Goal: Communication & Community: Answer question/provide support

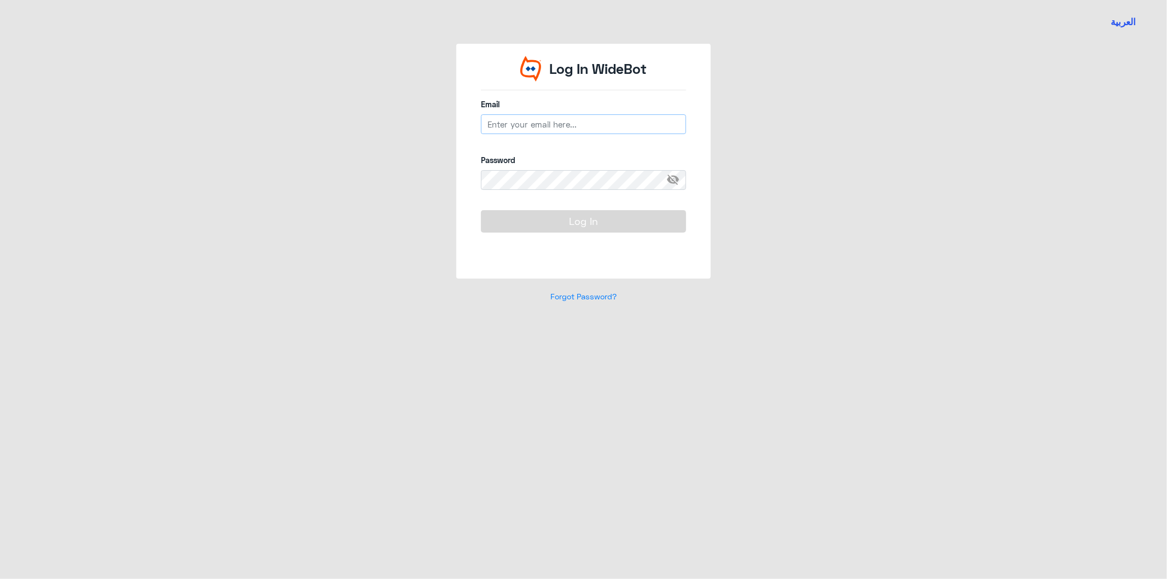
click at [550, 125] on input "email" at bounding box center [583, 124] width 205 height 20
click at [532, 125] on input "email" at bounding box center [583, 124] width 205 height 20
type input "[EMAIL_ADDRESS][DOMAIN_NAME]"
click at [573, 222] on button "Log In" at bounding box center [583, 221] width 205 height 22
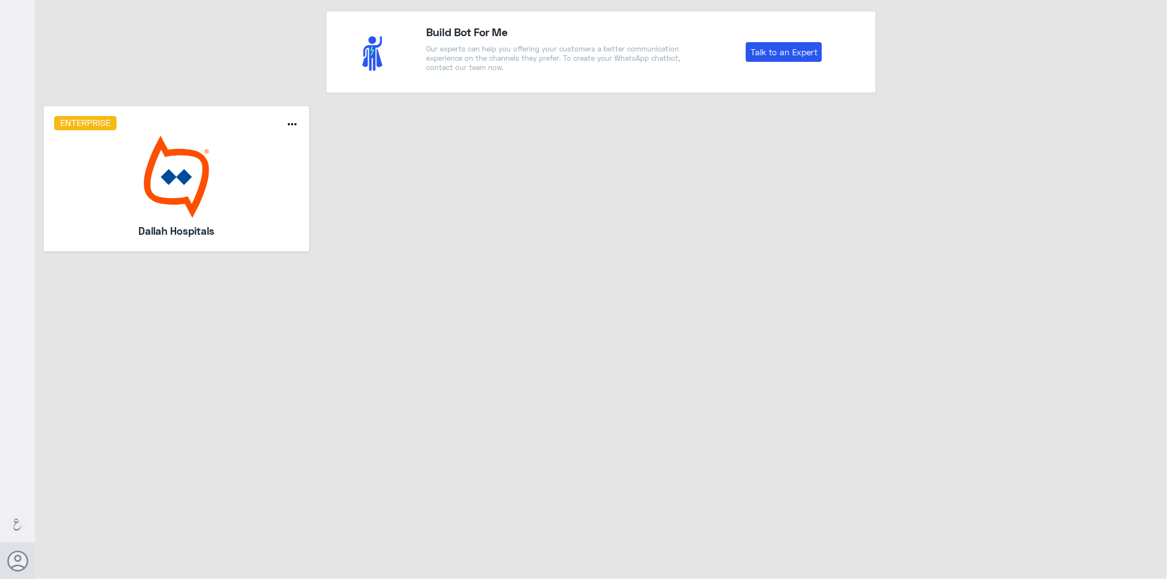
click at [158, 211] on img at bounding box center [176, 177] width 245 height 82
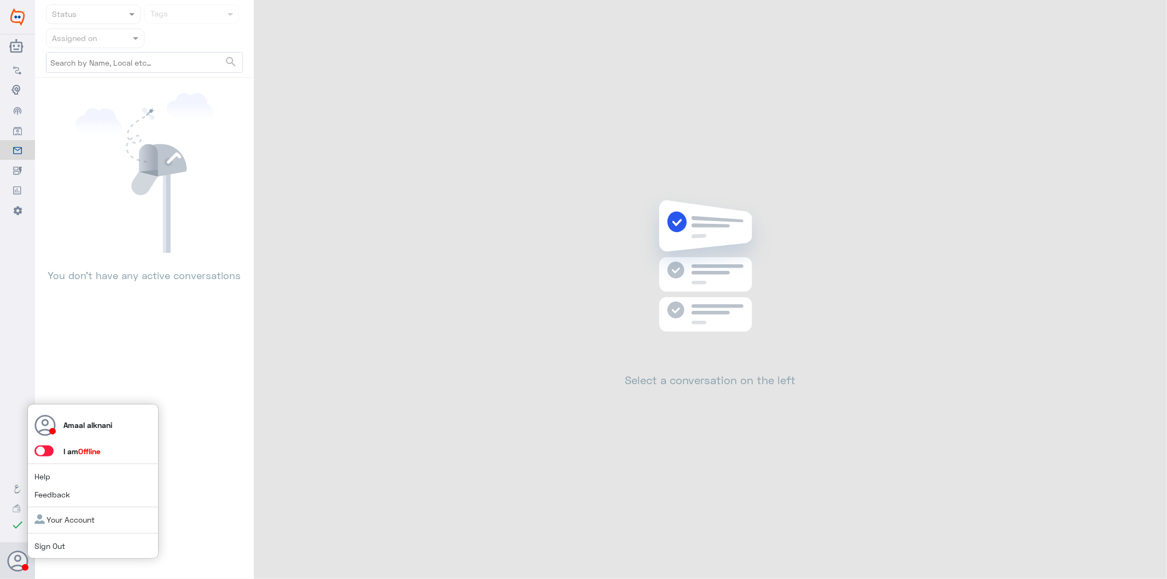
click at [50, 449] on span at bounding box center [43, 450] width 19 height 11
click at [0, 0] on input "checkbox" at bounding box center [0, 0] width 0 height 0
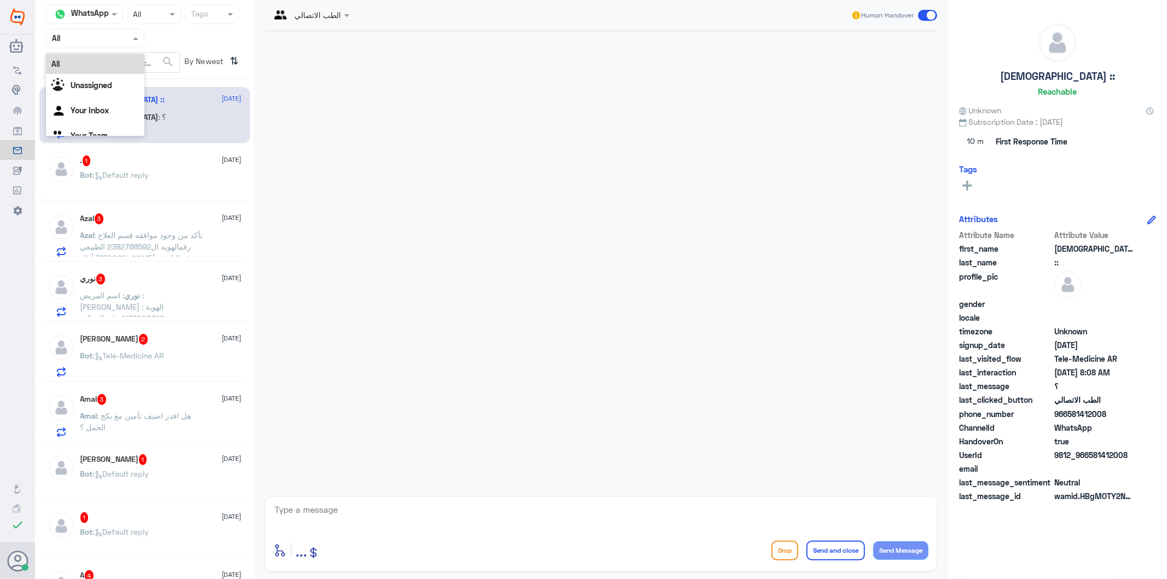
click at [102, 46] on div "Agent Filter All" at bounding box center [95, 38] width 98 height 20
click at [95, 108] on Inbox "Your Inbox" at bounding box center [90, 110] width 38 height 9
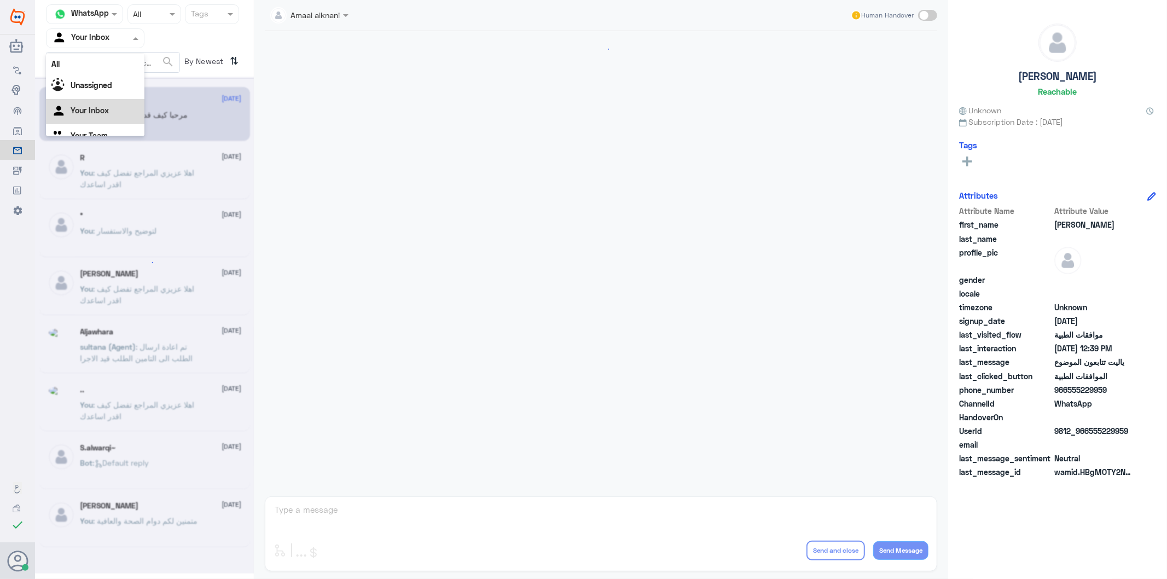
scroll to position [14, 0]
click at [97, 43] on input "text" at bounding box center [82, 38] width 60 height 13
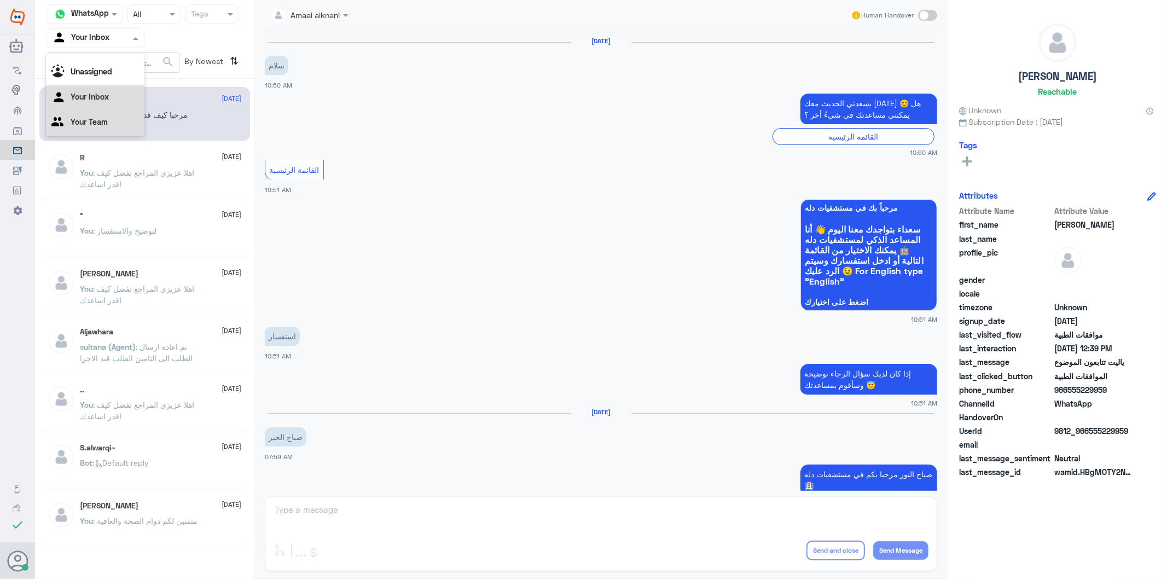
scroll to position [996, 0]
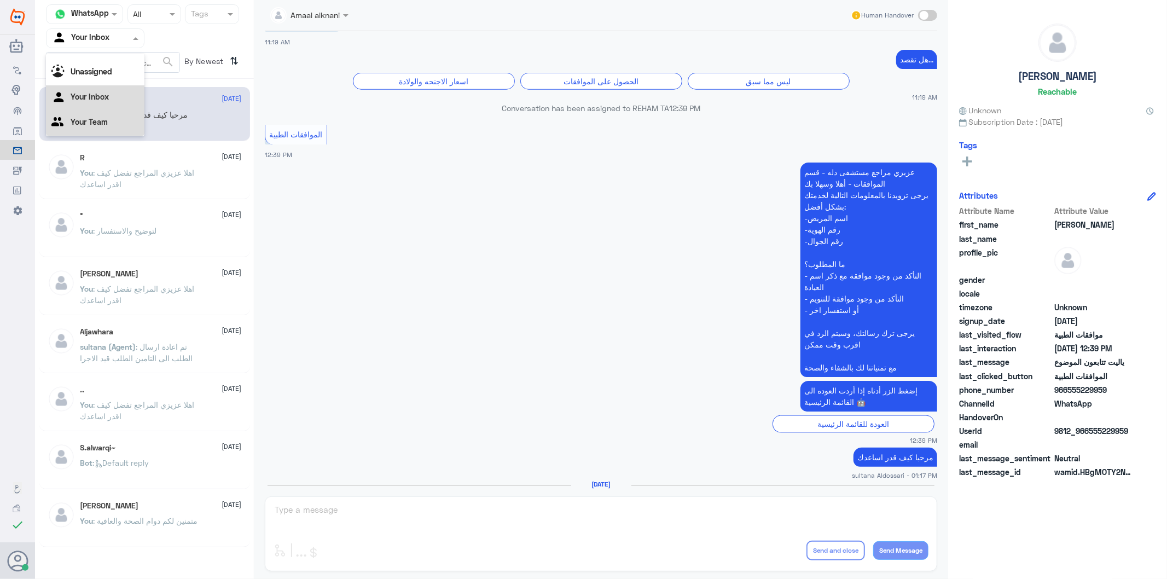
click at [89, 125] on Team "Your Team" at bounding box center [89, 121] width 37 height 9
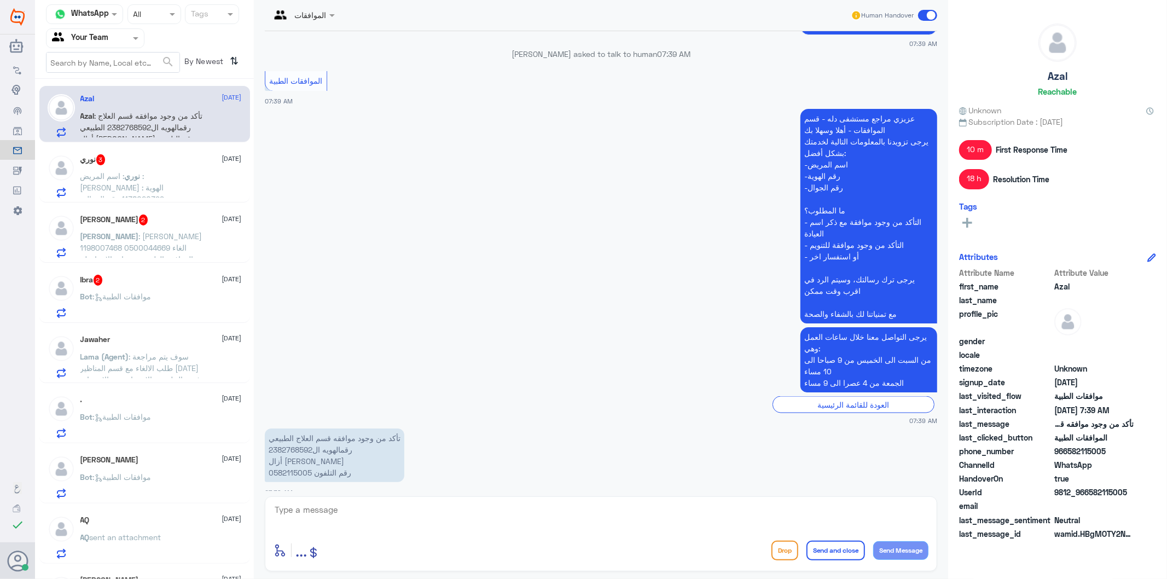
scroll to position [0, 0]
click at [187, 108] on div "Azal 13 August Azal : تأكد من وجود موافقه قسم العلاج الطبيعي ‎2382768592رقمالهو…" at bounding box center [160, 116] width 161 height 43
click at [293, 460] on p "تأكد من وجود موافقه قسم العلاج الطبيعي ‎2382768592رقمالهويه ال أزال عبدالجليل ر…" at bounding box center [335, 455] width 140 height 54
copy p "0582115005"
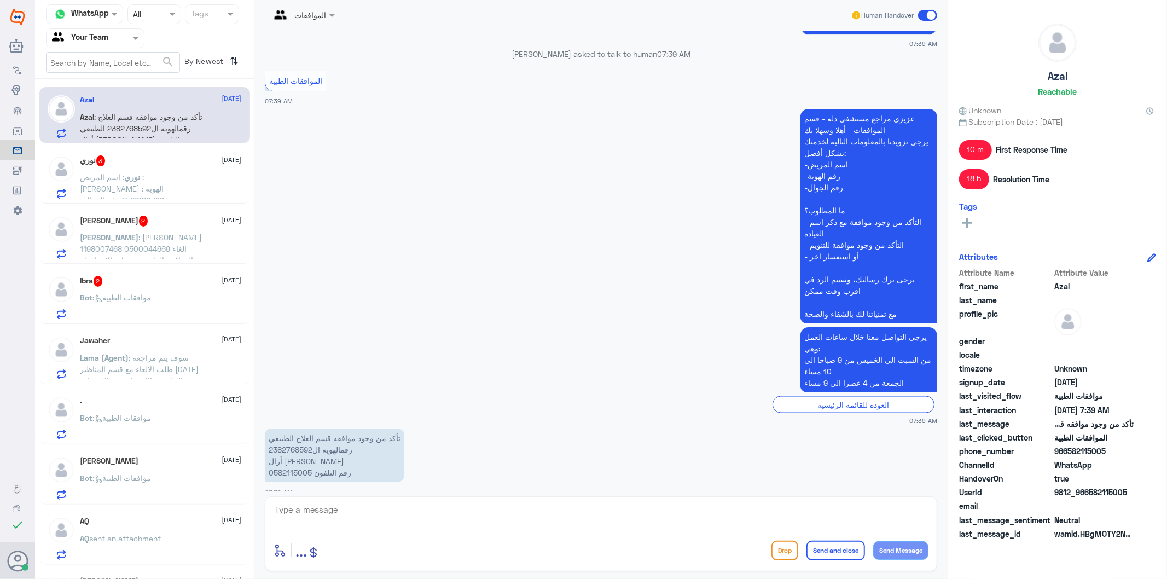
click at [371, 521] on textarea at bounding box center [601, 515] width 655 height 27
type textarea "اهلا عزيزتي المراجعة"
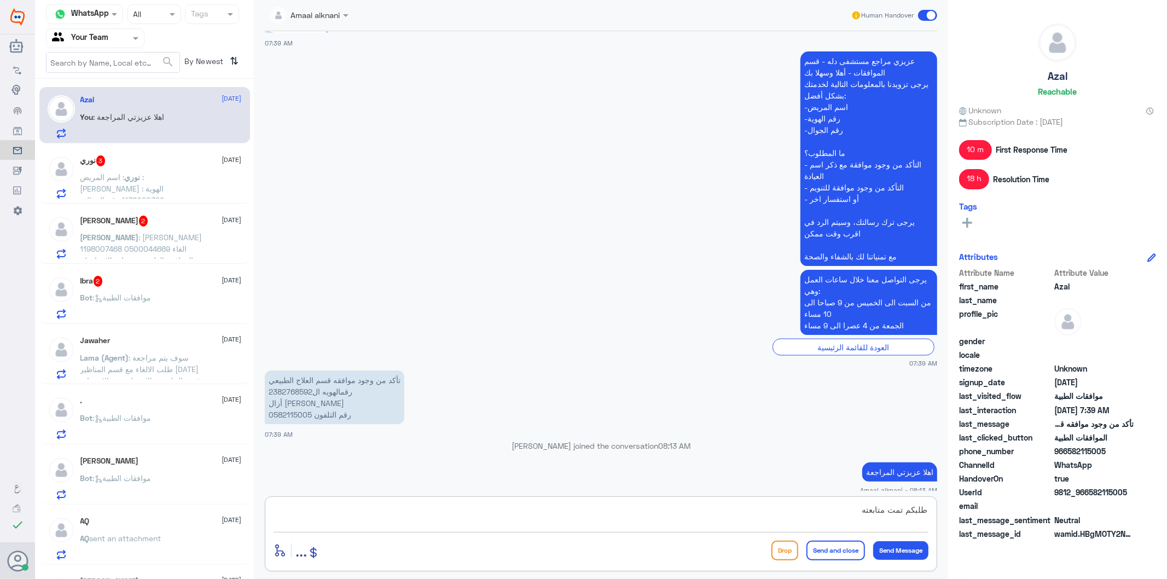
scroll to position [1336, 0]
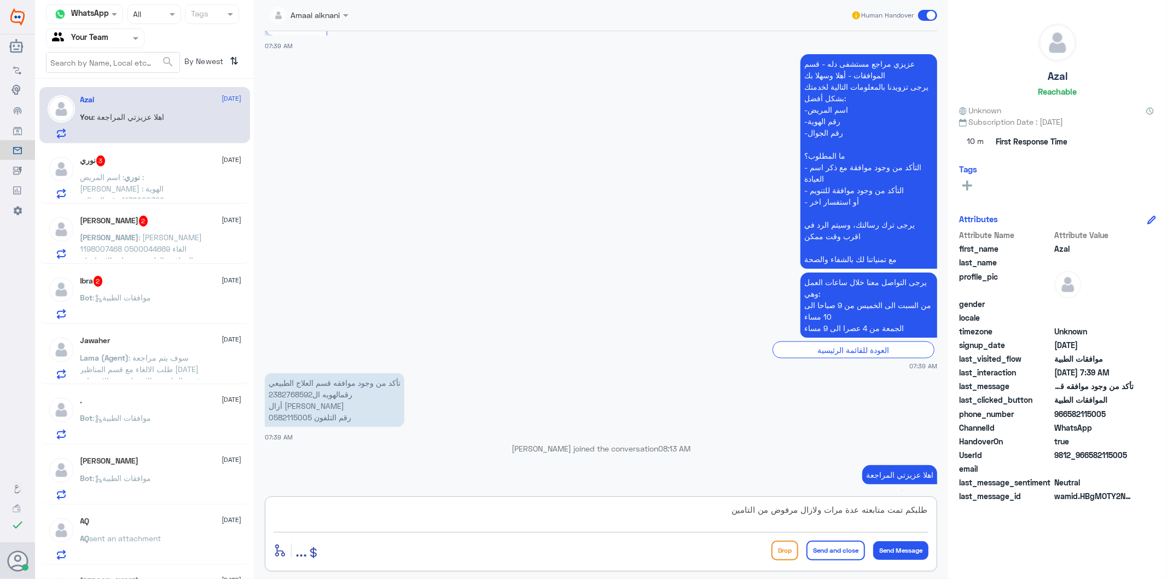
type textarea "طلبكم تمت متابعته عدة مرات ولازال مرفوض من التامين"
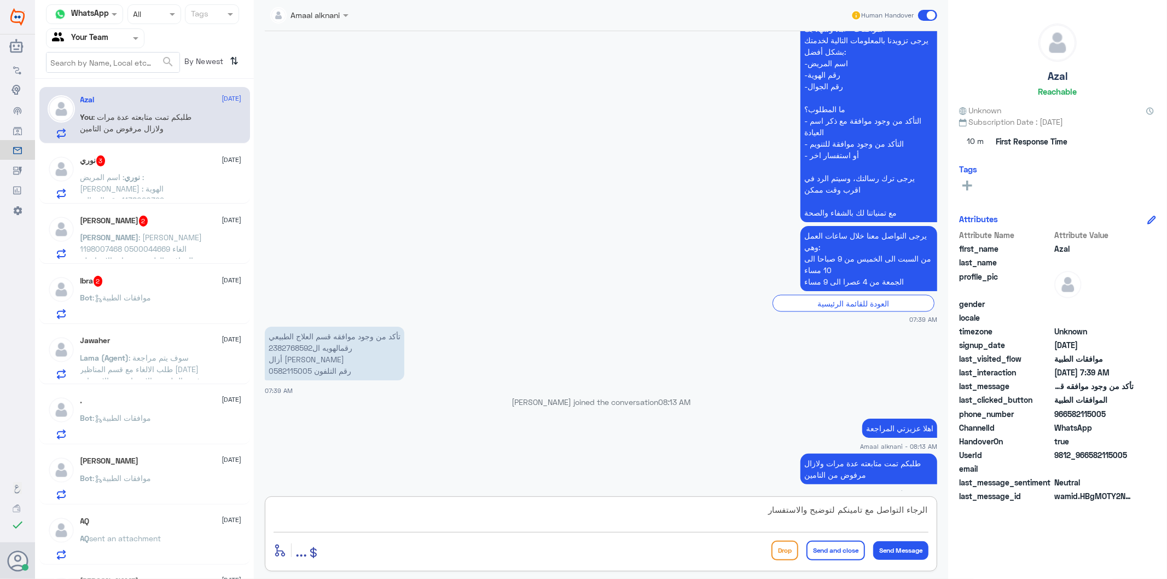
type textarea "الرجاء التواصل مع تامينكم لتوضيح والاستفسار"
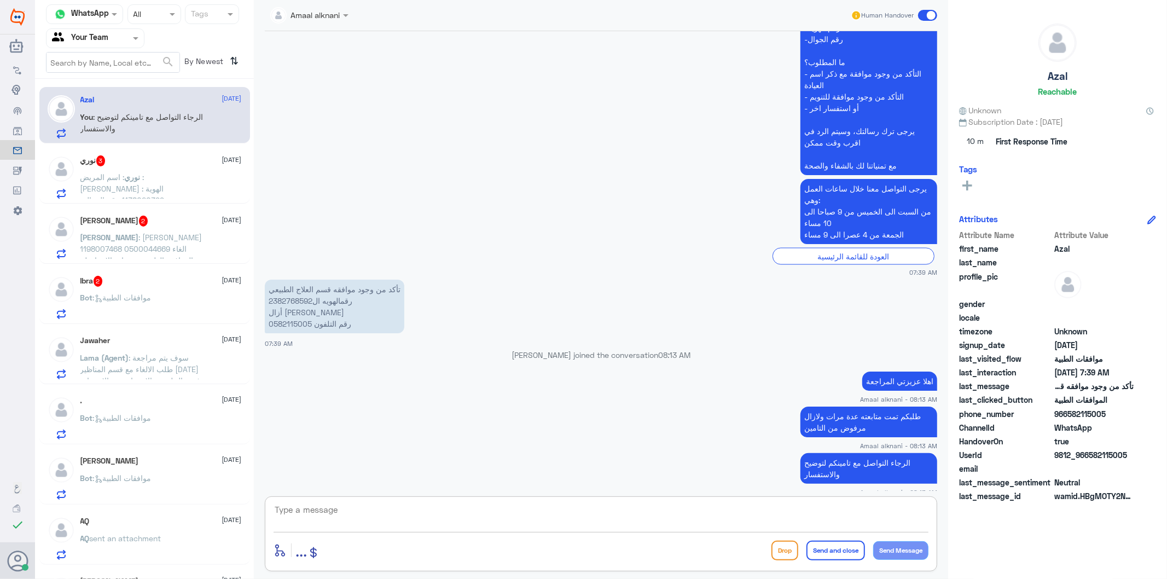
click at [431, 504] on textarea at bounding box center [601, 515] width 655 height 27
type textarea "h"
type textarea "مع العلم انه تم متابعته الان مره اخرى بتقرير الطبيب والمعلومات المتعلقة بالحاله"
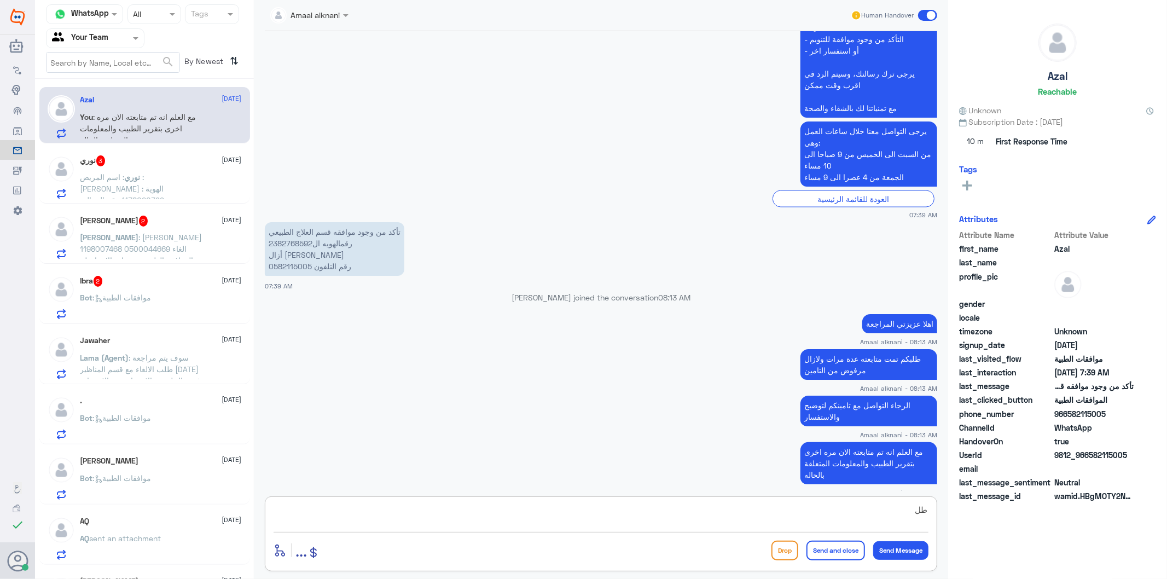
type textarea "ط"
type textarea "متمنين لكم دوام الصحة والعافية"
click at [820, 547] on button "Send and close" at bounding box center [836, 551] width 59 height 20
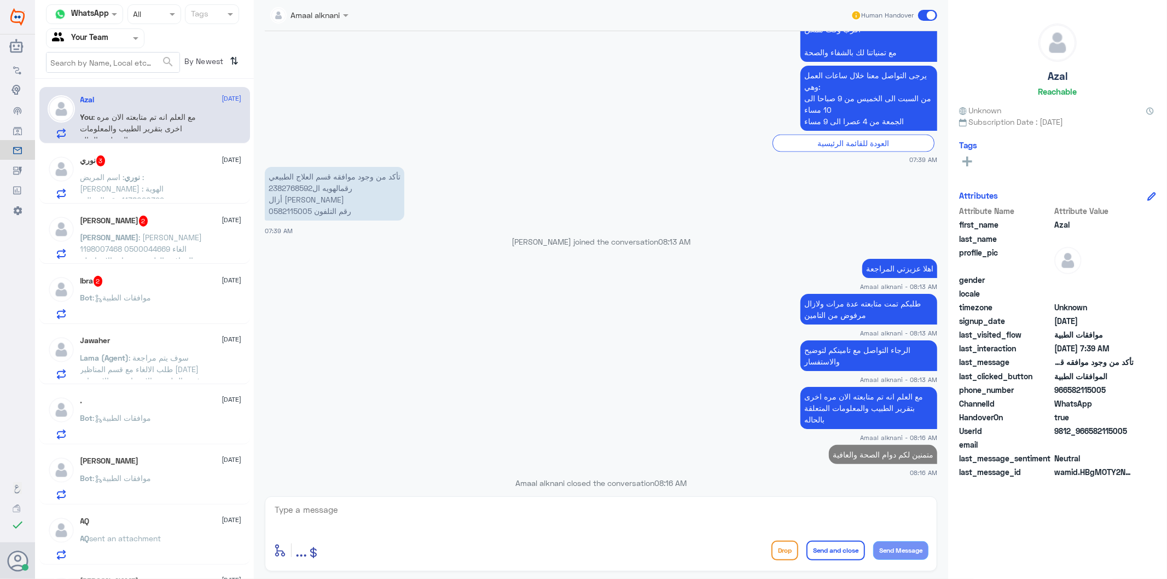
click at [121, 189] on span ": اسم المريض : أنوار احمد المقهوي الهوية : 1138020399 رقم الجوال : 0507802481" at bounding box center [122, 194] width 84 height 44
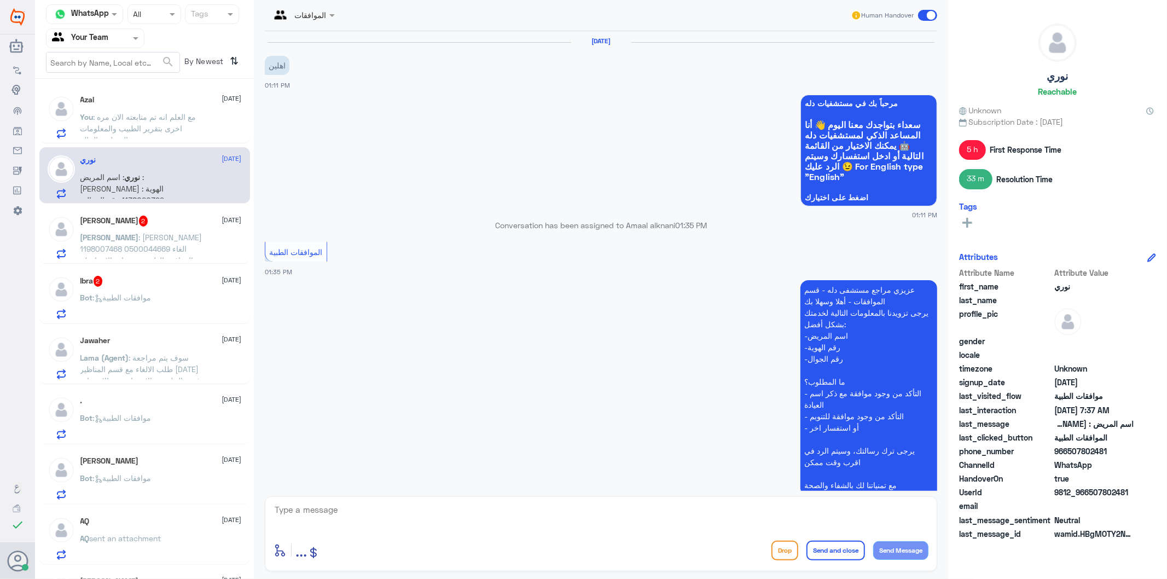
scroll to position [867, 0]
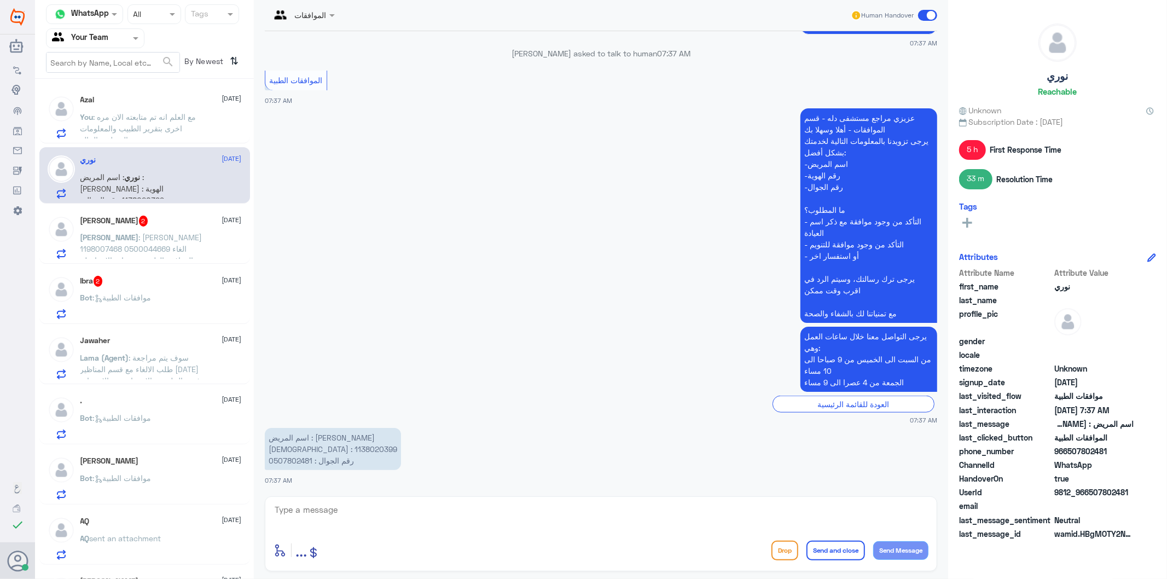
click at [294, 446] on p "اسم المريض : أنوار احمد المقهوي الهوية : 1138020399 رقم الجوال : 0507802481" at bounding box center [333, 449] width 136 height 42
copy p "1138020399"
click at [416, 515] on textarea at bounding box center [601, 515] width 655 height 27
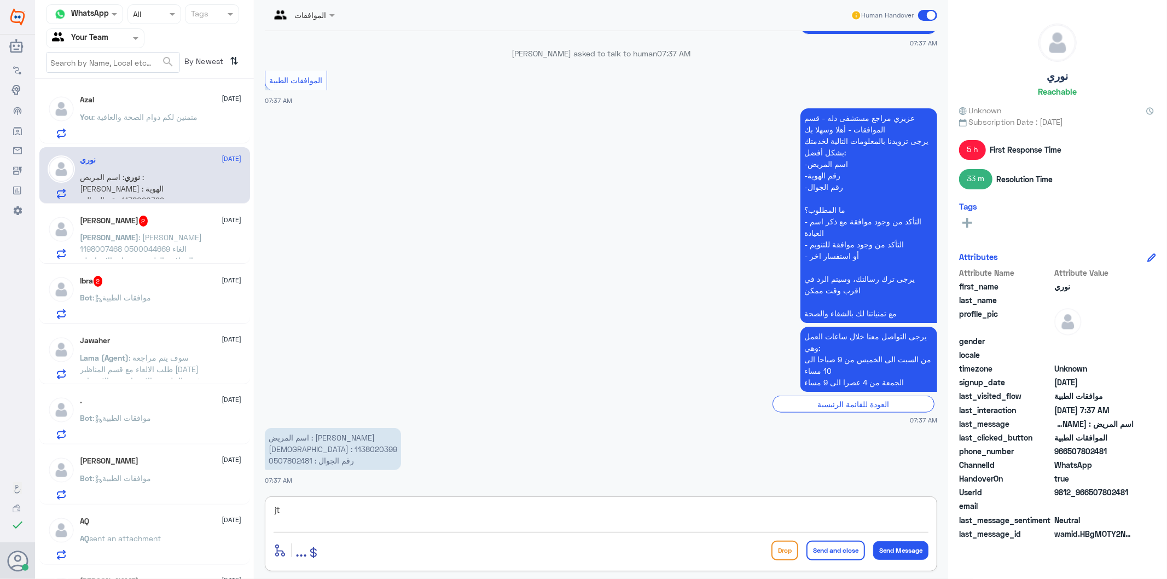
type textarea "j"
type textarea "تفضل كيف اقدر اساعدك"
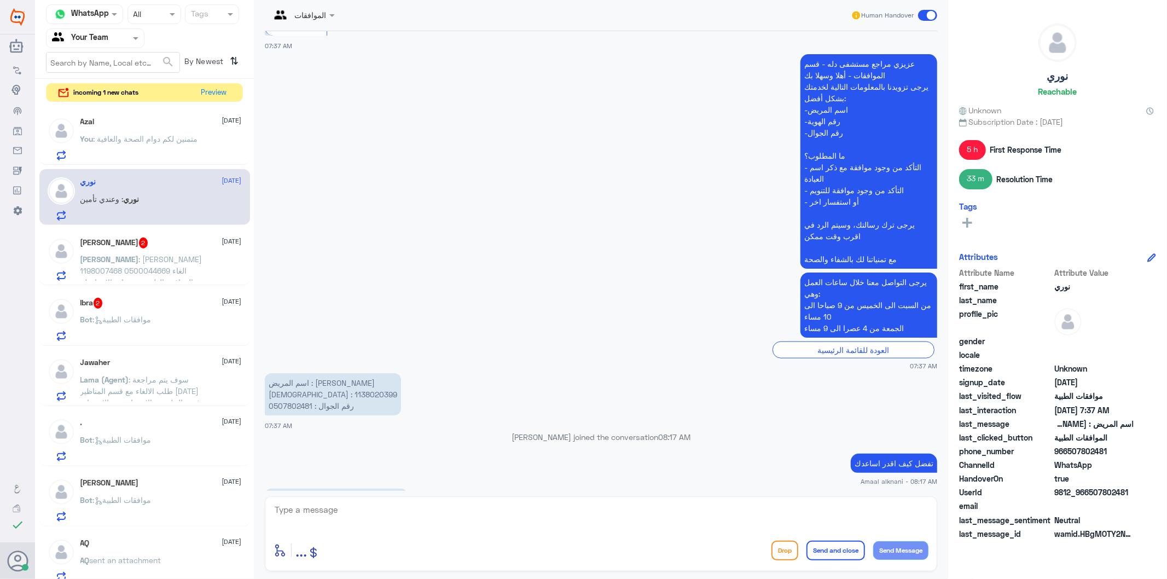
scroll to position [977, 0]
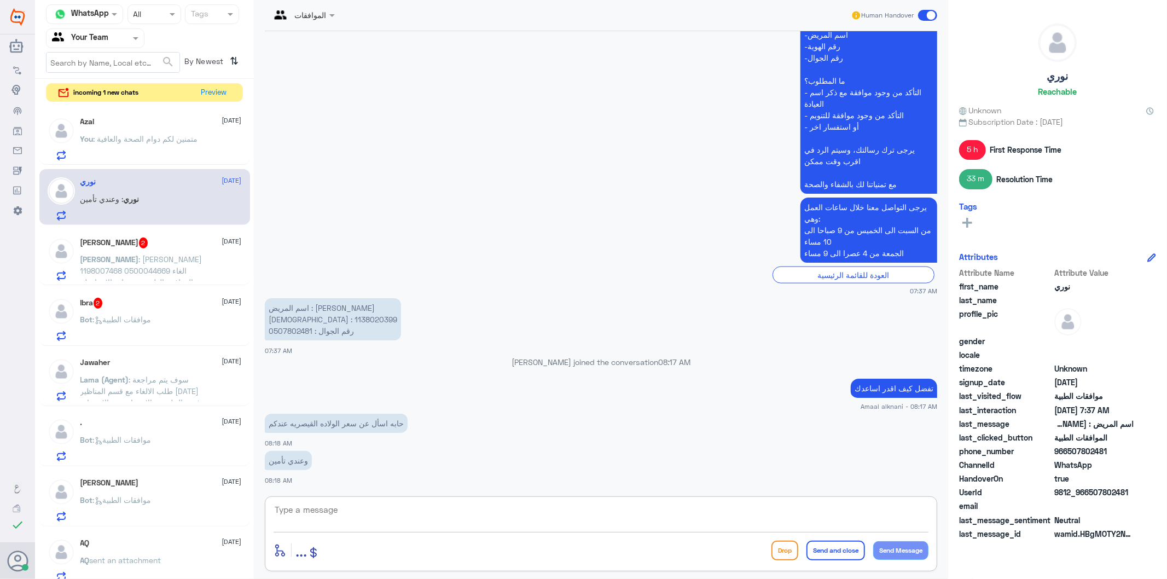
click at [366, 526] on textarea at bounding box center [601, 515] width 655 height 27
type textarea "الرجاء التواصل مع الرقم الموحد بالاتصال 920012222 يوجد خدمة عملاء يتم افادتكم ب…"
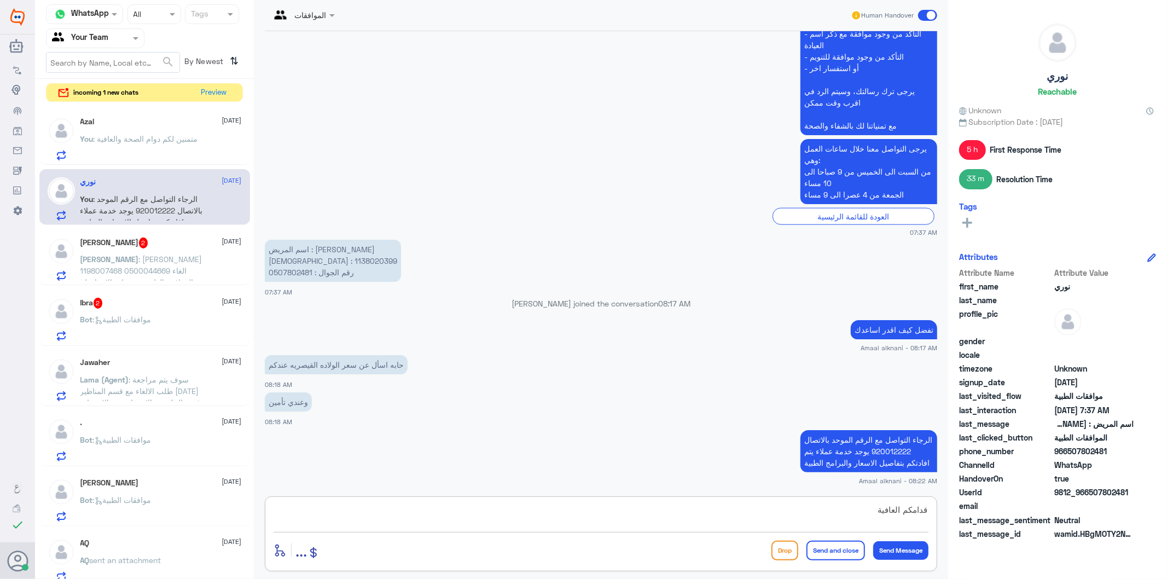
type textarea "قدامكم العافية"
click at [839, 548] on button "Send and close" at bounding box center [836, 551] width 59 height 20
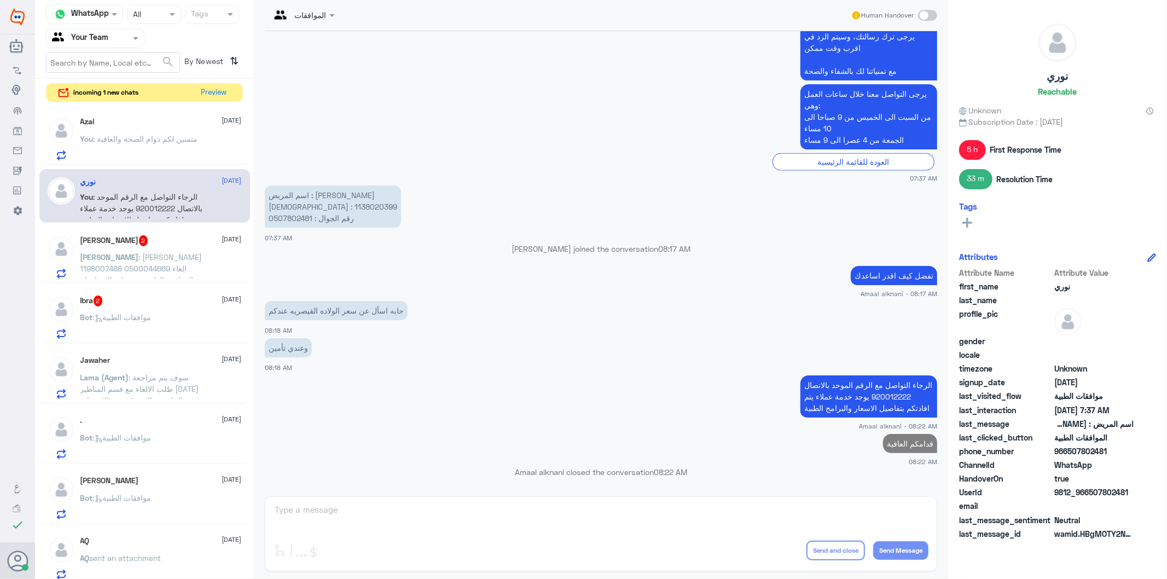
click at [107, 262] on p "Sara : هياء عبدالعزيز النصار 1198007468 0500044669 الغاء الموافقة الطبية من عيا…" at bounding box center [141, 264] width 123 height 27
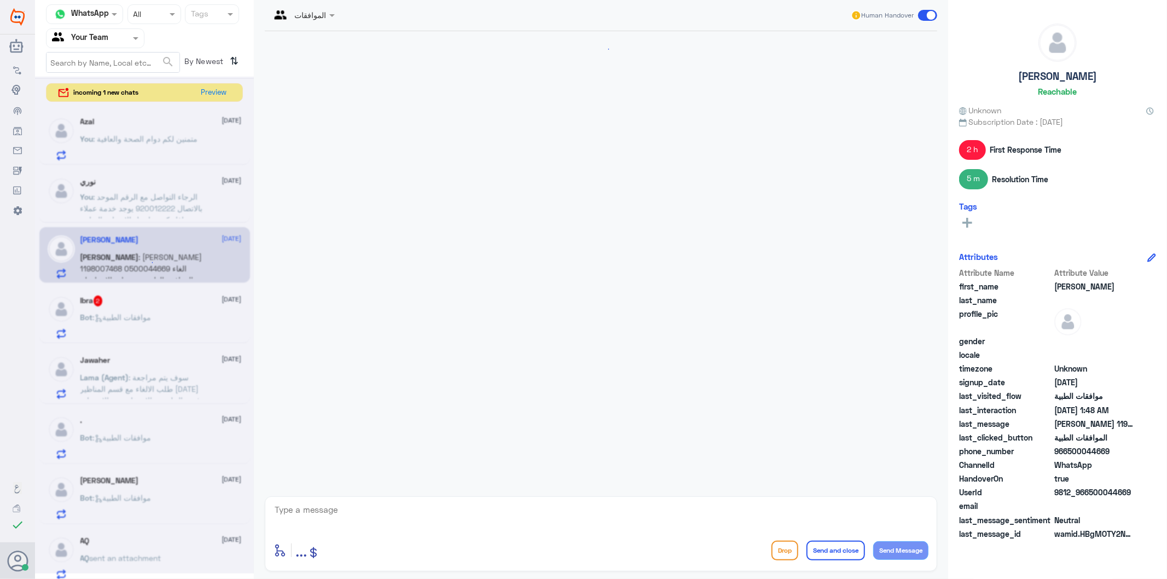
scroll to position [799, 0]
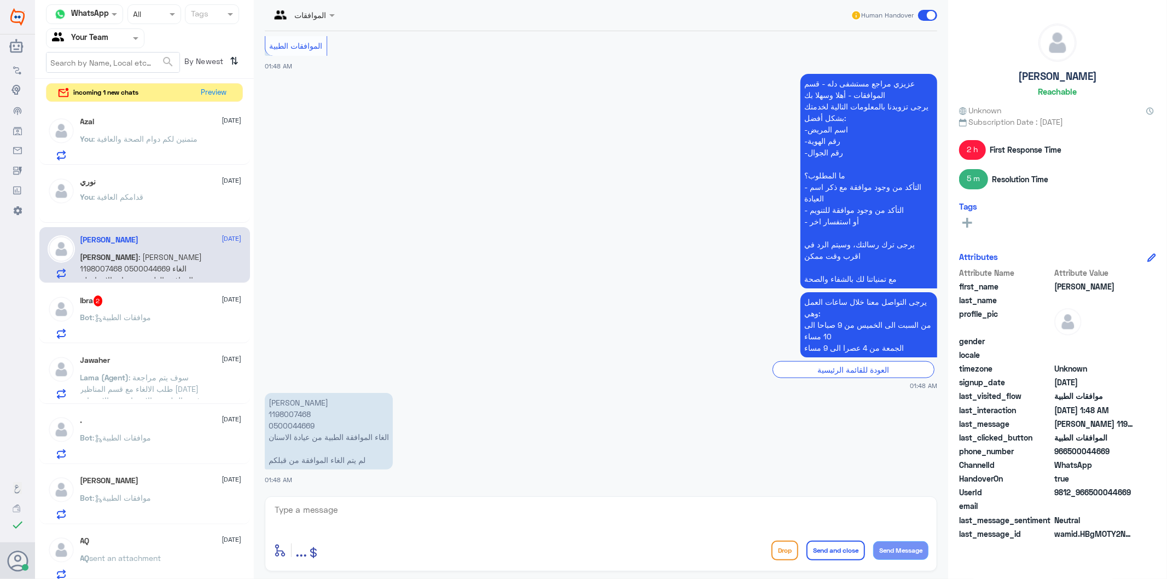
click at [296, 422] on p "هياء عبدالعزيز النصار 1198007468 0500044669 الغاء الموافقة الطبية من عيادة الاس…" at bounding box center [329, 431] width 128 height 77
copy p "0500044669"
click at [353, 515] on textarea at bounding box center [601, 515] width 655 height 27
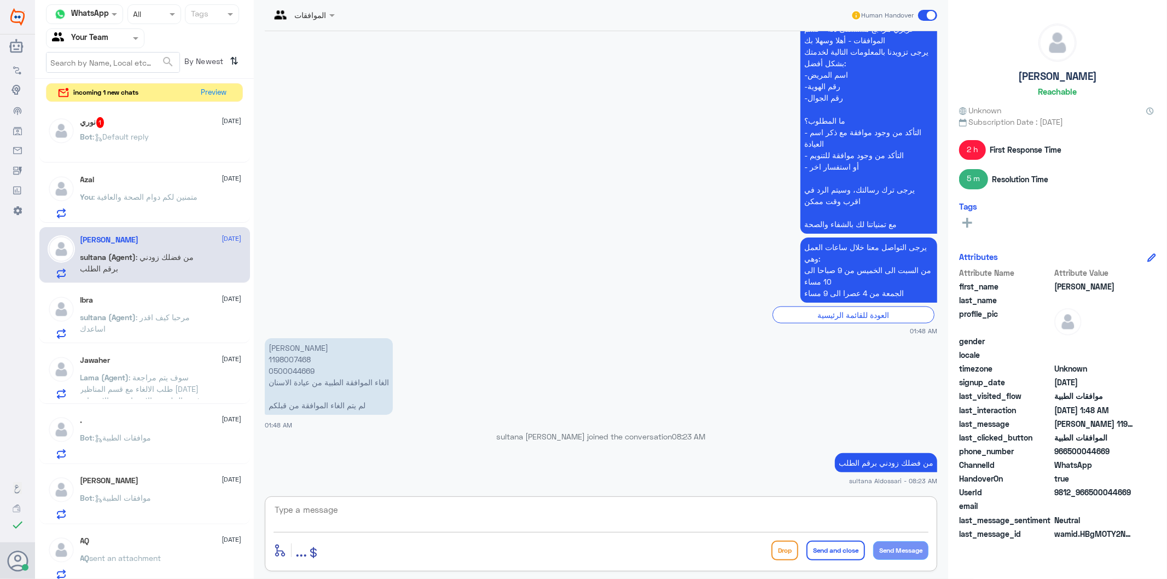
click at [358, 510] on textarea at bounding box center [601, 515] width 655 height 27
type textarea "سيتم التاكد من فريق الموافقات الخاص بالعمليات والرد عليكم في اقرب وقت ممكن"
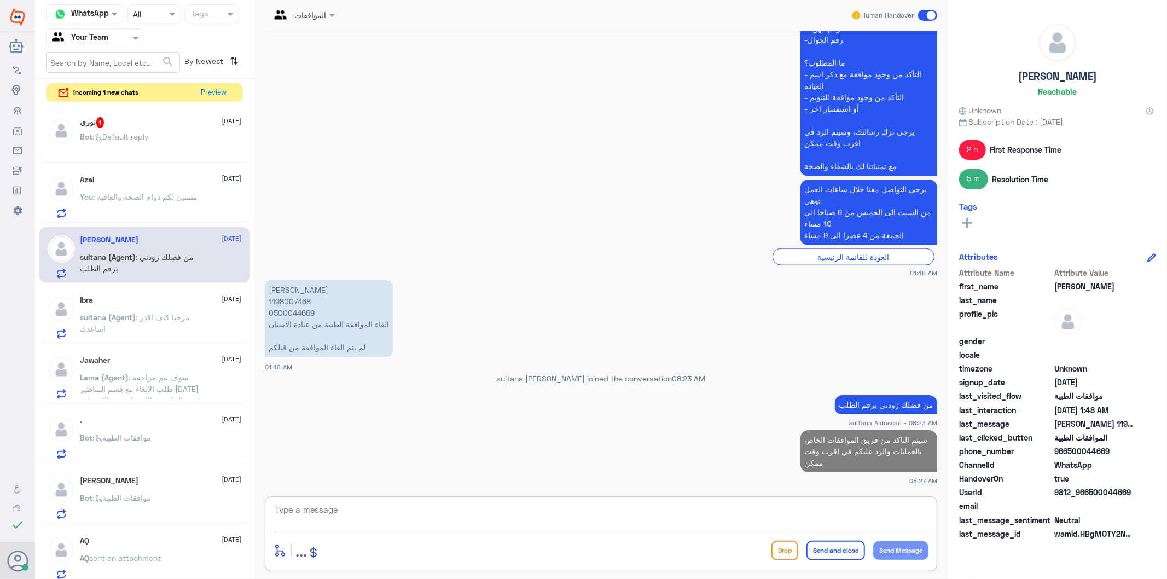
click at [122, 140] on span ": Default reply" at bounding box center [121, 136] width 56 height 9
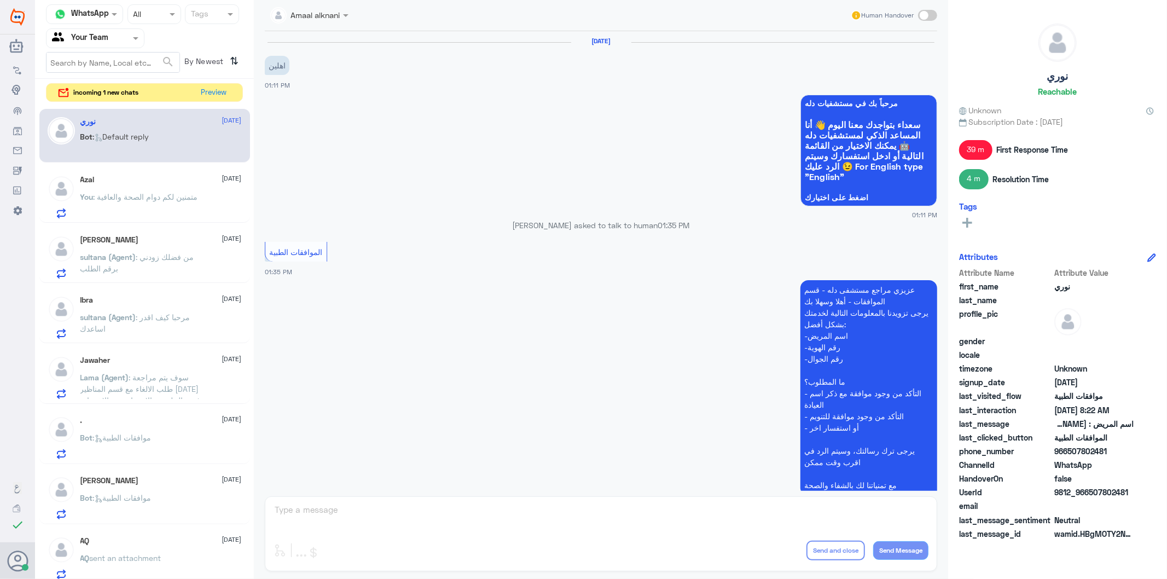
scroll to position [1276, 0]
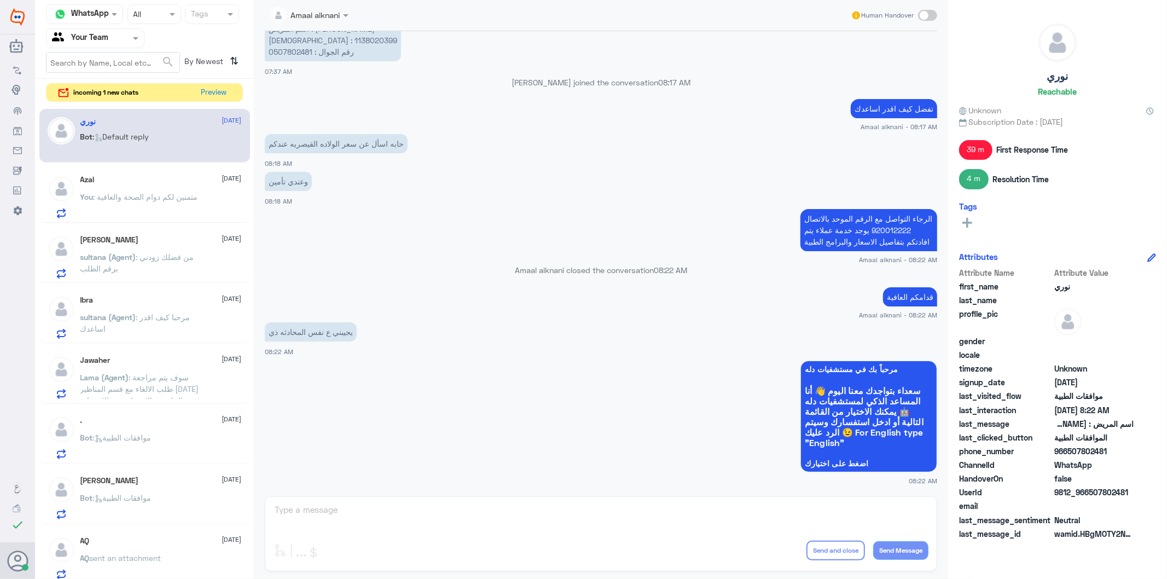
click at [362, 507] on div "Amaal alknani Human Handover 11 Aug 2025 اهلين 01:11 PM مرحباً بك في مستشفيات د…" at bounding box center [601, 291] width 694 height 582
click at [295, 511] on div "Amaal alknani Human Handover 11 Aug 2025 اهلين 01:11 PM مرحباً بك في مستشفيات د…" at bounding box center [601, 291] width 694 height 582
click at [347, 517] on div "Amaal alknani Human Handover 11 Aug 2025 اهلين 01:11 PM مرحباً بك في مستشفيات د…" at bounding box center [601, 291] width 694 height 582
click at [347, 514] on div "Amaal alknani Human Handover 11 Aug 2025 اهلين 01:11 PM مرحباً بك في مستشفيات د…" at bounding box center [601, 291] width 694 height 582
drag, startPoint x: 347, startPoint y: 514, endPoint x: 204, endPoint y: 463, distance: 152.3
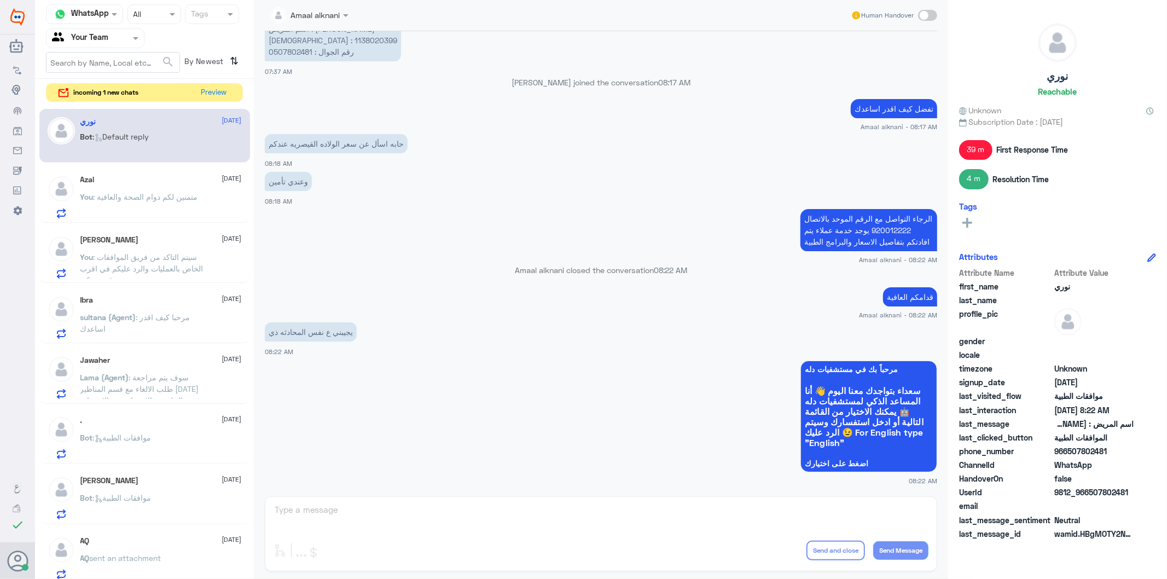
click at [342, 512] on div "Amaal alknani Human Handover 11 Aug 2025 اهلين 01:11 PM مرحباً بك في مستشفيات د…" at bounding box center [601, 291] width 694 height 582
click at [222, 88] on button "Preview" at bounding box center [215, 92] width 34 height 17
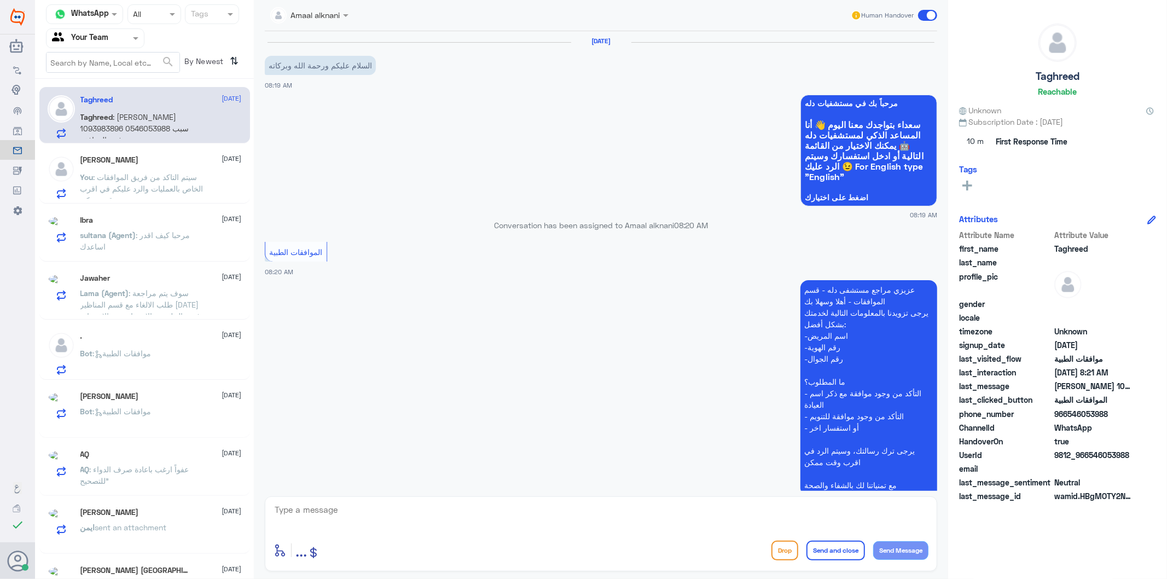
scroll to position [183, 0]
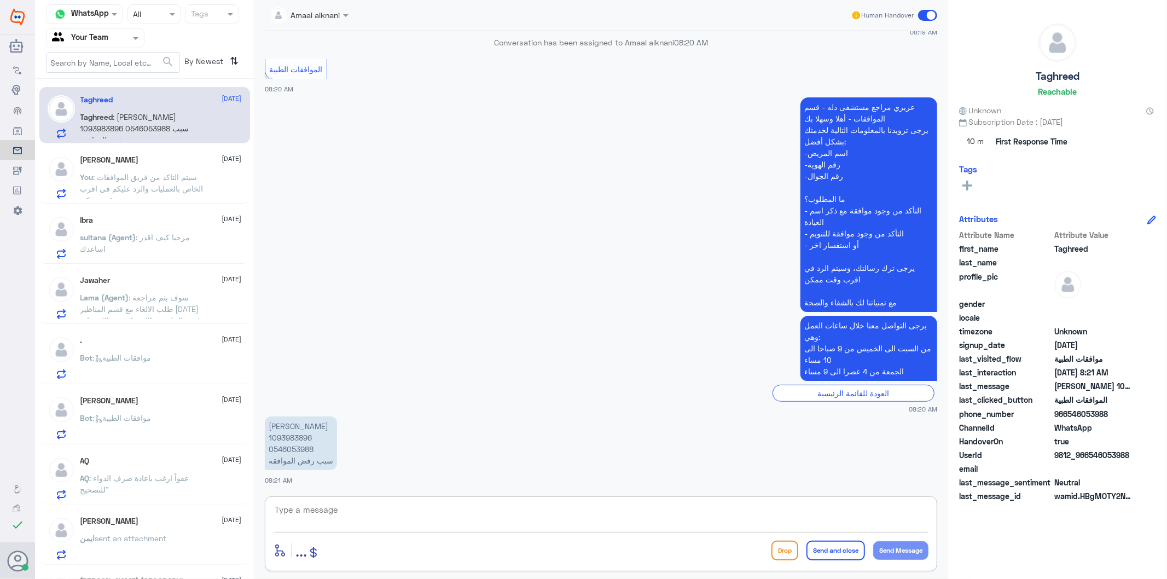
click at [328, 511] on textarea at bounding box center [601, 515] width 655 height 27
click at [290, 446] on p "تغريد عبدالرحمن الطليحي 1093983896 0546053988 سبب رفض الموافقه" at bounding box center [301, 443] width 72 height 54
copy p "0546053988"
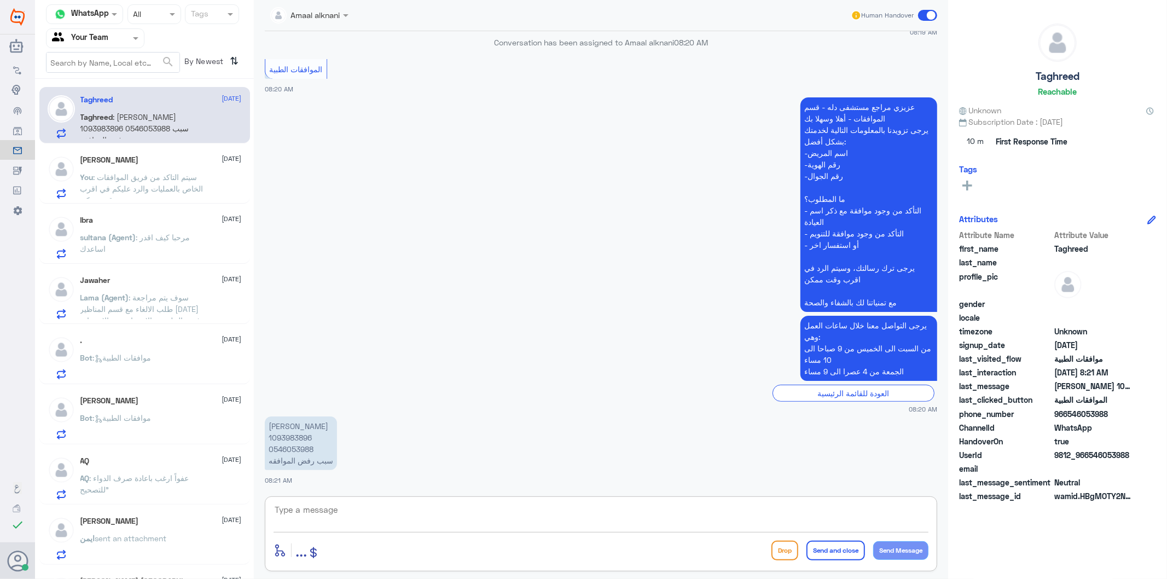
click at [348, 513] on textarea at bounding box center [601, 515] width 655 height 27
type textarea "عفوا الرفض بخصوص ماذا ؟"
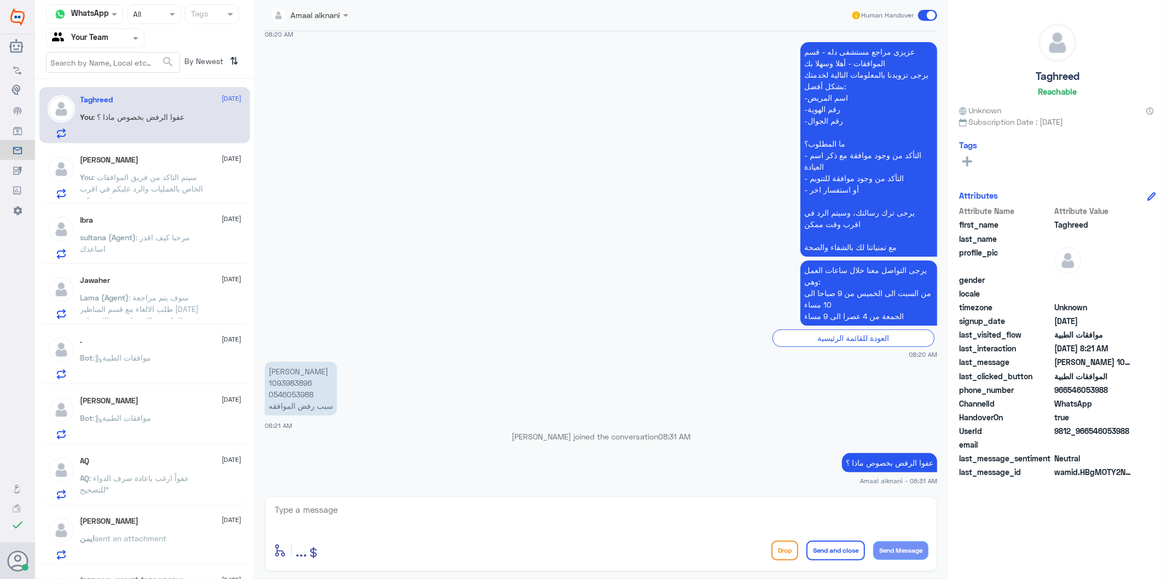
click at [167, 181] on span ": سيتم التاكد من فريق الموافقات الخاص بالعمليات والرد عليكم في اقرب وقت ممكن" at bounding box center [141, 188] width 123 height 32
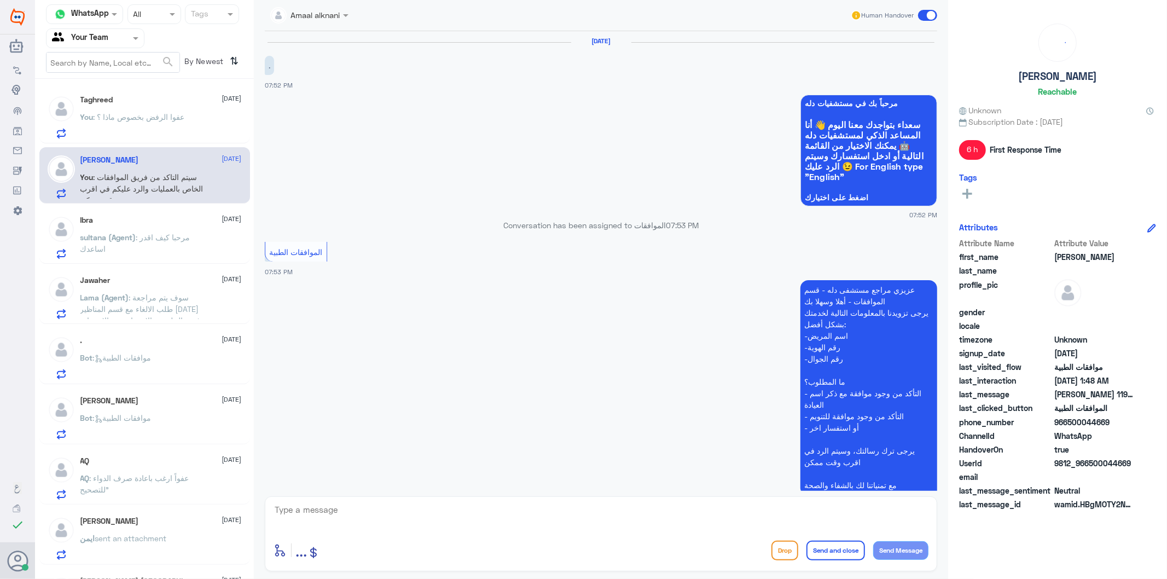
scroll to position [931, 0]
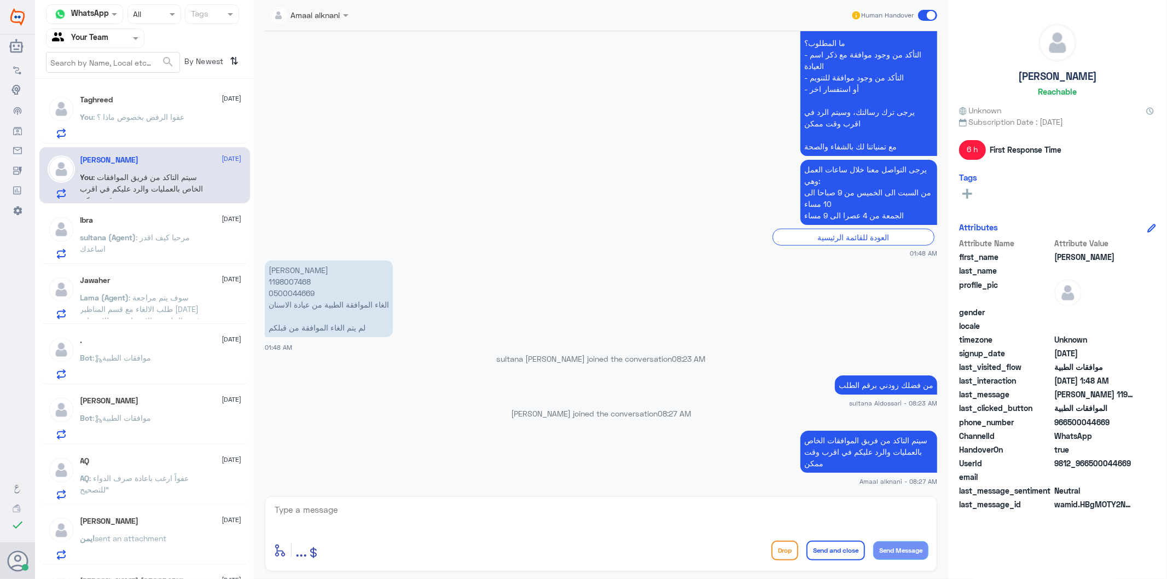
click at [130, 245] on p "sultana (Agent) : مرحبا كيف اقدر اساعدك" at bounding box center [141, 244] width 123 height 27
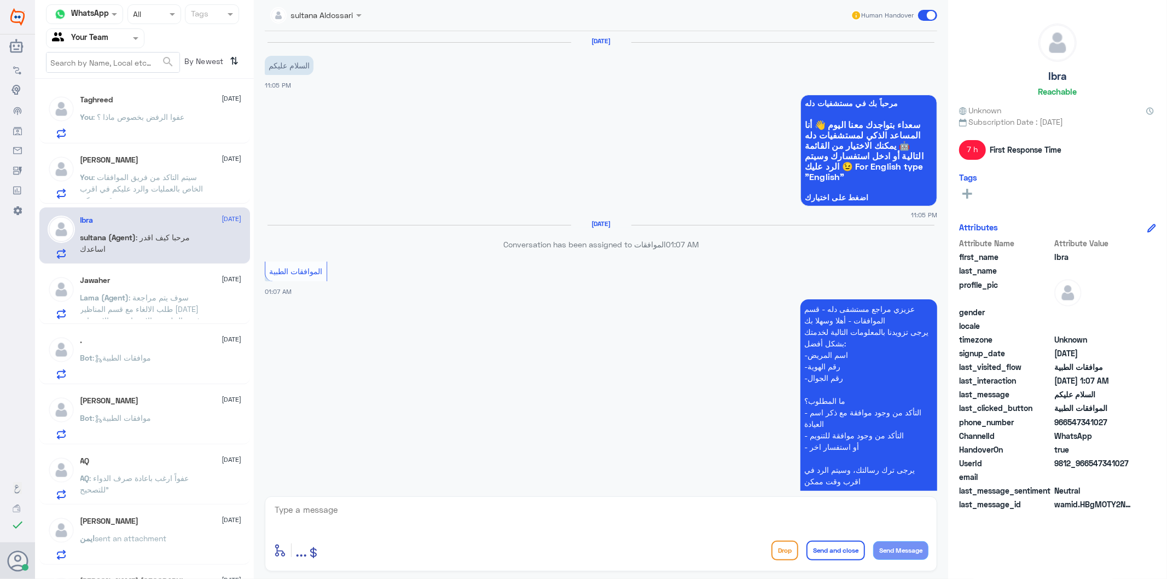
scroll to position [185, 0]
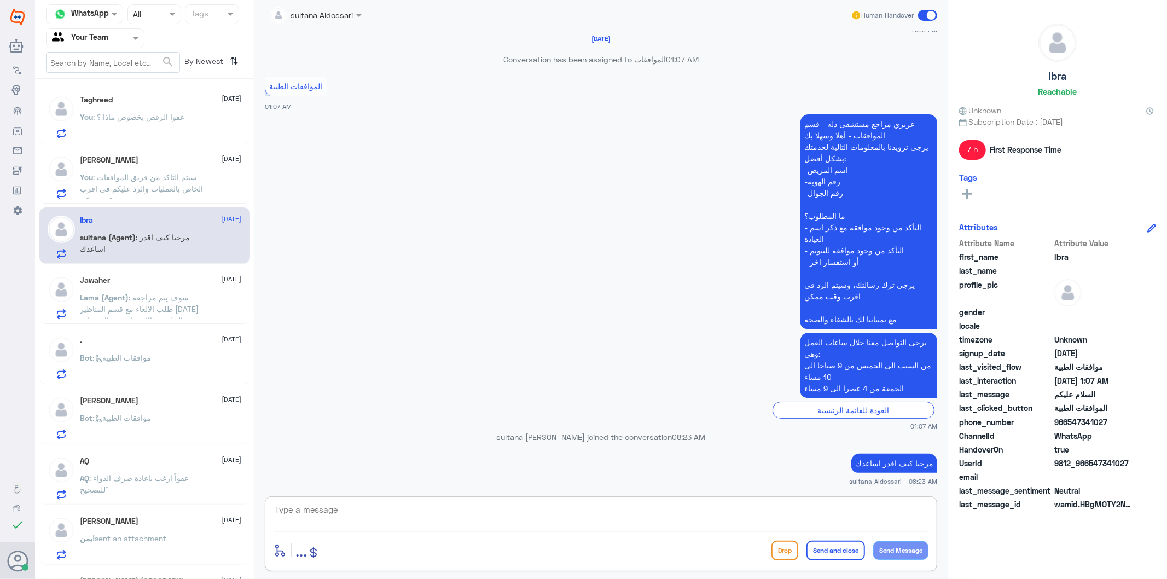
click at [386, 507] on textarea at bounding box center [601, 515] width 655 height 27
click at [126, 305] on span ": سوف يتم مراجعة طلب الالغاء مع قسم المناظير غدا في حال لم يتم الاستفاده من الا…" at bounding box center [140, 315] width 120 height 44
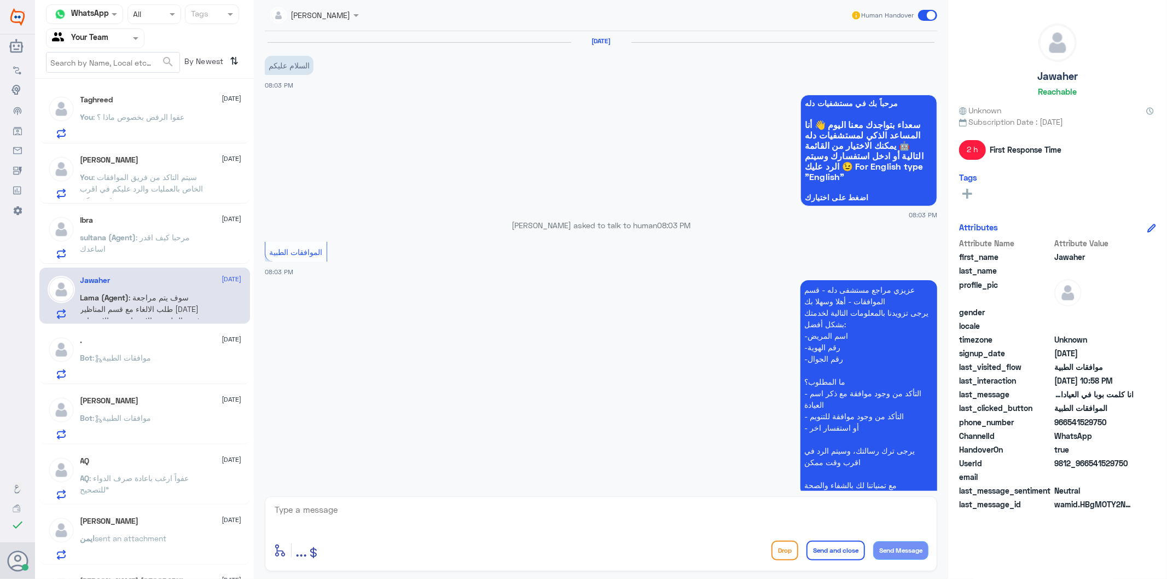
scroll to position [616, 0]
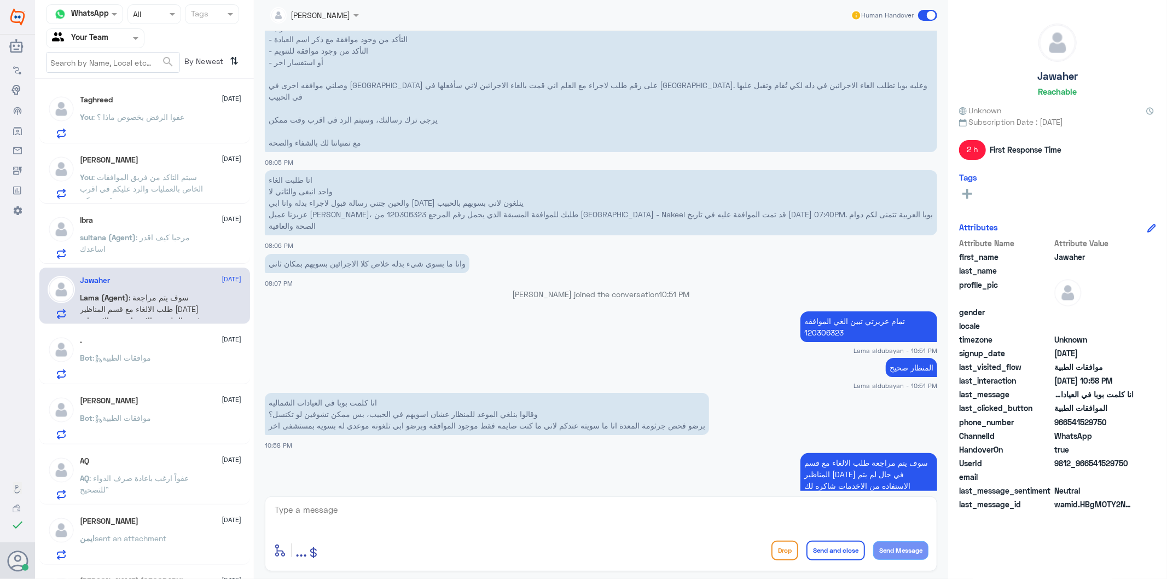
click at [116, 374] on p "Bot : موافقات الطبية" at bounding box center [115, 365] width 71 height 27
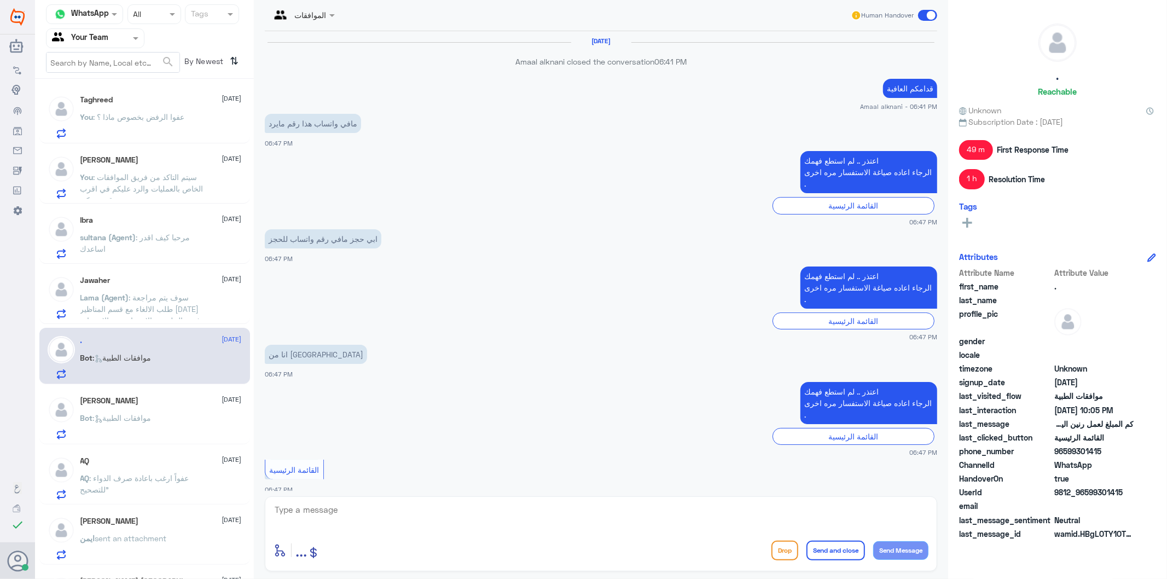
scroll to position [1489, 0]
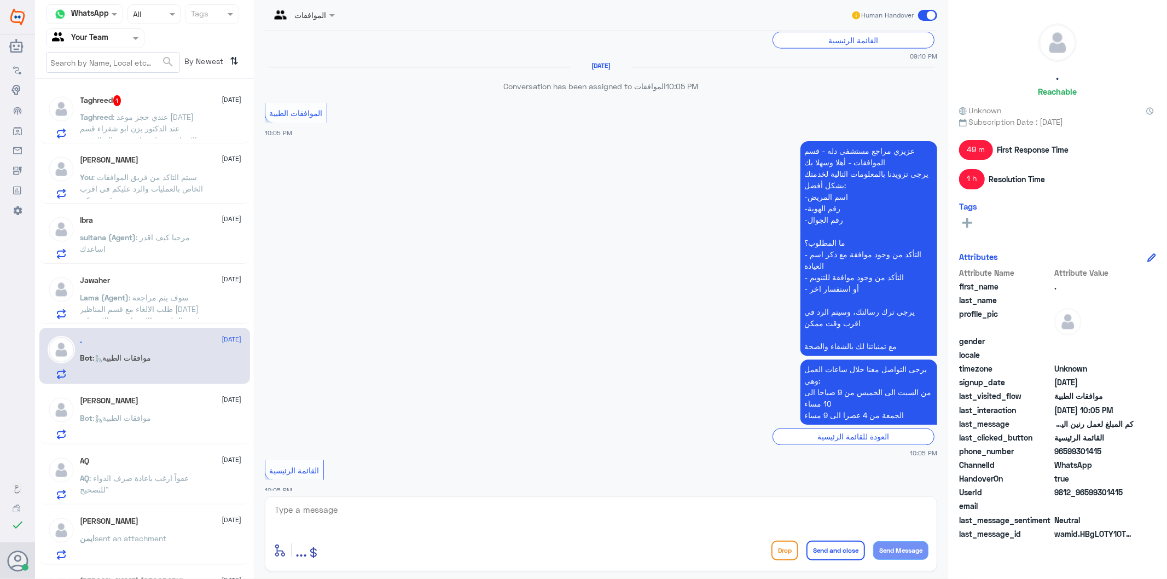
click at [184, 115] on span ": عندي حجز موعد اليوم عند الدكتور يزن ابو شقراء قسم الاسنان ووصلتني امس رساله ا…" at bounding box center [139, 134] width 119 height 44
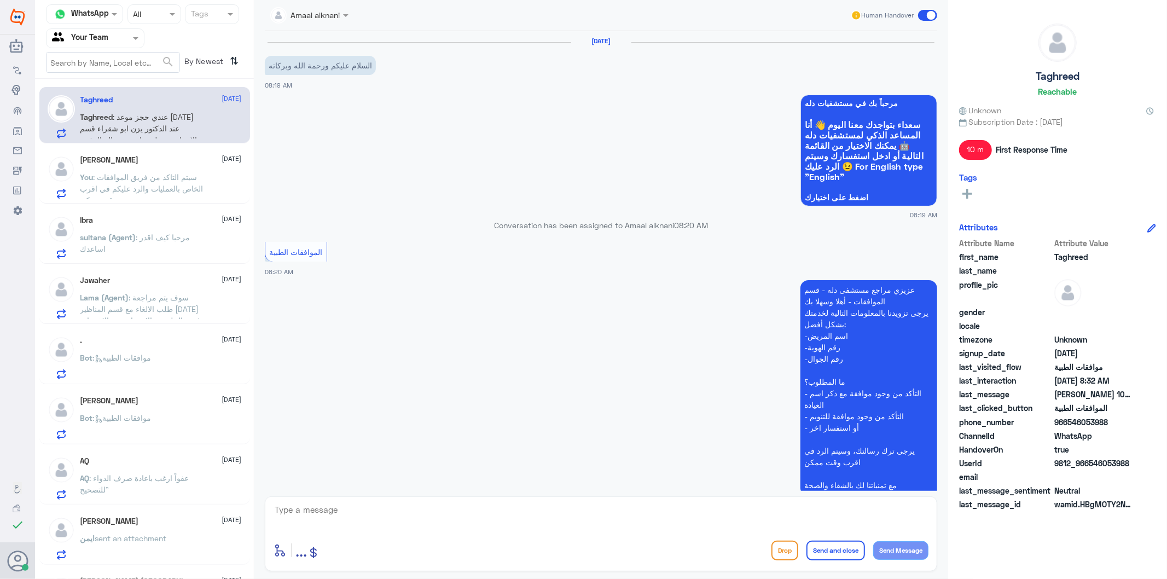
scroll to position [347, 0]
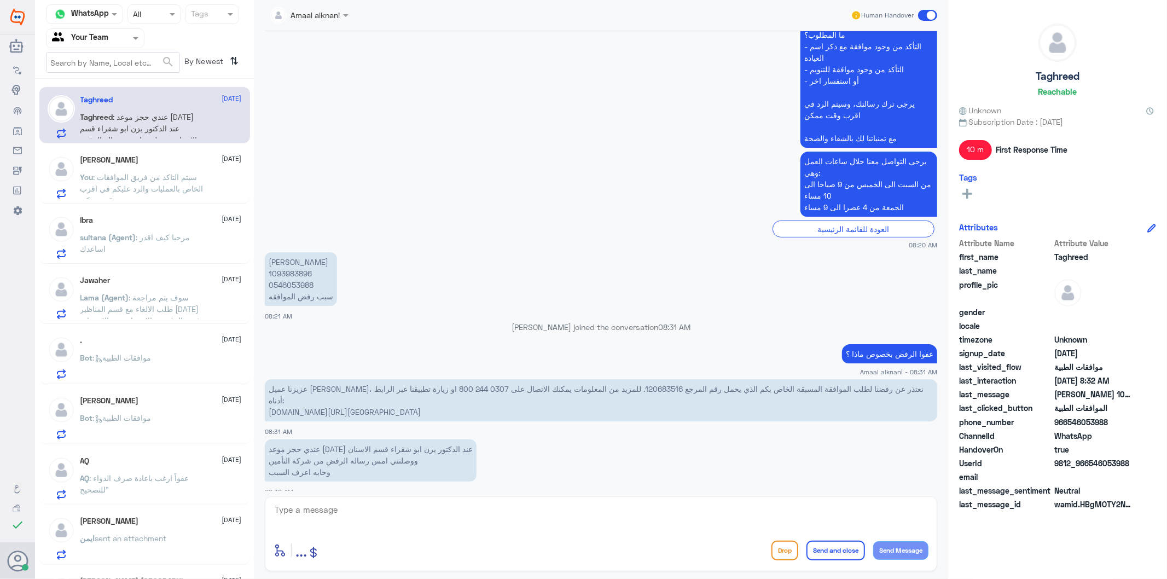
click at [178, 173] on span ": سيتم التاكد من فريق الموافقات الخاص بالعمليات والرد عليكم في اقرب وقت ممكن" at bounding box center [141, 188] width 123 height 32
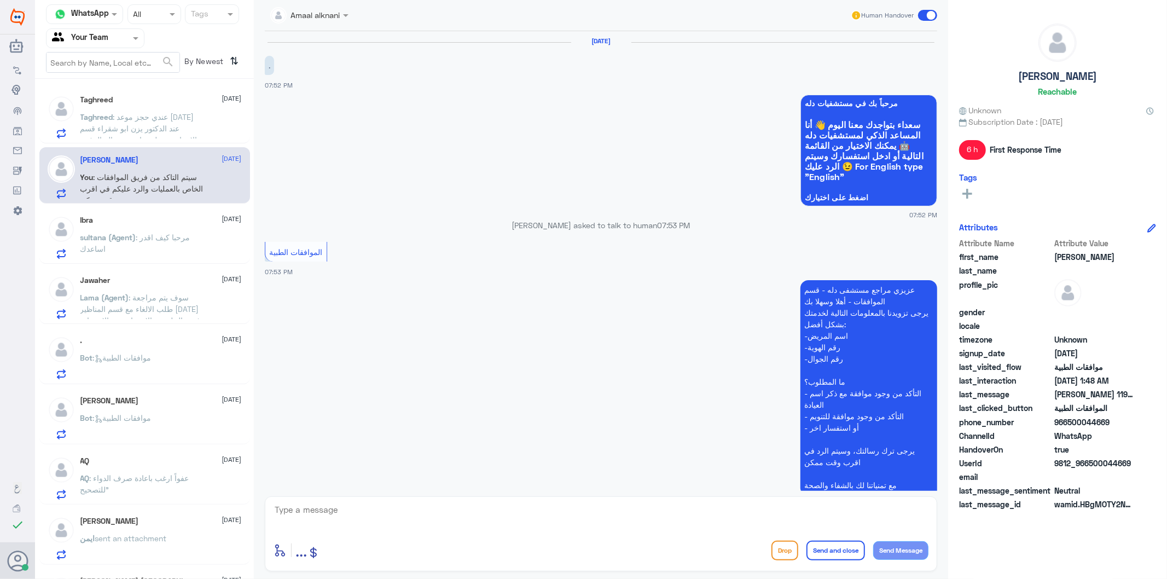
scroll to position [931, 0]
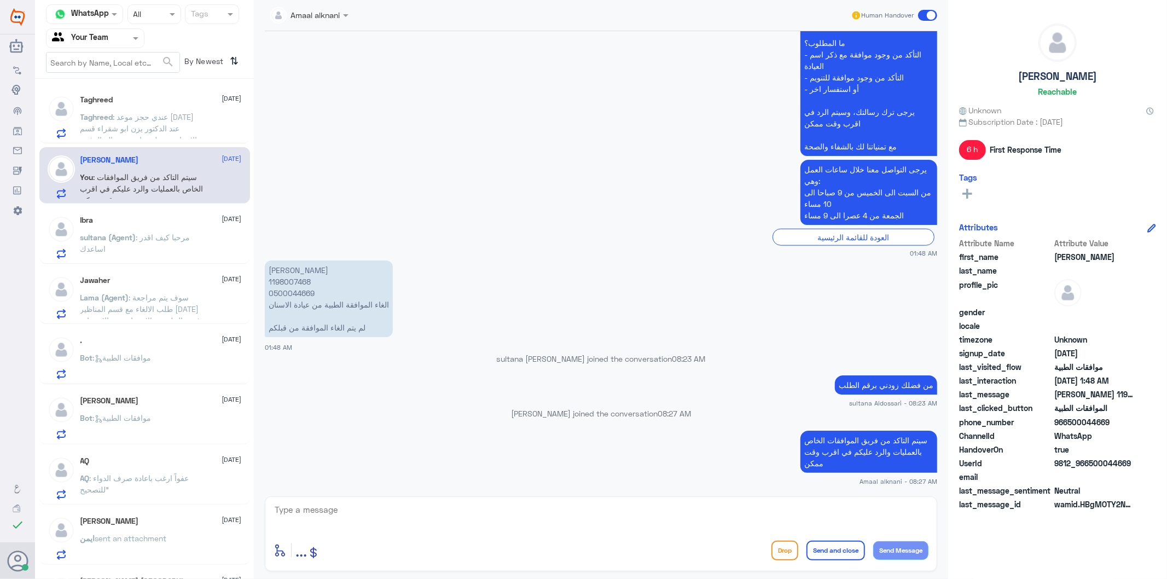
click at [301, 291] on p "هياء عبدالعزيز النصار 1198007468 0500044669 الغاء الموافقة الطبية من عيادة الاس…" at bounding box center [329, 298] width 128 height 77
copy p "0500044669"
click at [439, 527] on textarea at bounding box center [601, 515] width 655 height 27
type textarea "تم التاكد من الالغاء"
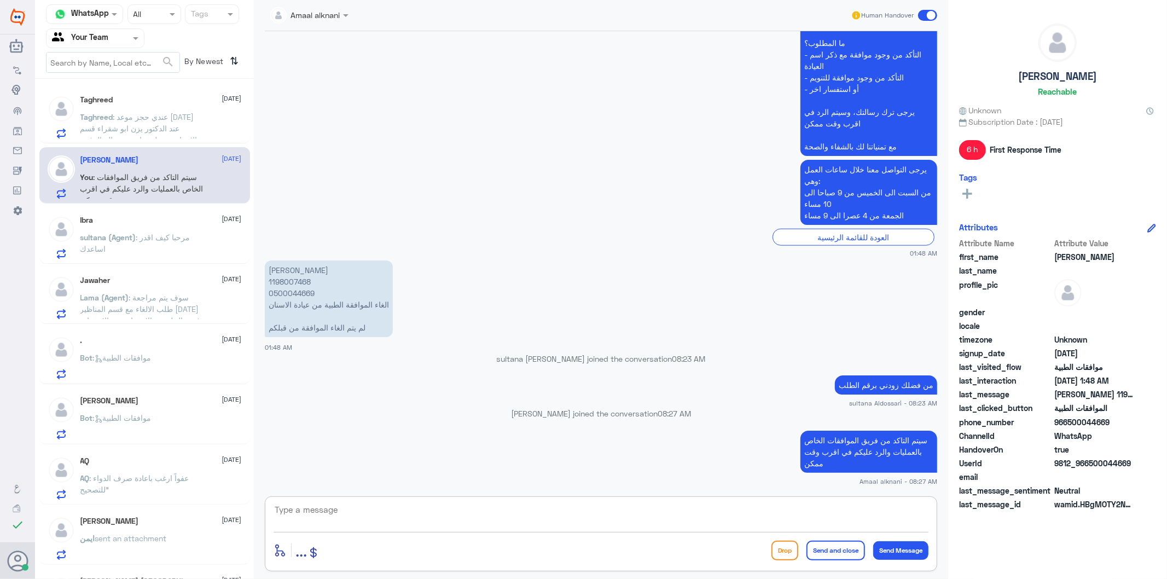
scroll to position [966, 0]
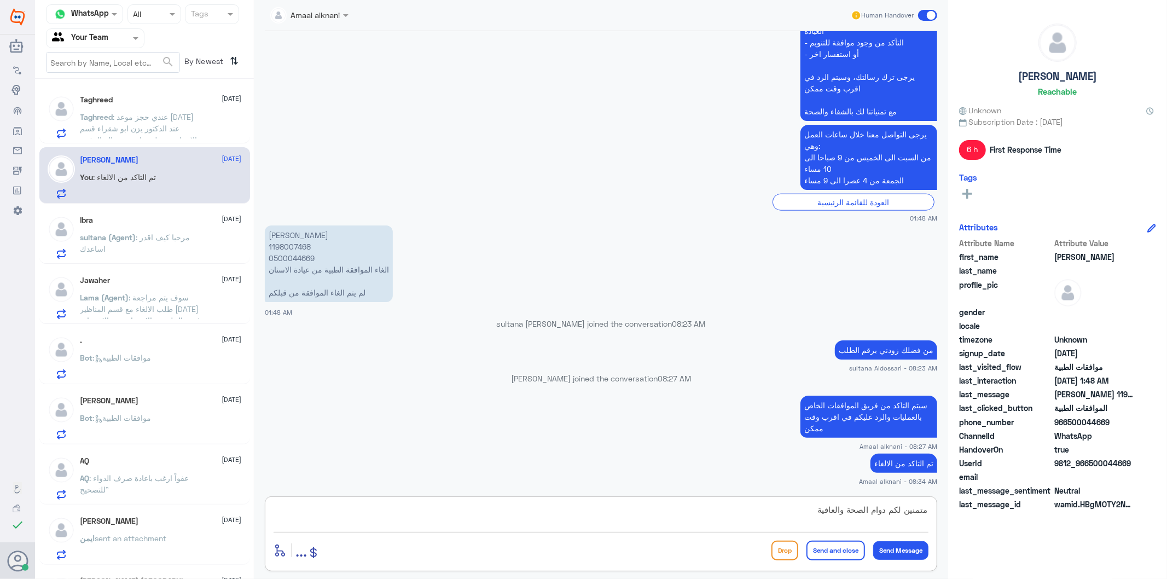
type textarea "متمنين لكم دوام الصحة والعافية"
click at [845, 546] on button "Send and close" at bounding box center [836, 551] width 59 height 20
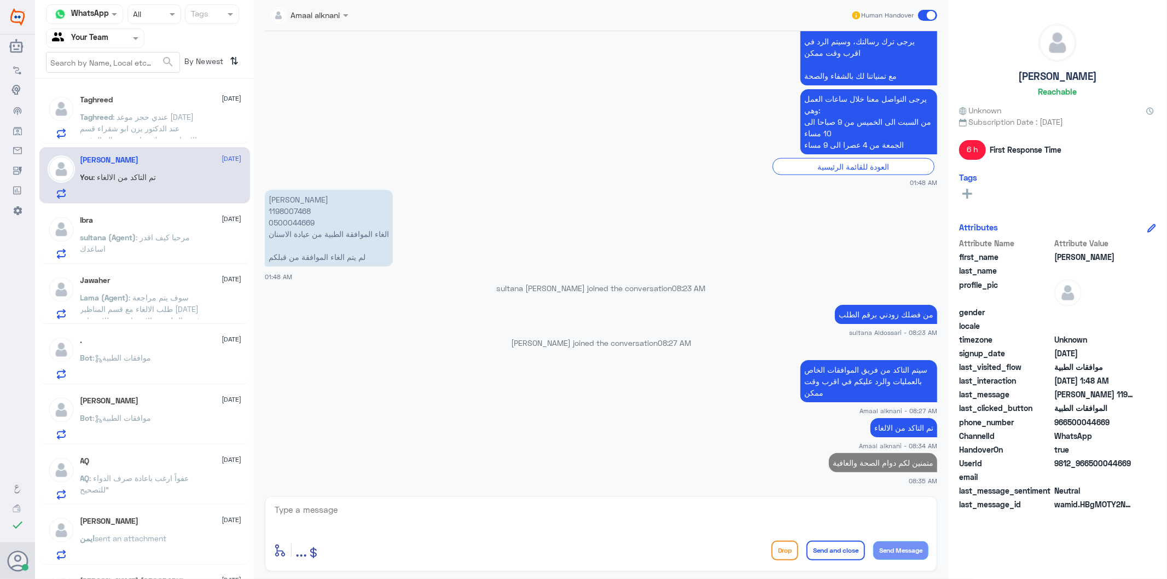
click at [126, 121] on p "Taghreed : عندي حجز موعد اليوم عند الدكتور يزن ابو شقراء قسم الاسنان ووصلتني ام…" at bounding box center [141, 124] width 123 height 27
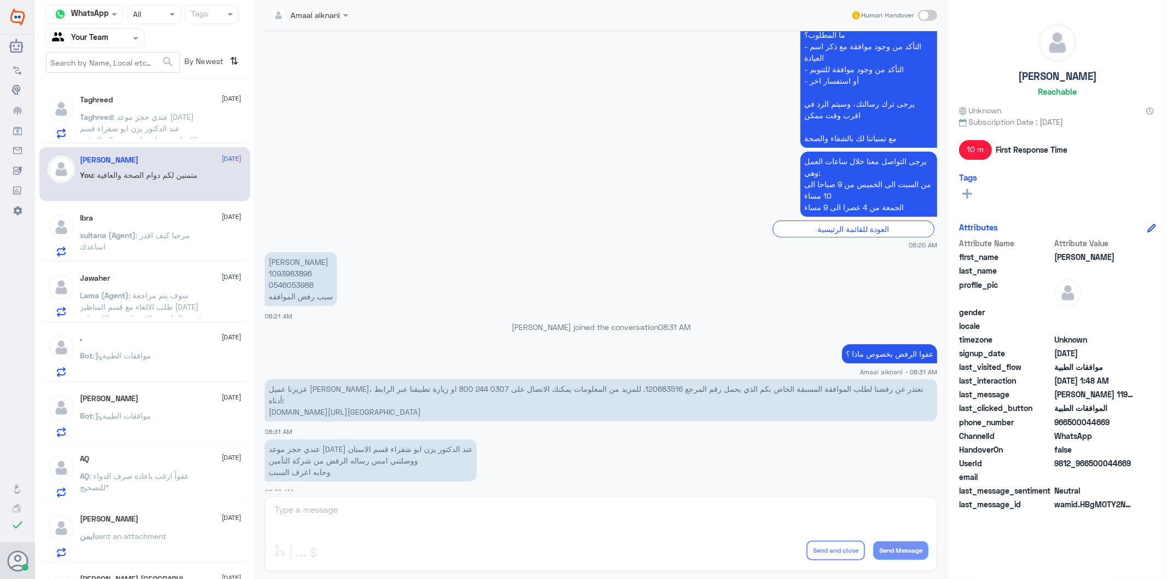
scroll to position [382, 0]
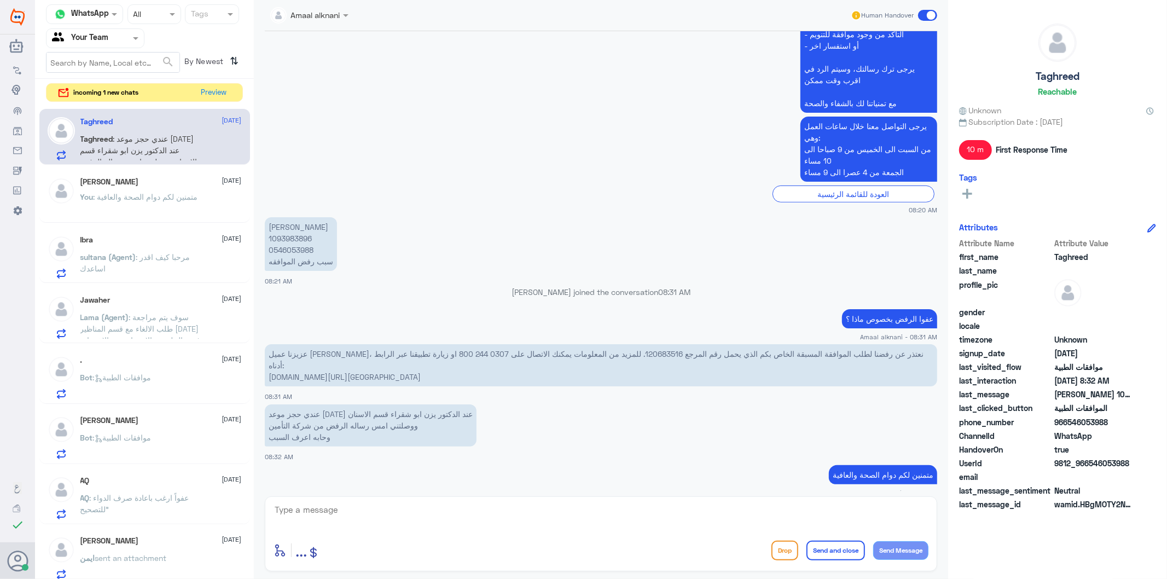
click at [570, 352] on p "عزيزنا عميل بوبا، نعتذر عن رفضنا لطلب الموافقة المسبقة الخاص بكم الذي يحمل رقم …" at bounding box center [601, 365] width 672 height 42
copy p "120683516"
click at [329, 523] on textarea at bounding box center [601, 515] width 655 height 27
click at [352, 519] on textarea at bounding box center [601, 515] width 655 height 27
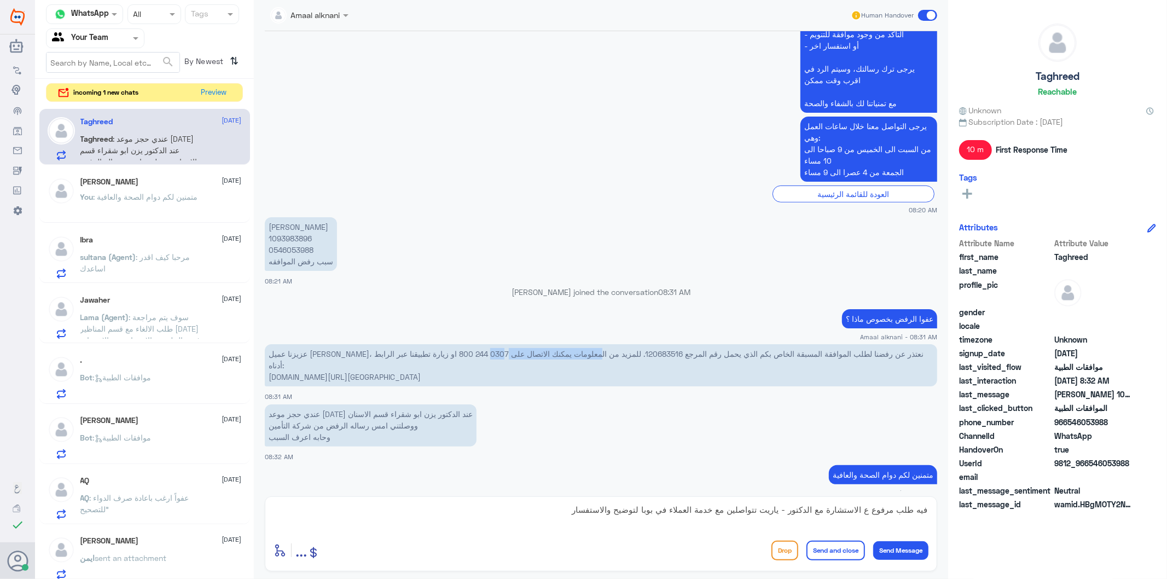
drag, startPoint x: 477, startPoint y: 353, endPoint x: 379, endPoint y: 353, distance: 97.9
click at [379, 353] on p "عزيزنا عميل بوبا، نعتذر عن رفضنا لطلب الموافقة المسبقة الخاص بكم الذي يحمل رقم …" at bounding box center [601, 365] width 672 height 42
copy p "مكنك الاتصال على 0307 244 800"
click at [529, 509] on textarea "فيه طلب مرفوع ع الاستشارة مع الدكتور - ياريت تتواصلين مع خدمة العملاء في بوبا ل…" at bounding box center [601, 515] width 655 height 27
paste textarea "مكنك الاتصال على 0307 244 800"
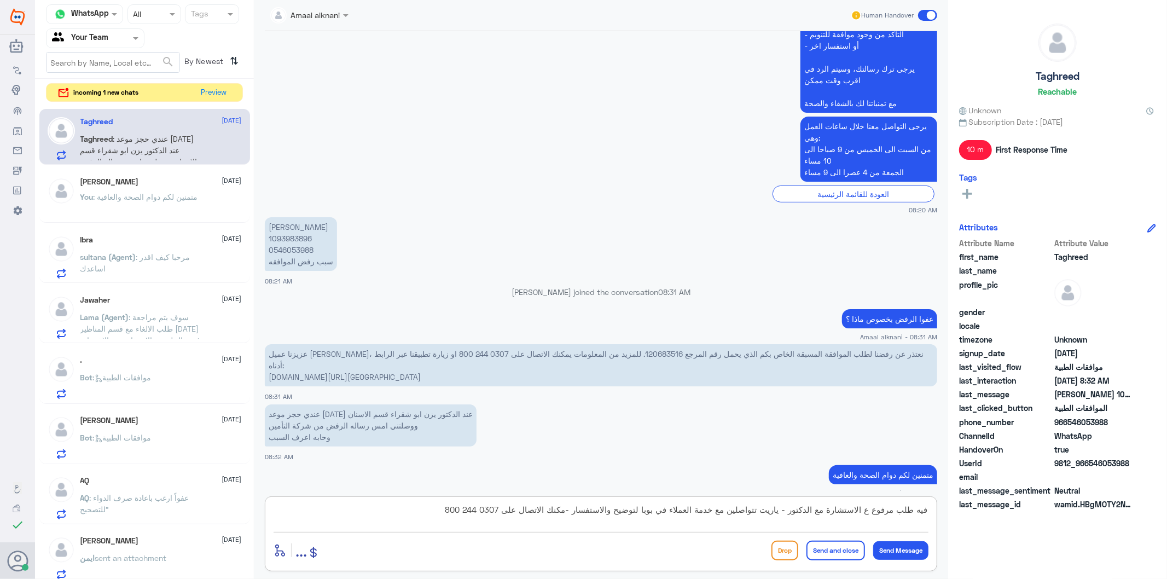
click at [571, 512] on textarea "فيه طلب مرفوع ع الاستشارة مع الدكتور - ياريت تتواصلين مع خدمة العملاء في بوبا ل…" at bounding box center [601, 515] width 655 height 27
type textarea "فيه طلب مرفوع ع الاستشارة مع الدكتور - ياريت تتواصلين مع خدمة العملاء في بوبا ل…"
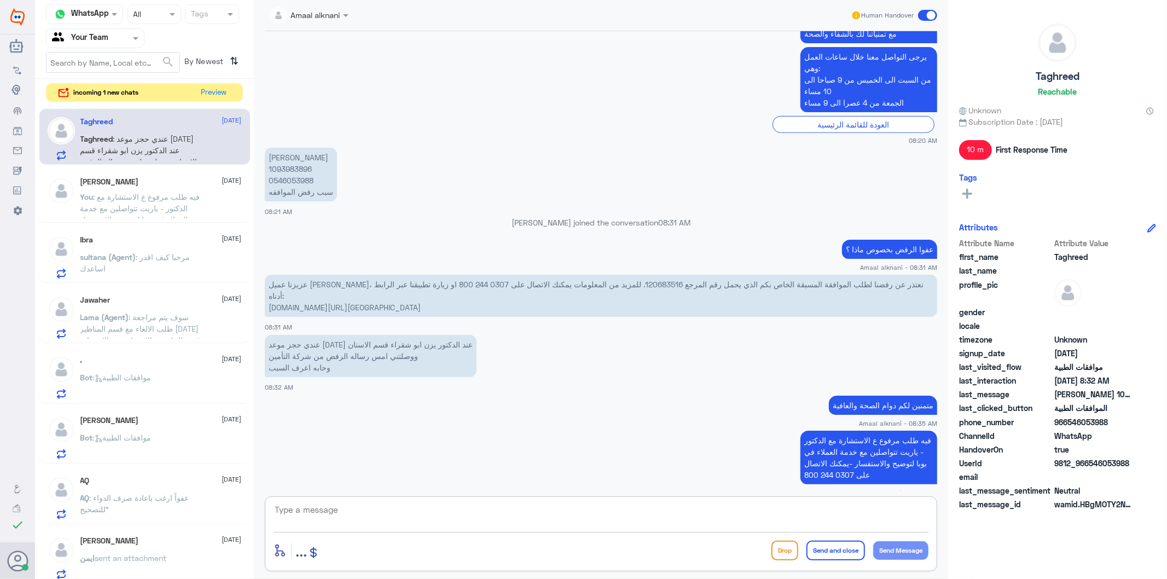
click at [419, 518] on textarea at bounding box center [601, 515] width 655 height 27
click at [522, 518] on textarea at bounding box center [601, 515] width 655 height 27
click at [140, 196] on span ": فيه طلب مرفوع ع الاستشارة مع الدكتور - ياريت تتواصلين مع خدمة العملاء في بوبا…" at bounding box center [140, 214] width 120 height 44
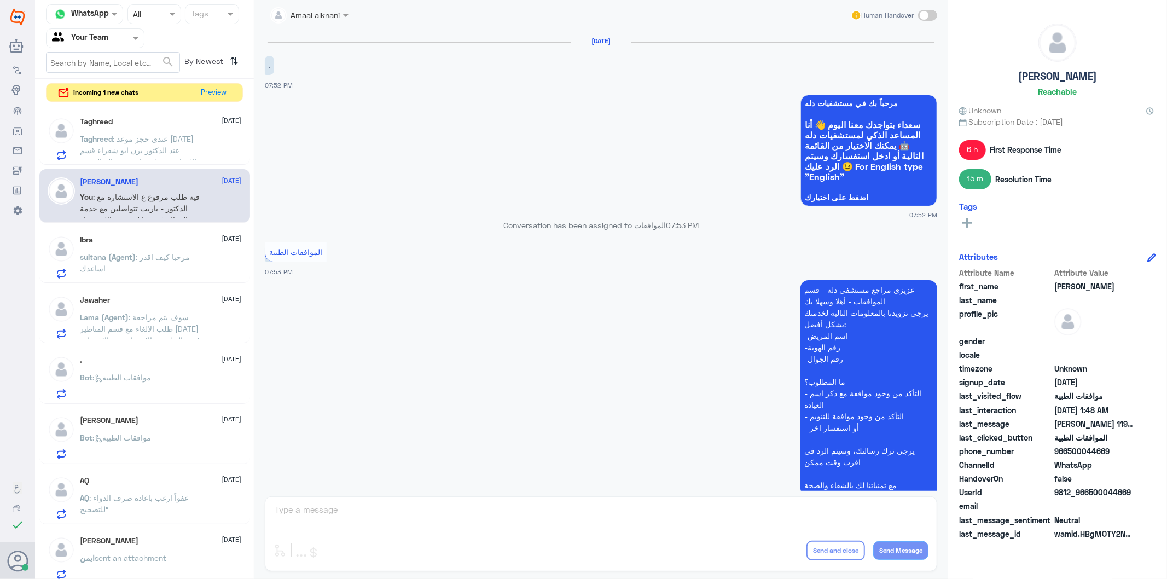
scroll to position [1091, 0]
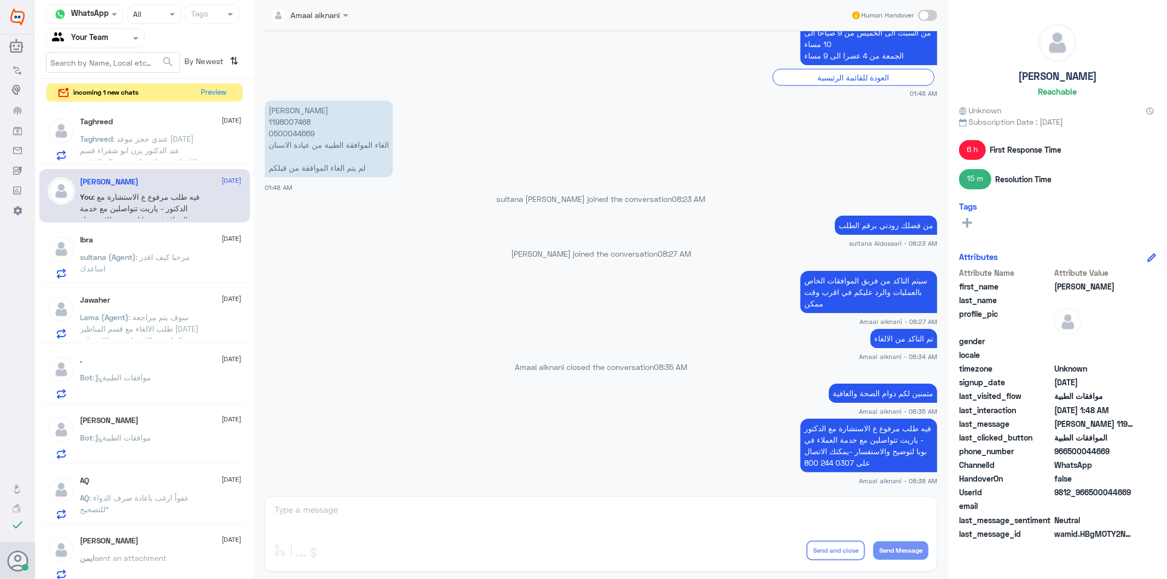
click at [141, 155] on p "Taghreed : عندي حجز موعد اليوم عند الدكتور يزن ابو شقراء قسم الاسنان ووصلتني ام…" at bounding box center [141, 146] width 123 height 27
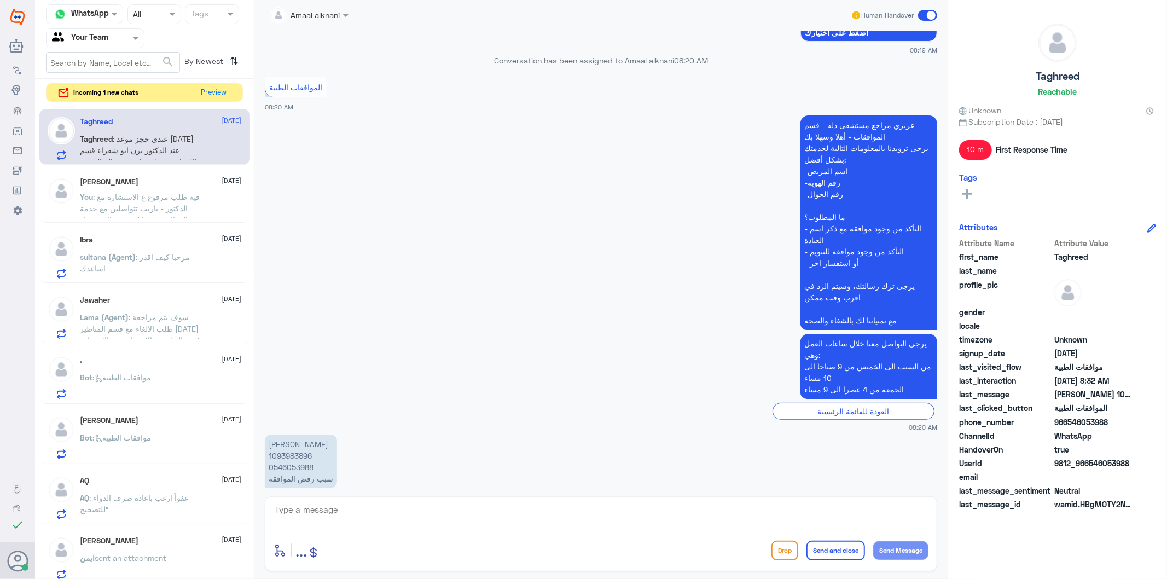
scroll to position [347, 0]
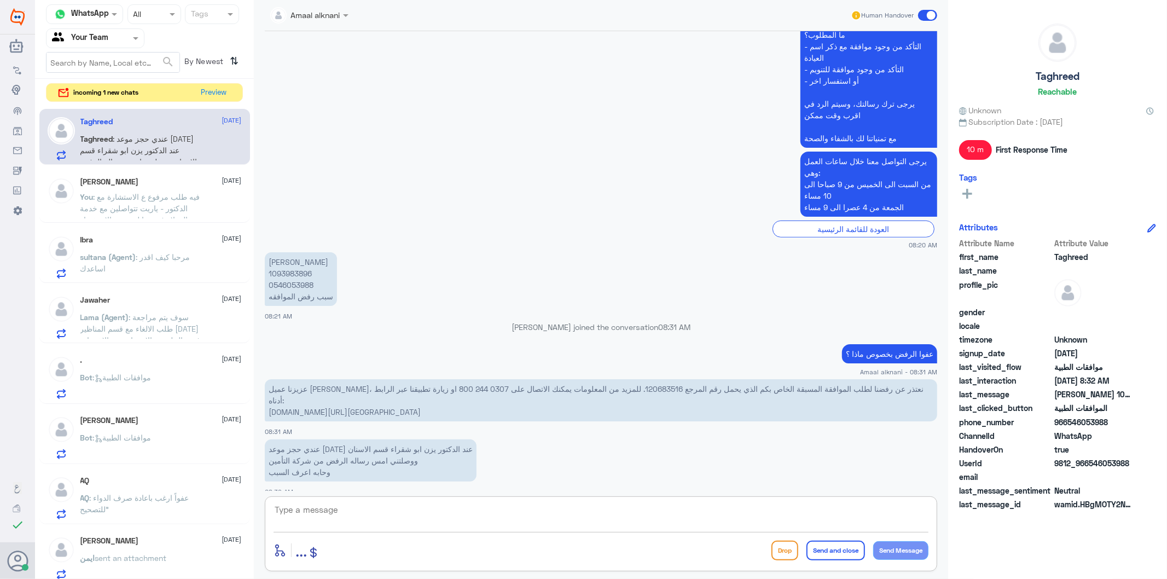
click at [328, 516] on textarea at bounding box center [601, 515] width 655 height 27
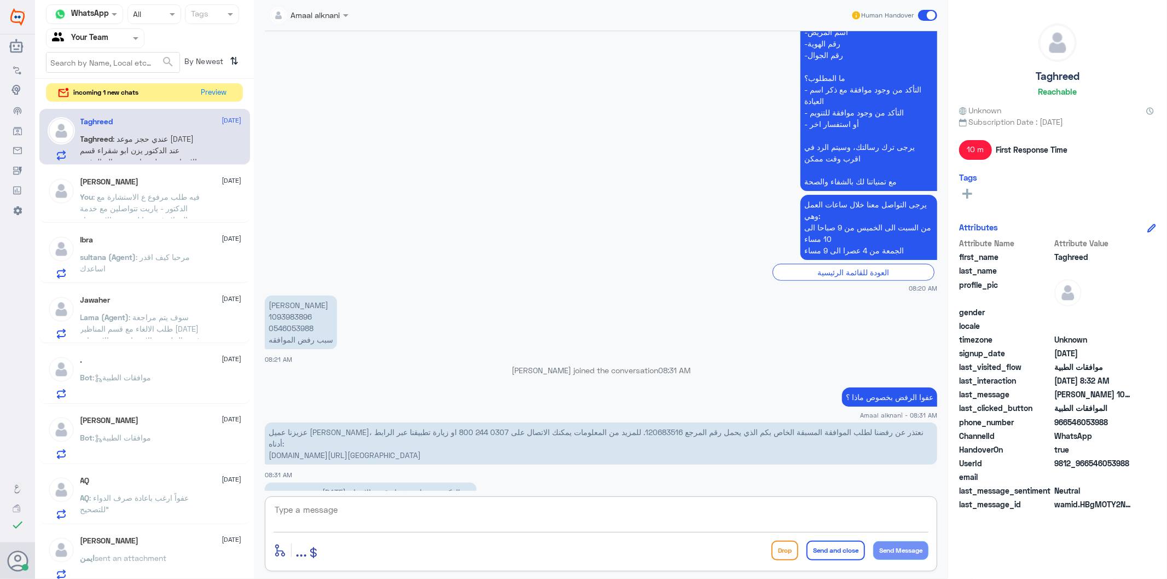
scroll to position [287, 0]
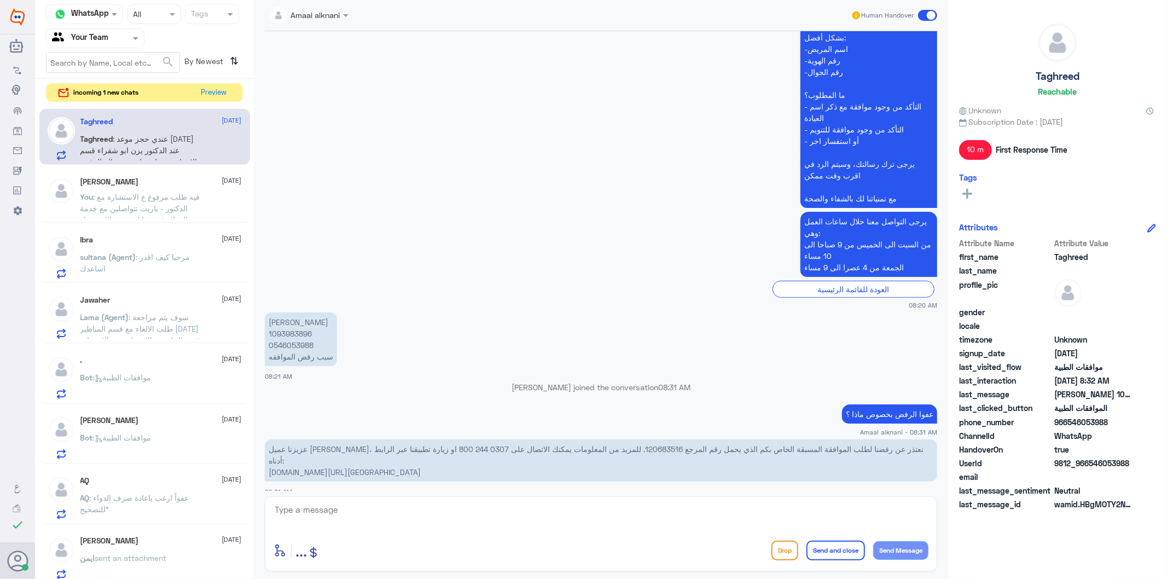
click at [144, 200] on span ": فيه طلب مرفوع ع الاستشارة مع الدكتور - ياريت تتواصلين مع خدمة العملاء في بوبا…" at bounding box center [140, 214] width 120 height 44
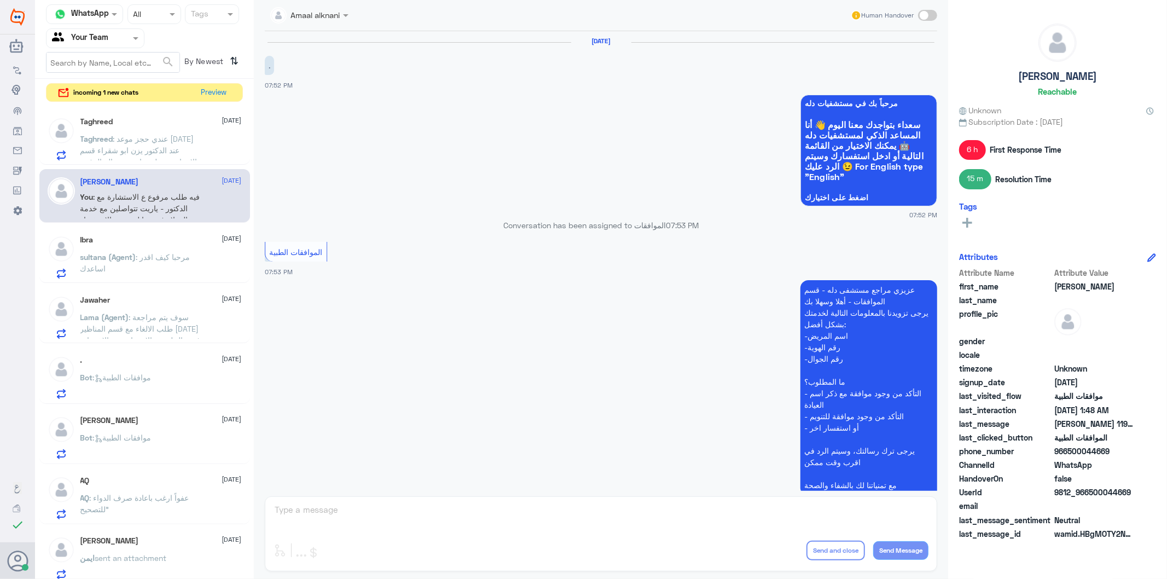
scroll to position [1091, 0]
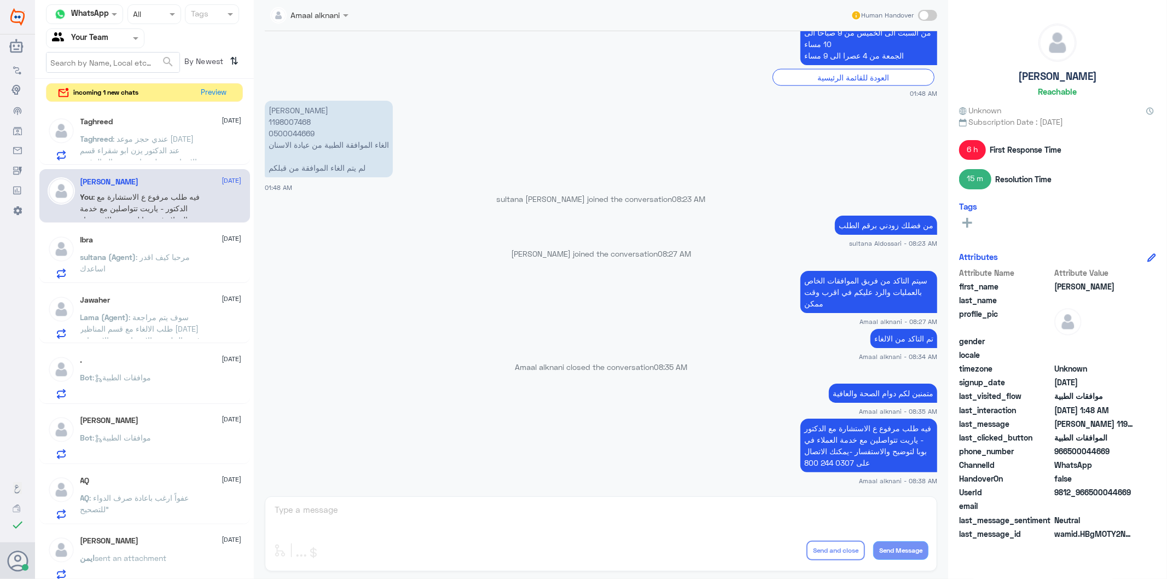
click at [854, 448] on p "فيه طلب مرفوع ع الاستشارة مع الدكتور - ياريت تتواصلين مع خدمة العملاء في بوبا ل…" at bounding box center [868, 446] width 137 height 54
copy div "فيه طلب مرفوع ع الاستشارة مع الدكتور - ياريت تتواصلين مع خدمة العملاء في بوبا ل…"
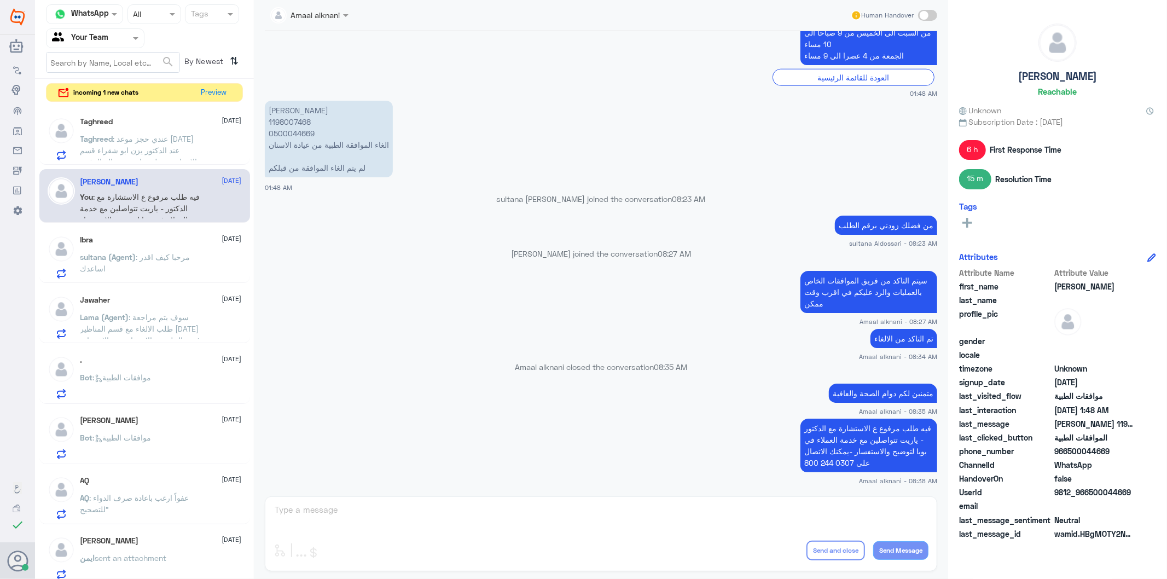
click at [473, 507] on div "Amaal alknani Human Handover 12 Aug 2025 . 07:52 PM مرحباً بك في مستشفيات دله س…" at bounding box center [601, 291] width 694 height 582
click at [469, 510] on div "Amaal alknani Human Handover 12 Aug 2025 . 07:52 PM مرحباً بك في مستشفيات دله س…" at bounding box center [601, 291] width 694 height 582
click at [118, 149] on span ": عندي حجز موعد اليوم عند الدكتور يزن ابو شقراء قسم الاسنان ووصلتني امس رساله ا…" at bounding box center [139, 156] width 119 height 44
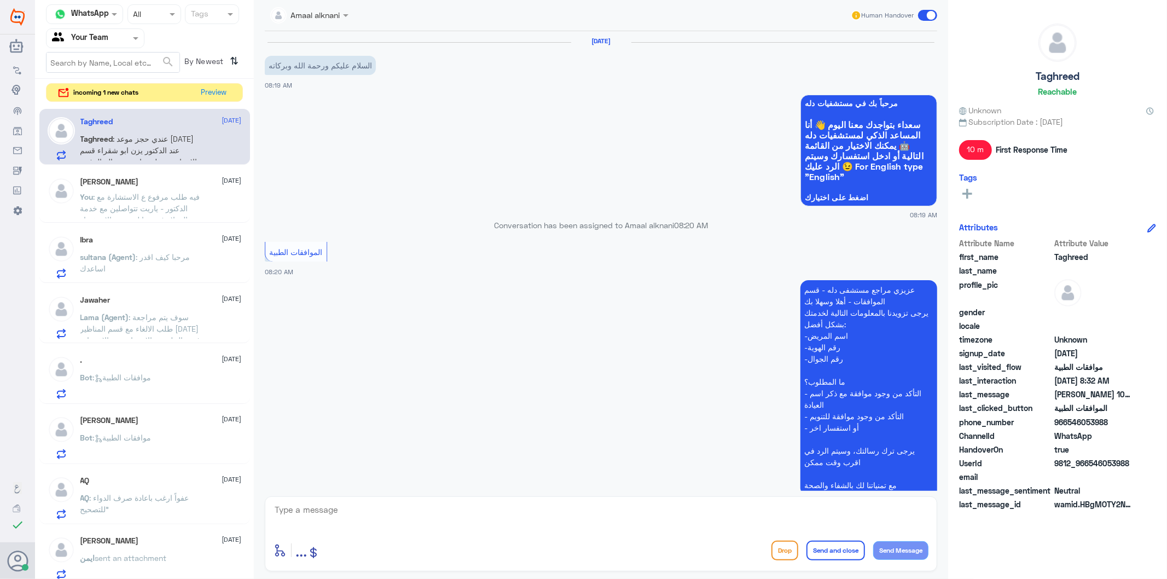
scroll to position [347, 0]
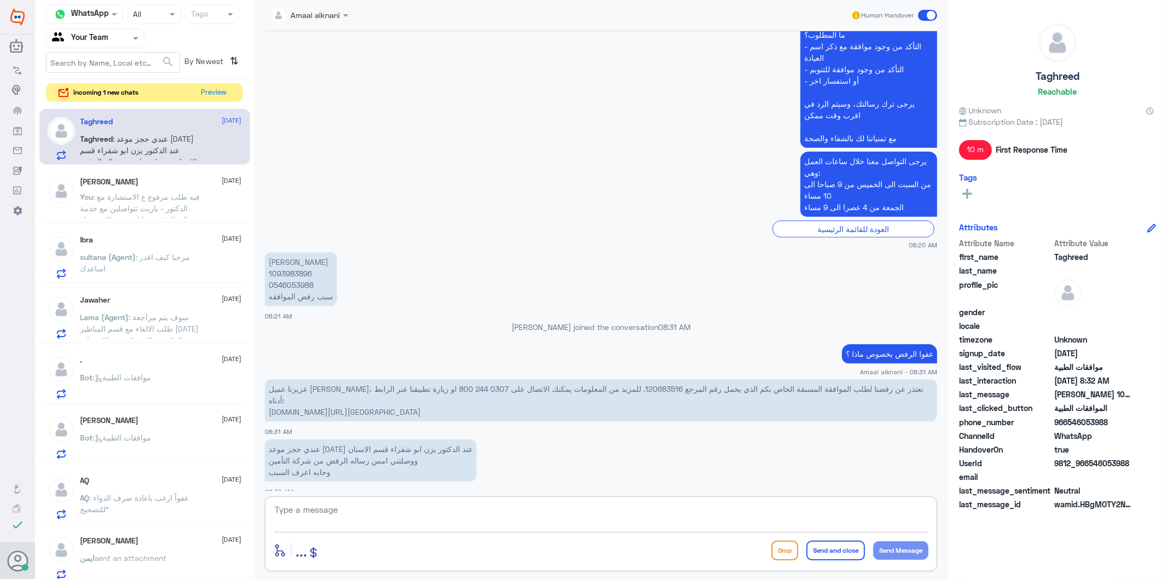
drag, startPoint x: 361, startPoint y: 512, endPoint x: 364, endPoint y: 521, distance: 9.7
click at [361, 512] on textarea at bounding box center [601, 515] width 655 height 27
paste textarea "فيه طلب مرفوع ع الاستشارة مع الدكتور - ياريت تتواصلين مع خدمة العملاء في بوبا ل…"
type textarea "فيه طلب مرفوع ع الاستشارة مع الدكتور - ياريت تتواصلين مع خدمة العملاء في بوبا ل…"
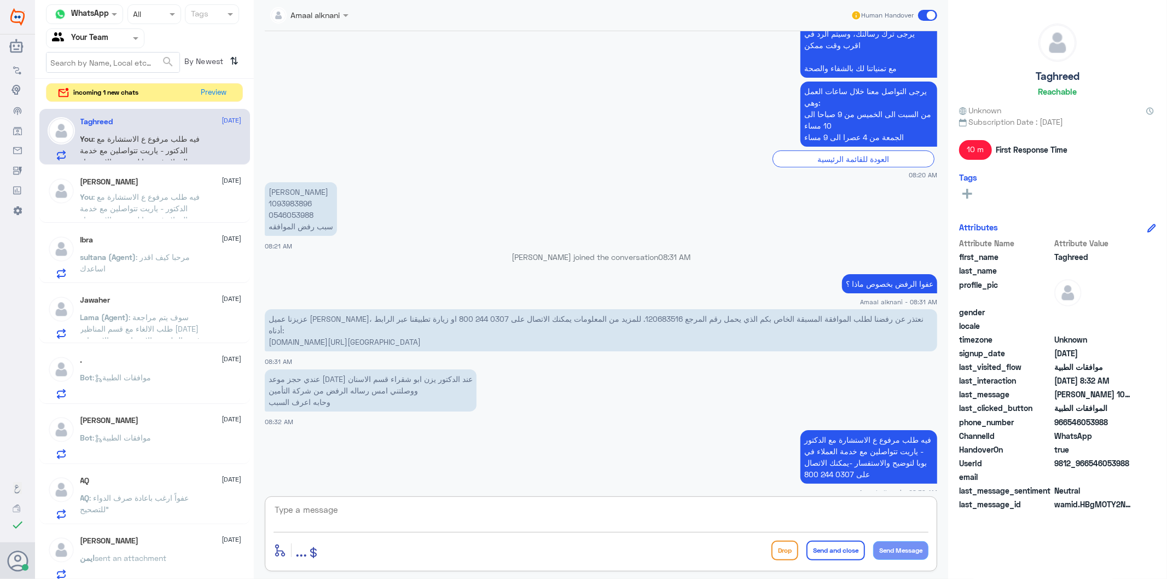
click at [869, 516] on textarea at bounding box center [601, 515] width 655 height 27
click at [222, 97] on button "Preview" at bounding box center [215, 92] width 34 height 17
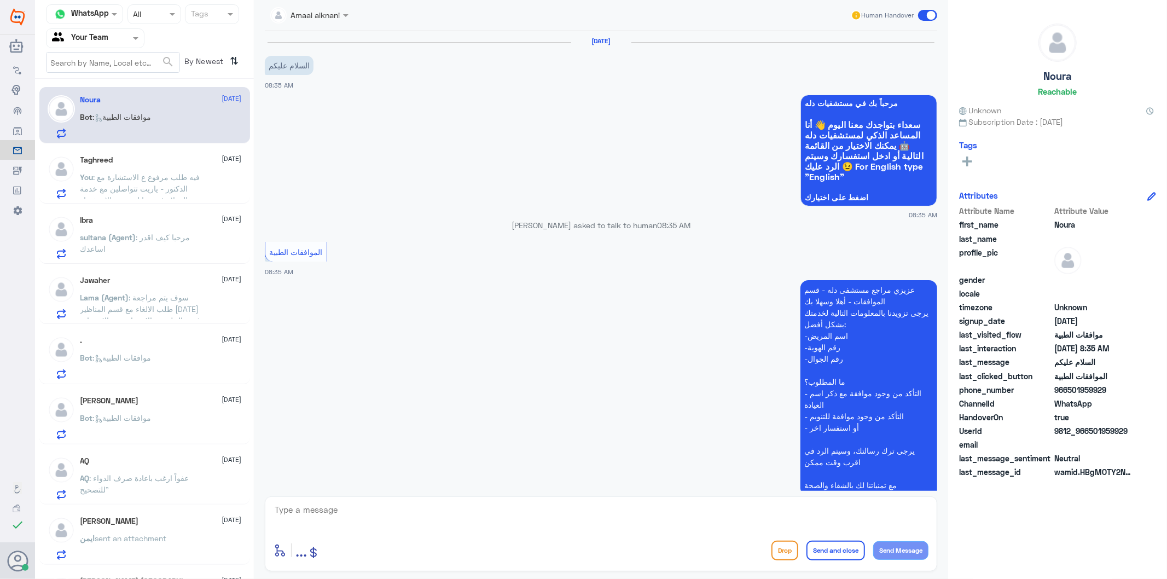
scroll to position [111, 0]
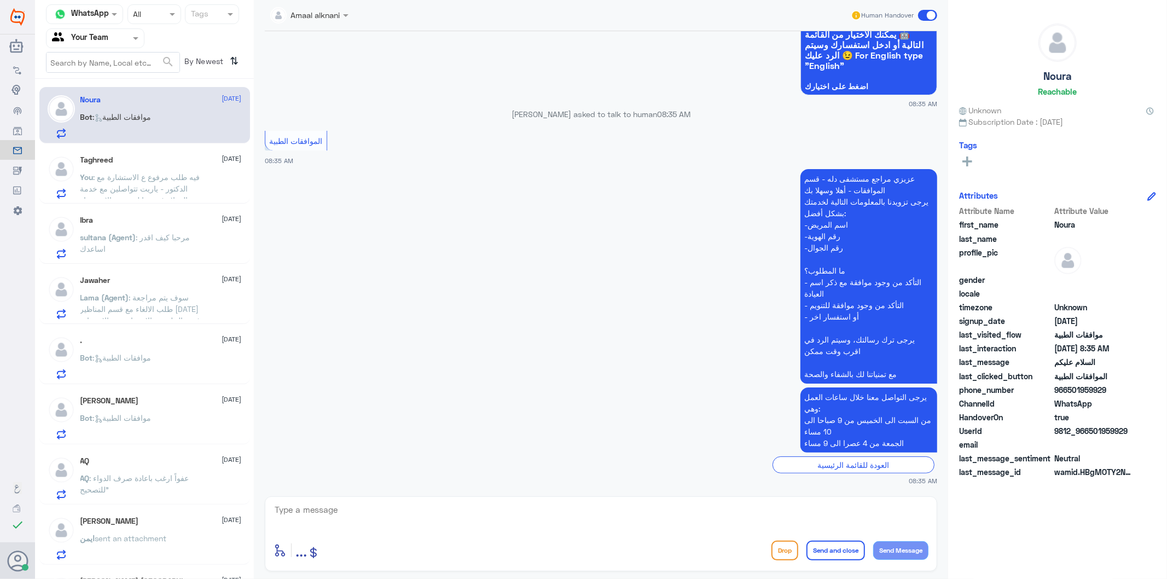
click at [412, 525] on textarea at bounding box center [601, 515] width 655 height 27
type textarea "تفضل كيف اقدر اساعدك"
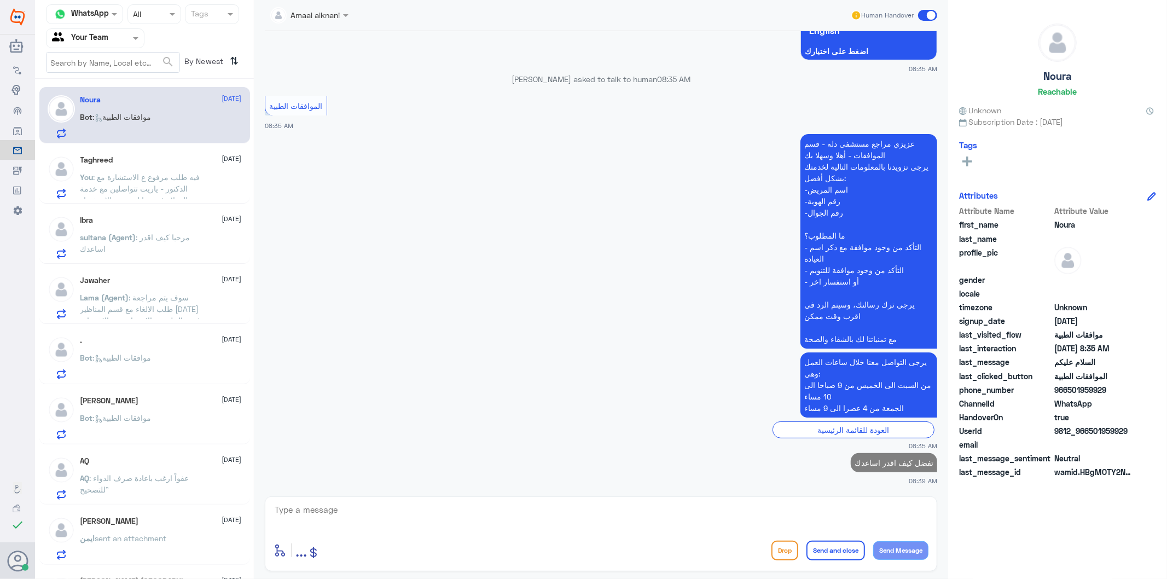
click at [168, 343] on div ". 12 August" at bounding box center [160, 340] width 161 height 9
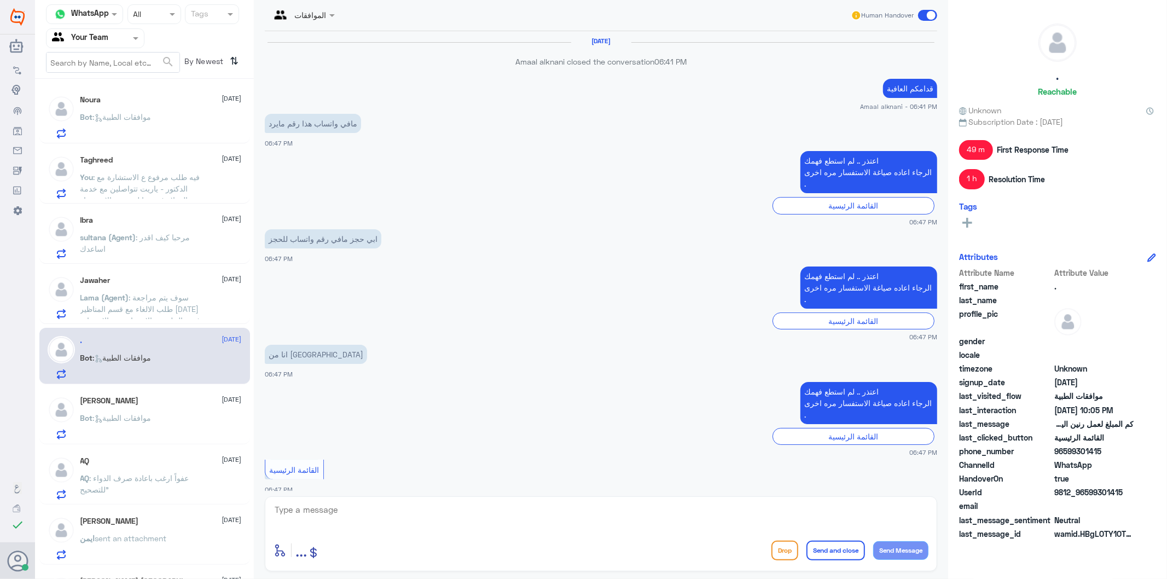
scroll to position [1489, 0]
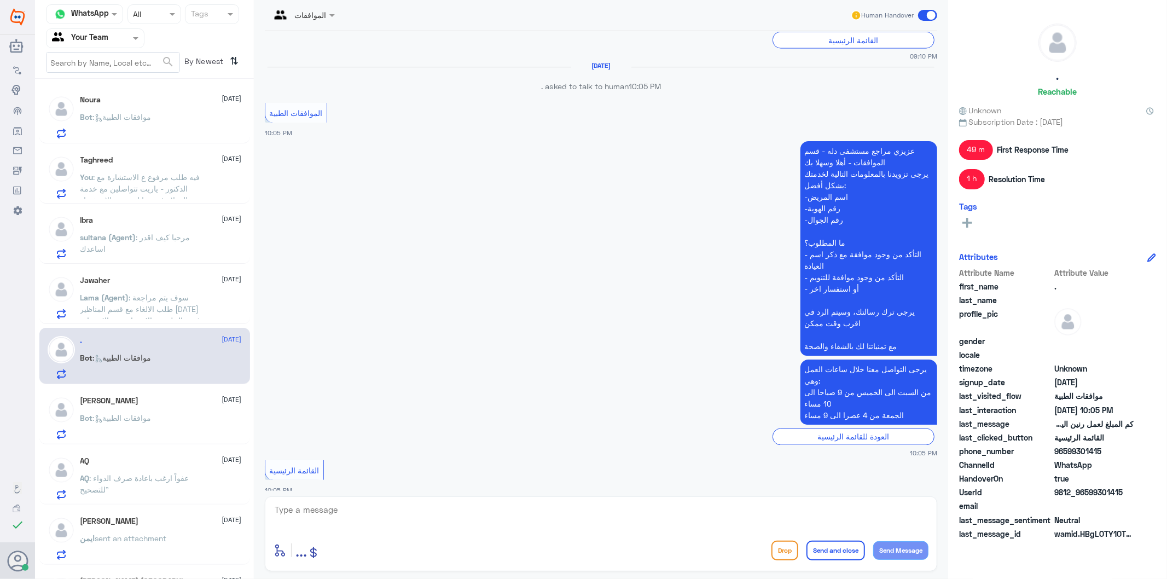
click at [414, 515] on textarea at bounding box center [601, 515] width 655 height 27
click at [172, 113] on span ": شكراً يعطيك الف عافيه" at bounding box center [152, 116] width 78 height 9
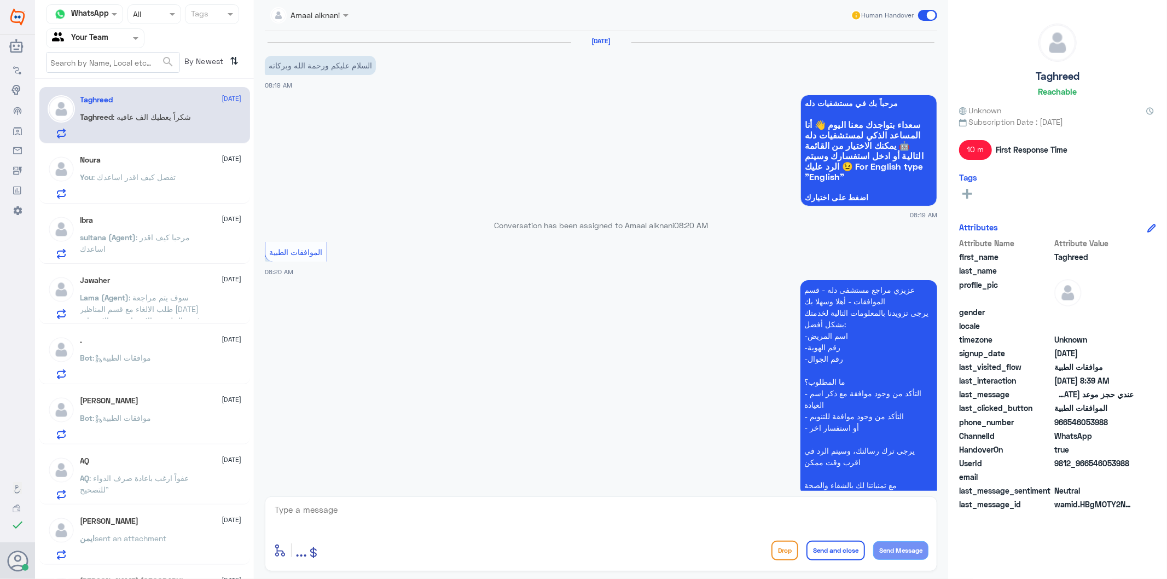
scroll to position [454, 0]
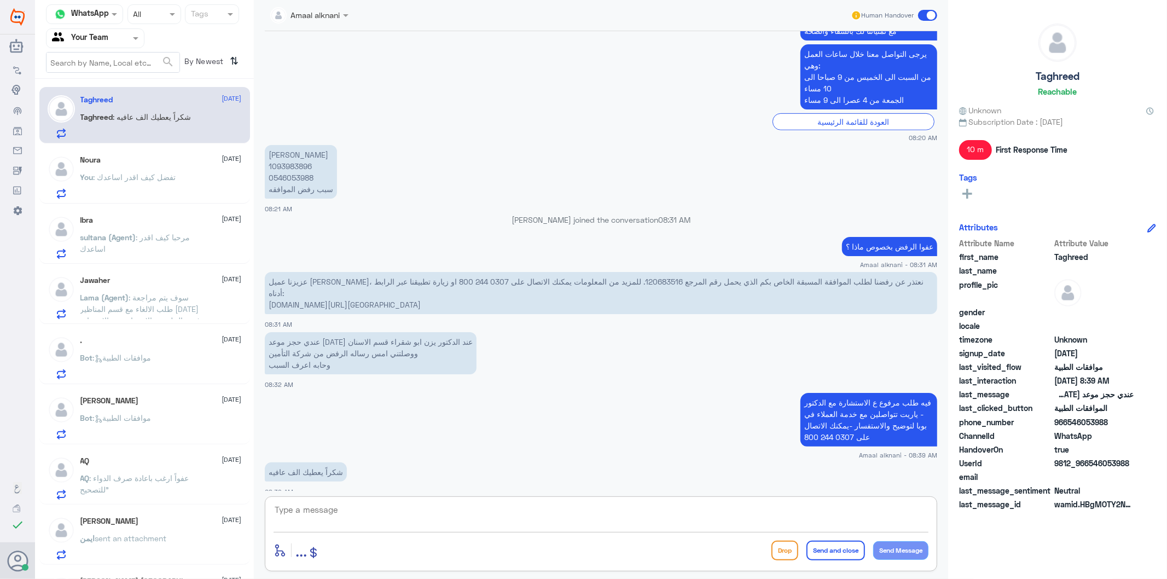
click at [367, 517] on textarea at bounding box center [601, 515] width 655 height 27
type textarea "قدامكم العافية"
click at [829, 547] on button "Send and close" at bounding box center [836, 551] width 59 height 20
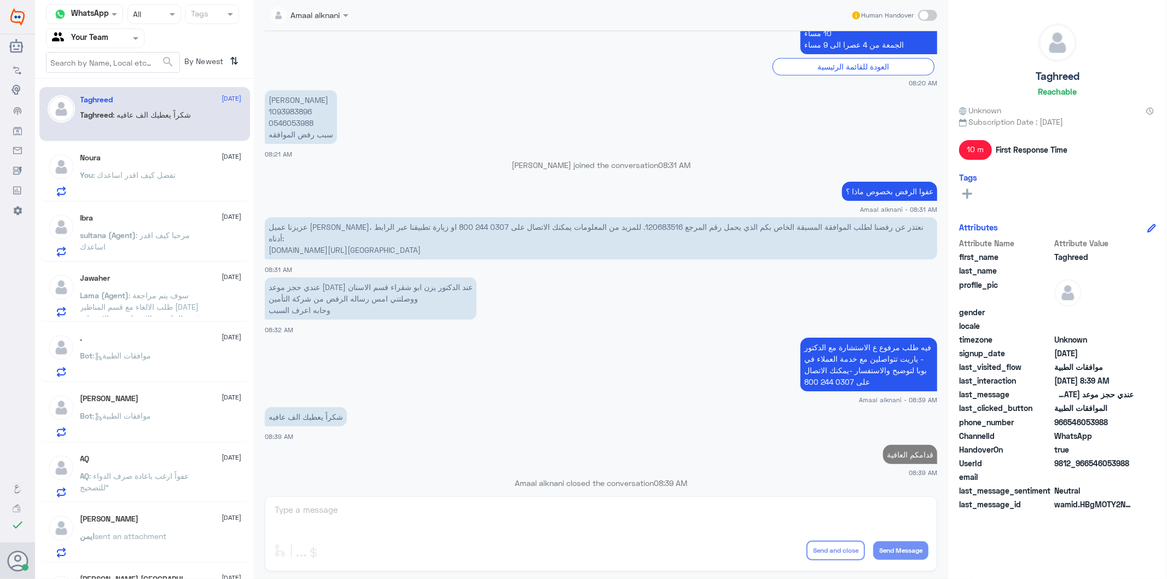
click at [131, 176] on span ": تفضل كيف اقدر اساعدك" at bounding box center [135, 174] width 83 height 9
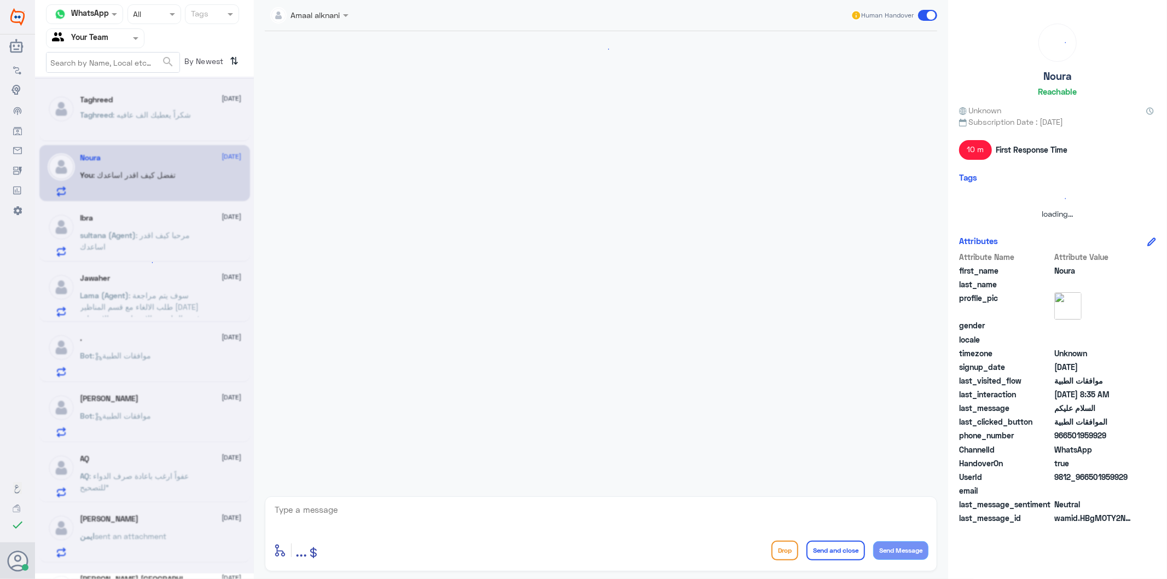
scroll to position [166, 0]
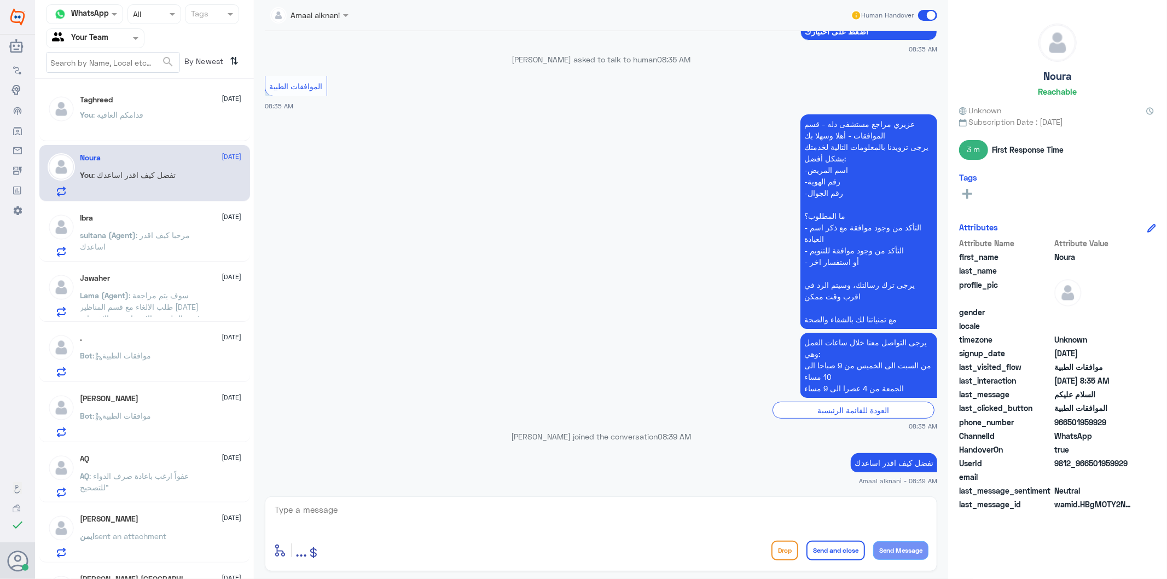
click at [874, 457] on p "تفضل كيف اقدر اساعدك" at bounding box center [894, 462] width 86 height 19
copy div "تفضل كيف اقدر اساعدك"
click at [152, 355] on span ": موافقات الطبية" at bounding box center [122, 355] width 59 height 9
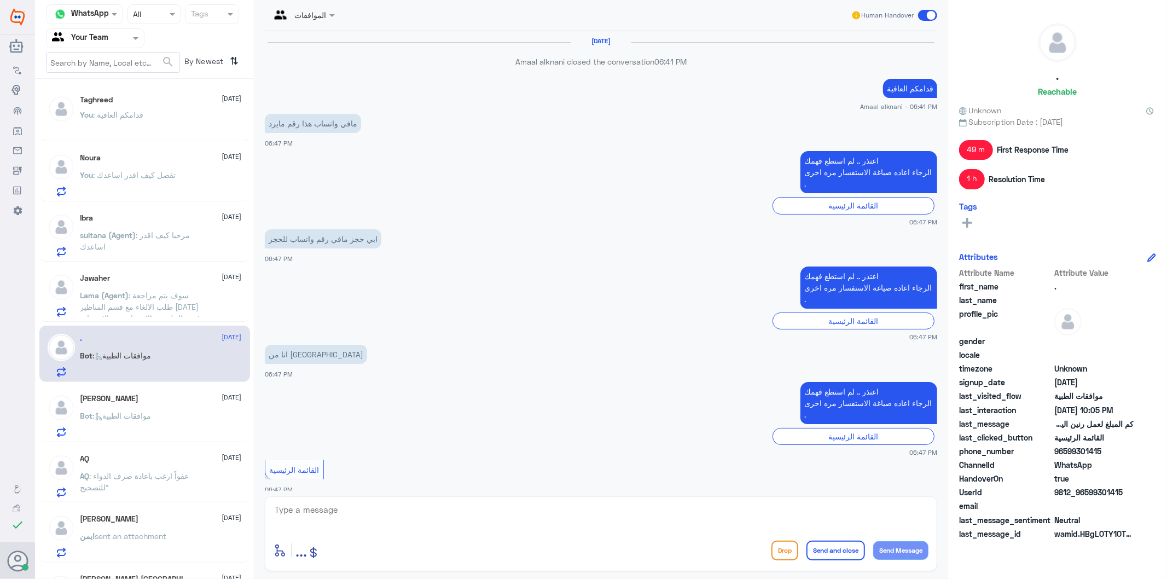
scroll to position [1489, 0]
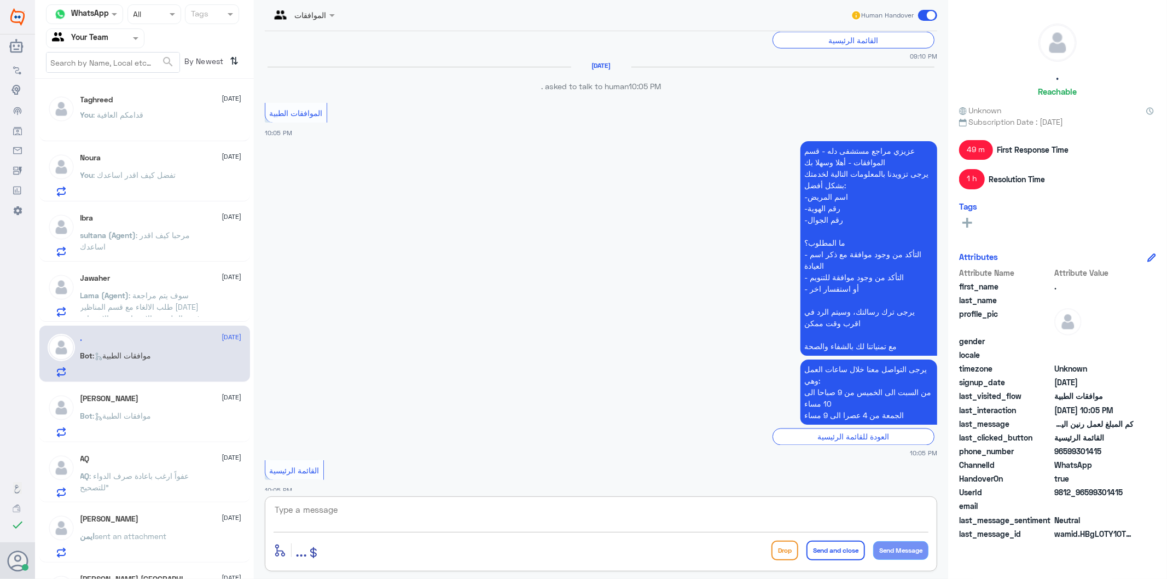
click at [359, 519] on textarea at bounding box center [601, 515] width 655 height 27
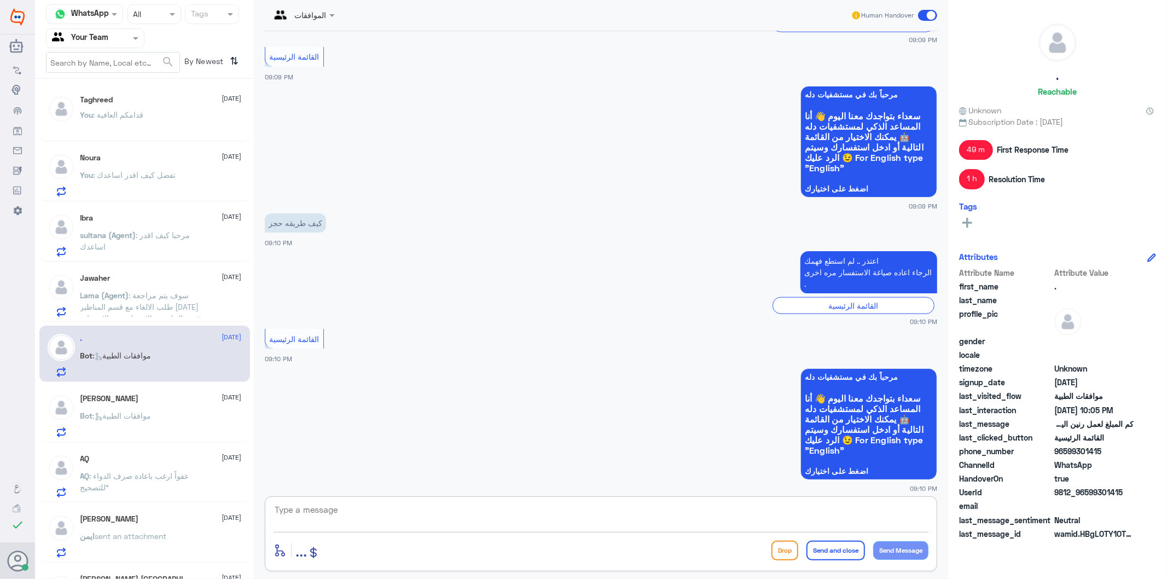
scroll to position [1124, 0]
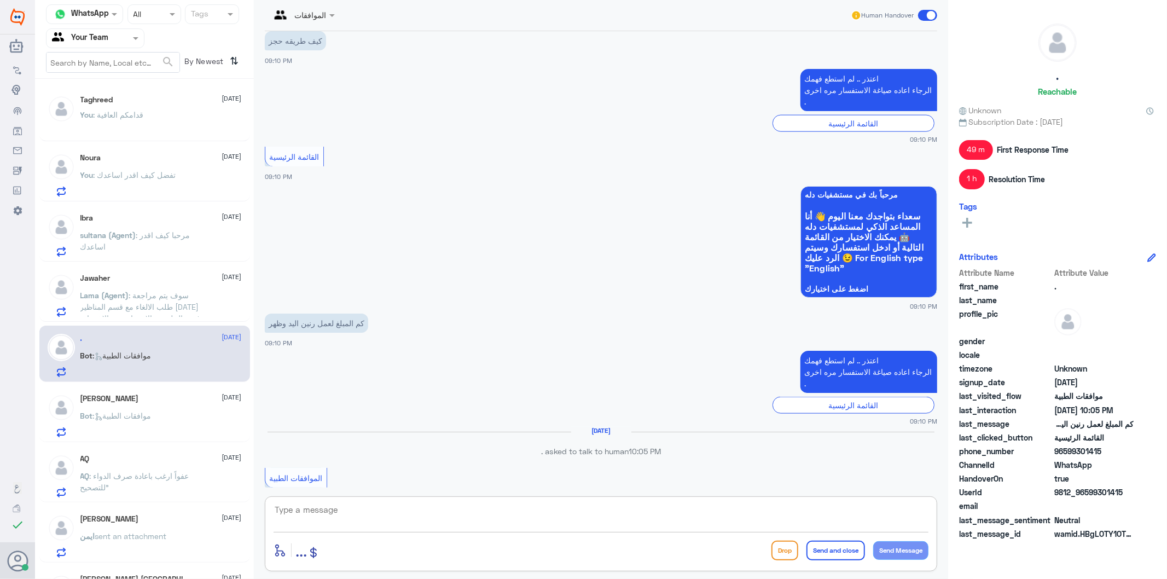
paste textarea "تفضل كيف اقدر اساعدك"
type textarea "تفضل كيف اقدر اساعدك"
click at [900, 544] on button "Send Message" at bounding box center [900, 550] width 55 height 19
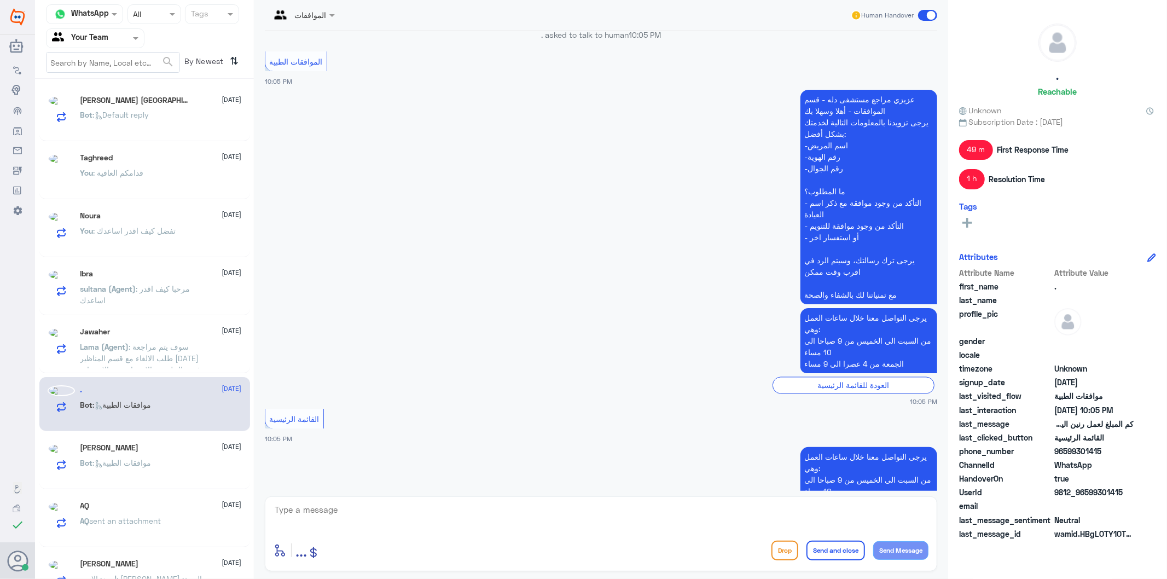
click at [143, 409] on span ": موافقات الطبية" at bounding box center [122, 404] width 59 height 9
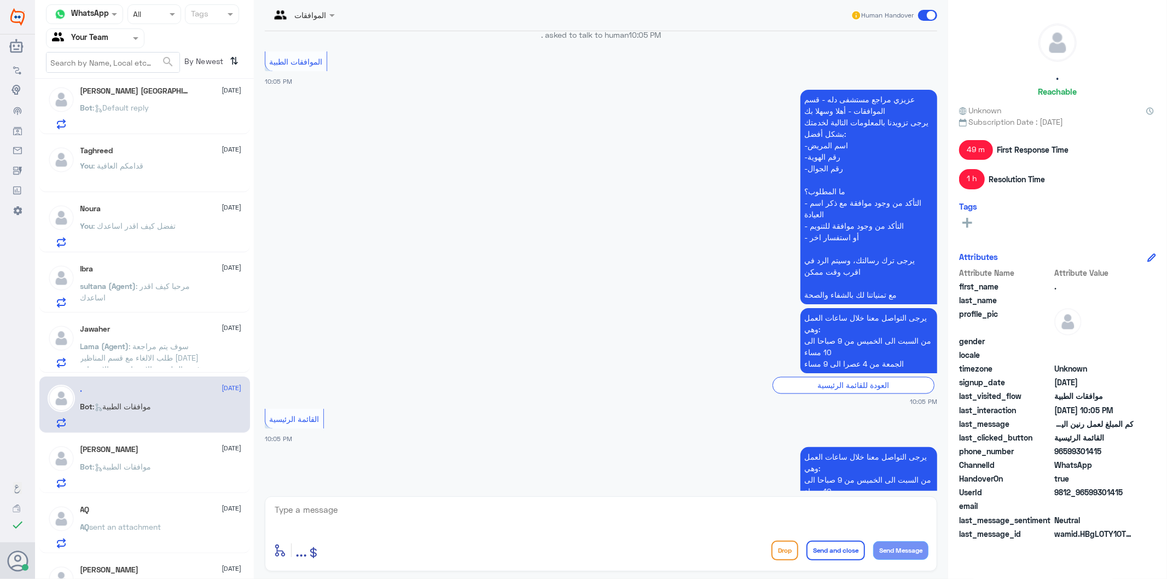
scroll to position [0, 0]
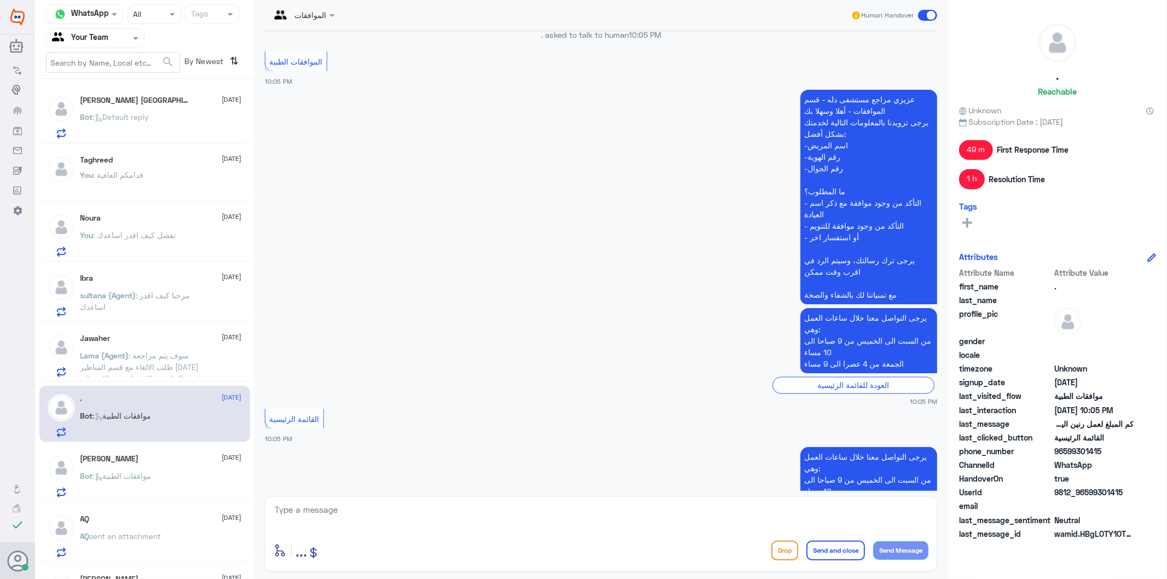
click at [149, 112] on span "Bot : Default reply" at bounding box center [114, 116] width 69 height 9
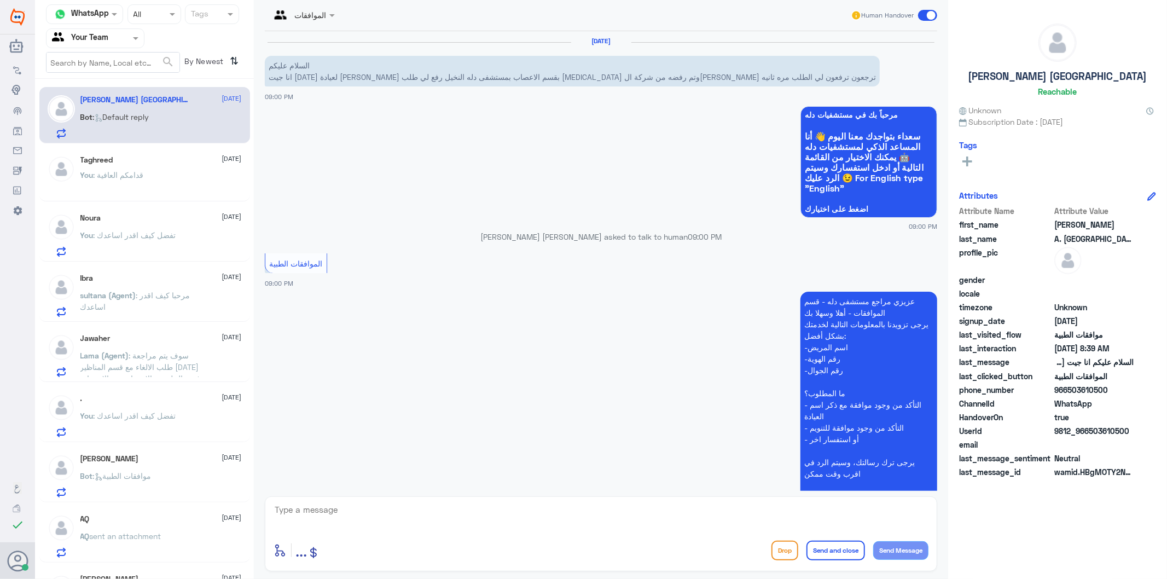
scroll to position [402, 0]
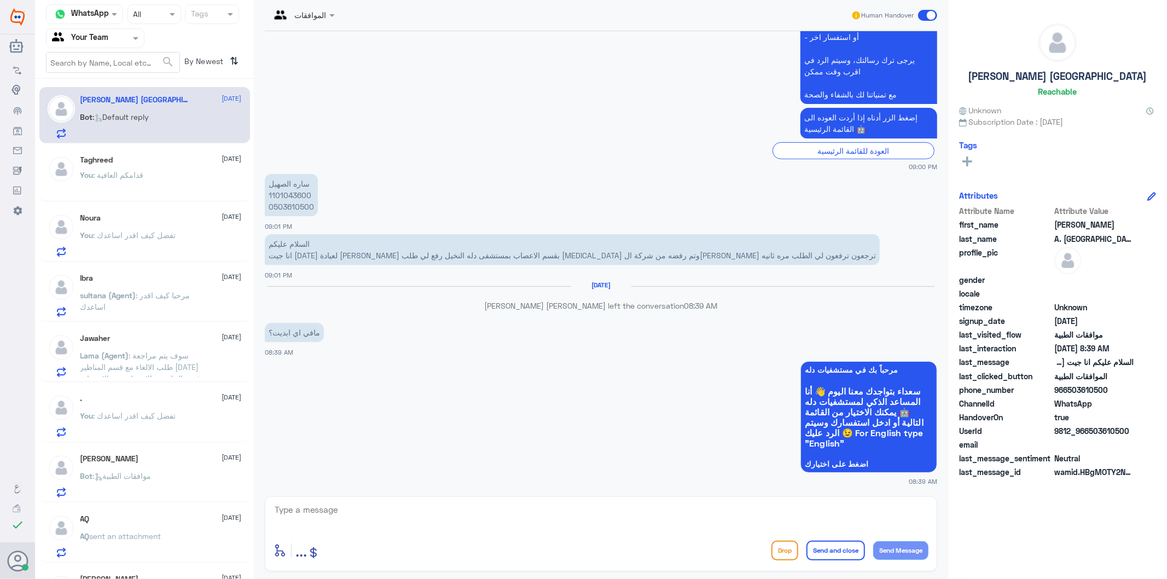
click at [291, 205] on p "ساره الصهيل 1101043600 0503610500" at bounding box center [291, 195] width 53 height 42
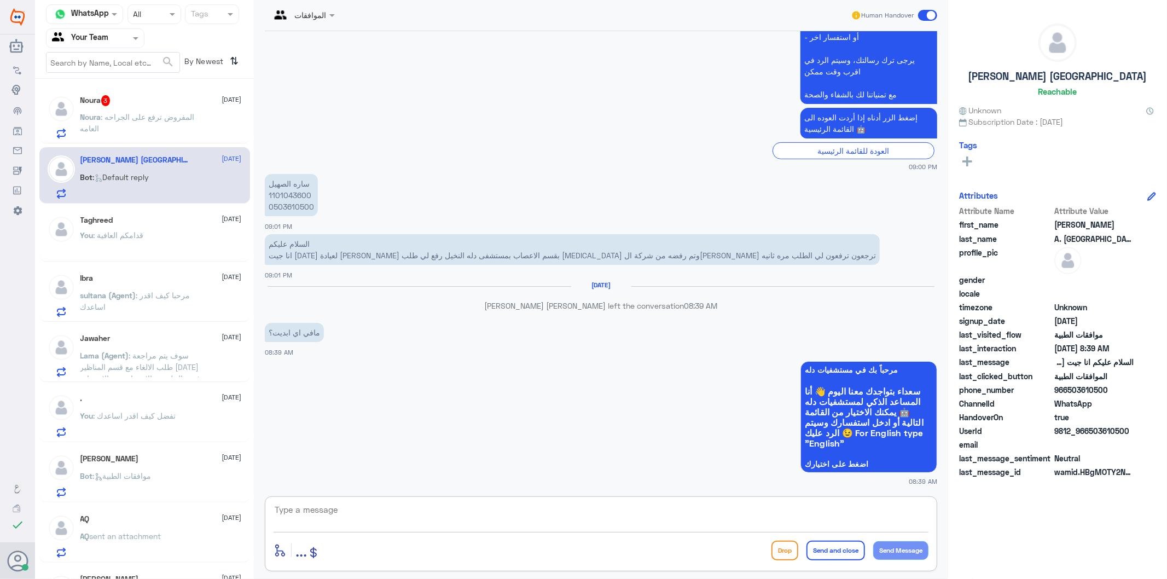
click at [348, 502] on textarea at bounding box center [601, 515] width 655 height 27
type textarea "تم متابعة طلبكم للاشعة بارفاق جميع المعلومات الطبية"
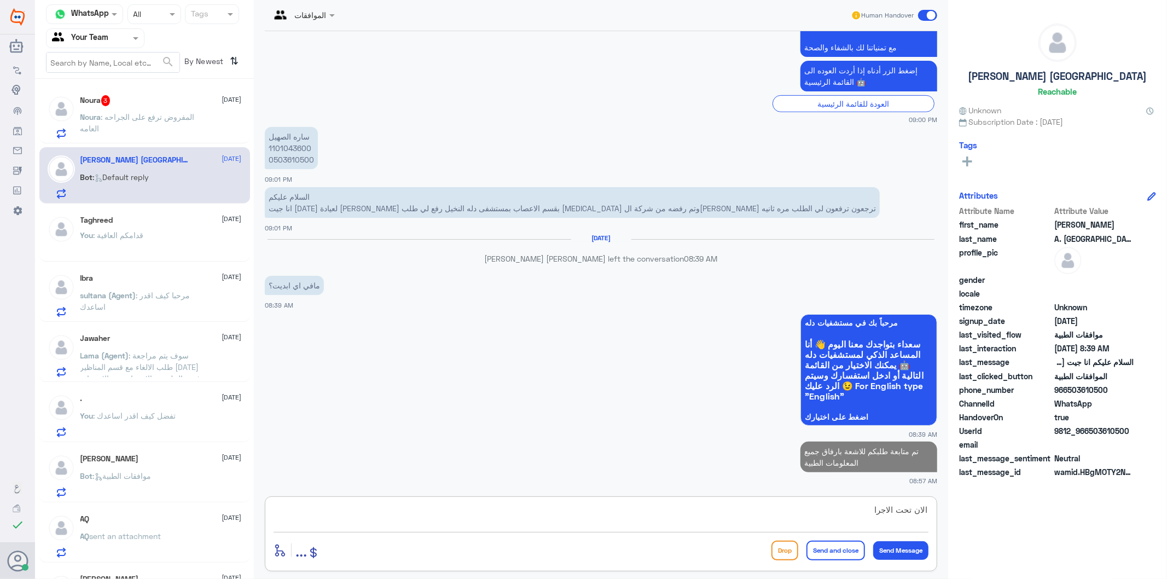
type textarea "الان تحت الاجراء"
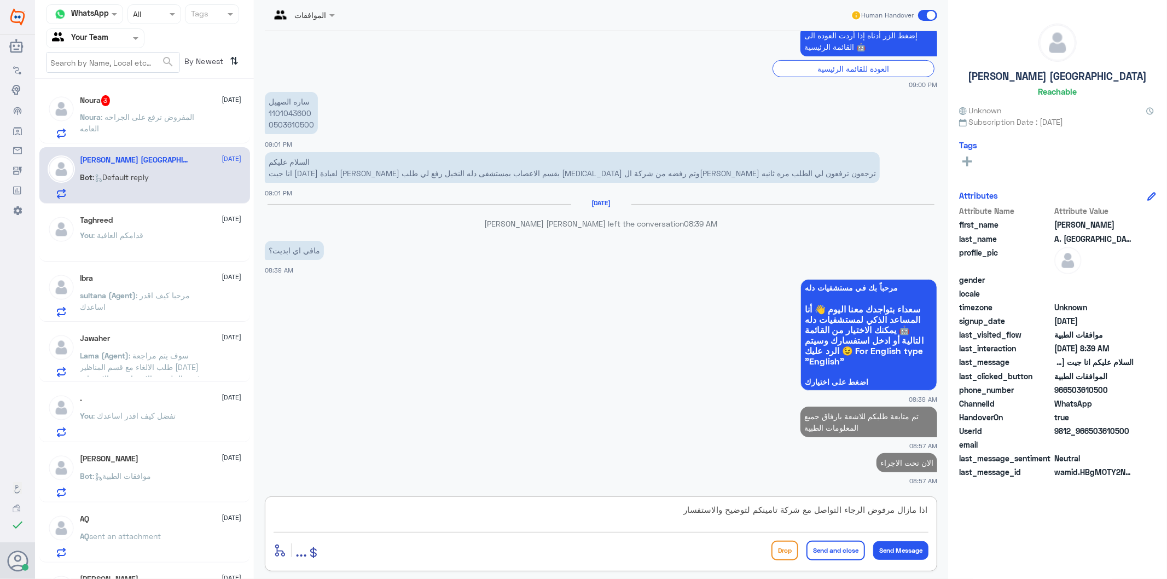
type textarea "اذا مازال مرفوض الرجاء التواصل مع شركة تامينكم لتوضيح والاستفسار"
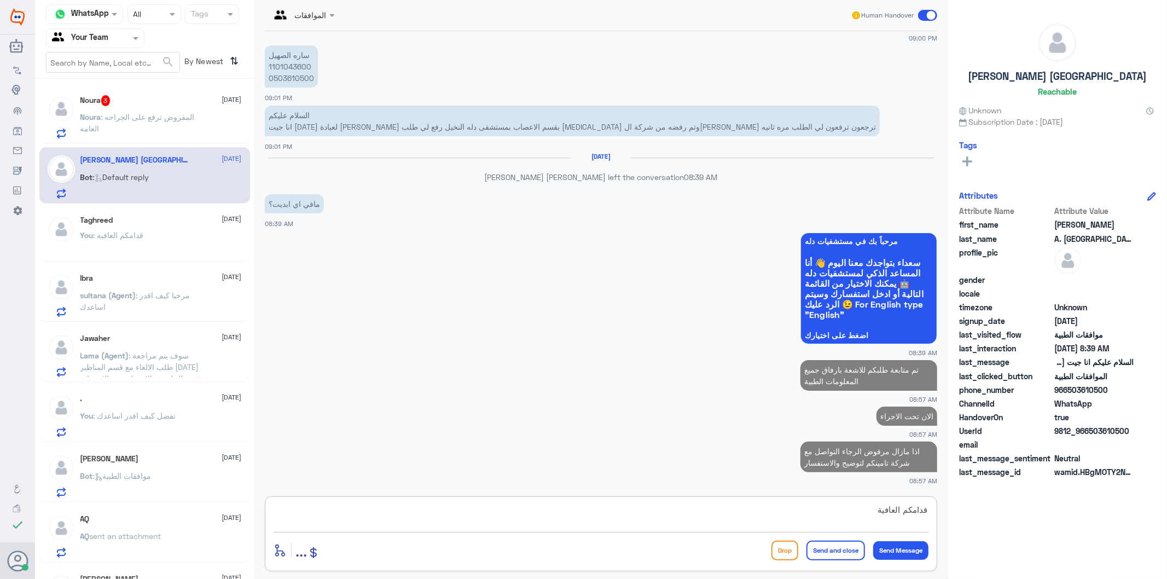
type textarea "قدامكم العافية"
click at [831, 550] on button "Send and close" at bounding box center [836, 551] width 59 height 20
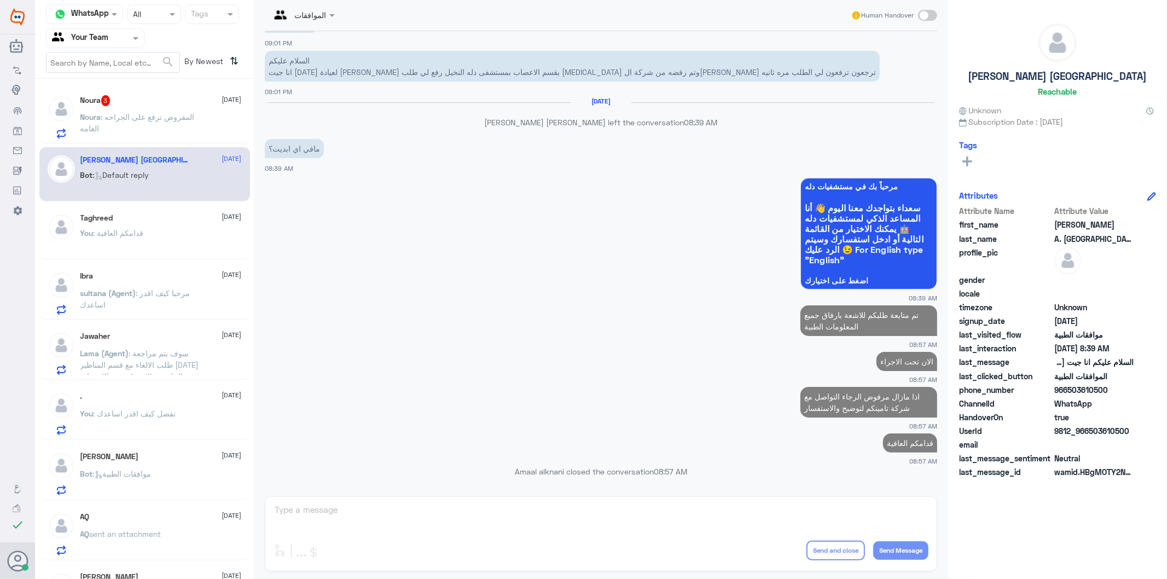
click at [161, 113] on span ": المفروض ترفع على الجراحه العامه" at bounding box center [137, 122] width 114 height 21
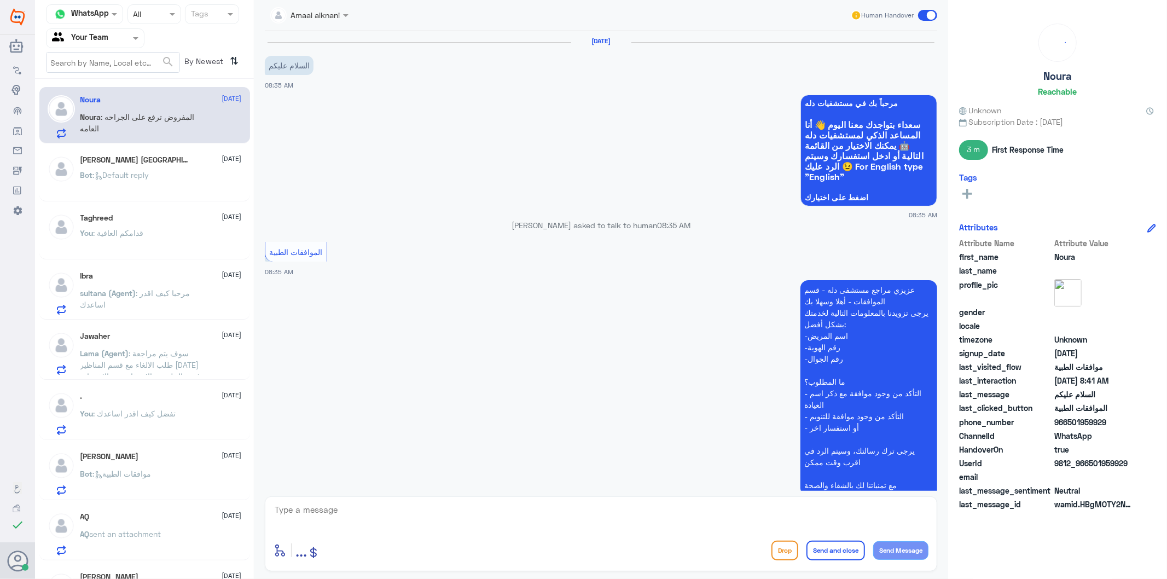
scroll to position [324, 0]
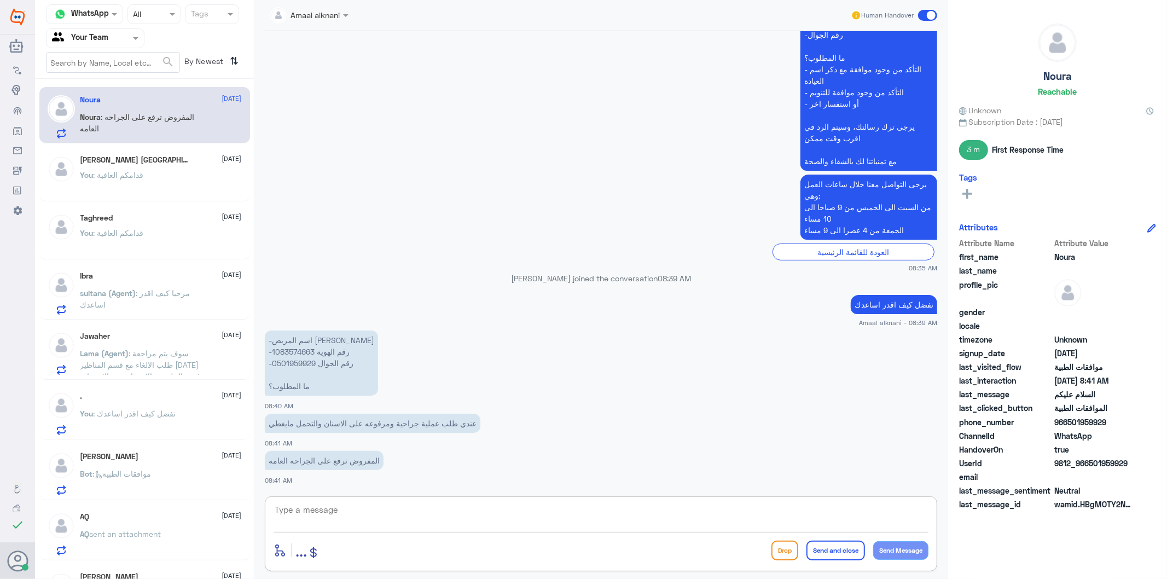
click at [324, 526] on textarea at bounding box center [601, 515] width 655 height 27
click at [302, 361] on p "-اسم المريض نوره بدر البدر -رقم الهوية 1083574663 -رقم الجوال 0501959929 ما الم…" at bounding box center [321, 362] width 113 height 65
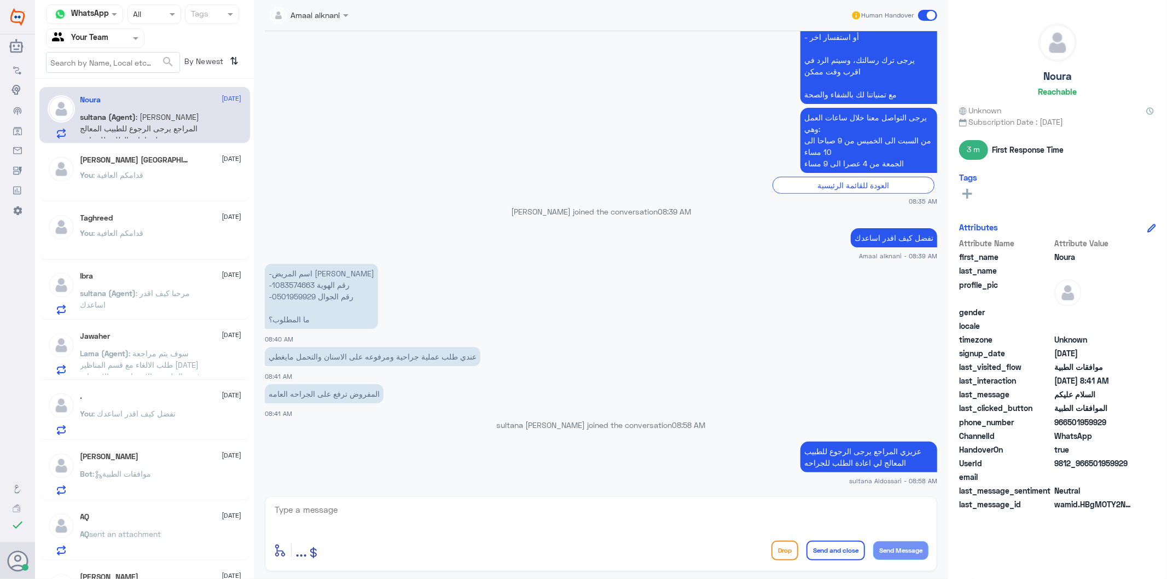
click at [105, 166] on div "Sarah A. Alsaheel 13 August You : قدامكم العافية" at bounding box center [160, 175] width 161 height 41
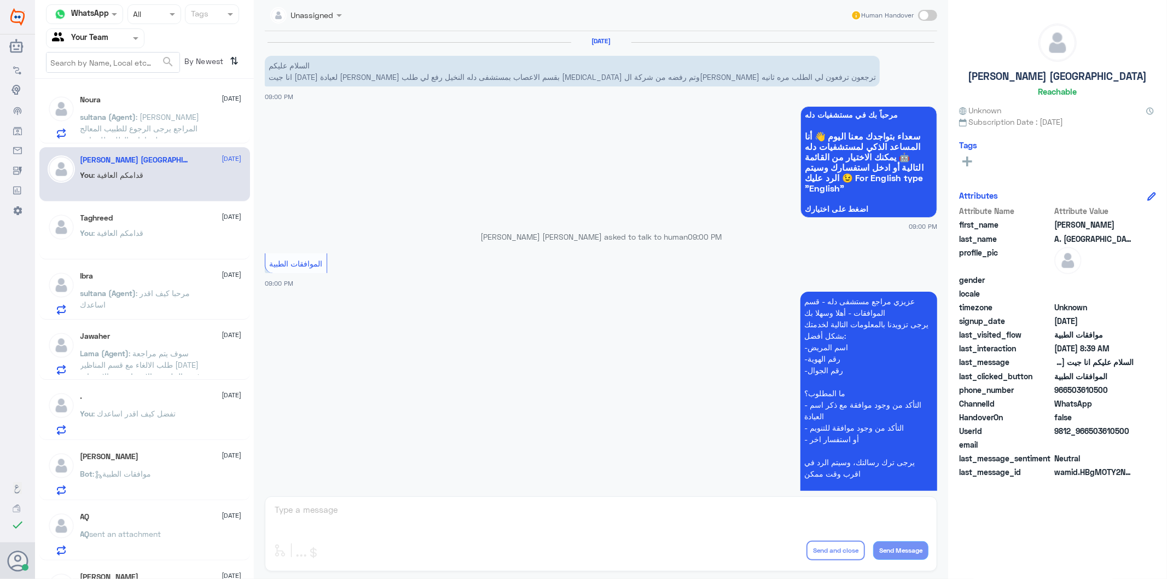
scroll to position [621, 0]
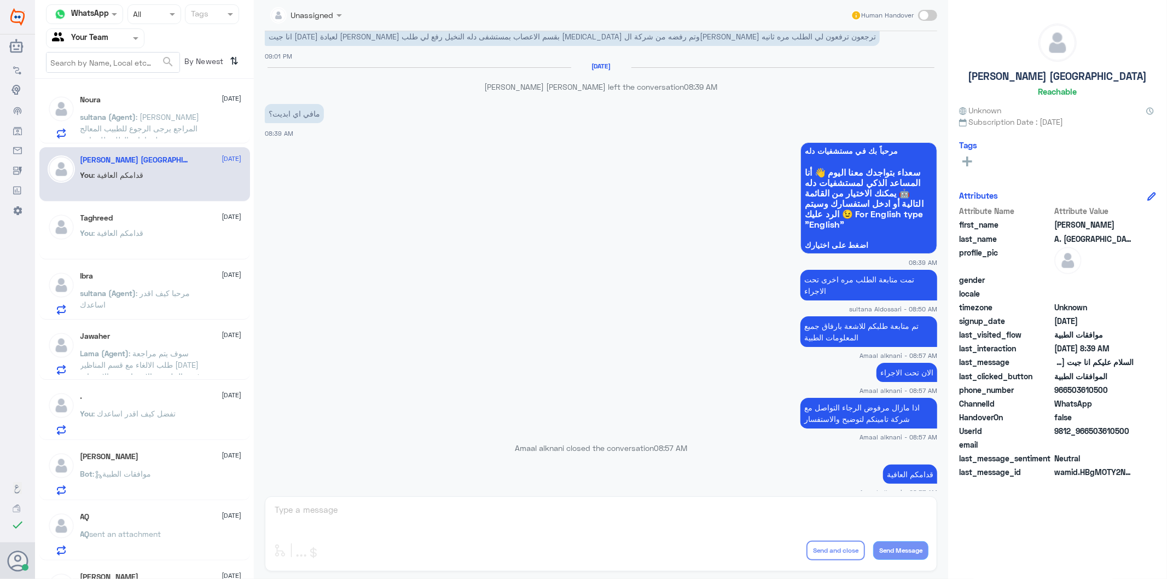
click at [321, 509] on div "Unassigned Human Handover 12 Aug 2025 السلام عليكم انا جيت اليوم لعيادة الدكتور…" at bounding box center [601, 291] width 694 height 582
click at [135, 236] on span ": قدامكم العافية" at bounding box center [119, 232] width 50 height 9
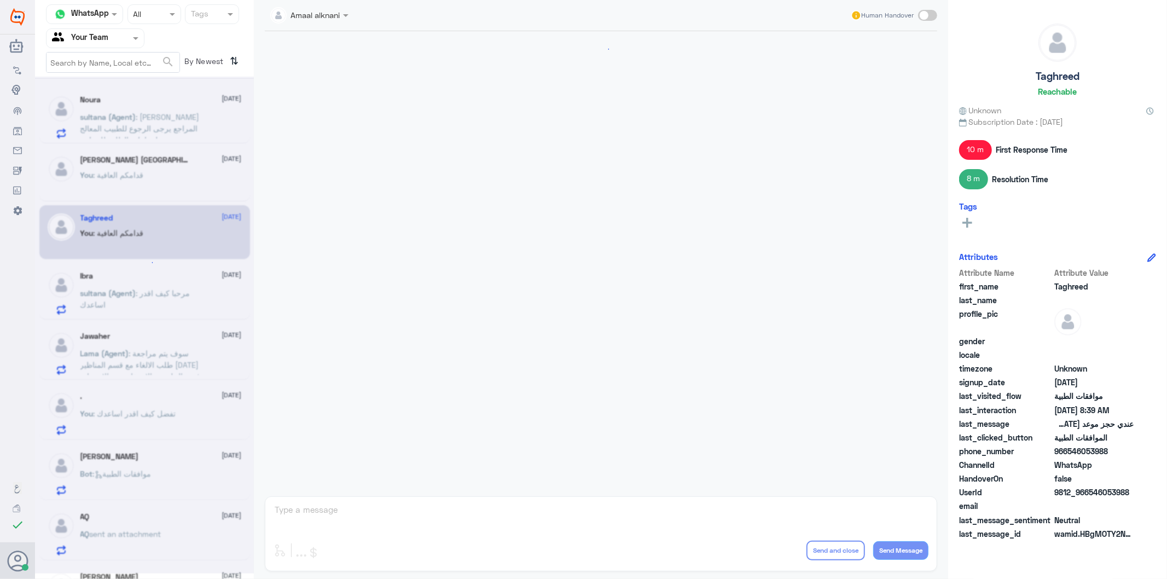
scroll to position [509, 0]
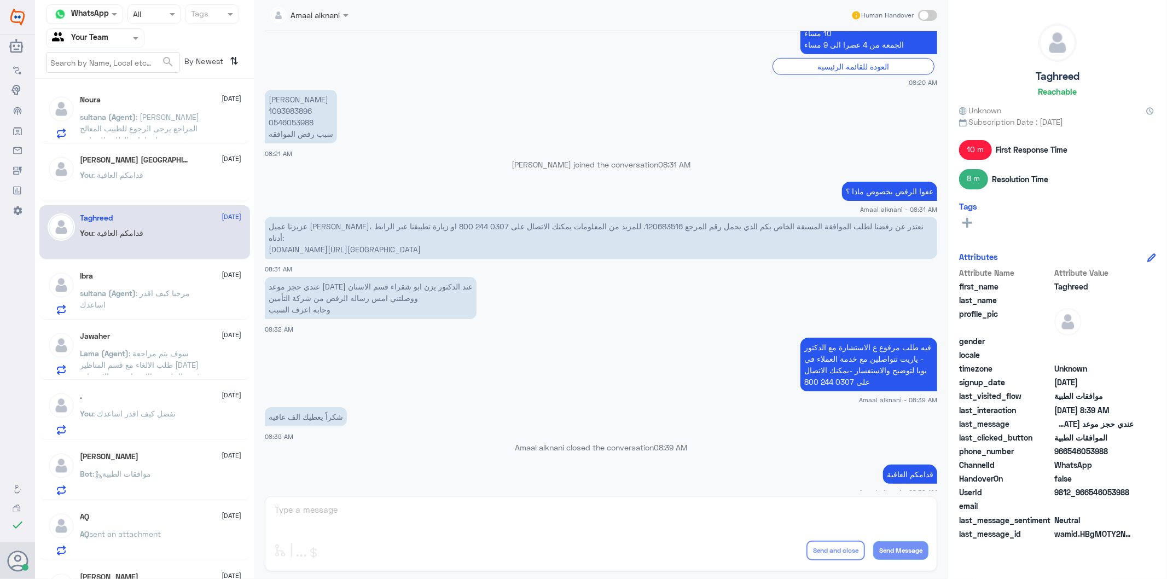
click at [314, 503] on div "Amaal alknani Human Handover 13 Aug 2025 السلام عليكم ورحمة الله وبركاته 08:19 …" at bounding box center [601, 291] width 694 height 582
click at [129, 286] on div "Ibra 13 August sultana (Agent) : مرحبا كيف اقدر اساعدك" at bounding box center [160, 292] width 161 height 43
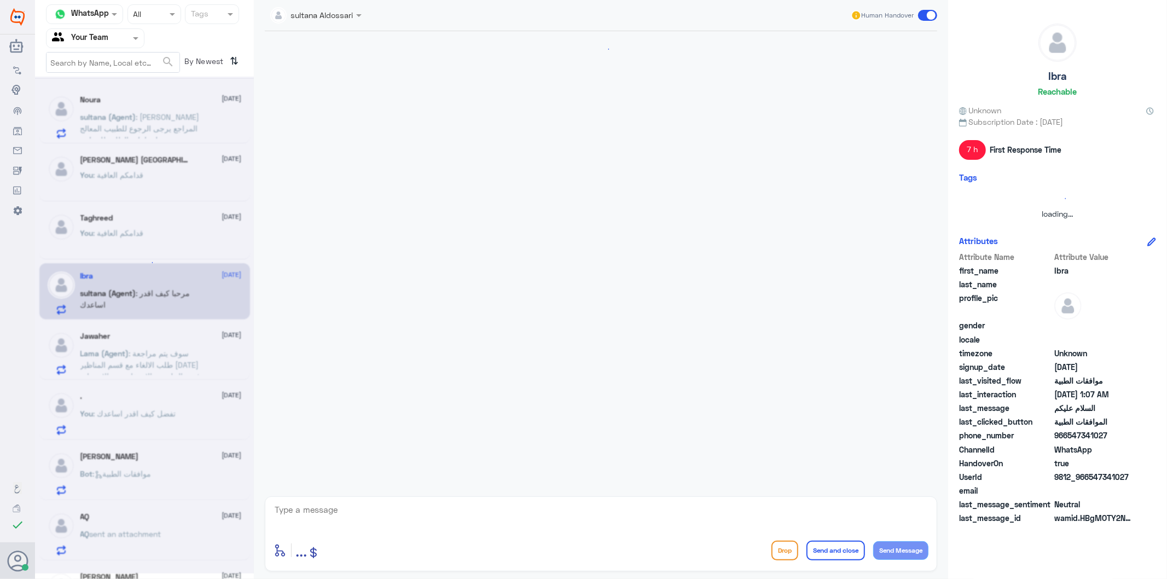
scroll to position [185, 0]
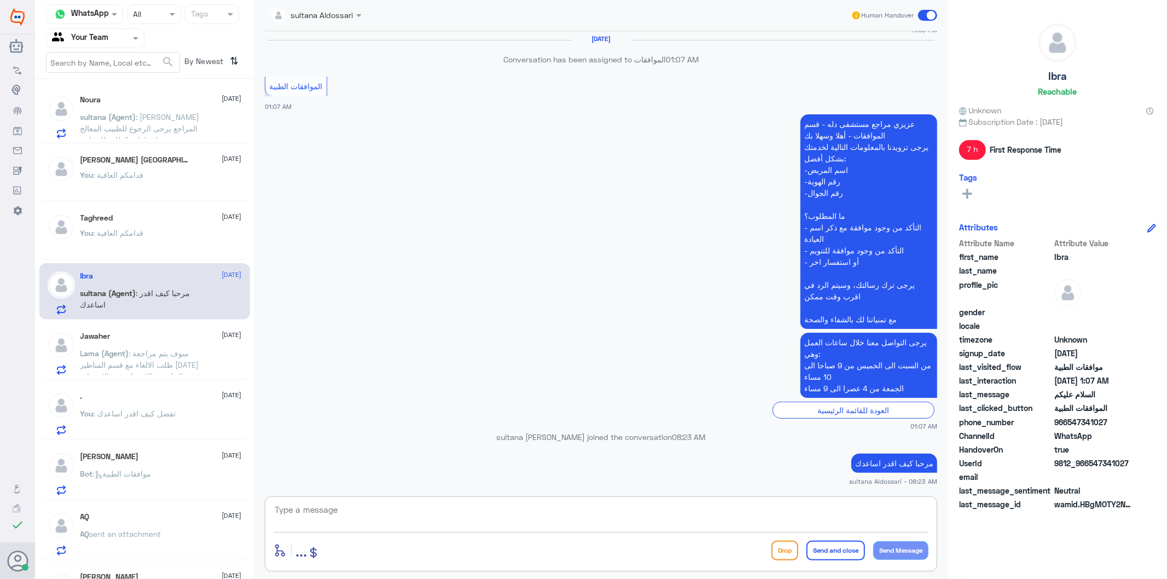
click at [309, 520] on textarea at bounding box center [601, 515] width 655 height 27
click at [148, 362] on span ": سوف يتم مراجعة طلب الالغاء مع قسم المناظير غدا في حال لم يتم الاستفاده من الا…" at bounding box center [140, 371] width 120 height 44
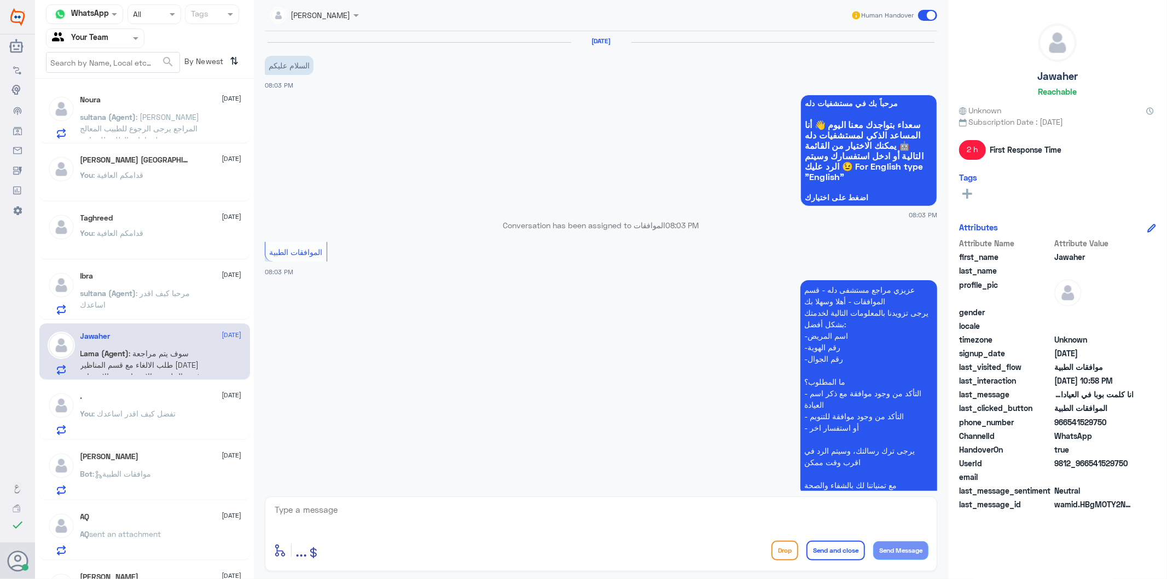
scroll to position [616, 0]
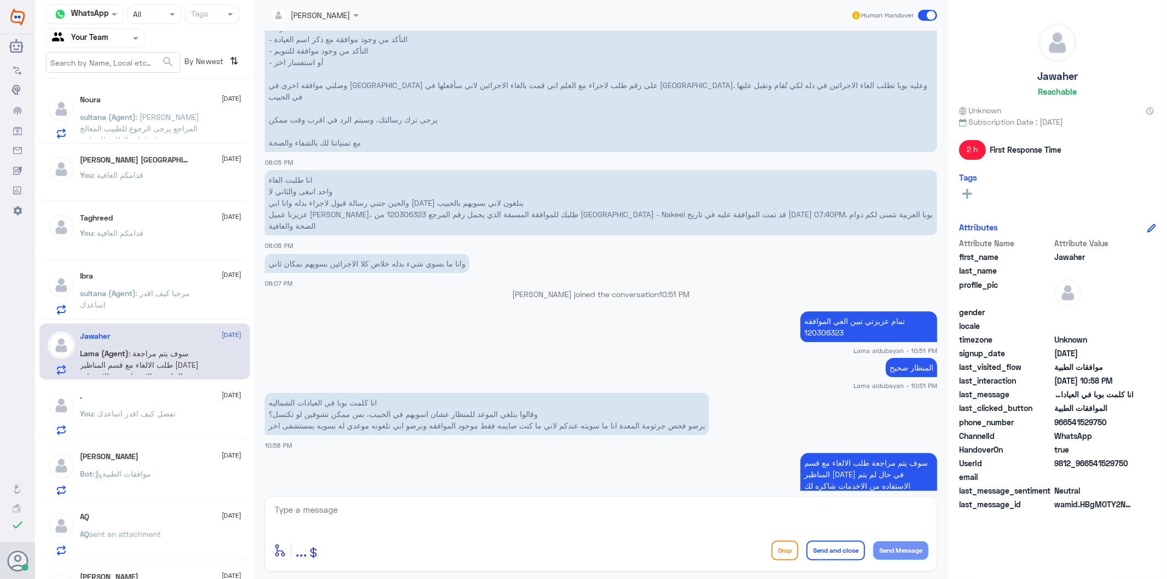
click at [355, 530] on div at bounding box center [601, 517] width 655 height 30
click at [119, 411] on span ": تفضل كيف اقدر اساعدك" at bounding box center [135, 413] width 83 height 9
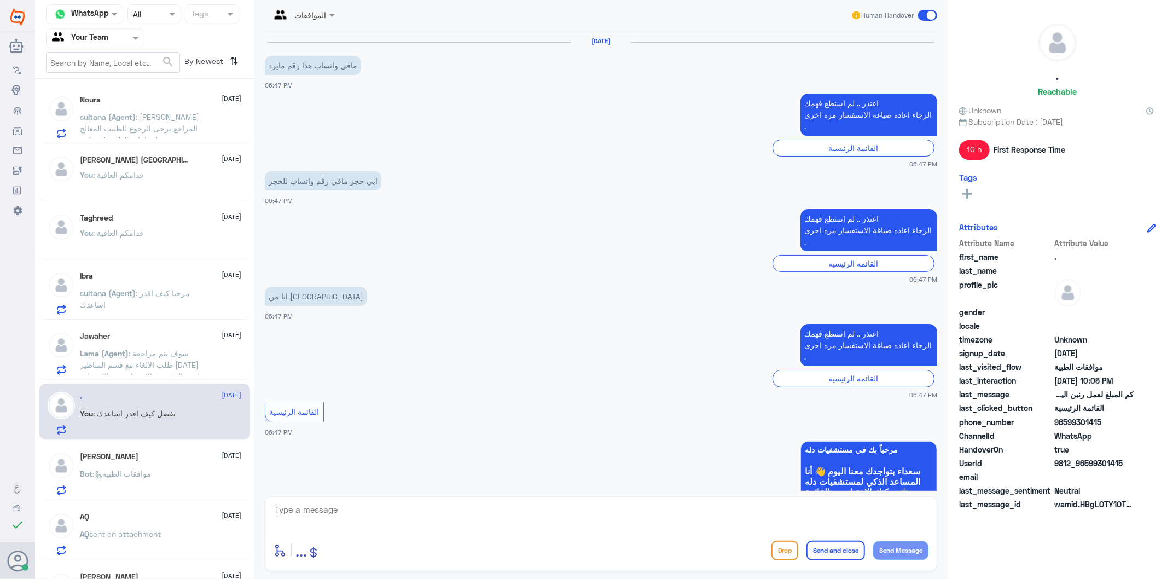
scroll to position [1506, 0]
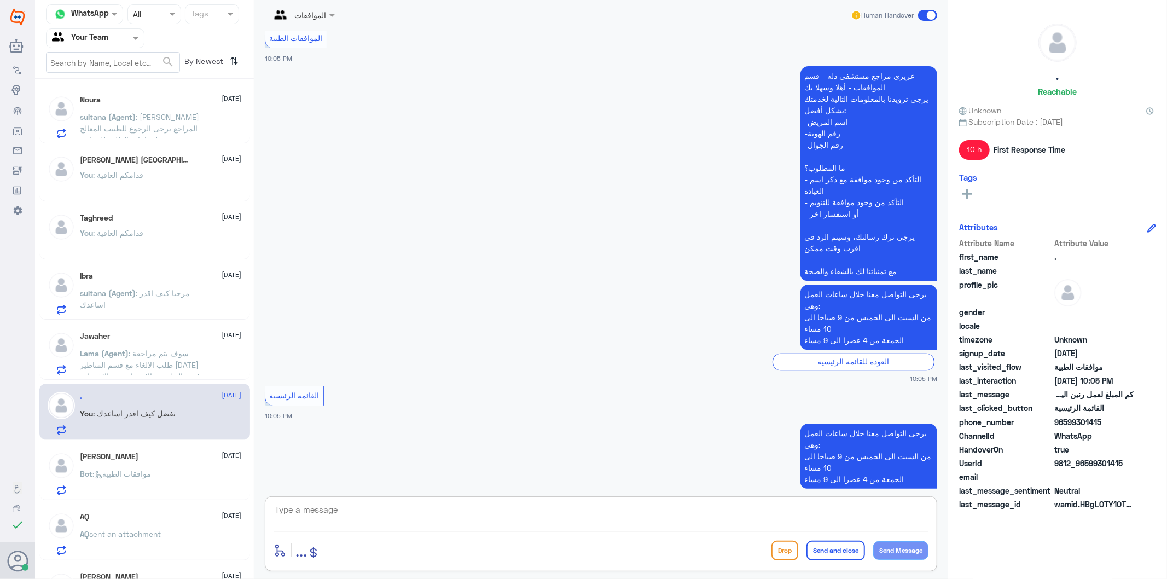
click at [357, 520] on textarea at bounding box center [601, 515] width 655 height 27
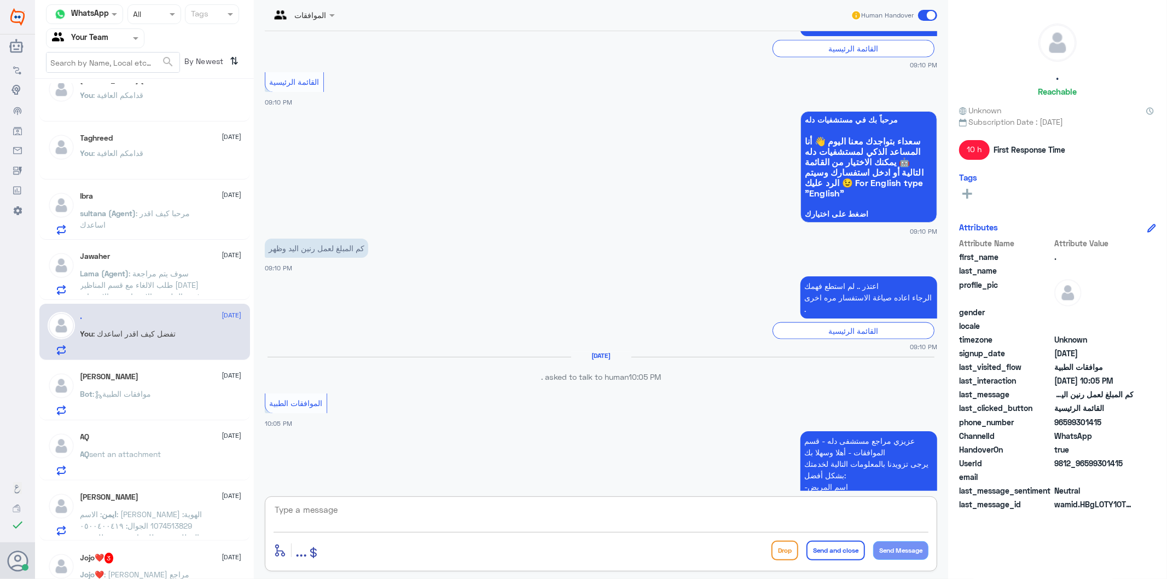
scroll to position [121, 0]
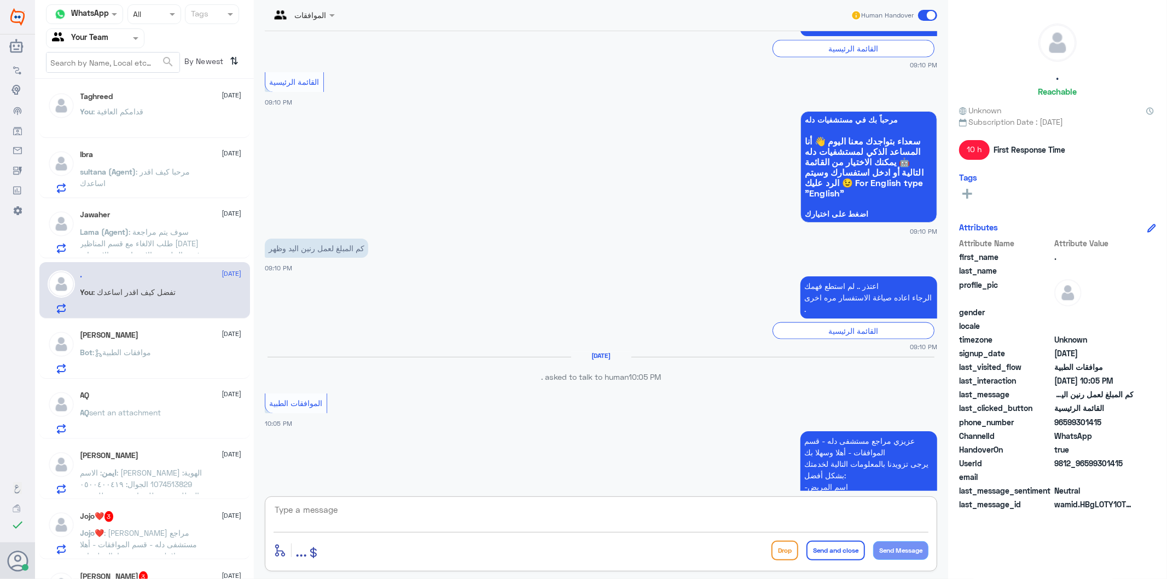
click at [160, 356] on div "Bot : موافقات الطبية" at bounding box center [160, 361] width 161 height 25
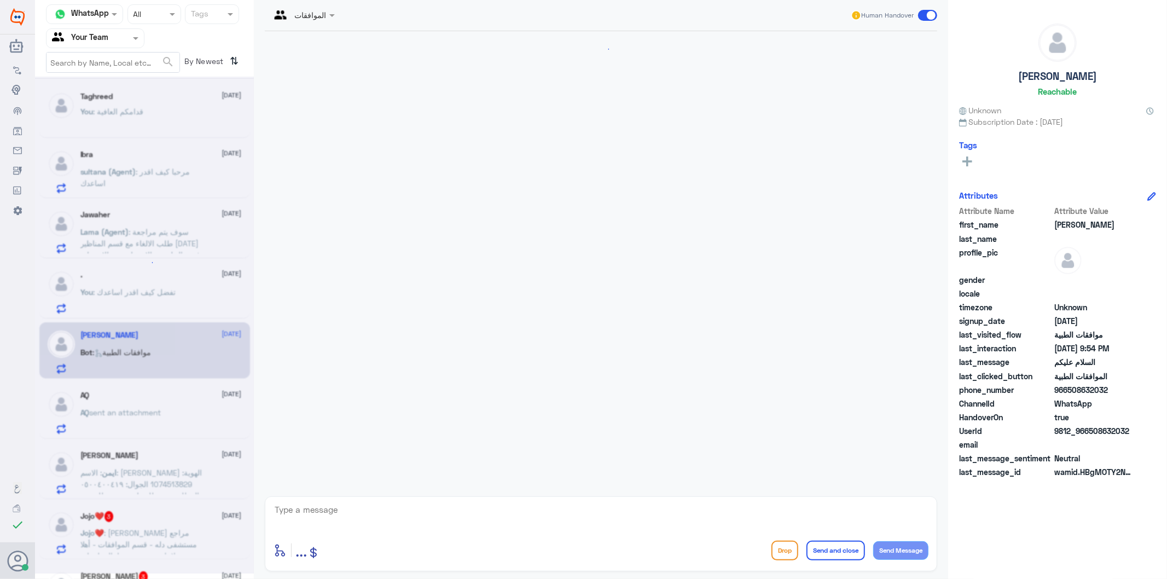
scroll to position [77, 0]
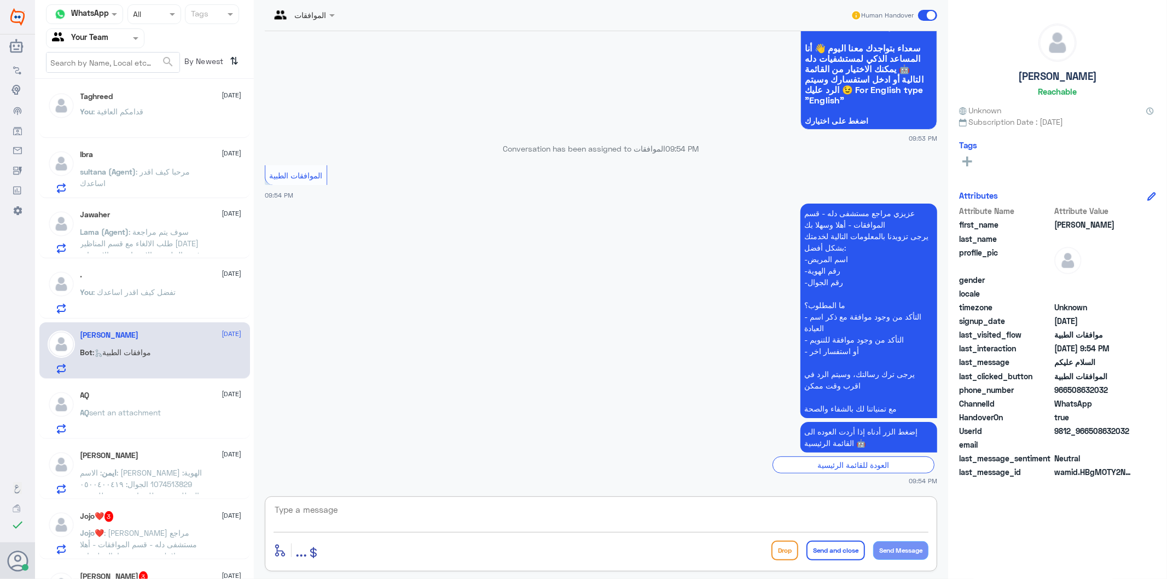
click at [362, 514] on textarea at bounding box center [601, 515] width 655 height 27
click at [370, 511] on textarea at bounding box center [601, 515] width 655 height 27
type textarea "j"
type textarea "تفضل كيف اقدر اساعدك"
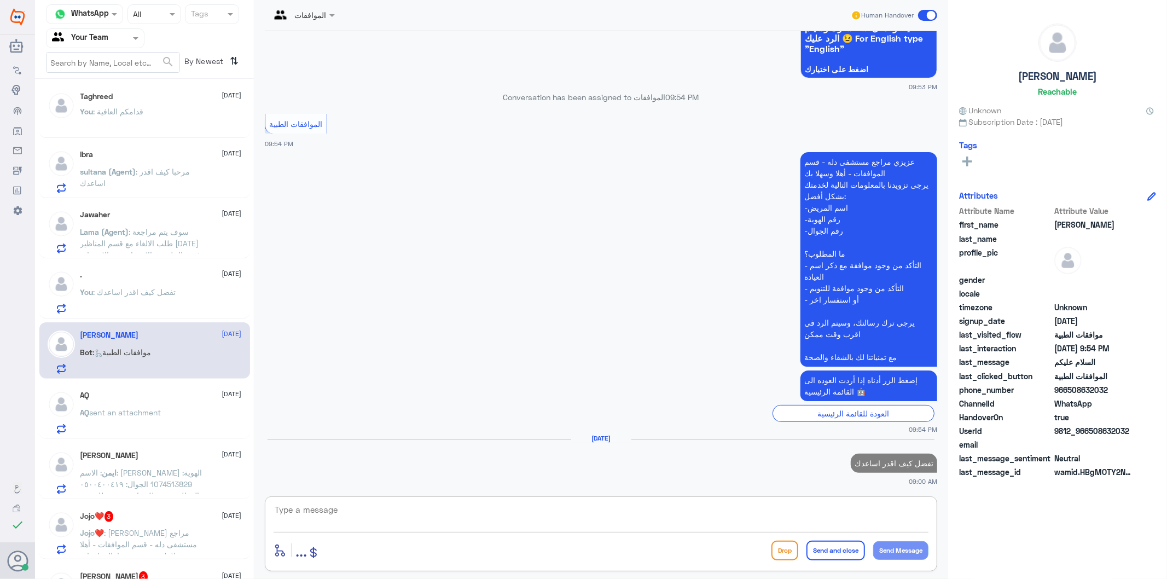
click at [136, 407] on p "AQ sent an attachment" at bounding box center [120, 420] width 81 height 27
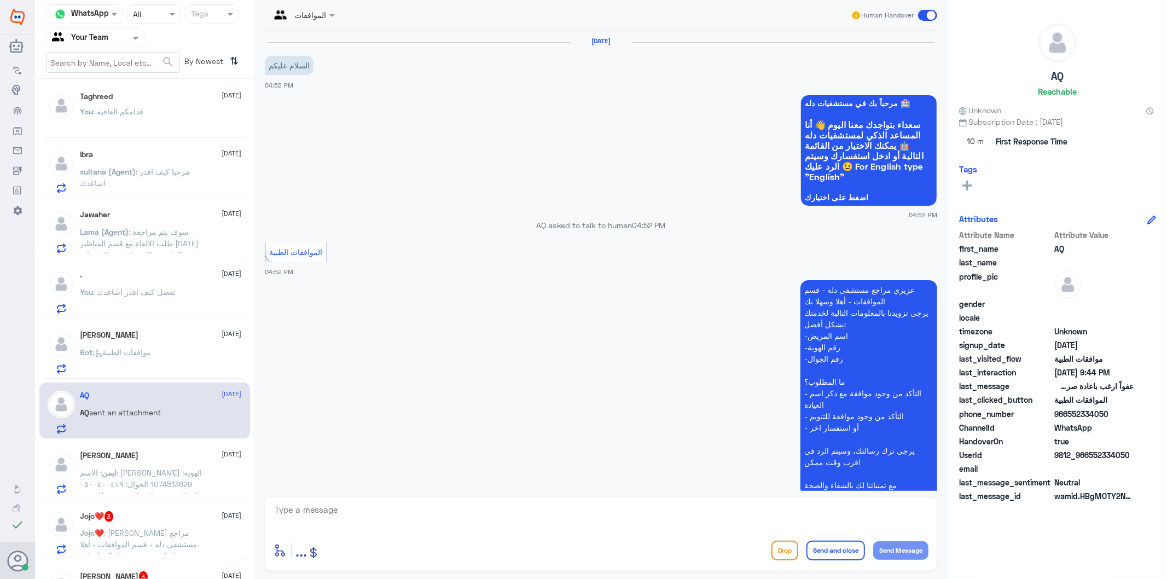
scroll to position [1293, 0]
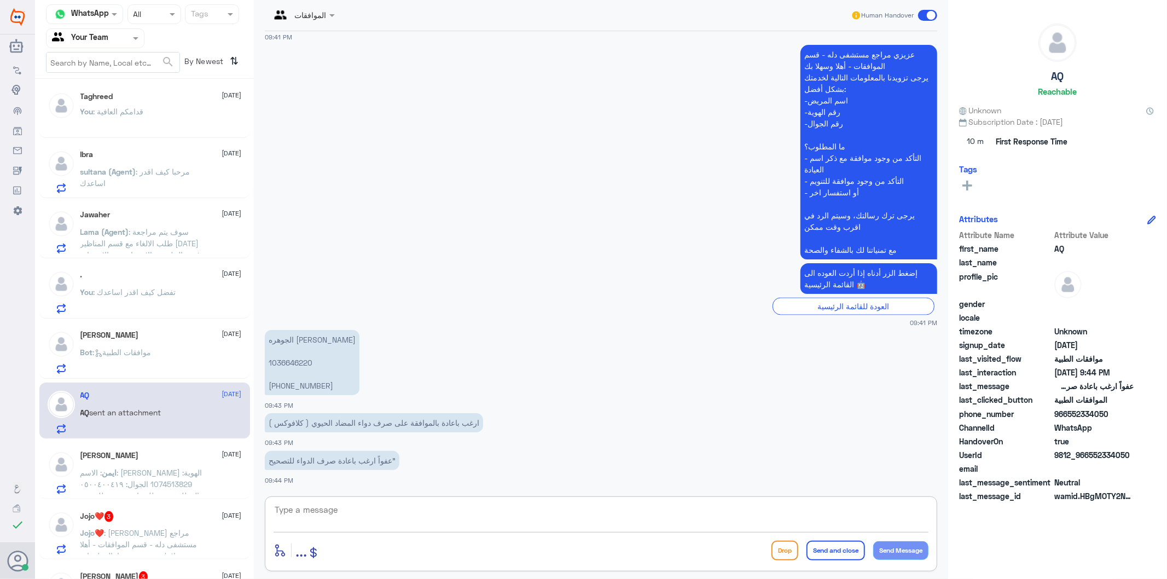
click at [420, 517] on textarea at bounding box center [601, 515] width 655 height 27
click at [329, 515] on textarea at bounding box center [601, 515] width 655 height 27
type textarea "اهلا عزيزي المراجع لابد من معاودة الطبيب المعالج لاعادة صرف العلاج مرة اخرى"
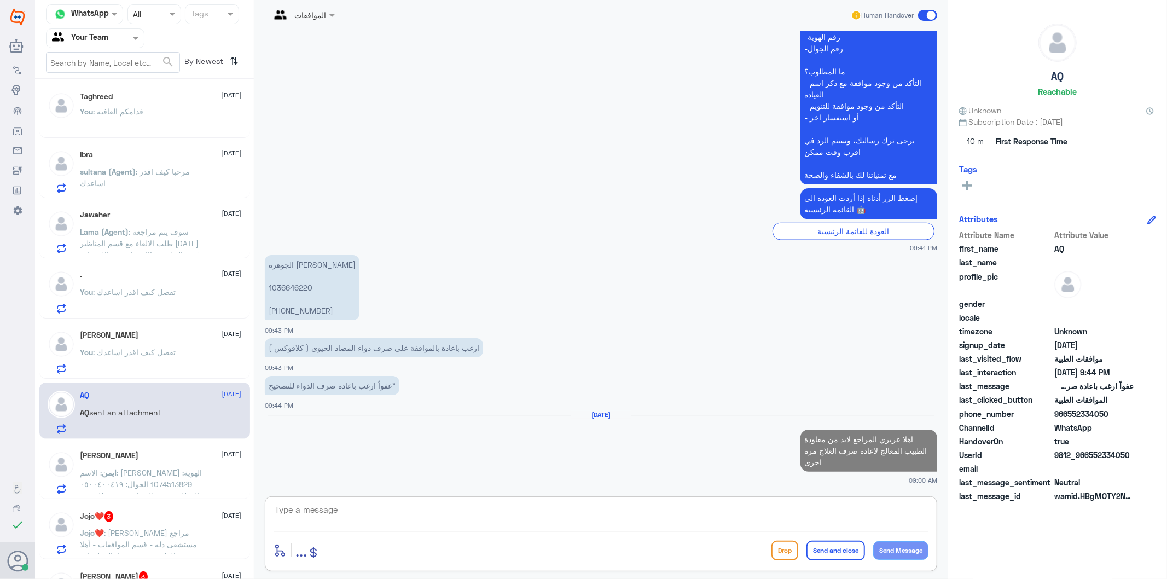
click at [299, 287] on p "الجوهره محمد فهيد 1036646220 +966 55 101 4191" at bounding box center [312, 287] width 95 height 65
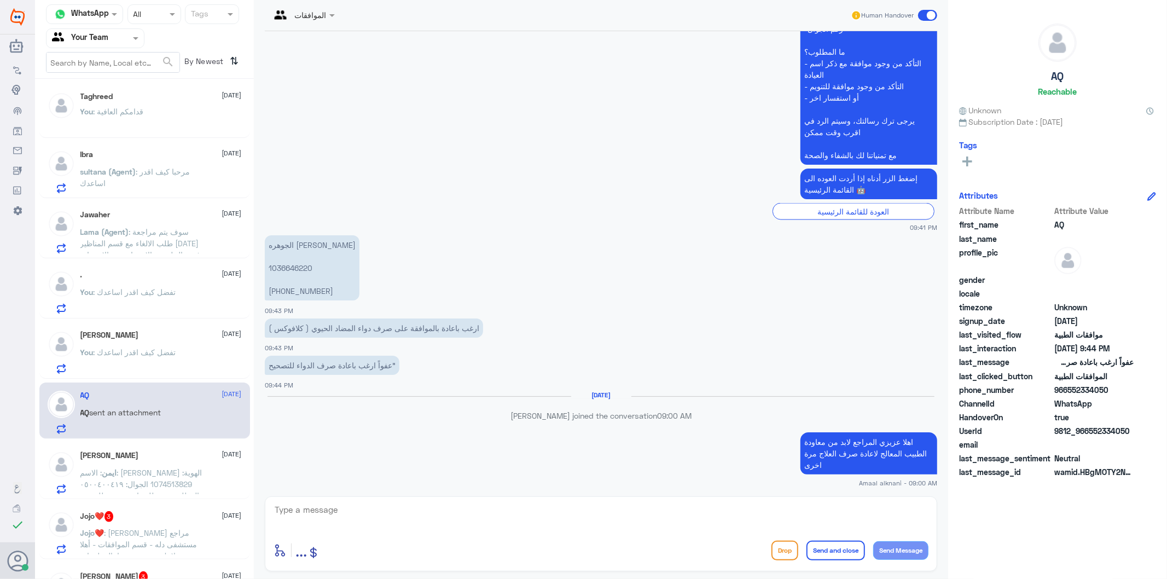
scroll to position [1371, 0]
click at [386, 523] on textarea at bounding box center [601, 515] width 655 height 27
click at [395, 518] on textarea at bounding box center [601, 515] width 655 height 27
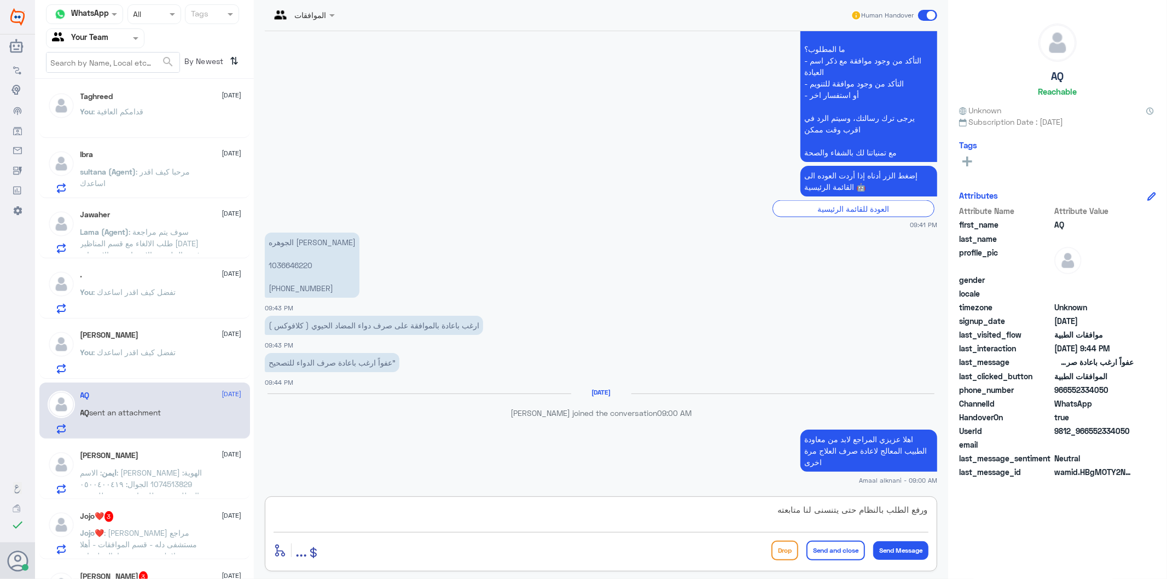
type textarea "ورفع الطلب بالنظام حتى يتنسنى لنا متابعته"
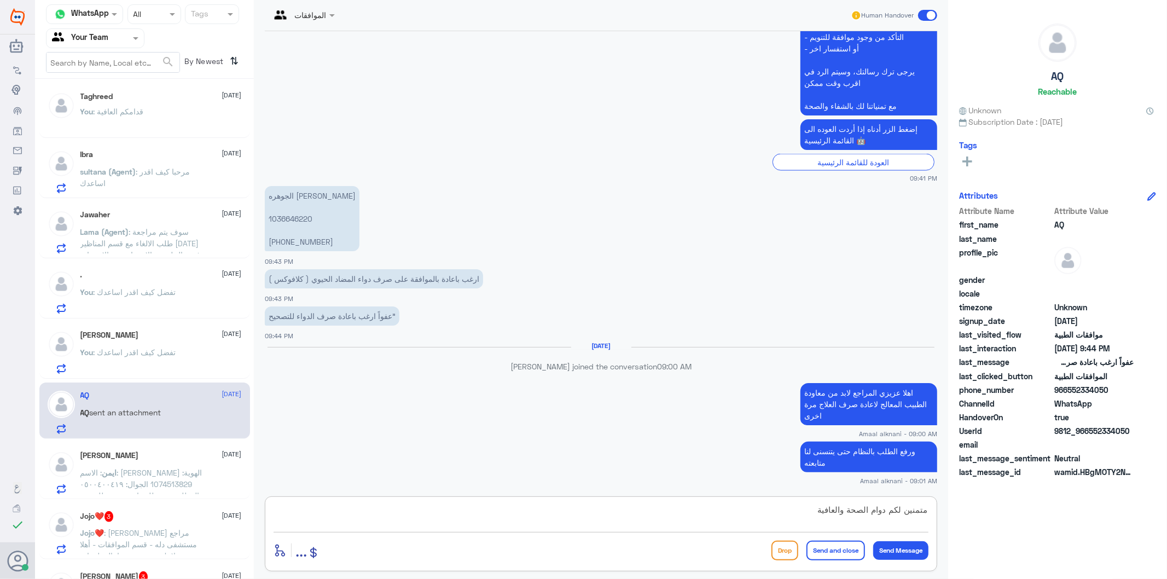
type textarea "متمنين لكم دوام الصحة والعافية"
click at [835, 551] on button "Send and close" at bounding box center [836, 551] width 59 height 20
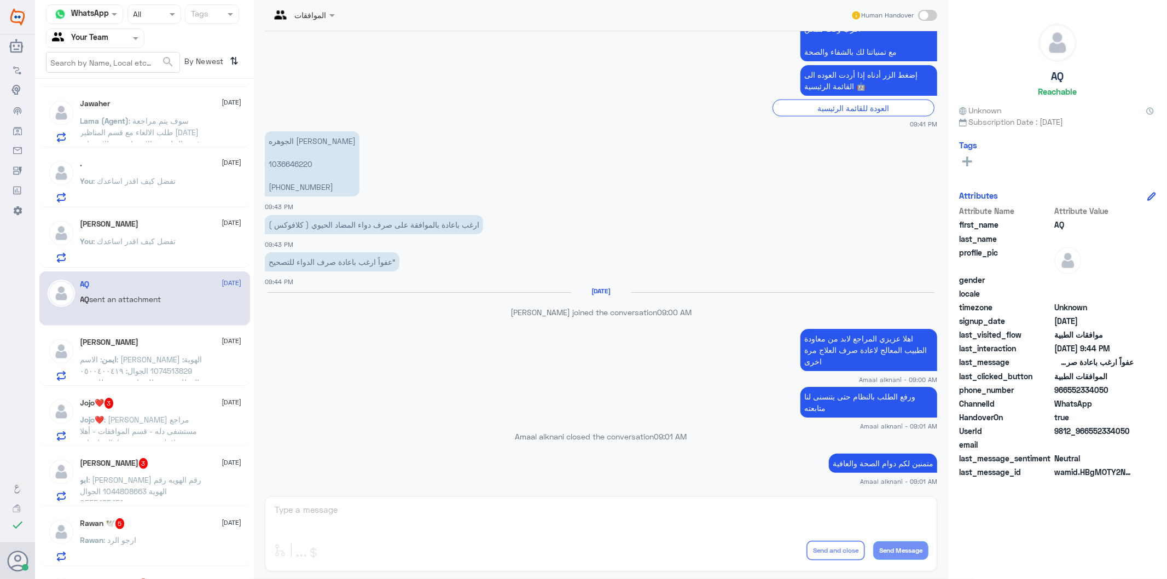
scroll to position [364, 0]
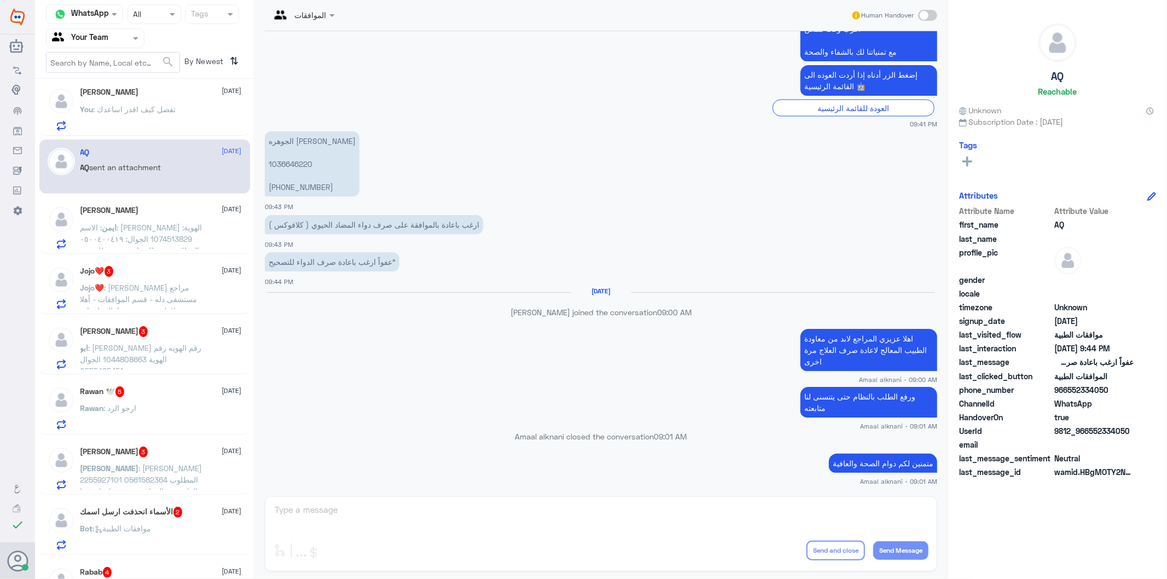
click at [176, 294] on span ": عزيزي مراجع مستشفى دله - قسم الموافقات - أهلا وسهلا بك يرجى تزويدنا بالمعلوما…" at bounding box center [141, 328] width 122 height 90
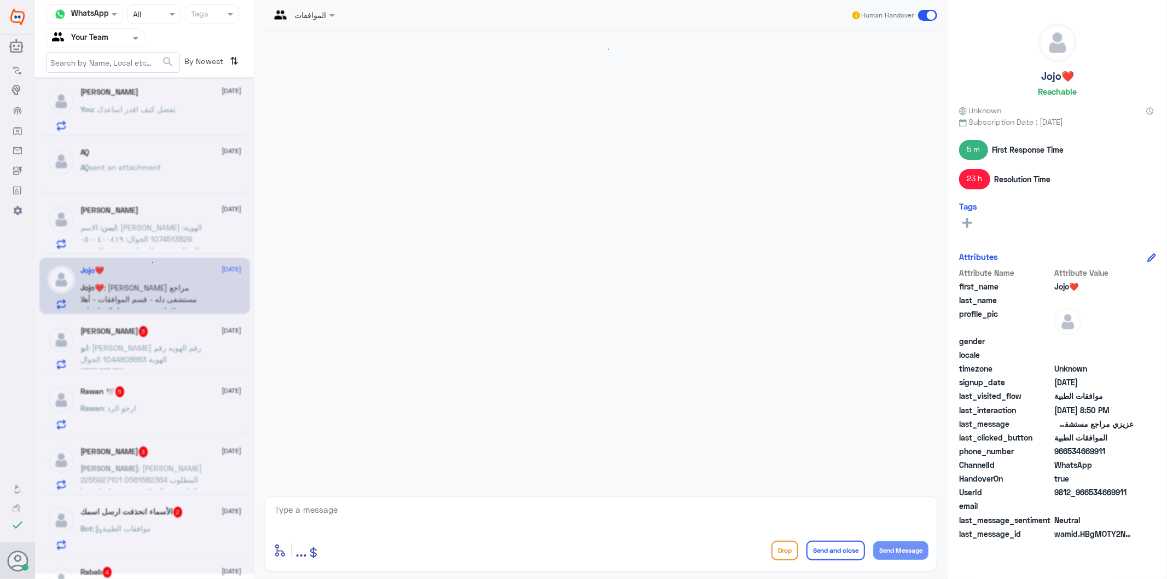
scroll to position [1358, 0]
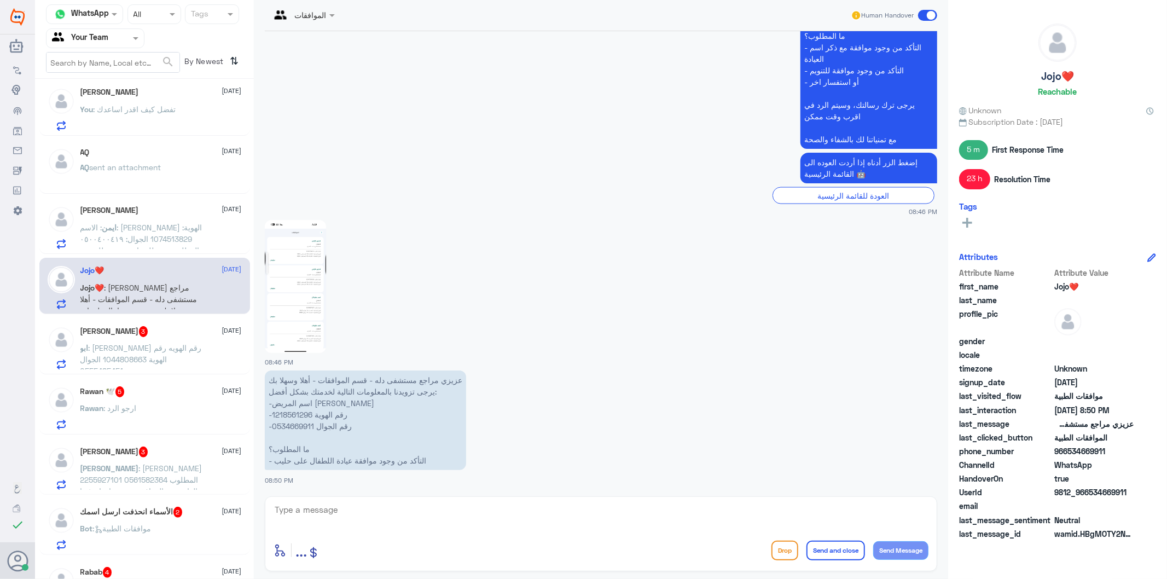
click at [288, 411] on p "عزيزي مراجع مستشفى دله - قسم الموافقات - أهلا وسهلا بك يرجى تزويدنا بالمعلومات …" at bounding box center [365, 420] width 201 height 100
click at [350, 514] on textarea at bounding box center [601, 515] width 655 height 27
type textarea "h"
type textarea "اهلا عزيزي المراجع - بحسب رد التامين الحليب غير مغطى"
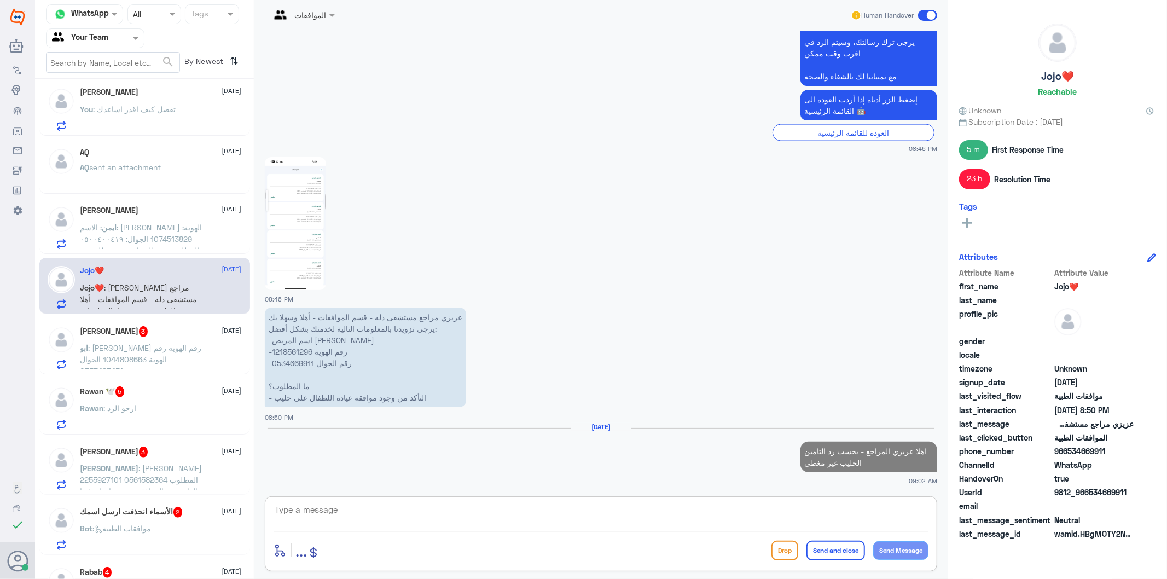
scroll to position [1424, 0]
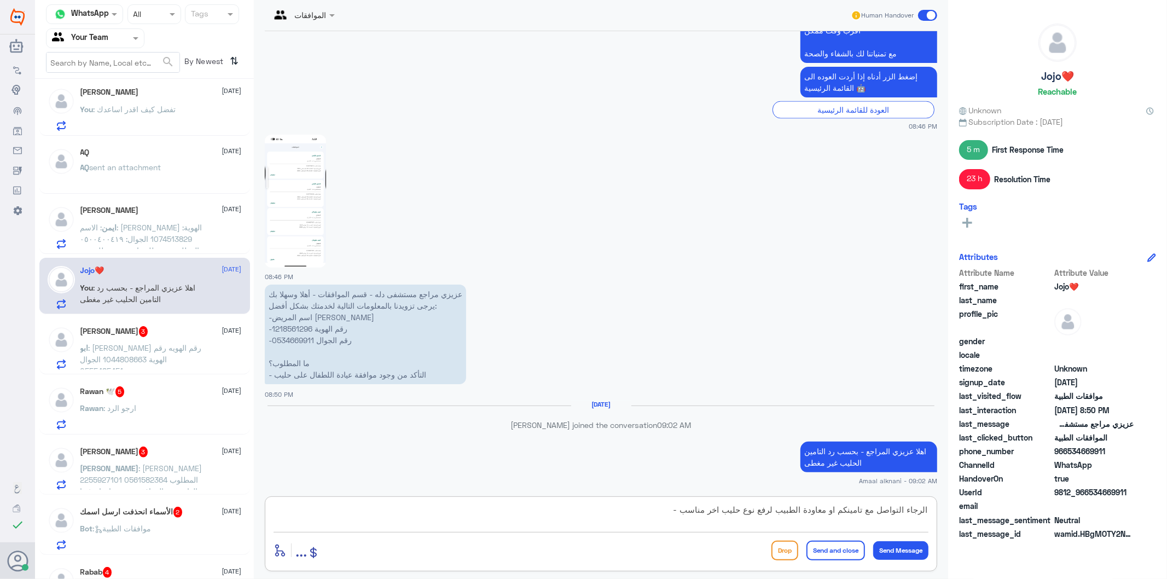
type textarea "الرجاء التواصل مع تامينكم او معاودة الطبيب لرفع نوع حليب اخر مناسب -"
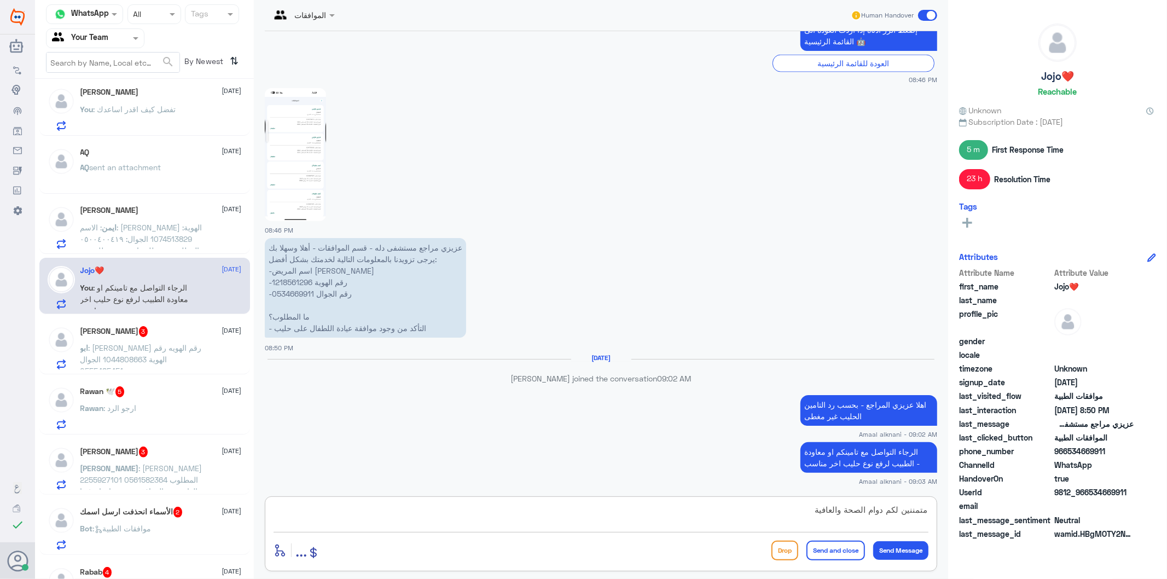
type textarea "متمننين لكم دوام الصحة والعافية"
click at [828, 551] on button "Send and close" at bounding box center [836, 551] width 59 height 20
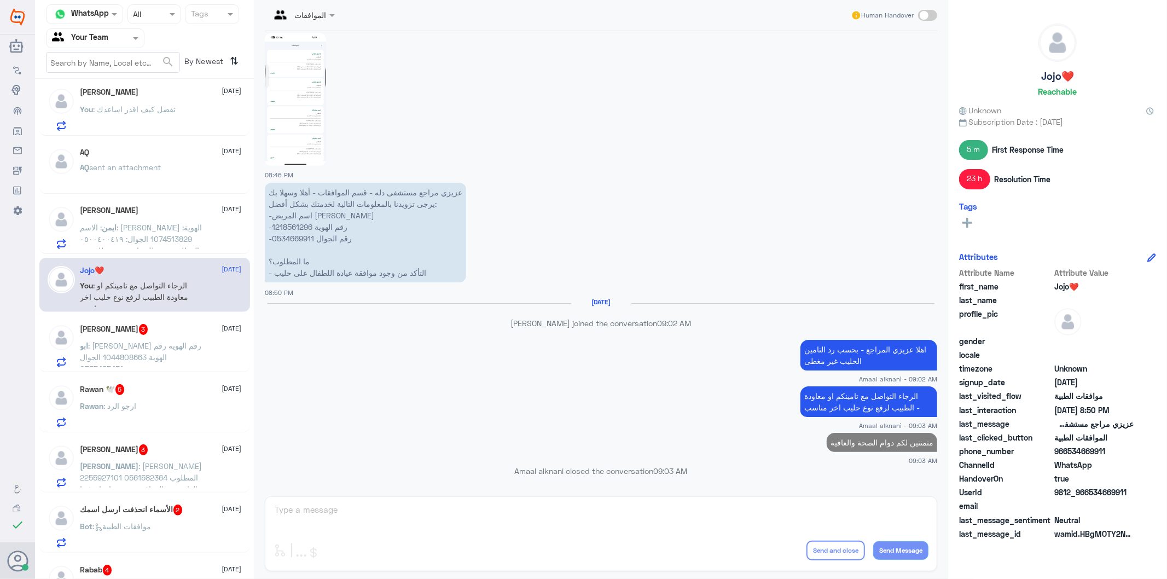
click at [161, 360] on span ": نوري عطيان المطيري رقم الهويه رقم الهوية 1044808663 الجوال 0555485451" at bounding box center [140, 357] width 121 height 32
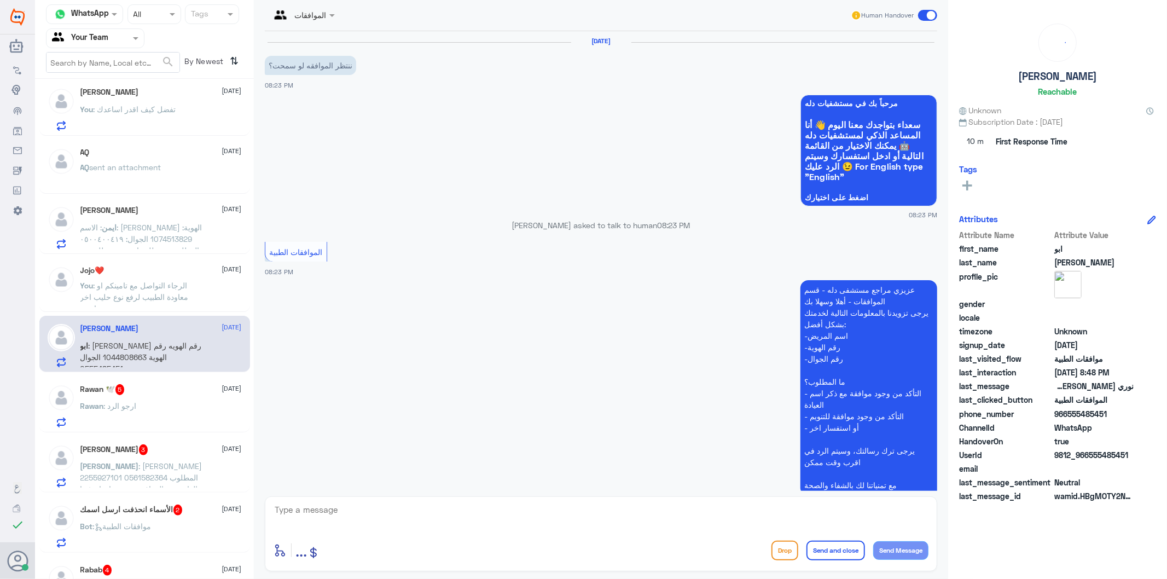
scroll to position [137, 0]
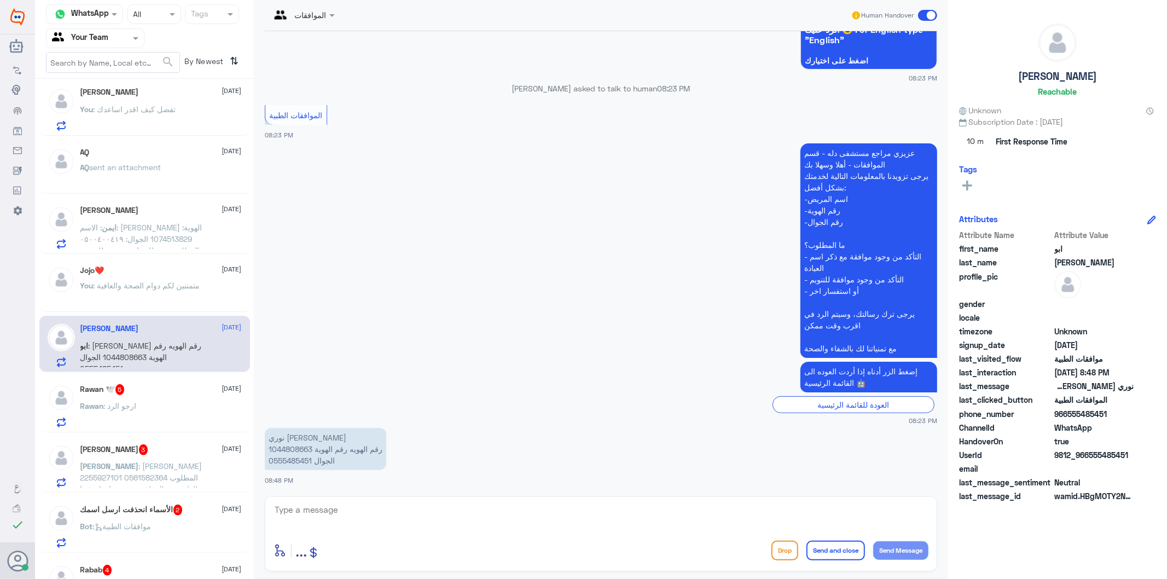
click at [291, 450] on p "نوري عطيان المطيري رقم الهويه رقم الهوية 1044808663 الجوال 0555485451" at bounding box center [325, 449] width 121 height 42
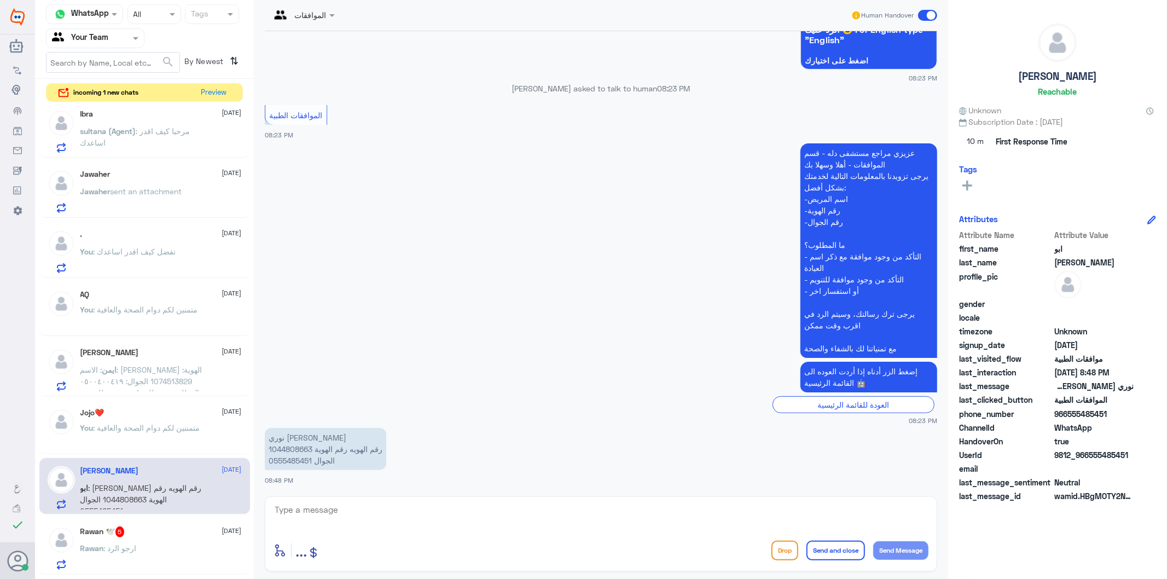
click at [353, 521] on textarea at bounding box center [601, 515] width 655 height 27
type textarea "تم متابعة طلبكم الان تحت الاجراء"
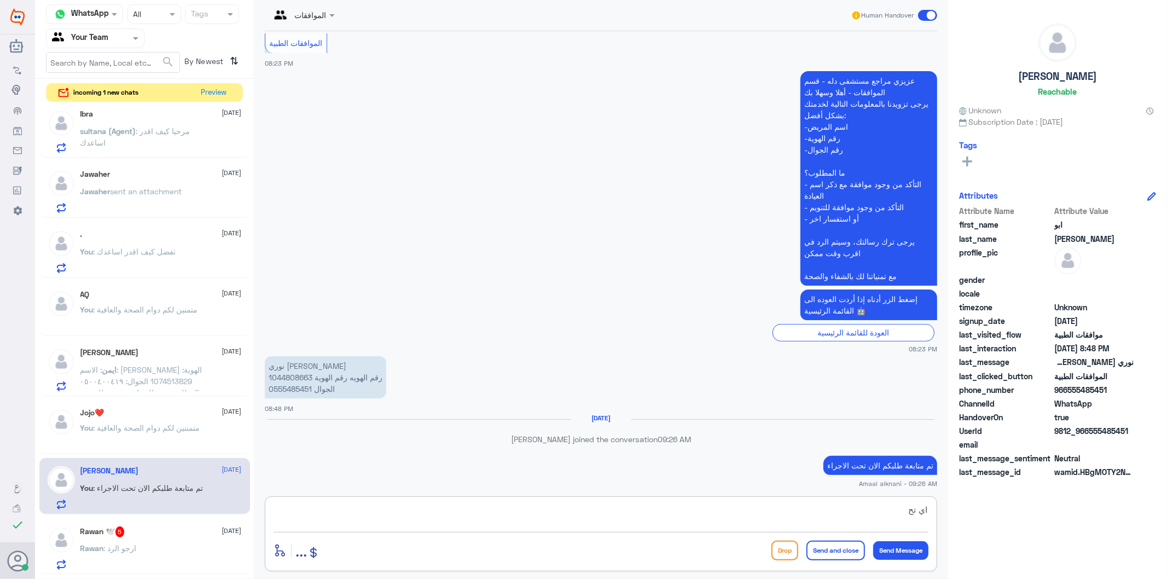
scroll to position [192, 0]
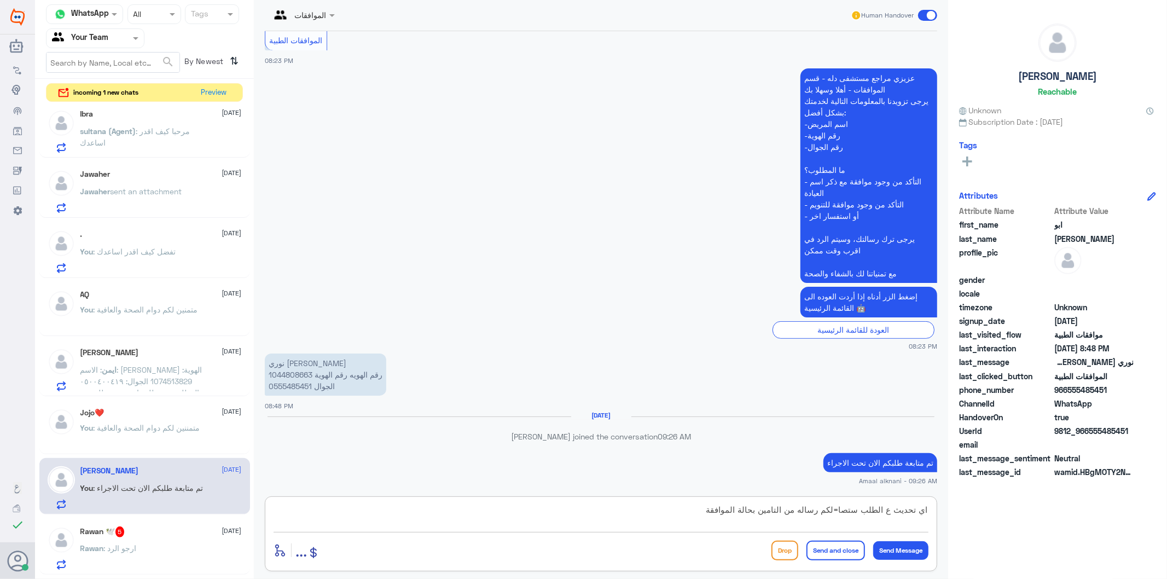
type textarea "اي تحديث ع الطلب ستصا=لكم رساله من التامين بحالة الموافقة"
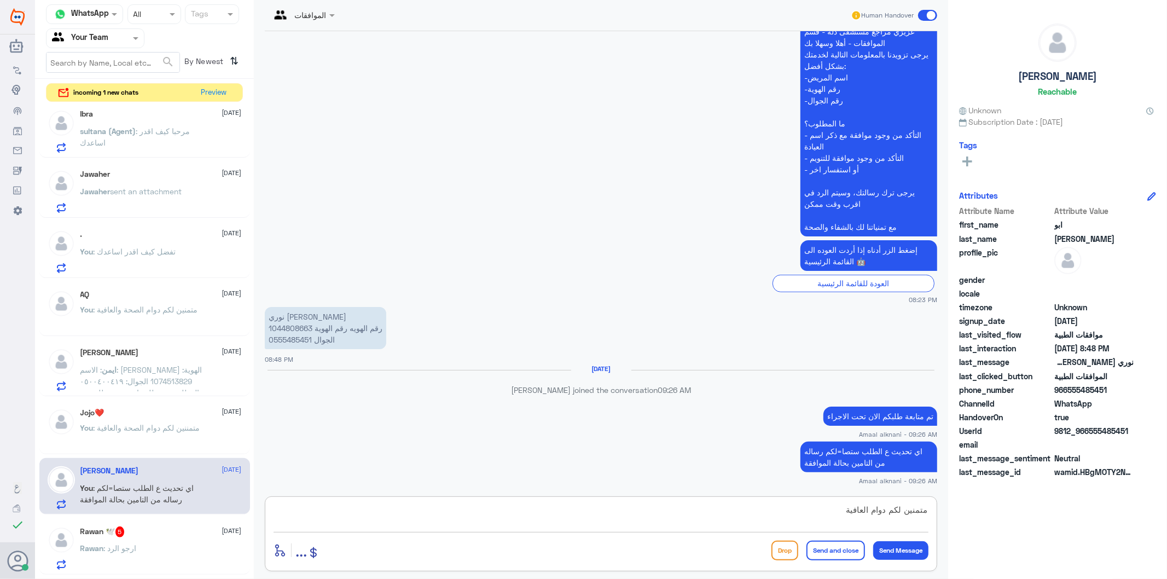
type textarea "متمنين لكم دوام العافية"
click at [822, 549] on button "Send and close" at bounding box center [836, 551] width 59 height 20
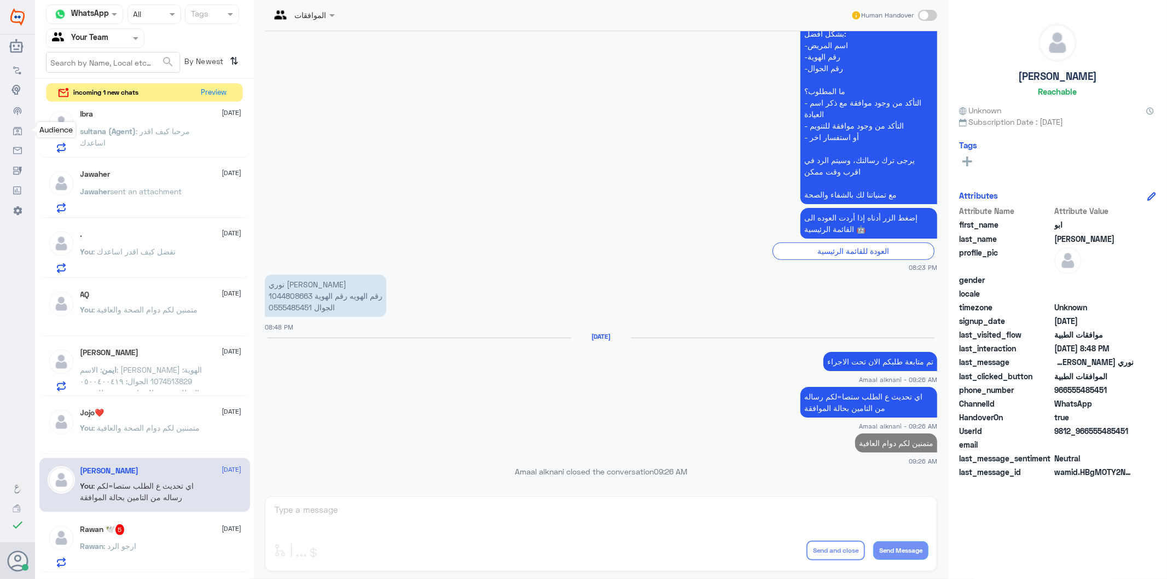
scroll to position [270, 0]
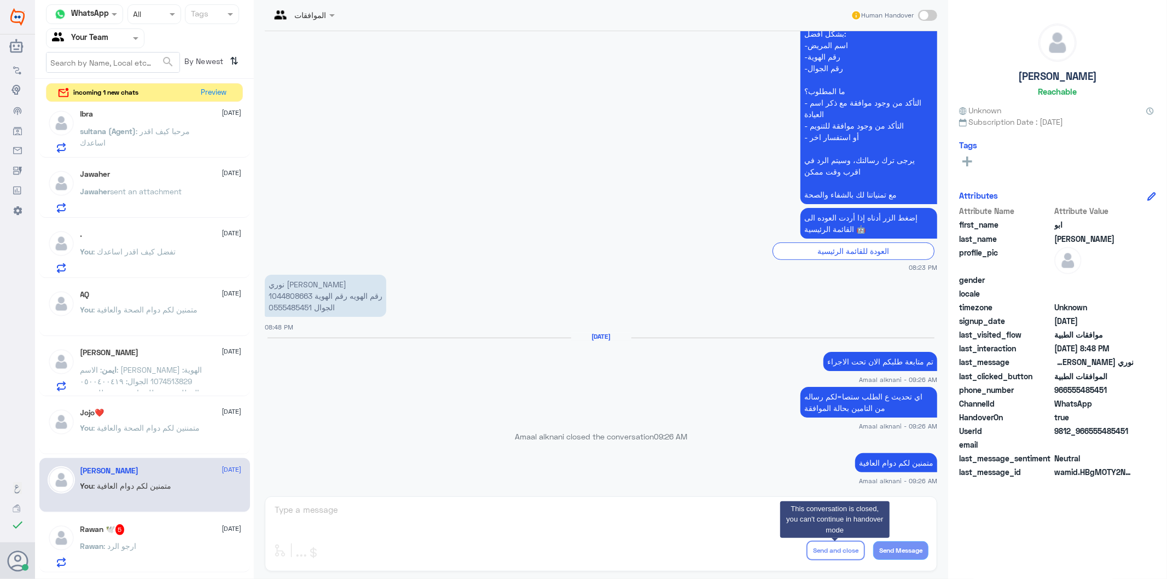
click at [338, 507] on div "الموافقات Human Handover 12 Aug 2025 ننتظر الموافقه لو سمحت؟ 08:23 PM مرحباً بك…" at bounding box center [601, 291] width 694 height 582
click at [137, 554] on div "Rawan : ارجو الرد" at bounding box center [160, 555] width 161 height 25
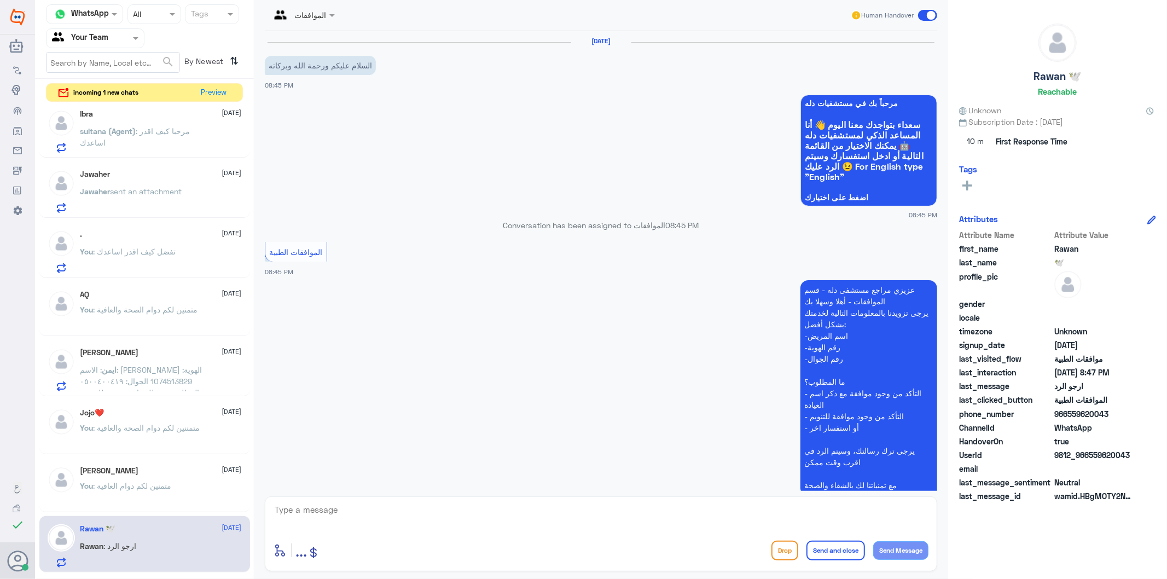
scroll to position [211, 0]
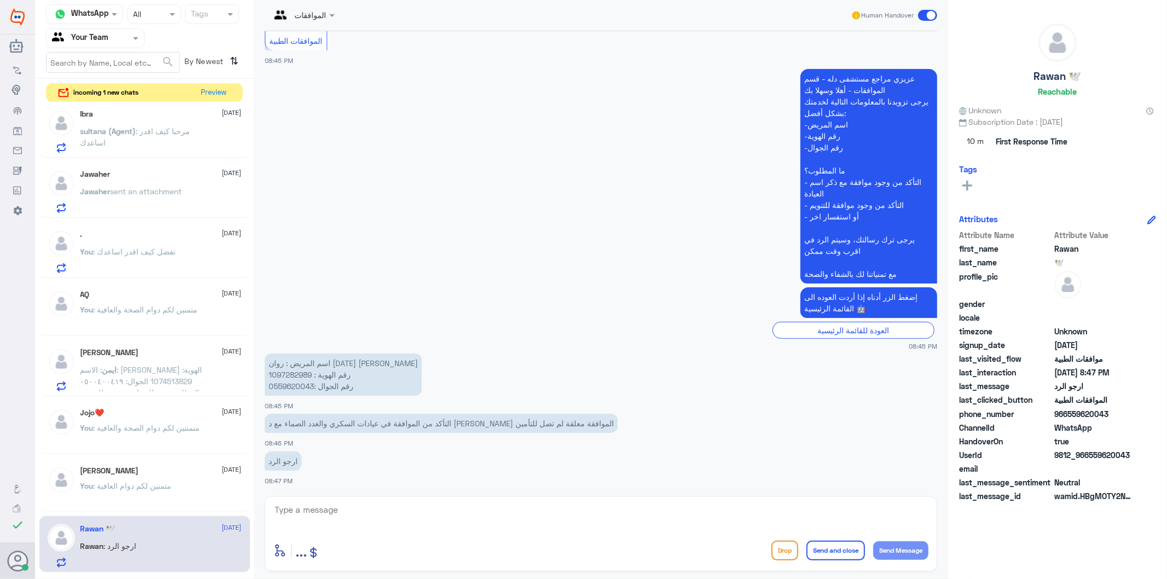
click at [292, 384] on p "اسم المريض : روان رمضان الغامدي رقم الهوية : 1097282989 رقم الجوال :0559620043" at bounding box center [343, 374] width 157 height 42
click at [414, 517] on textarea at bounding box center [601, 515] width 655 height 27
type textarea "صحيح يوجد لديكم تحاليل مع القويحص تمت الموافقة عليها"
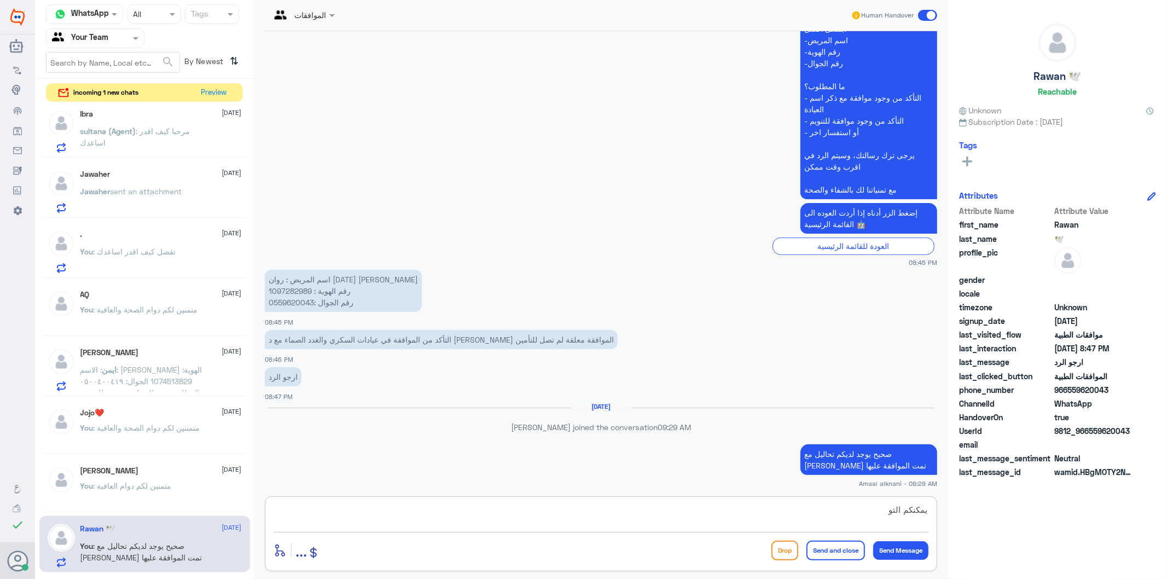
scroll to position [277, 0]
type textarea "يمكنكم التوجة للمختبر للاستفادة من الخدمات"
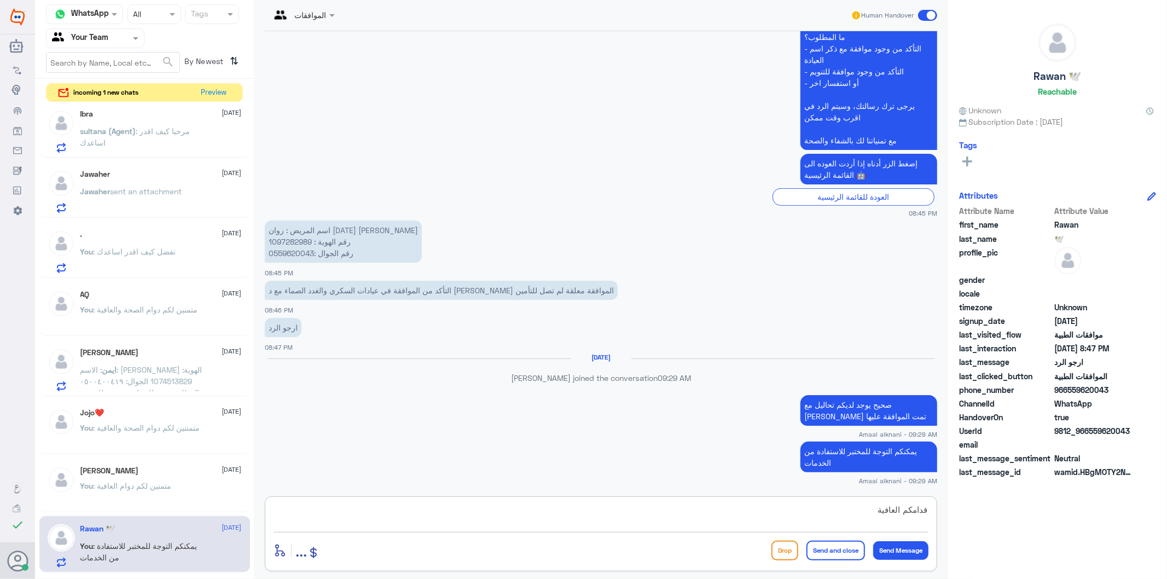
type textarea "قدامكم العافية"
click at [831, 553] on button "Send and close" at bounding box center [836, 551] width 59 height 20
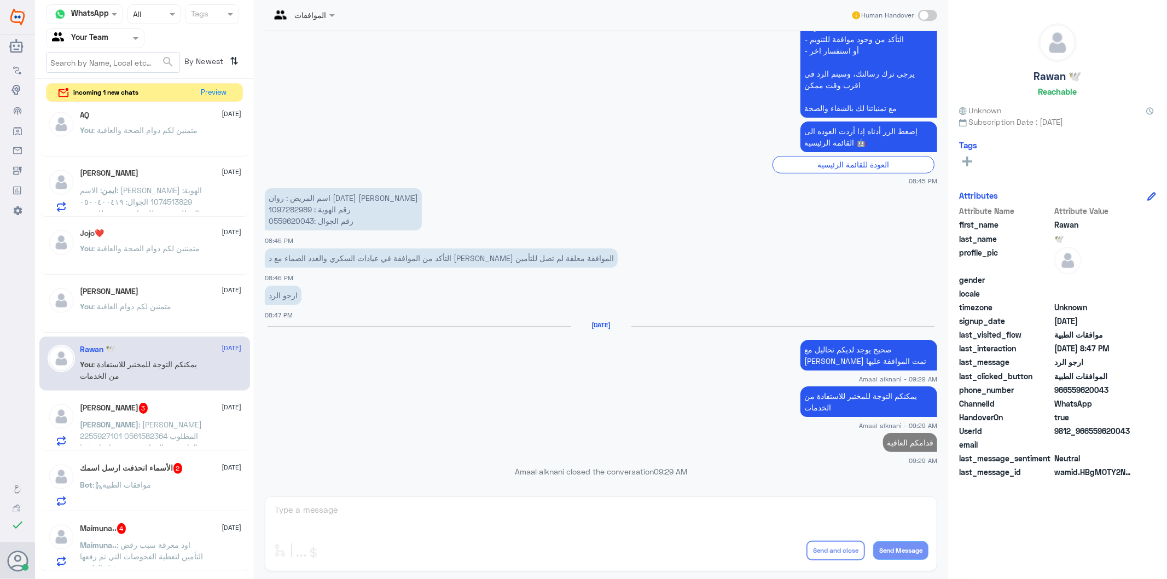
scroll to position [547, 0]
click at [142, 409] on h5 "Mohammad Waleed 3" at bounding box center [114, 404] width 68 height 11
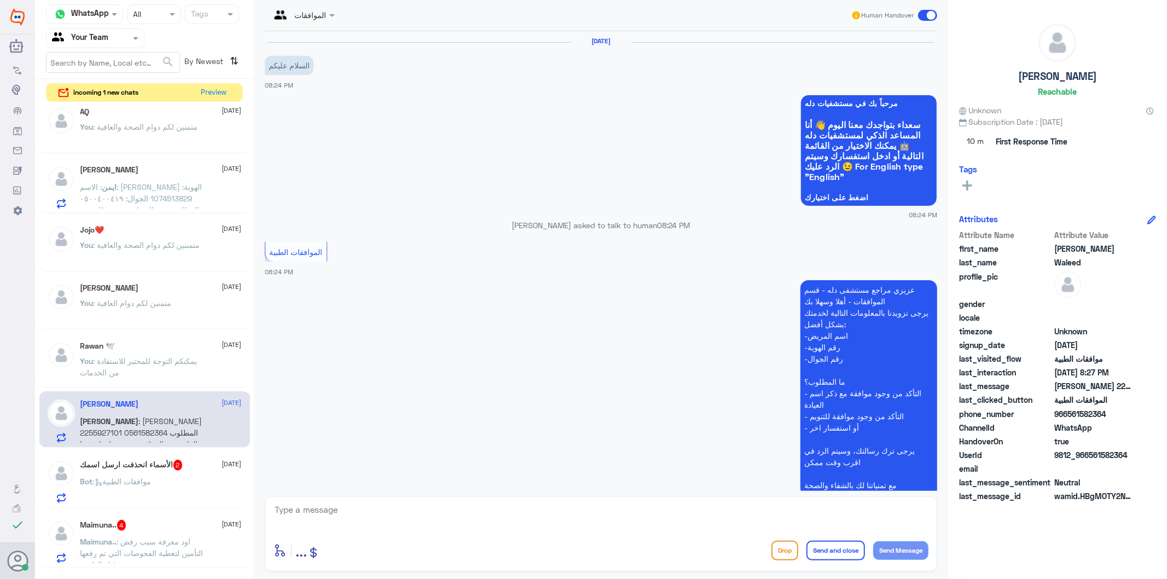
scroll to position [183, 0]
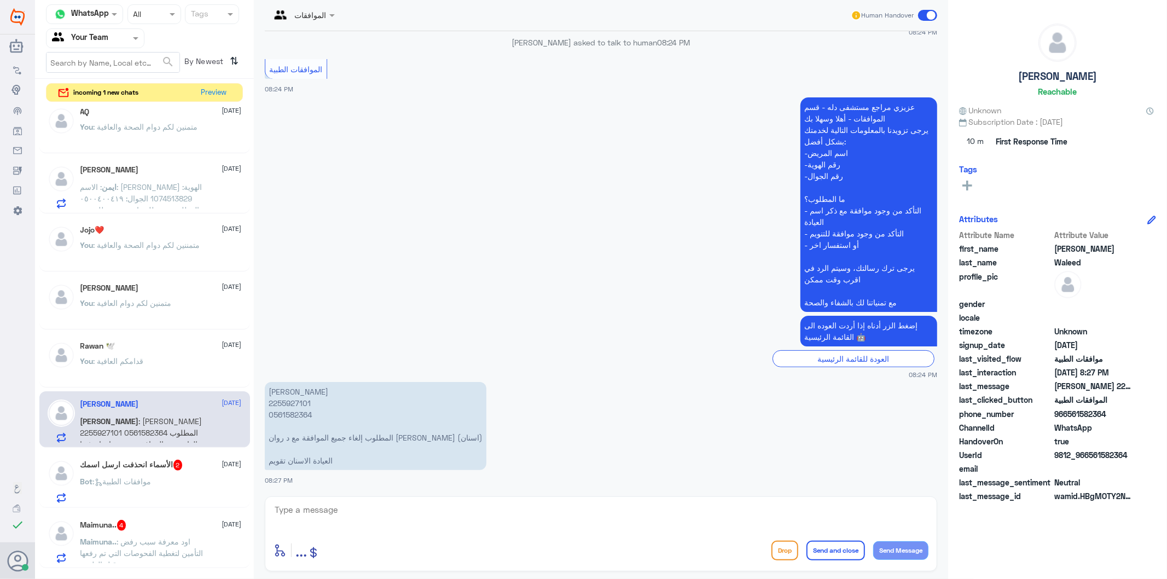
click at [287, 411] on p "محمد وليد فضل 2255927101 0561582364 المطلوب إلغاء جميع الموافقة مع د روان ابو ث…" at bounding box center [376, 426] width 222 height 88
click at [342, 509] on textarea at bounding box center [601, 515] width 655 height 27
type textarea "تم الالغاء - قدامكم العافية"
click at [834, 558] on button "Send and close" at bounding box center [836, 551] width 59 height 20
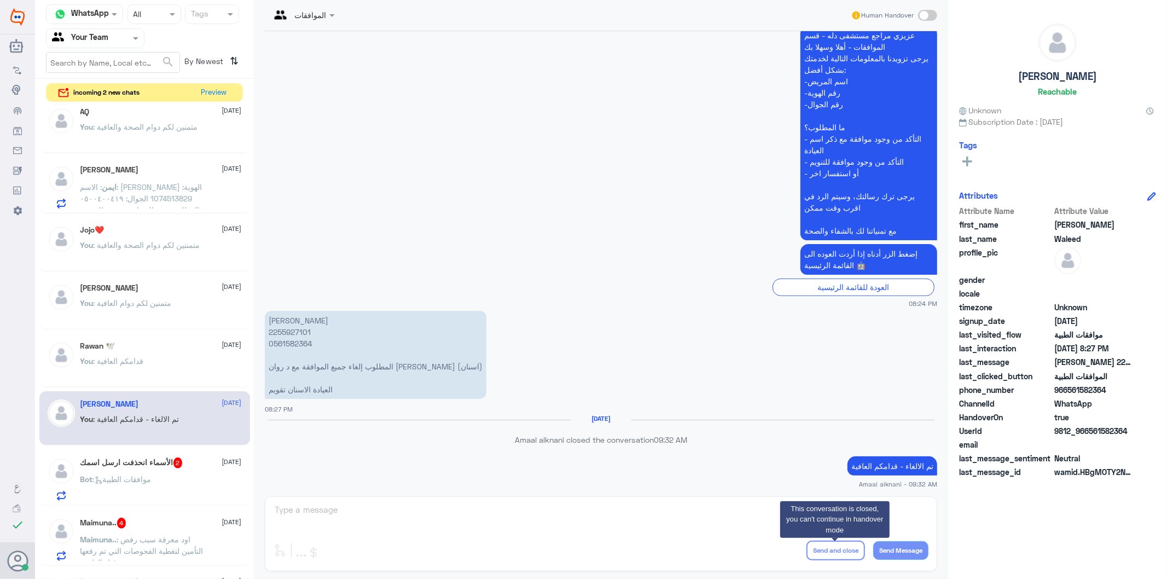
scroll to position [237, 0]
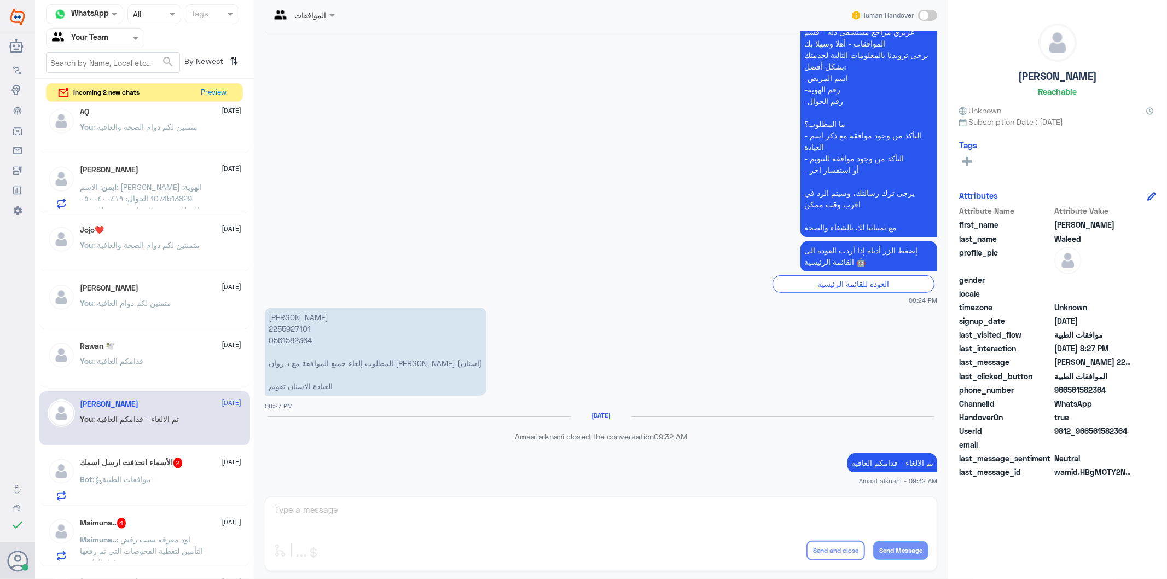
click at [159, 477] on div "Bot : موافقات الطبية" at bounding box center [160, 488] width 161 height 25
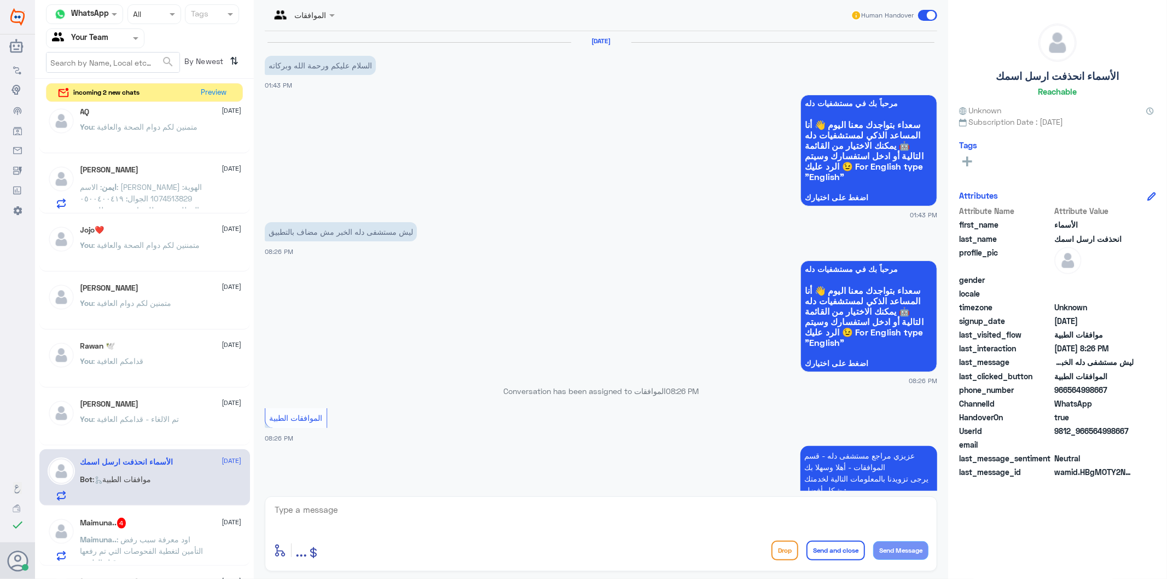
scroll to position [243, 0]
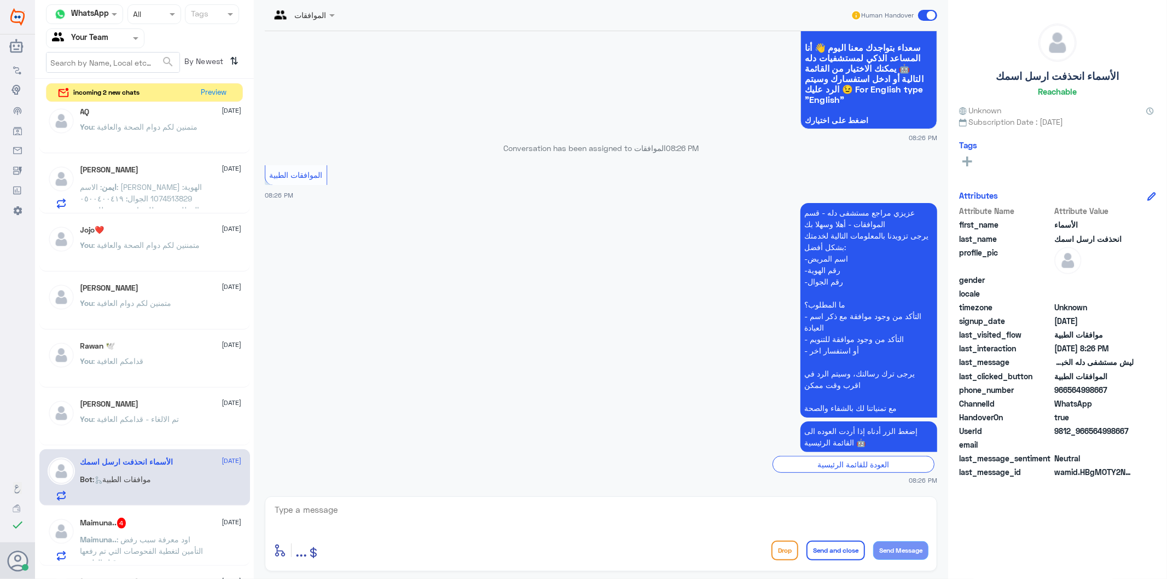
click at [395, 516] on textarea at bounding box center [601, 515] width 655 height 27
type textarea "تفضل كيف اقدر اساعدك"
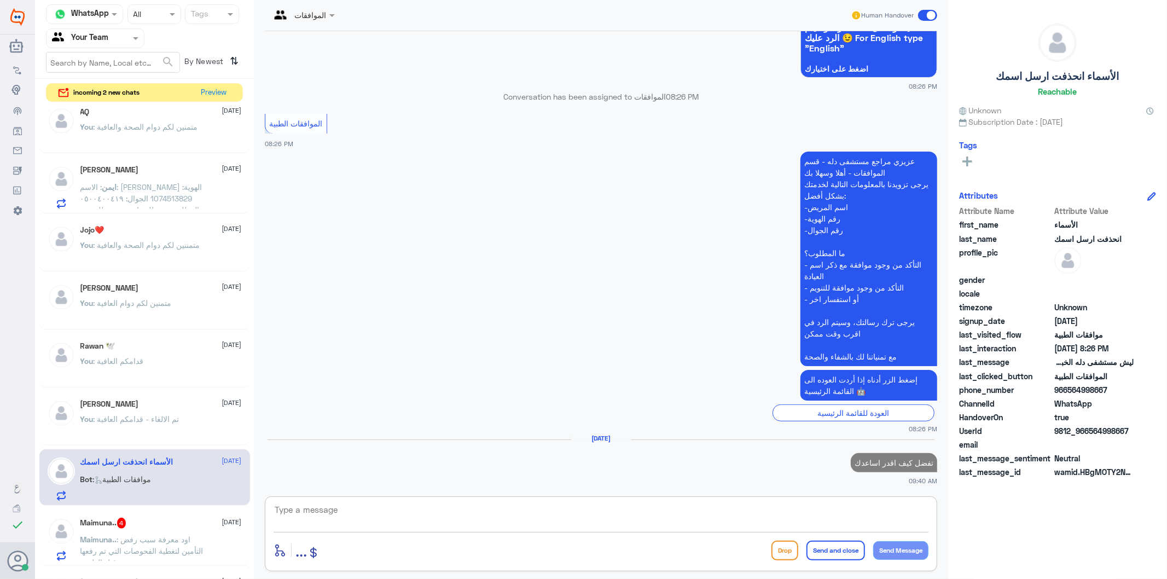
click at [874, 463] on p "تفضل كيف اقدر اساعدك" at bounding box center [894, 462] width 86 height 19
click at [138, 537] on span ": اود معرفة سبب رفض التأمين لتغطية الفحوصات التي تم رفعها من قبل الطبيب" at bounding box center [141, 551] width 123 height 32
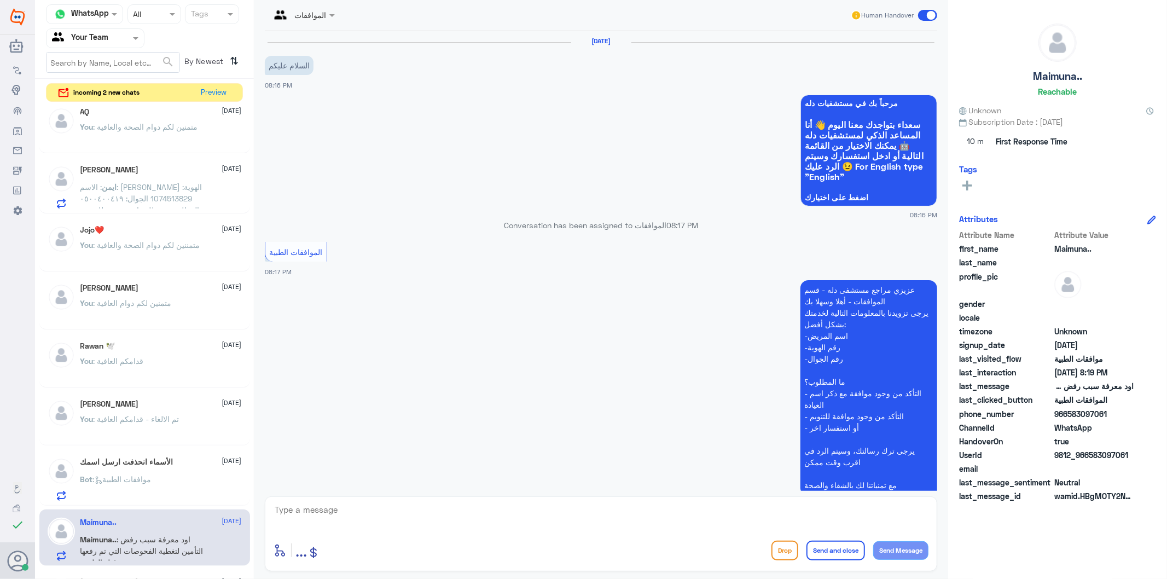
scroll to position [174, 0]
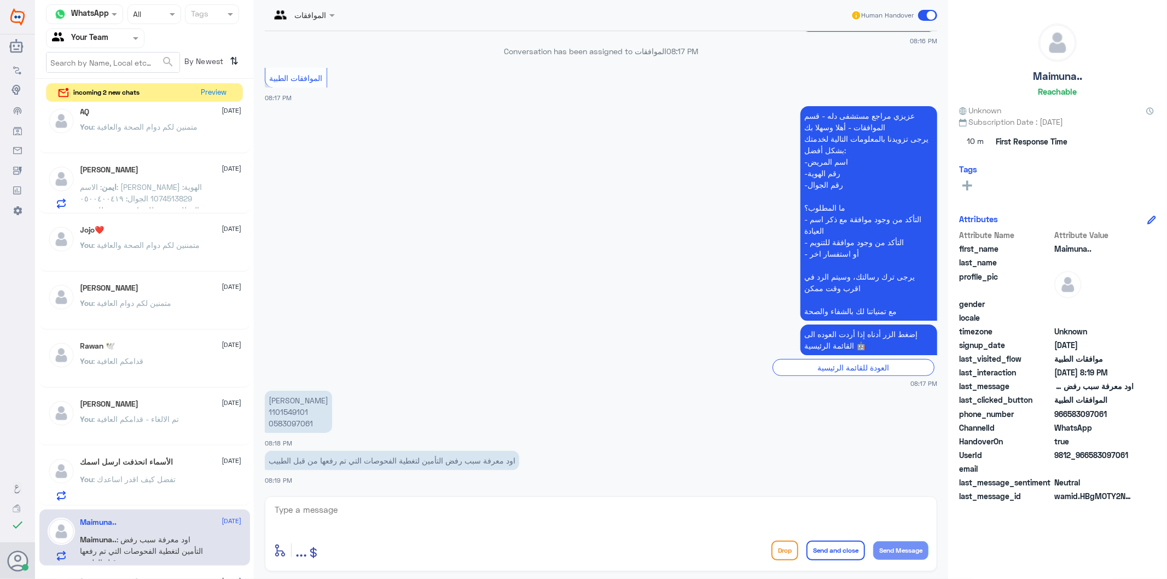
click at [294, 420] on p "ميمونه محمد 1101549101 0583097061" at bounding box center [298, 412] width 67 height 42
click at [375, 509] on textarea at bounding box center [601, 515] width 655 height 27
click at [357, 513] on textarea at bounding box center [601, 515] width 655 height 27
type textarea "تم متابعتها الان مره اخرى بجميع المعلومات الطبية المتعلقة بالحاله"
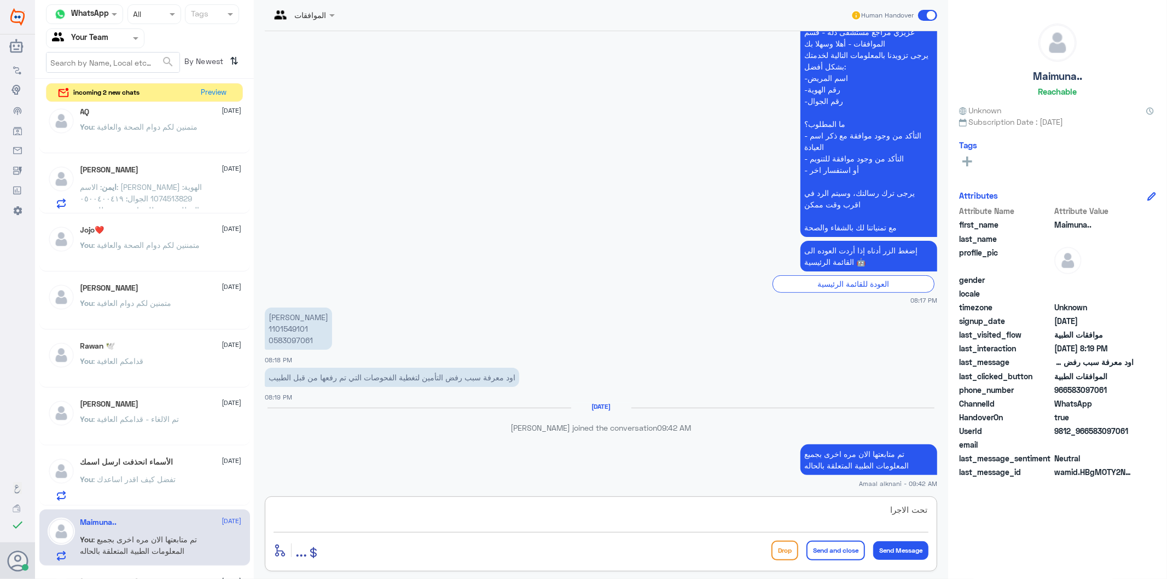
scroll to position [241, 0]
type textarea "تحت الاجراء الان"
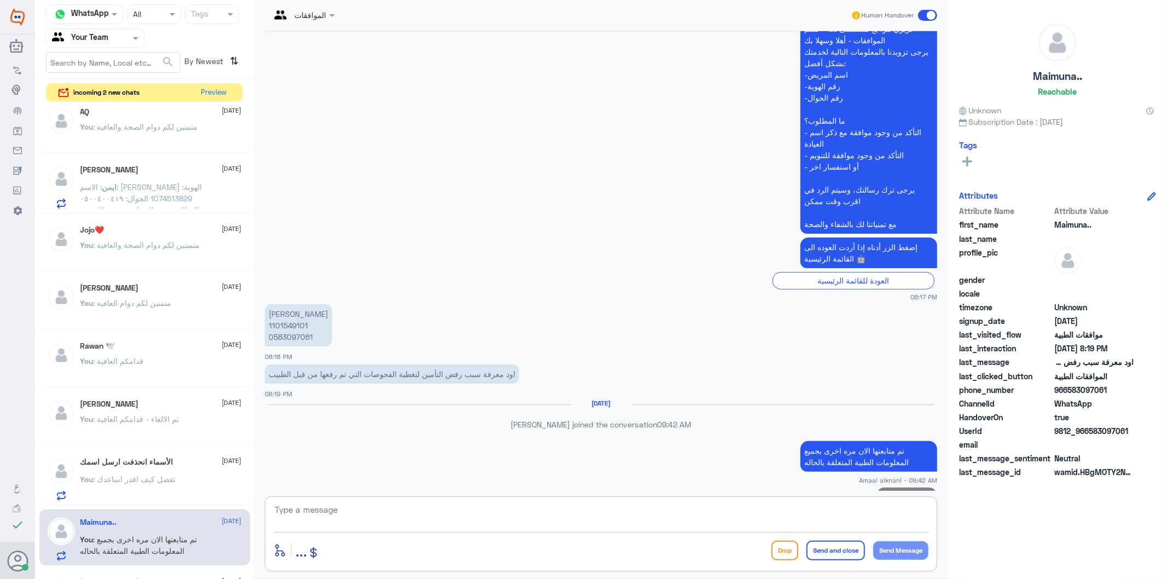
scroll to position [275, 0]
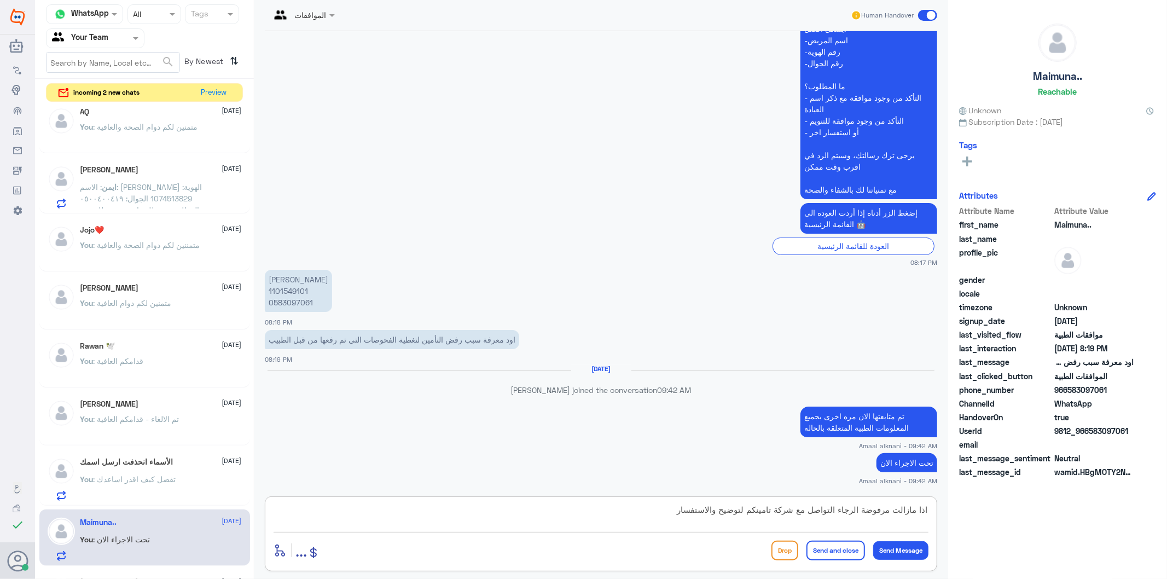
type textarea "اذا مازالت مرفوضة الرجاء التواصل مع شركة تامينكم لتوضيح والاستفسار"
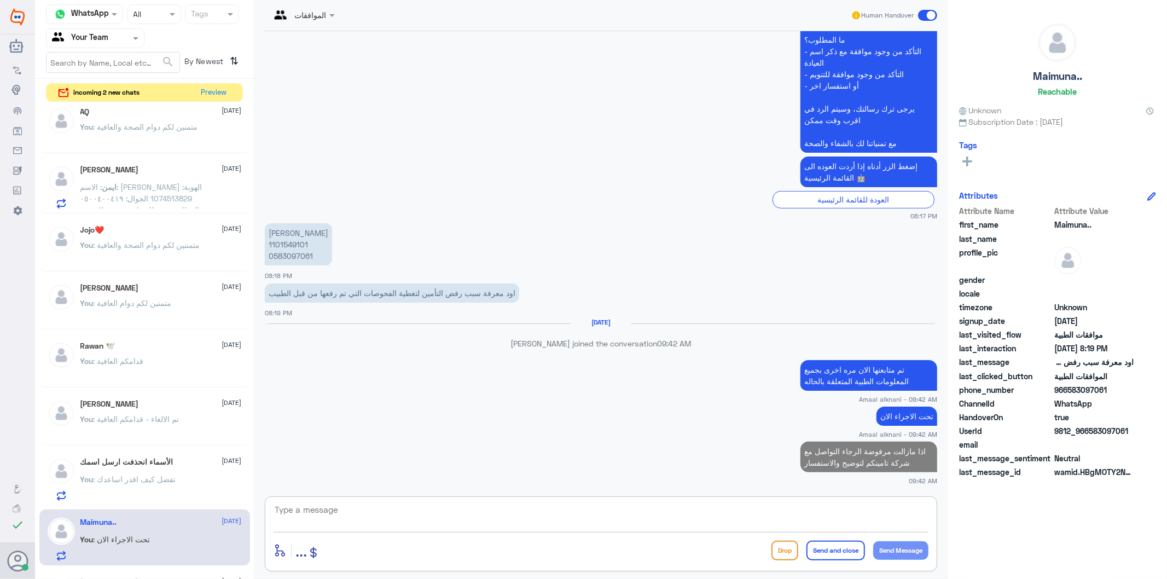
type textarea "ث"
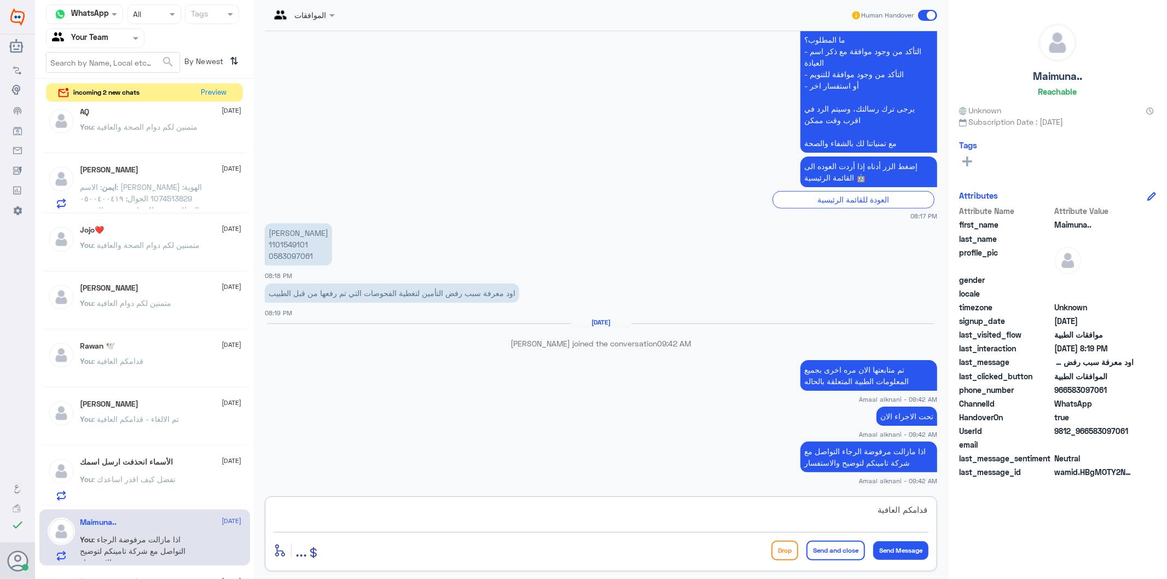
type textarea "قدامكم العافية"
click at [811, 553] on button "Send and close" at bounding box center [836, 551] width 59 height 20
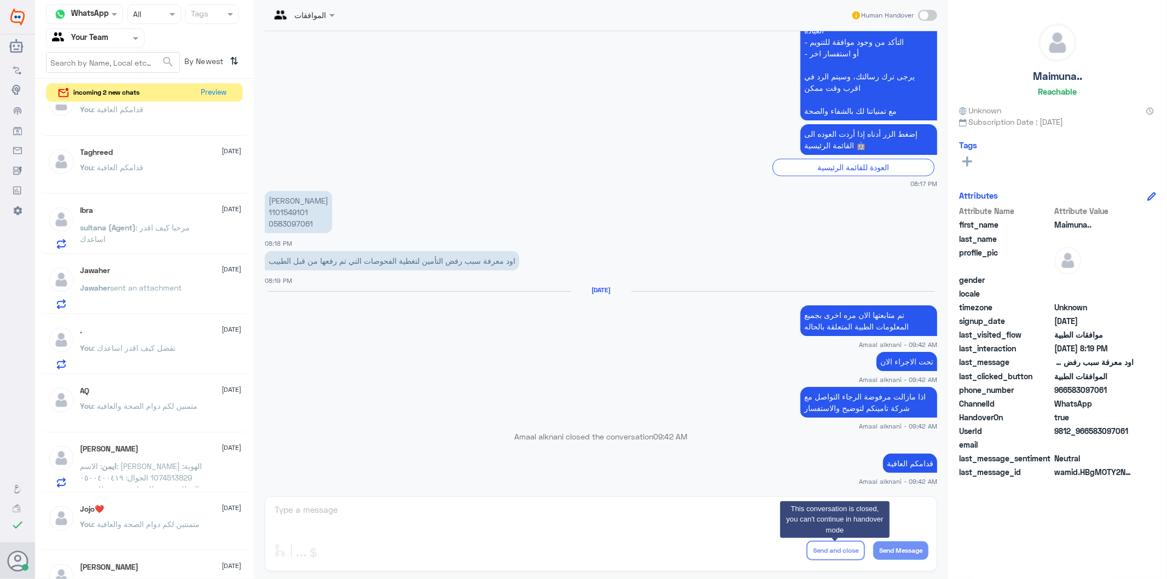
scroll to position [156, 0]
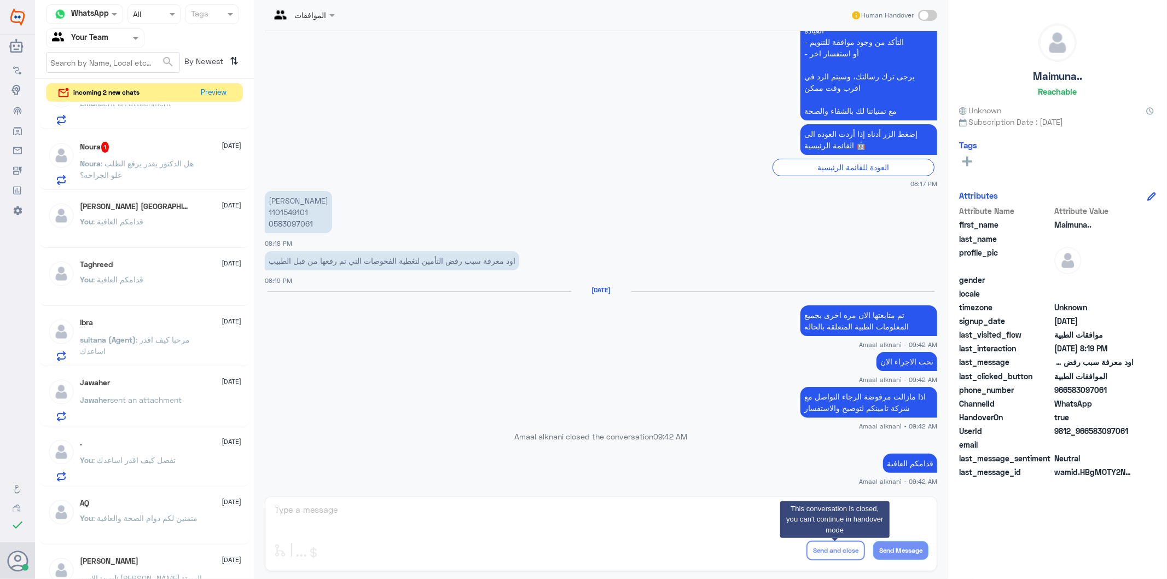
click at [185, 167] on p "Noura : هل الدكتور يقدر يرفع الطلب علو الجراحه؟" at bounding box center [141, 171] width 123 height 27
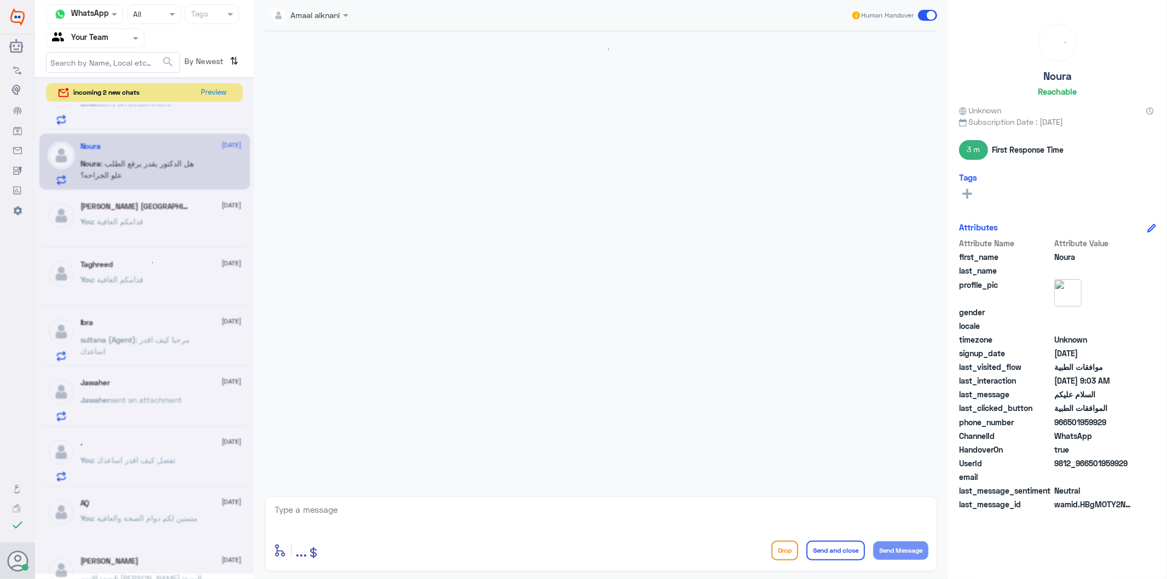
scroll to position [466, 0]
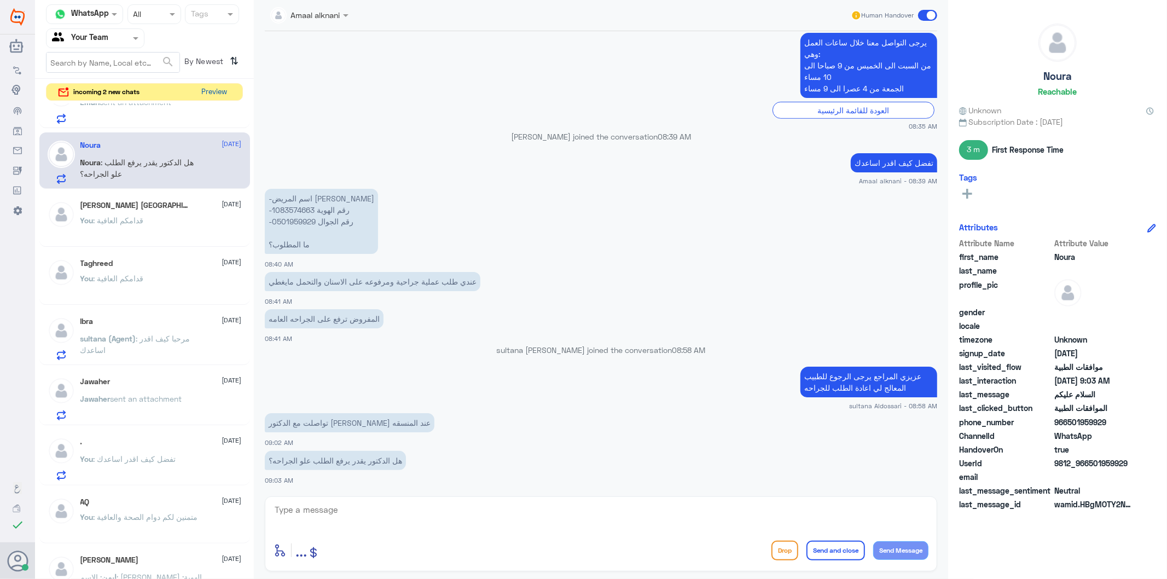
click at [208, 90] on button "Preview" at bounding box center [215, 92] width 34 height 17
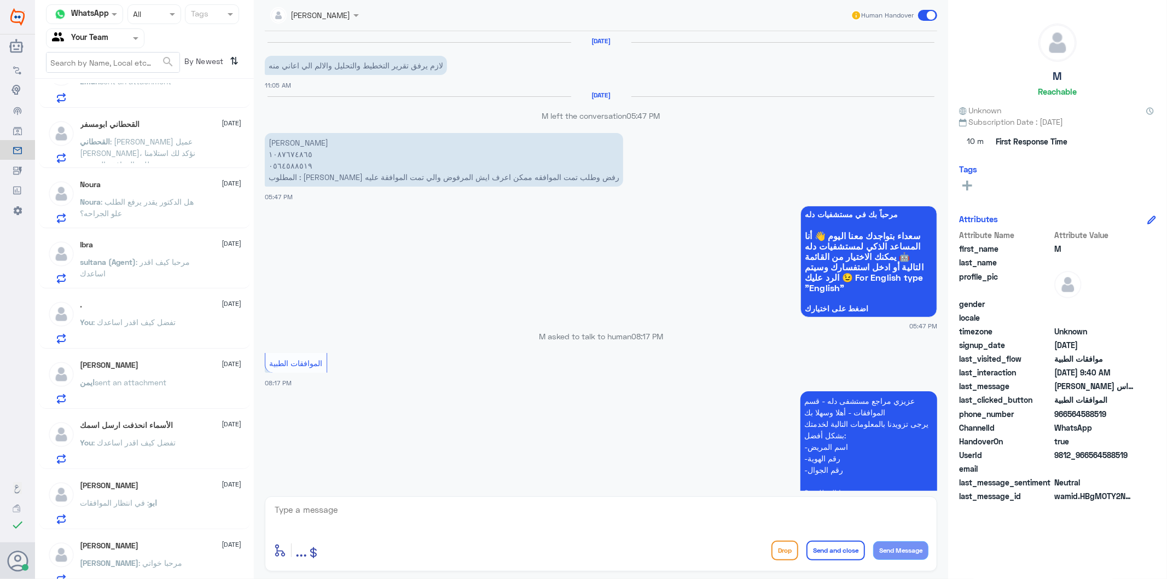
scroll to position [1649, 0]
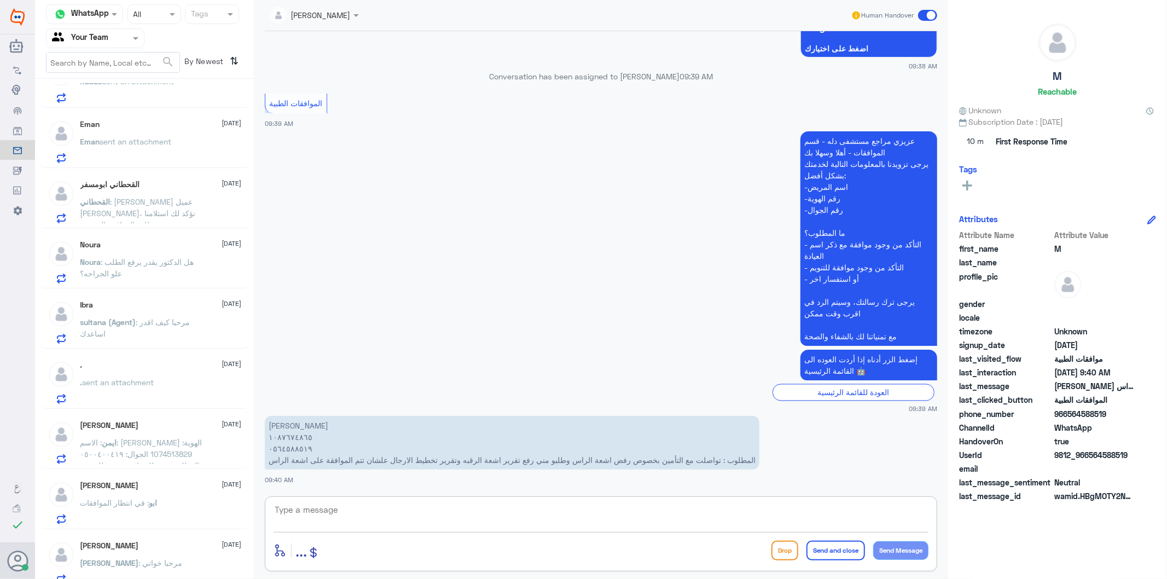
click at [321, 512] on textarea at bounding box center [601, 515] width 655 height 27
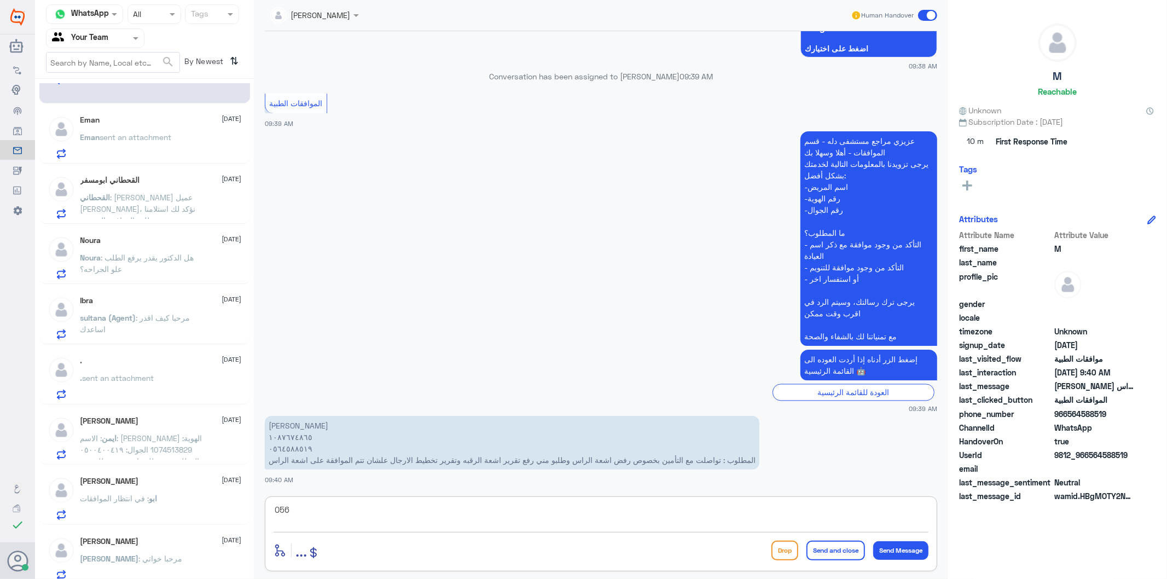
drag, startPoint x: 444, startPoint y: 513, endPoint x: 201, endPoint y: 506, distance: 243.6
click at [201, 506] on div "Channel WhatsApp Status × All Tags Agent Filter Your Team search By Newest ⇅ Ra…" at bounding box center [601, 291] width 1132 height 582
type textarea "ابشر حشوفلك الطلب"
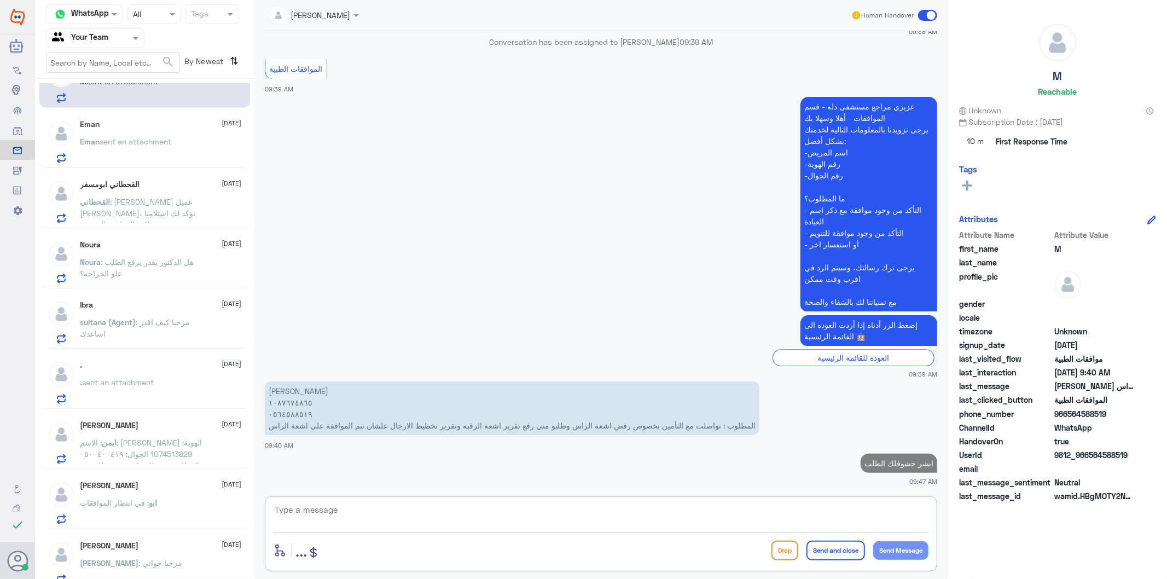
click at [358, 512] on textarea at bounding box center [601, 515] width 655 height 27
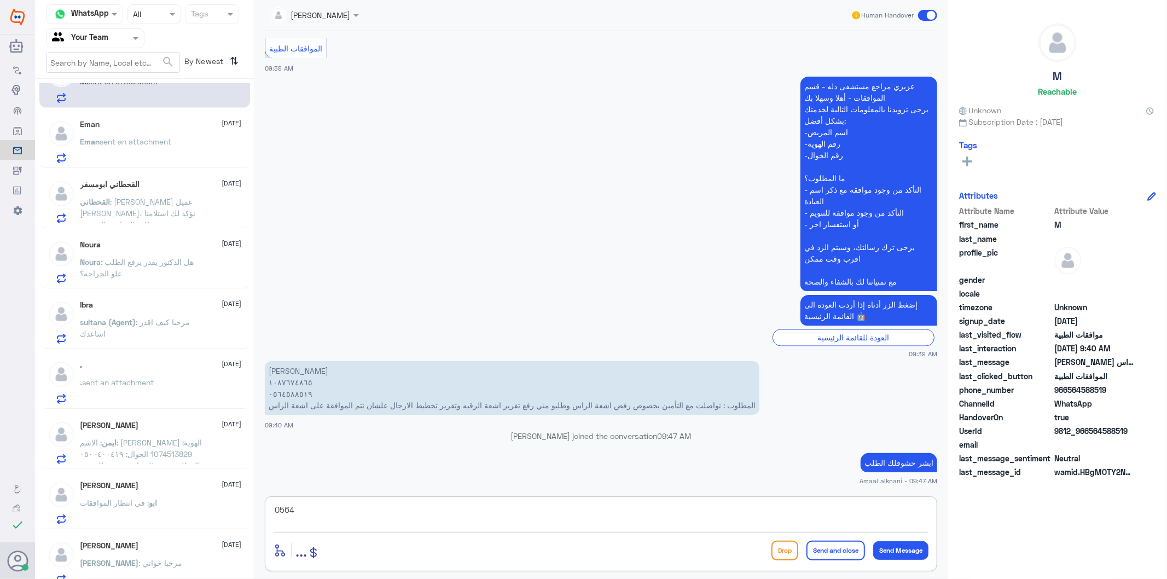
scroll to position [1681, 0]
type textarea "0564588519"
drag, startPoint x: 358, startPoint y: 511, endPoint x: 190, endPoint y: 520, distance: 167.7
click at [190, 520] on div "Channel WhatsApp Status × All Tags Agent Filter Your Team search By Newest ⇅ Ra…" at bounding box center [601, 291] width 1132 height 582
click at [419, 516] on textarea at bounding box center [601, 515] width 655 height 27
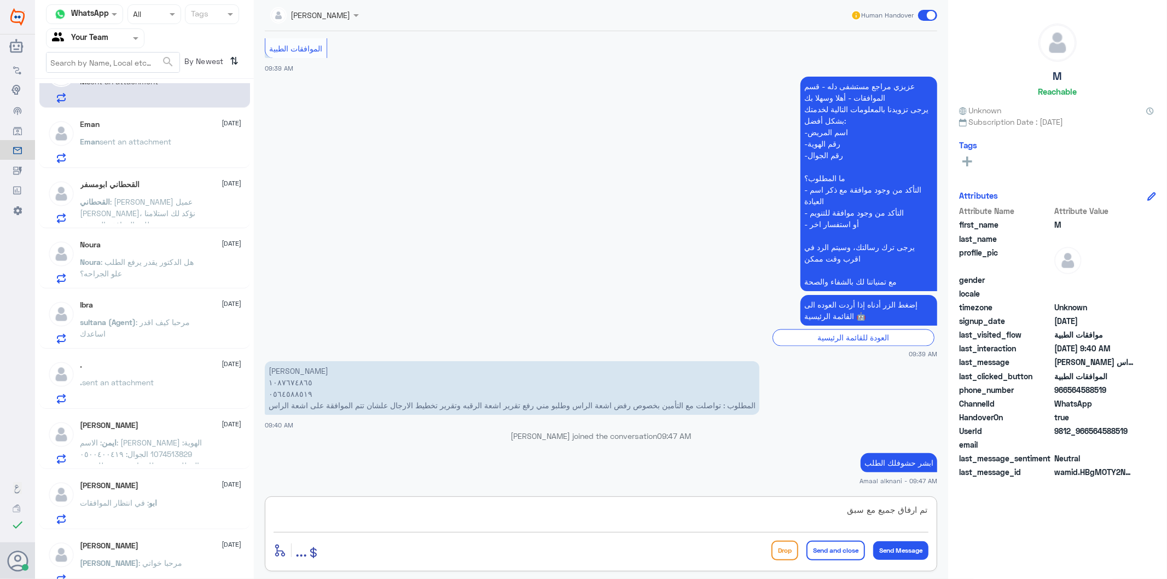
type textarea "تم ارفاق جميع مع سبق"
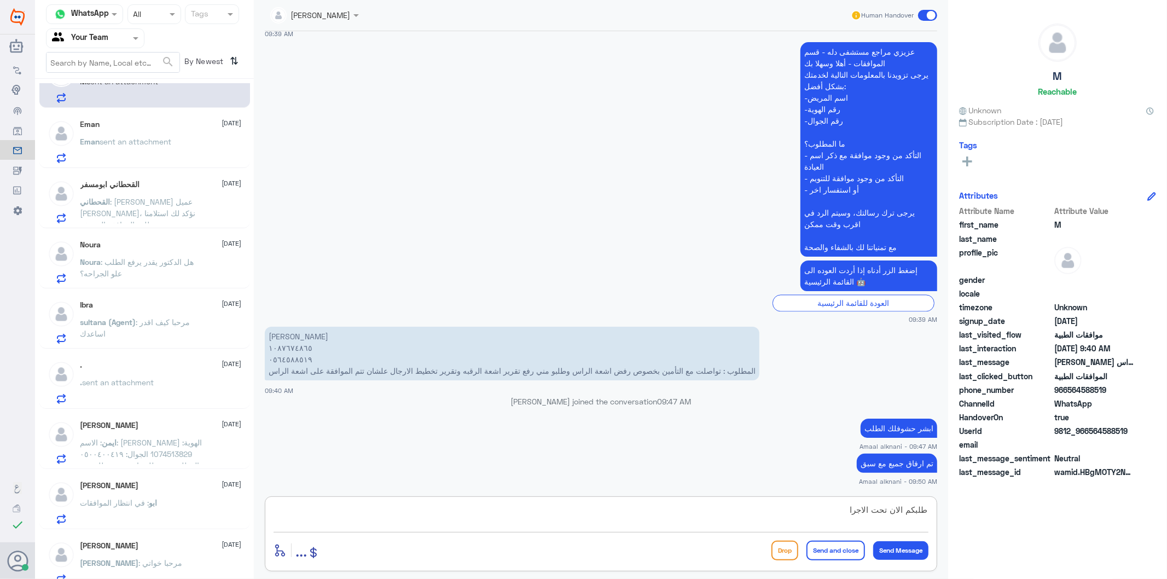
type textarea "طلبكم الان تحت الاجراء"
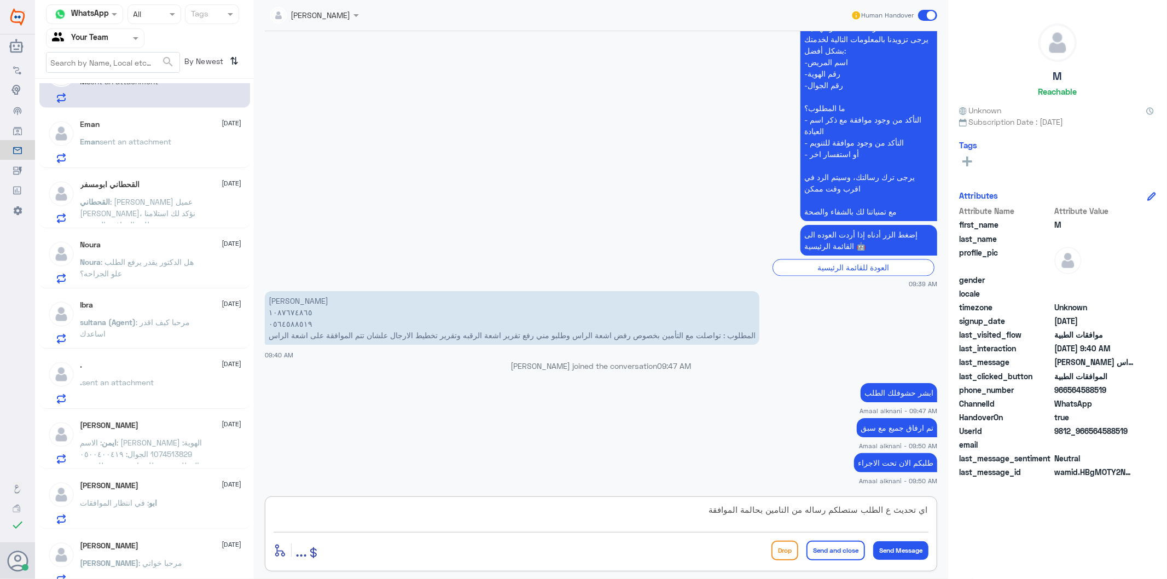
type textarea "اي تحديث ع الطلب ستصلكم رساله من التامين بحالمة الموافقة"
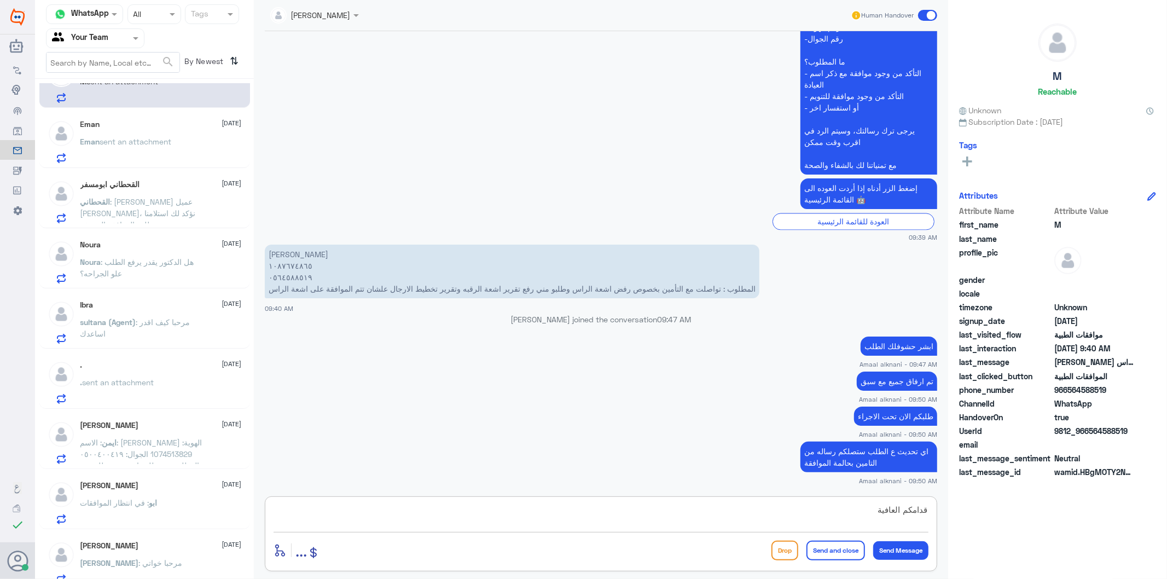
type textarea "قدامكم العافية"
click at [846, 548] on button "Send and close" at bounding box center [836, 551] width 59 height 20
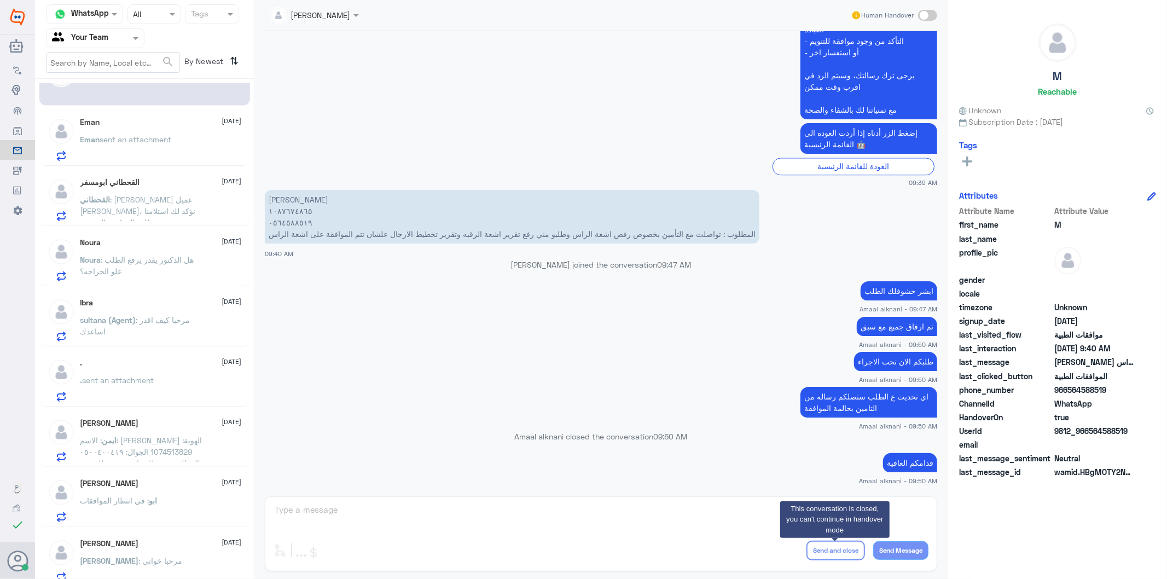
click at [127, 34] on div at bounding box center [95, 38] width 97 height 13
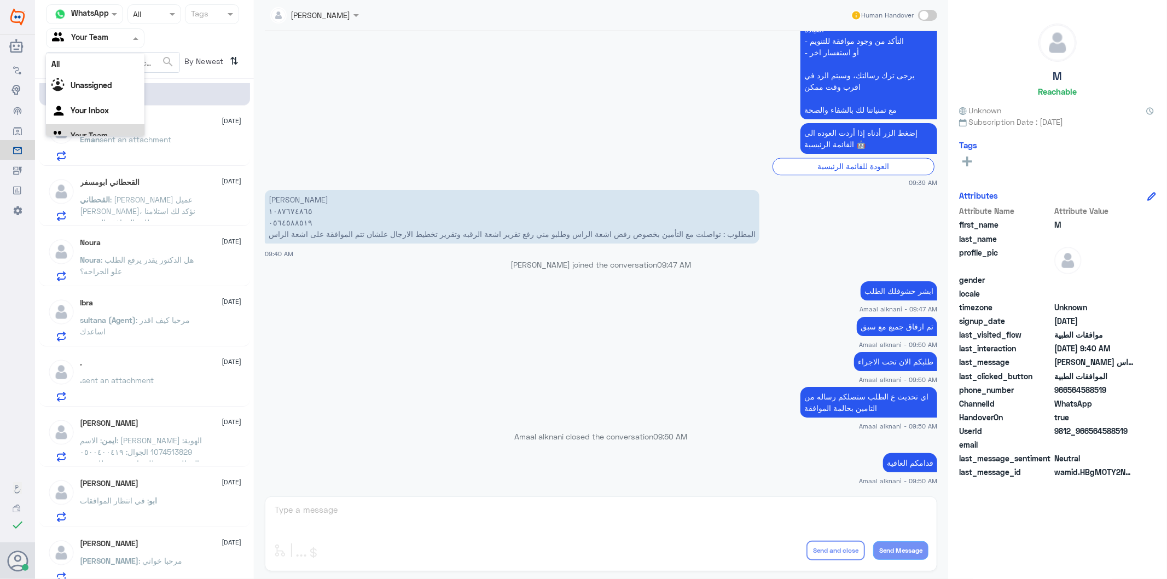
scroll to position [14, 0]
click at [102, 97] on Inbox "Your Inbox" at bounding box center [90, 96] width 38 height 9
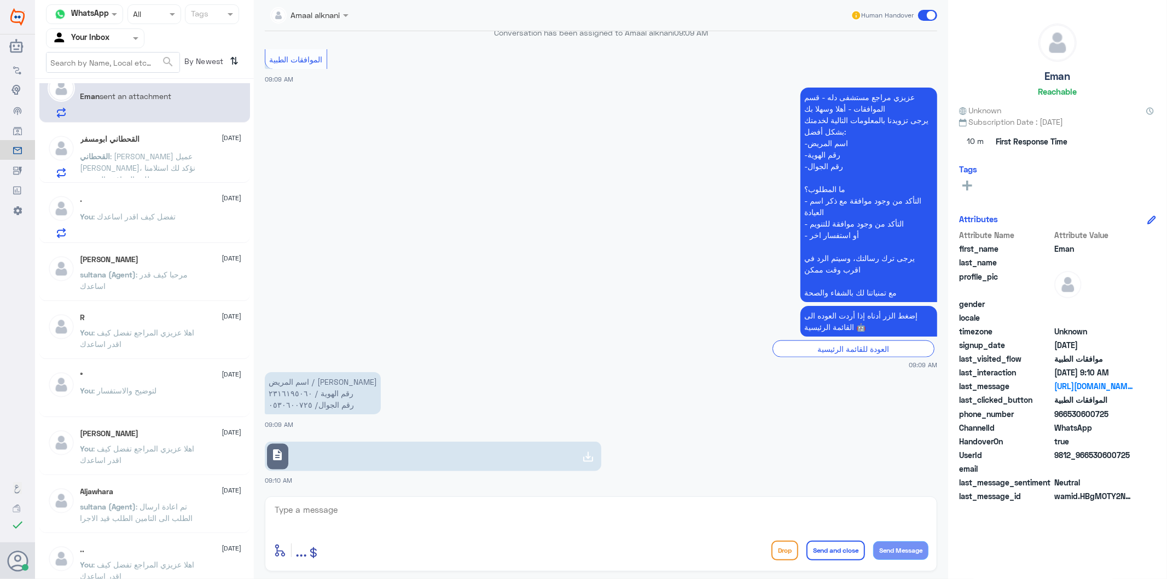
scroll to position [0, 0]
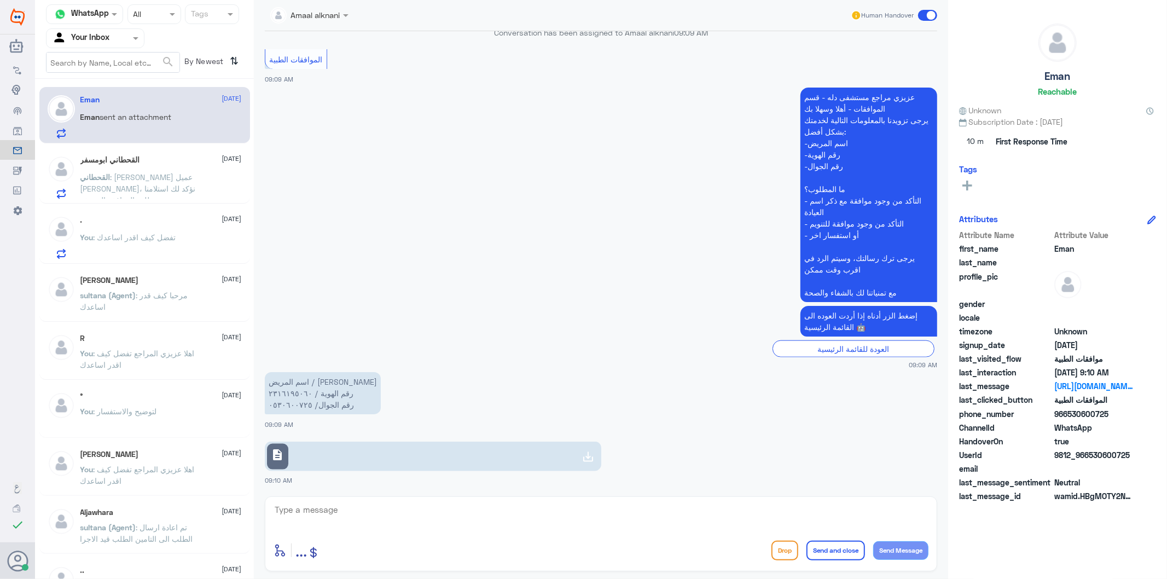
click at [314, 464] on link "description" at bounding box center [433, 457] width 337 height 30
click at [170, 185] on span ": عزيزنا عميل بوبا، نؤكد لك استلامنا طلب الموافقة المسبقة Dallah Hospital - Nak…" at bounding box center [140, 205] width 120 height 67
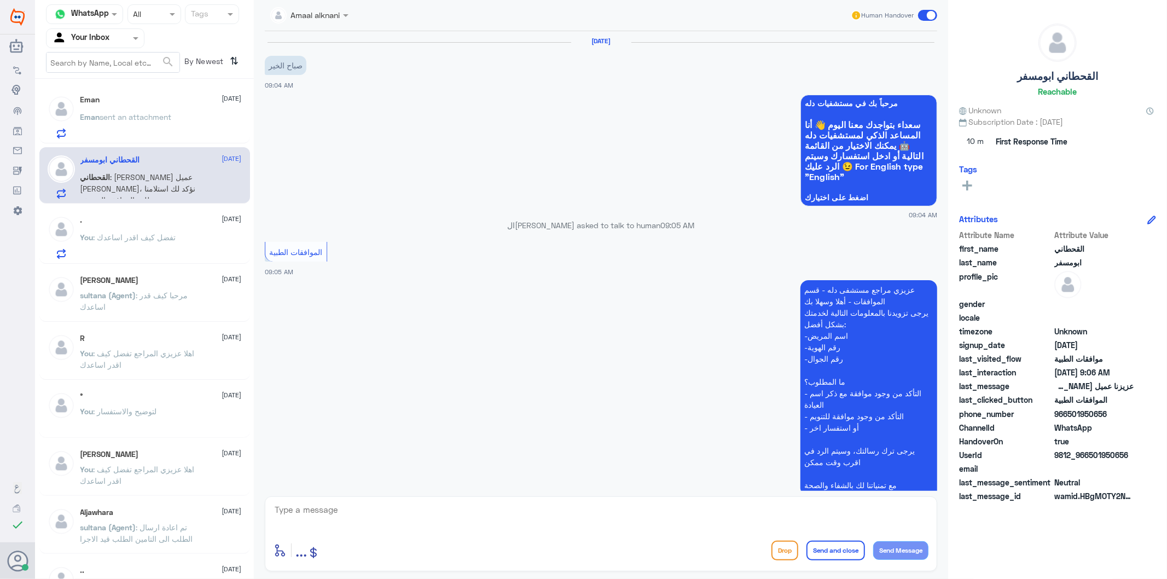
scroll to position [264, 0]
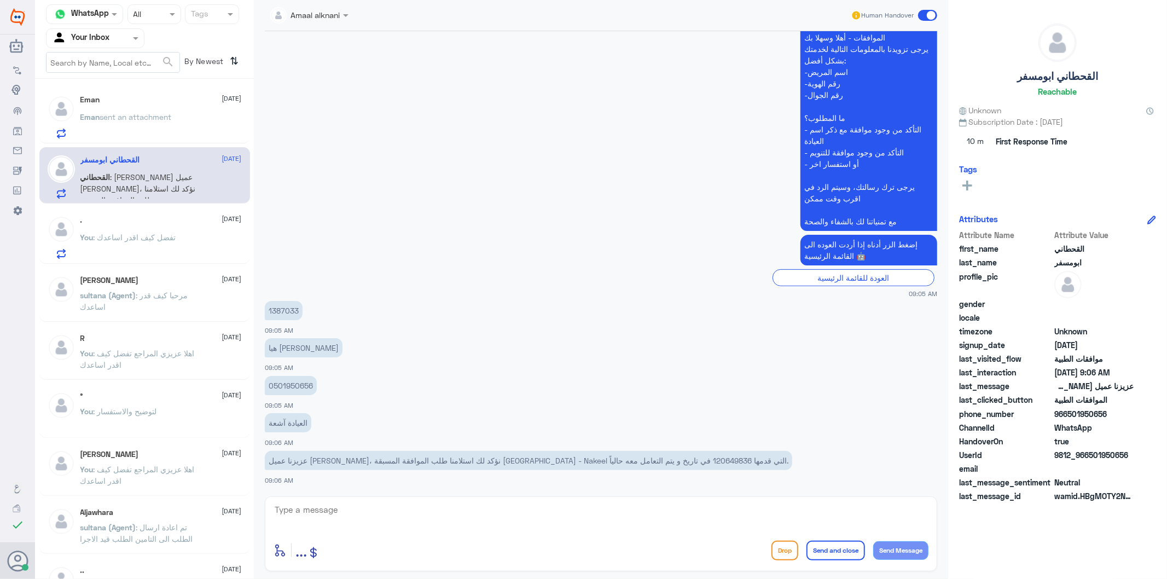
click at [107, 344] on div "R 21 April You : اهلا عزيزي المراجع تفضل كيف اقدر اساعدك" at bounding box center [160, 354] width 161 height 41
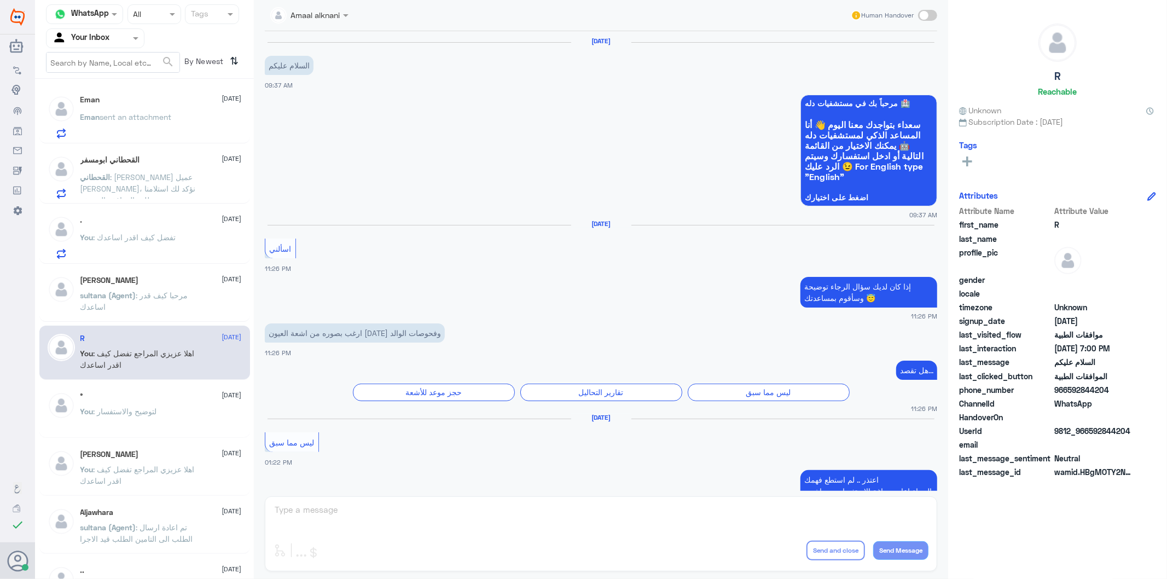
scroll to position [1532, 0]
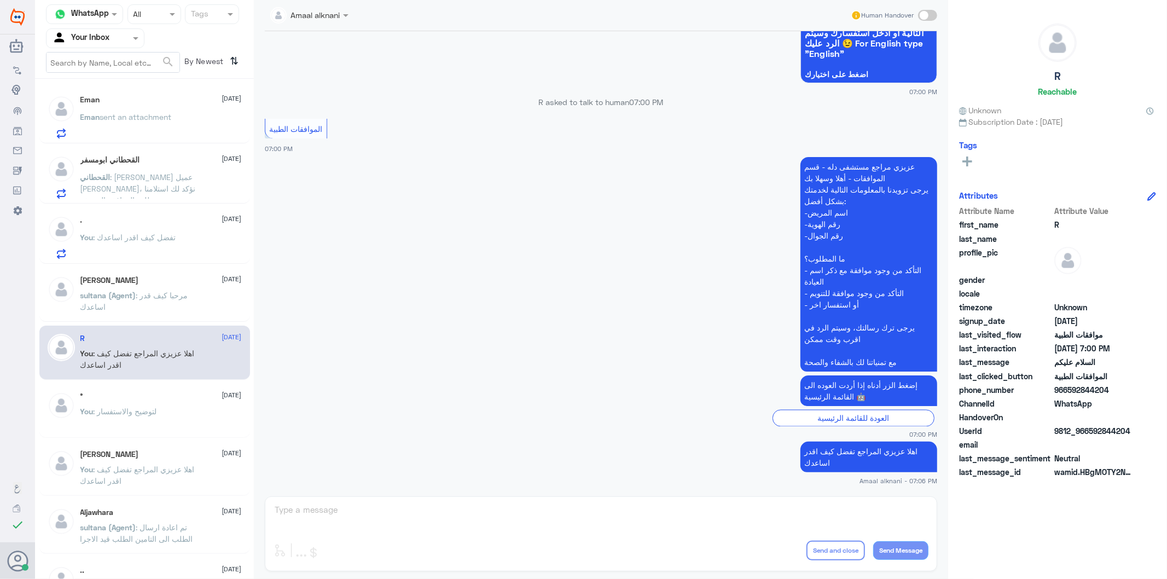
click at [113, 422] on p "You : لتوضيح والاستفسار" at bounding box center [118, 418] width 77 height 27
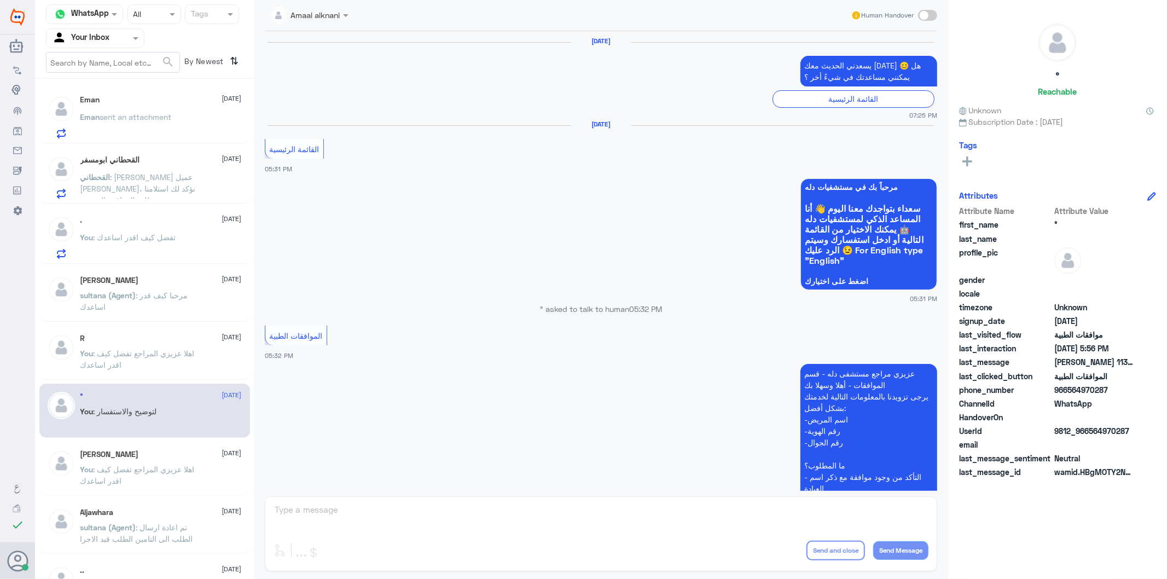
scroll to position [1569, 0]
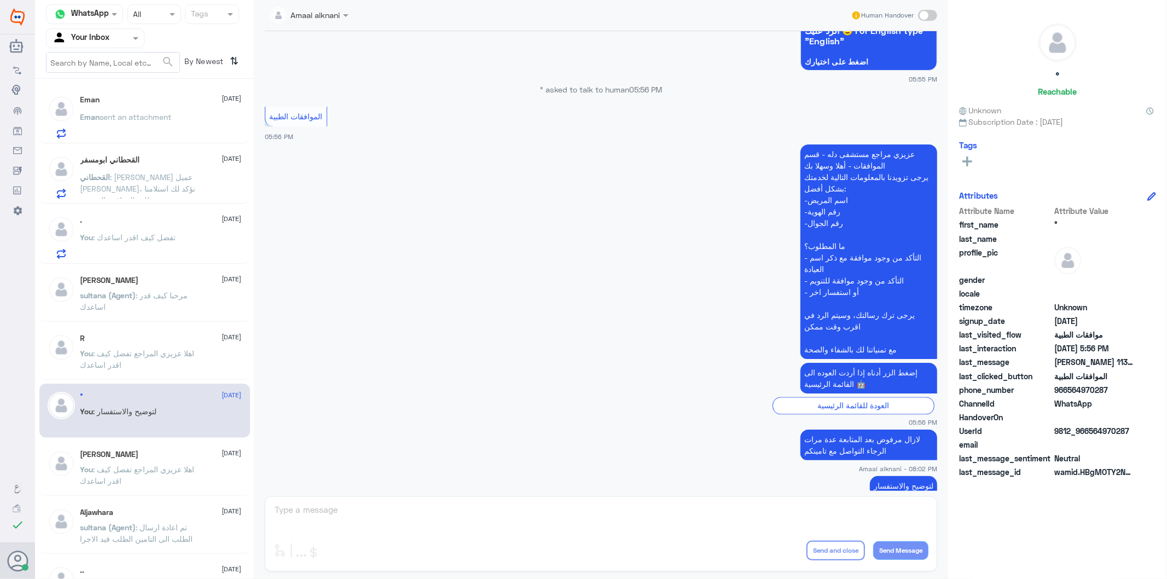
click at [332, 509] on div "Amaal alknani Human Handover 20 Apr 2025 يسعدني الحديث معك اليوم 😊 هل يمكنني مس…" at bounding box center [601, 291] width 694 height 582
click at [166, 374] on p "You : اهلا عزيزي المراجع تفضل كيف اقدر اساعدك" at bounding box center [141, 360] width 123 height 27
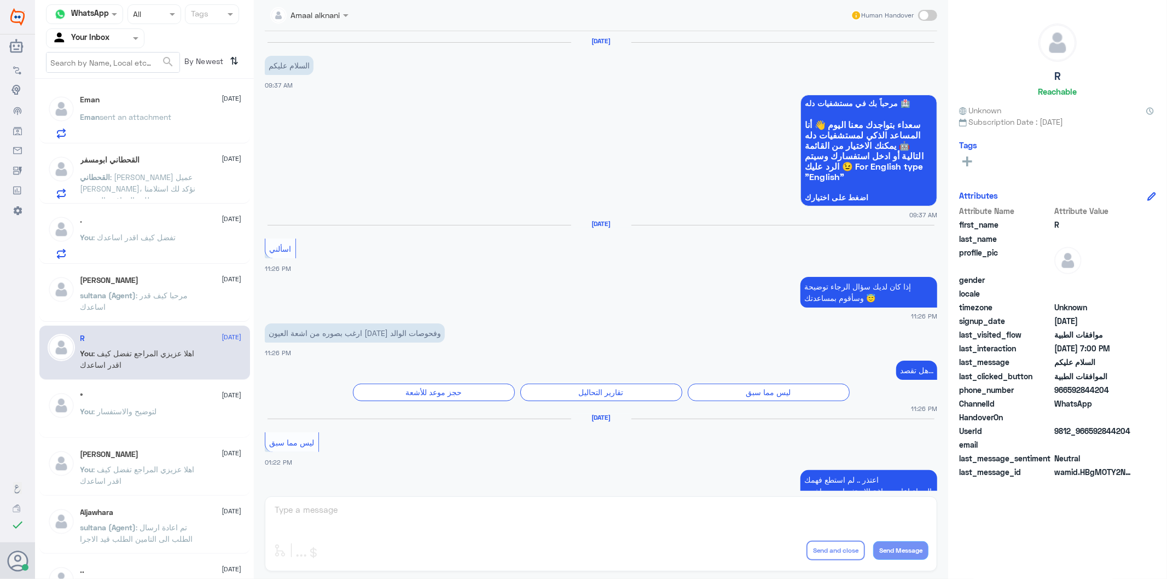
scroll to position [1532, 0]
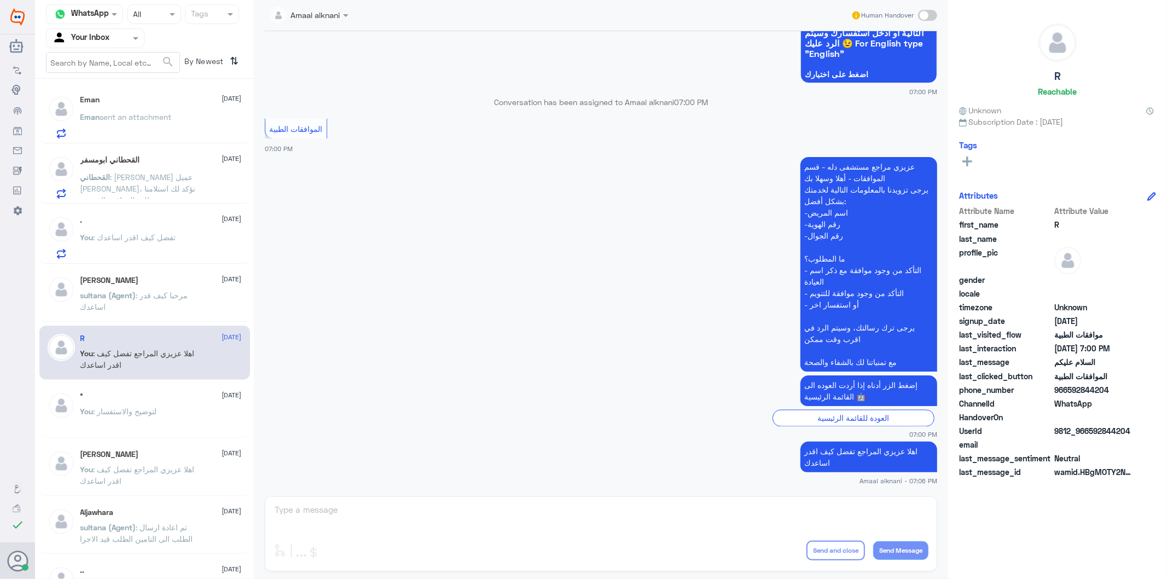
click at [299, 514] on div "Amaal alknani Human Handover 27 Jun 2024 السلام عليكم 09:37 AM مرحباً بك في مست…" at bounding box center [601, 291] width 694 height 582
click at [179, 303] on p "sultana (Agent) : مرحبا كيف قدر اساعدك" at bounding box center [141, 302] width 123 height 27
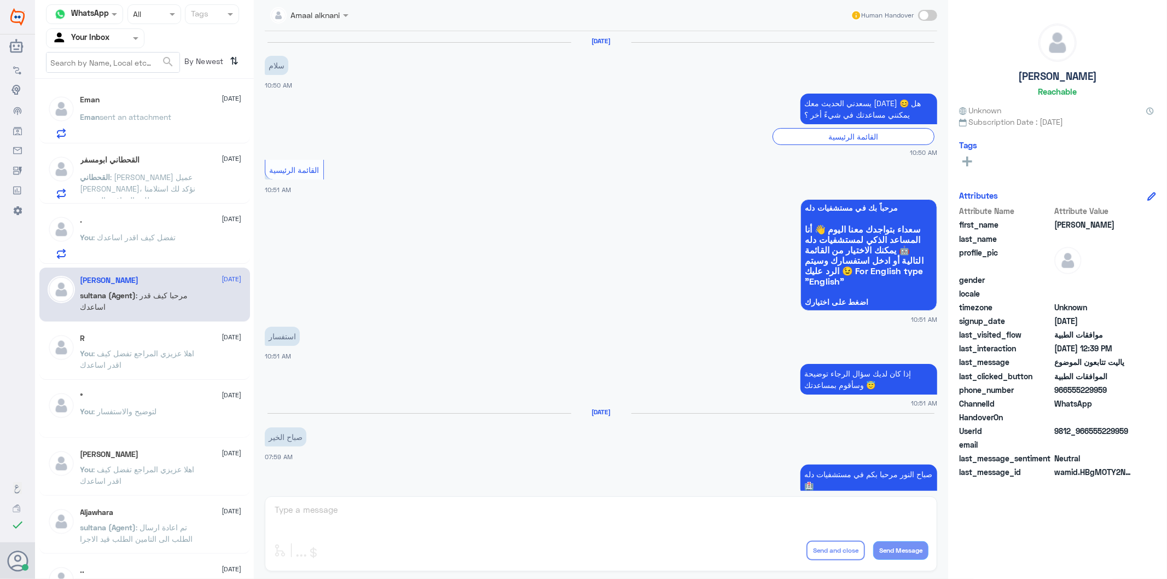
scroll to position [996, 0]
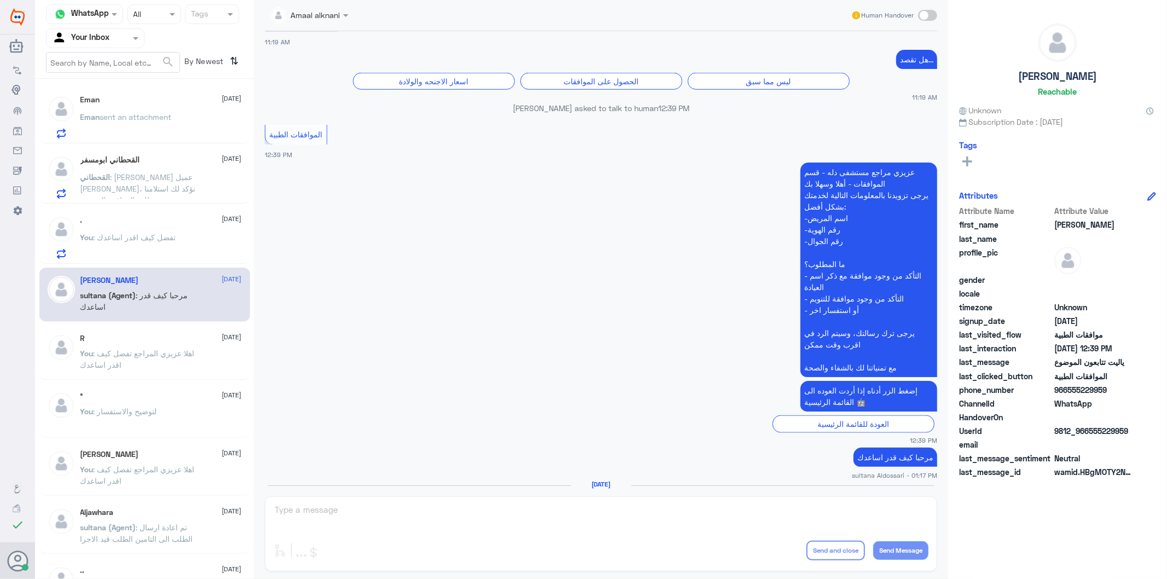
click at [177, 243] on div "You : تفضل كيف اقدر اساعدك" at bounding box center [160, 246] width 161 height 25
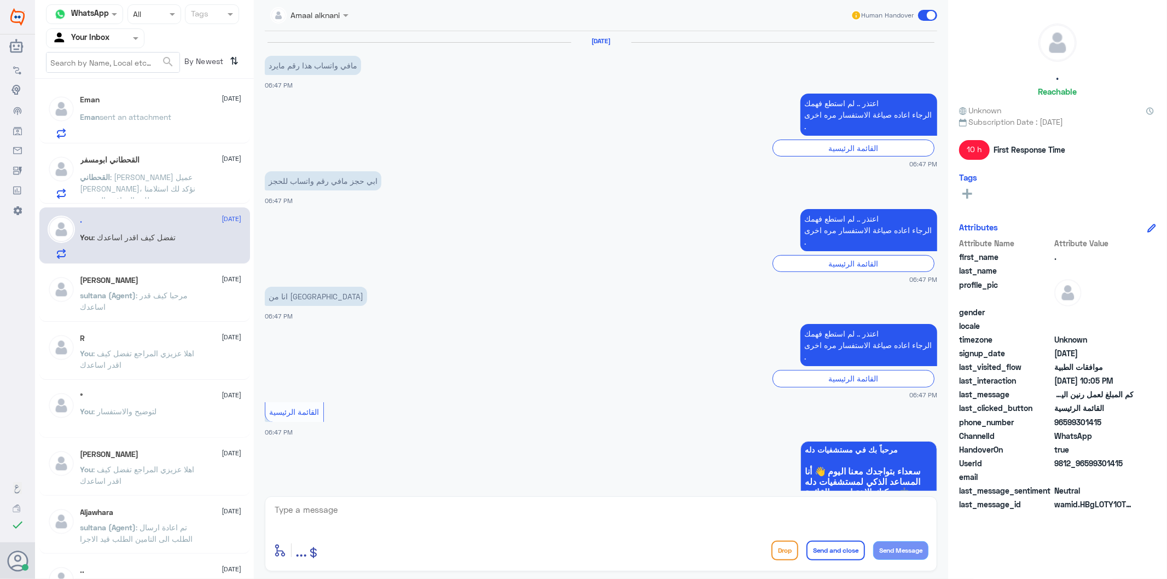
scroll to position [1506, 0]
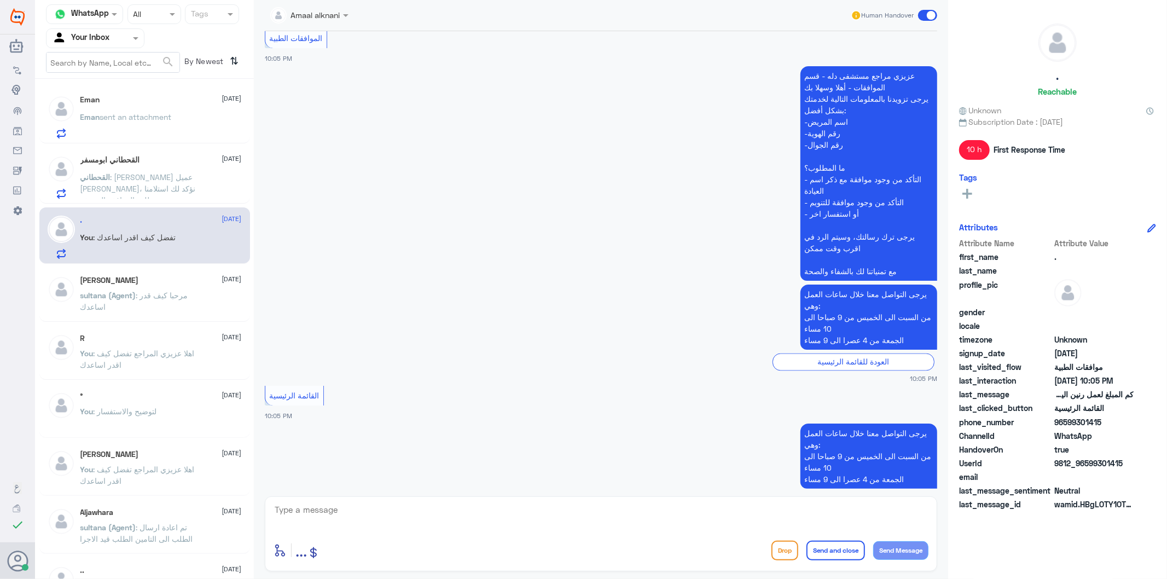
click at [318, 523] on textarea at bounding box center [601, 515] width 655 height 27
click at [111, 177] on span "القحطاني" at bounding box center [95, 176] width 30 height 9
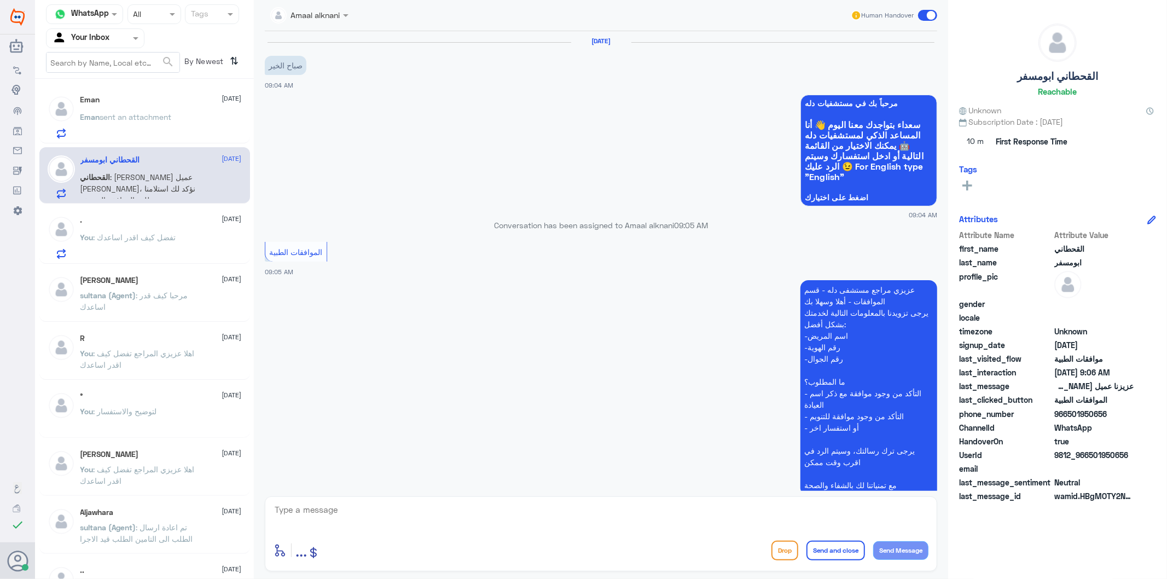
scroll to position [264, 0]
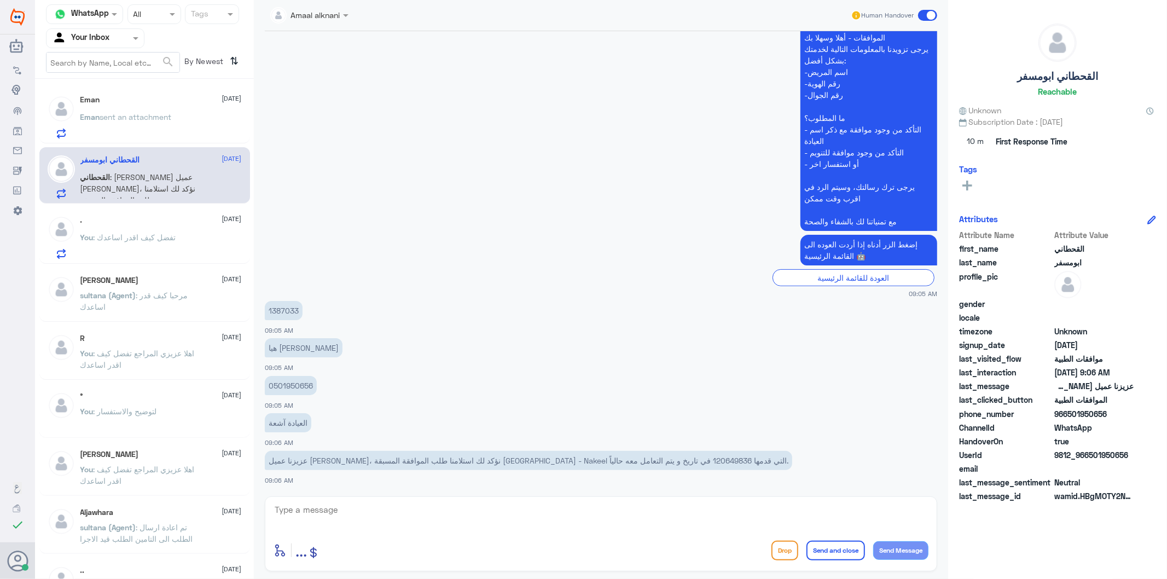
click at [283, 307] on p "1387033" at bounding box center [284, 310] width 38 height 19
click at [681, 457] on p "عزيزنا عميل بوبا، نؤكد لك استلامنا طلب الموافقة المسبقة Dallah Hospital - Nakee…" at bounding box center [528, 460] width 527 height 19
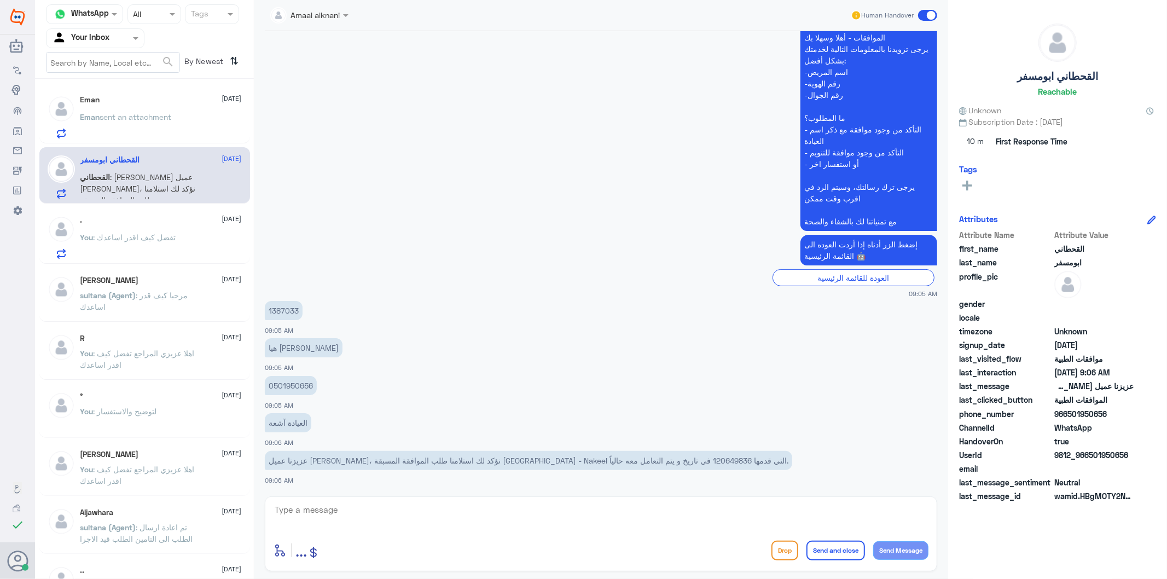
click at [282, 311] on p "1387033" at bounding box center [284, 310] width 38 height 19
click at [438, 527] on textarea at bounding box center [601, 515] width 655 height 27
type textarea "تم متابعة طلبكم والان تحت الاجراء"
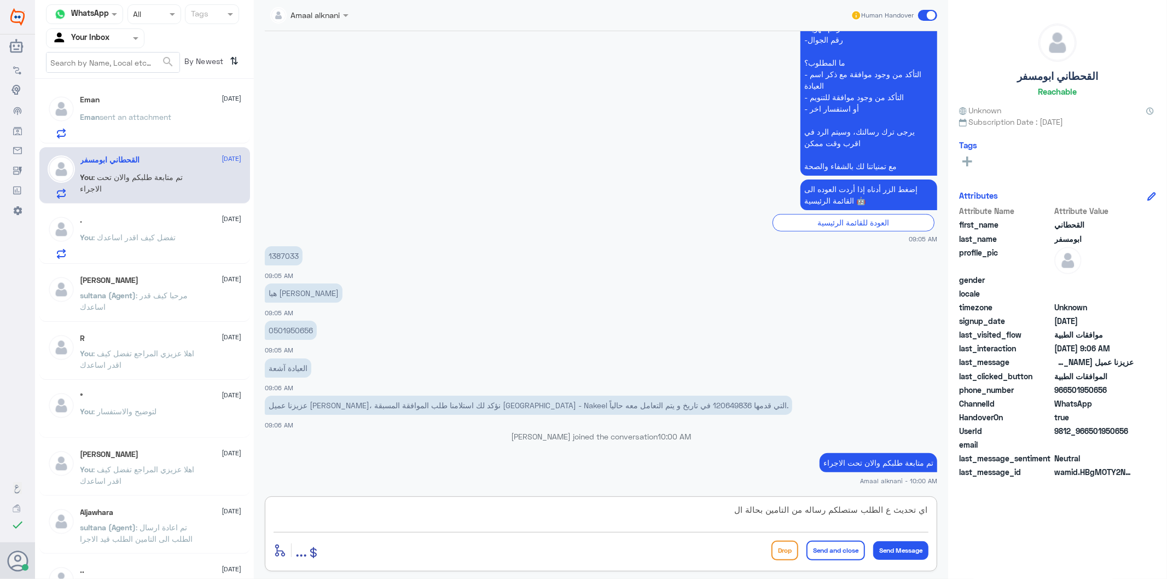
scroll to position [336, 0]
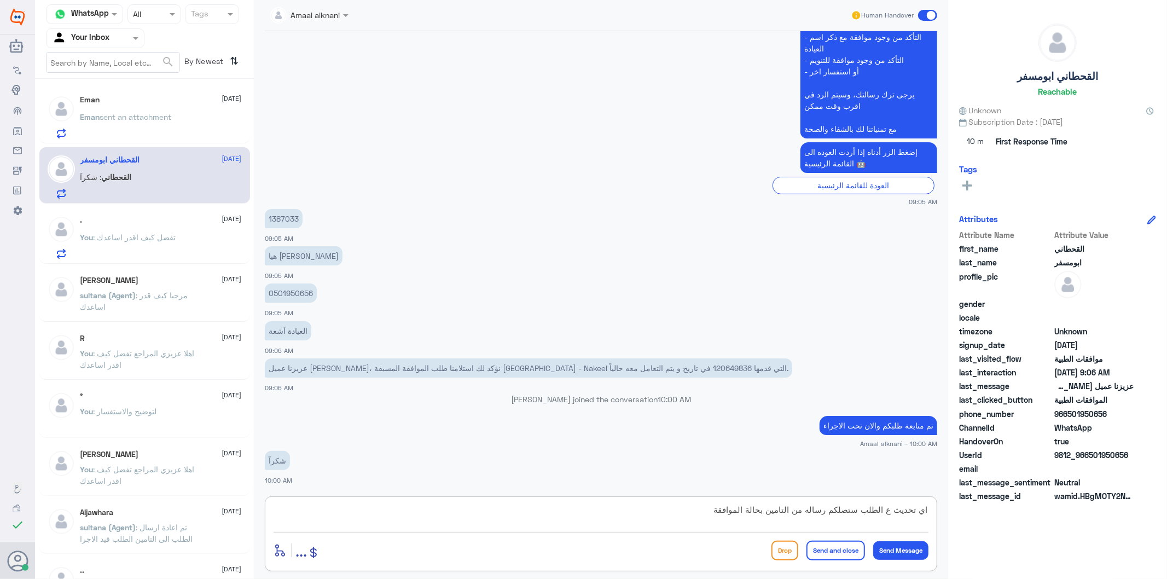
type textarea "اي تحديث ع الطلب ستصلكم رساله من التامين بحالة الموافقة"
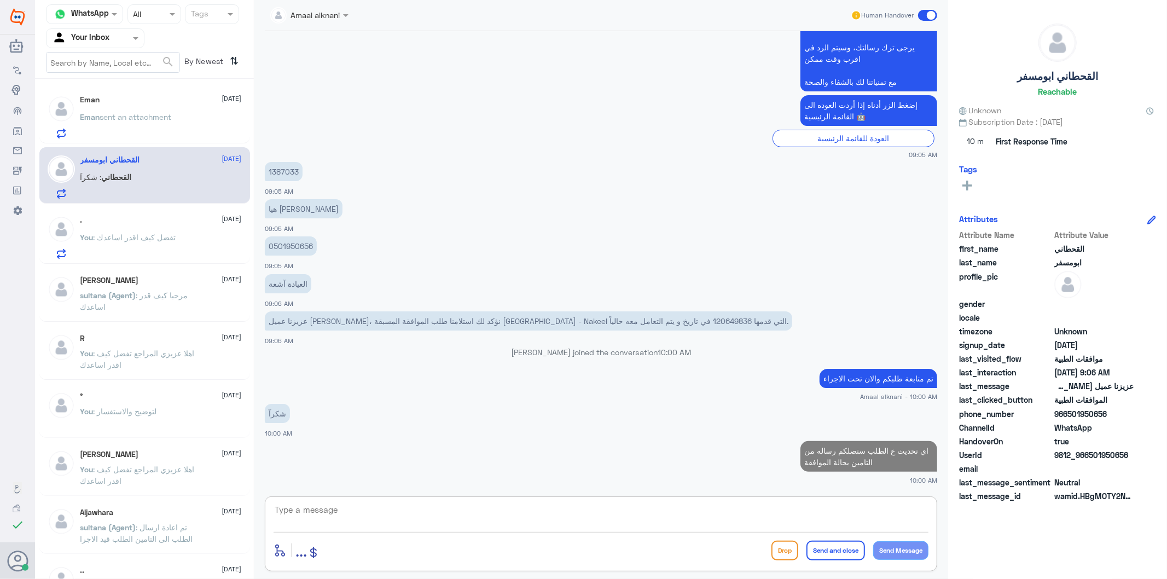
type textarea "ث"
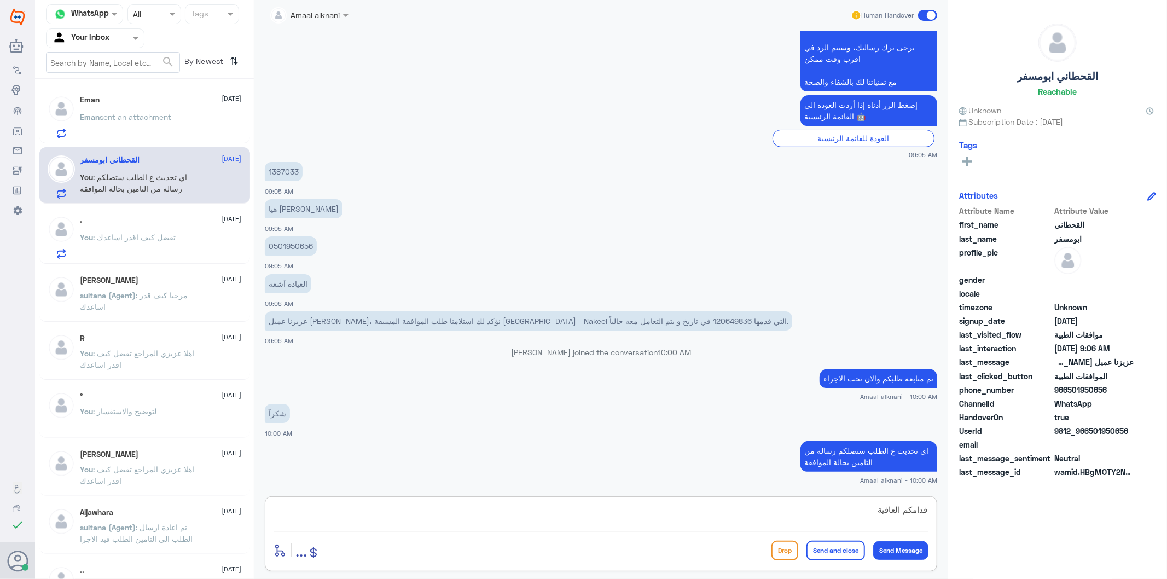
type textarea "قدامكم العافية"
click at [835, 557] on button "Send and close" at bounding box center [836, 551] width 59 height 20
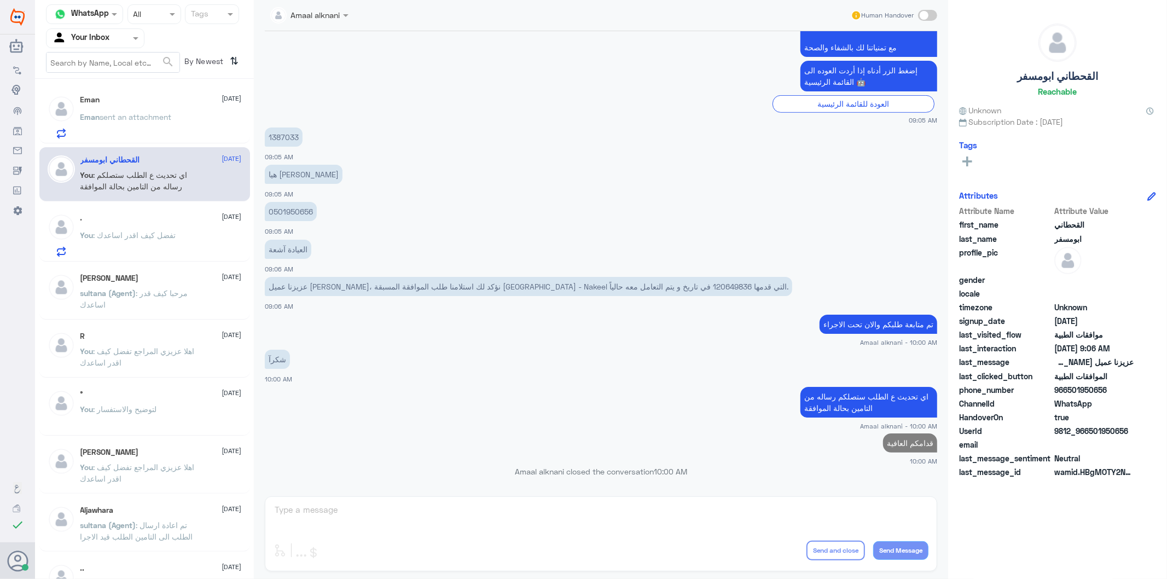
click at [186, 123] on div "Eman sent an attachment" at bounding box center [160, 126] width 161 height 25
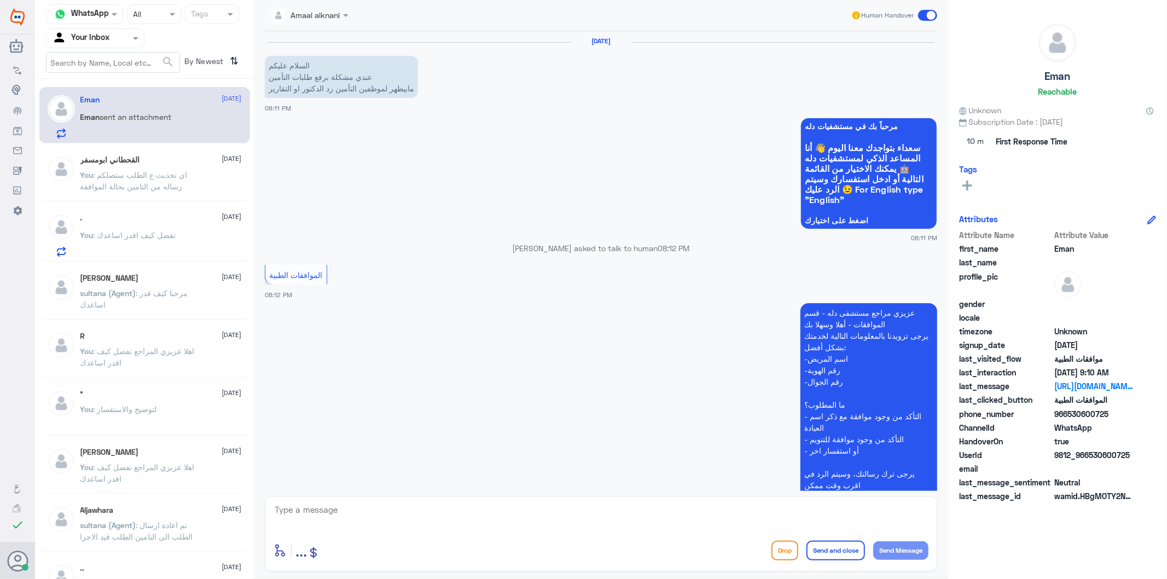
scroll to position [971, 0]
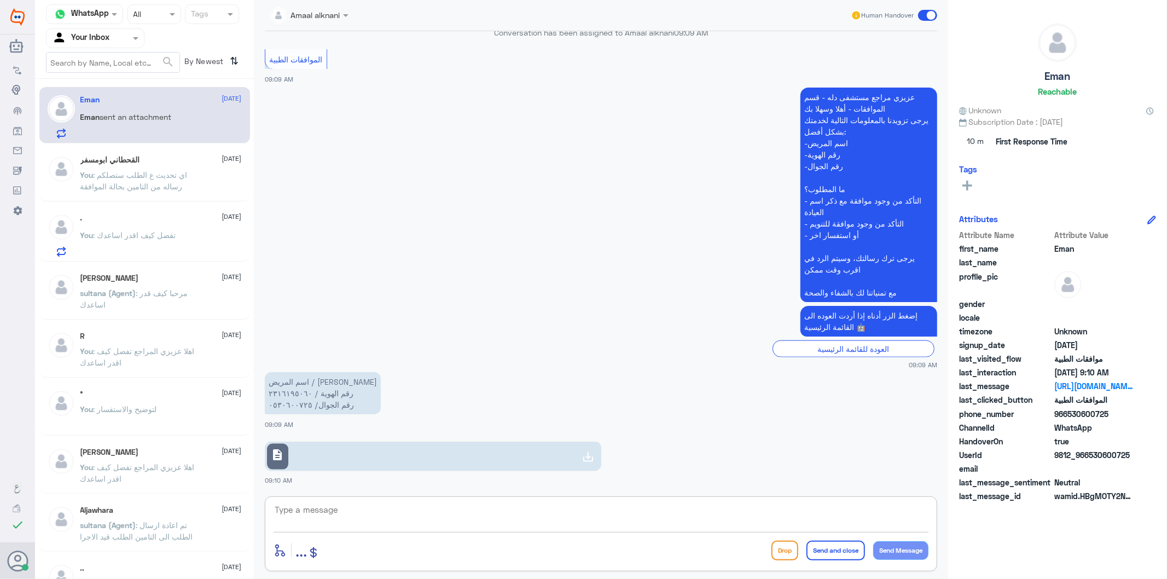
click at [340, 520] on textarea at bounding box center [601, 515] width 655 height 27
click at [304, 499] on div "enter flow name ... Drop Send and close Send Message" at bounding box center [601, 533] width 672 height 75
click at [302, 507] on textarea at bounding box center [601, 515] width 655 height 27
type textarea "0530600725"
drag, startPoint x: 351, startPoint y: 513, endPoint x: 155, endPoint y: 519, distance: 195.4
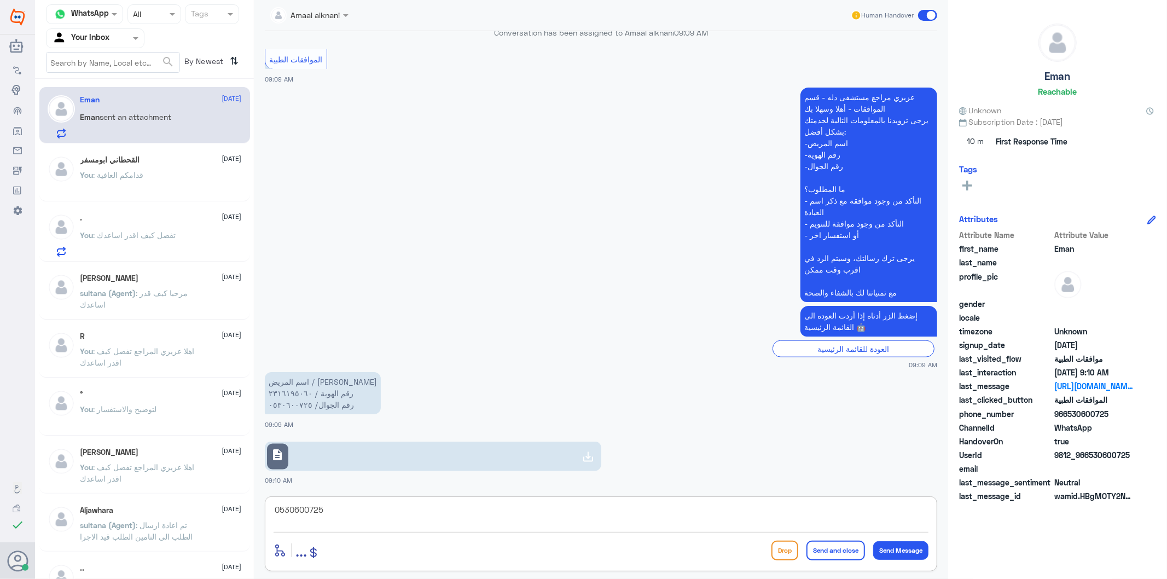
click at [155, 519] on div "Channel WhatsApp Status × All Tags Agent Filter Your Inbox search By Newest ⇅ E…" at bounding box center [601, 291] width 1132 height 582
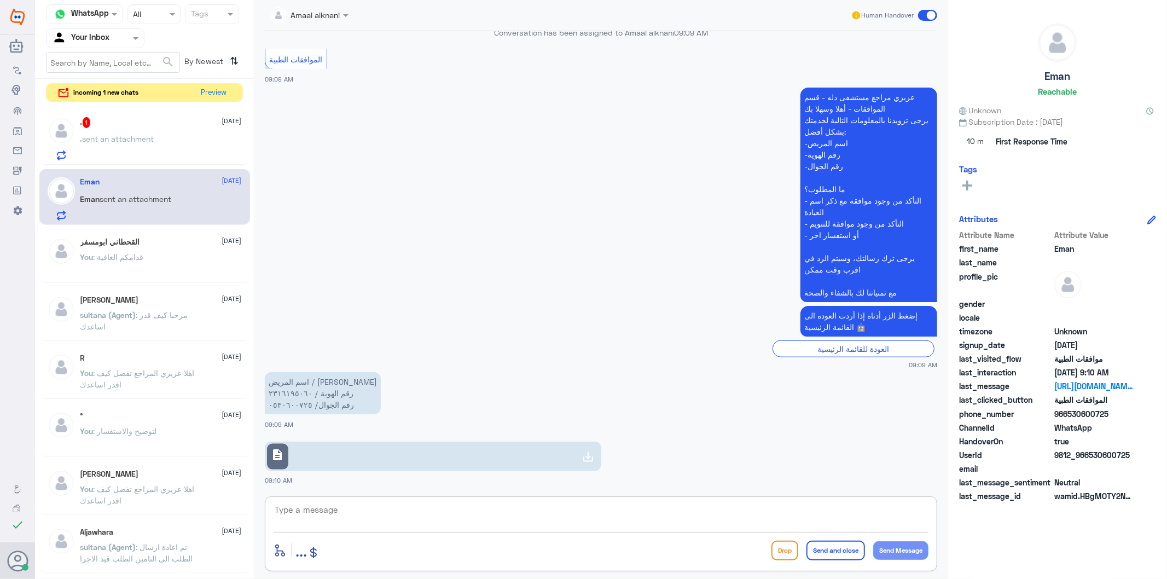
click at [323, 527] on textarea at bounding box center [601, 515] width 655 height 27
click at [324, 519] on textarea at bounding box center [601, 515] width 655 height 27
type textarea "التامين يحتاج اشعة بخصوص الحاله- هل عملتكم اشعة ؟؟"
click at [367, 445] on link "description" at bounding box center [433, 457] width 337 height 30
click at [363, 457] on link "description" at bounding box center [433, 457] width 337 height 30
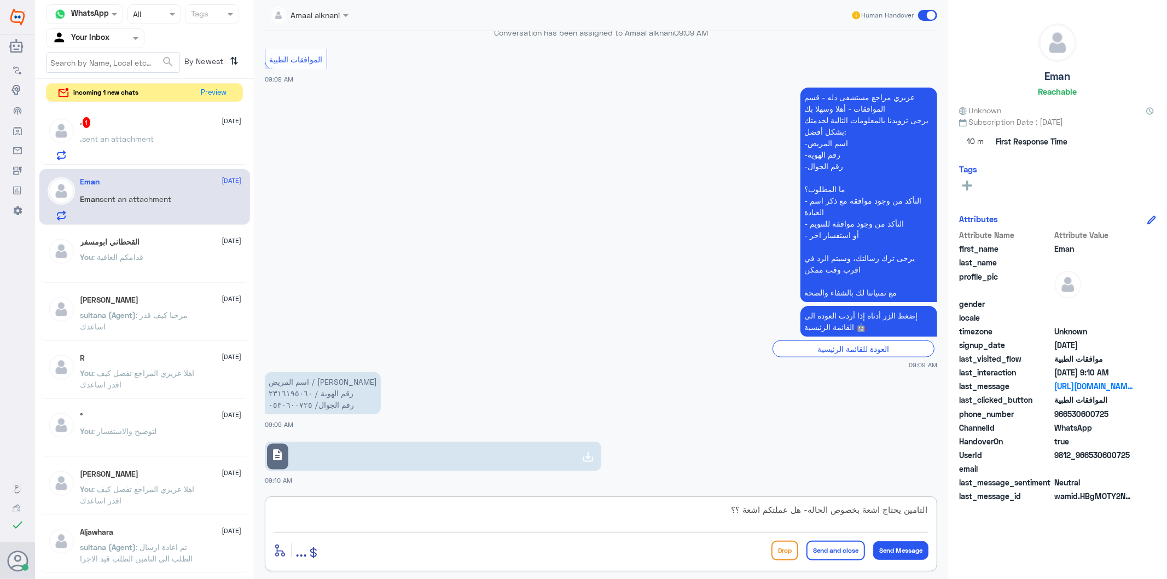
click at [332, 511] on textarea "التامين يحتاج اشعة بخصوص الحاله- هل عملتكم اشعة ؟؟" at bounding box center [601, 515] width 655 height 27
drag, startPoint x: 392, startPoint y: 523, endPoint x: 1010, endPoint y: 498, distance: 618.2
click at [1003, 500] on div "Channel WhatsApp Status × All Tags Agent Filter Your Inbox search By Newest ⇅ i…" at bounding box center [601, 291] width 1132 height 582
click at [352, 450] on link "description" at bounding box center [433, 457] width 337 height 30
click at [101, 138] on span "sent an attachment" at bounding box center [119, 138] width 72 height 9
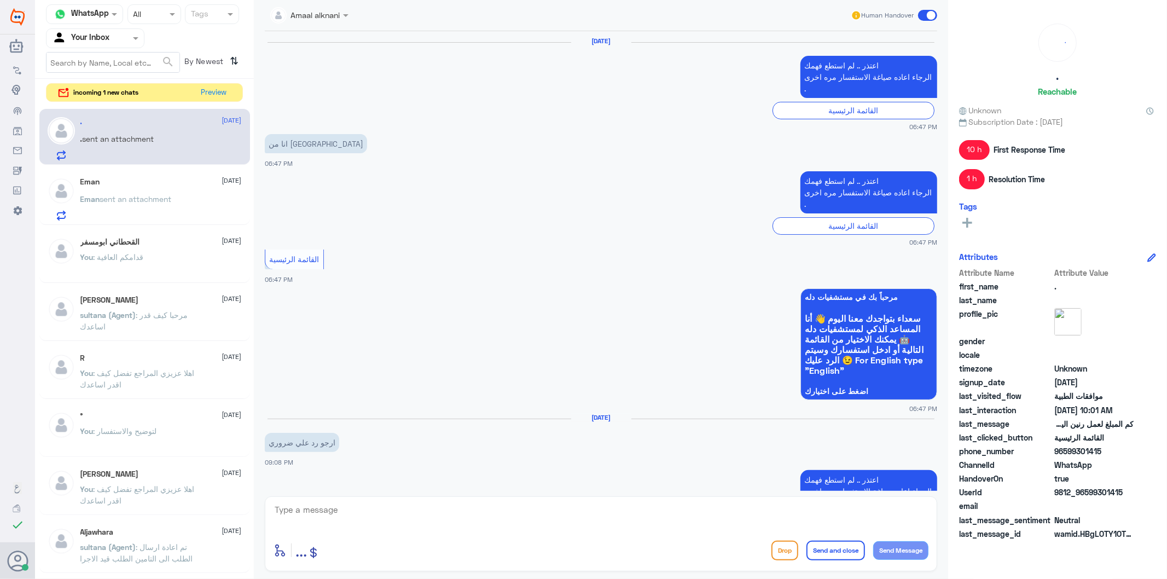
scroll to position [1551, 0]
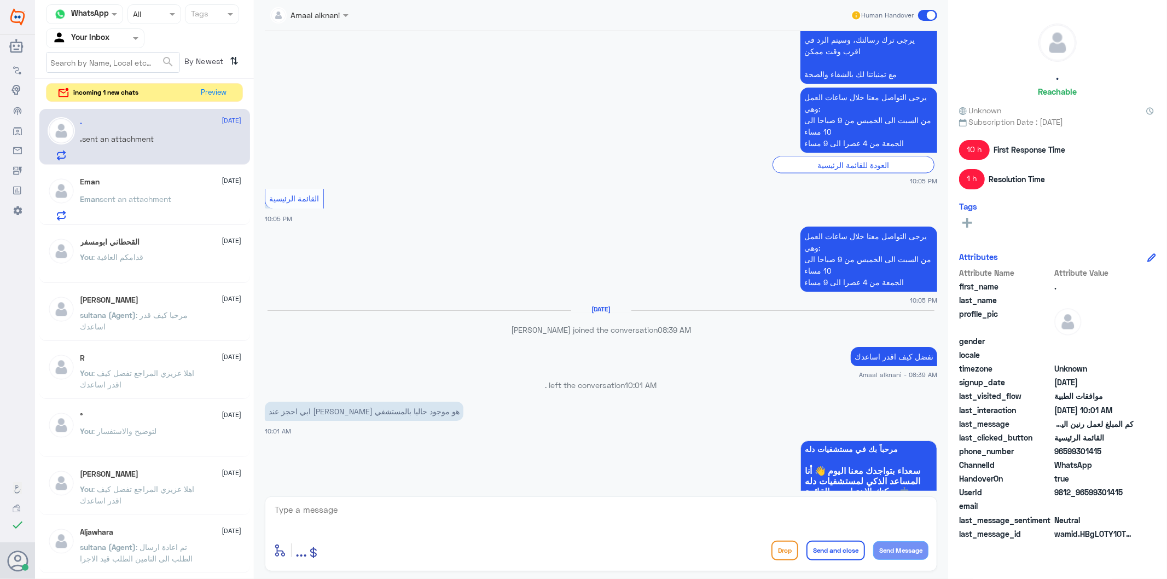
click at [321, 509] on textarea at bounding box center [601, 515] width 655 height 27
click at [535, 379] on p ". left the conversation 10:01 AM" at bounding box center [601, 384] width 672 height 11
drag, startPoint x: 828, startPoint y: 510, endPoint x: 726, endPoint y: 507, distance: 102.9
click at [726, 507] on textarea "الرجاء الاتصال ع الرقم الموحد 92001" at bounding box center [601, 515] width 655 height 27
click at [828, 509] on textarea "الرجاء الاتصال ع الرقم الموحد920012222" at bounding box center [601, 515] width 655 height 27
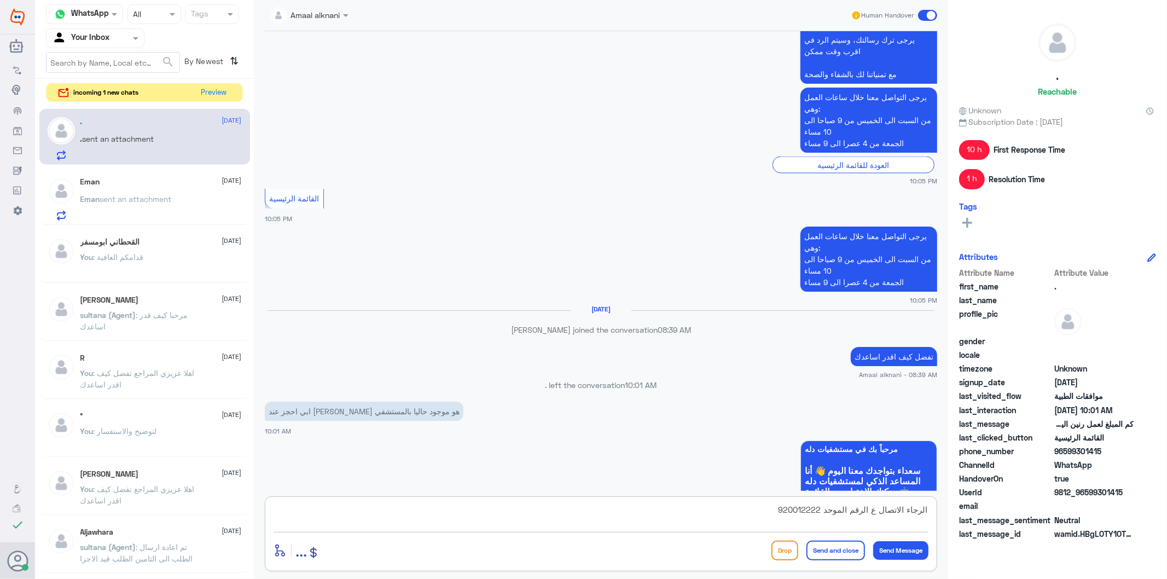
click at [755, 510] on textarea "الرجاء الاتصال ع الرقم الموحد 920012222" at bounding box center [601, 515] width 655 height 27
type textarea "الرجاء الاتصال ع الرقم الموحد 920012222 لافادتكم"
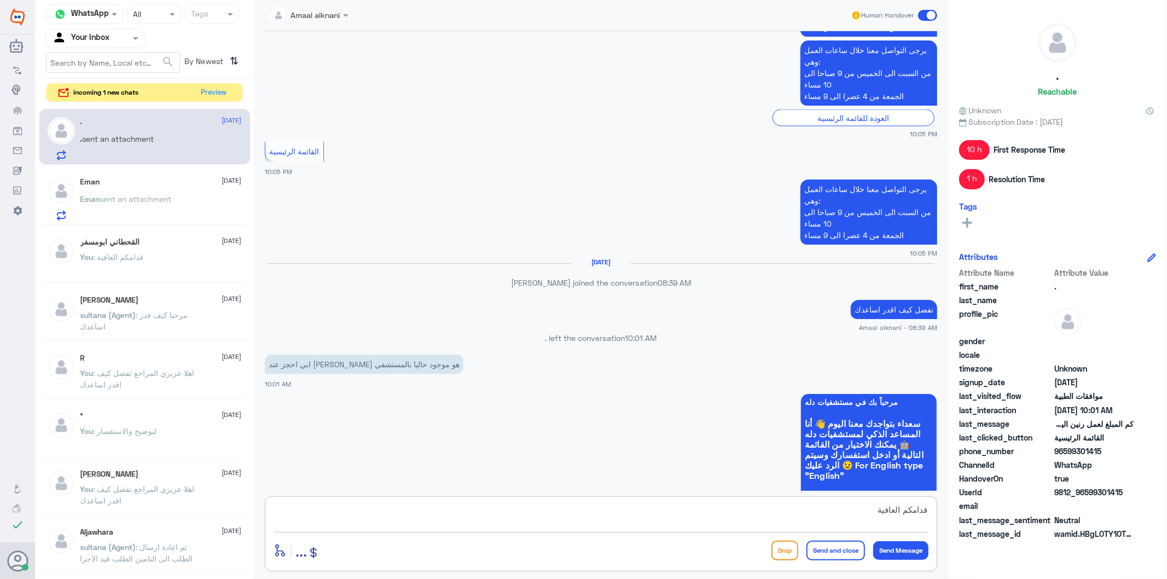
type textarea "قدامكم العافية"
click at [811, 547] on button "Send and close" at bounding box center [836, 551] width 59 height 20
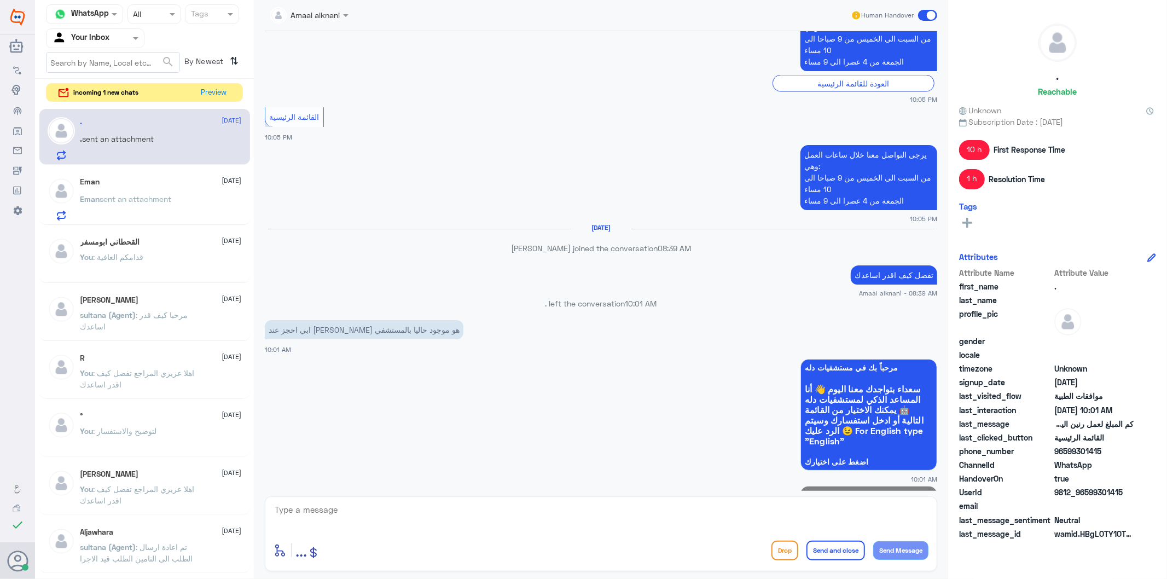
scroll to position [1629, 0]
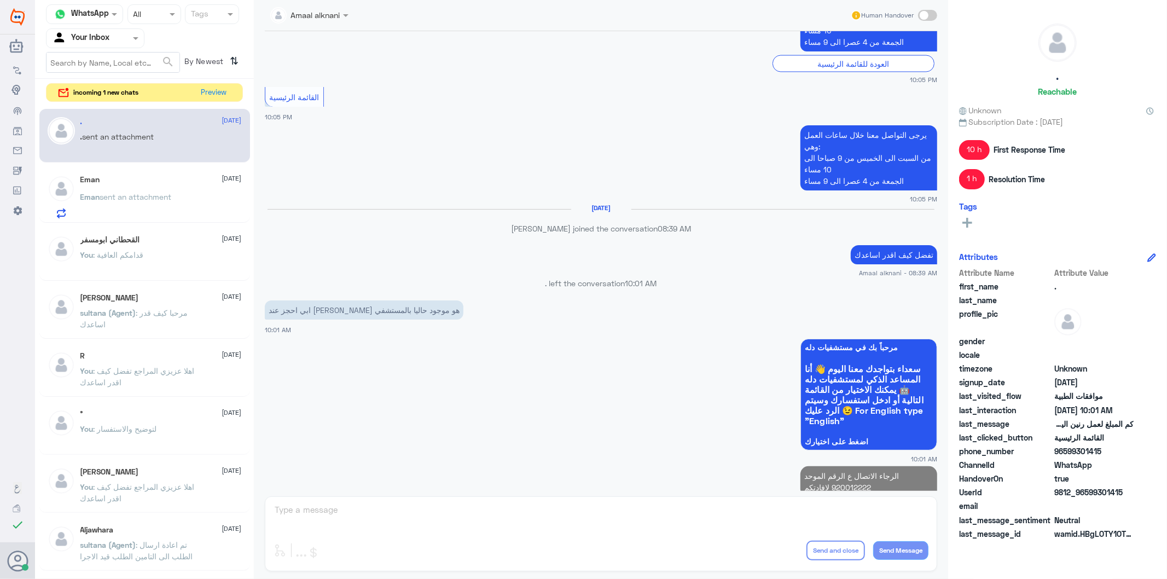
click at [143, 200] on span "sent an attachment" at bounding box center [136, 196] width 72 height 9
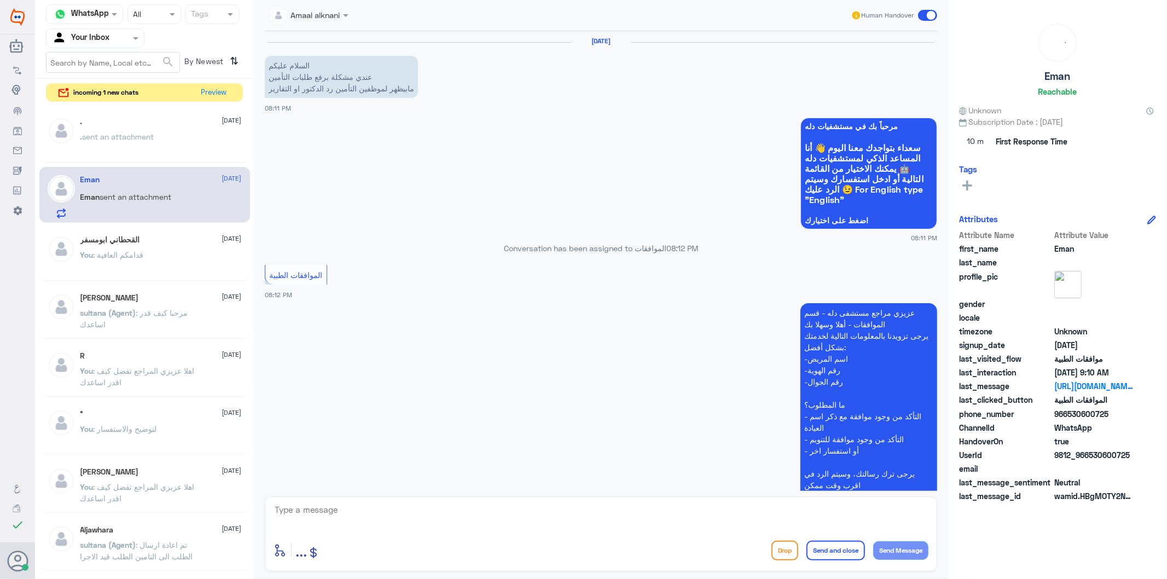
scroll to position [971, 0]
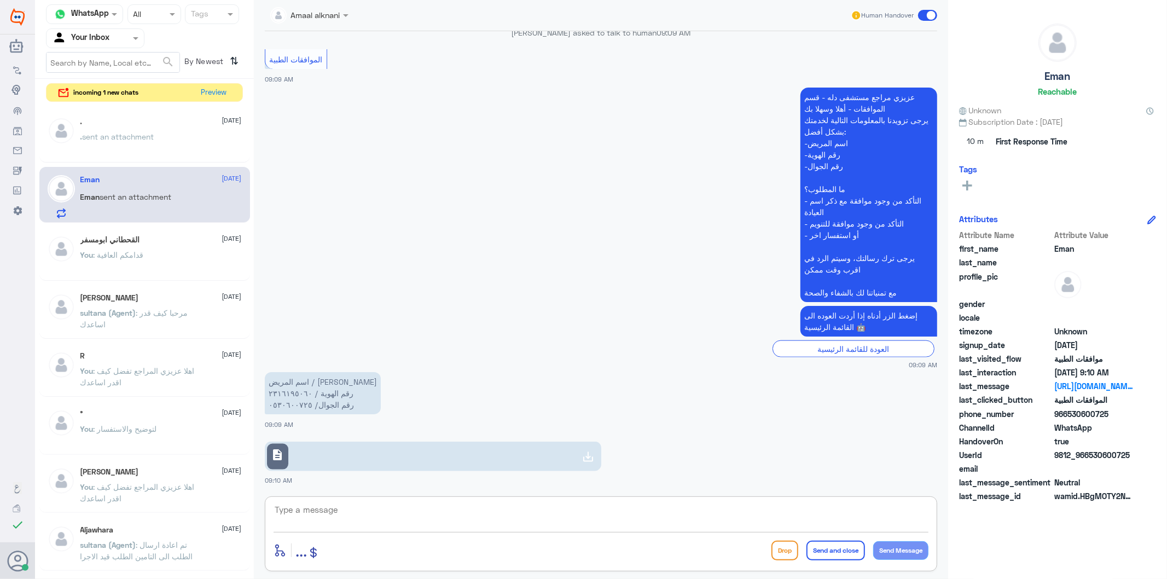
click at [318, 516] on textarea at bounding box center [601, 515] width 655 height 27
type textarea "0530600725"
click at [162, 504] on div "Channel WhatsApp Status × All Tags Agent Filter Your Inbox search By Newest ⇅ i…" at bounding box center [601, 291] width 1132 height 582
click at [339, 510] on textarea at bounding box center [601, 515] width 655 height 27
type textarea "0530600725"
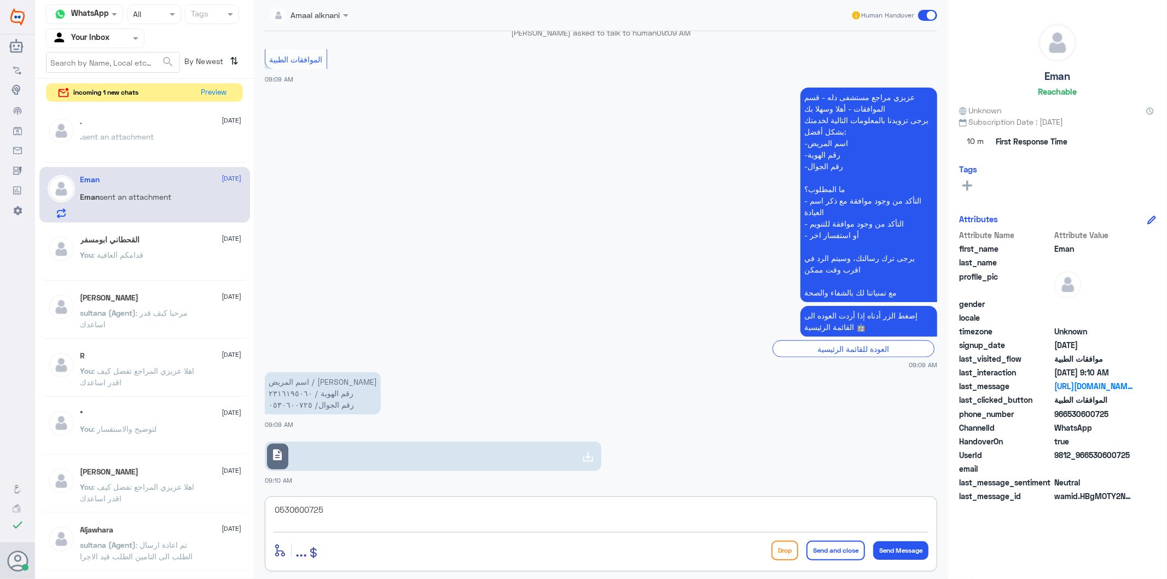
drag, startPoint x: 335, startPoint y: 510, endPoint x: 231, endPoint y: 518, distance: 104.8
click at [238, 517] on div "Channel WhatsApp Status × All Tags Agent Filter Your Inbox search By Newest ⇅ i…" at bounding box center [601, 291] width 1132 height 582
click at [318, 517] on textarea at bounding box center [601, 515] width 655 height 27
click at [369, 463] on link "description" at bounding box center [433, 457] width 337 height 30
drag, startPoint x: 347, startPoint y: 518, endPoint x: 346, endPoint y: 507, distance: 11.0
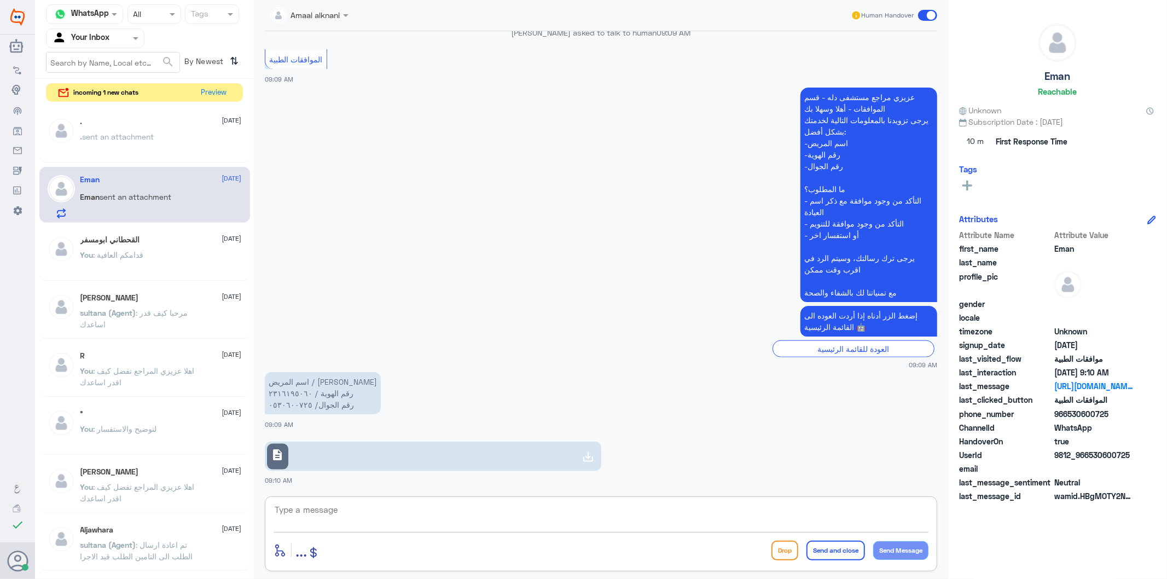
click at [349, 512] on textarea at bounding box center [601, 515] width 655 height 27
type textarea "0530600725"
drag, startPoint x: 343, startPoint y: 509, endPoint x: 179, endPoint y: 524, distance: 164.3
click at [179, 524] on div "Channel WhatsApp Status × All Tags Agent Filter Your Inbox search By Newest ⇅ i…" at bounding box center [601, 291] width 1132 height 582
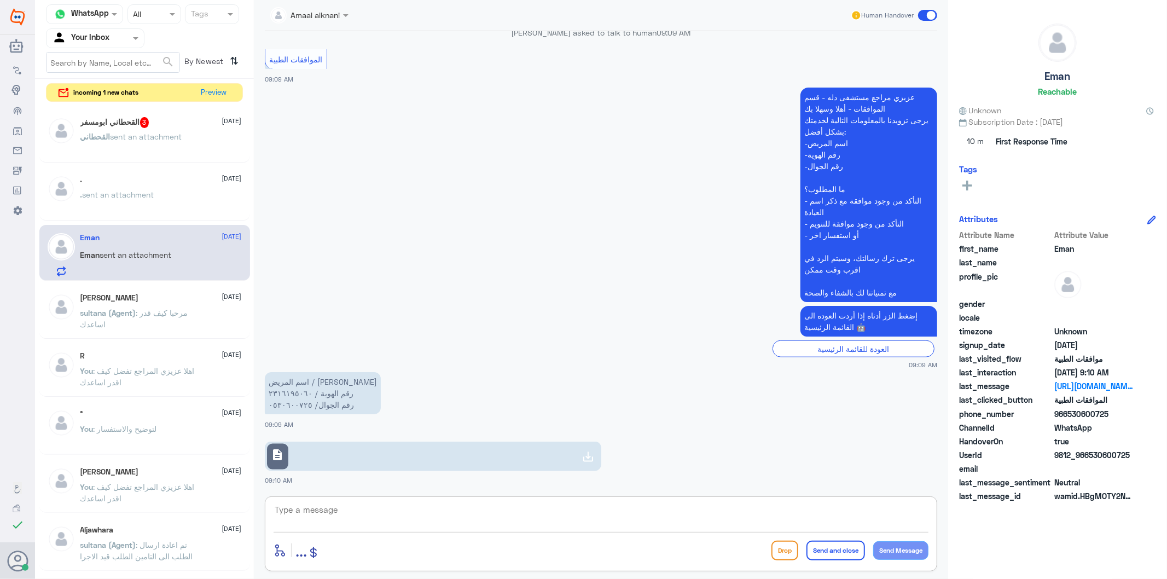
click at [332, 513] on textarea at bounding box center [601, 515] width 655 height 27
click at [324, 524] on textarea "تم متابعة طلبكم" at bounding box center [601, 515] width 655 height 27
click at [323, 521] on textarea "تم متابعة طلبكم" at bounding box center [601, 515] width 655 height 27
type textarea "تم متابعة طلبكم والتحديث ع الطلب"
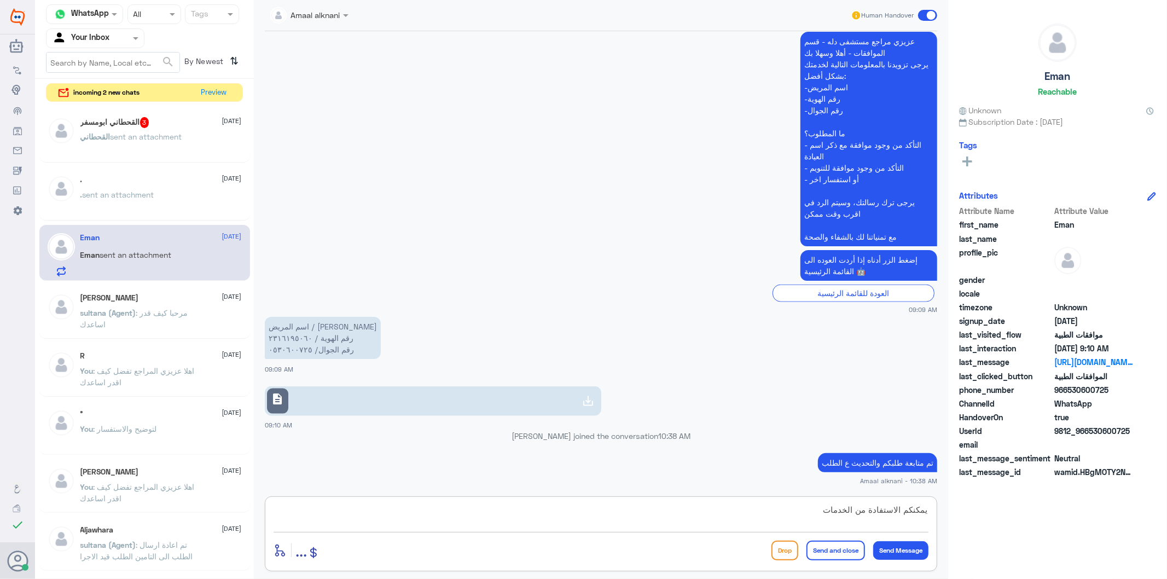
type textarea "يمكنكم الاستفادة من الخدمات"
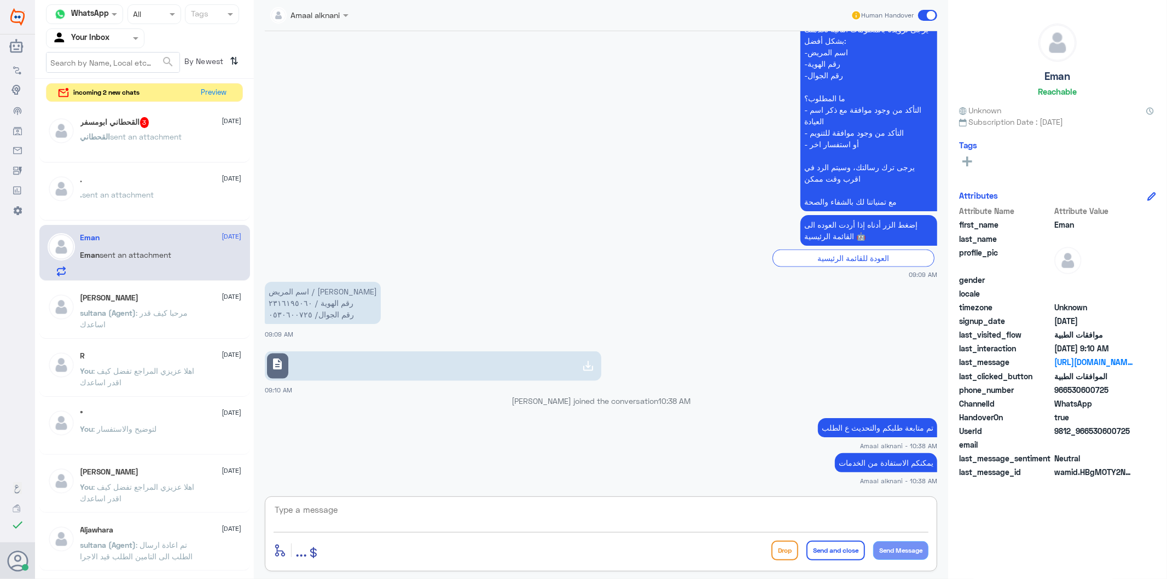
click at [583, 523] on textarea at bounding box center [601, 515] width 655 height 27
paste textarea "EXCISION - SMALL CONJ/LID TUMOUR"
type textarea "ماعدا EXCISION - SMALL CONJ/LID TUMOUR مع طبيب العيون يحتاجون التامين اشعة"
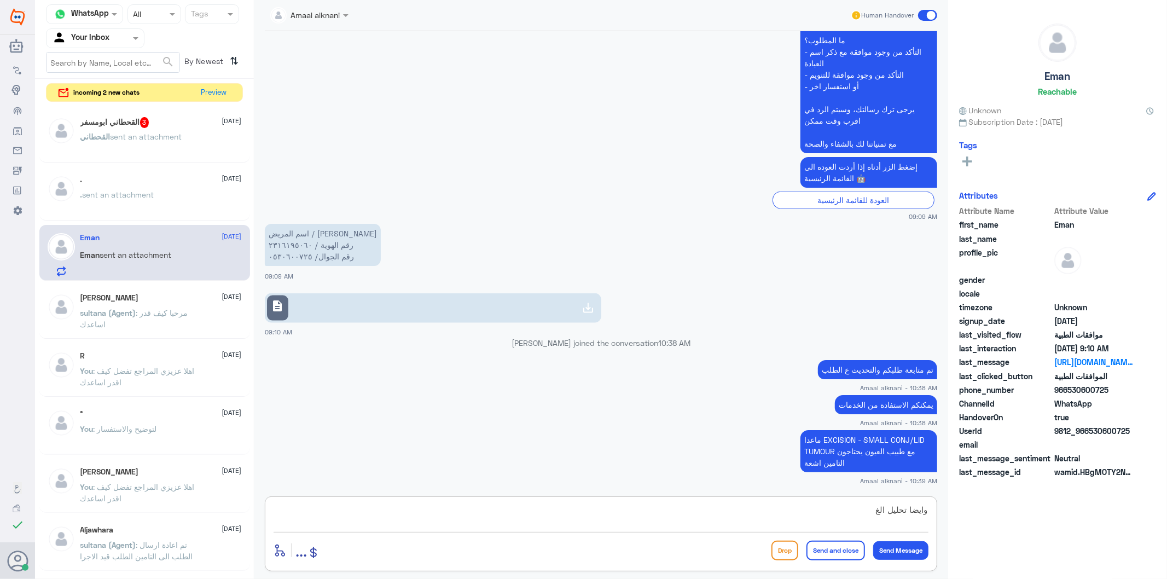
drag, startPoint x: 789, startPoint y: 518, endPoint x: 887, endPoint y: 515, distance: 98.0
click at [887, 515] on textarea "وايضا تحليل الغ" at bounding box center [601, 515] width 655 height 27
paste textarea "SERUM IRON (Fe)"
paste textarea "THYROID STIMULATING"
type textarea "وايضا تحليل SERUM IRON (Fe) + THYROID STIMULATING يحتاج متابعة والان تحت الاجراء"
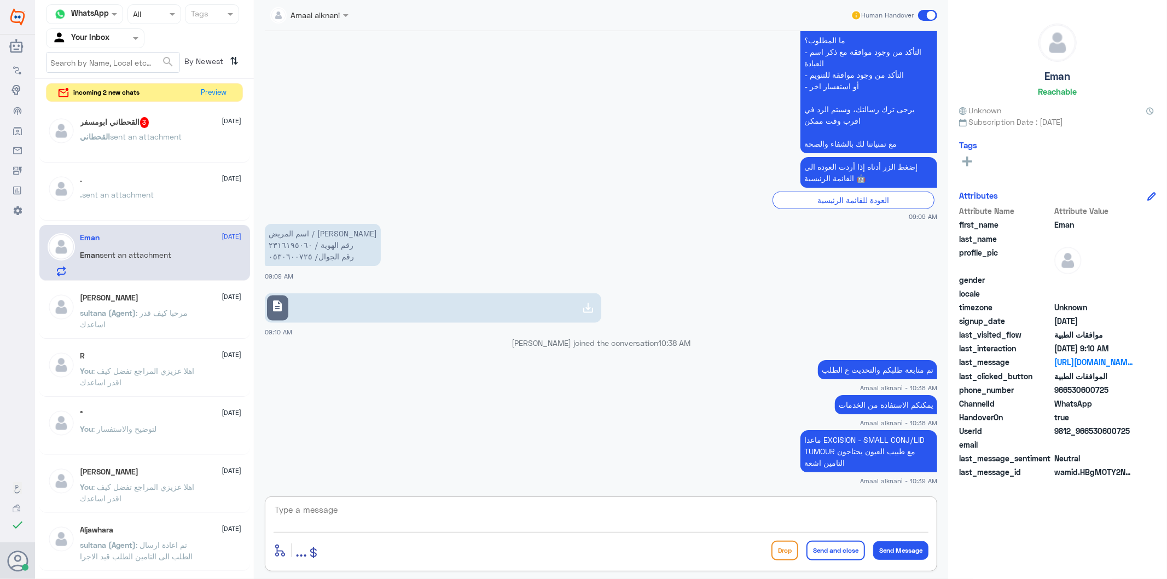
scroll to position [1158, 0]
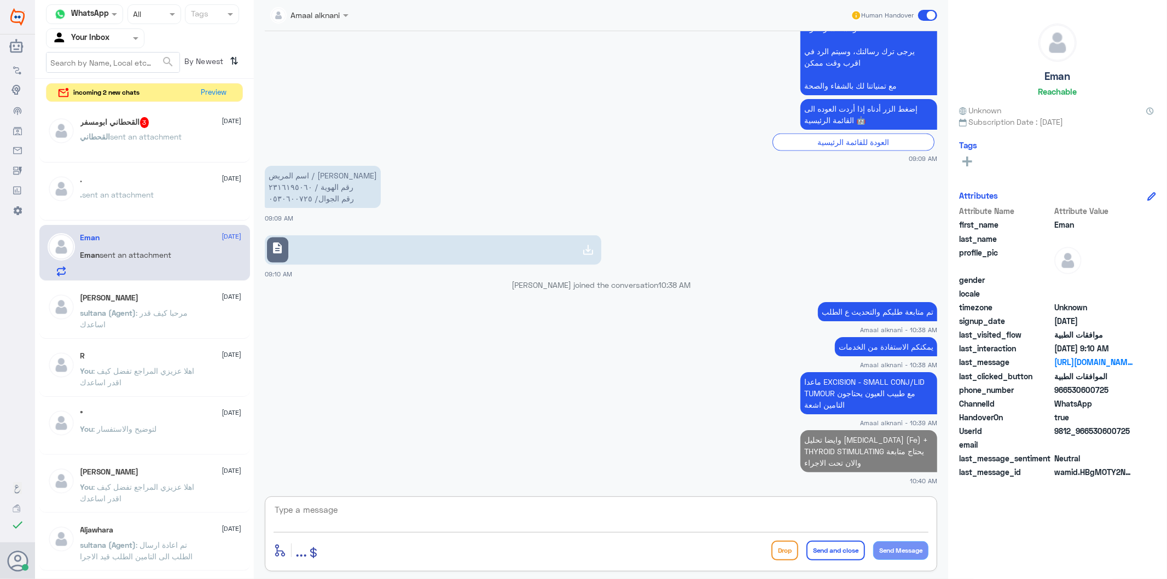
click at [144, 138] on span "sent an attachment" at bounding box center [147, 136] width 72 height 9
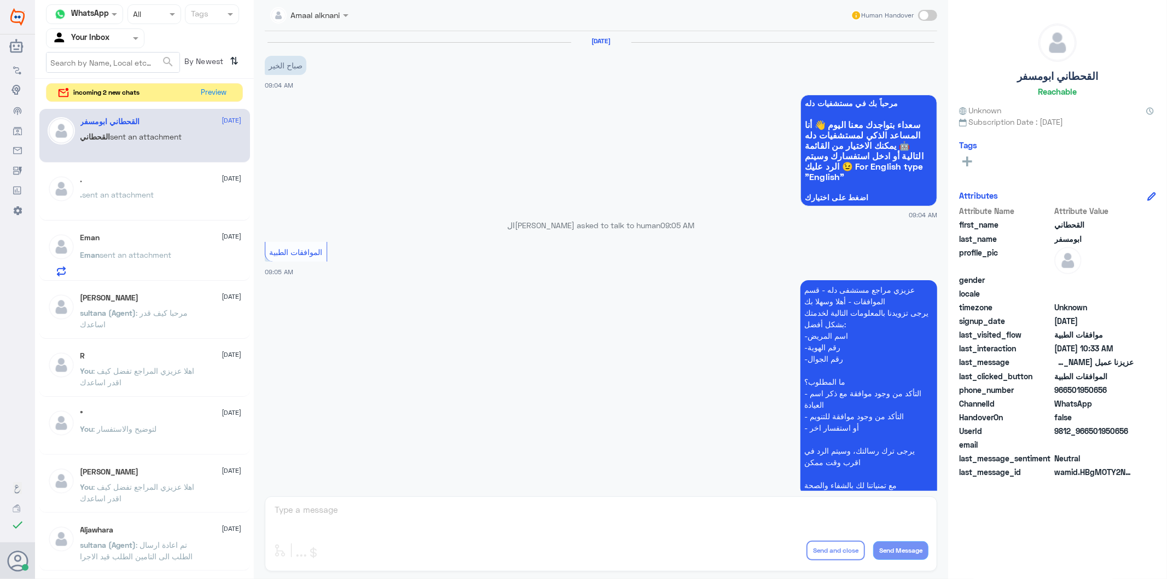
scroll to position [1003, 0]
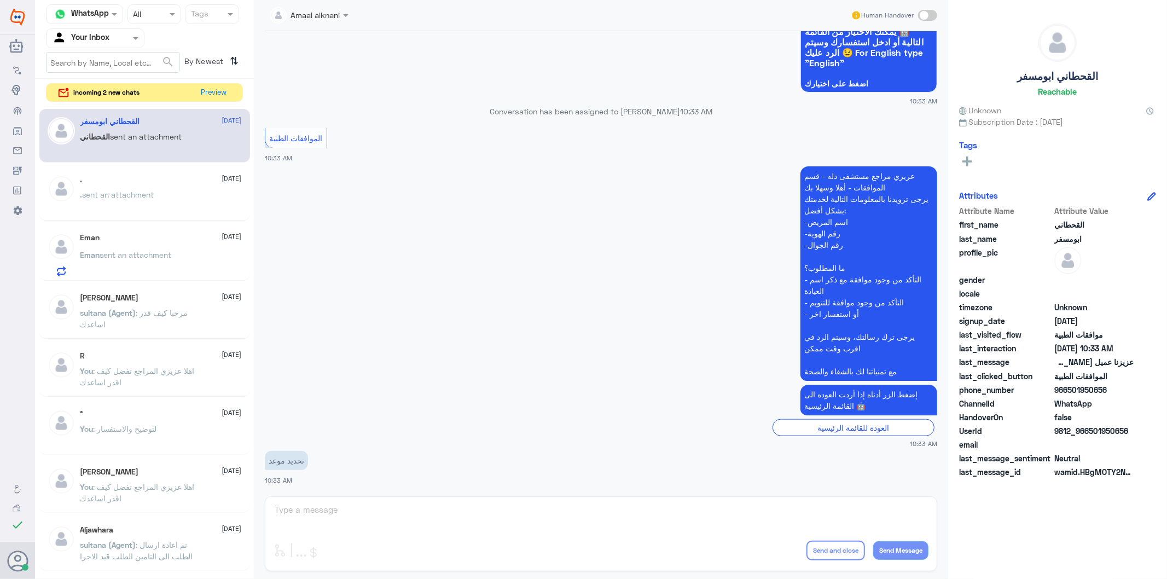
click at [316, 513] on div "Amaal alknani Human Handover 13 Aug 2025 صباح الخير 09:04 AM مرحباً بك في مستشف…" at bounding box center [601, 291] width 694 height 582
click at [326, 513] on div "Amaal alknani Human Handover 13 Aug 2025 صباح الخير 09:04 AM مرحباً بك في مستشف…" at bounding box center [601, 291] width 694 height 582
click at [345, 510] on div "Amaal alknani Human Handover 13 Aug 2025 صباح الخير 09:04 AM مرحباً بك في مستشف…" at bounding box center [601, 291] width 694 height 582
click at [193, 320] on p "sultana (Agent) : مرحبا كيف قدر اساعدك" at bounding box center [141, 320] width 123 height 27
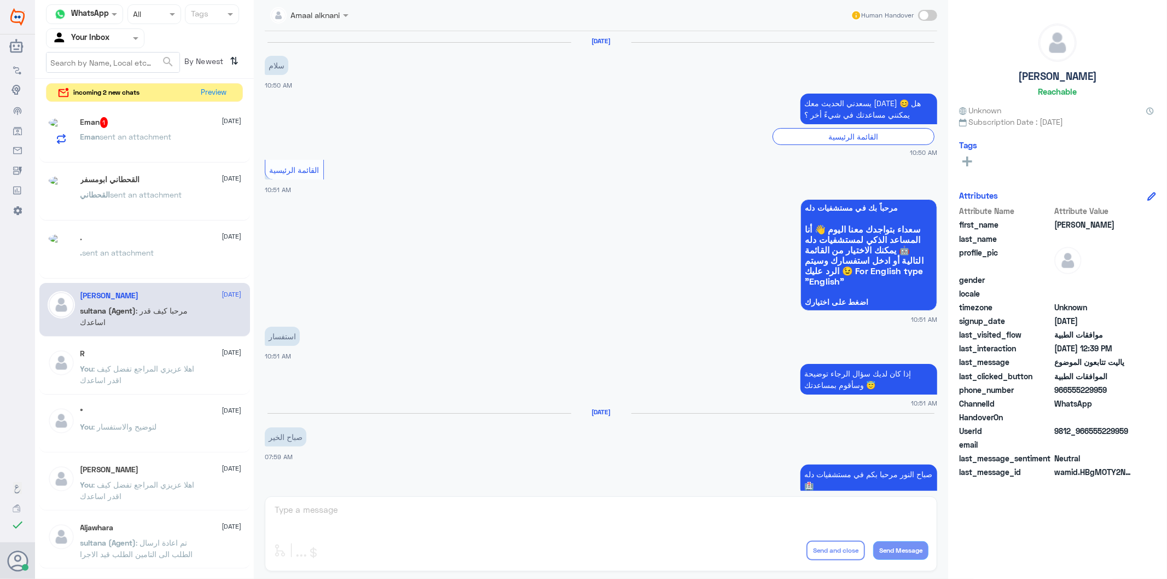
scroll to position [996, 0]
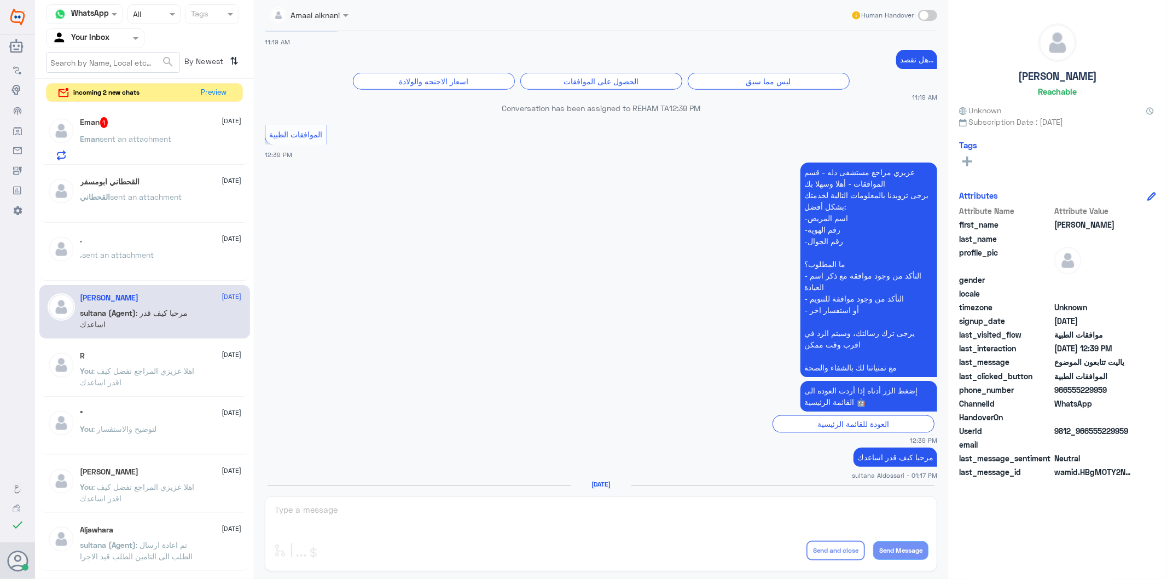
click at [350, 513] on div "Amaal alknani Human Handover 8 Feb 2025 سلام 10:50 AM يسعدني الحديث معك اليوم 😊…" at bounding box center [601, 291] width 694 height 582
click at [162, 250] on div ". 13 August . sent an attachment" at bounding box center [160, 255] width 161 height 41
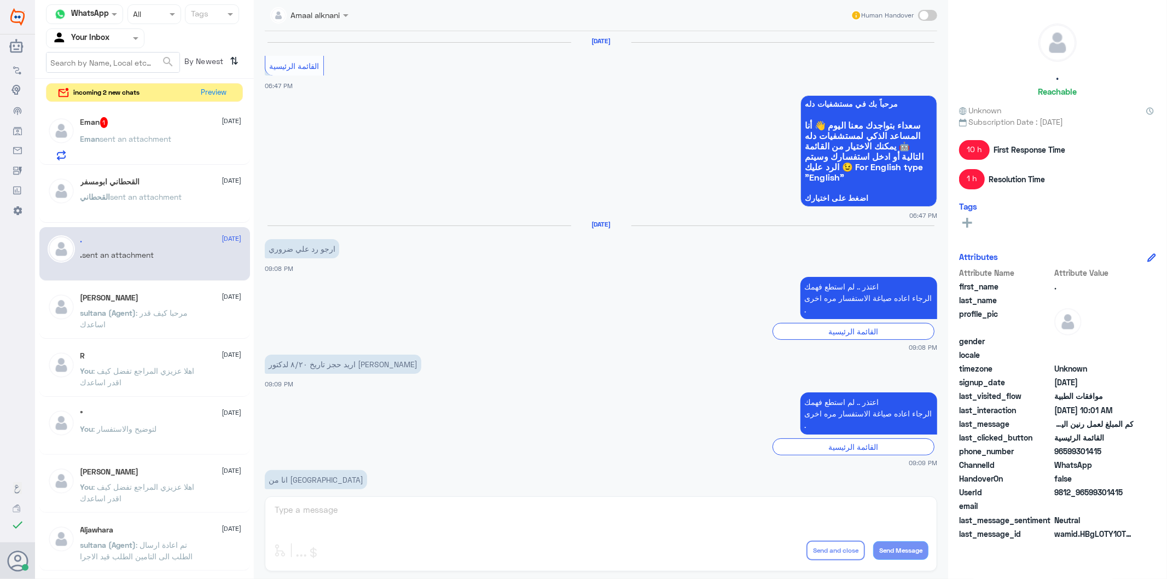
scroll to position [1481, 0]
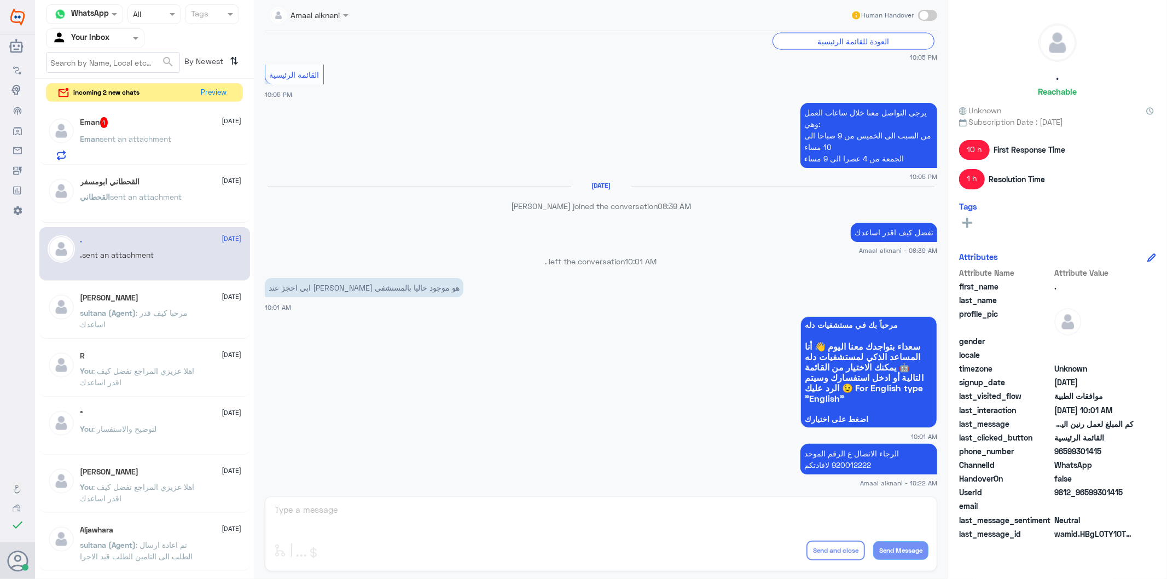
click at [400, 527] on div "Amaal alknani Human Handover 17 Jul 2025 القائمة الرئيسية 06:47 PM مرحباً بك في…" at bounding box center [601, 291] width 694 height 582
click at [400, 526] on div "Amaal alknani Human Handover 17 Jul 2025 القائمة الرئيسية 06:47 PM مرحباً بك في…" at bounding box center [601, 291] width 694 height 582
click at [399, 524] on div "Amaal alknani Human Handover 17 Jul 2025 القائمة الرئيسية 06:47 PM مرحباً بك في…" at bounding box center [601, 291] width 694 height 582
click at [150, 205] on p "القحطاني sent an attachment" at bounding box center [131, 204] width 102 height 27
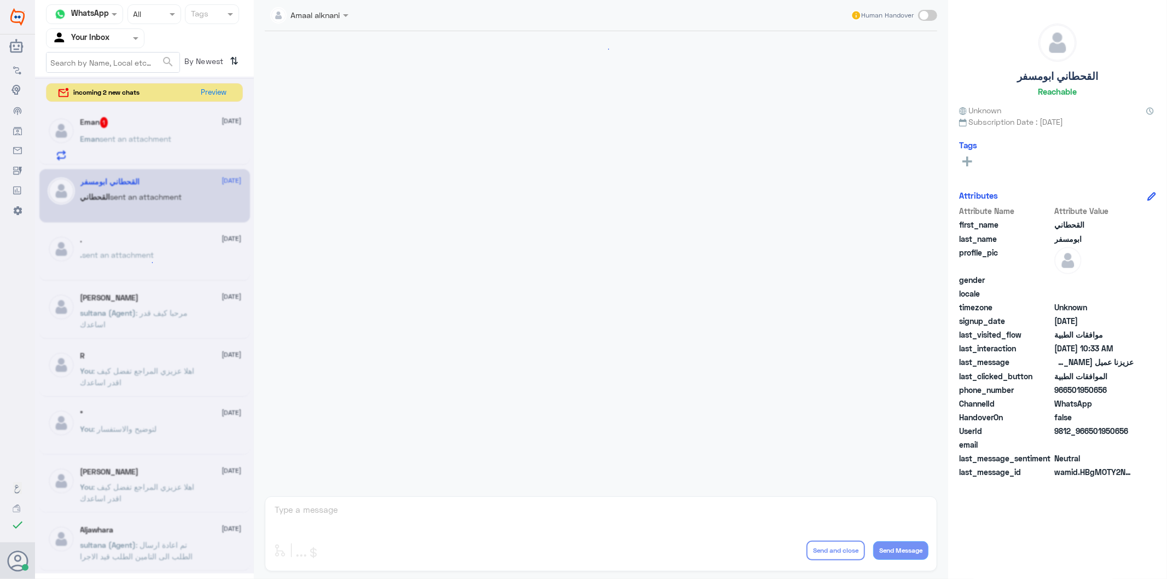
scroll to position [1003, 0]
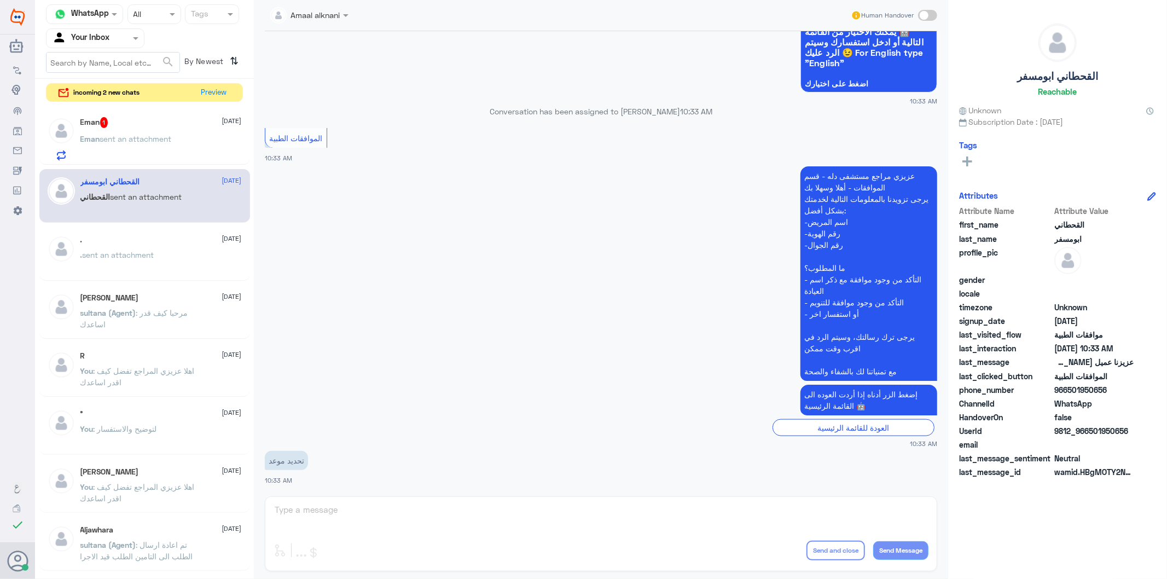
click at [345, 515] on div "Amaal alknani Human Handover 13 Aug 2025 صباح الخير 09:04 AM مرحباً بك في مستشف…" at bounding box center [601, 291] width 694 height 582
click at [344, 515] on div "Amaal alknani Human Handover 13 Aug 2025 صباح الخير 09:04 AM مرحباً بك في مستشف…" at bounding box center [601, 291] width 694 height 582
click at [178, 132] on div "Eman 1 13 August Eman sent an attachment" at bounding box center [160, 138] width 161 height 43
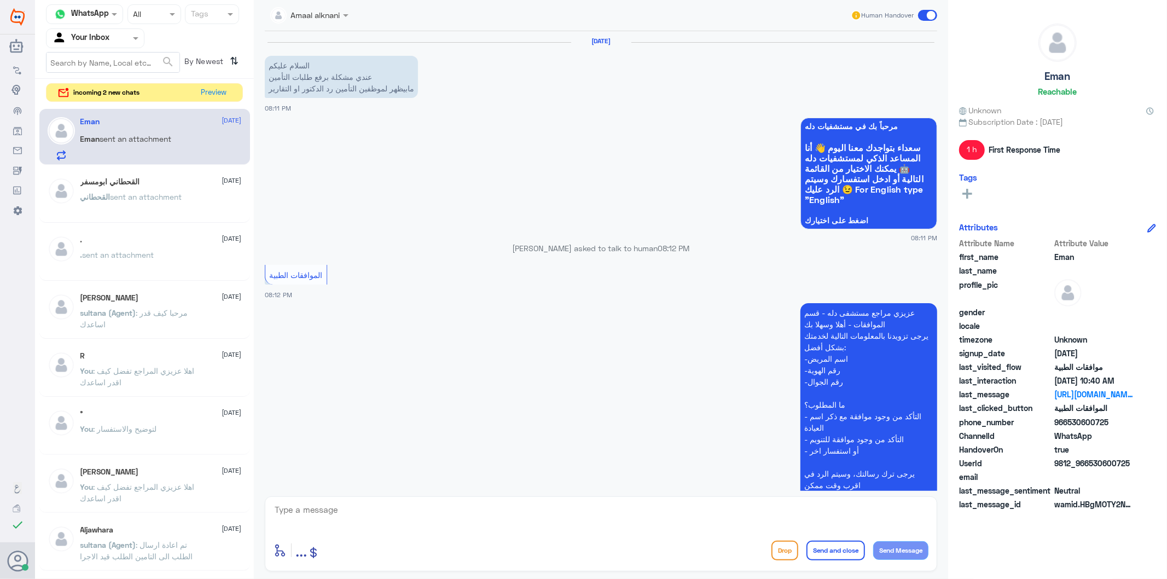
scroll to position [1215, 0]
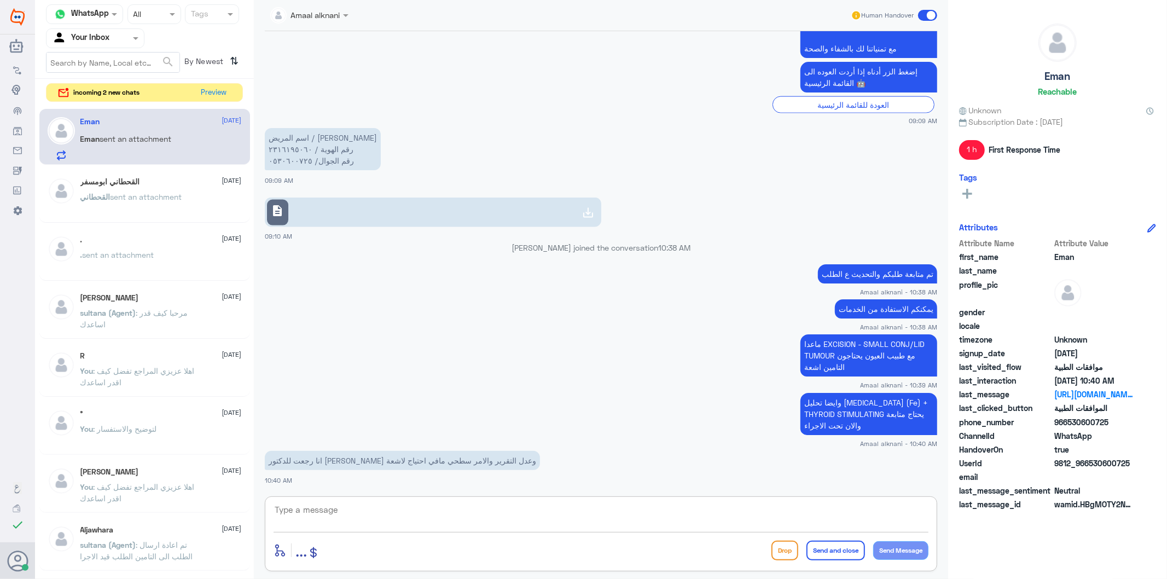
click at [322, 527] on textarea at bounding box center [601, 515] width 655 height 27
type textarea "هذا طلب التامين"
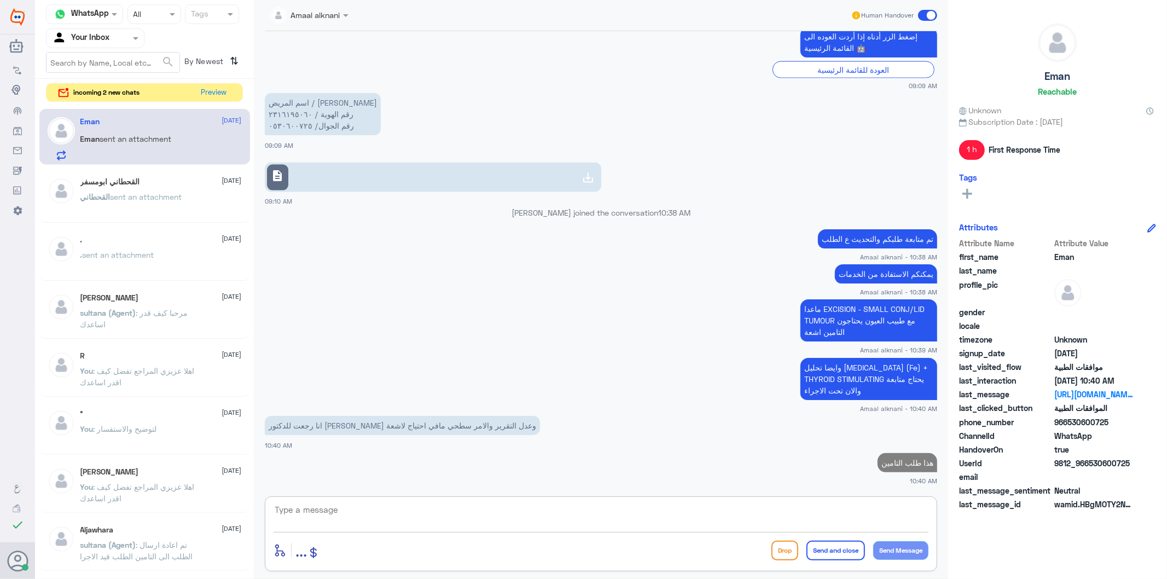
click at [337, 519] on textarea at bounding box center [601, 515] width 655 height 27
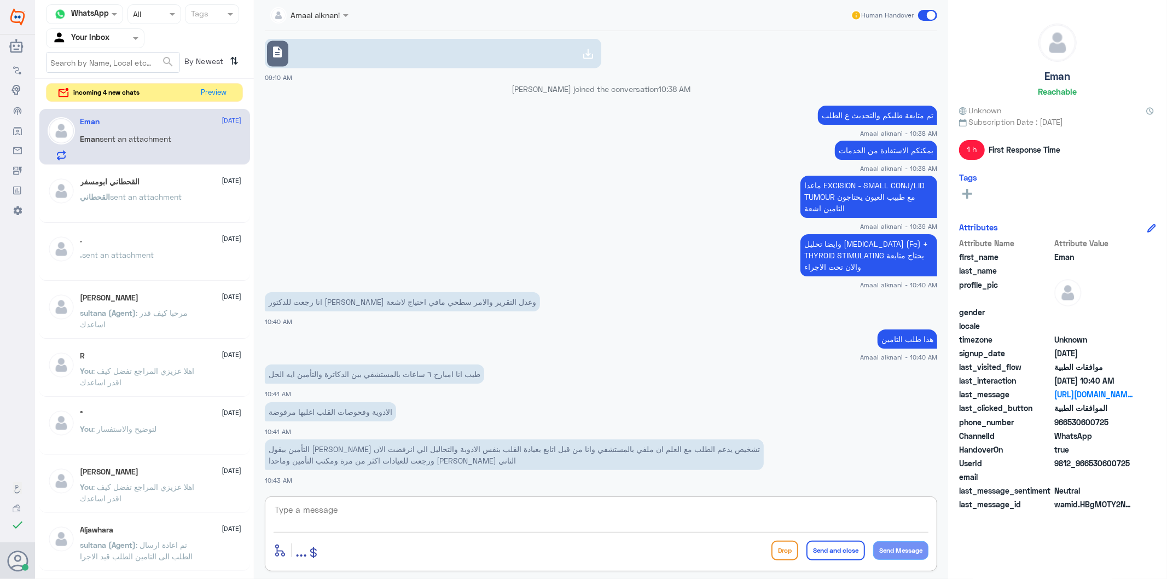
click at [478, 518] on textarea at bounding box center [601, 515] width 655 height 27
click at [478, 512] on textarea at bounding box center [601, 515] width 655 height 27
type textarea "h"
type textarea "و"
type textarea "الادوية والفحوصات الان كلها موافق عليها ماعدا تحليلن"
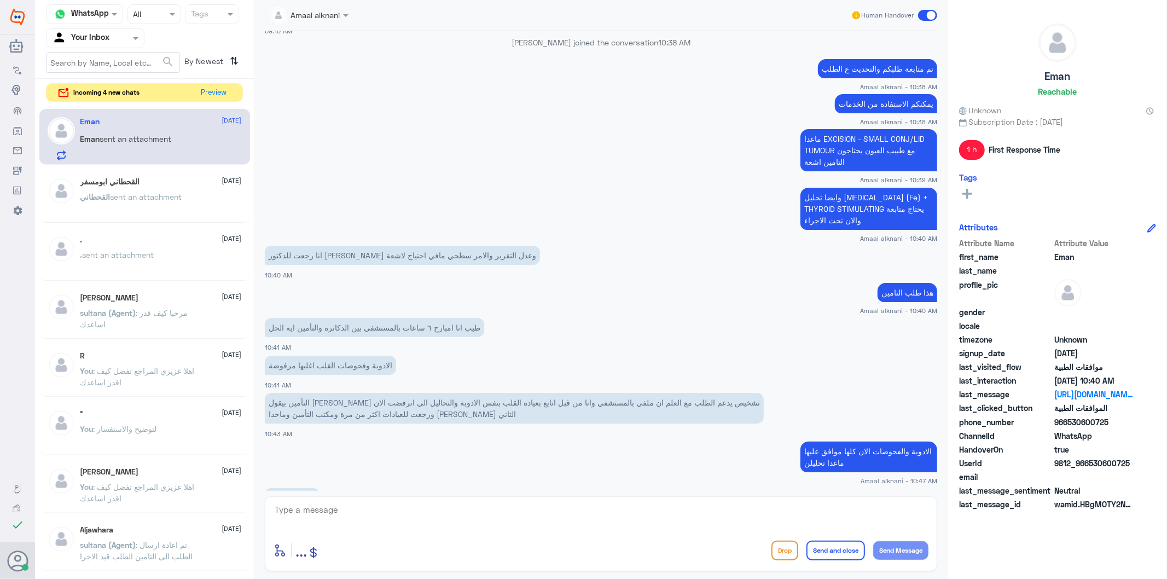
scroll to position [1469, 0]
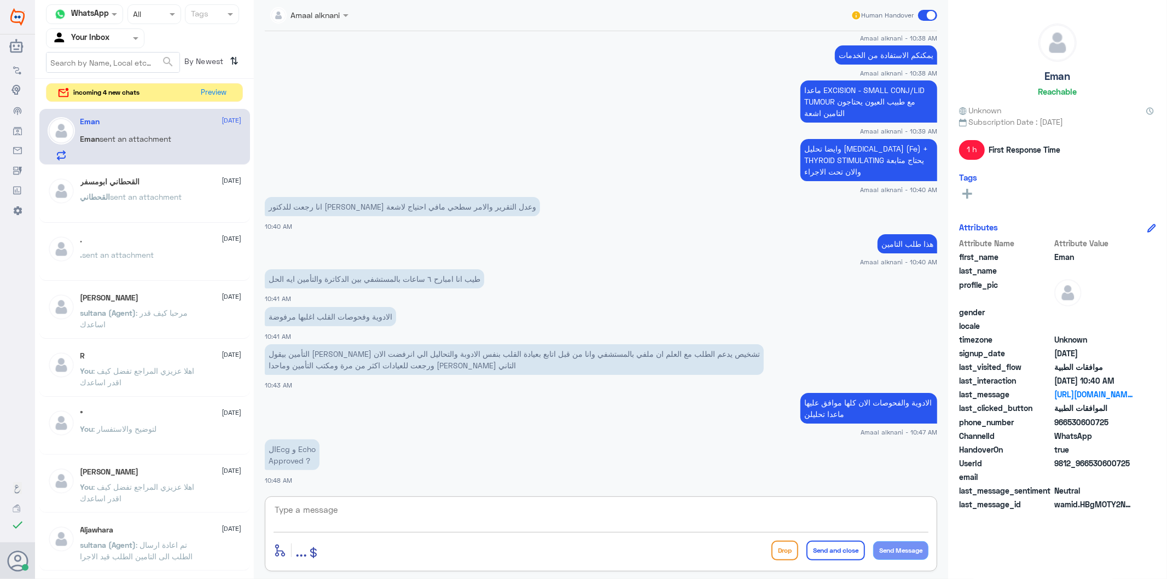
click at [359, 508] on textarea at bounding box center [601, 515] width 655 height 27
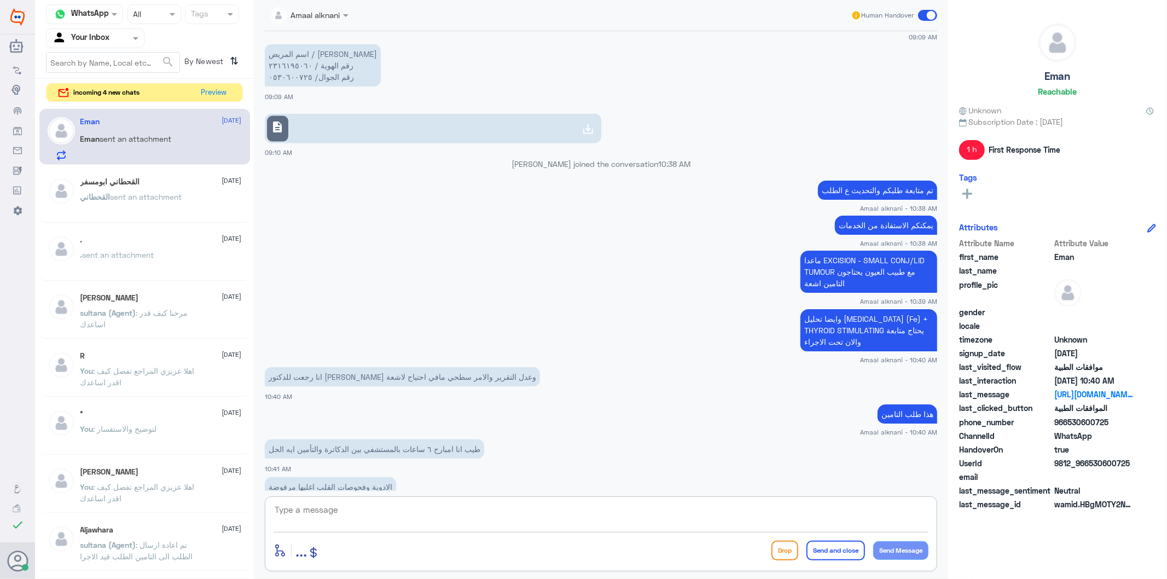
scroll to position [1166, 0]
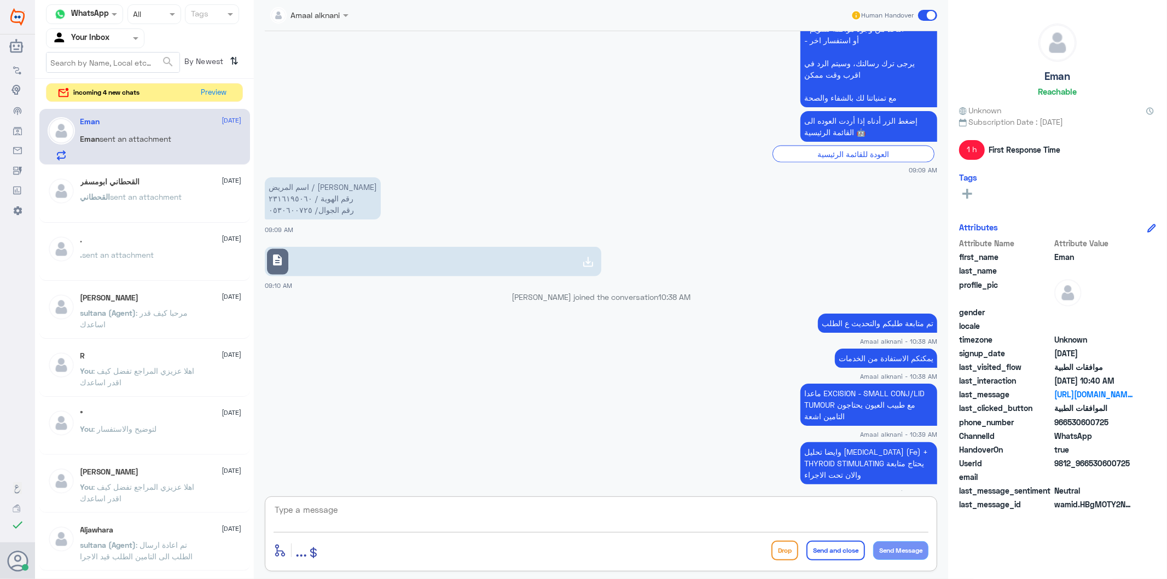
click at [333, 513] on textarea at bounding box center [601, 515] width 655 height 27
type textarea "0530600725"
drag, startPoint x: 341, startPoint y: 502, endPoint x: 198, endPoint y: 504, distance: 143.4
click at [198, 504] on div "Channel WhatsApp Status × All Tags Agent Filter Your Inbox search By Newest ⇅ i…" at bounding box center [601, 291] width 1132 height 582
click at [408, 509] on textarea at bounding box center [601, 515] width 655 height 27
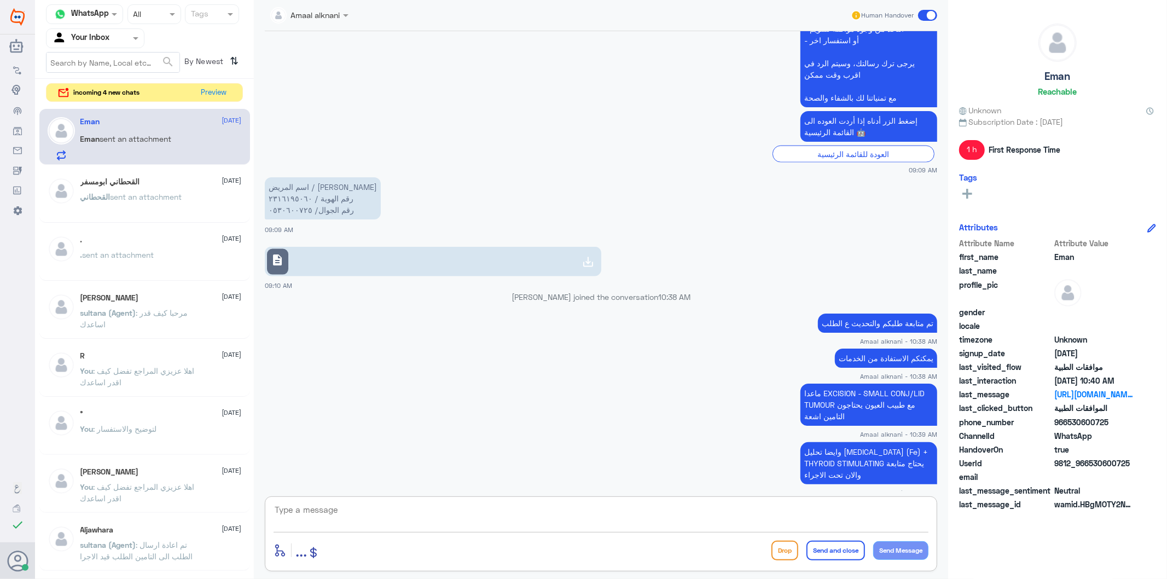
paste textarea "ECG"
paste textarea "ECHO CARDIOGRAM"
type textarea "ECG + ECHO CARDIOGRAM موافق عليها"
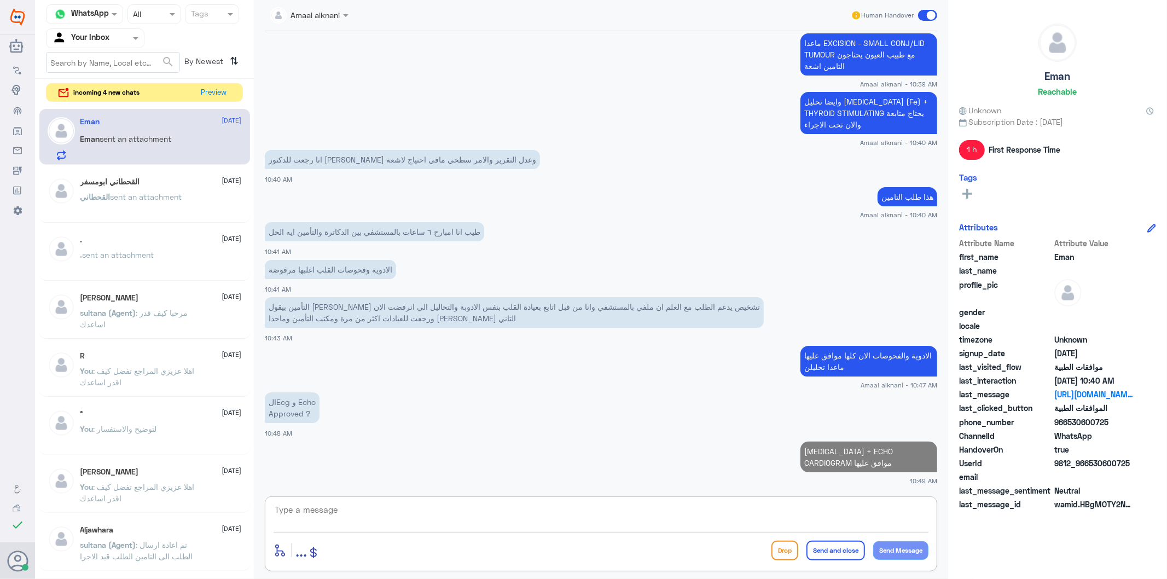
click at [391, 518] on textarea at bounding box center [601, 515] width 655 height 27
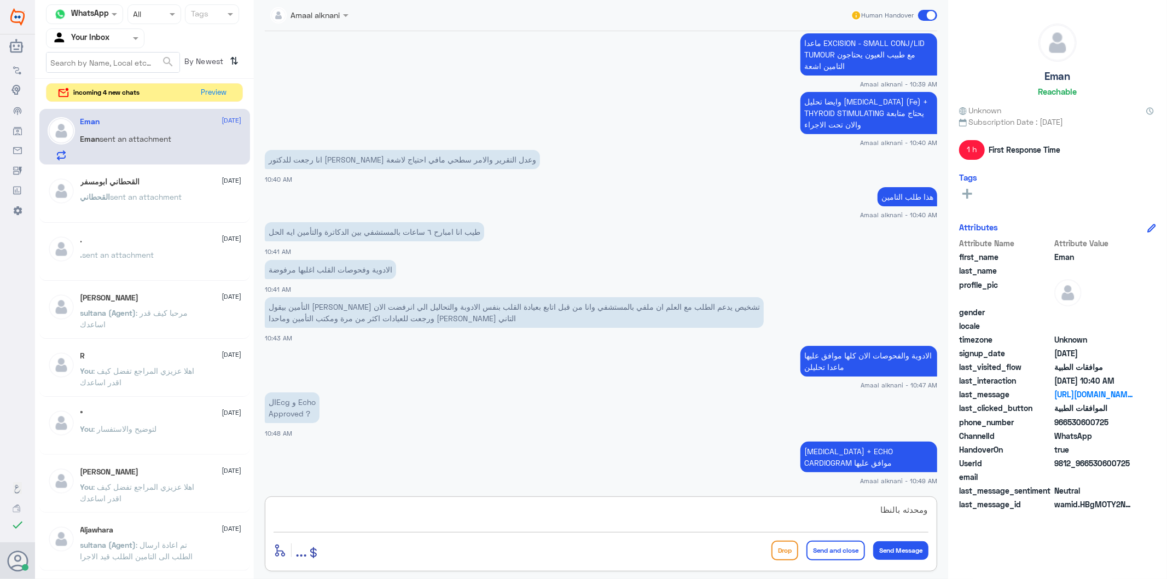
type textarea "ومحدثه بالنظام"
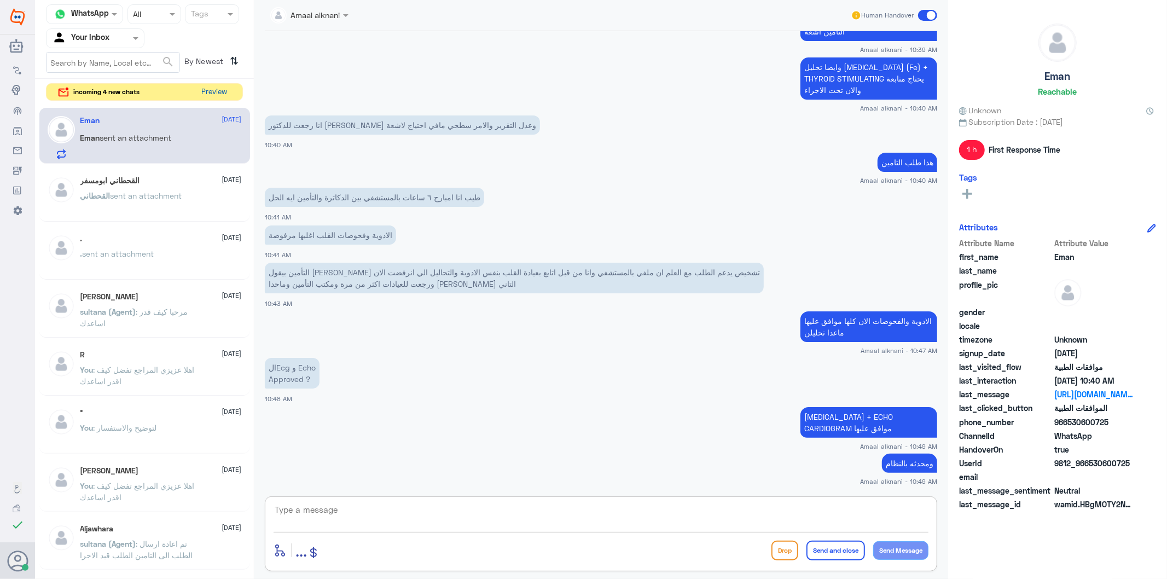
click at [211, 92] on button "Preview" at bounding box center [215, 92] width 34 height 17
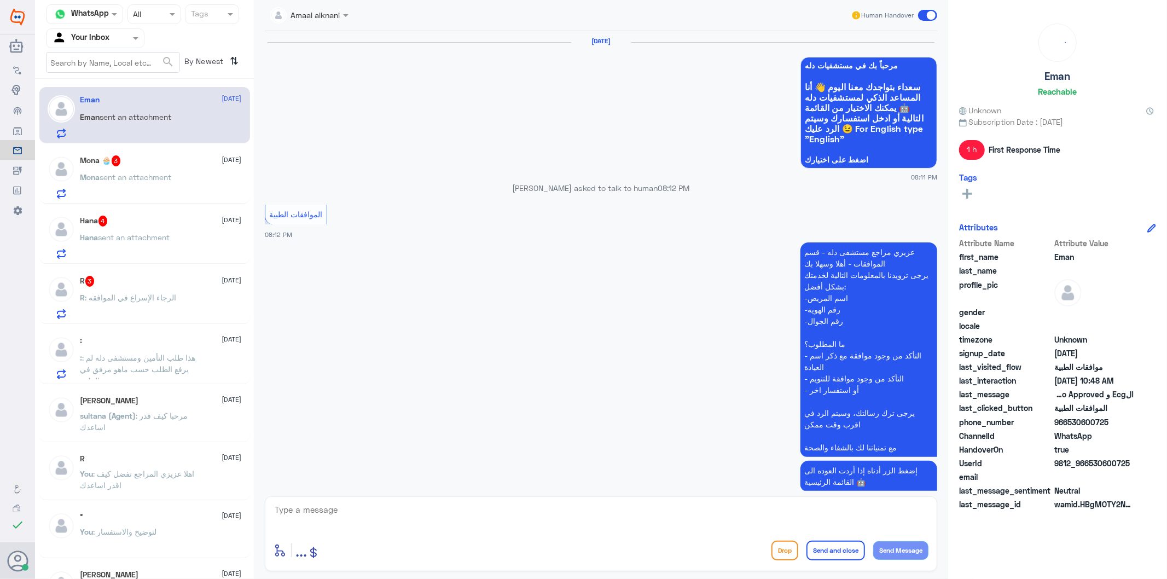
scroll to position [1490, 0]
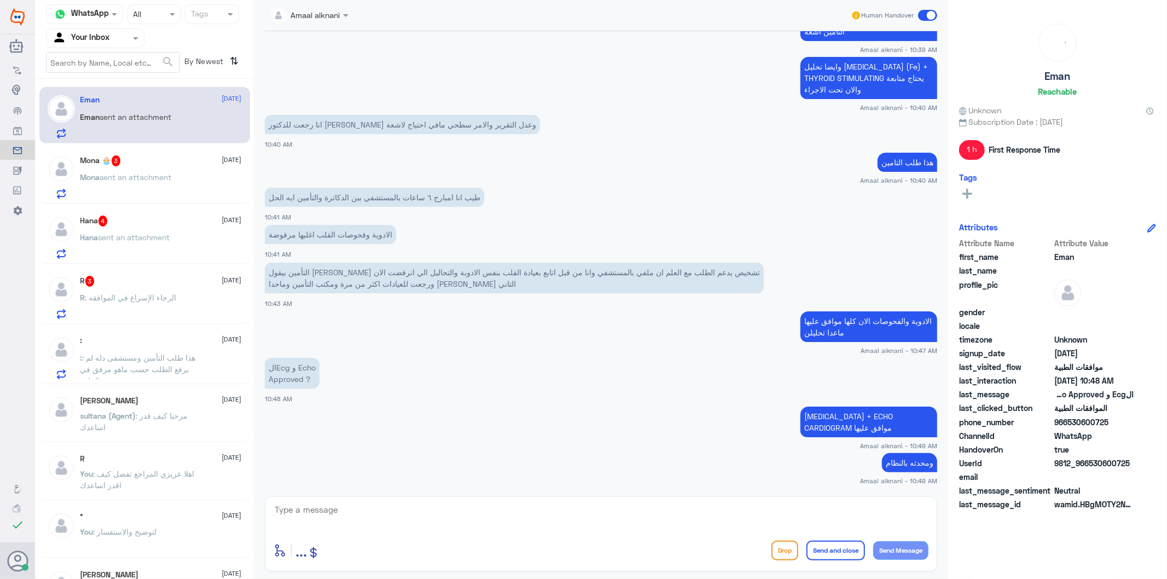
click at [146, 182] on p "Mona sent an attachment" at bounding box center [125, 184] width 91 height 27
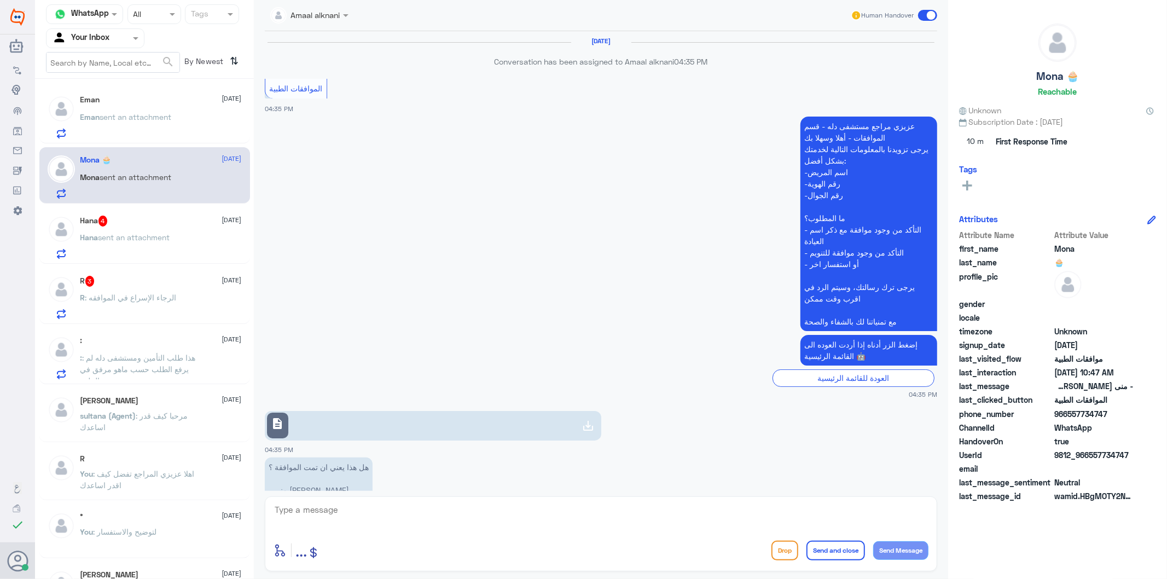
scroll to position [1765, 0]
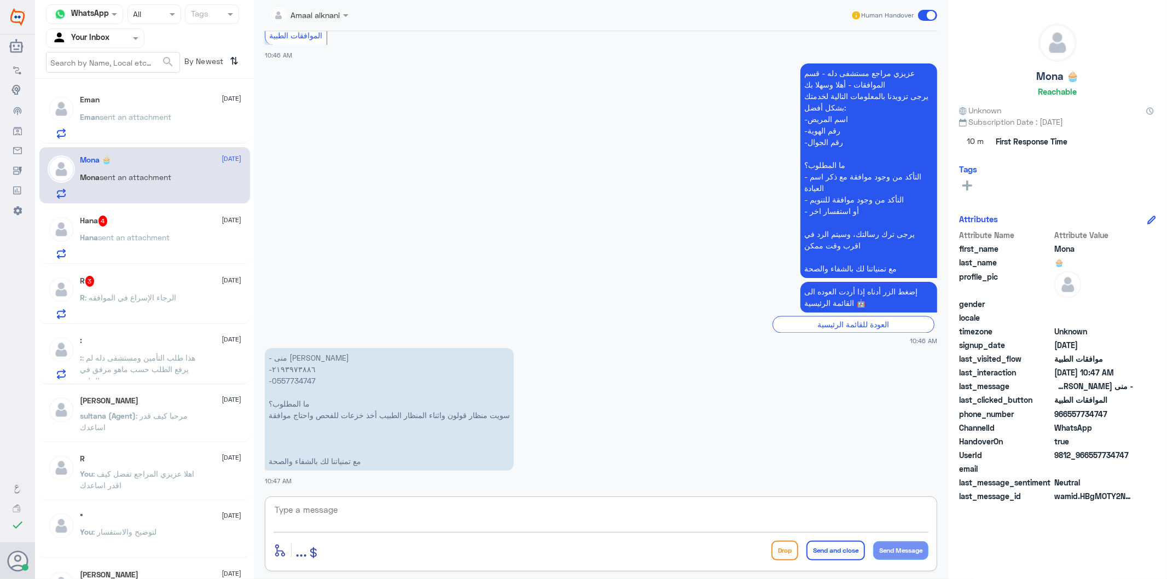
click at [341, 512] on textarea at bounding box center [601, 515] width 655 height 27
click at [283, 380] on p "- منى اسماعيل الكحلوت -٢١٩٣٩٧٣٨٨٦ -0557734747 ما المطلوب؟ سويت منظار قولون واثن…" at bounding box center [389, 409] width 249 height 123
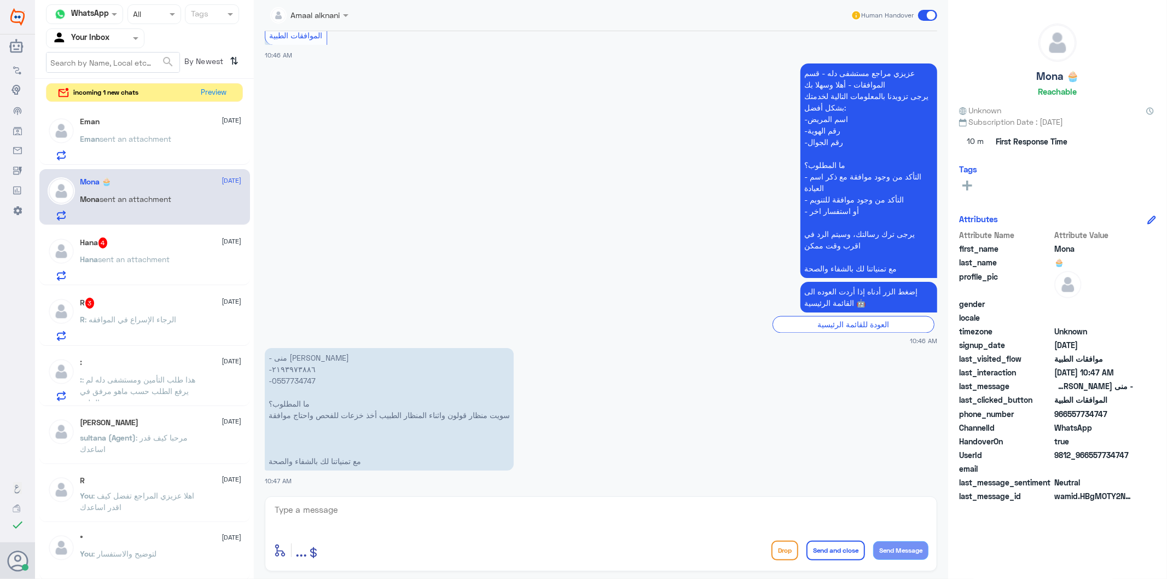
click at [393, 517] on textarea at bounding box center [601, 515] width 655 height 27
type textarea "تم متابعة طلبكم والان تحت الاجراء"
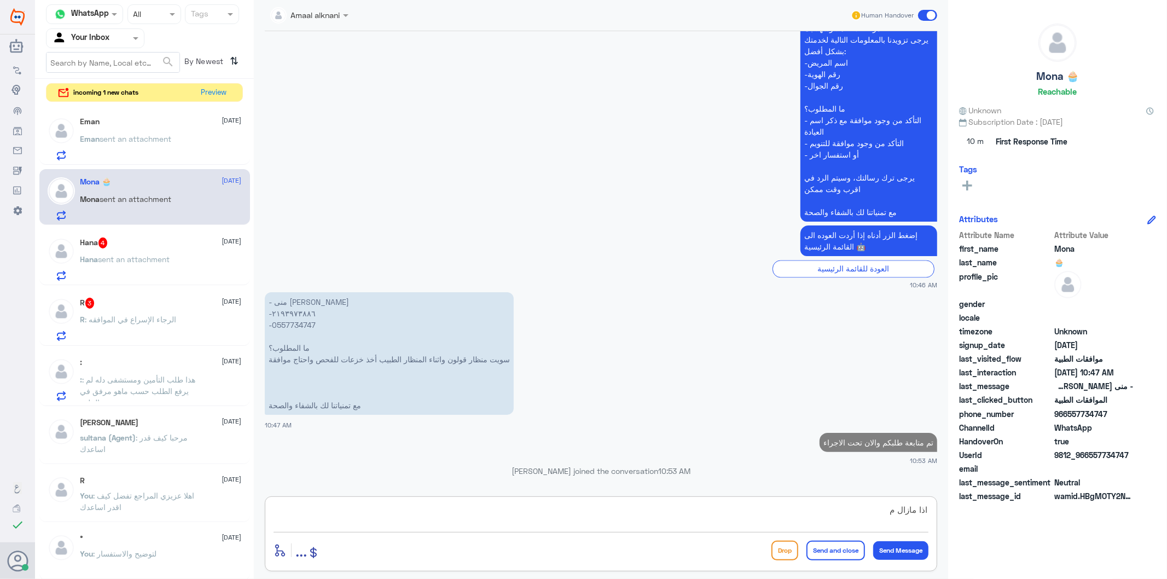
scroll to position [1798, 0]
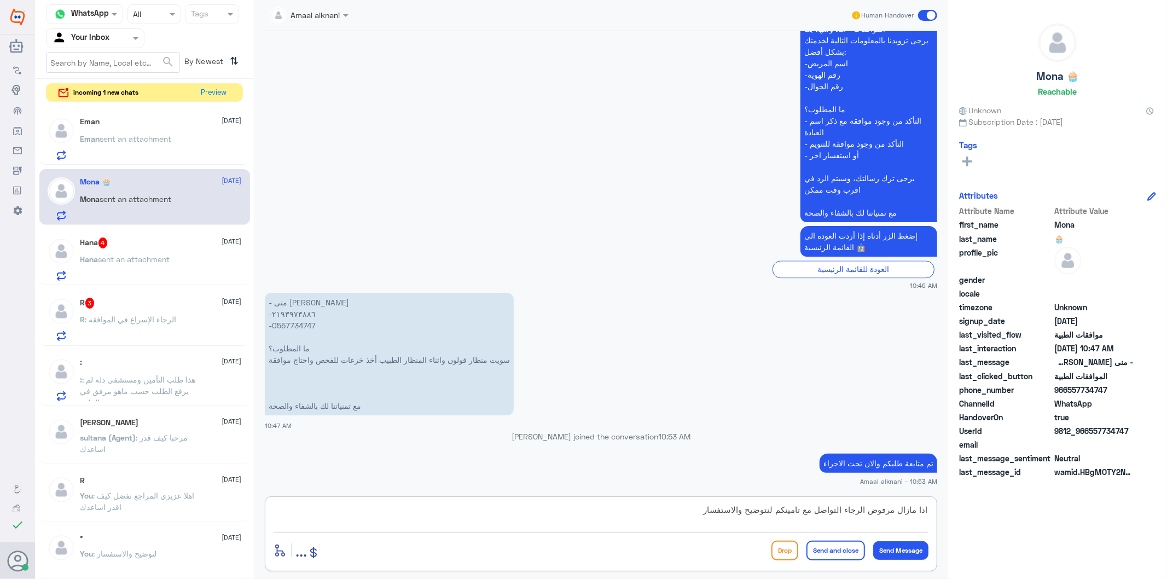
type textarea "اذا مازال مرفوض الرجاء التواصل مع تامينكم لنتوضيح والاستفسار"
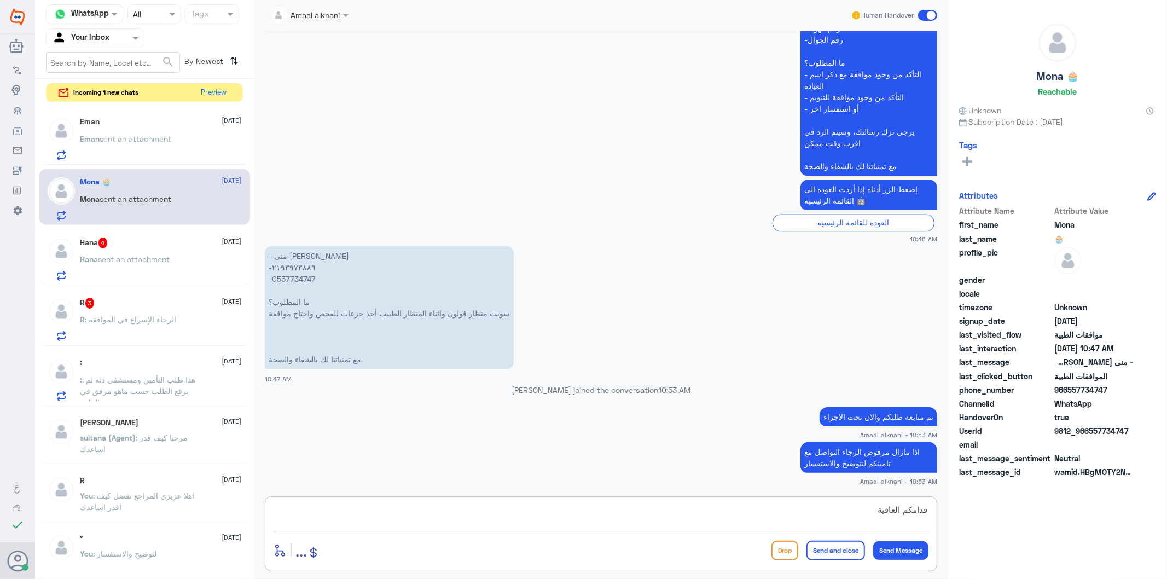
type textarea "قدامكم العافية"
click at [812, 550] on button "Send and close" at bounding box center [836, 551] width 59 height 20
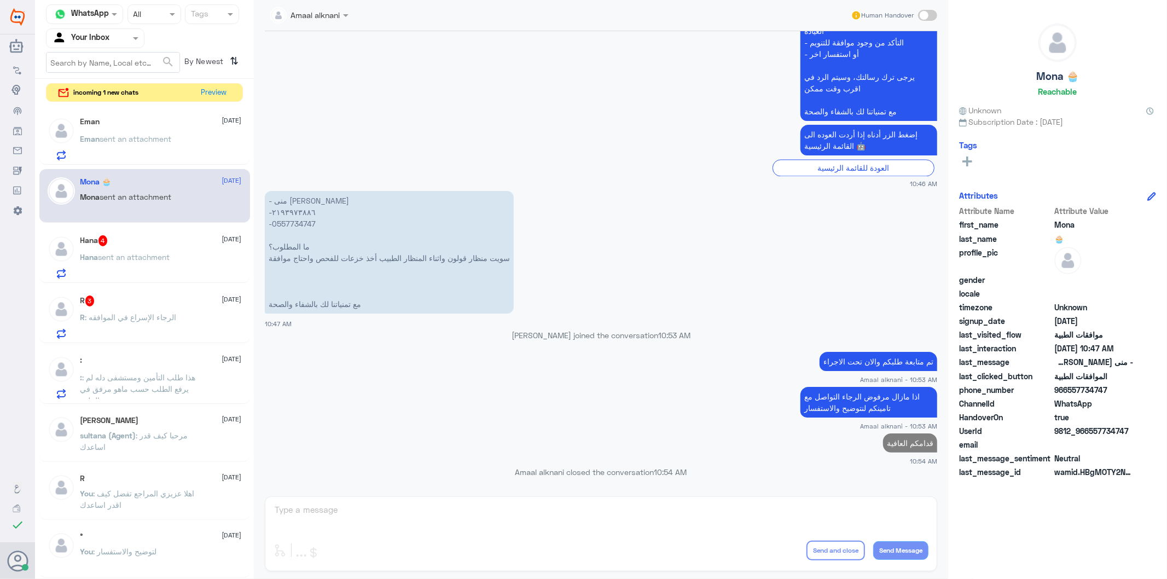
click at [150, 254] on span "sent an attachment" at bounding box center [134, 256] width 72 height 9
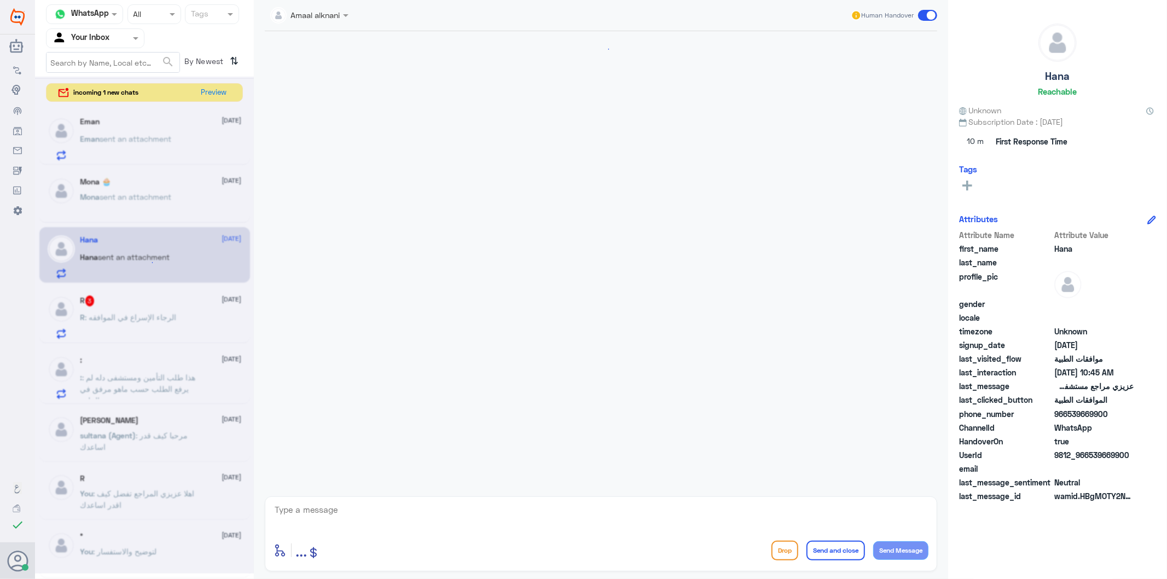
scroll to position [301, 0]
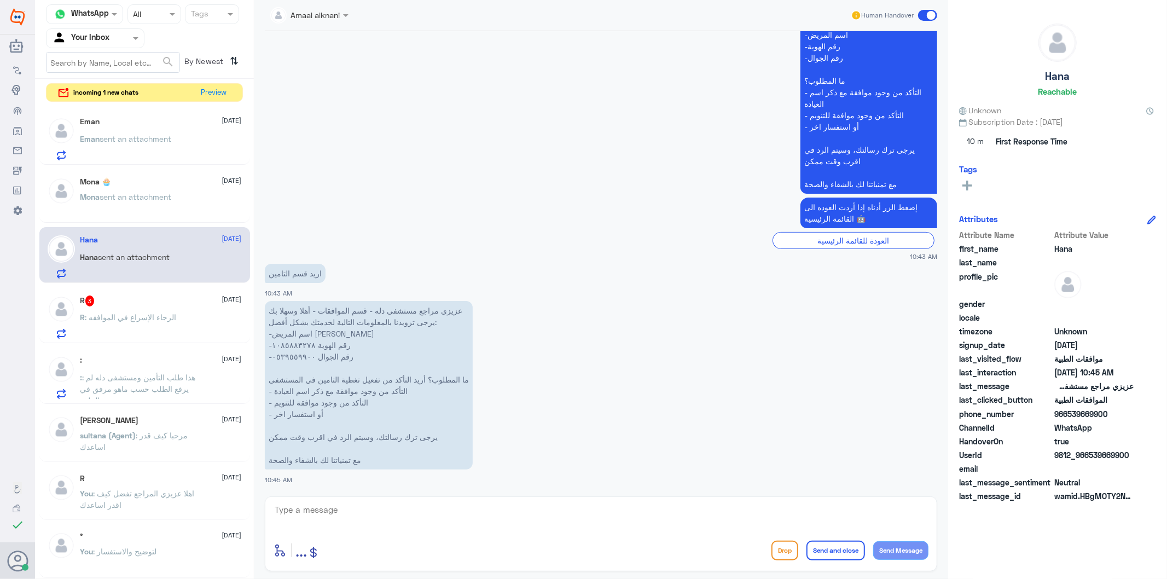
click at [142, 140] on span "sent an attachment" at bounding box center [136, 138] width 72 height 9
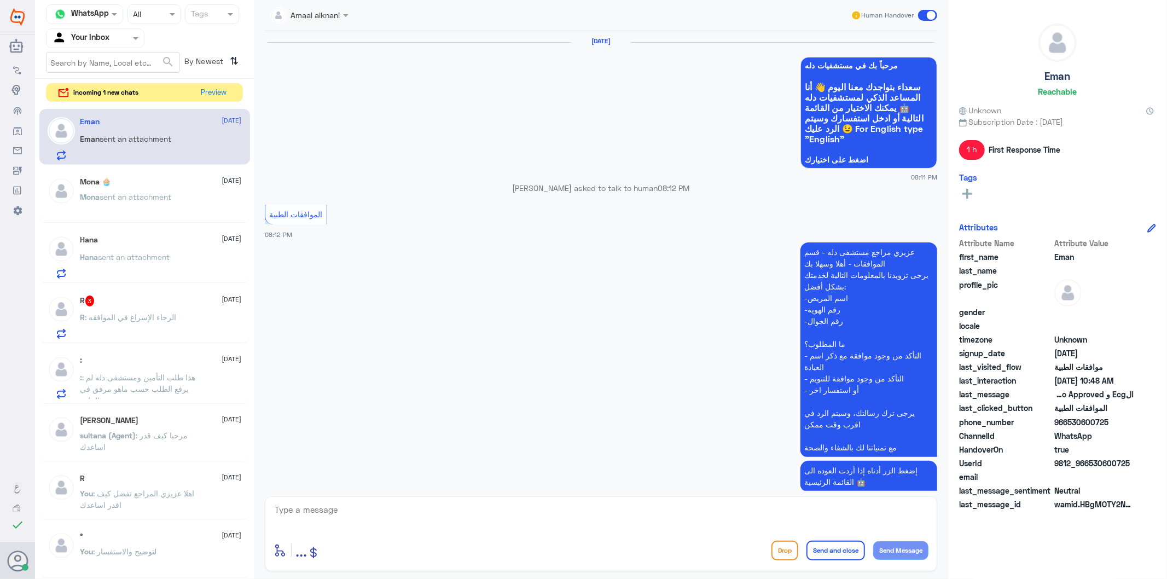
scroll to position [1490, 0]
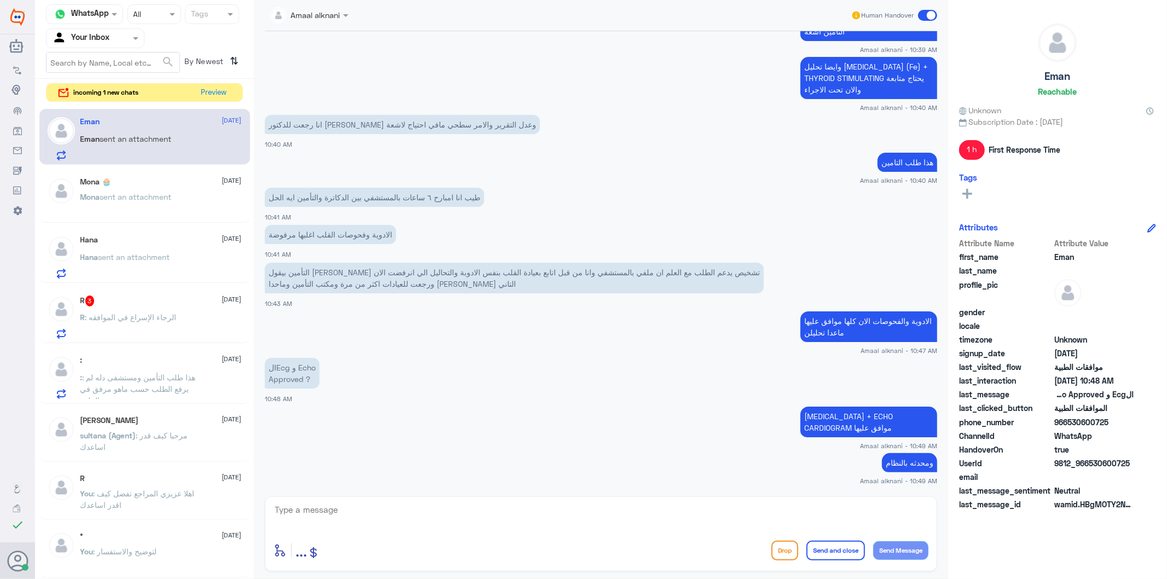
click at [343, 505] on textarea at bounding box center [601, 515] width 655 height 27
click at [343, 511] on textarea at bounding box center [601, 515] width 655 height 27
type textarea "قدامكم العافية"
click at [831, 546] on button "Send and close" at bounding box center [836, 551] width 59 height 20
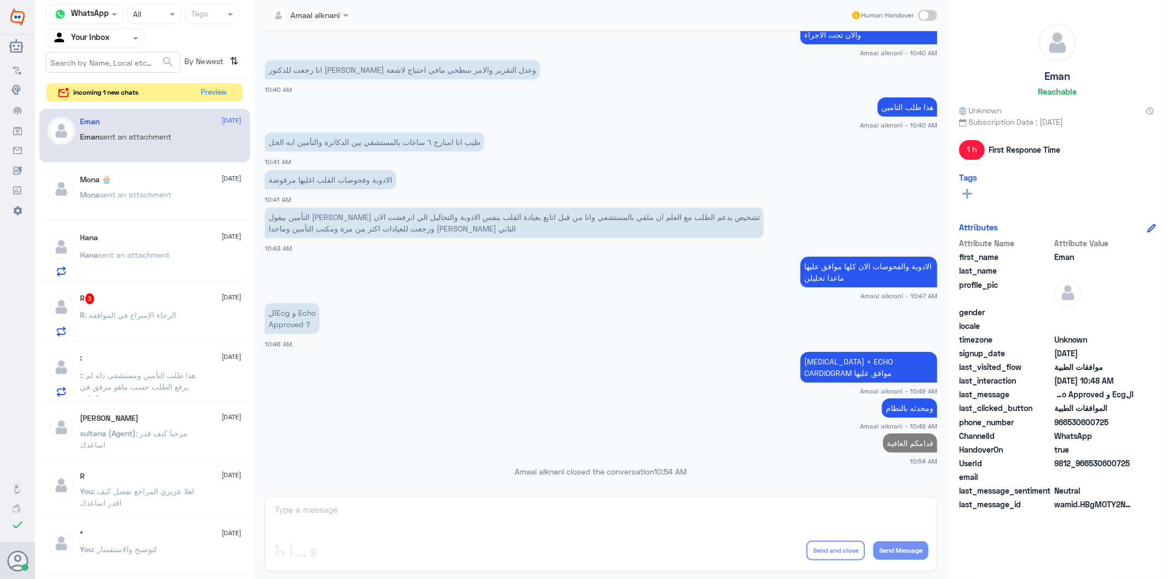
click at [154, 184] on div "Mona 🧁 13 August" at bounding box center [160, 179] width 161 height 9
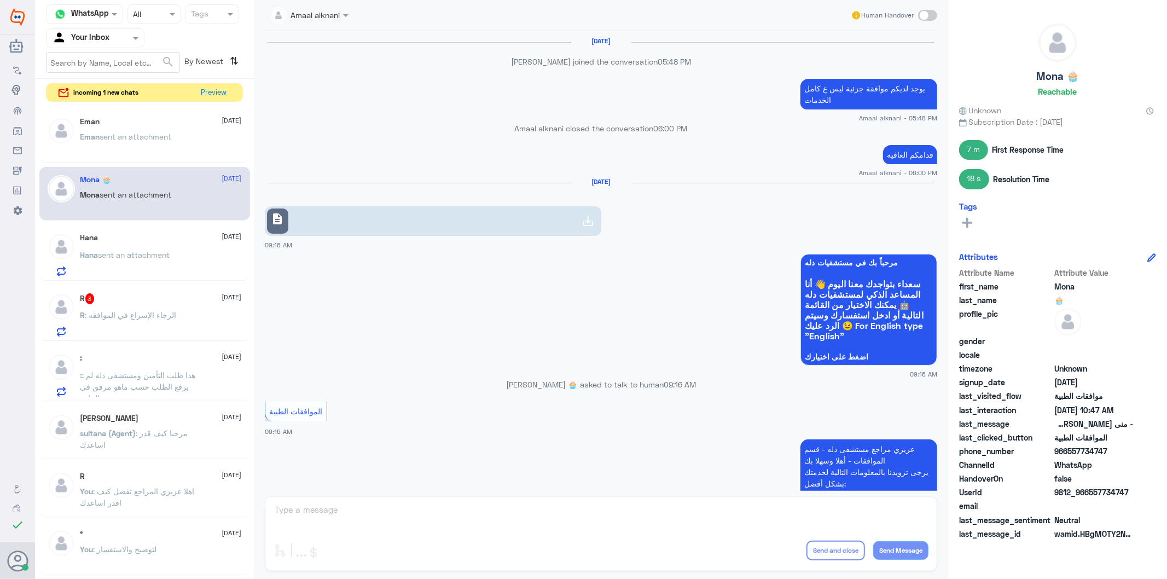
scroll to position [1440, 0]
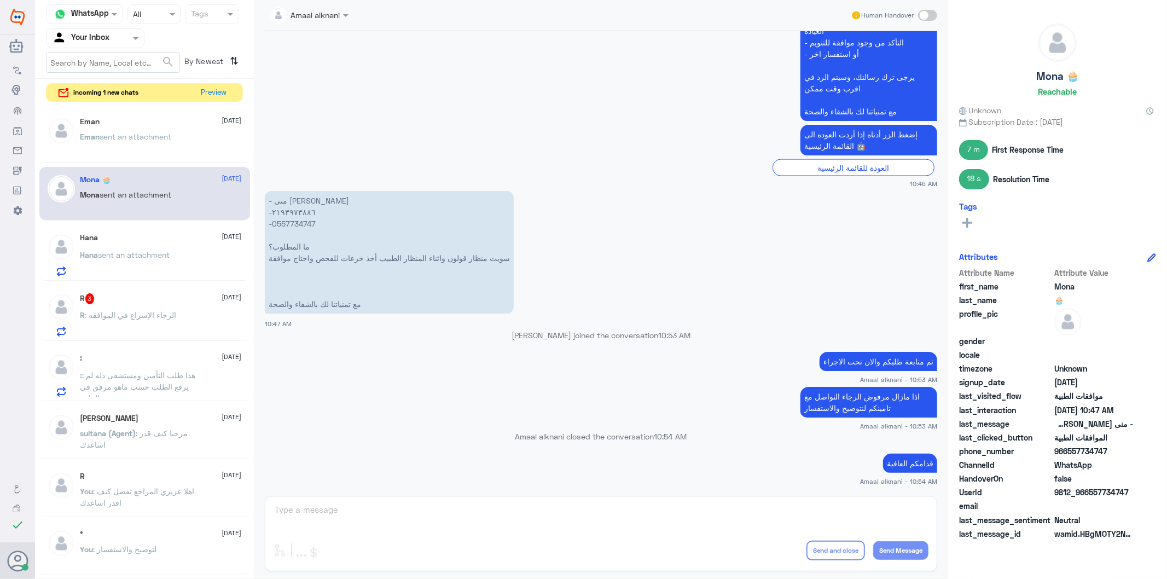
click at [330, 520] on div "Amaal alknani Human Handover 16 Jul 2025 Amaal alknani joined the conversation …" at bounding box center [601, 291] width 694 height 582
click at [89, 257] on span "Hana" at bounding box center [89, 254] width 18 height 9
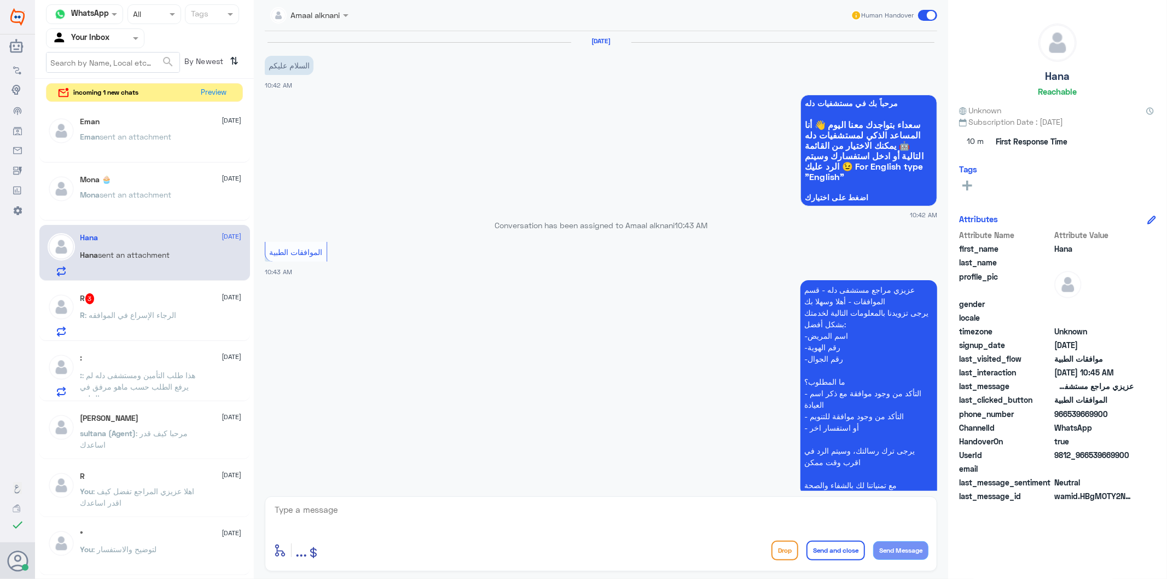
scroll to position [301, 0]
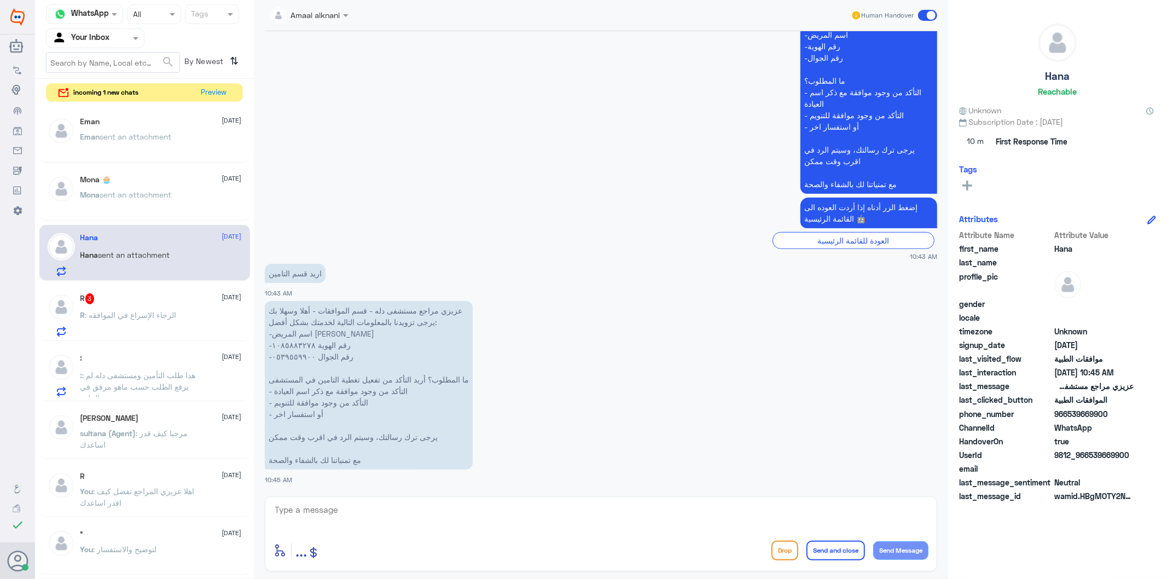
click at [305, 510] on textarea at bounding box center [601, 515] width 655 height 27
click at [331, 496] on div "enter flow name ... Drop Send and close Send Message" at bounding box center [601, 533] width 672 height 75
click at [330, 507] on textarea at bounding box center [601, 515] width 655 height 27
drag, startPoint x: 342, startPoint y: 504, endPoint x: 247, endPoint y: 508, distance: 94.7
click at [248, 508] on div "Channel WhatsApp Status × All Tags Agent Filter Your Inbox search By Newest ⇅ i…" at bounding box center [601, 291] width 1132 height 582
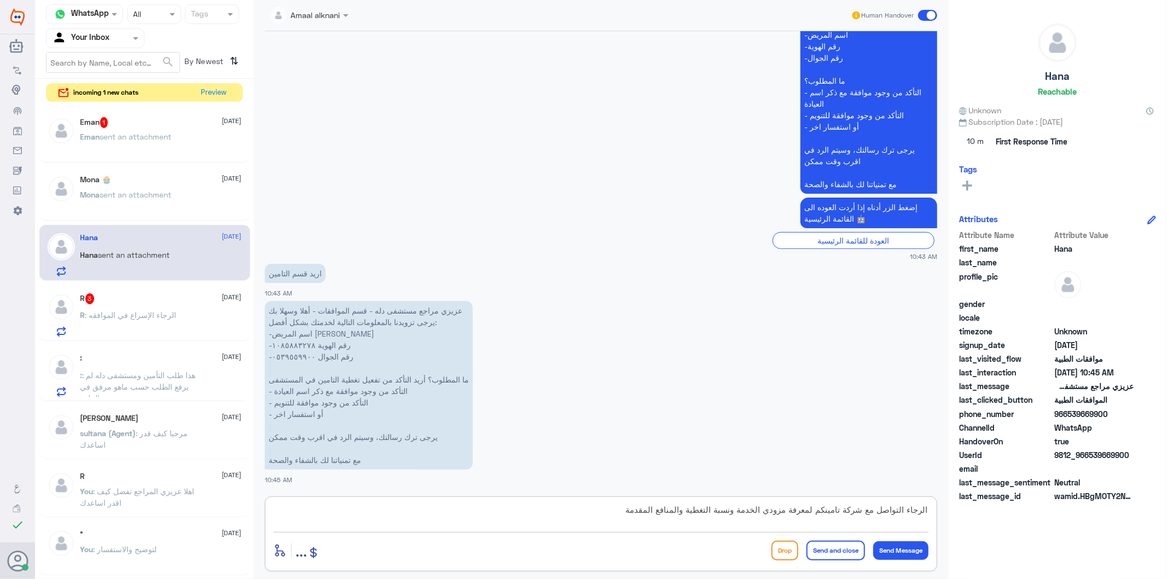
type textarea "الرجاء التواصل مع شركة تامينكم لمعرفة مزودي الخدمة ونسبة التغطية والمنافع المقد…"
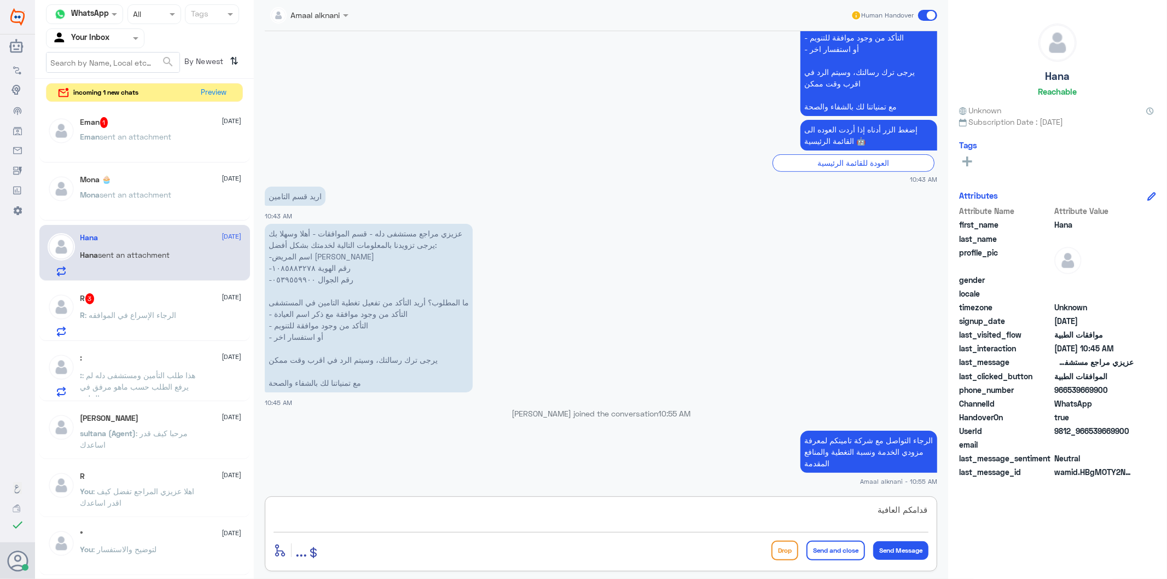
type textarea "قدامكم العافية"
click at [836, 553] on button "Send and close" at bounding box center [836, 551] width 59 height 20
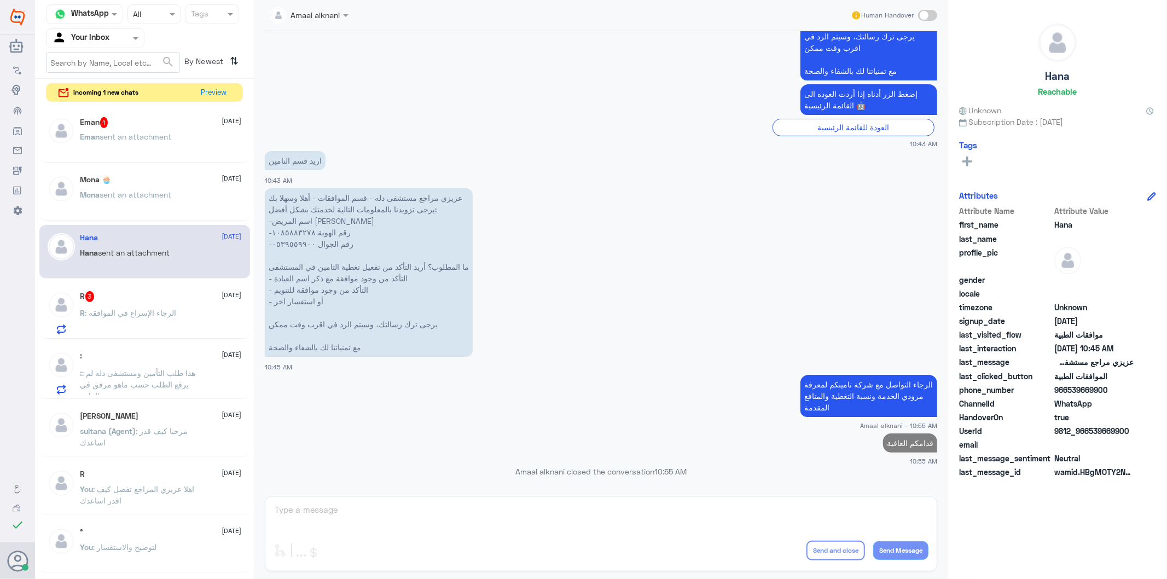
click at [129, 130] on div "Eman 1 13 August Eman sent an attachment" at bounding box center [160, 137] width 161 height 41
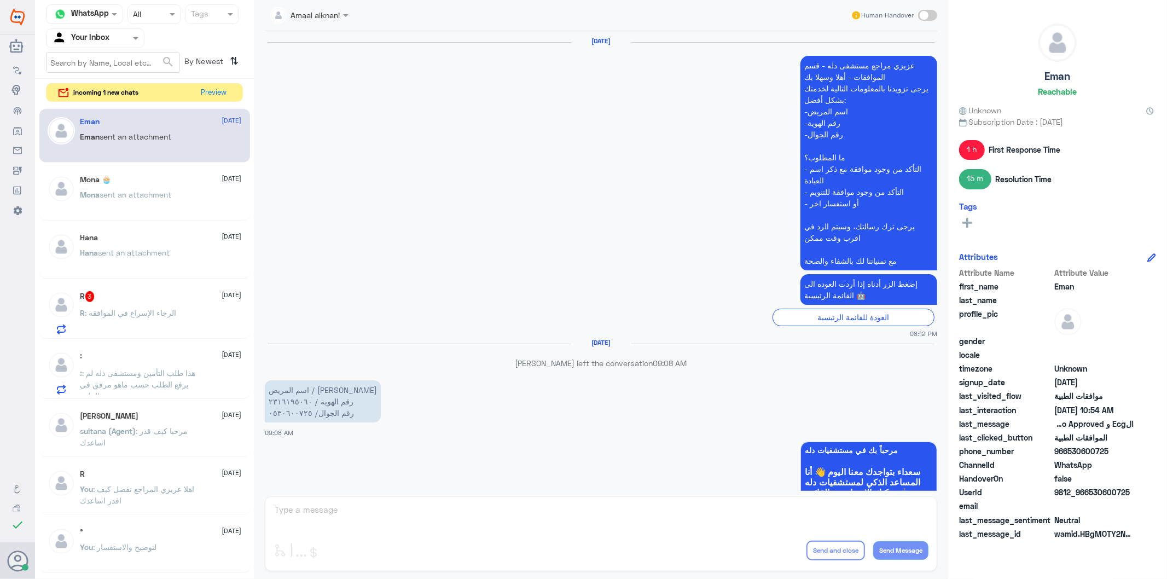
scroll to position [1536, 0]
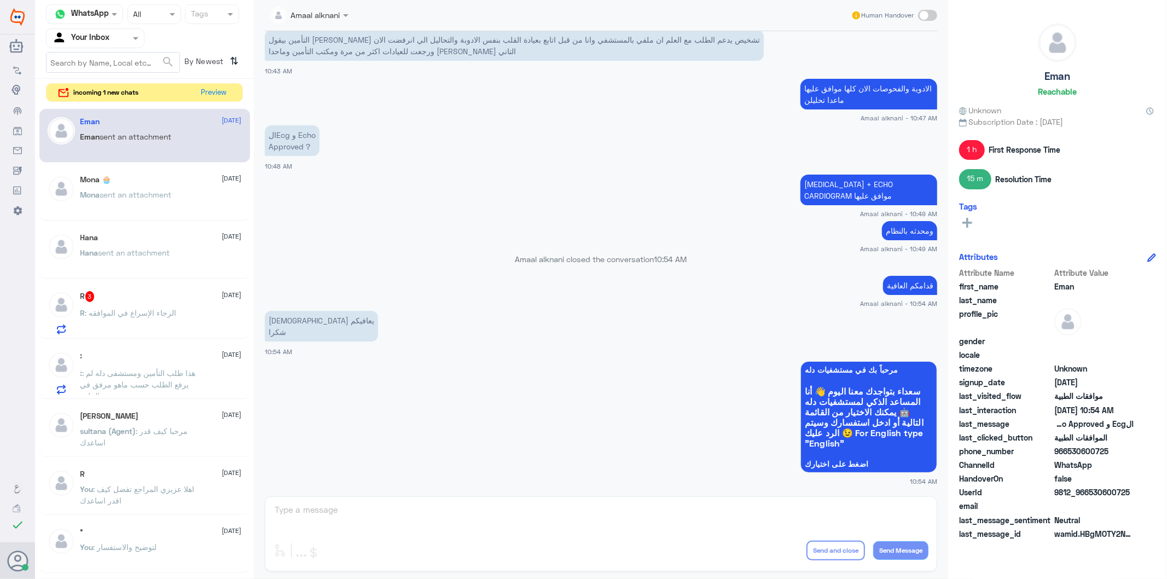
click at [368, 526] on div "Amaal alknani Human Handover 12 Aug 2025 عزيزي مراجع مستشفى دله - قسم الموافقات…" at bounding box center [601, 291] width 694 height 582
click at [121, 303] on div "R 3 13 August R : الرجاء الإسراع في الموافقه" at bounding box center [160, 312] width 161 height 43
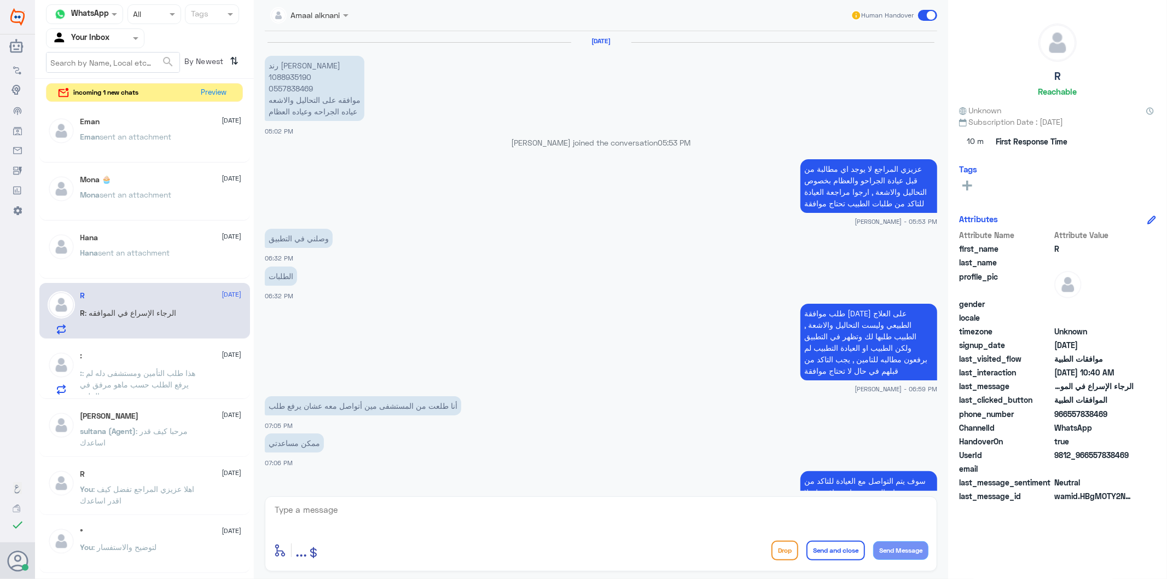
scroll to position [1500, 0]
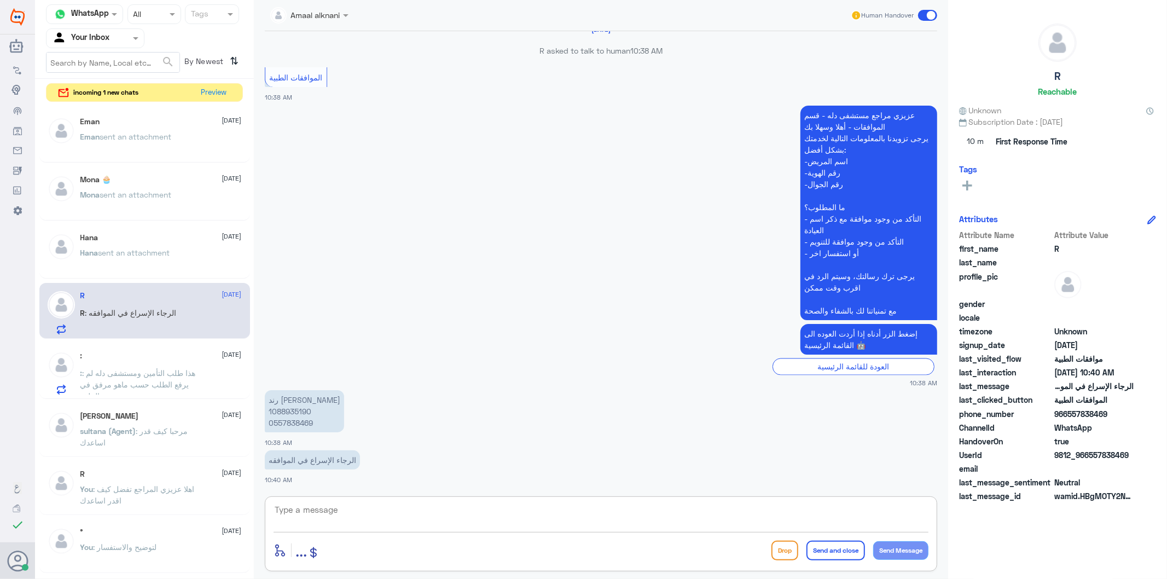
click at [343, 516] on textarea at bounding box center [601, 515] width 655 height 27
click at [309, 422] on p "رند الشهراني 1088935190 0557838469" at bounding box center [304, 411] width 79 height 42
click at [171, 129] on div "Eman 13 August Eman sent an attachment" at bounding box center [160, 137] width 161 height 41
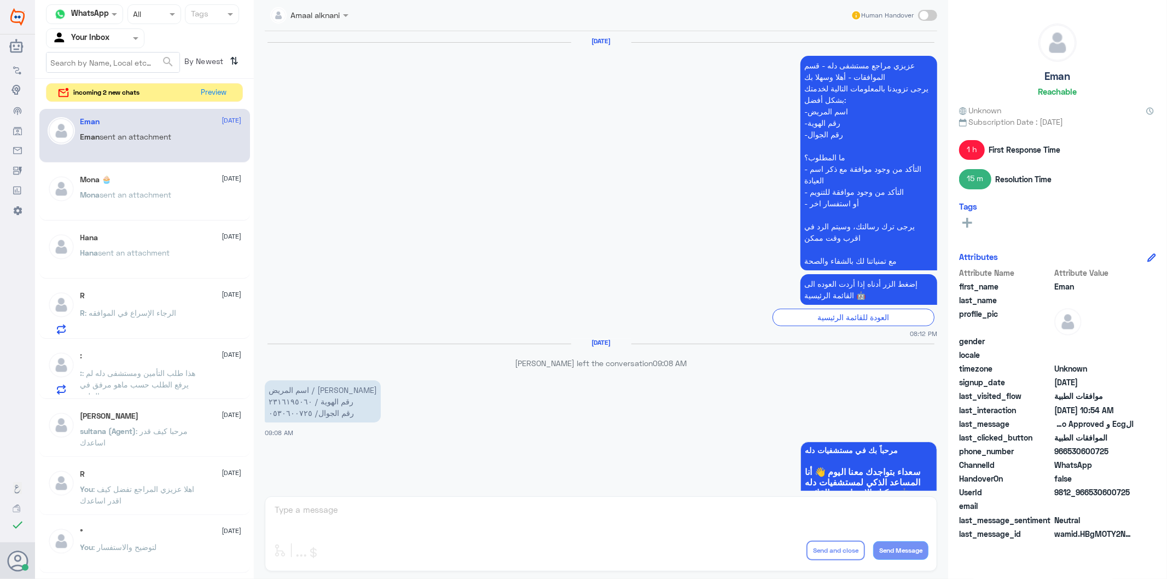
scroll to position [1536, 0]
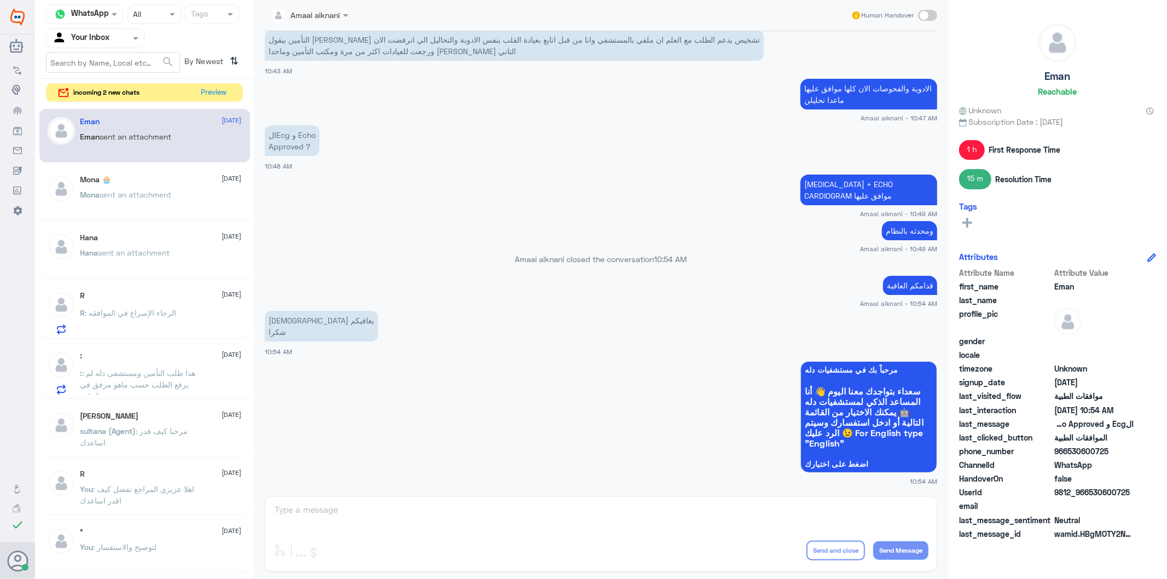
click at [416, 525] on div "Amaal alknani Human Handover 12 Aug 2025 عزيزي مراجع مستشفى دله - قسم الموافقات…" at bounding box center [601, 291] width 694 height 582
click at [177, 187] on div "Mona 🧁 13 August Mona sent an attachment" at bounding box center [160, 195] width 161 height 41
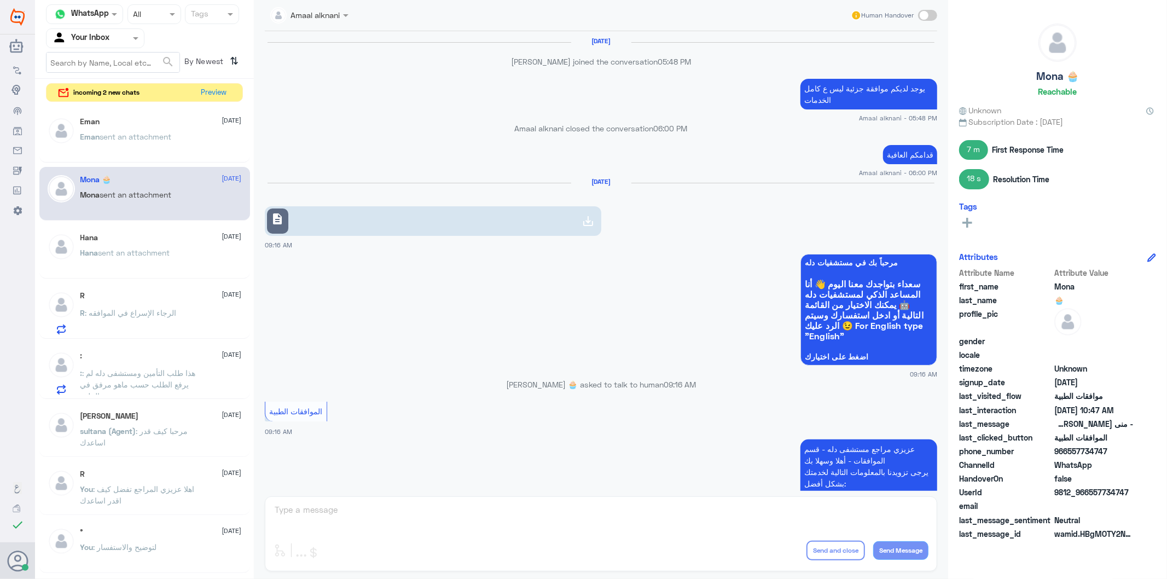
scroll to position [1440, 0]
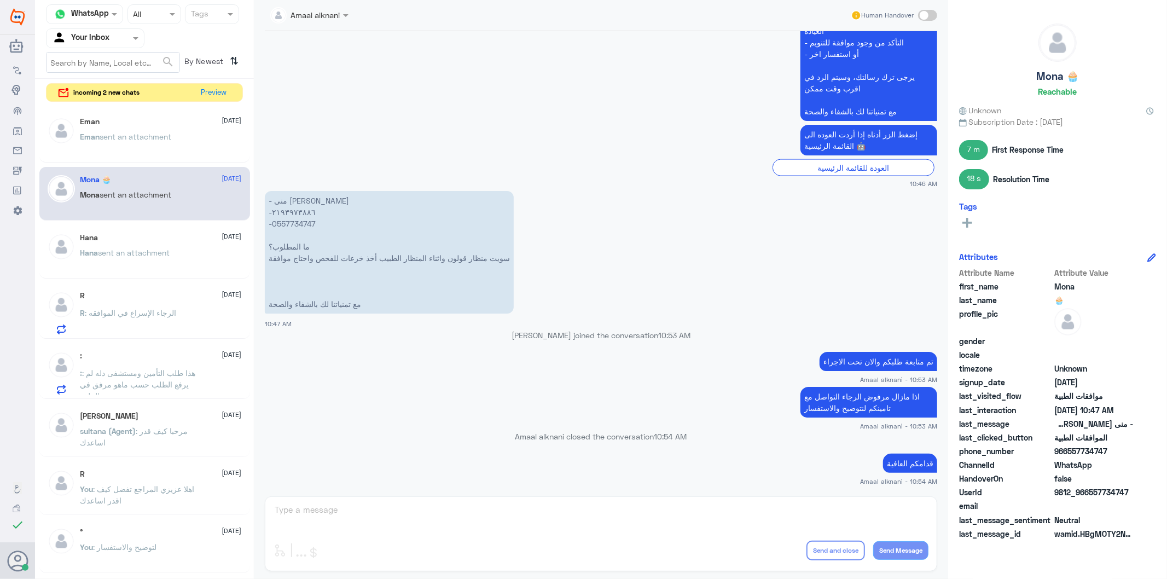
click at [127, 107] on div "Eman 13 August Eman sent an attachment Mona 🧁 13 August Mona sent an attachment…" at bounding box center [144, 344] width 219 height 478
click at [214, 91] on button "Preview" at bounding box center [215, 92] width 34 height 17
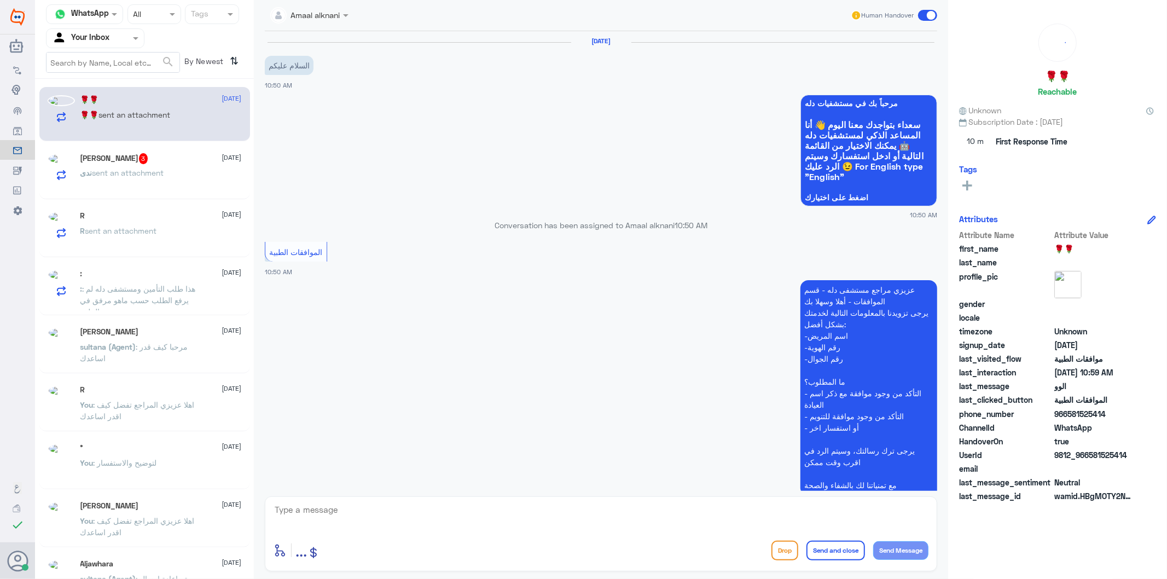
scroll to position [258, 0]
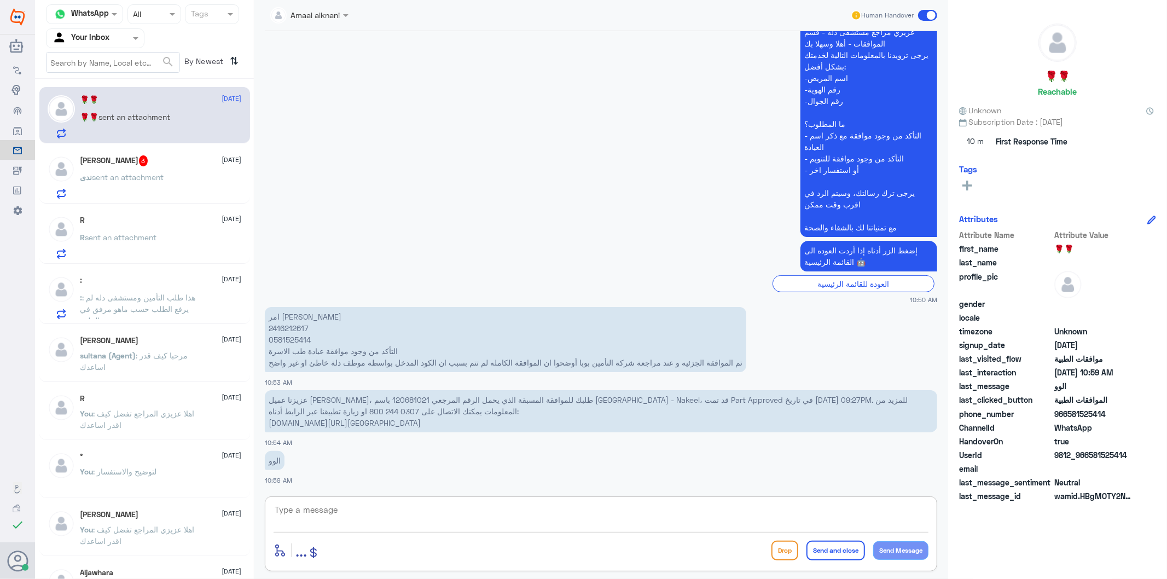
click at [332, 520] on textarea at bounding box center [601, 515] width 655 height 27
click at [310, 399] on p "عزيزنا عميل بوبا، طلبك للموافقة المسبقة الذي يحمل الرقم المرجعي 120681021 باسم …" at bounding box center [601, 411] width 672 height 42
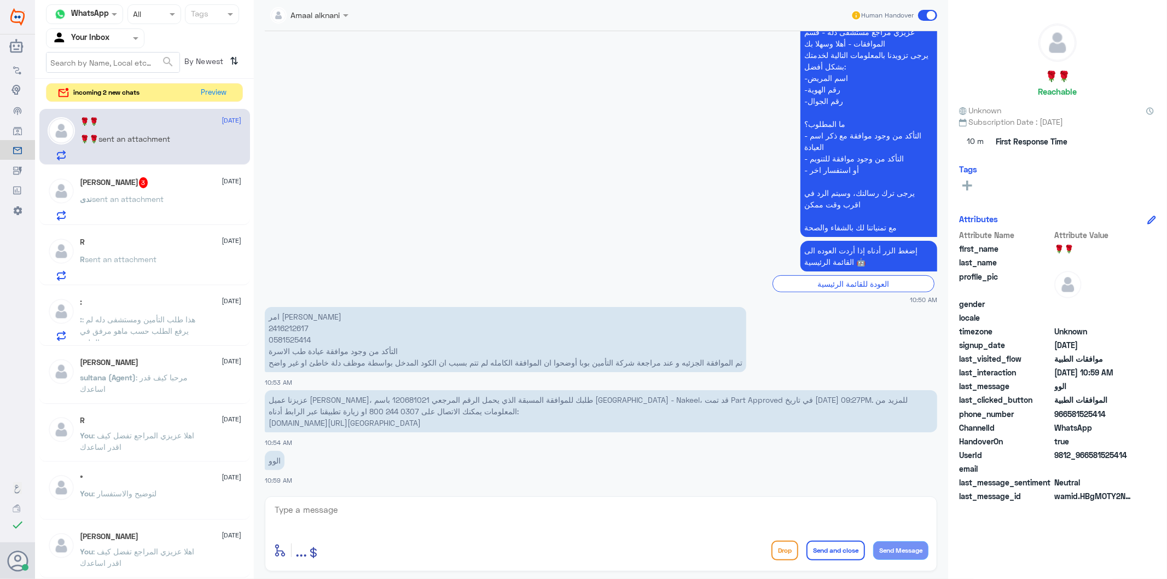
click at [402, 513] on textarea at bounding box center [601, 515] width 655 height 27
paste textarea "HEPATIC PROFILE (LFT)"
type textarea "عزيزي المراجع بالنسبة لتحليل HEPATIC PROFILE (LFT) التامين يطلب معلومات اضافية"
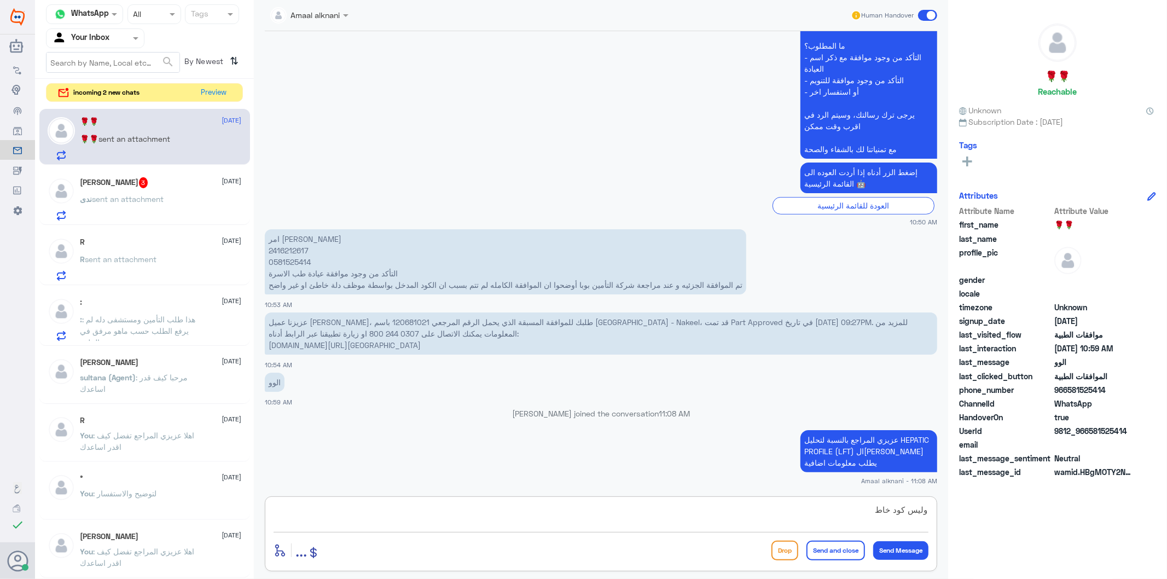
type textarea "وليس كود خاطئ"
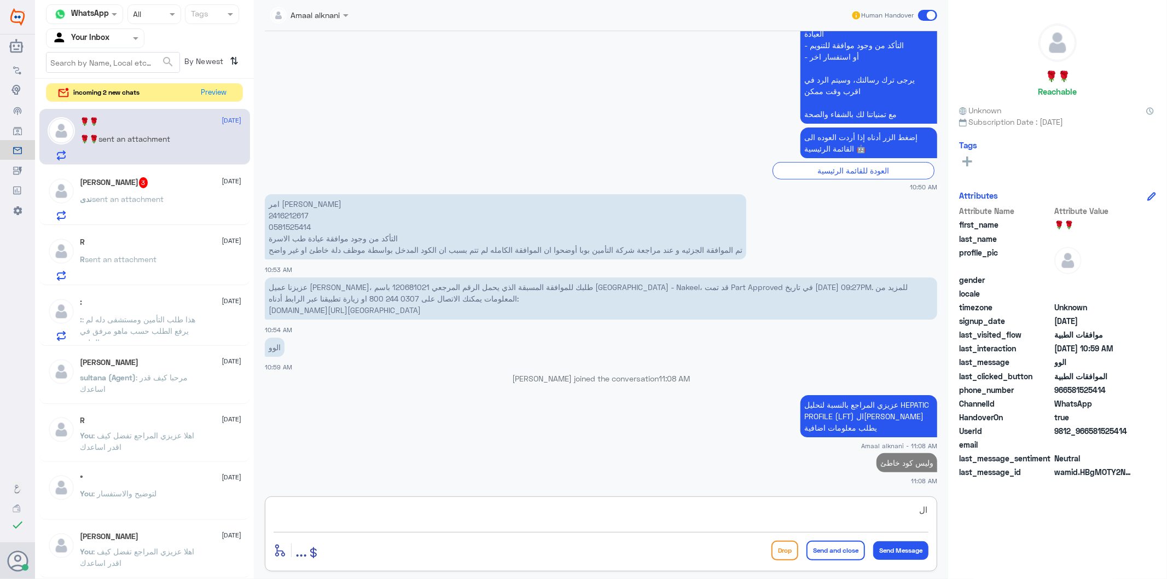
type textarea "ا"
type textarea "وللتوضيح الكود المرفوع من الطبيب"
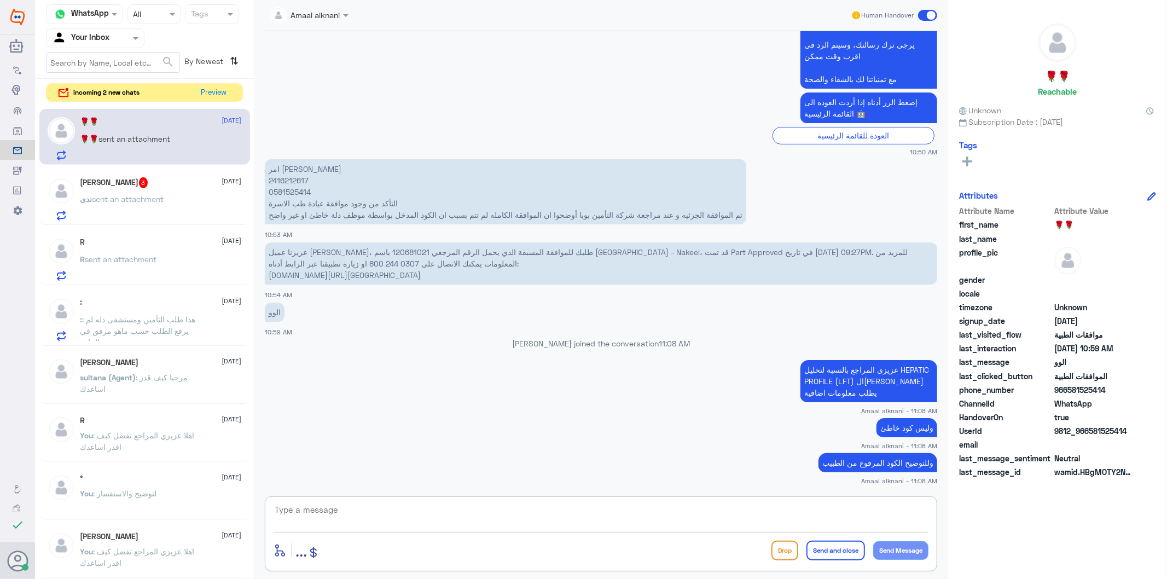
click at [409, 513] on textarea at bounding box center [601, 515] width 655 height 27
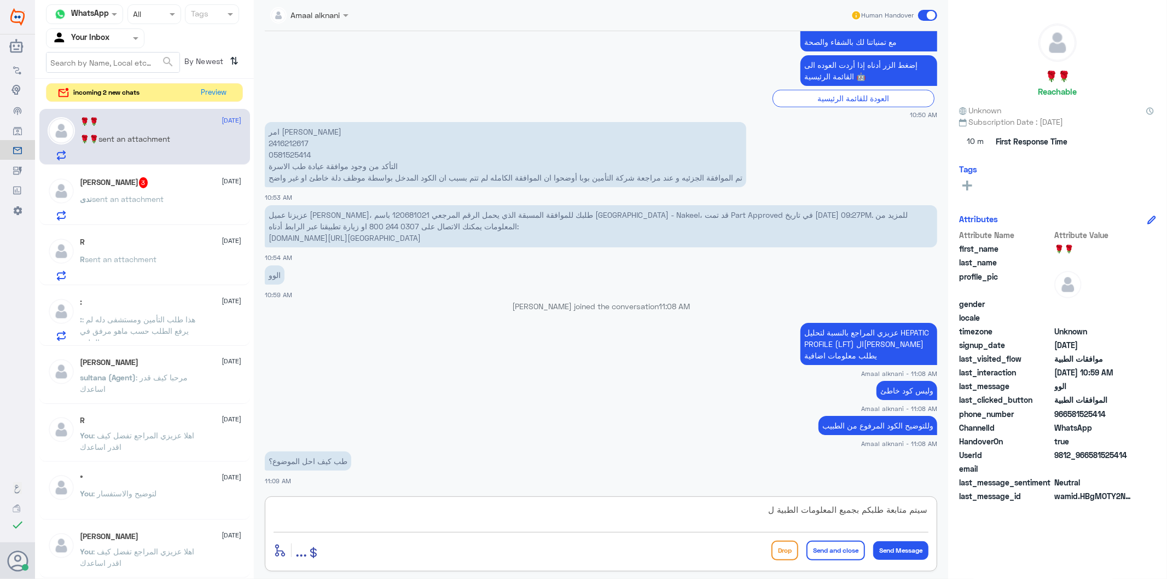
scroll to position [461, 0]
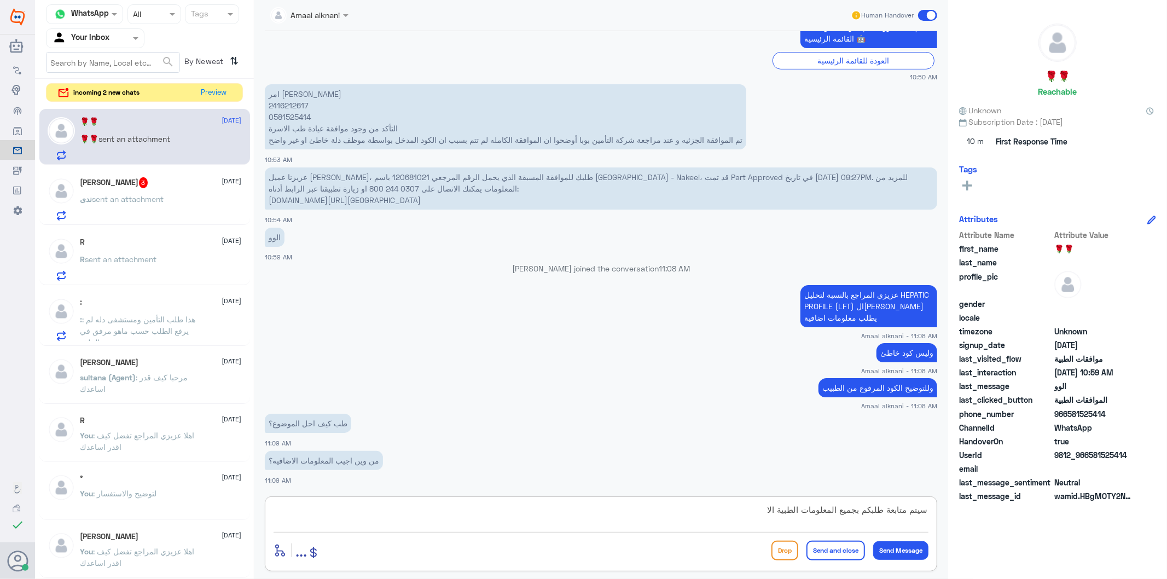
type textarea "سيتم متابعة طلبكم بجميع المعلومات الطبية الان"
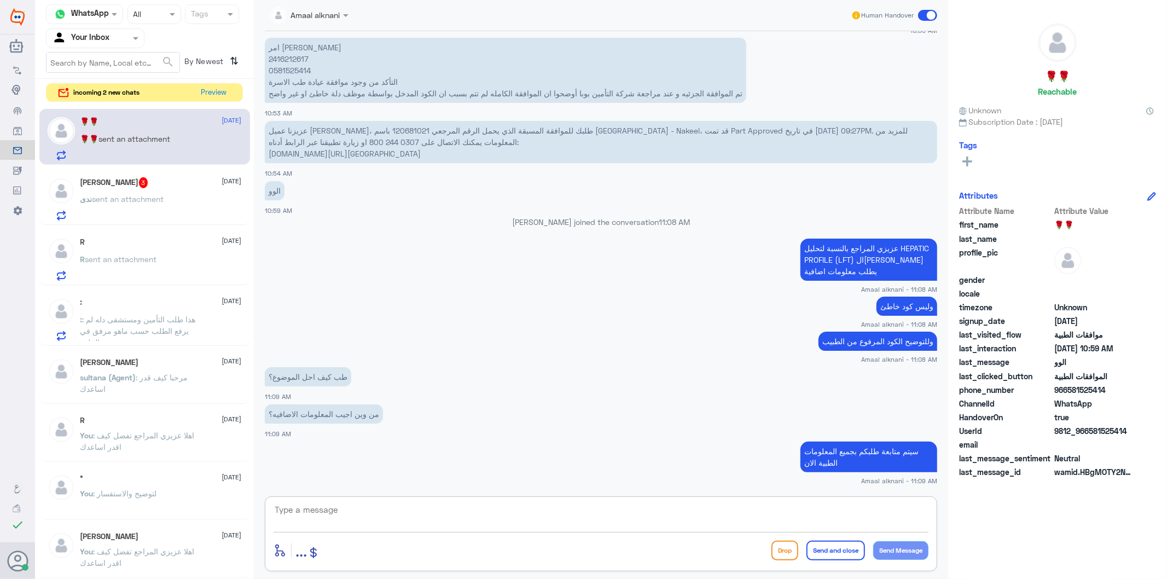
click at [310, 125] on p "عزيزنا عميل بوبا، طلبك للموافقة المسبقة الذي يحمل الرقم المرجعي 120681021 باسم …" at bounding box center [601, 142] width 672 height 42
click at [188, 190] on div "ندى خياط 3 13 August ندى sent an attachment" at bounding box center [160, 198] width 161 height 43
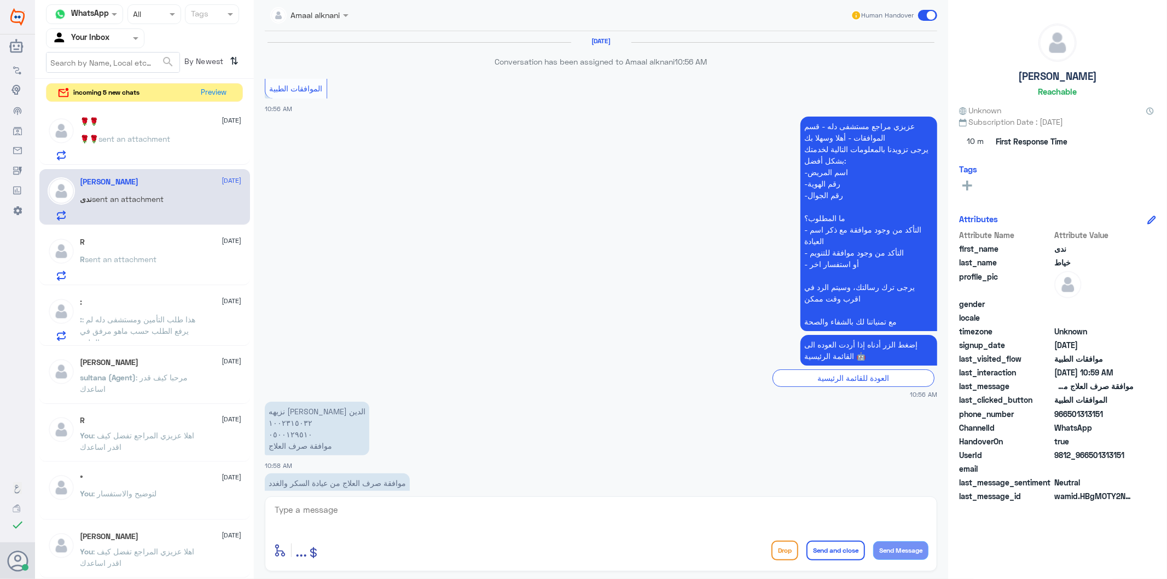
scroll to position [34, 0]
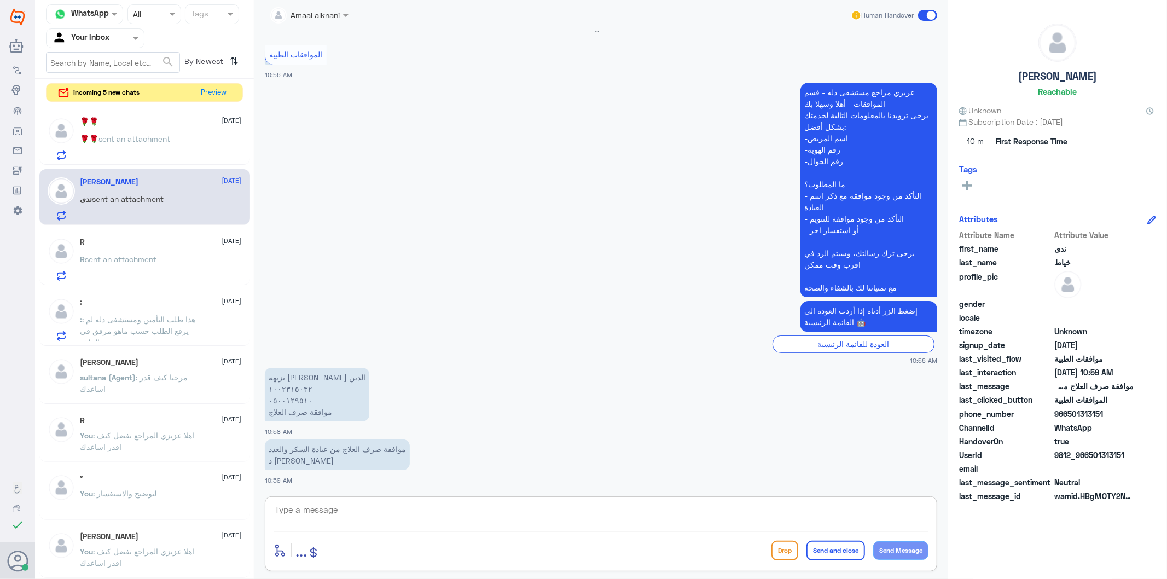
click at [349, 515] on textarea at bounding box center [601, 515] width 655 height 27
type textarea "0500129510"
drag, startPoint x: 352, startPoint y: 512, endPoint x: 181, endPoint y: 493, distance: 172.3
click at [181, 493] on div "Channel WhatsApp Status × All Tags Agent Filter Your Inbox search By Newest ⇅ i…" at bounding box center [601, 291] width 1132 height 582
drag, startPoint x: 359, startPoint y: 498, endPoint x: 360, endPoint y: 510, distance: 12.0
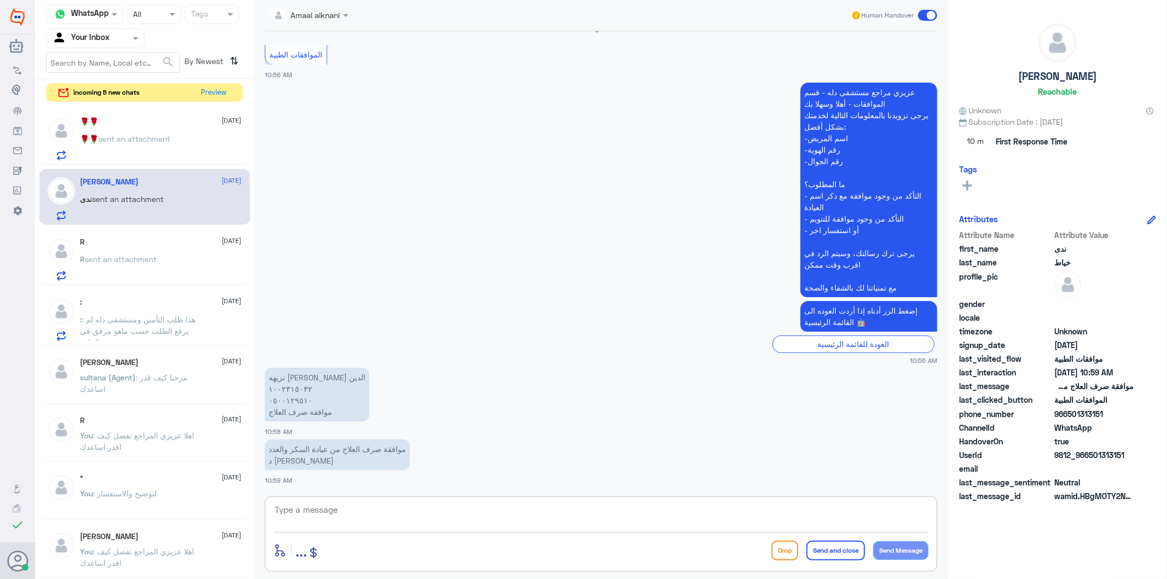
click at [359, 501] on div "enter flow name ... Drop Send and close Send Message" at bounding box center [601, 533] width 672 height 75
click at [359, 512] on textarea at bounding box center [601, 515] width 655 height 27
click at [386, 515] on textarea at bounding box center [601, 515] width 655 height 27
click at [342, 531] on div at bounding box center [601, 517] width 655 height 30
click at [374, 518] on textarea at bounding box center [601, 515] width 655 height 27
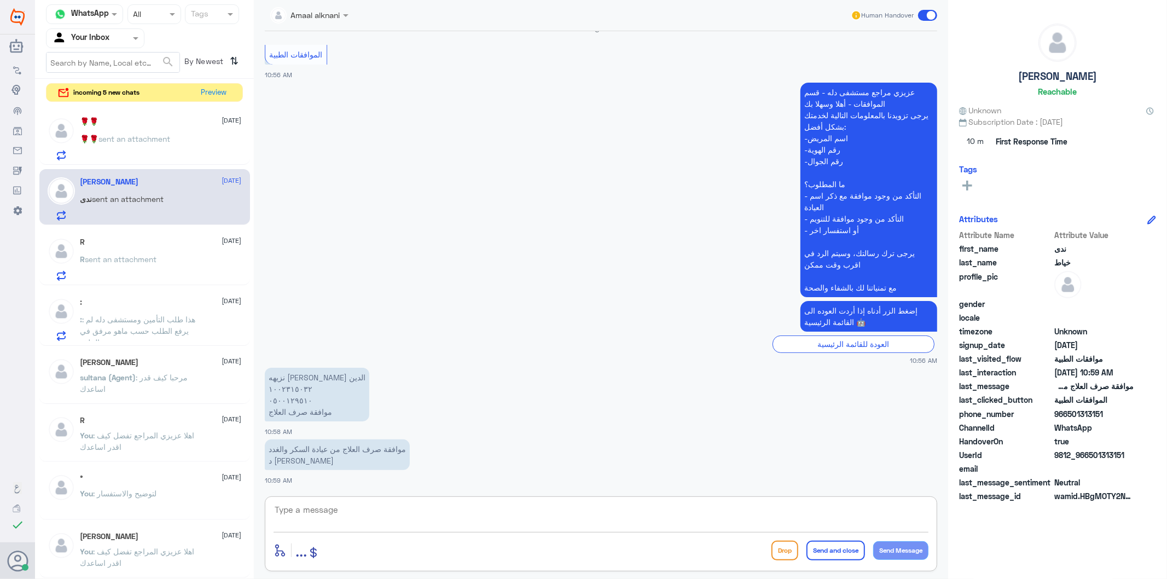
click at [371, 512] on textarea at bounding box center [601, 515] width 655 height 27
click at [401, 511] on textarea at bounding box center [601, 515] width 655 height 27
type textarea "0500129510"
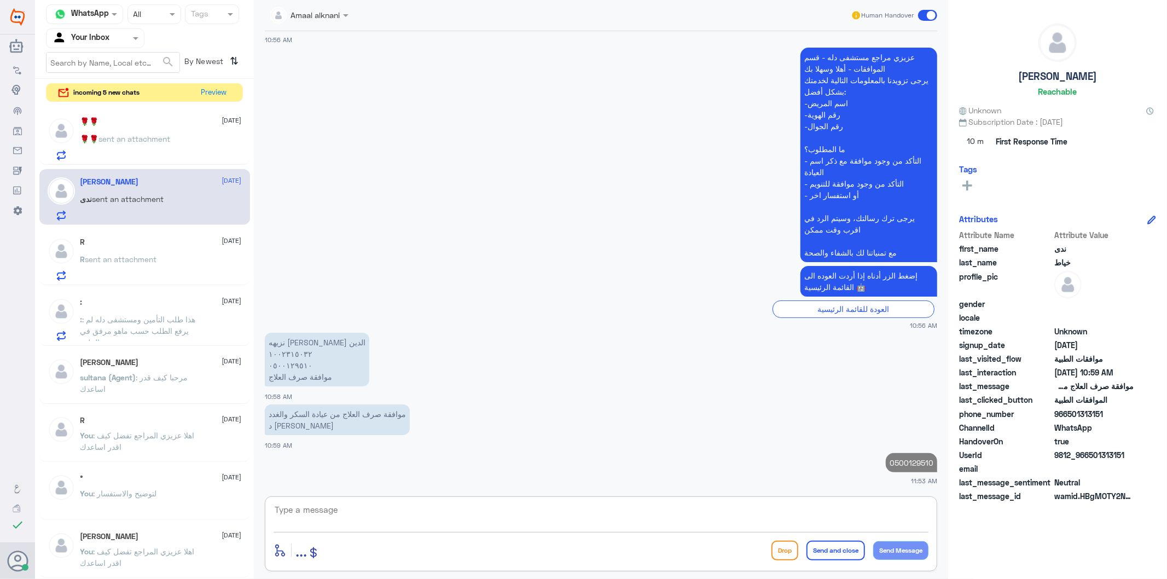
click at [902, 462] on p "0500129510" at bounding box center [911, 462] width 51 height 19
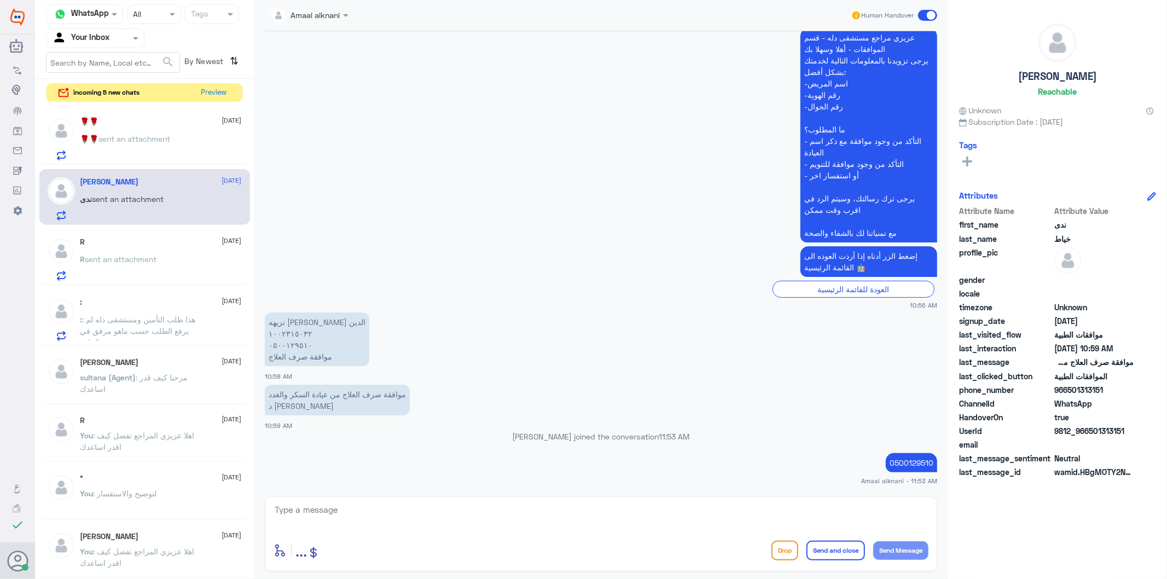
click at [338, 511] on textarea at bounding box center [601, 515] width 655 height 27
type textarea "يوجد لديكم موافقة"
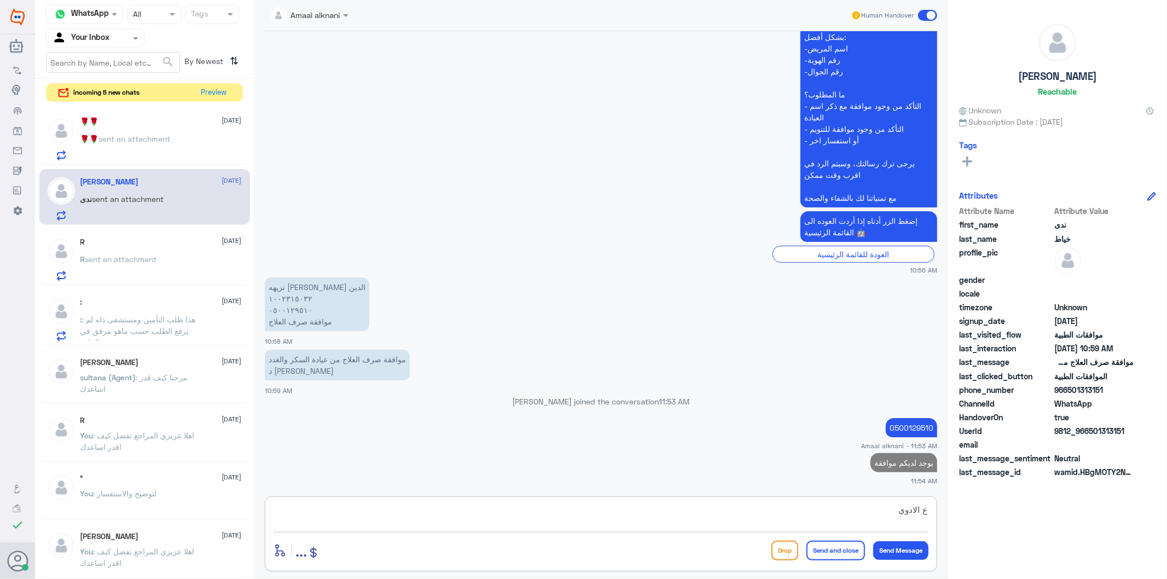
type textarea "ع الادوية"
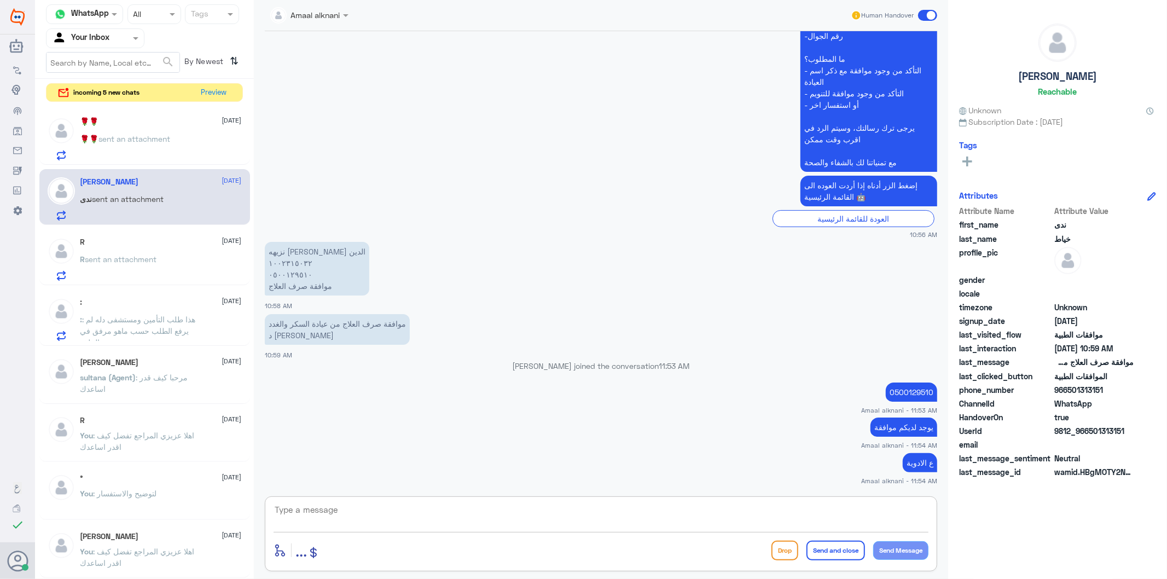
click at [429, 514] on textarea at bounding box center [601, 515] width 655 height 27
type textarea "يمكنكم التوجة للصيدلية للصرف"
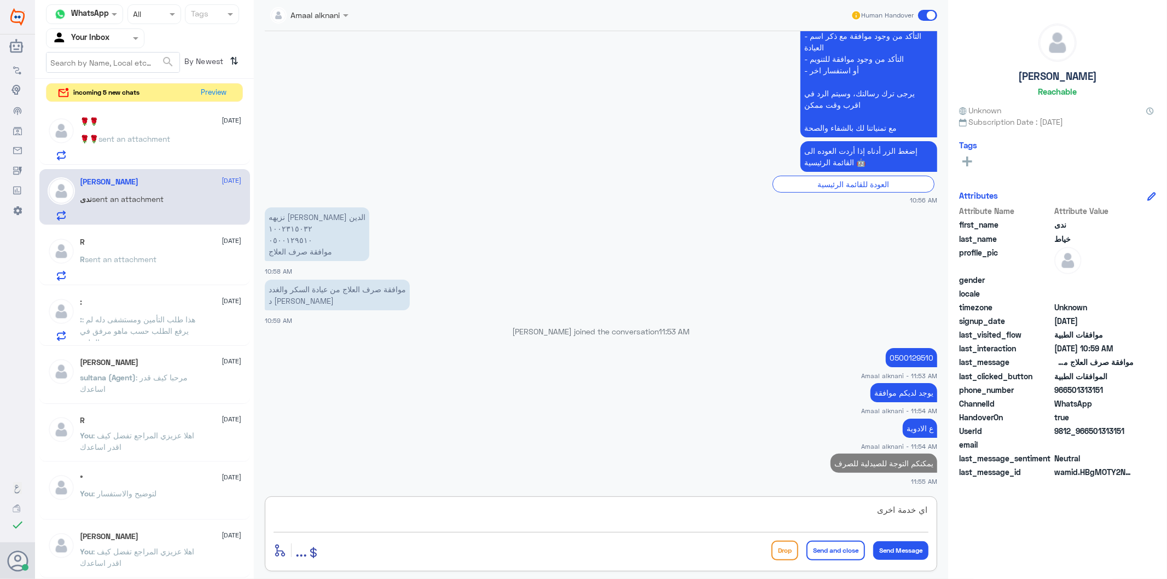
type textarea "اي خدمة اخرى"
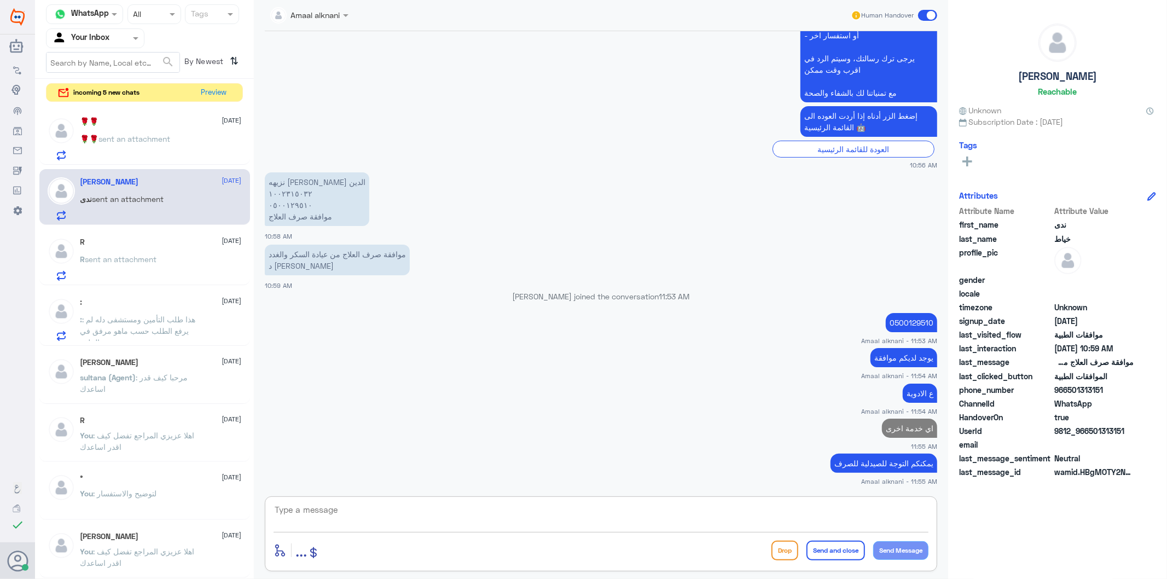
click at [135, 143] on p "🌹🌹 sent an attachment" at bounding box center [125, 146] width 90 height 27
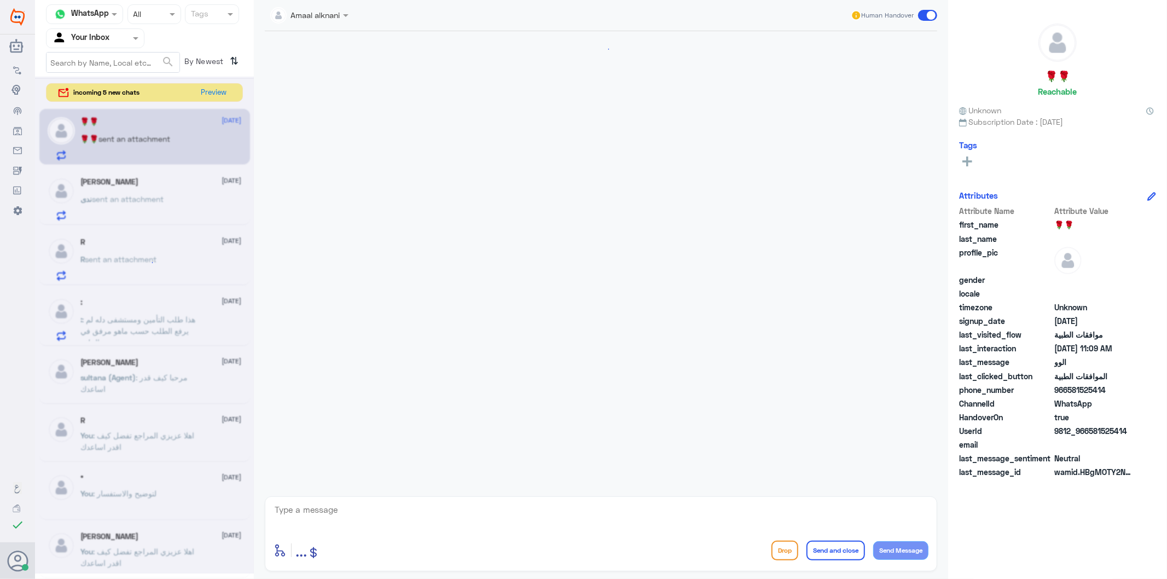
scroll to position [527, 0]
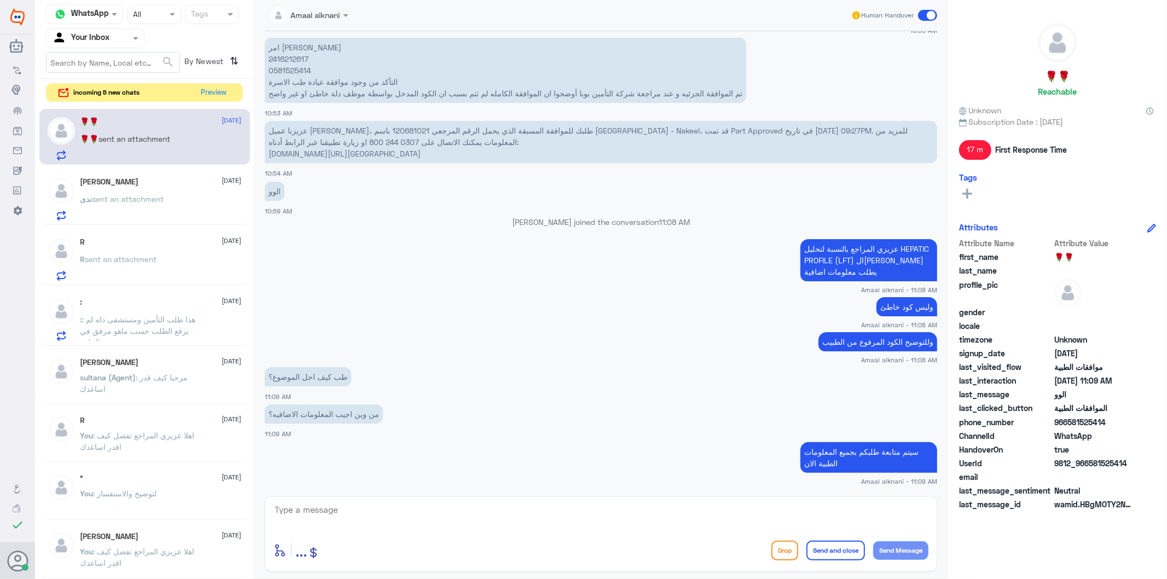
click at [319, 535] on div "enter flow name ... Drop Send and close Send Message" at bounding box center [601, 533] width 672 height 75
click at [318, 520] on textarea at bounding box center [601, 515] width 655 height 27
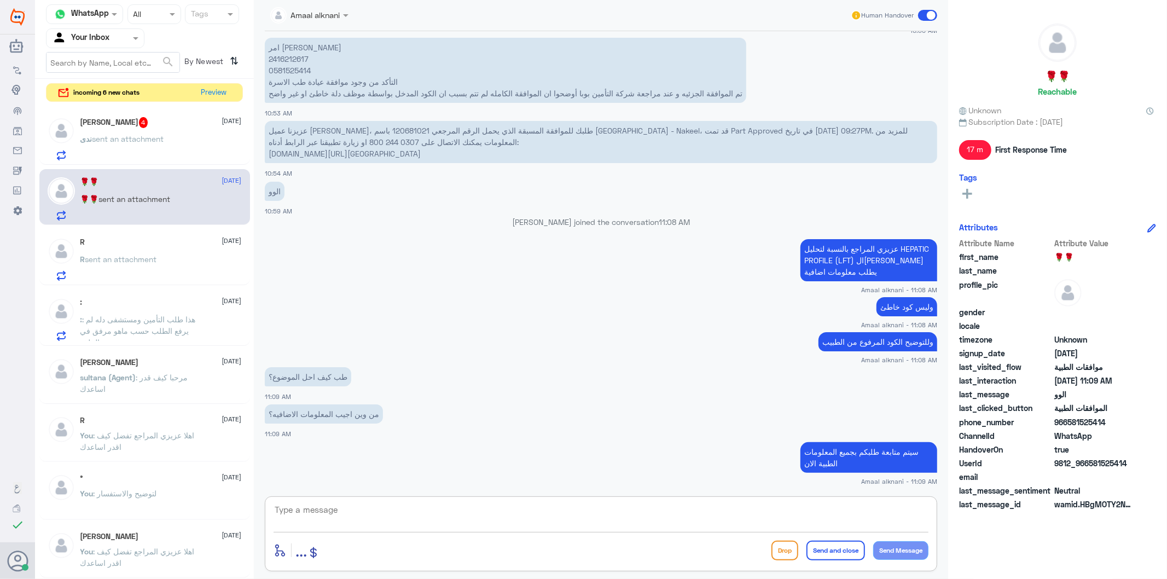
click at [141, 141] on span "sent an attachment" at bounding box center [128, 138] width 72 height 9
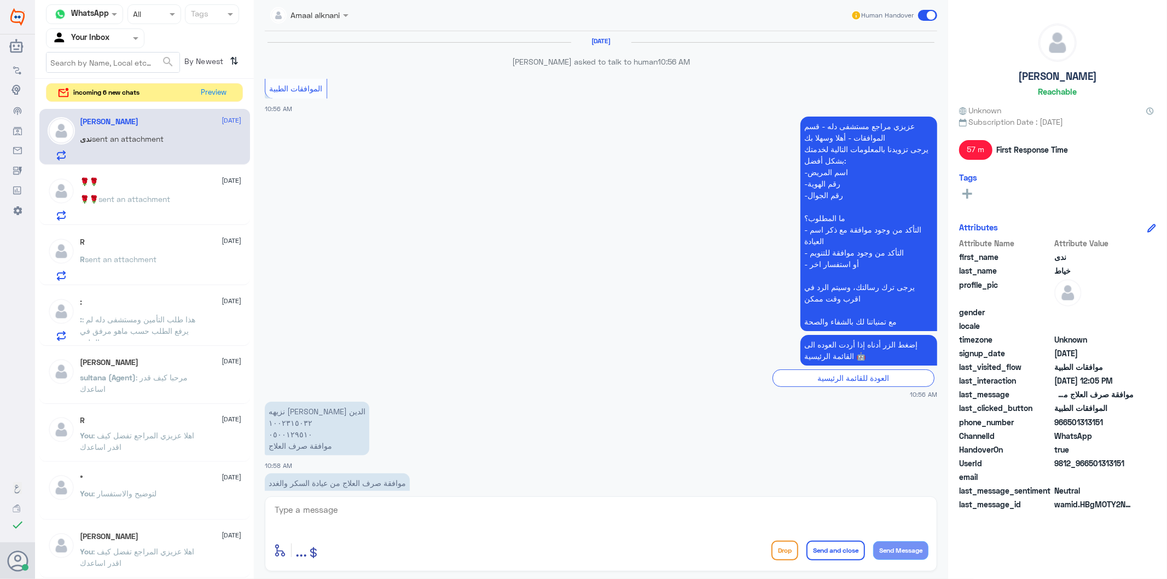
scroll to position [379, 0]
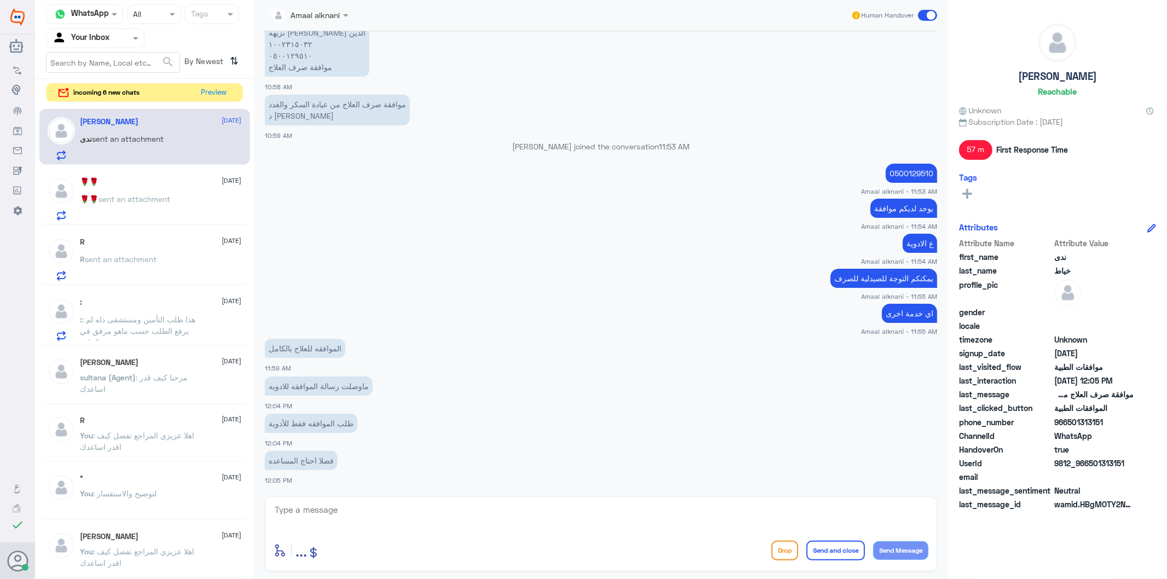
click at [334, 514] on textarea at bounding box center [601, 515] width 655 height 27
click at [338, 512] on textarea at bounding box center [601, 515] width 655 height 27
click at [899, 169] on p "0500129510" at bounding box center [911, 173] width 51 height 19
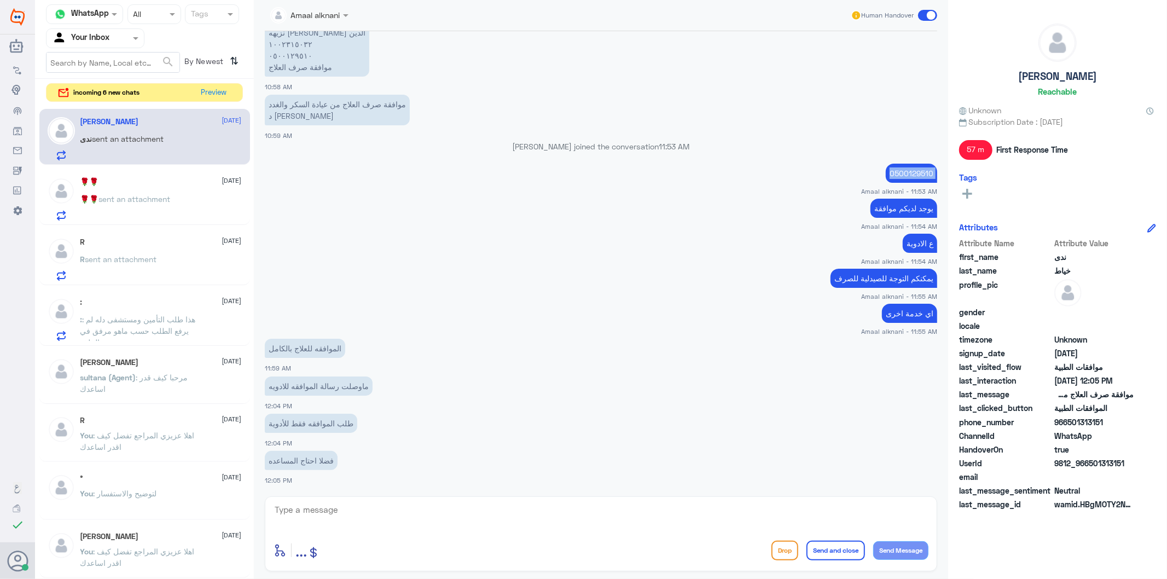
click at [899, 169] on p "0500129510" at bounding box center [911, 173] width 51 height 19
click at [387, 520] on textarea at bounding box center [601, 515] width 655 height 27
type textarea "'"
type textarea "الادوية كامله موافق عليها ماعد جهاز الحساس"
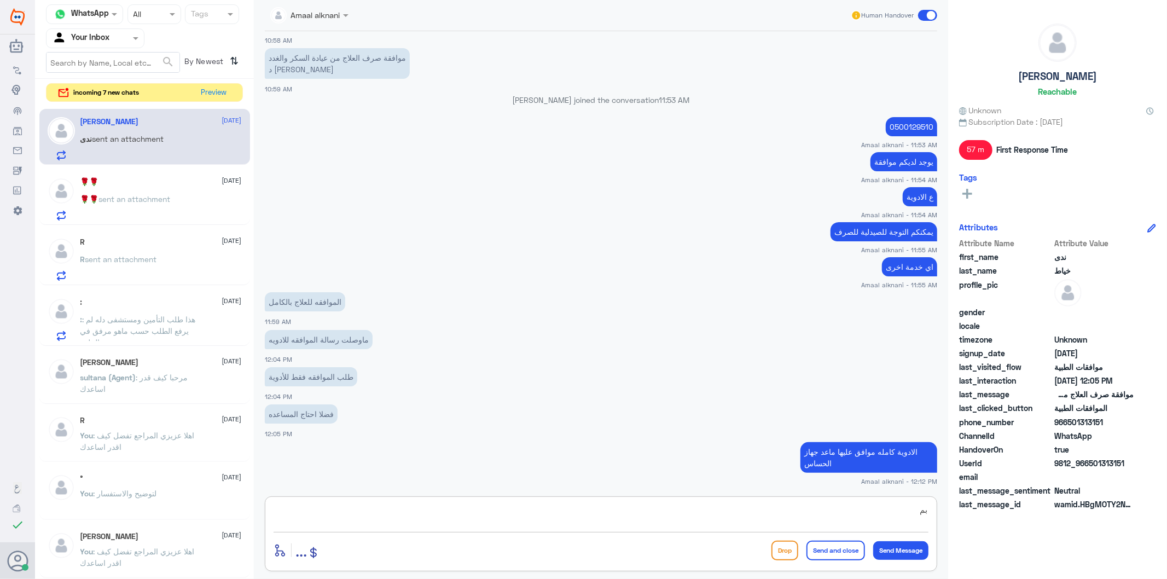
type textarea "ب"
type textarea "تم متابعته مع التامين والان تحت الاجراء"
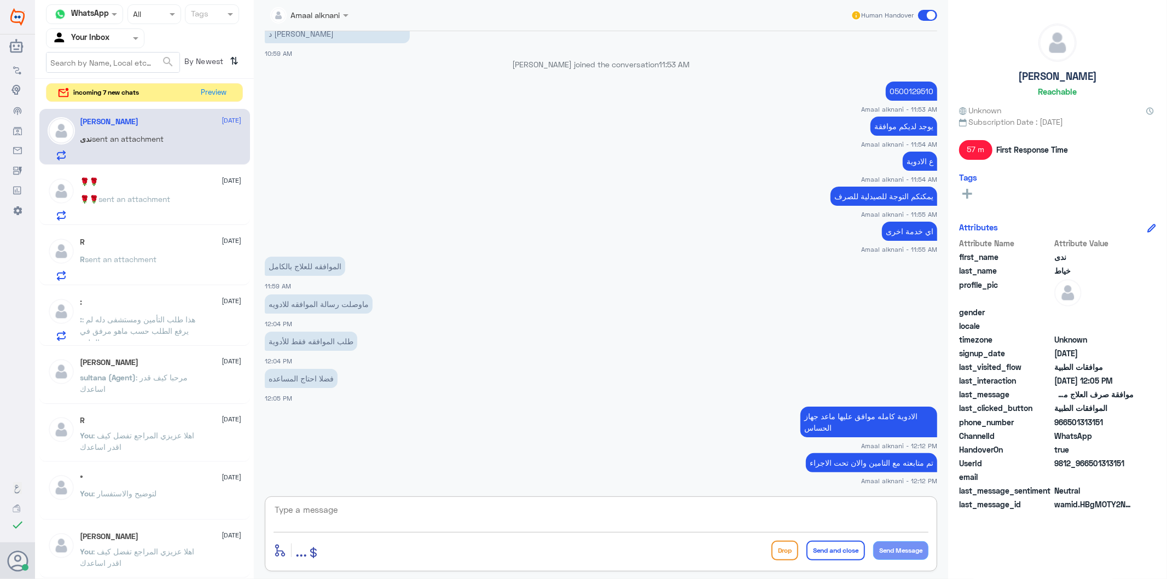
click at [129, 216] on p "🌹🌹 sent an attachment" at bounding box center [125, 206] width 90 height 27
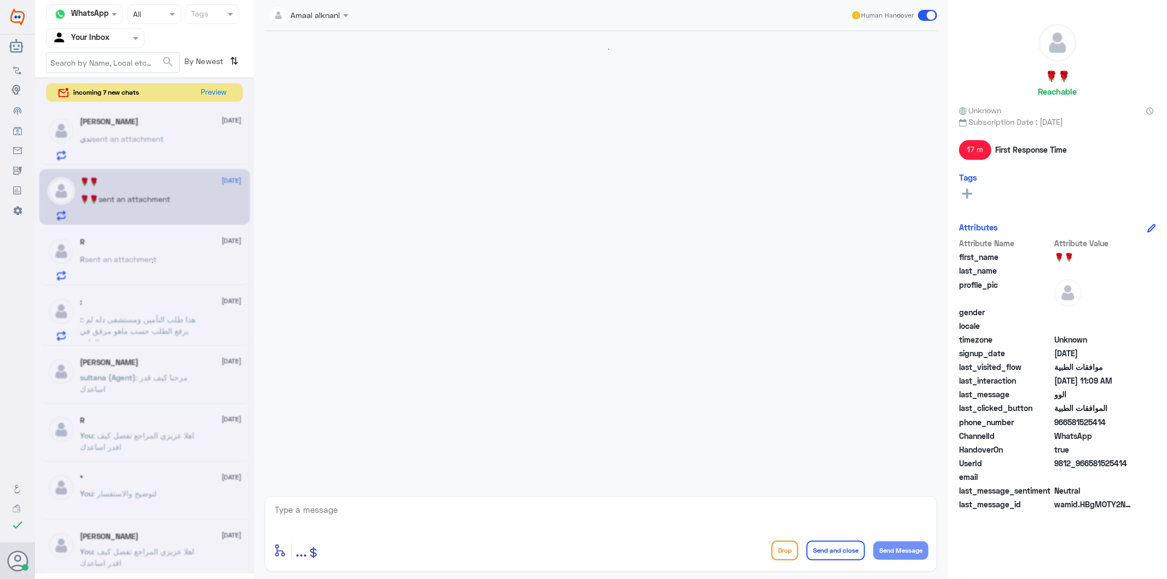
scroll to position [527, 0]
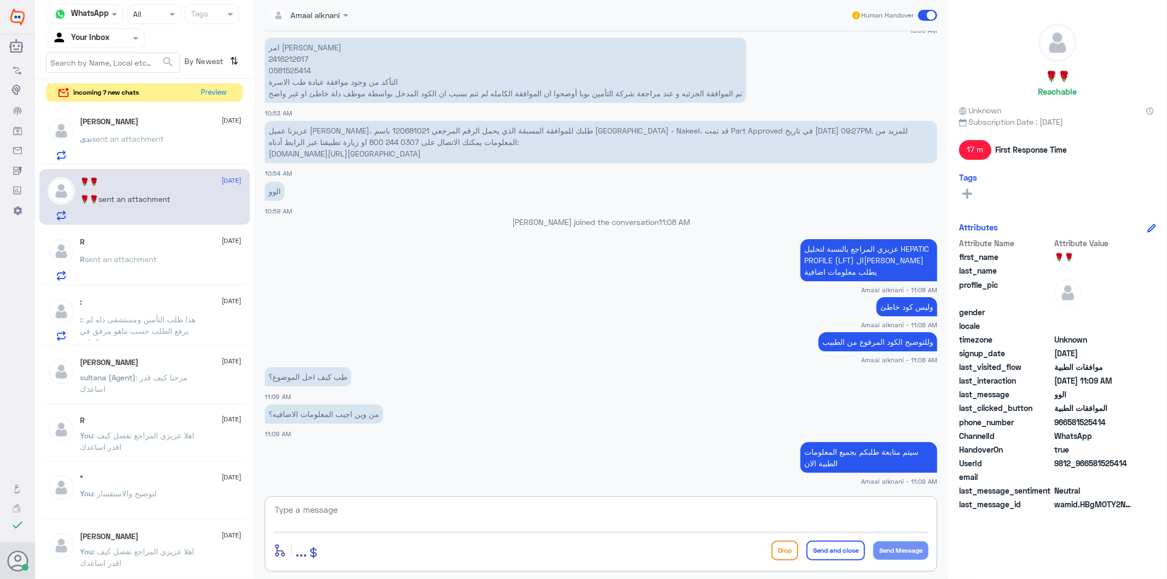
click at [315, 524] on textarea at bounding box center [601, 515] width 655 height 27
click at [315, 127] on p "عزيزنا عميل بوبا، طلبك للموافقة المسبقة الذي يحمل الرقم المرجعي 120681021 باسم …" at bounding box center [601, 142] width 672 height 42
click at [406, 516] on textarea at bounding box center [601, 515] width 655 height 27
type textarea "h"
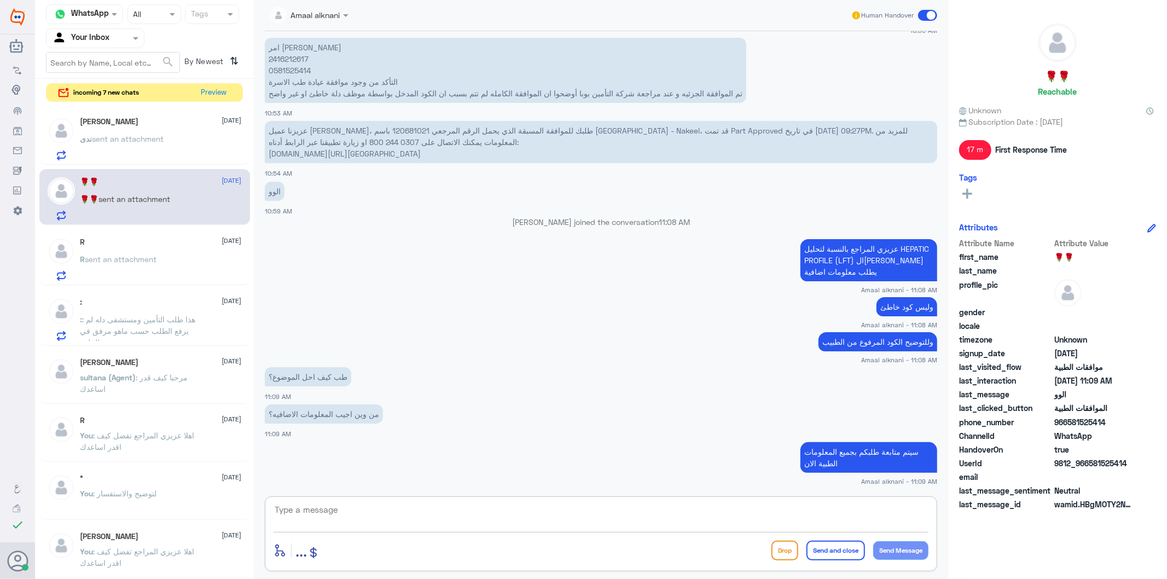
type textarea "ل"
paste textarea "نحتاج تحليل مبدئي لأنزيمات الكبد"
drag, startPoint x: 861, startPoint y: 511, endPoint x: 876, endPoint y: 512, distance: 15.3
click at [876, 512] on textarea "التامين يحتاج - نحتاج تحليل مبدئي لأنزيمات الكبد" at bounding box center [601, 515] width 655 height 27
click at [731, 521] on textarea "التامين يحتاج - تحليل مبدئي لأنزيمات الكبد" at bounding box center [601, 515] width 655 height 27
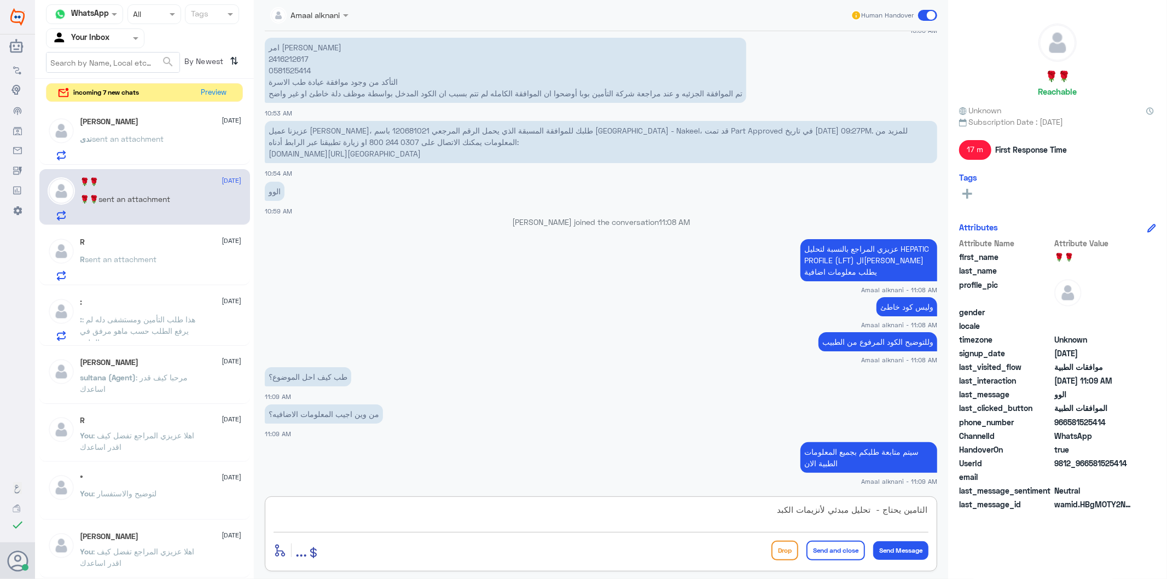
click at [732, 520] on textarea "التامين يحتاج - تحليل مبدئي لأنزيمات الكبد" at bounding box center [601, 515] width 655 height 27
click at [732, 513] on textarea "التامين يحتاج - تحليل مبدئي لأنزيمات الكبد" at bounding box center [601, 515] width 655 height 27
click at [782, 514] on textarea "التامين يحتاج - تحليل مبدئي لأنزيمات الكبد - لابد من مراجعة الطبيب لرفع لكم طلب" at bounding box center [601, 515] width 655 height 27
type textarea "التامين يحتاج - تحليل مبدئي لأنزيمات الكبدحتى نستطيع متابعة التحليل المرفوض - ل…"
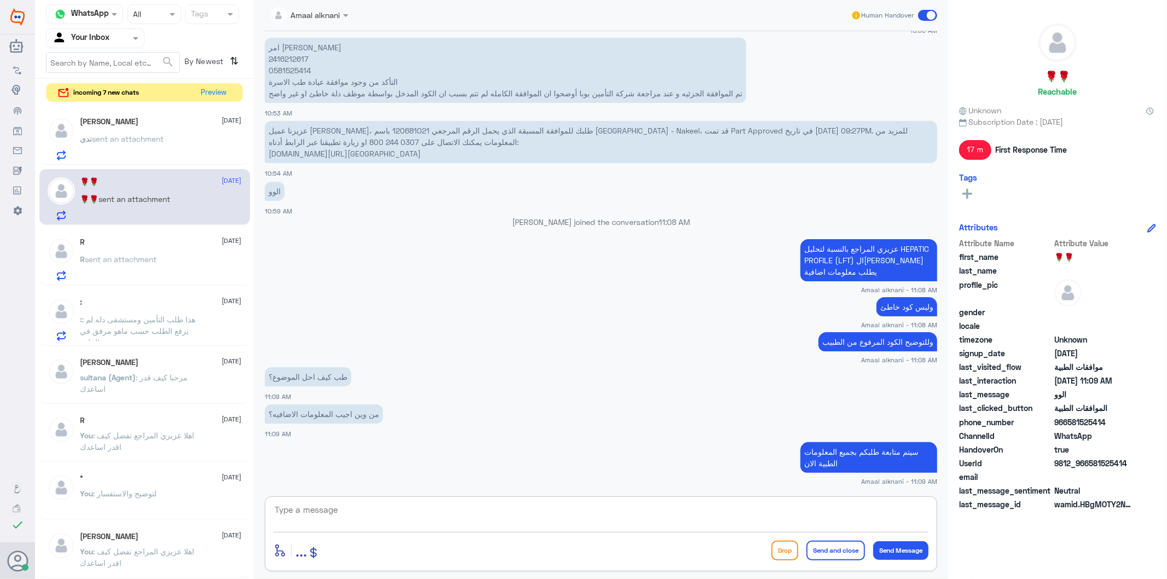
scroll to position [597, 0]
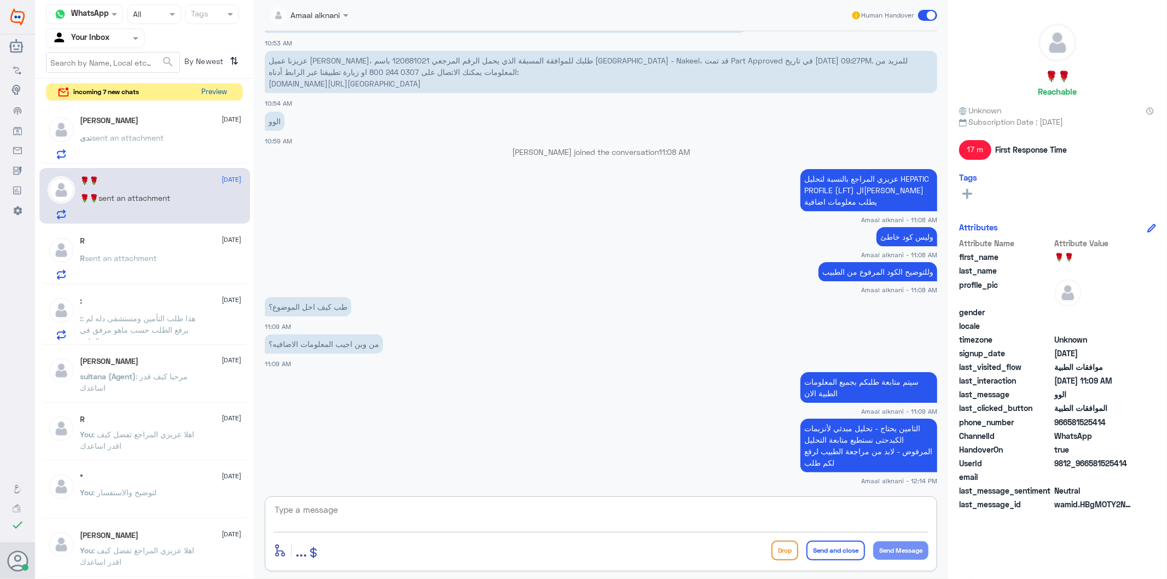
click at [219, 94] on button "Preview" at bounding box center [215, 92] width 34 height 17
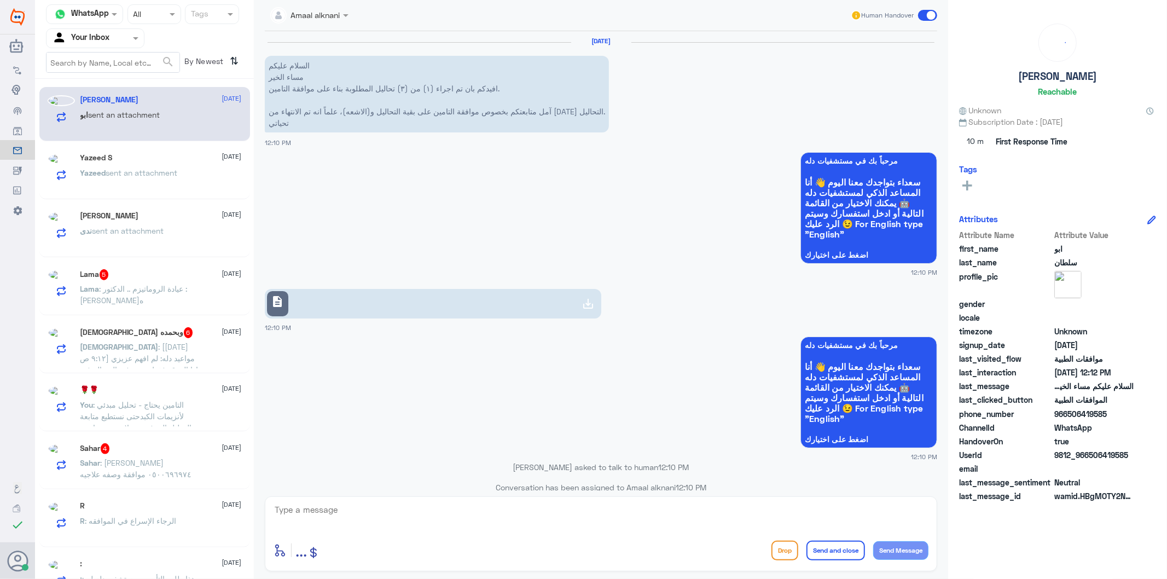
scroll to position [517, 0]
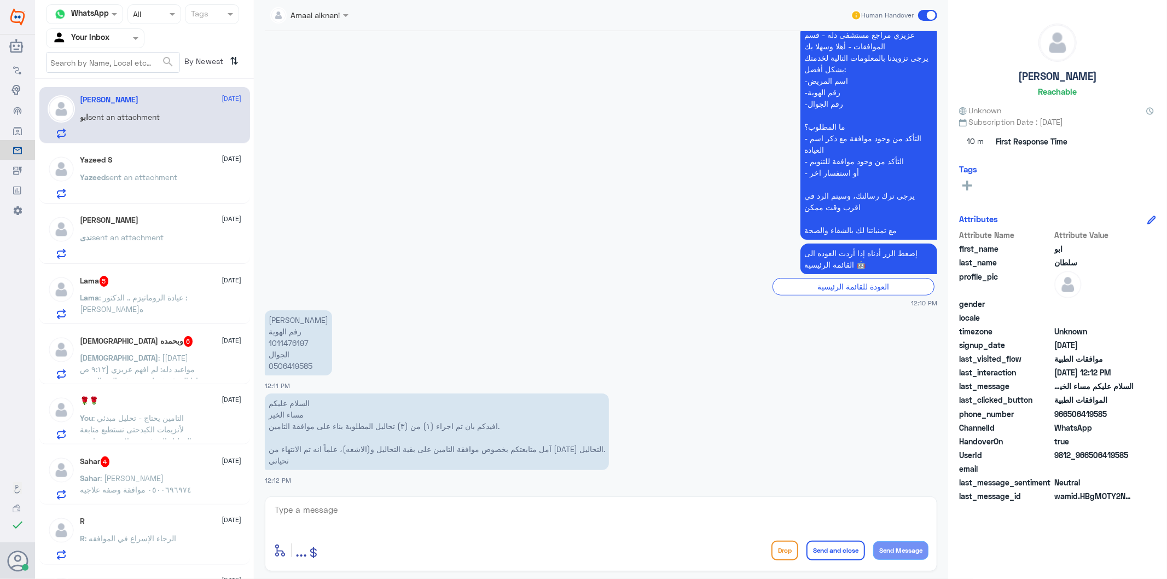
click at [301, 368] on p "فائز بن علي الحربي رفم الهوية 1011476197 الجوال 0506419585" at bounding box center [298, 342] width 67 height 65
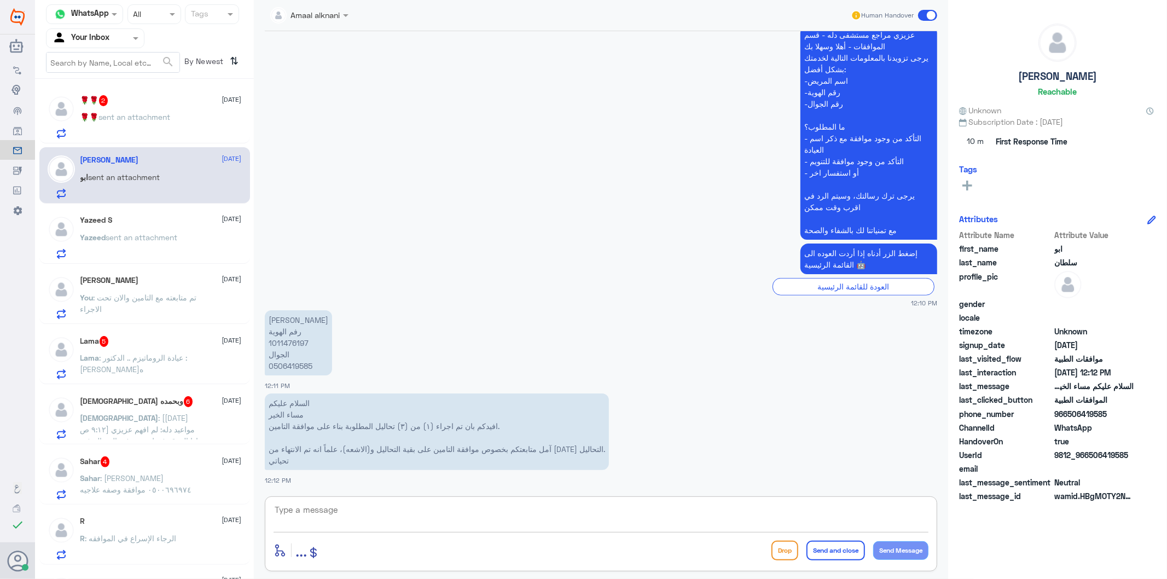
click at [440, 507] on textarea at bounding box center [601, 515] width 655 height 27
type textarea "تم متابعة طلبكم والان تحت الاجراء"
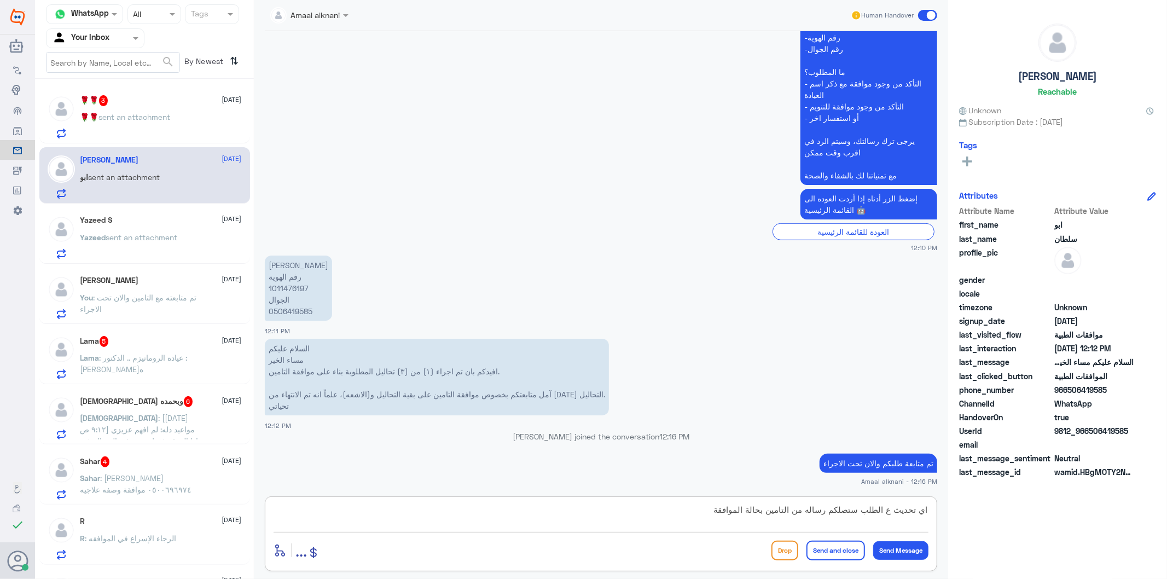
type textarea "اي تحديث ع الطلب ستصلكم رساله من التامين بحالة الموافقة"
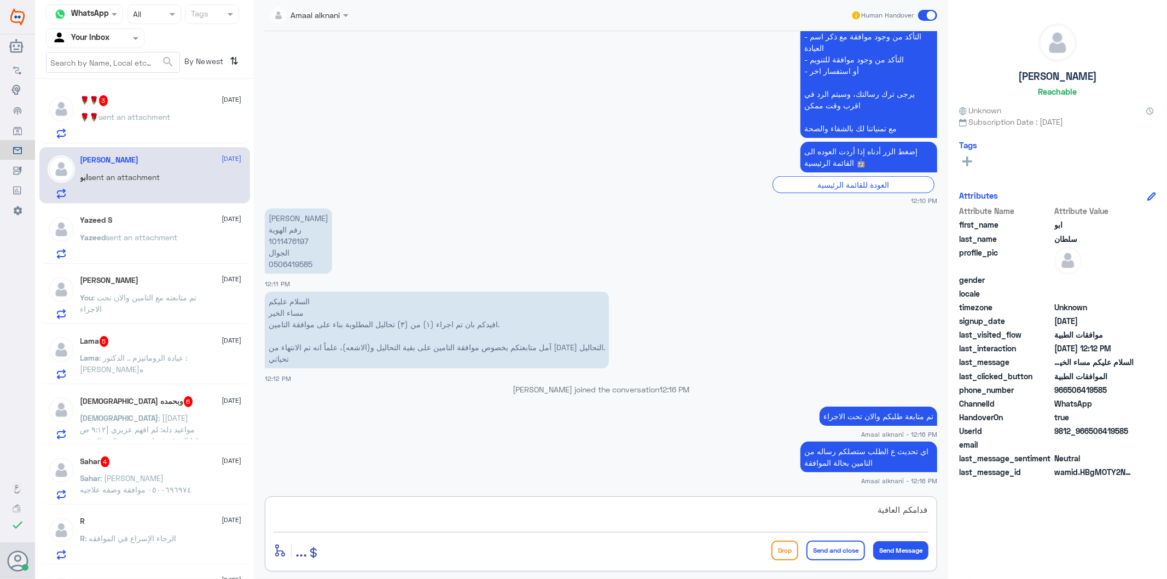
type textarea "قدامكم العافية"
click at [825, 549] on button "Send and close" at bounding box center [836, 551] width 59 height 20
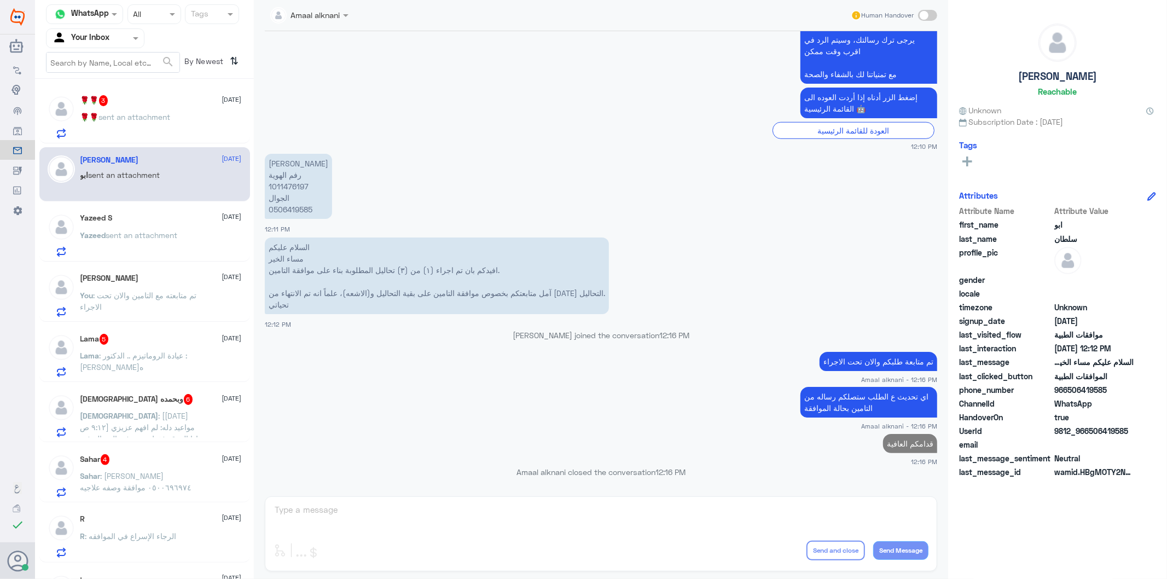
click at [141, 102] on div "🌹🌹 3 13 August" at bounding box center [160, 100] width 161 height 11
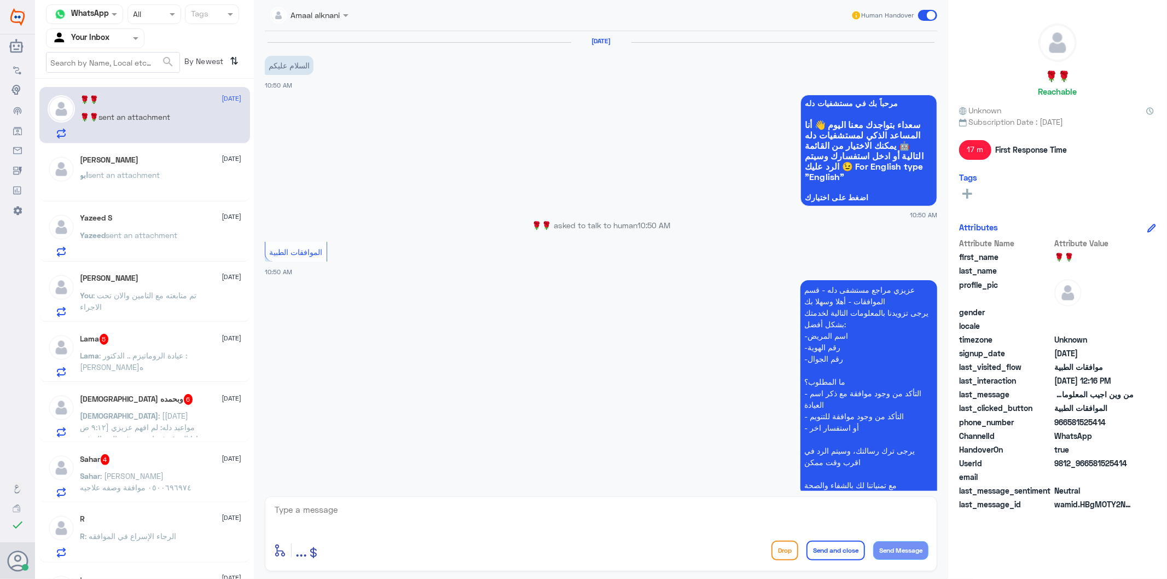
scroll to position [709, 0]
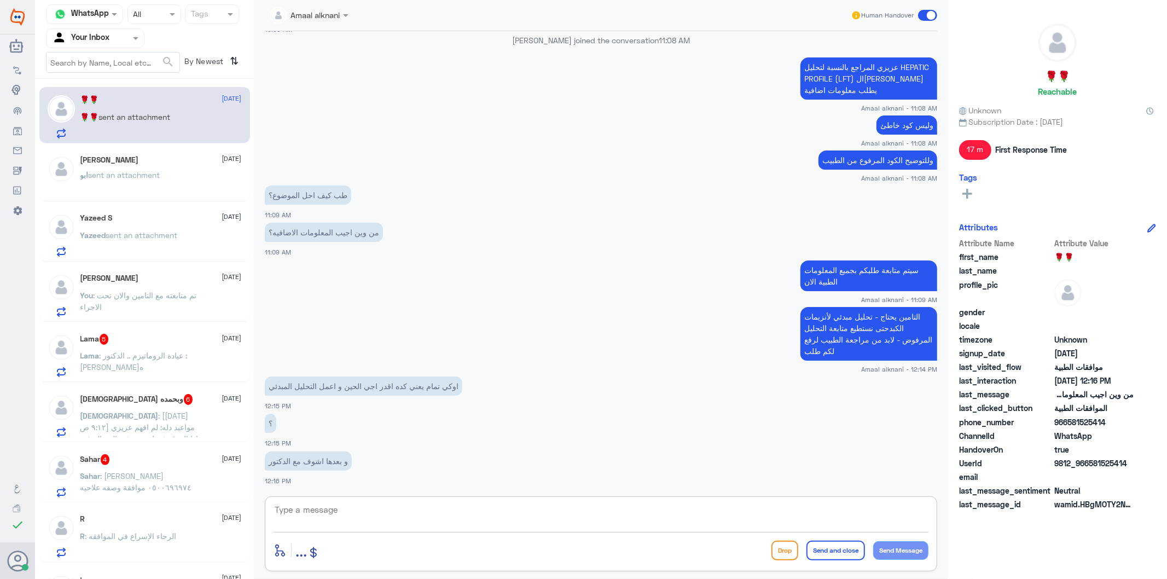
click at [400, 512] on textarea at bounding box center [601, 515] width 655 height 27
click at [395, 520] on textarea at bounding box center [601, 515] width 655 height 27
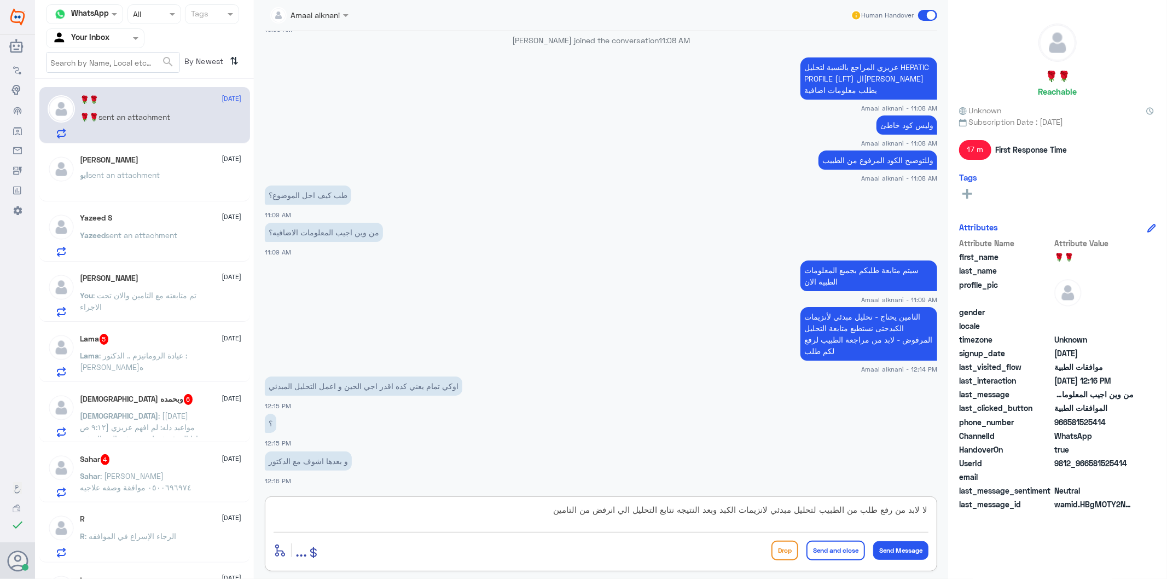
type textarea "لا لابد من رفع طلب من الطبيب لتحليل مبدئي لانزيمات الكبد وبعد النتيجه نتابع الت…"
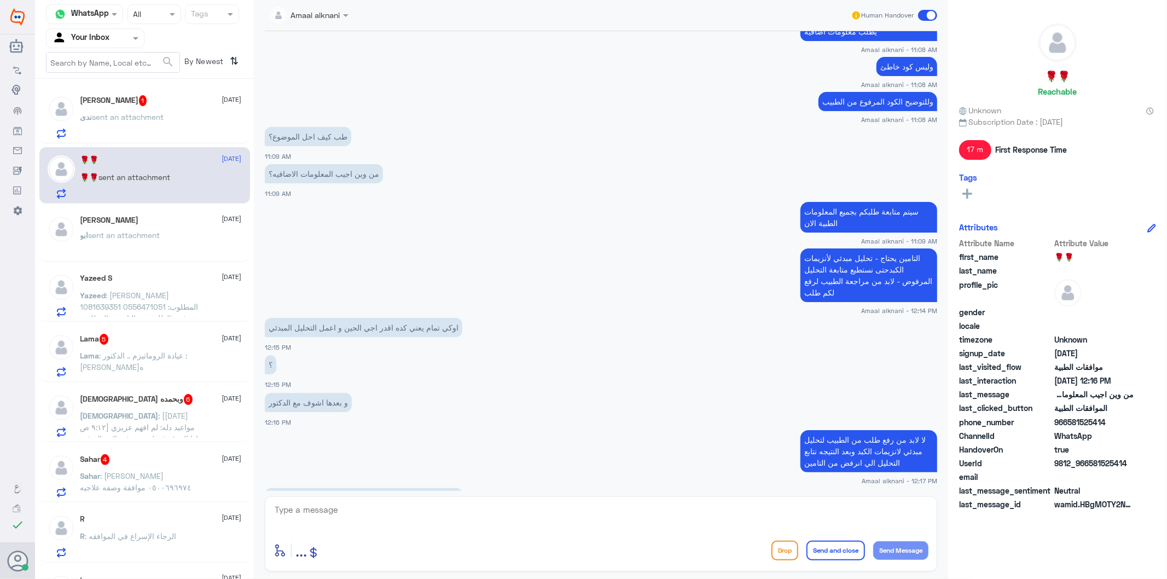
scroll to position [804, 0]
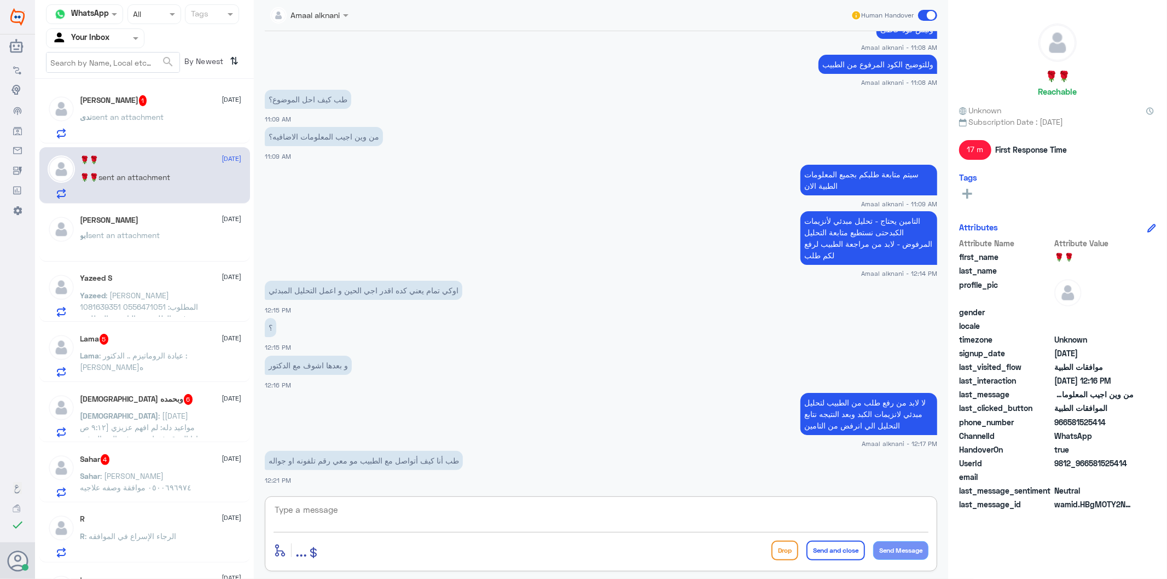
click at [386, 511] on textarea at bounding box center [601, 515] width 655 height 27
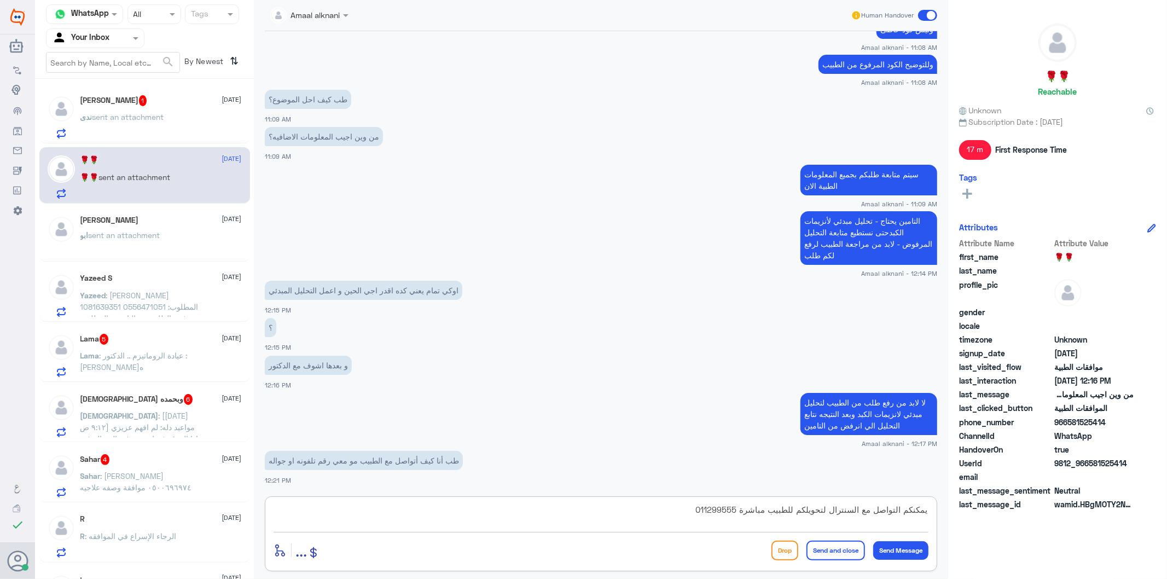
type textarea "يمكنكم التواصل مع السنترال لتحويلكم للطبيب مباشرة 0112995555"
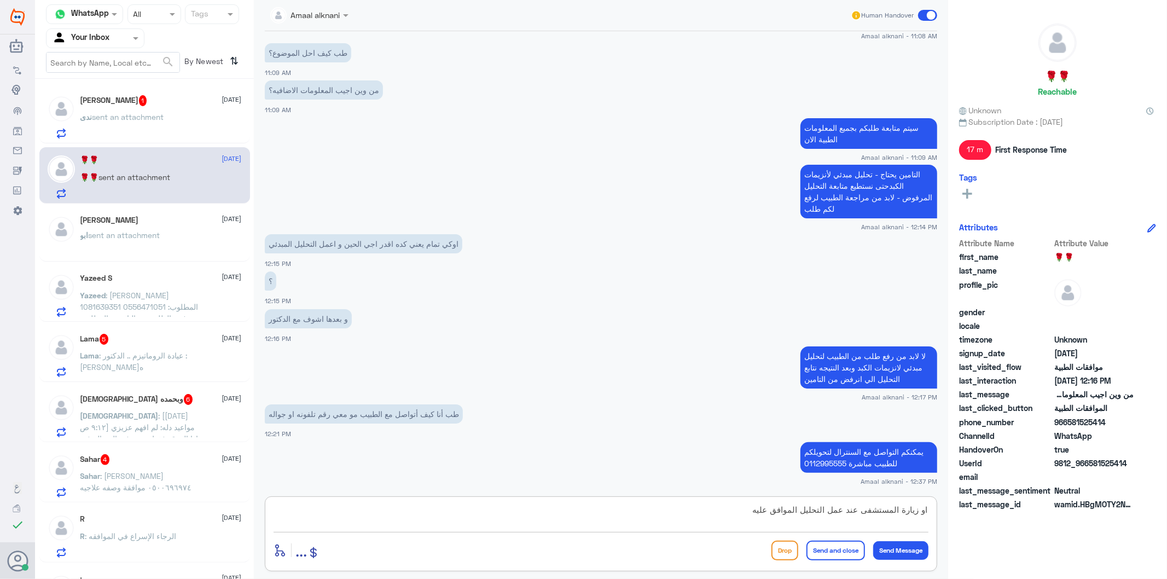
type textarea "او زيارة المستشفى عند عمل التحليل الموافق عليه"
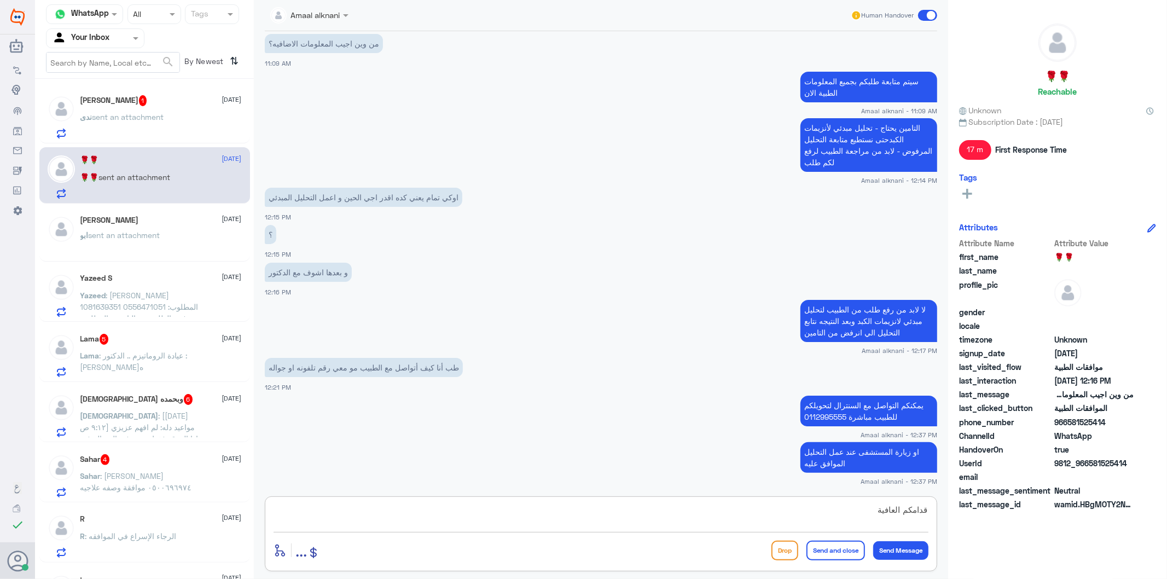
type textarea "قدامكم العافية"
click at [839, 549] on button "Send and close" at bounding box center [836, 551] width 59 height 20
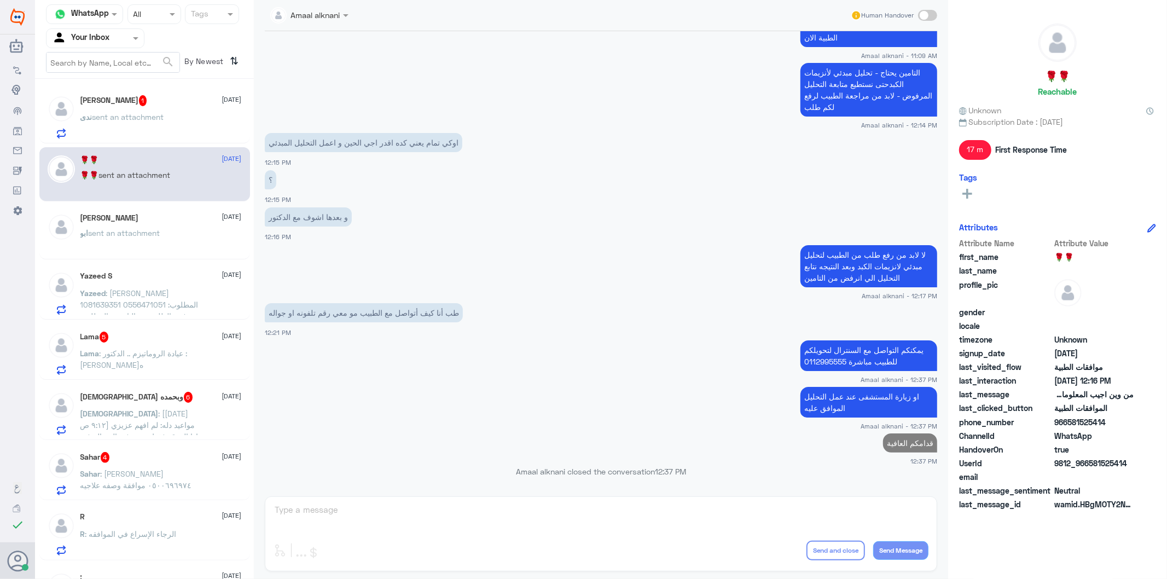
click at [156, 479] on span ": سحر محمد ١٠٩٣٣٦٠٣٢٧ ٠٥٠٠٦٩٦٩٧٤ موافقة وصفه علاجيه" at bounding box center [136, 479] width 112 height 21
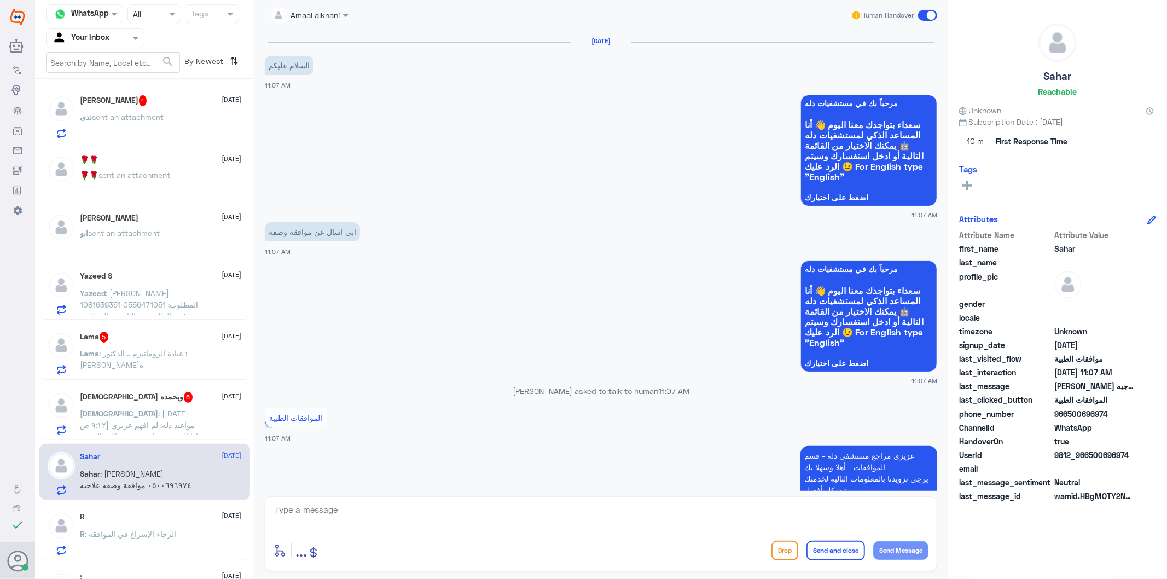
scroll to position [315, 0]
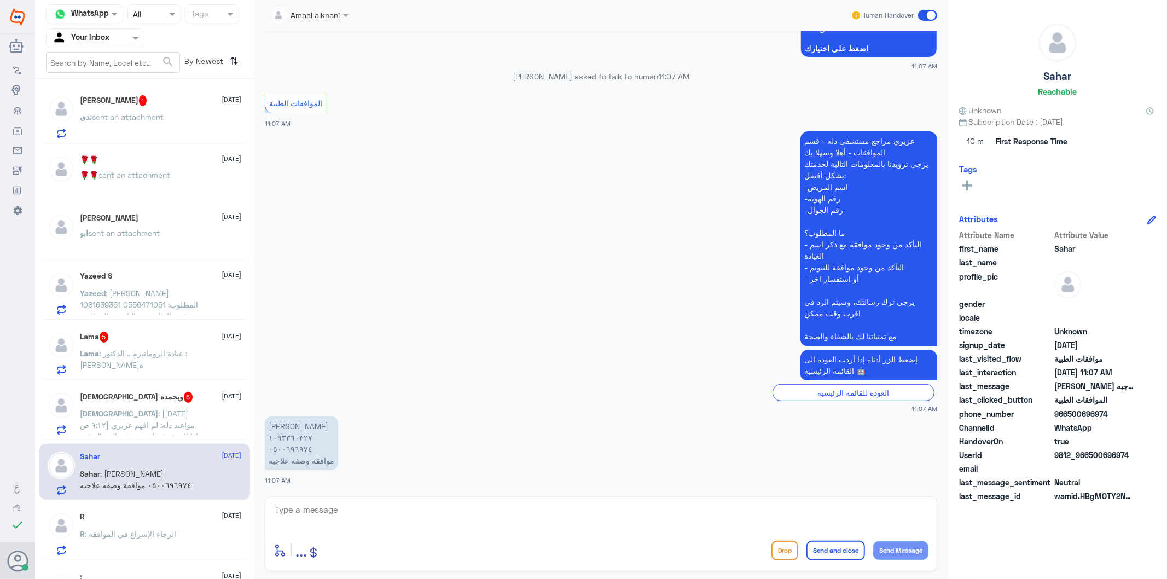
click at [353, 516] on textarea at bounding box center [601, 515] width 655 height 27
click at [333, 513] on textarea at bounding box center [601, 515] width 655 height 27
drag, startPoint x: 338, startPoint y: 516, endPoint x: 91, endPoint y: 510, distance: 246.8
click at [91, 510] on div "Channel WhatsApp Status × All Tags Agent Filter Your Inbox search By Newest ⇅ 🌹…" at bounding box center [601, 291] width 1132 height 582
drag, startPoint x: 338, startPoint y: 505, endPoint x: 129, endPoint y: 477, distance: 211.5
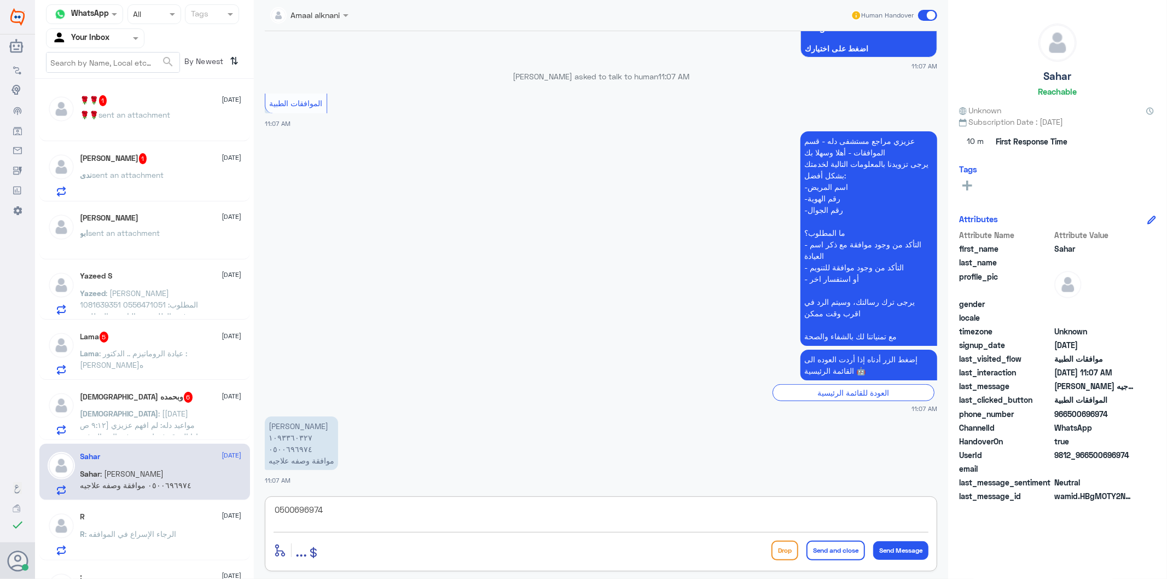
click at [129, 477] on div "Channel WhatsApp Status × All Tags Agent Filter Your Inbox search By Newest ⇅ 🌹…" at bounding box center [601, 291] width 1132 height 582
paste textarea "PRIMA D3 50,000"
type textarea "تمت الموافقة ع الوصفه ماعدا PRIMA D3 50,000"
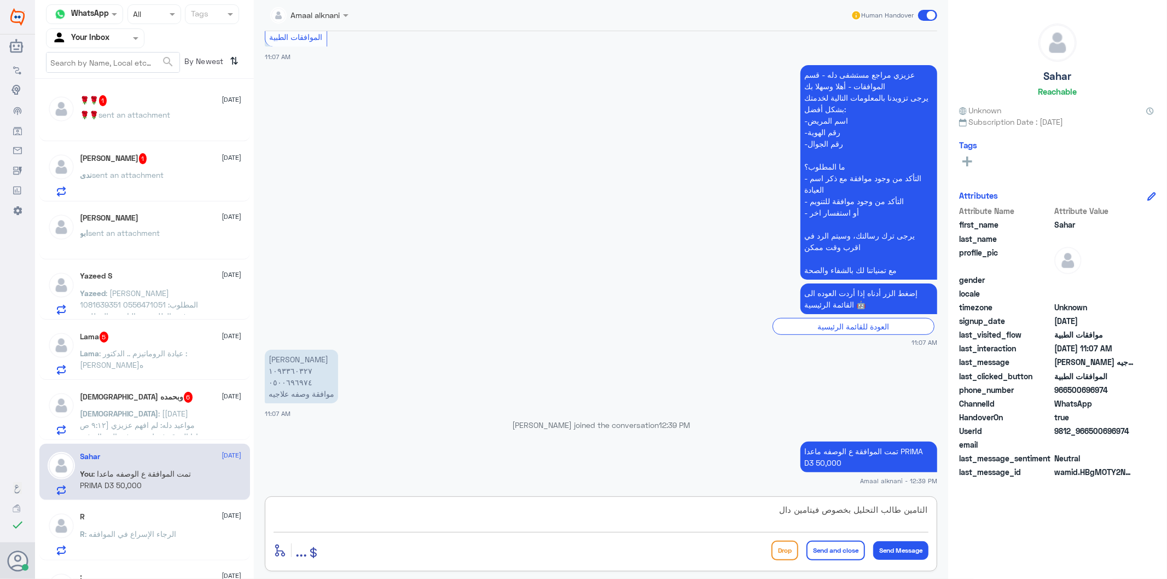
type textarea "التامين طالب التحليل بخصوص فيتامين دال"
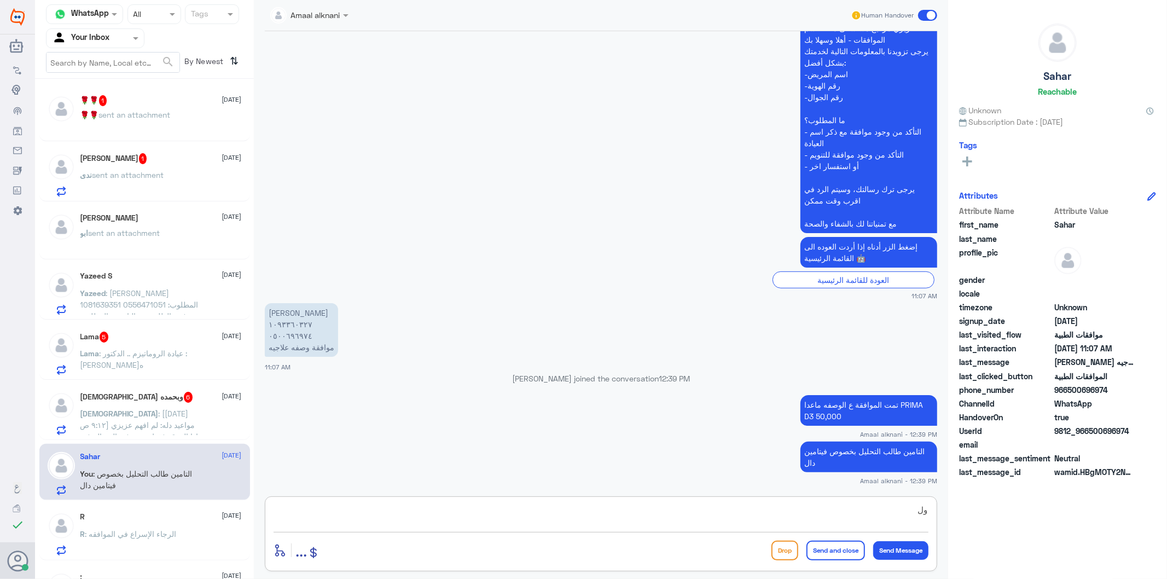
type textarea "و"
type textarea "ارفقت تشخيص الطبيب والطلب الان تحت الاجراء"
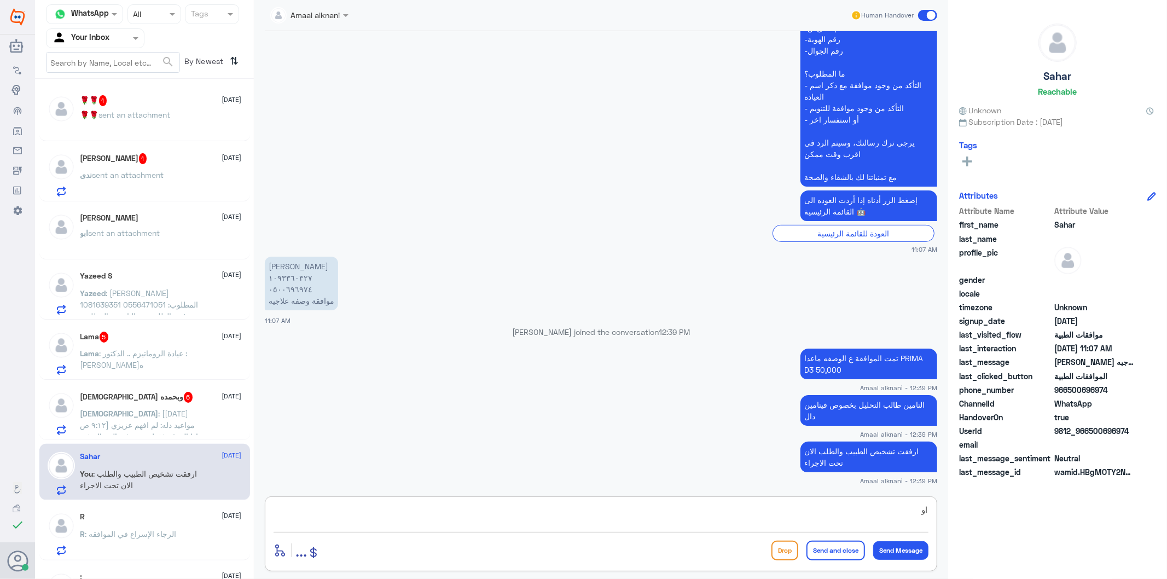
type textarea "ا"
type textarea "قدامكم العافية"
click at [820, 548] on button "Send and close" at bounding box center [836, 551] width 59 height 20
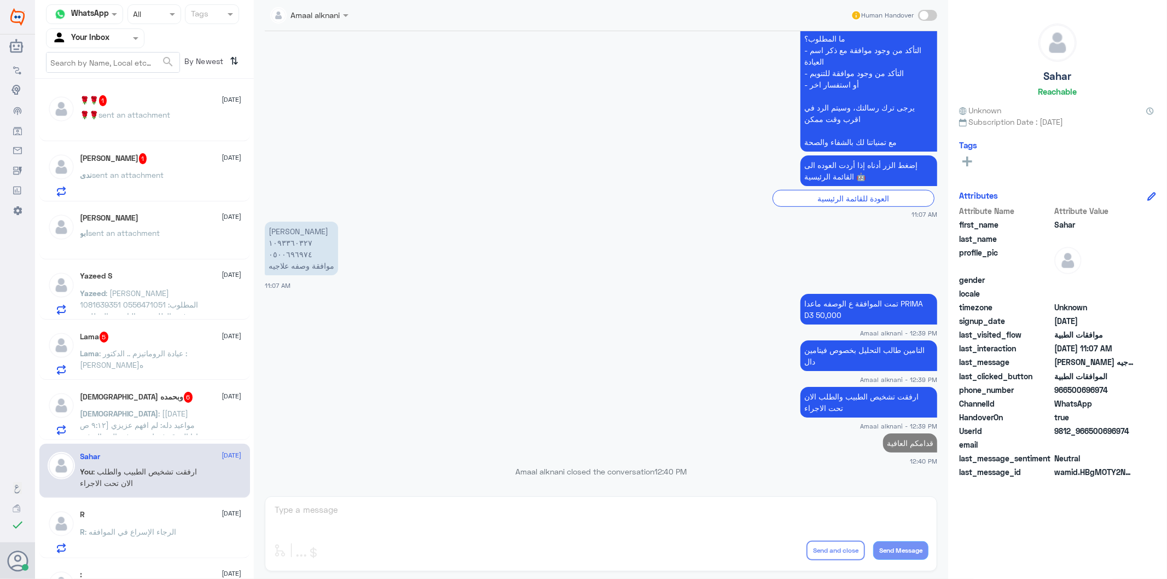
click at [151, 357] on span ": عيادة الروماتيزم .. الدكتور : احمد طه ابو غنيمه" at bounding box center [133, 359] width 107 height 21
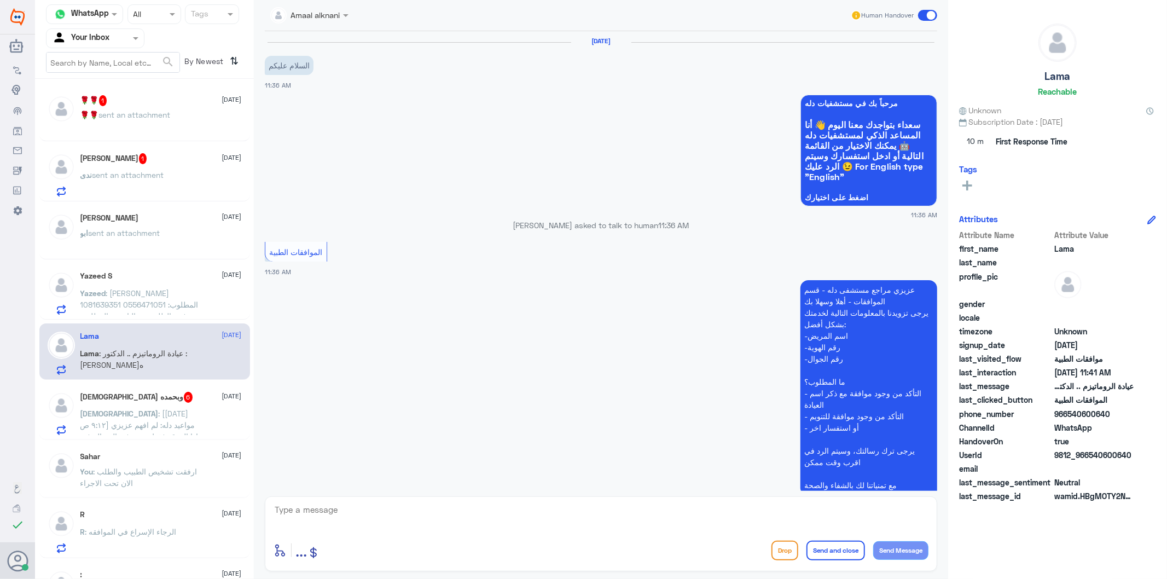
scroll to position [269, 0]
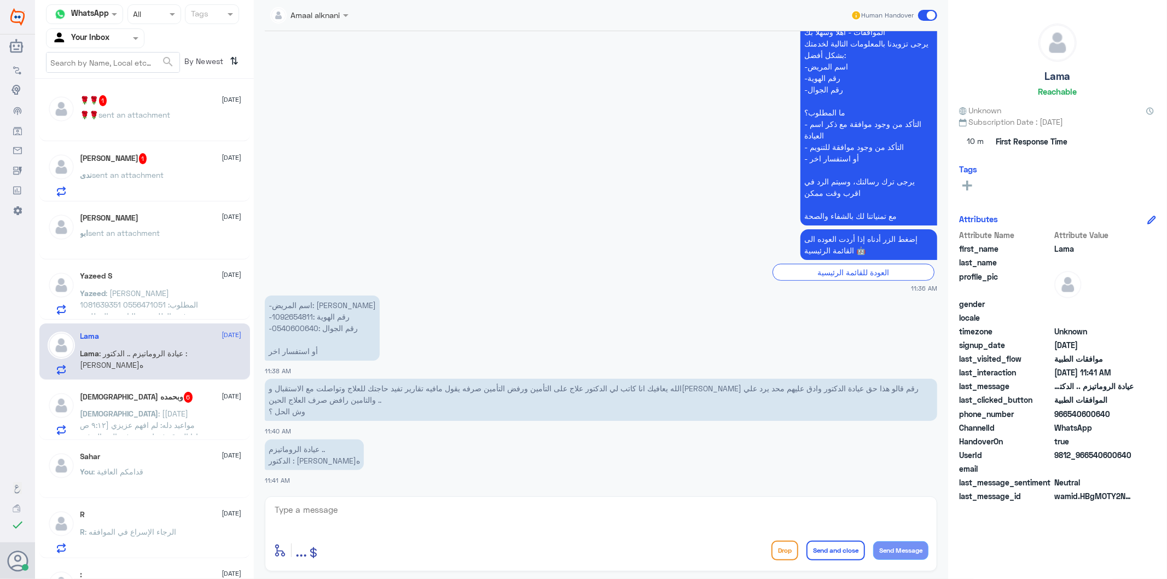
click at [299, 317] on p "-اسم المريض: لمى علي النجاشي -رقم الهوية :1092654811 -رقم الجوال :0540600640 أو…" at bounding box center [322, 327] width 115 height 65
click at [347, 510] on textarea at bounding box center [601, 515] width 655 height 27
click at [386, 526] on textarea "ناسف عزيزي المراجع تم متابعة حالتكم عدة مرات ولازال" at bounding box center [601, 515] width 655 height 27
click at [386, 518] on textarea "ناسف عزيزي المراجع تم متابعة حالتكم عدة مرات ولازال" at bounding box center [601, 515] width 655 height 27
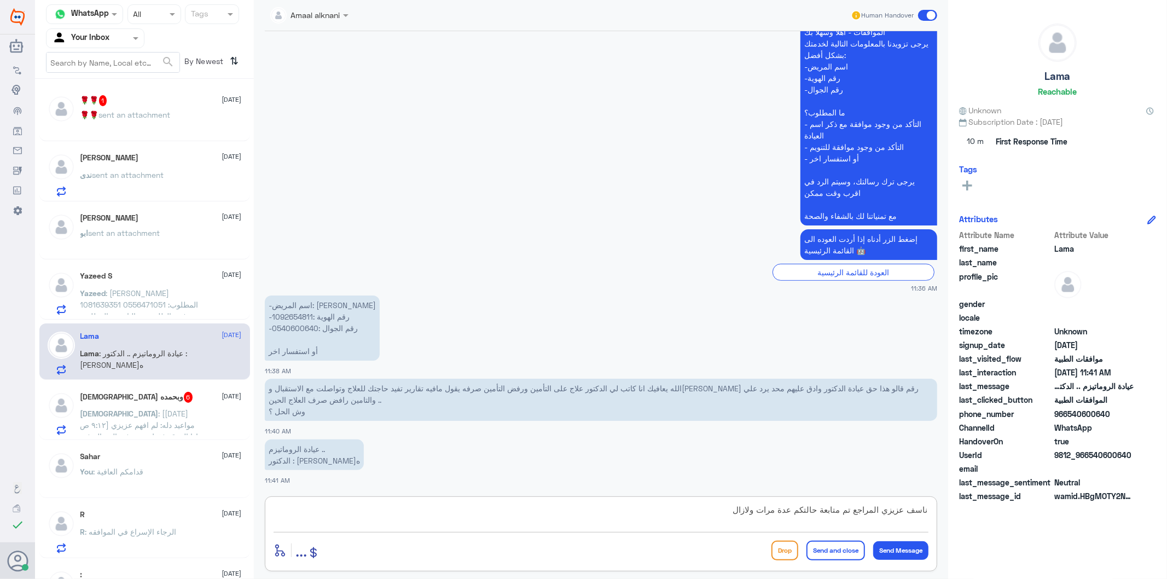
click at [386, 518] on textarea "ناسف عزيزي المراجع تم متابعة حالتكم عدة مرات ولازال" at bounding box center [601, 515] width 655 height 27
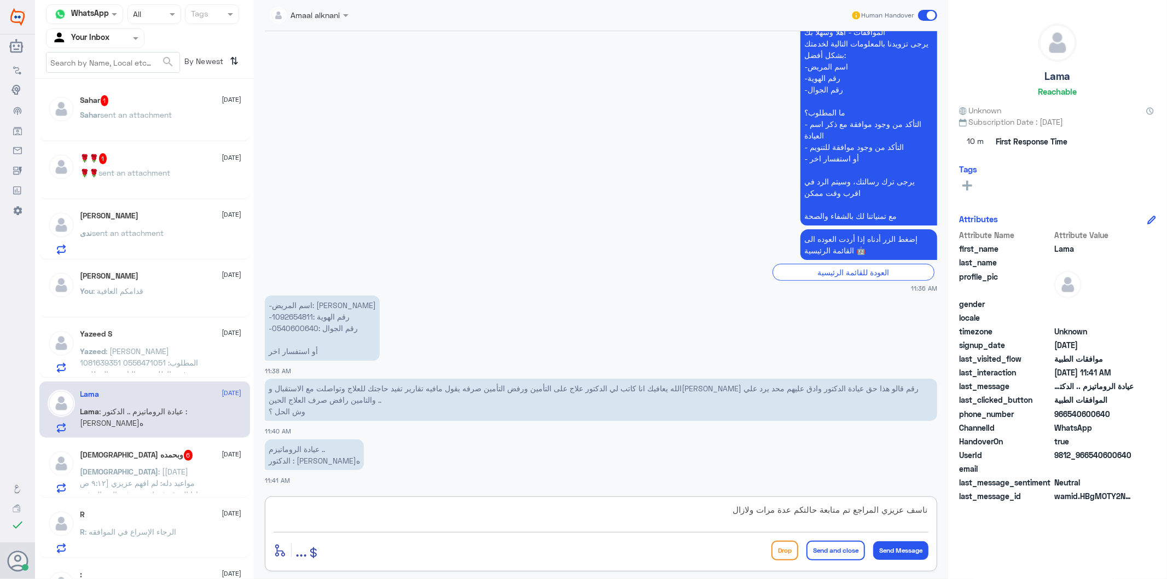
click at [603, 515] on textarea "ناسف عزيزي المراجع تم متابعة حالتكم عدة مرات ولازال" at bounding box center [601, 515] width 655 height 27
click at [815, 506] on textarea "ناسف عزيزي المراجع تم متابعة حالتكم عدة مرات ولازال مرفوض" at bounding box center [601, 515] width 655 height 27
click at [792, 510] on textarea "ناسف عزيزي المراجع تم متابعة حالتكم عدة مرات ولازال مرفوض" at bounding box center [601, 515] width 655 height 27
click at [795, 513] on textarea "ناسف عزيزي المراجع تم متابعة حالتكم عدة مرات ولازال مرفوض" at bounding box center [601, 515] width 655 height 27
type textarea "ناسف عزيزي المراجع تم متابعة حالتكم بارفاق جميع المعلومات الطبية الخاصة بالحاله…"
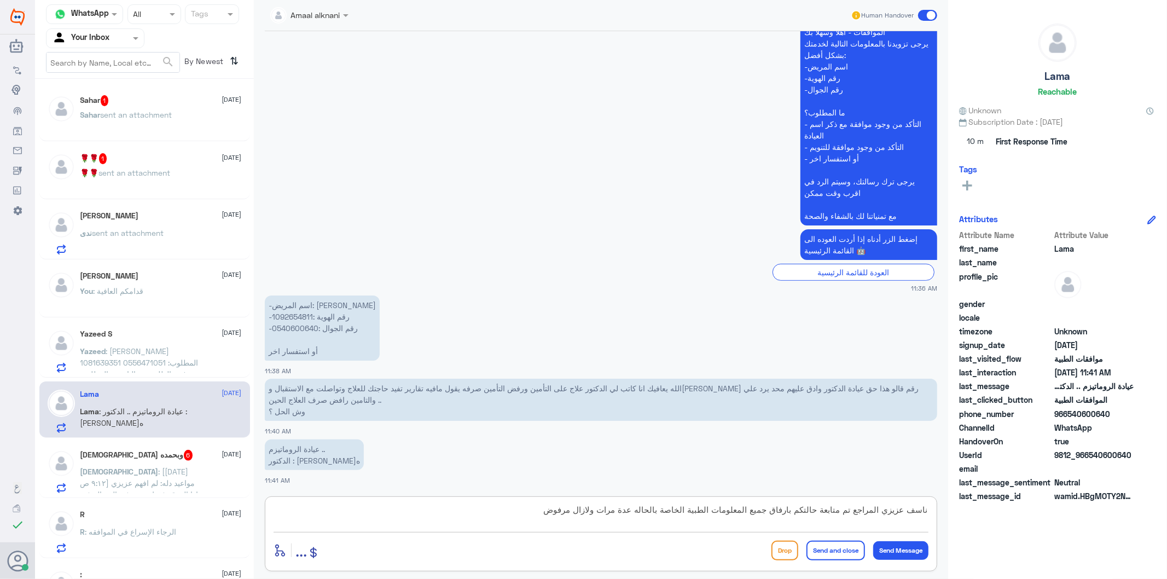
click at [517, 513] on textarea "ناسف عزيزي المراجع تم متابعة حالتكم بارفاق جميع المعلومات الطبية الخاصة بالحاله…" at bounding box center [601, 515] width 655 height 27
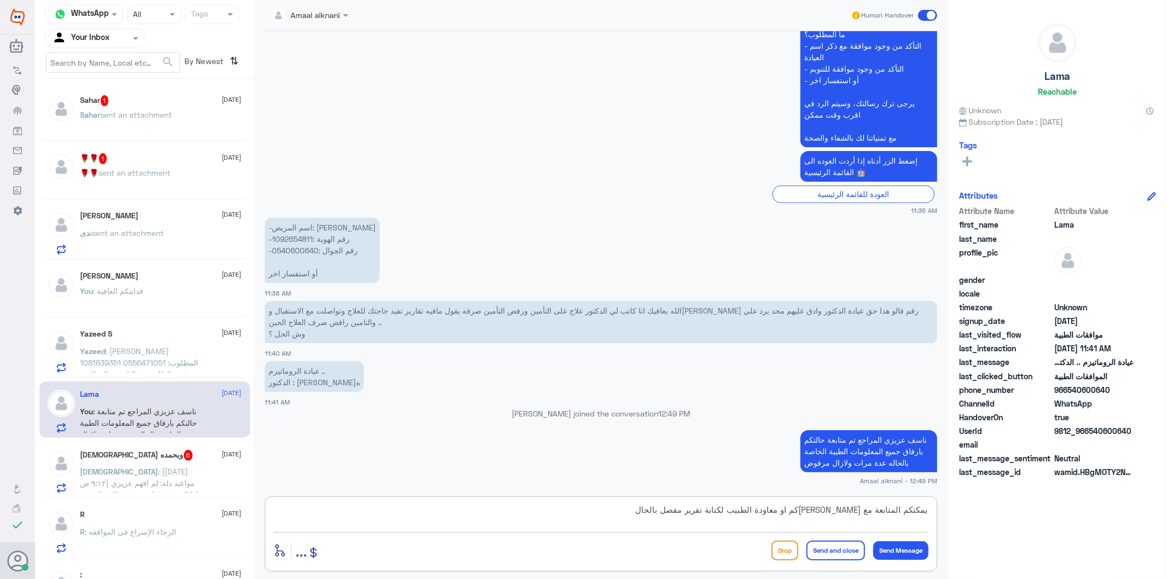
type textarea "يمكنكم المتابعة مع تامينكم او معاودة الطبيب لكتابة تقرير مفصل بالحاله"
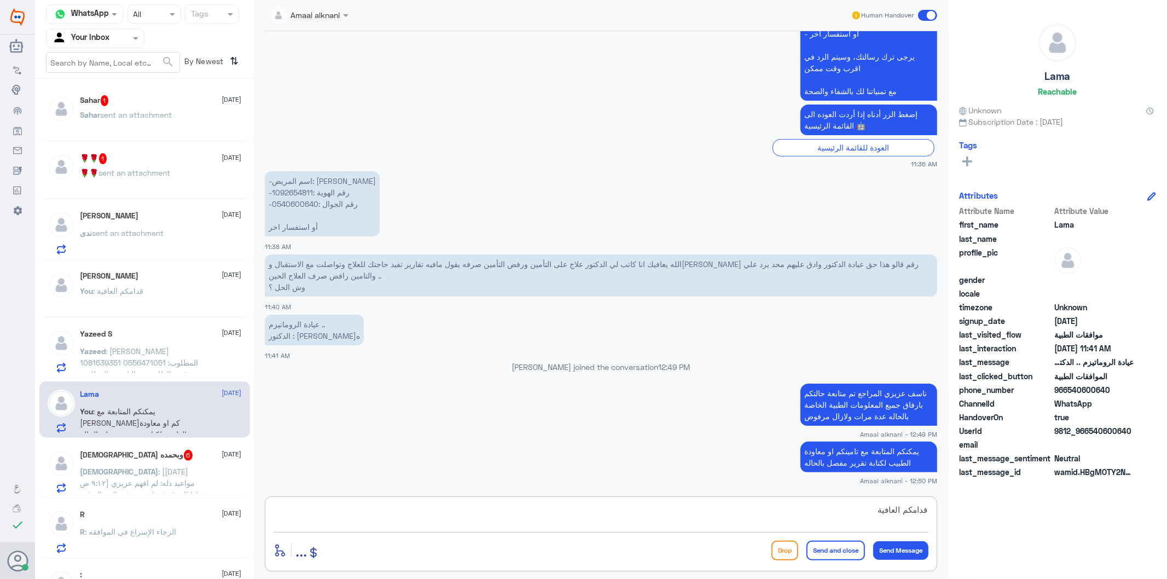
type textarea "قدامكم العافية"
click at [842, 541] on button "Send and close" at bounding box center [836, 551] width 59 height 20
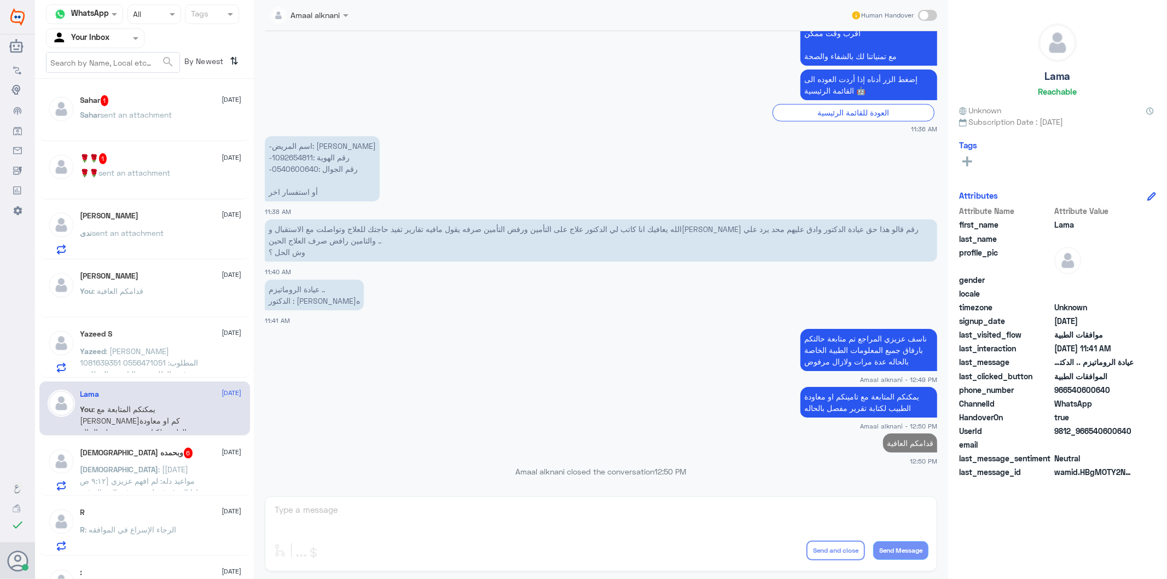
click at [103, 469] on span ": [١٣‏/٨، ٩:١٢ ص] مواعيد دله: لم افهم عزيزي اذا الموقع فقط موجد في الرسالة فهو …" at bounding box center [141, 544] width 123 height 159
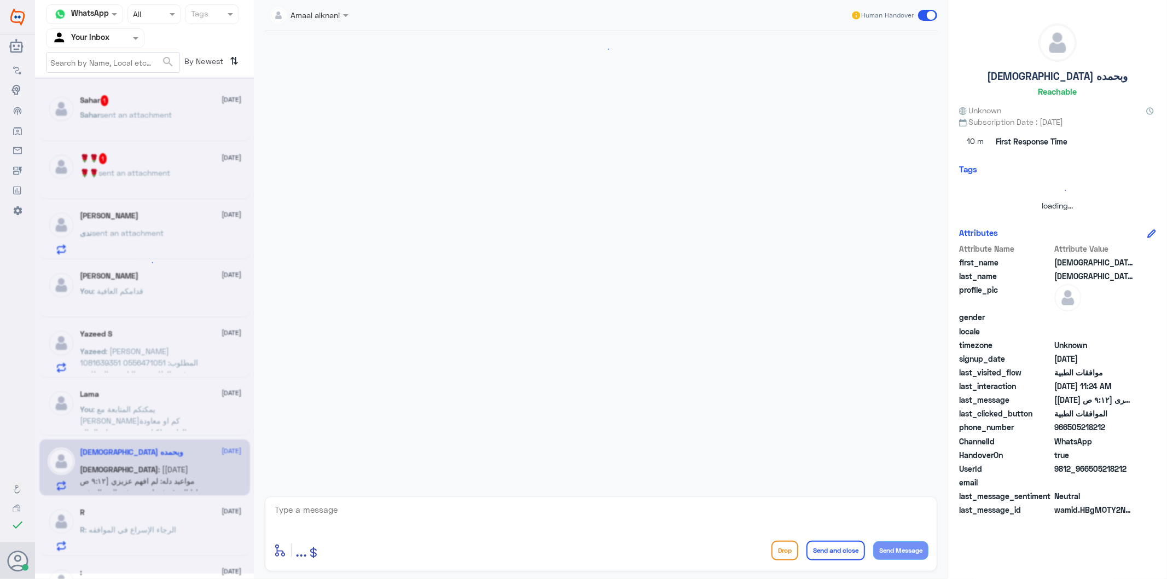
click at [335, 518] on textarea at bounding box center [601, 515] width 655 height 27
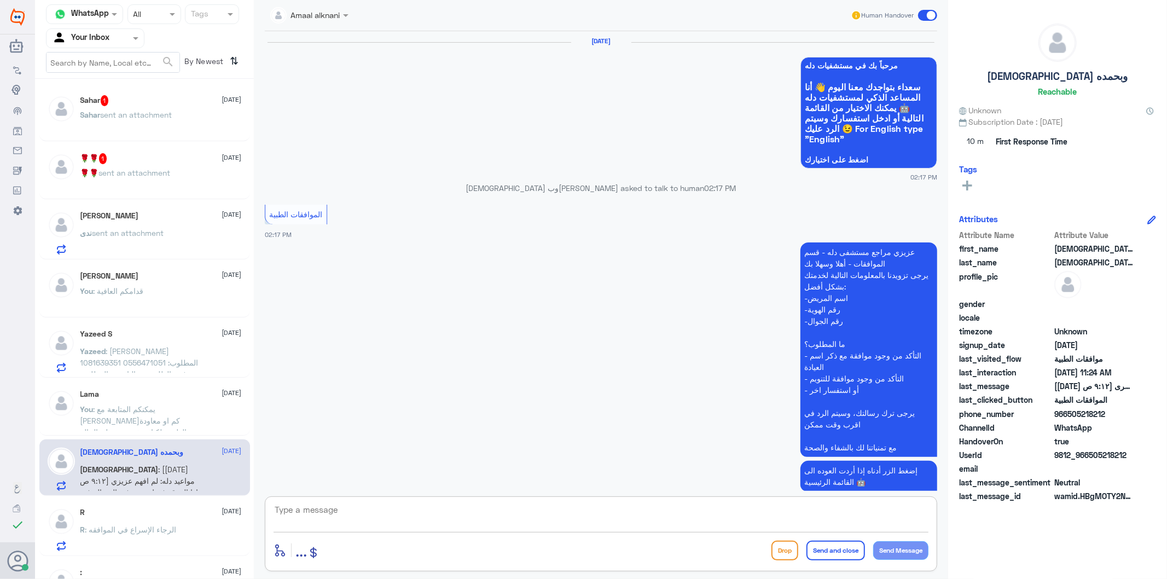
scroll to position [182, 0]
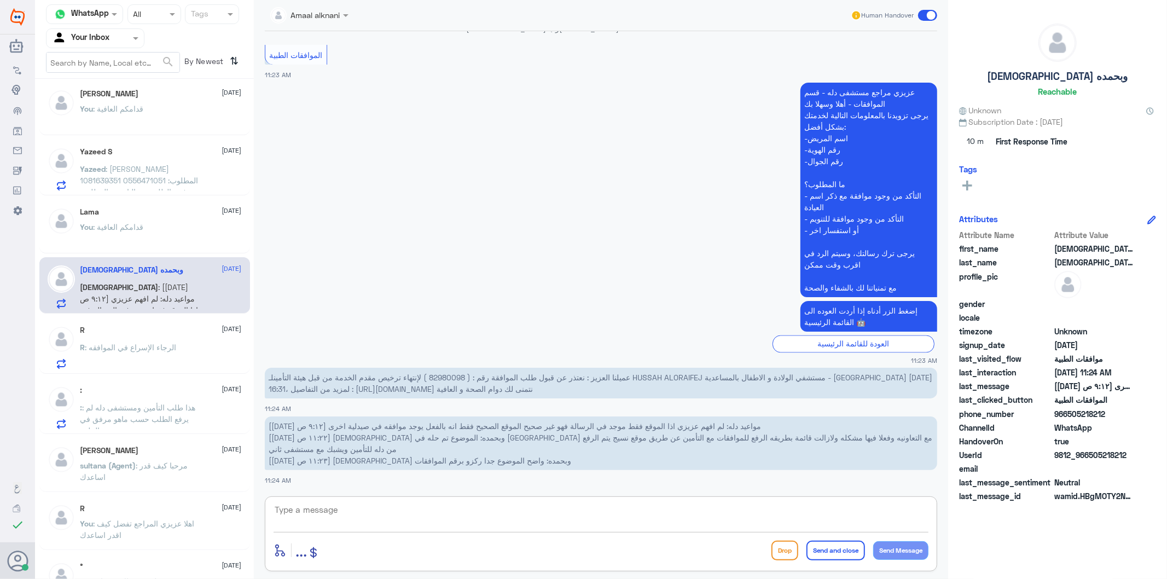
click at [466, 379] on span "عميلنا العزيز : نعتذر عن قبول طلب الموافقة رقم : ( 82980098 ) لإنتهاء ترخيص مقد…" at bounding box center [601, 383] width 664 height 21
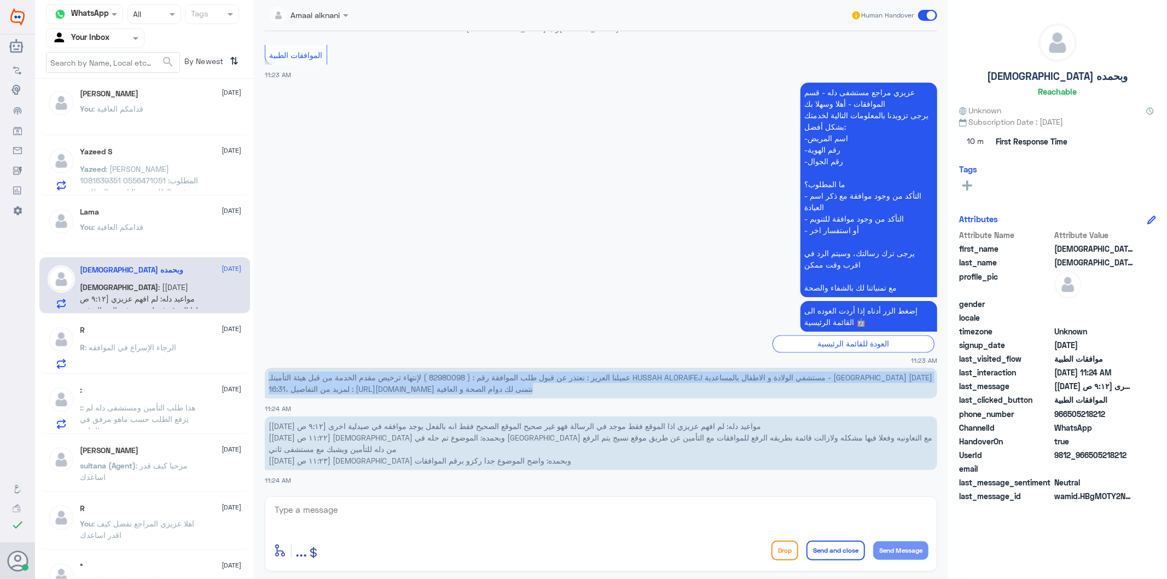
click at [466, 379] on span "عميلنا العزيز : نعتذر عن قبول طلب الموافقة رقم : ( 82980098 ) لإنتهاء ترخيص مقد…" at bounding box center [601, 383] width 664 height 21
click at [457, 373] on span "عميلنا العزيز : نعتذر عن قبول طلب الموافقة رقم : ( 82980098 ) لإنتهاء ترخيص مقد…" at bounding box center [601, 383] width 664 height 21
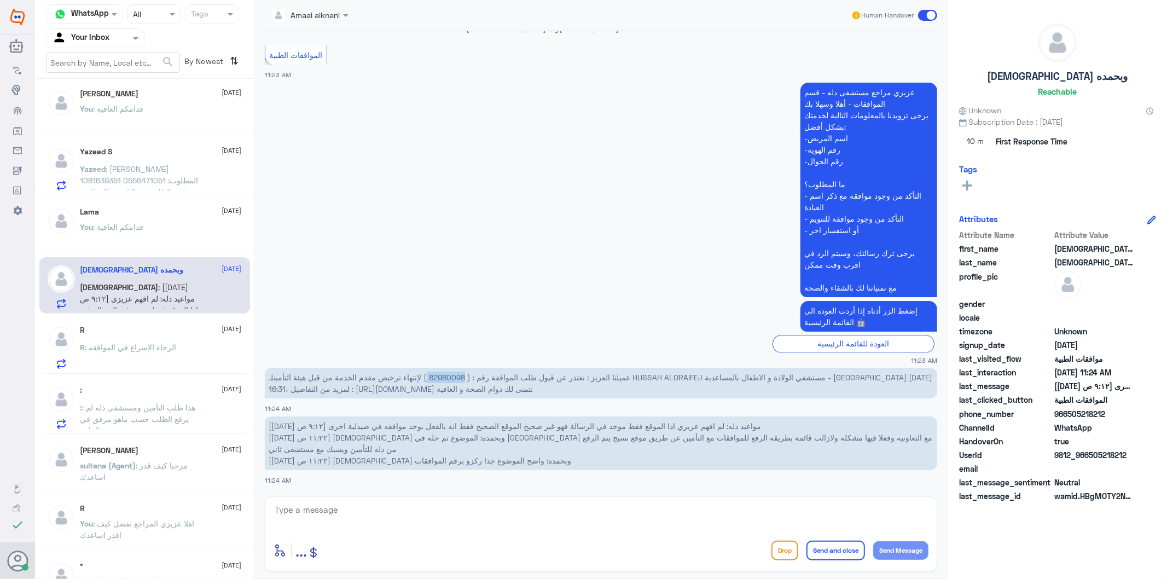
click at [457, 373] on span "عميلنا العزيز : نعتذر عن قبول طلب الموافقة رقم : ( 82980098 ) لإنتهاء ترخيص مقد…" at bounding box center [601, 383] width 664 height 21
click at [608, 519] on textarea at bounding box center [601, 515] width 655 height 27
click at [449, 376] on span "عميلنا العزيز : نعتذر عن قبول طلب الموافقة رقم : ( 82980098 ) لإنتهاء ترخيص مقد…" at bounding box center [601, 383] width 664 height 21
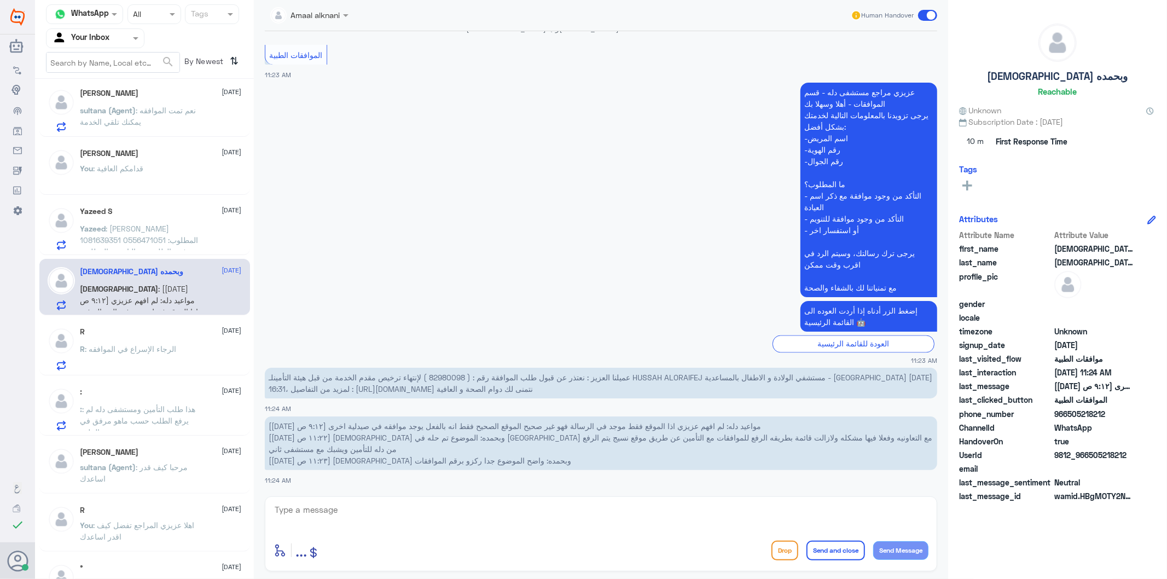
click at [172, 357] on p "R : الرجاء الإسراع في الموافقه" at bounding box center [128, 356] width 96 height 27
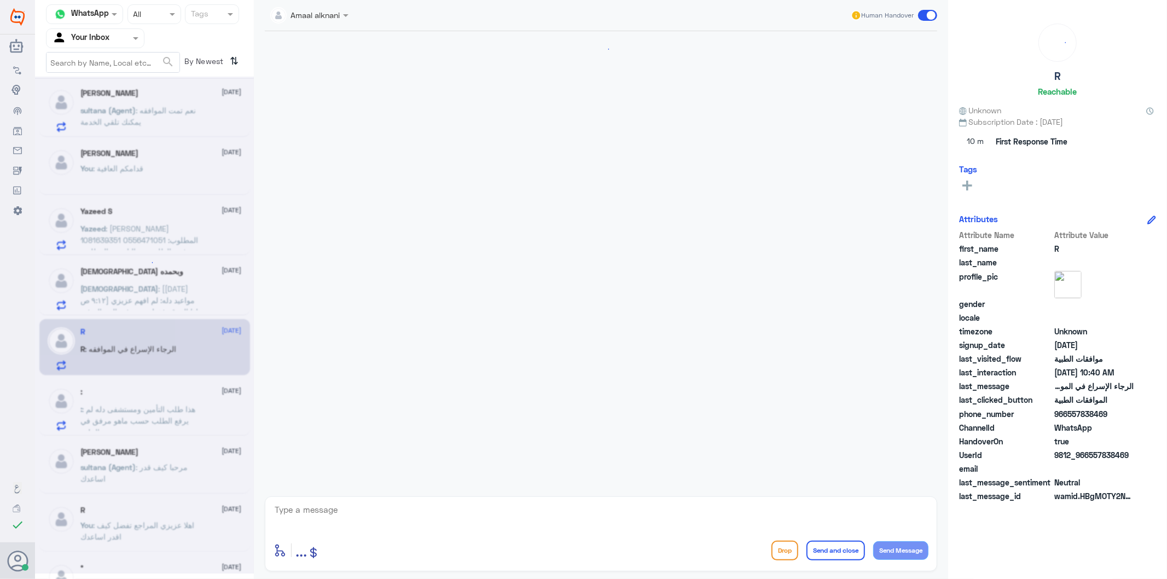
scroll to position [1500, 0]
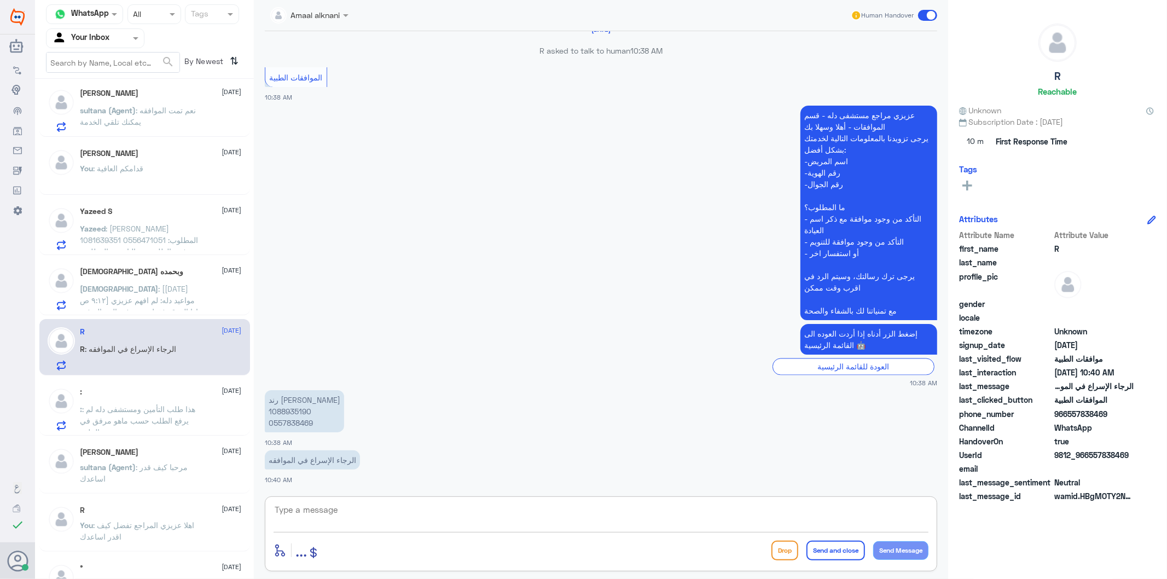
click at [301, 512] on textarea at bounding box center [601, 515] width 655 height 27
click at [288, 425] on p "رند الشهراني 1088935190 0557838469" at bounding box center [304, 411] width 79 height 42
click at [407, 514] on textarea at bounding box center [601, 515] width 655 height 27
type textarea "تم متابعة طلبكم عدة مرات ولازالت موافقة جزئية"
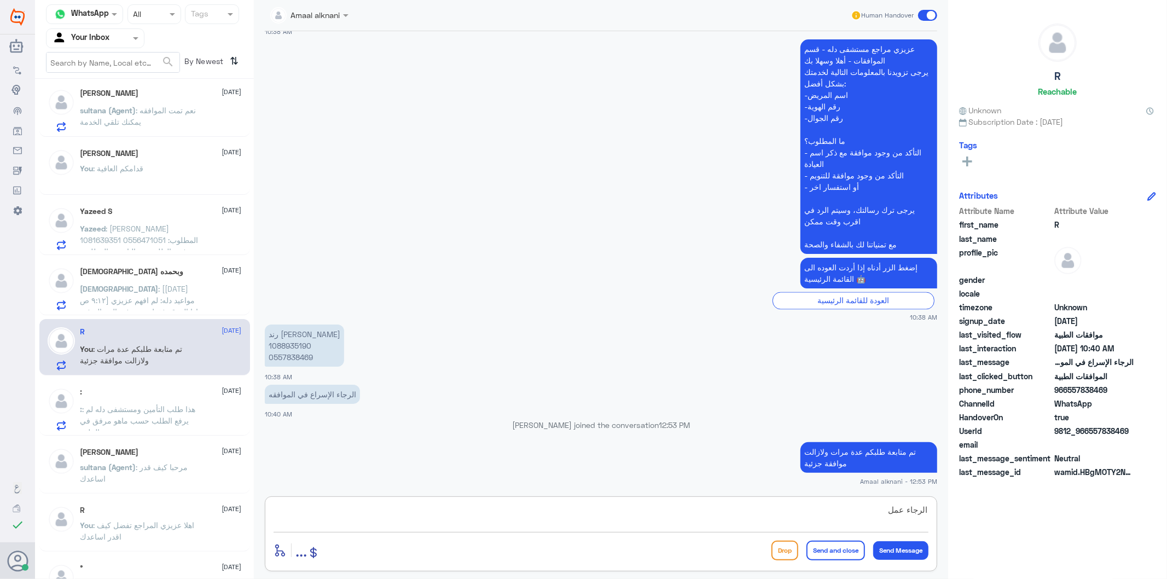
scroll to position [1546, 0]
type textarea "الرجاء عمل التحاليل الموافق عليها ومن ثم متابعة بالنتائج المرفوض"
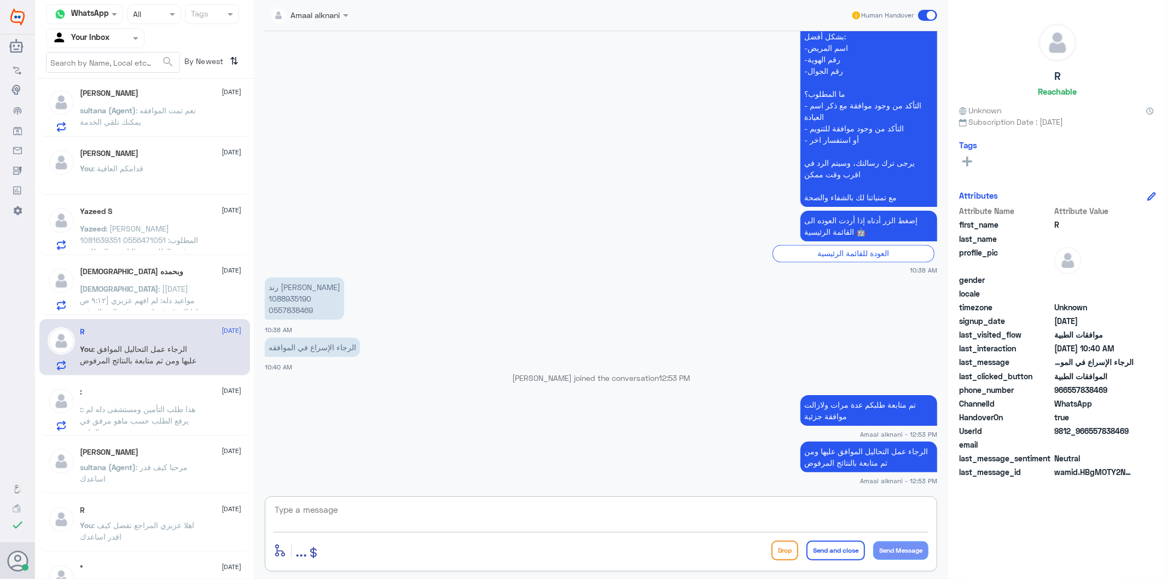
click at [443, 517] on textarea at bounding box center [601, 515] width 655 height 27
paste textarea "LIPID PROFILE (CHOL+TRIG+HDL+LDL)"
paste textarea "GLYCATED HEMOGLOBIN (HbA1c)"
type textarea "التحاليل الموافق عليها LIPID PROFILE (CHOL+TRIG+HDL+LDL)+ GLYCATED HEMOGLOBIN (…"
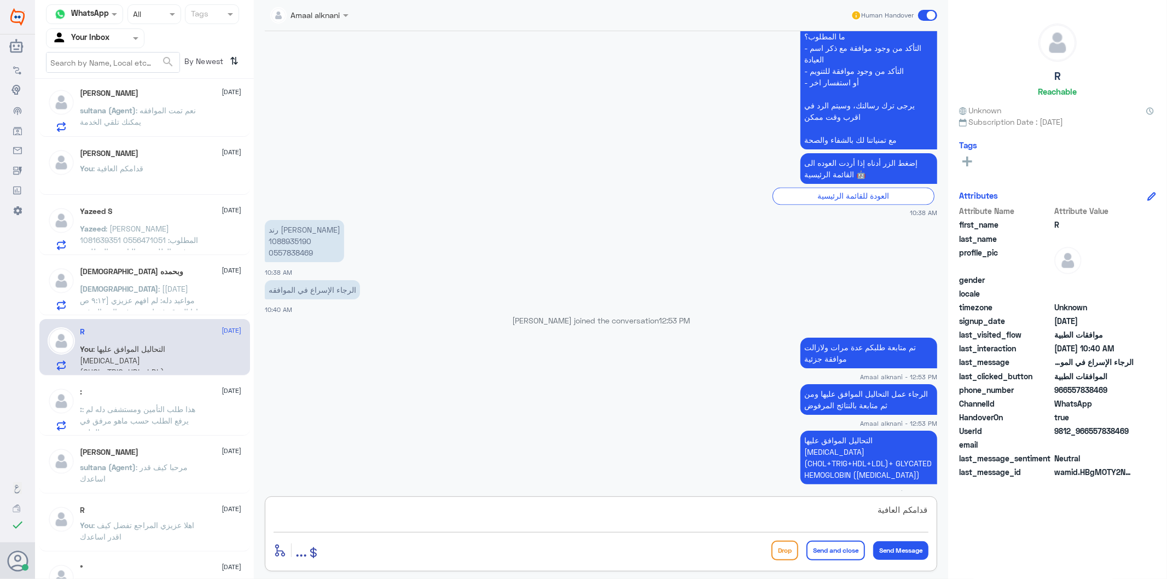
type textarea "قدامكم العافية"
click at [847, 550] on button "Send and close" at bounding box center [836, 551] width 59 height 20
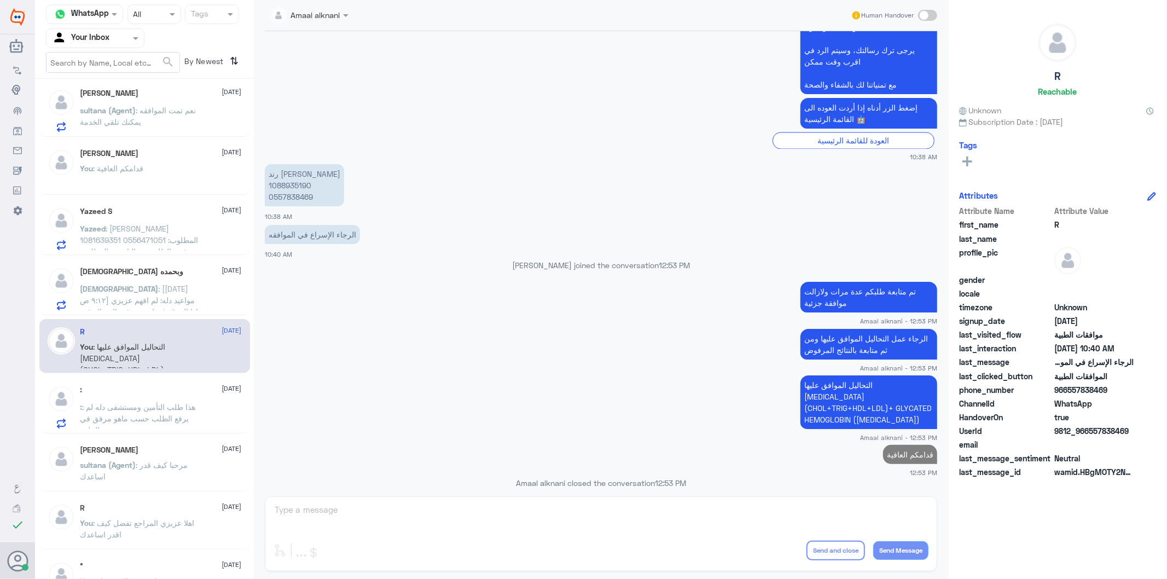
click at [171, 419] on span ": هذا طلب التأمين ومستشفى دله لم يرفع الطلب حسب ماهو مرفق في الملف" at bounding box center [137, 418] width 115 height 32
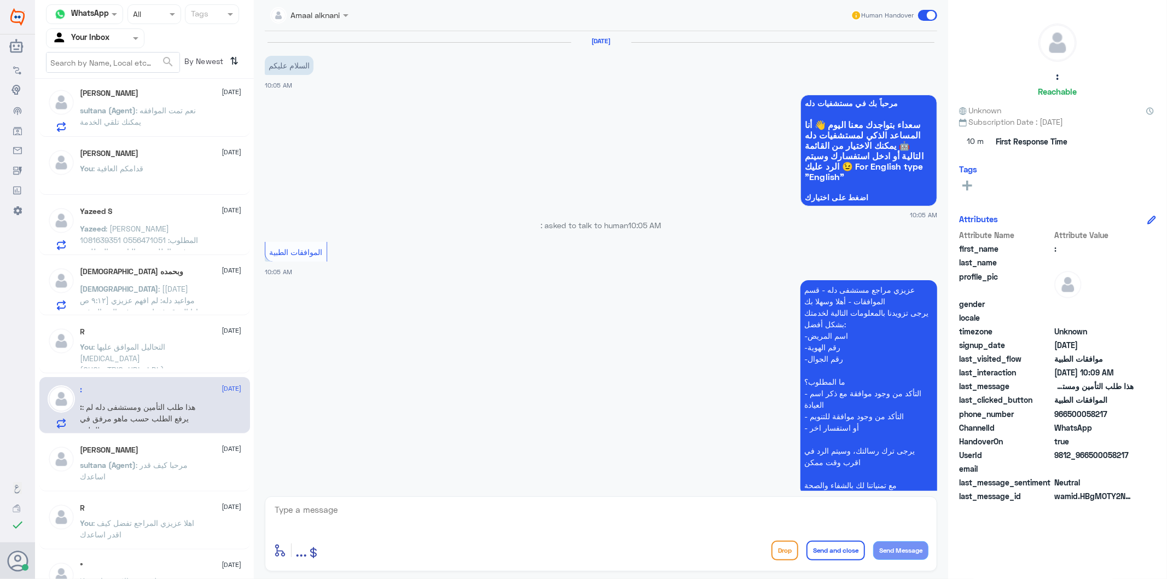
scroll to position [230, 0]
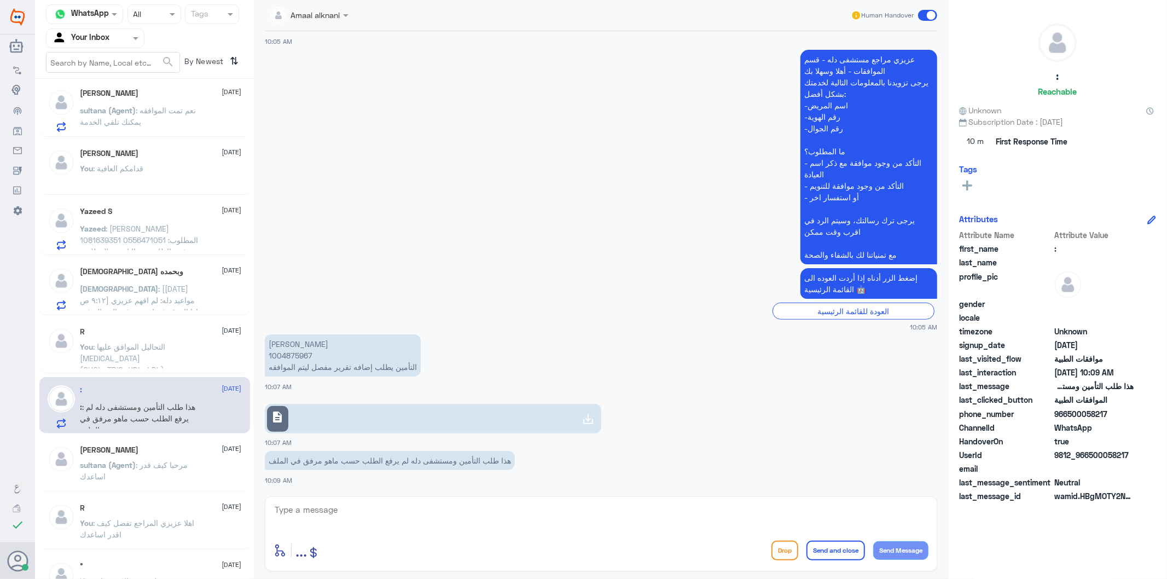
click at [309, 515] on textarea at bounding box center [601, 515] width 655 height 27
click at [281, 352] on p "نوال حمد العنزي 1004875967 التأمين يطلب إضافه تقرير مفصل ليتم الموافقه" at bounding box center [343, 355] width 156 height 42
click at [376, 509] on textarea at bounding box center [601, 515] width 655 height 27
click at [395, 421] on link "description" at bounding box center [433, 419] width 337 height 30
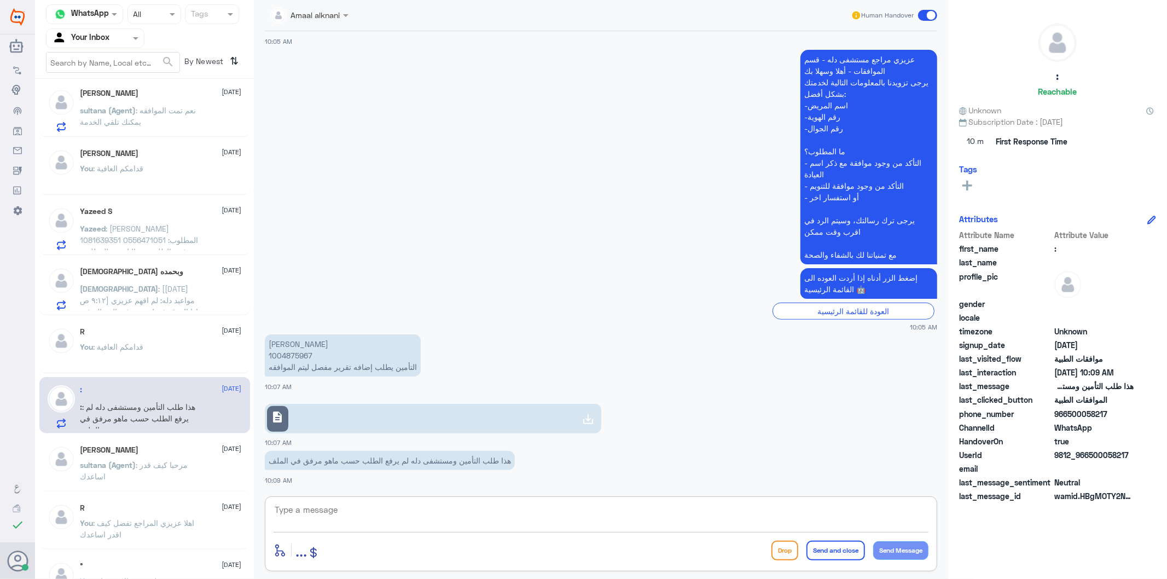
click at [334, 520] on textarea at bounding box center [601, 515] width 655 height 27
click at [375, 427] on link "description" at bounding box center [433, 419] width 337 height 30
click at [484, 513] on textarea at bounding box center [601, 515] width 655 height 27
type textarea "تم رفع بياناتكم للفريق المختص بالعمليات وجاري العمل عليه"
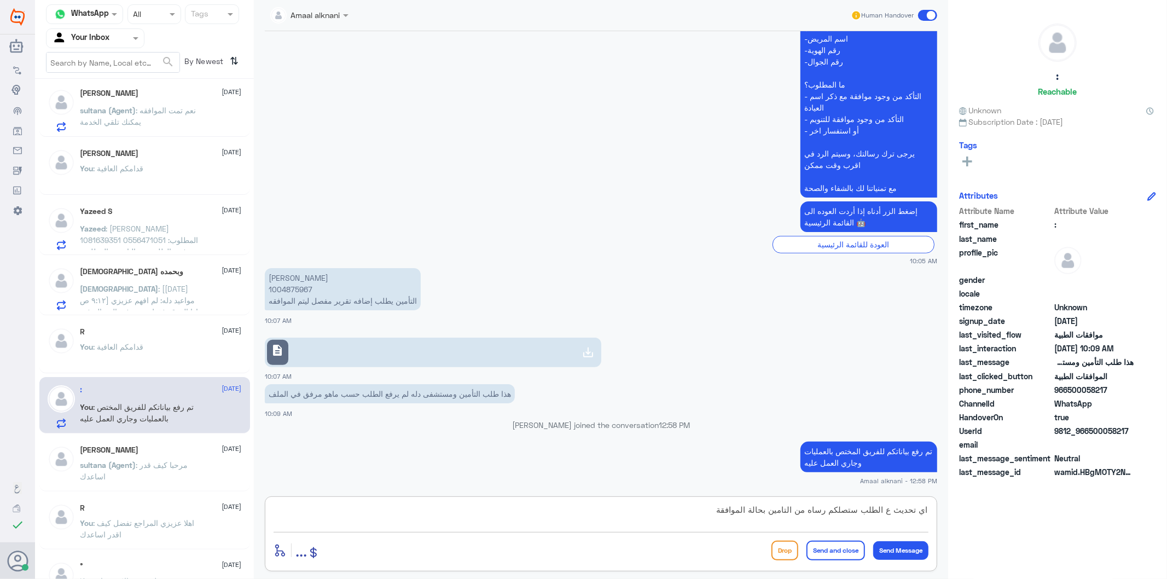
click at [816, 508] on textarea "اي تحديث ع الطلب ستصلكم رساه من التامين بحالة الموافقة" at bounding box center [601, 515] width 655 height 27
type textarea "اي تحديث ع الطلب ستصلكم رساله من التامين بحالة الموافقة"
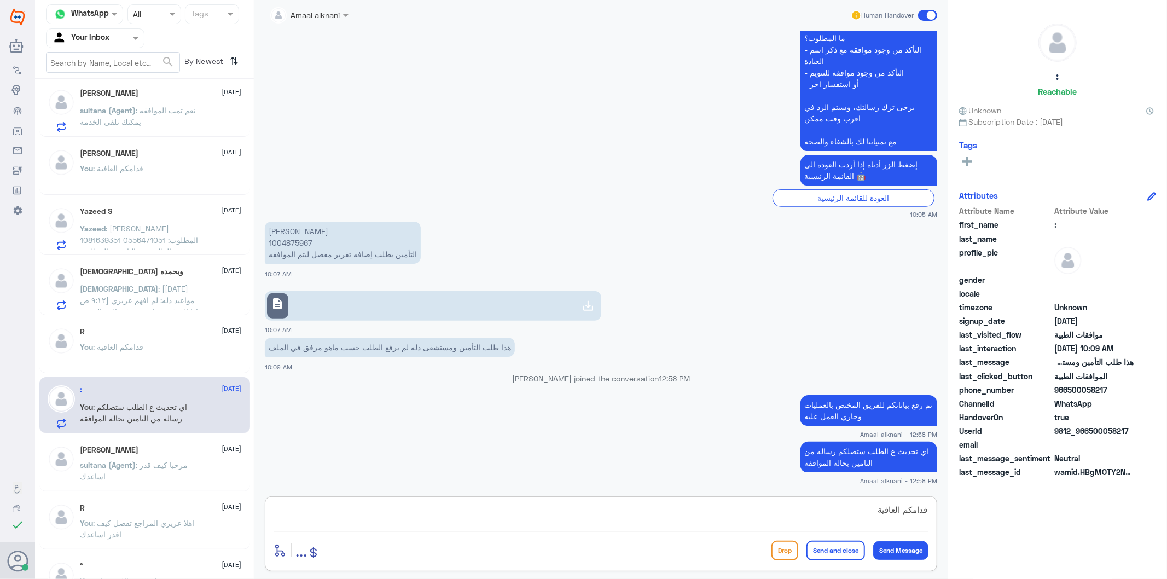
type textarea "قدامكم العافية"
click at [832, 547] on button "Send and close" at bounding box center [836, 551] width 59 height 20
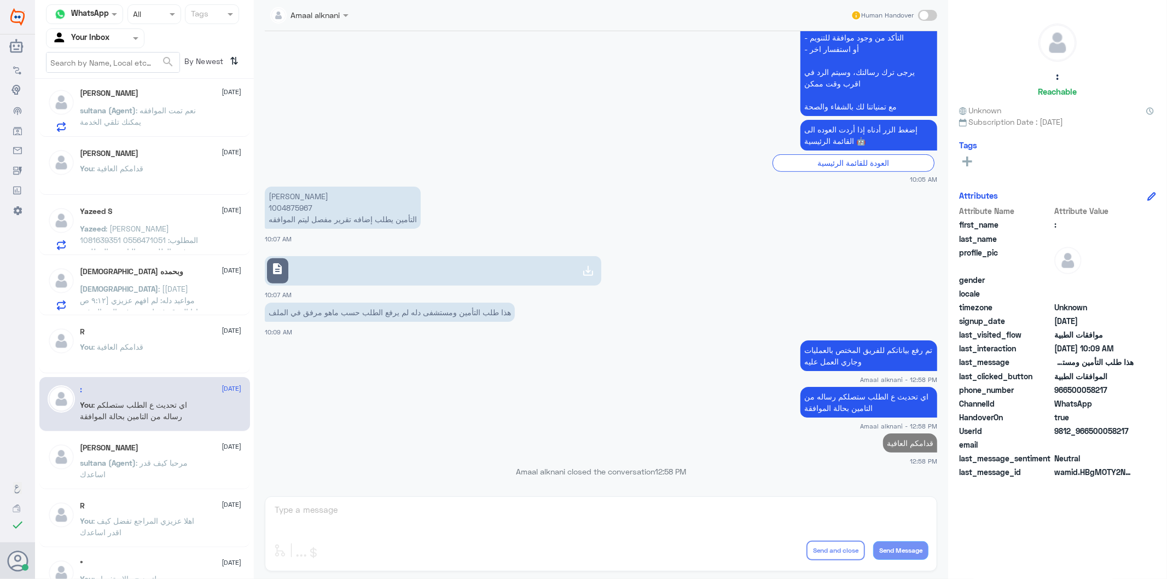
click at [172, 351] on div "You : قدامكم العافية" at bounding box center [160, 356] width 161 height 25
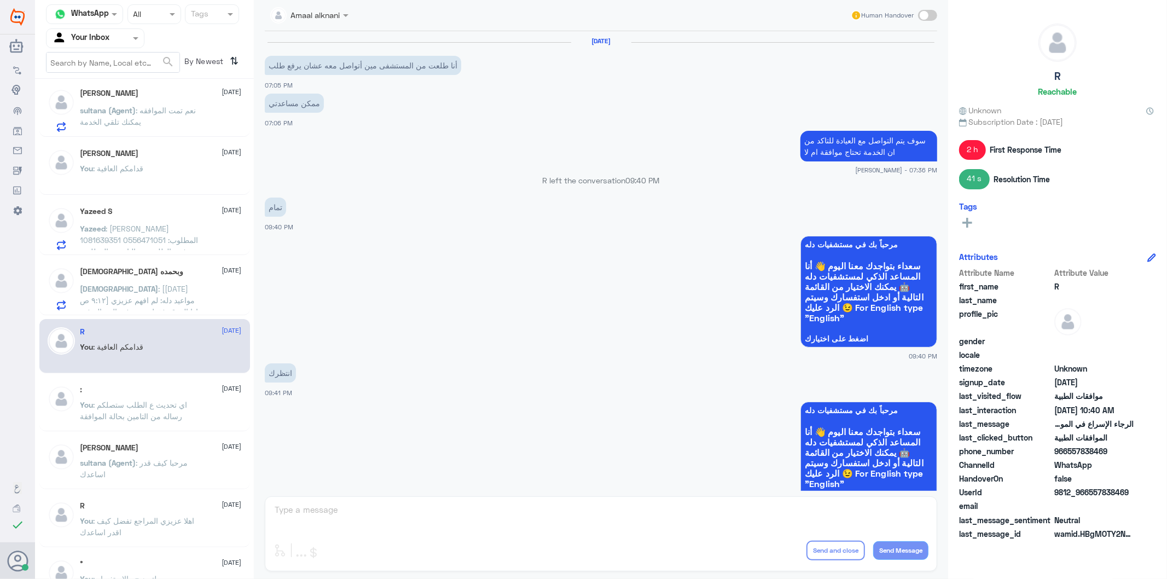
scroll to position [1385, 0]
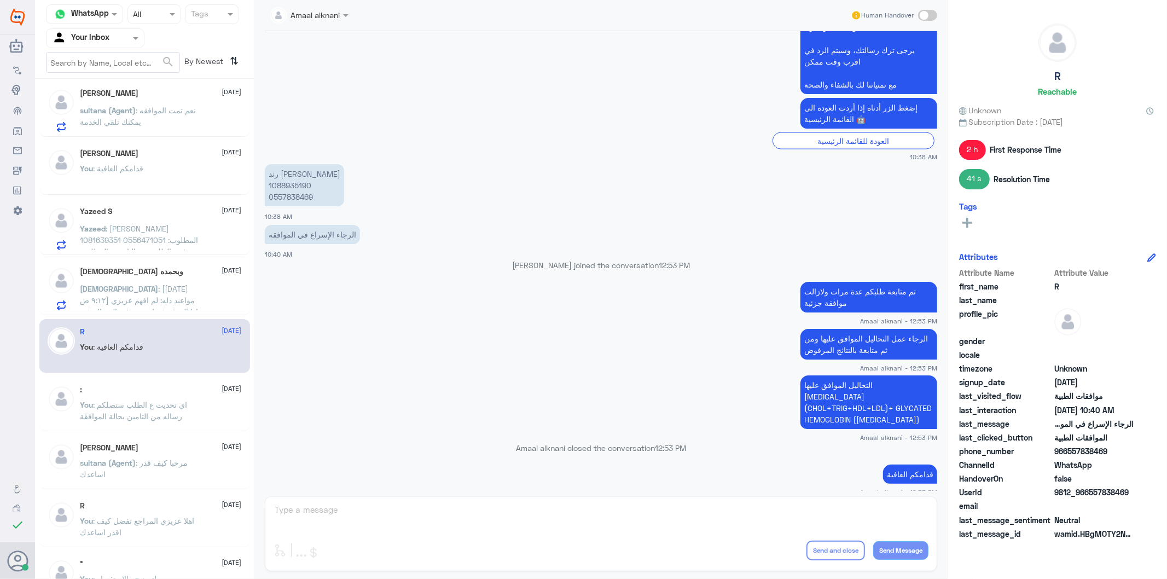
click at [179, 295] on span ": [١٣‏/٨، ٩:١٢ ص] مواعيد دله: لم افهم عزيزي اذا الموقع فقط موجد في الرسالة فهو …" at bounding box center [141, 363] width 123 height 159
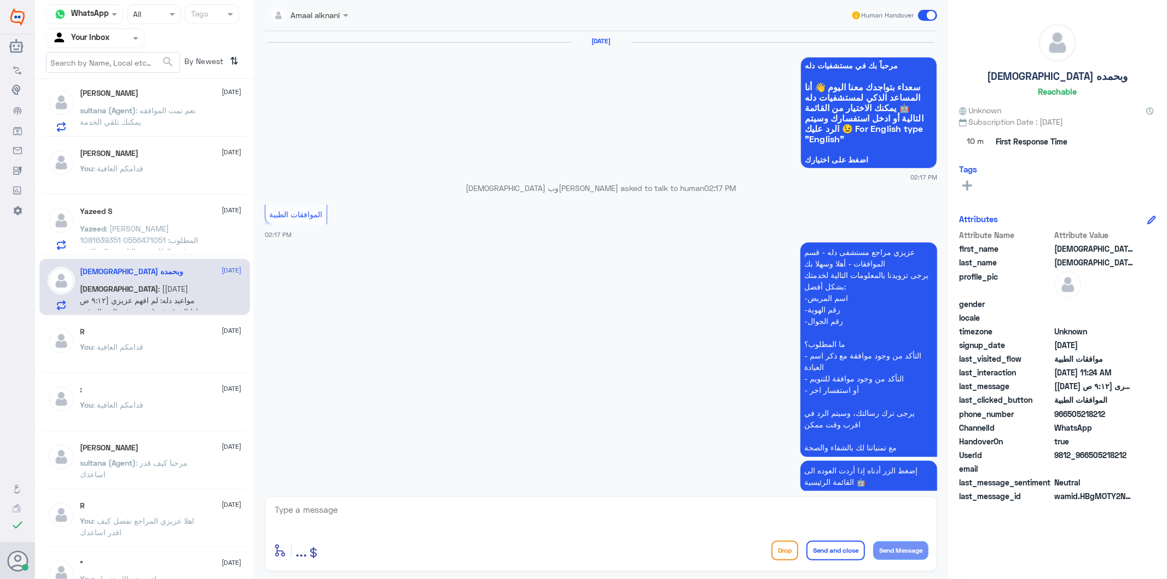
scroll to position [1583, 0]
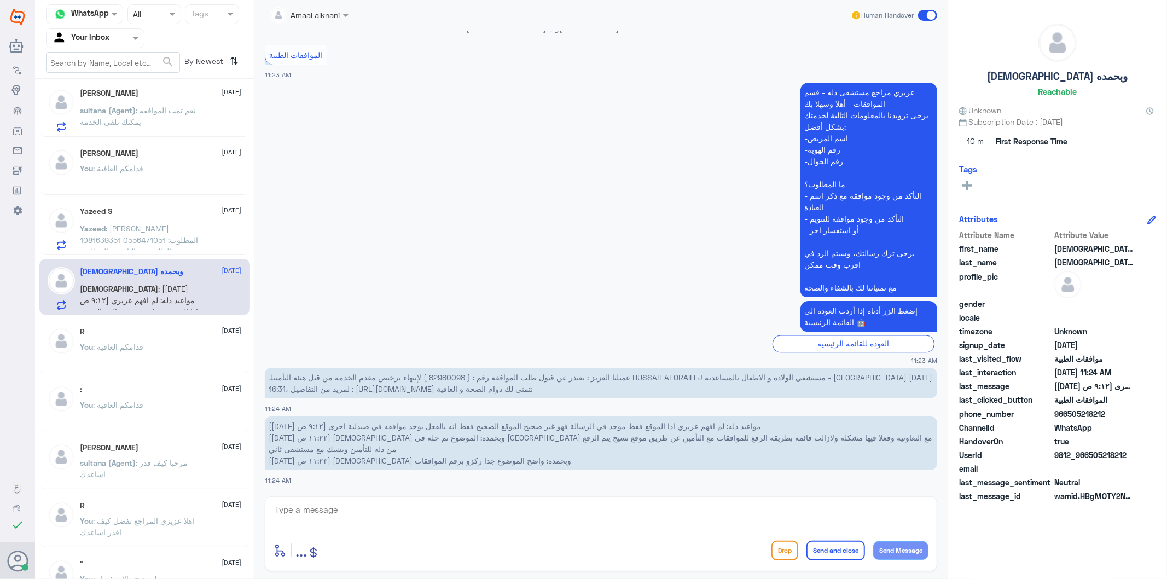
click at [179, 233] on p "Yazeed : يزيد سليمان الصائغ 1081639351 0556471051 المطلوب: تم رفض الطلب من التا…" at bounding box center [141, 236] width 123 height 27
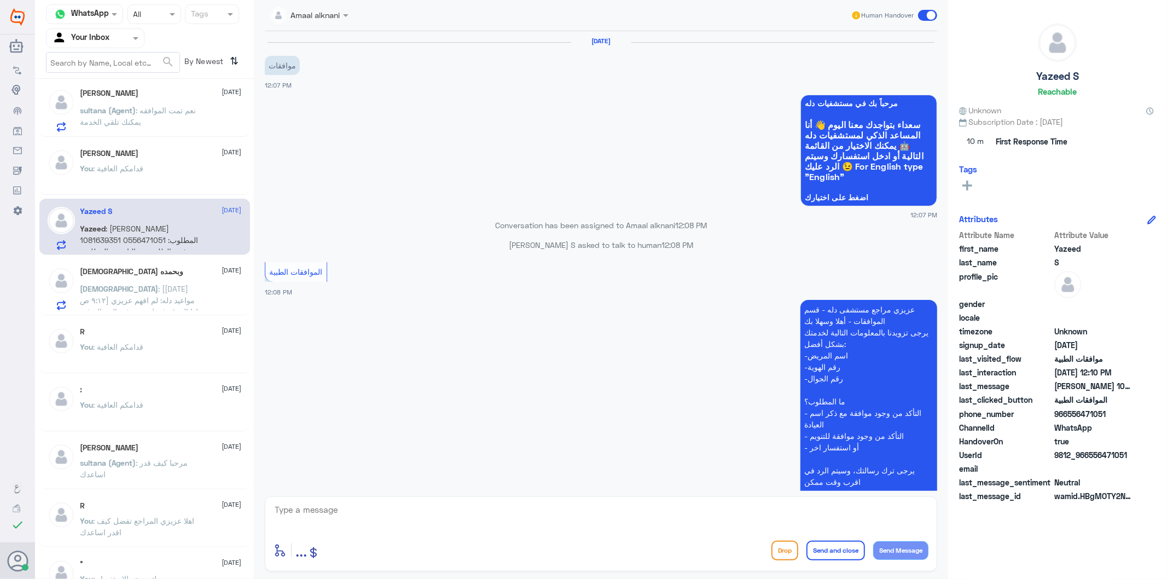
scroll to position [168, 0]
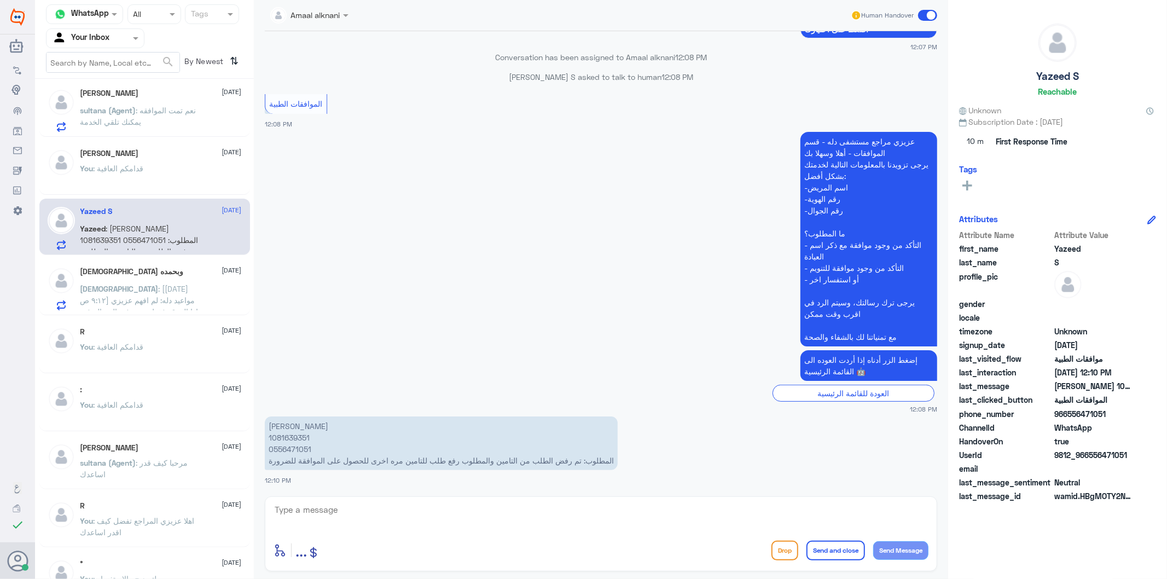
click at [287, 449] on p "يزيد سليمان الصائغ 1081639351 0556471051 المطلوب: تم رفض الطلب من التامين والمط…" at bounding box center [441, 443] width 353 height 54
click at [287, 446] on p "يزيد سليمان الصائغ 1081639351 0556471051 المطلوب: تم رفض الطلب من التامين والمط…" at bounding box center [441, 443] width 353 height 54
click at [291, 446] on p "يزيد سليمان الصائغ 1081639351 0556471051 المطلوب: تم رفض الطلب من التامين والمط…" at bounding box center [441, 443] width 353 height 54
click at [392, 512] on textarea at bounding box center [601, 515] width 655 height 27
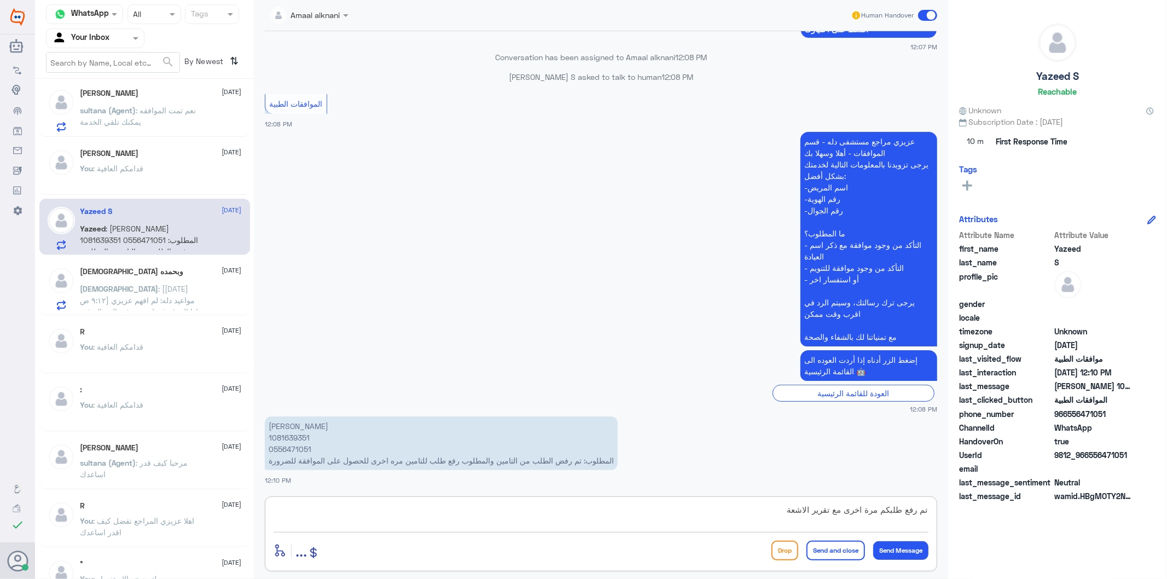
type textarea "تم رفع طلبكم مرة اخرى مع تقرير الاشعة"
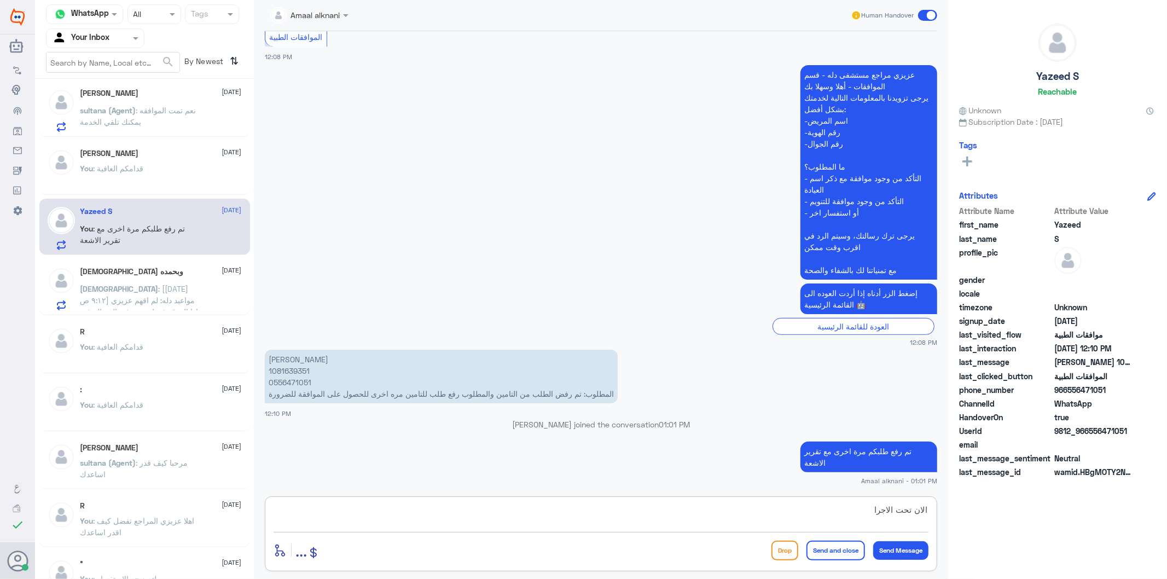
type textarea "الان تحت الاجراء"
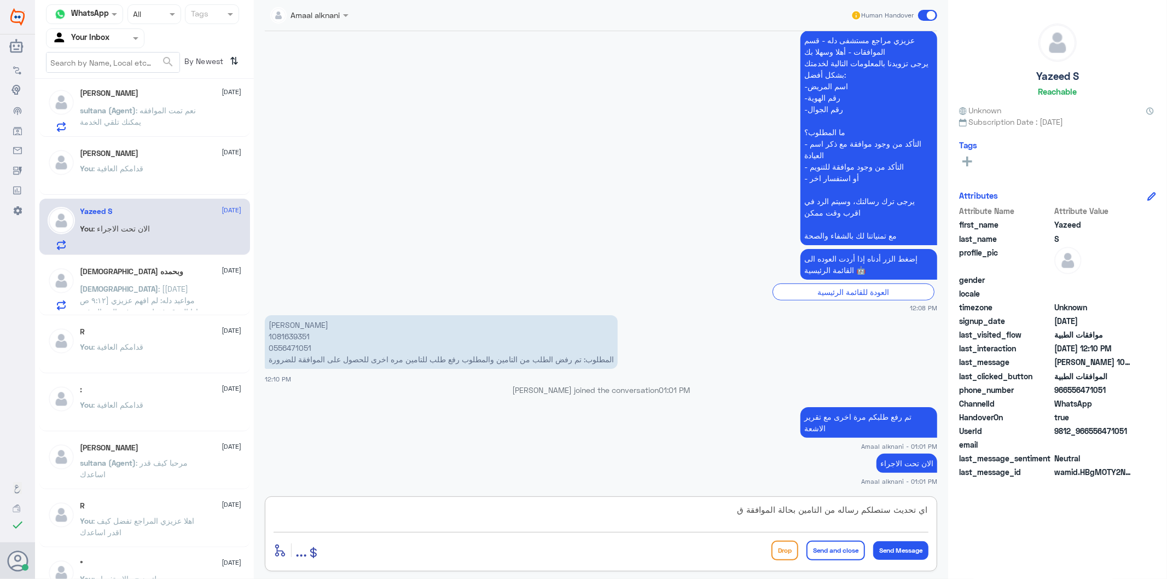
type textarea "اي تحديث ستصلكم رساله من التامين بحالة الموافقة"
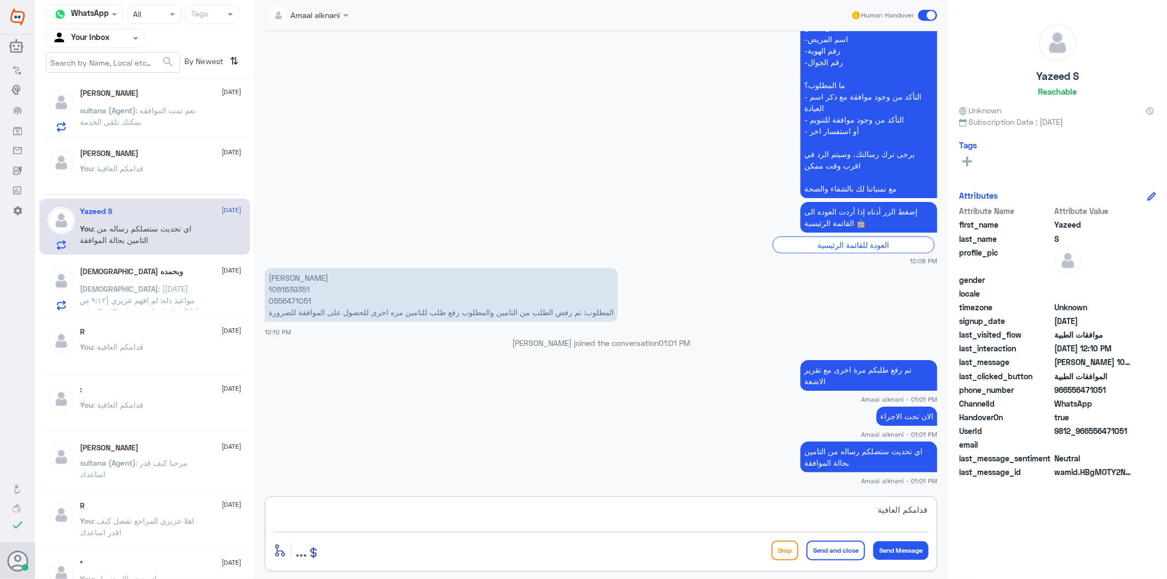
type textarea "قدامكم العافية"
click at [813, 547] on button "Send and close" at bounding box center [836, 551] width 59 height 20
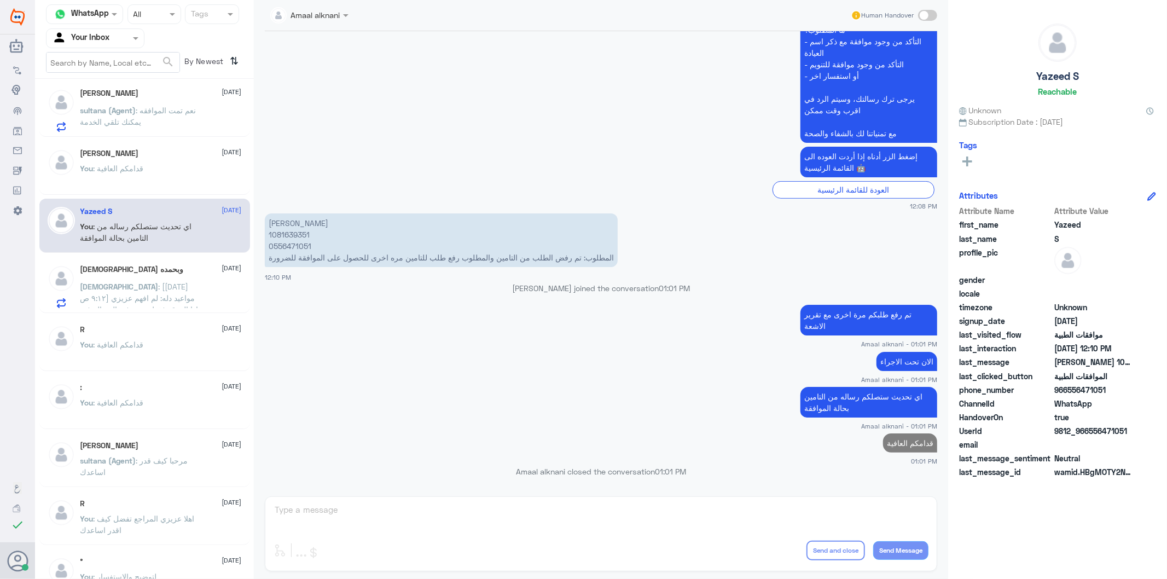
click at [143, 171] on span ": قدامكم العافية" at bounding box center [119, 168] width 50 height 9
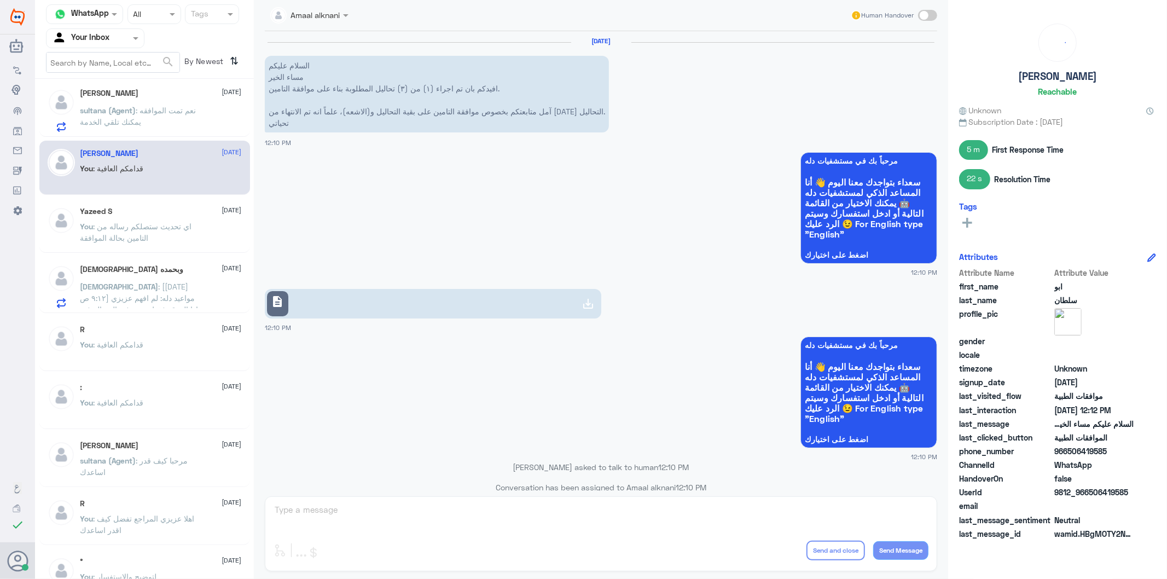
scroll to position [674, 0]
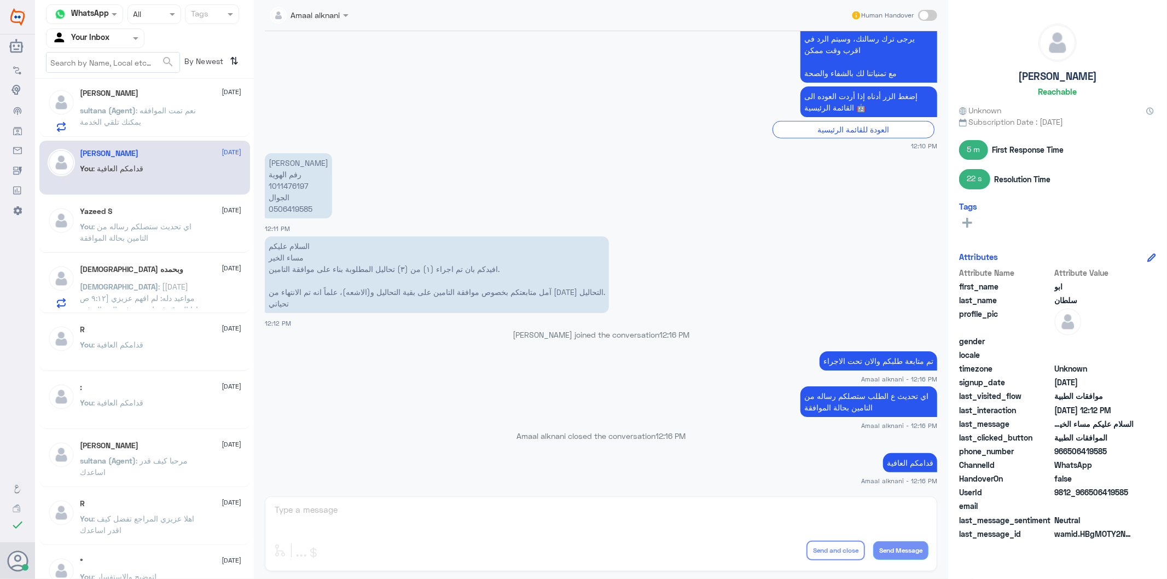
click at [126, 121] on span ": نعم تمت الموافقه يمكنك تلقي الخدمة" at bounding box center [138, 116] width 116 height 21
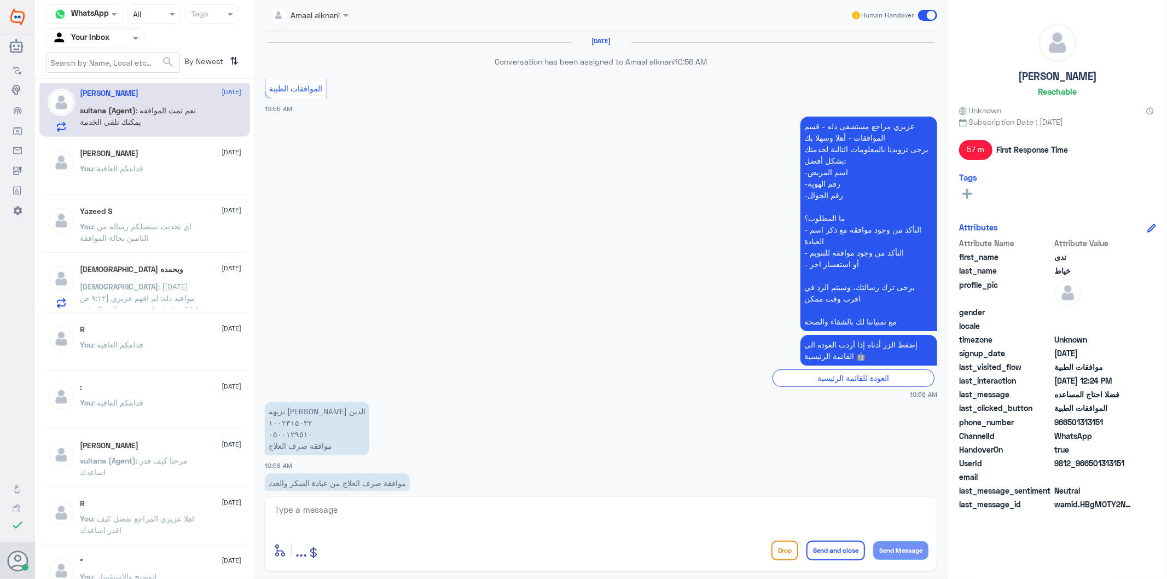
scroll to position [553, 0]
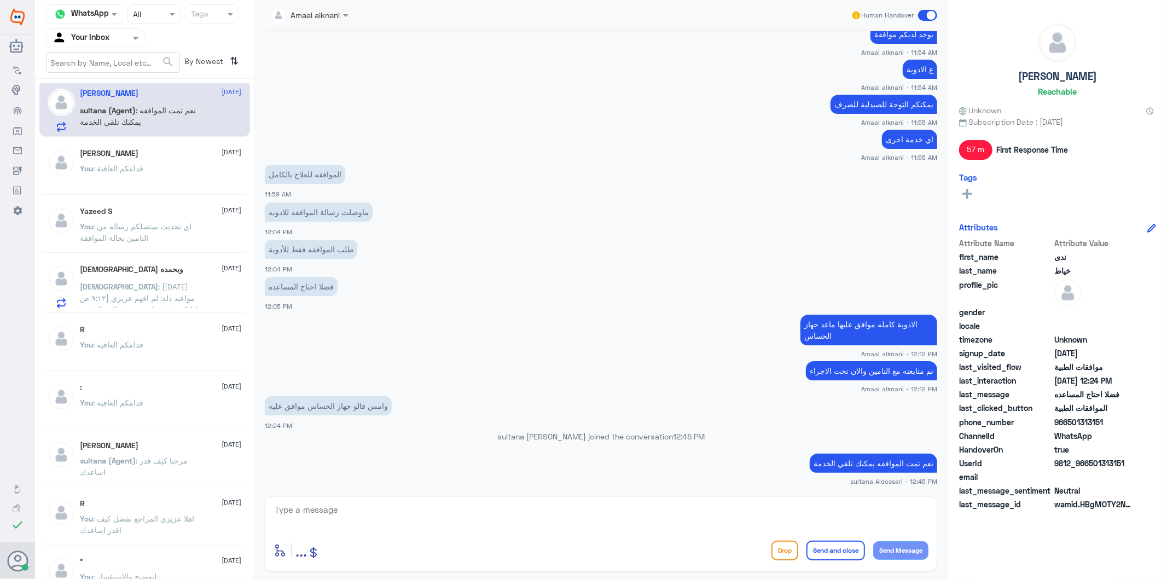
click at [480, 528] on textarea at bounding box center [601, 515] width 655 height 27
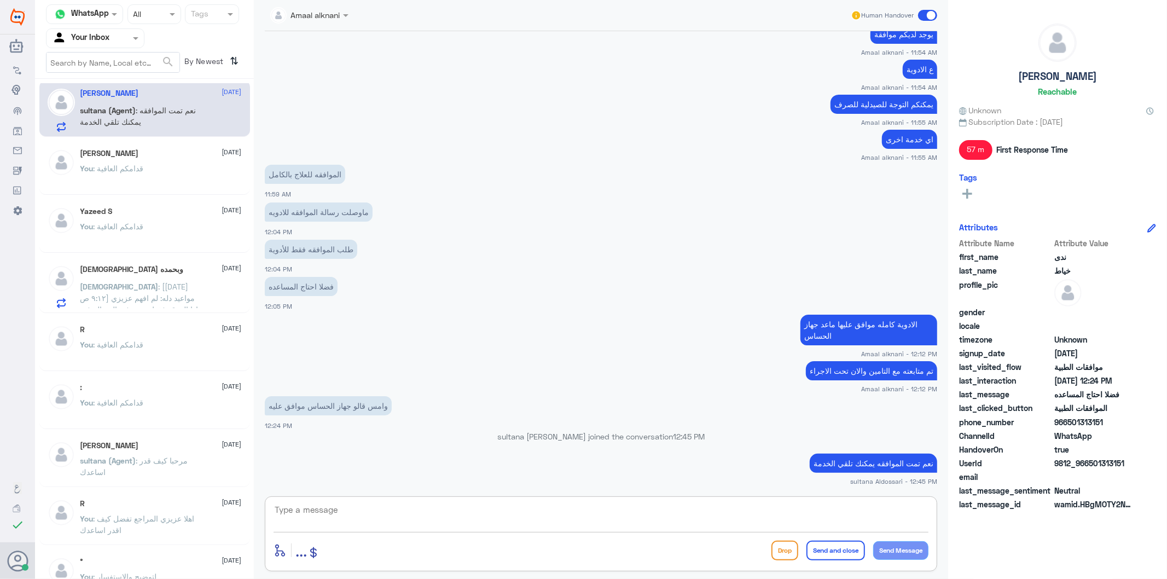
click at [369, 513] on textarea at bounding box center [601, 515] width 655 height 27
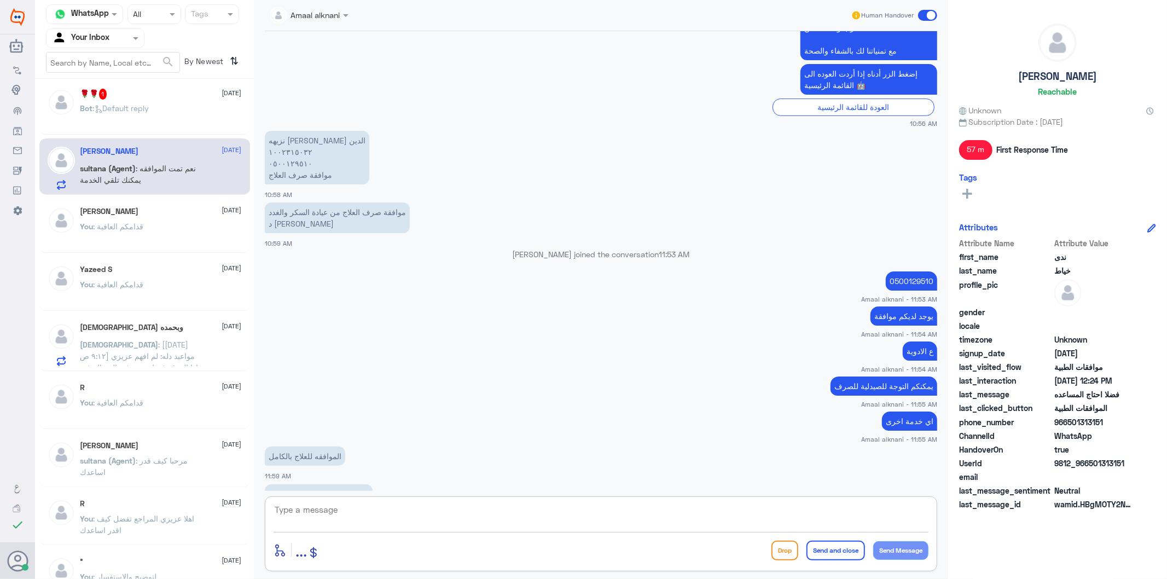
scroll to position [188, 0]
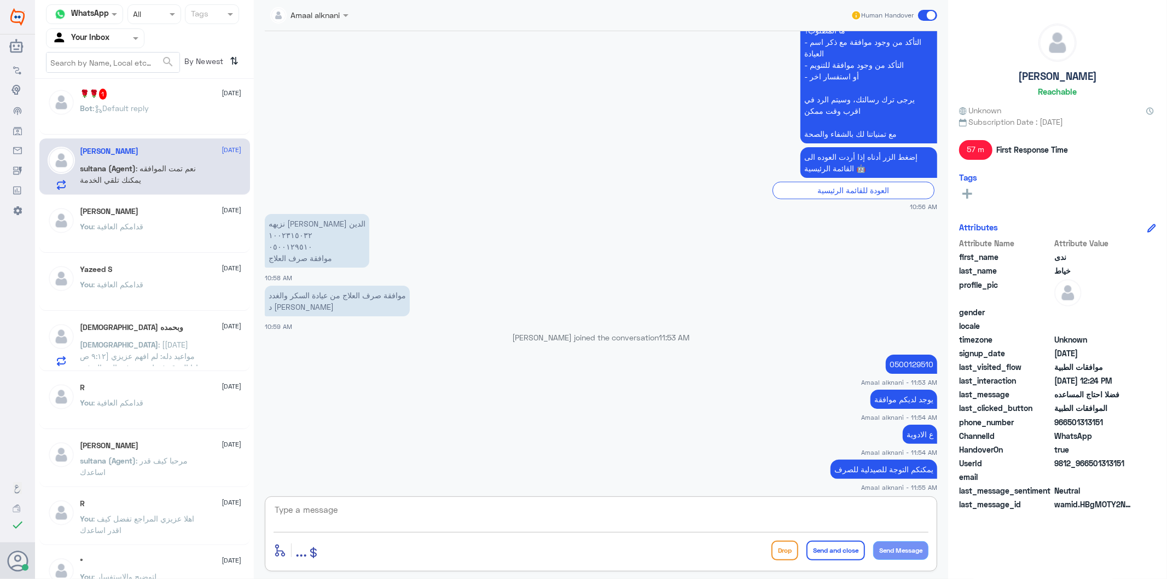
click at [347, 513] on textarea at bounding box center [601, 515] width 655 height 27
drag, startPoint x: 347, startPoint y: 513, endPoint x: 234, endPoint y: 511, distance: 113.8
click at [234, 511] on div "Channel WhatsApp Status × All Tags Agent Filter Your Inbox search By Newest ⇅ :…" at bounding box center [601, 291] width 1132 height 582
click at [400, 522] on textarea "0500129510" at bounding box center [601, 515] width 655 height 27
drag, startPoint x: 403, startPoint y: 517, endPoint x: 181, endPoint y: 501, distance: 222.7
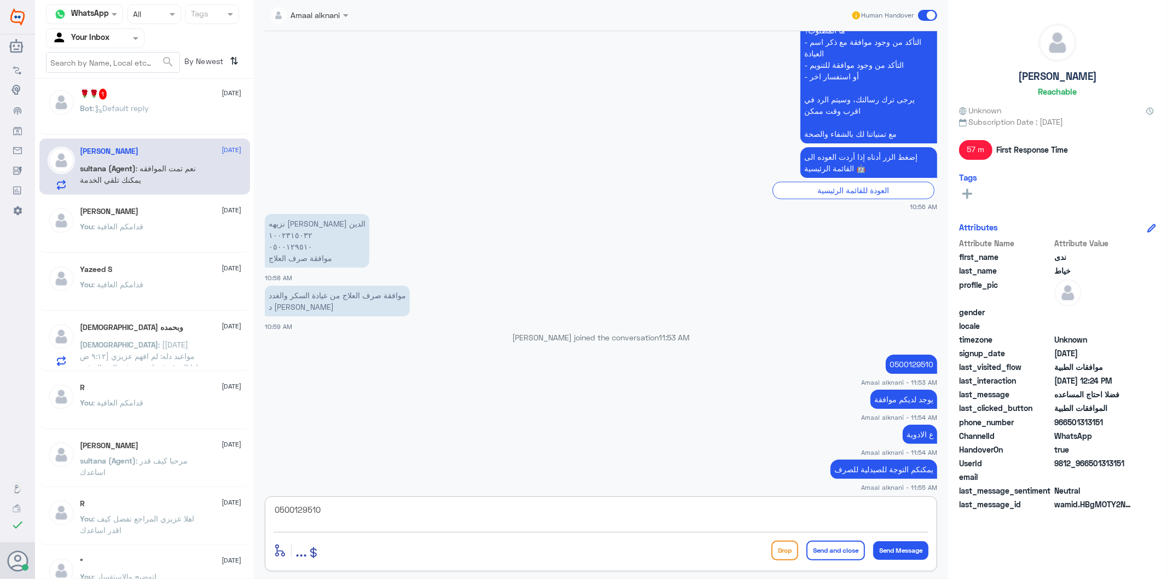
click at [181, 501] on div "Channel WhatsApp Status × All Tags Agent Filter Your Inbox search By Newest ⇅ :…" at bounding box center [601, 291] width 1132 height 582
type textarea "تمت الموافقة ع جميع الادوية قدامكم العافية"
click at [840, 553] on button "Send and close" at bounding box center [836, 551] width 59 height 20
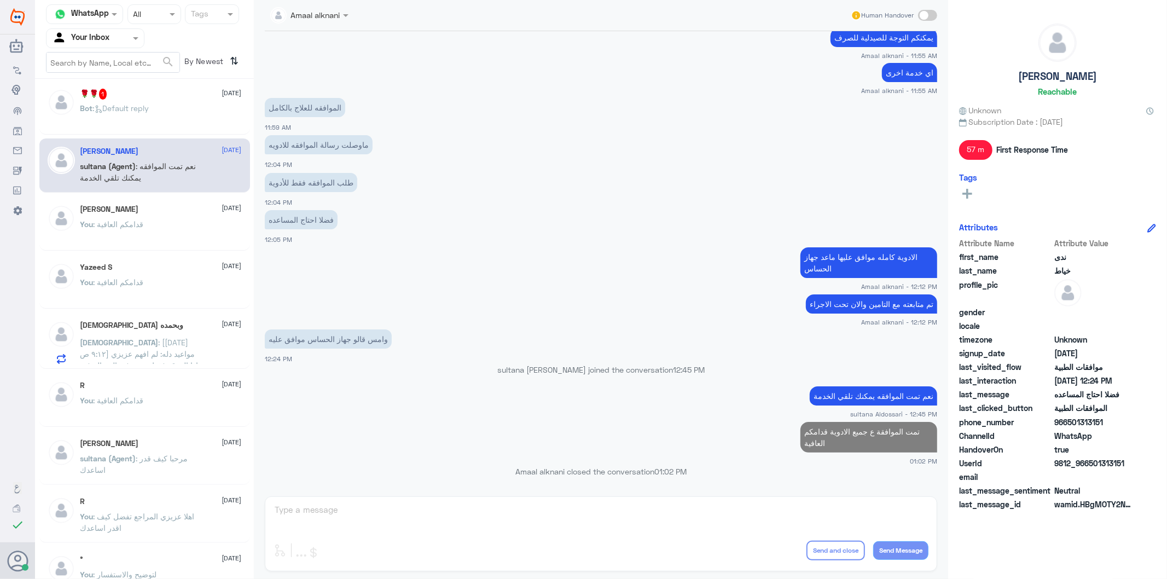
scroll to position [596, 0]
click at [188, 113] on div "Bot : Default reply" at bounding box center [160, 117] width 161 height 25
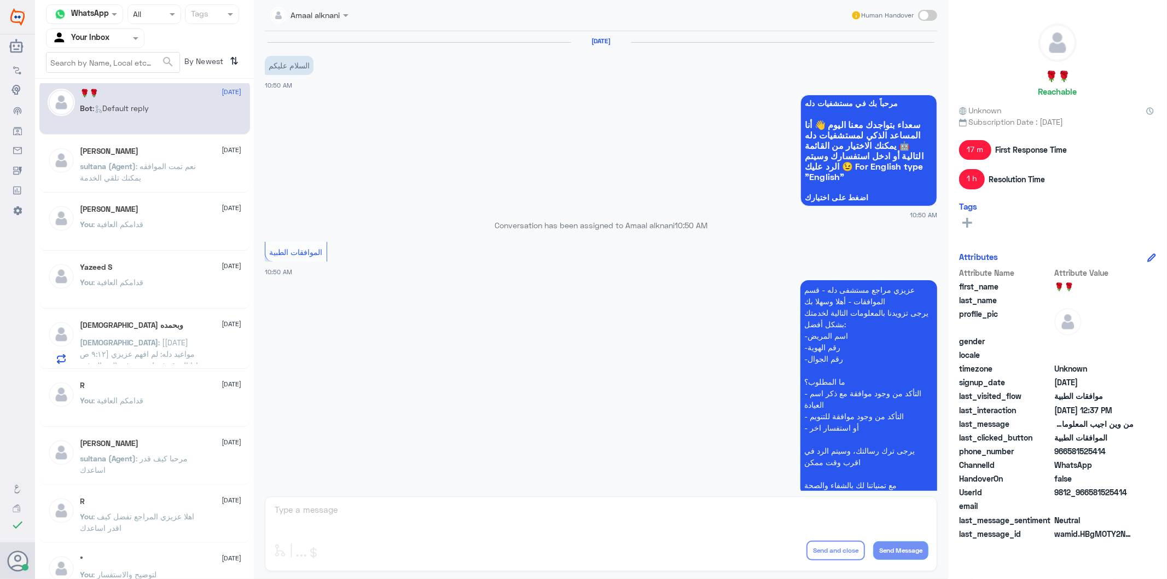
scroll to position [1118, 0]
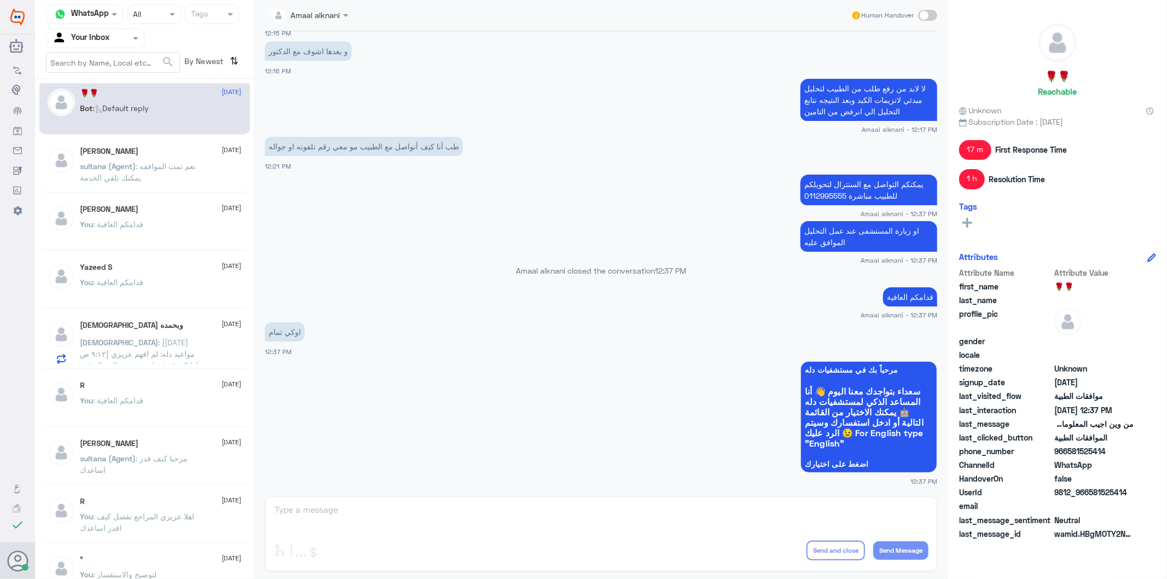
click at [407, 518] on div "Amaal alknani Human Handover 13 Aug 2025 السلام عليكم 10:50 AM مرحباً بك في مست…" at bounding box center [601, 291] width 694 height 582
click at [379, 513] on div "Amaal alknani Human Handover 13 Aug 2025 السلام عليكم 10:50 AM مرحباً بك في مست…" at bounding box center [601, 291] width 694 height 582
click at [118, 164] on span "sultana (Agent)" at bounding box center [108, 165] width 56 height 9
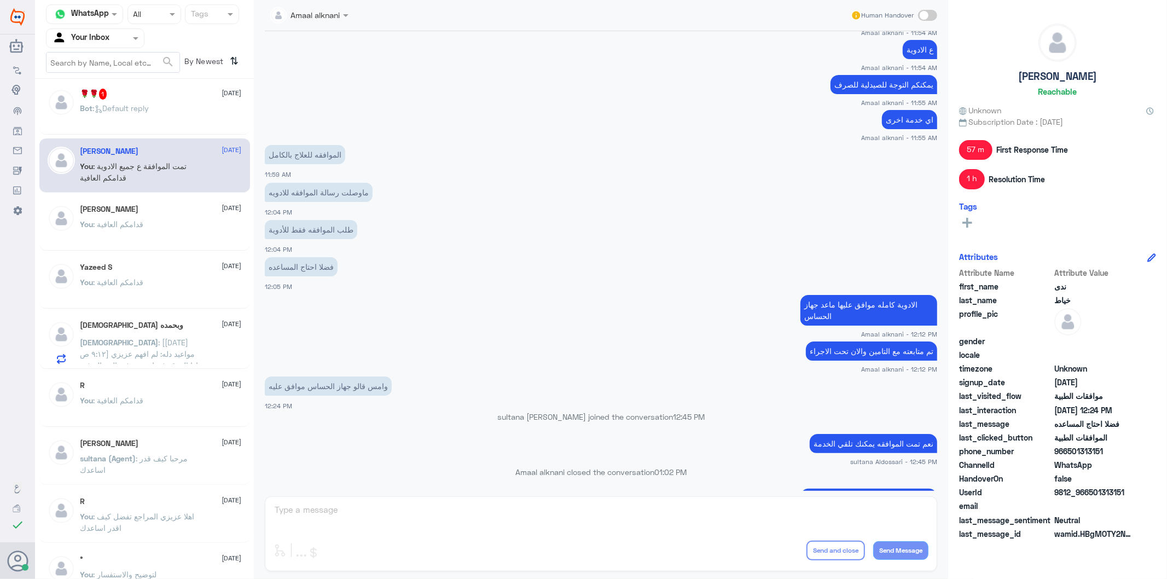
scroll to position [619, 0]
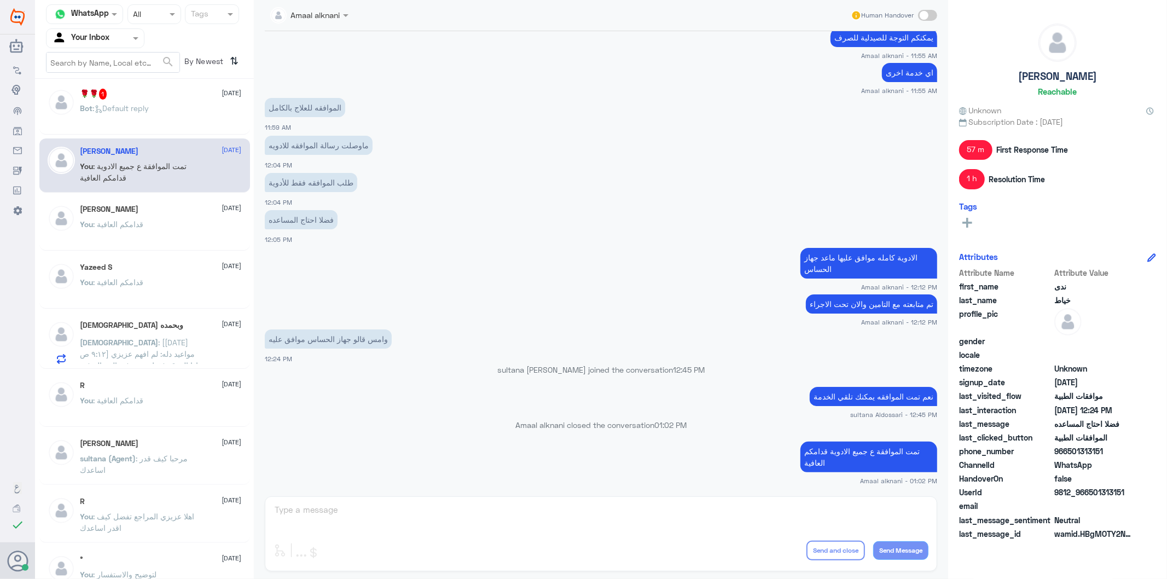
click at [161, 219] on div "ابو سلطان 13 August You : قدامكم العافية" at bounding box center [160, 225] width 161 height 41
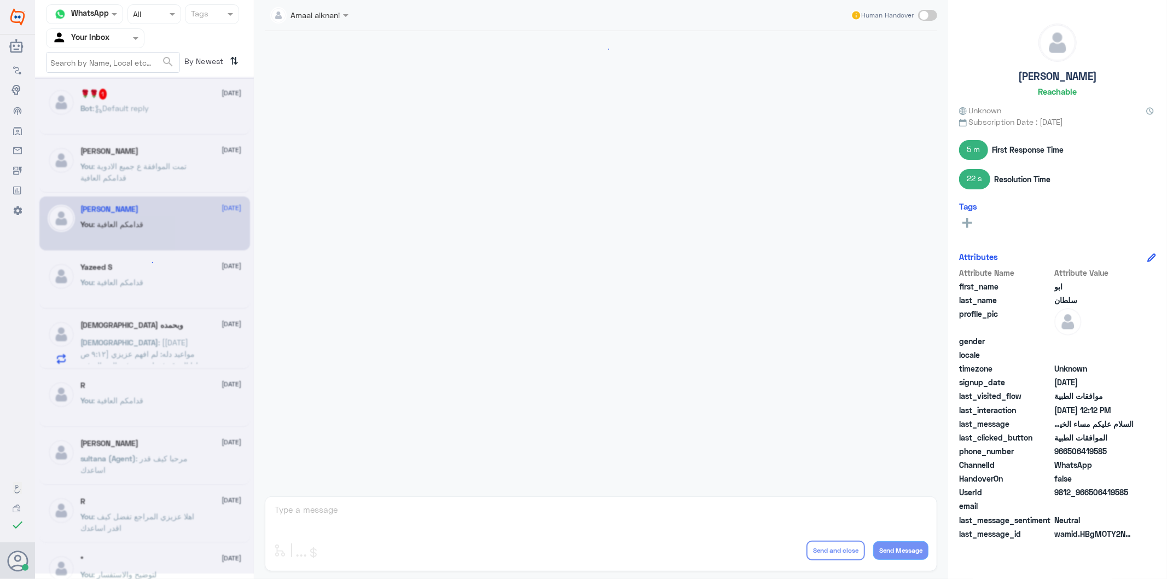
scroll to position [674, 0]
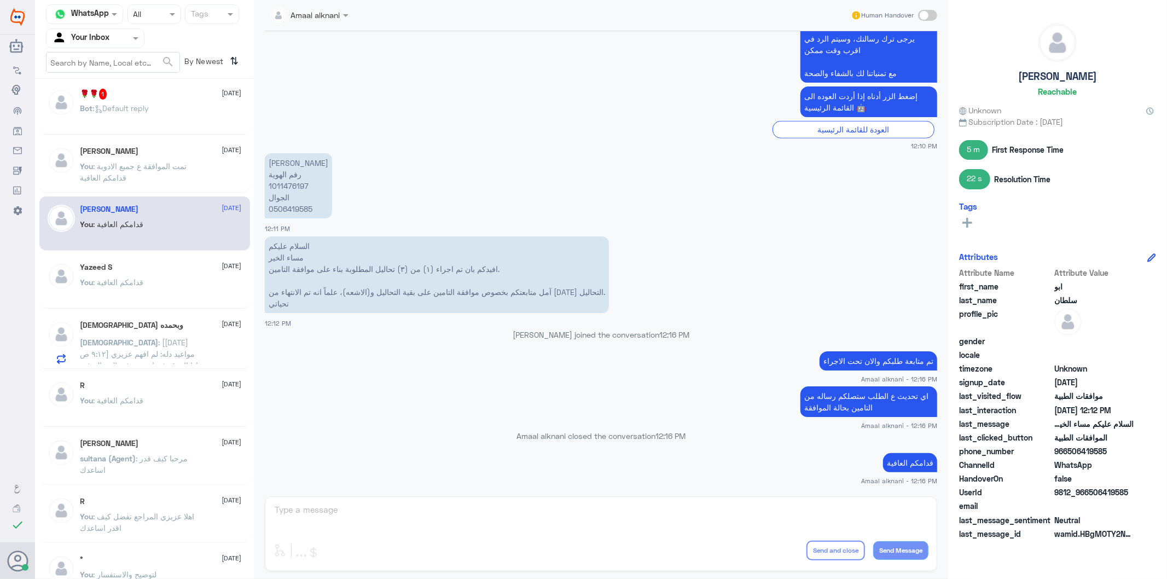
click at [141, 285] on span ": قدامكم العافية" at bounding box center [119, 281] width 50 height 9
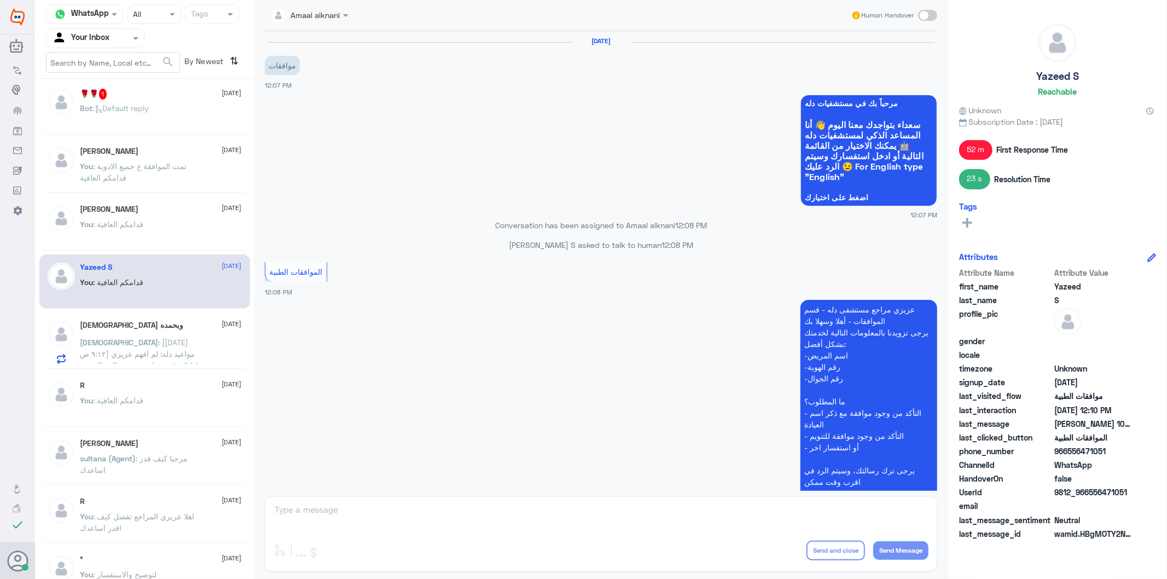
scroll to position [371, 0]
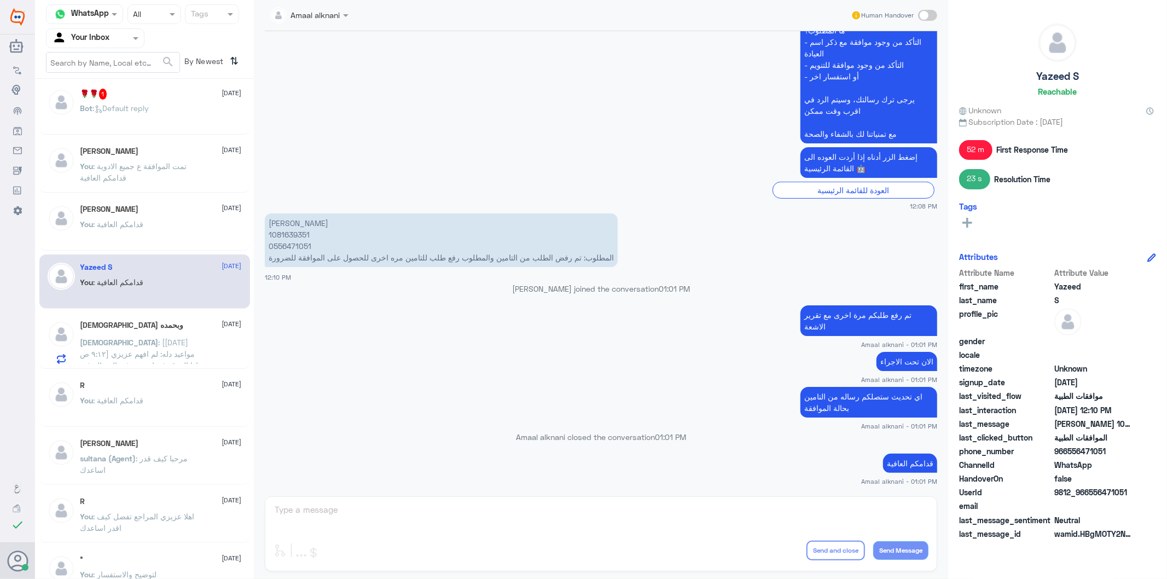
click at [114, 35] on div at bounding box center [95, 38] width 97 height 13
click at [112, 69] on b "Unassigned" at bounding box center [92, 71] width 42 height 9
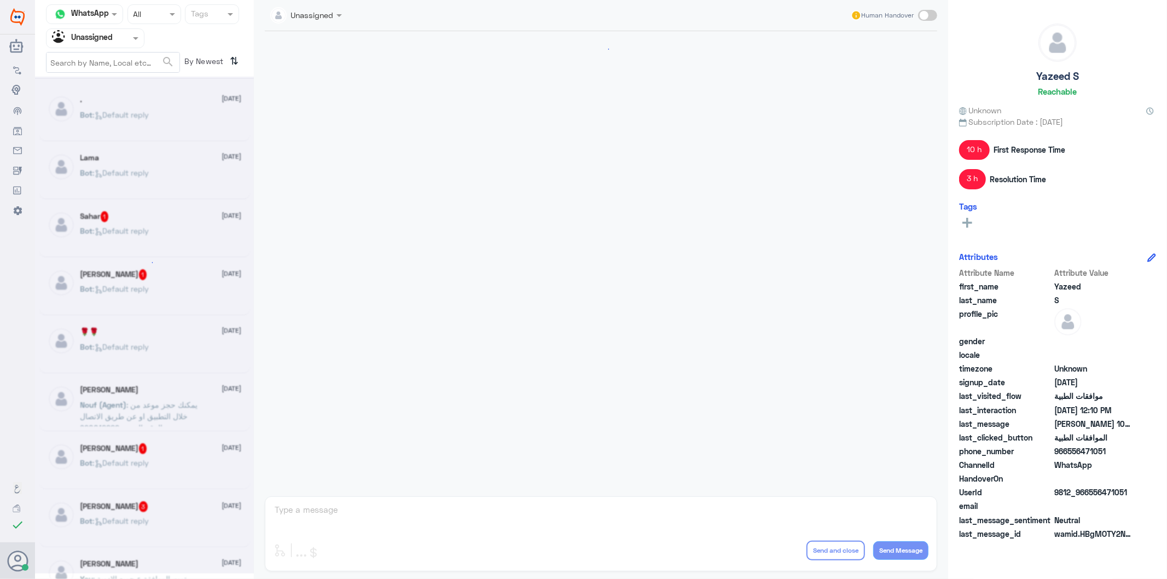
scroll to position [1527, 0]
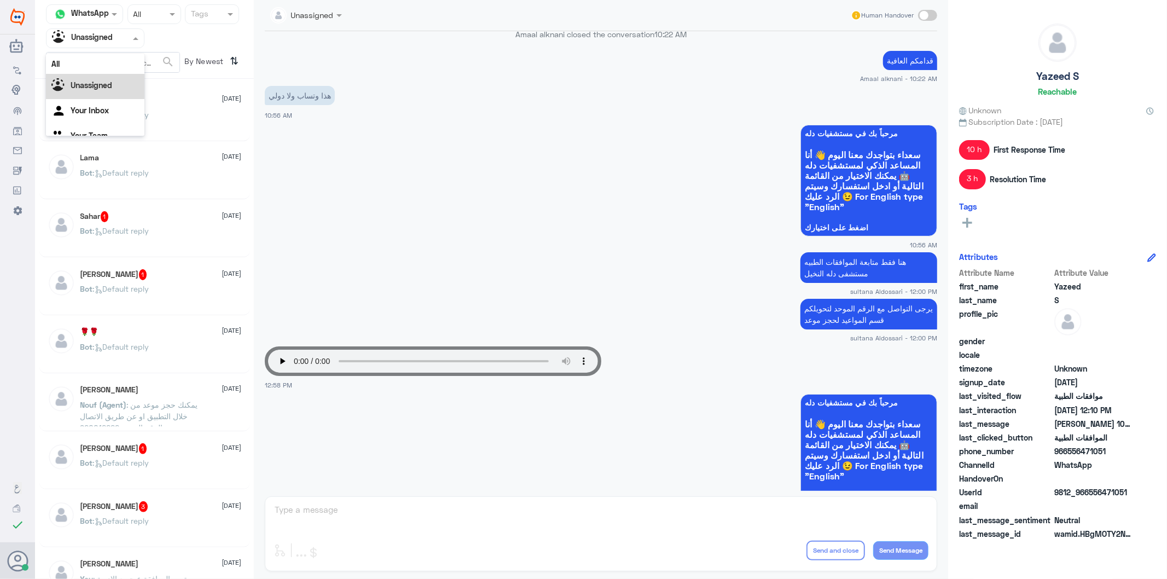
click at [107, 38] on input "text" at bounding box center [82, 38] width 60 height 13
click at [102, 99] on Inbox "Your Inbox" at bounding box center [90, 96] width 38 height 9
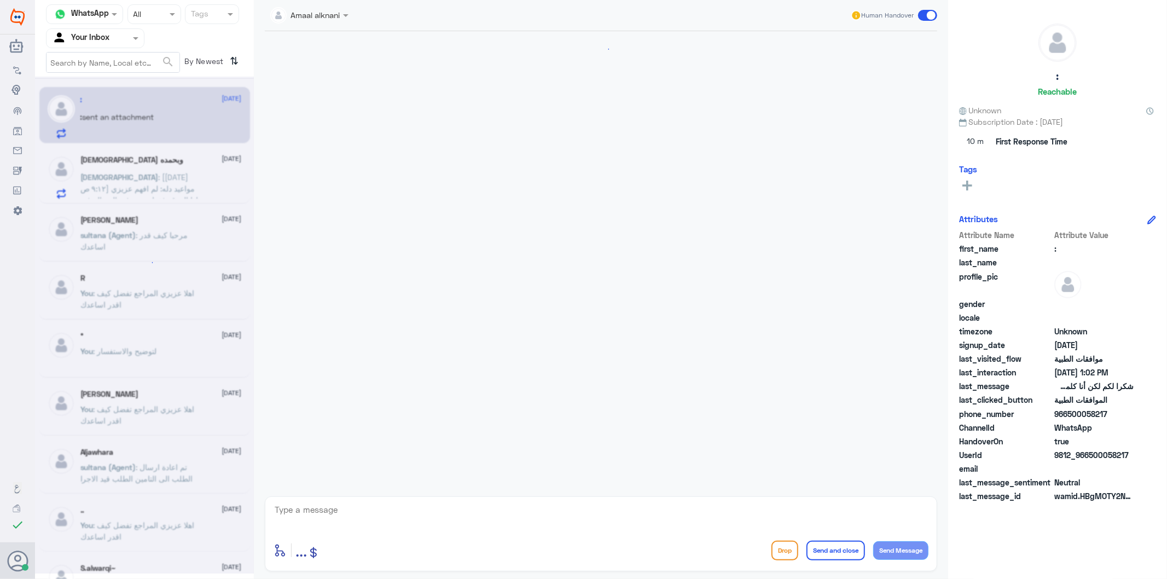
scroll to position [1172, 0]
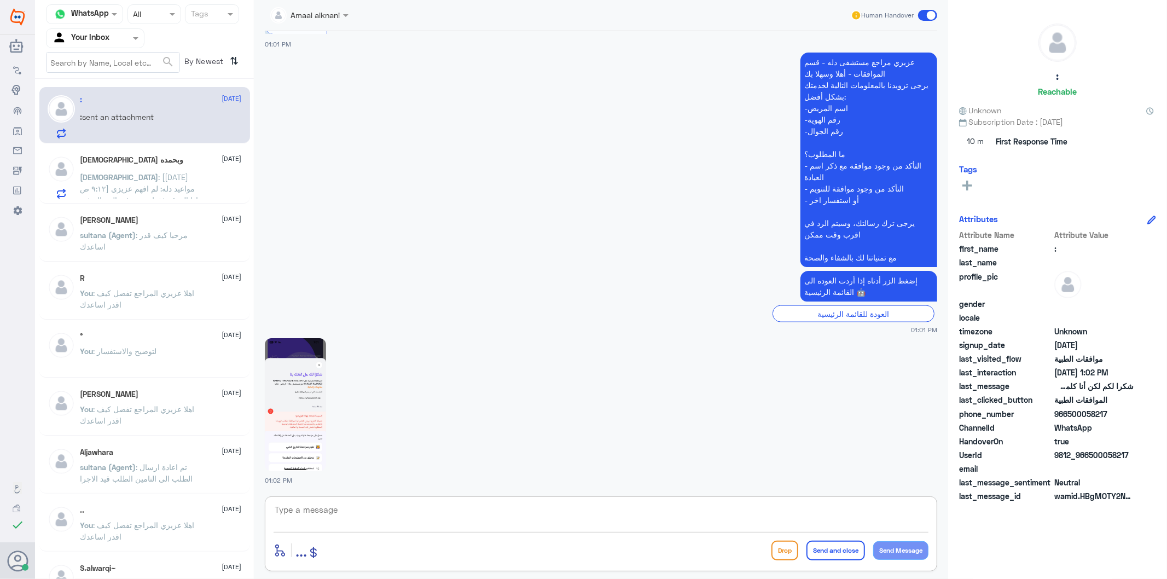
click at [347, 518] on textarea at bounding box center [601, 515] width 655 height 27
click at [297, 419] on img at bounding box center [295, 404] width 61 height 133
click at [298, 448] on img at bounding box center [295, 404] width 61 height 133
click at [303, 425] on img at bounding box center [295, 404] width 61 height 133
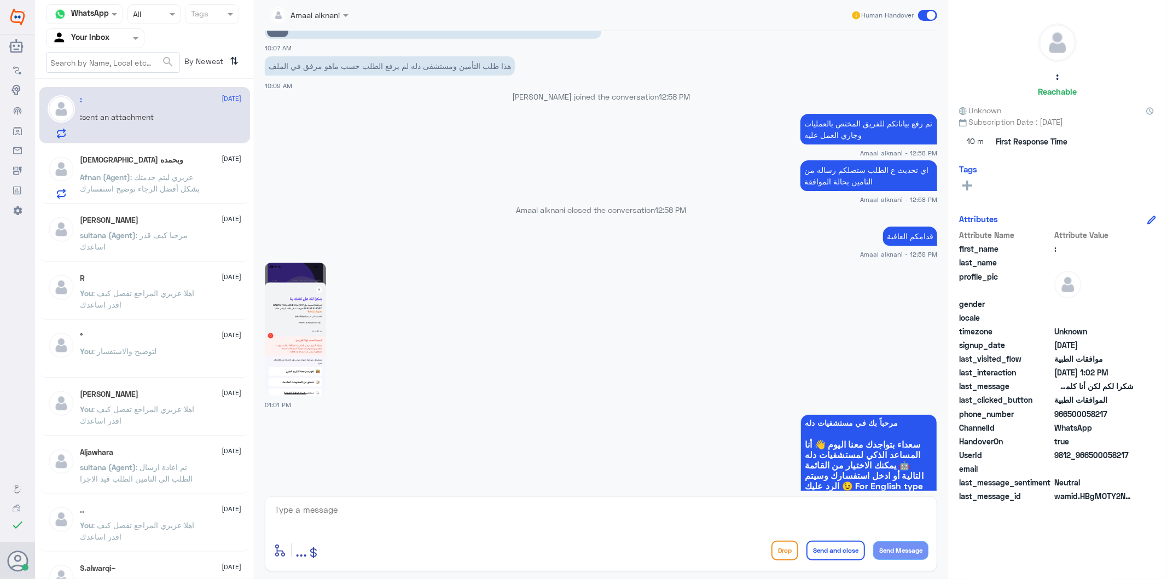
scroll to position [503, 0]
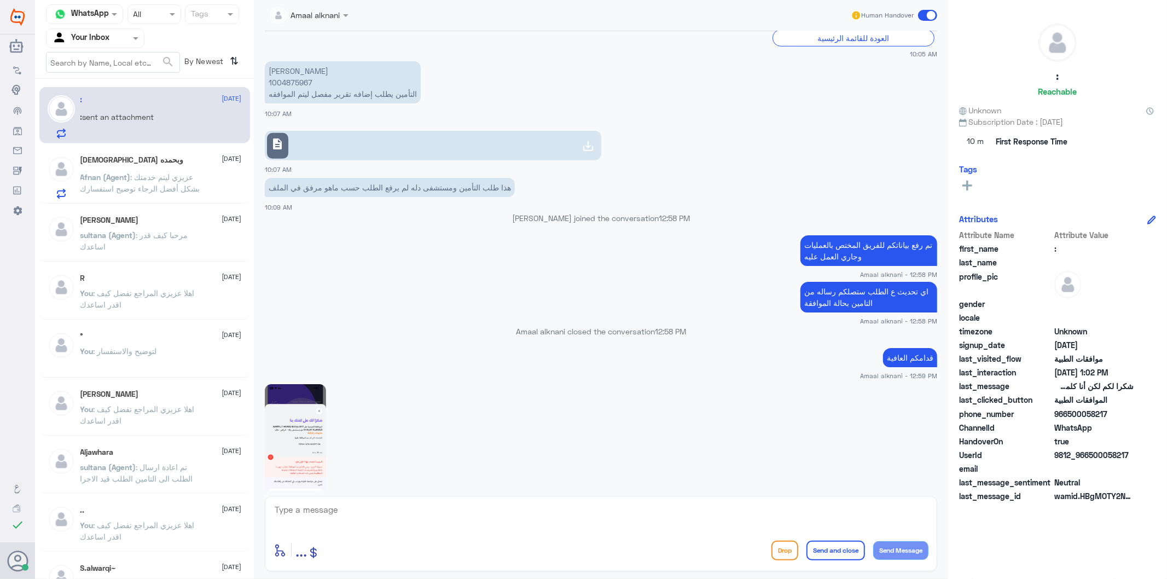
click at [897, 293] on p "اي تحديث ع الطلب ستصلكم رساله من التامين بحالة الموافقة" at bounding box center [868, 297] width 137 height 31
click at [860, 245] on p "تم رفع بياناتكم للفريق المختص بالعمليات وجاري العمل عليه" at bounding box center [868, 250] width 137 height 31
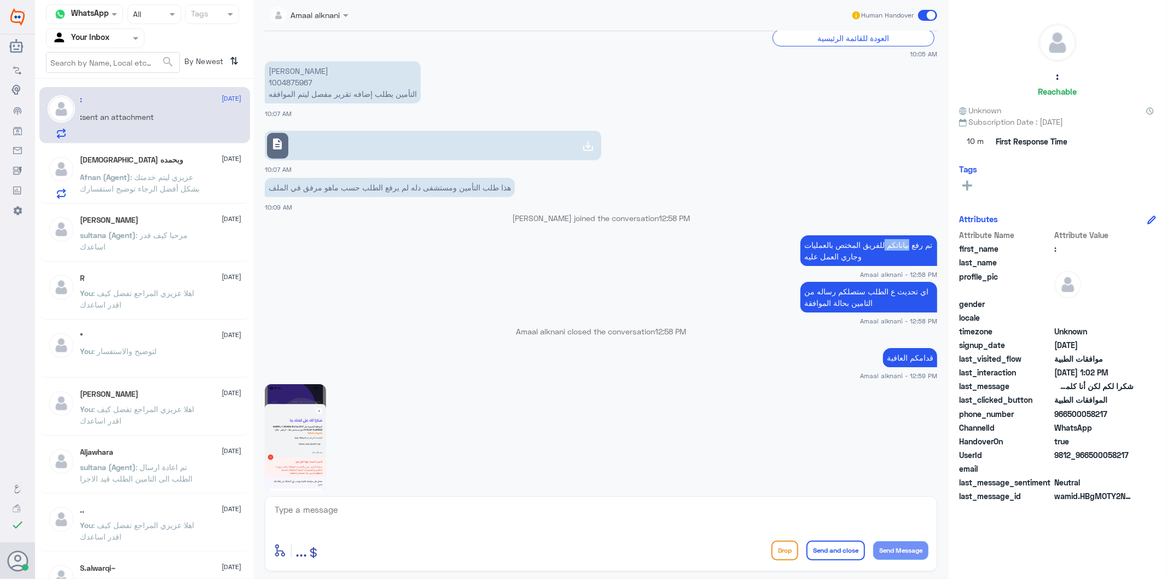
click at [860, 245] on p "تم رفع بياناتكم للفريق المختص بالعمليات وجاري العمل عليه" at bounding box center [868, 250] width 137 height 31
click at [855, 291] on p "اي تحديث ع الطلب ستصلكم رساله من التامين بحالة الموافقة" at bounding box center [868, 297] width 137 height 31
click at [854, 291] on p "اي تحديث ع الطلب ستصلكم رساله من التامين بحالة الموافقة" at bounding box center [868, 297] width 137 height 31
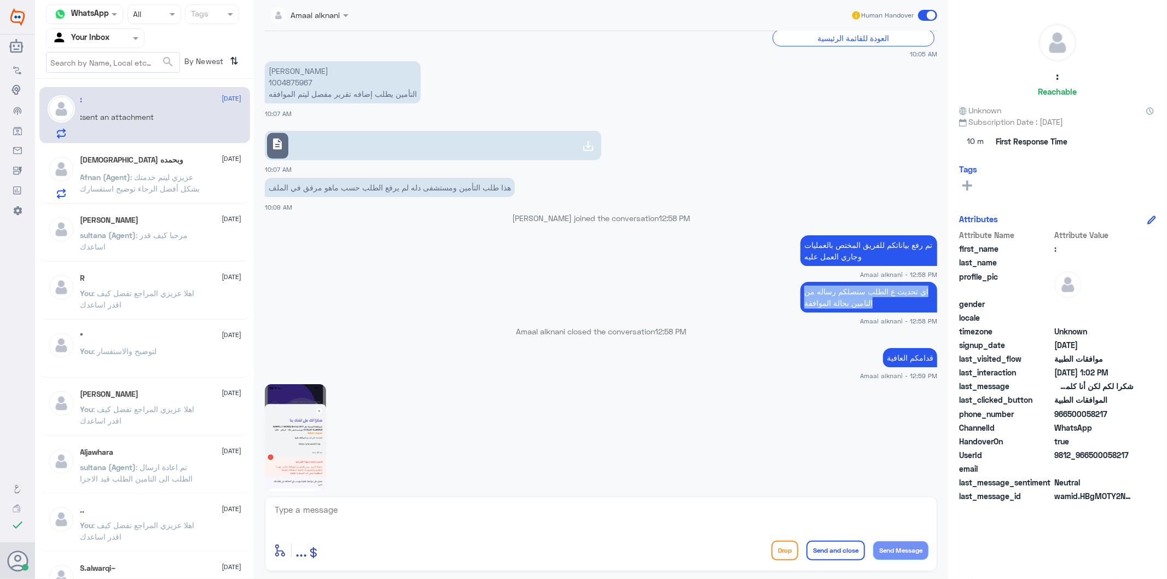
click at [854, 291] on p "اي تحديث ع الطلب ستصلكم رساله من التامين بحالة الموافقة" at bounding box center [868, 297] width 137 height 31
click at [588, 514] on textarea at bounding box center [601, 515] width 655 height 27
paste textarea "تم رفع بياناتكم للفريق المختص بالعمليات وجاري العمل عليه"
click at [894, 349] on p "قدامكم العافية" at bounding box center [910, 357] width 54 height 19
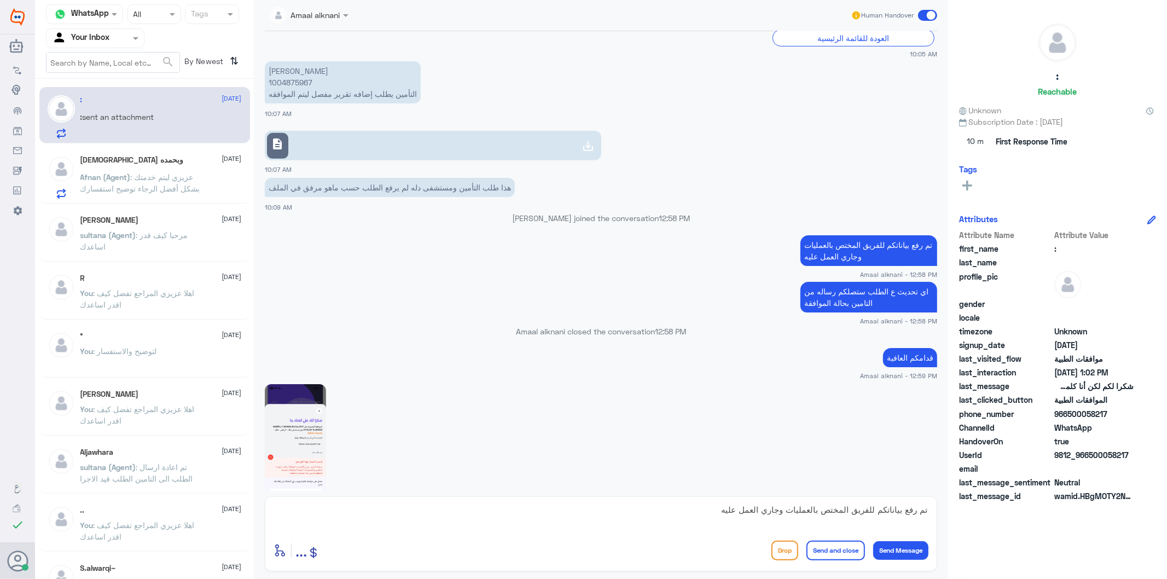
click at [893, 355] on p "قدامكم العافية" at bounding box center [910, 357] width 54 height 19
click at [880, 283] on p "اي تحديث ع الطلب ستصلكم رساله من التامين بحالة الموافقة" at bounding box center [868, 297] width 137 height 31
click at [874, 287] on p "اي تحديث ع الطلب ستصلكم رساله من التامين بحالة الموافقة" at bounding box center [868, 297] width 137 height 31
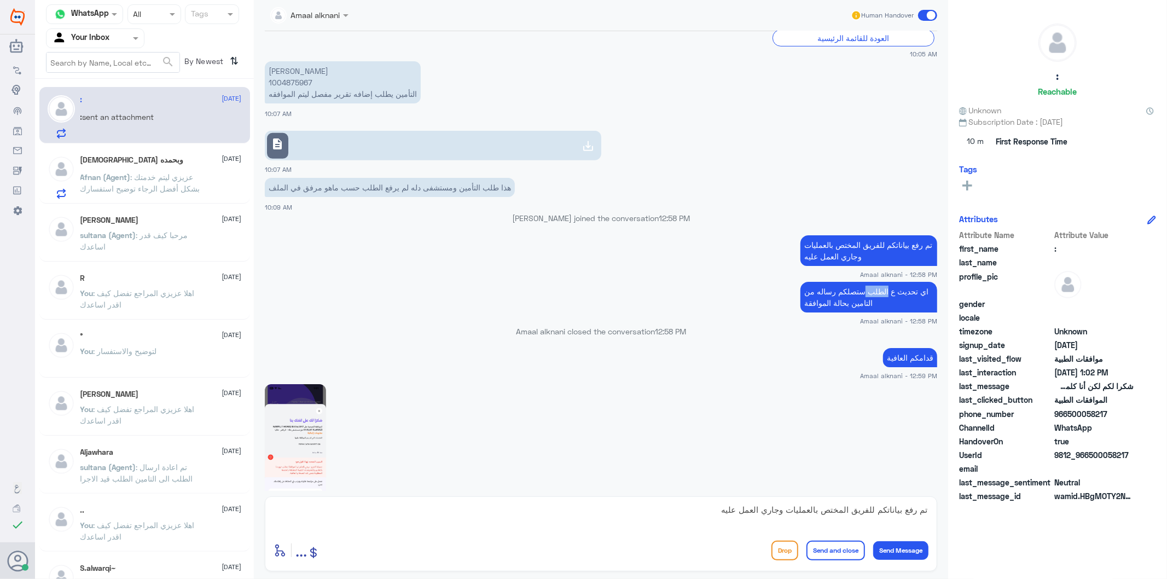
click at [874, 287] on p "اي تحديث ع الطلب ستصلكم رساله من التامين بحالة الموافقة" at bounding box center [868, 297] width 137 height 31
click at [773, 519] on textarea "تم رفع بياناتكم للفريق المختص بالعمليات وجاري العمل عليه" at bounding box center [601, 515] width 655 height 27
paste textarea "اي تحديث ع الطلب ستصلكم رساله من التامين بحالة الموافقة"
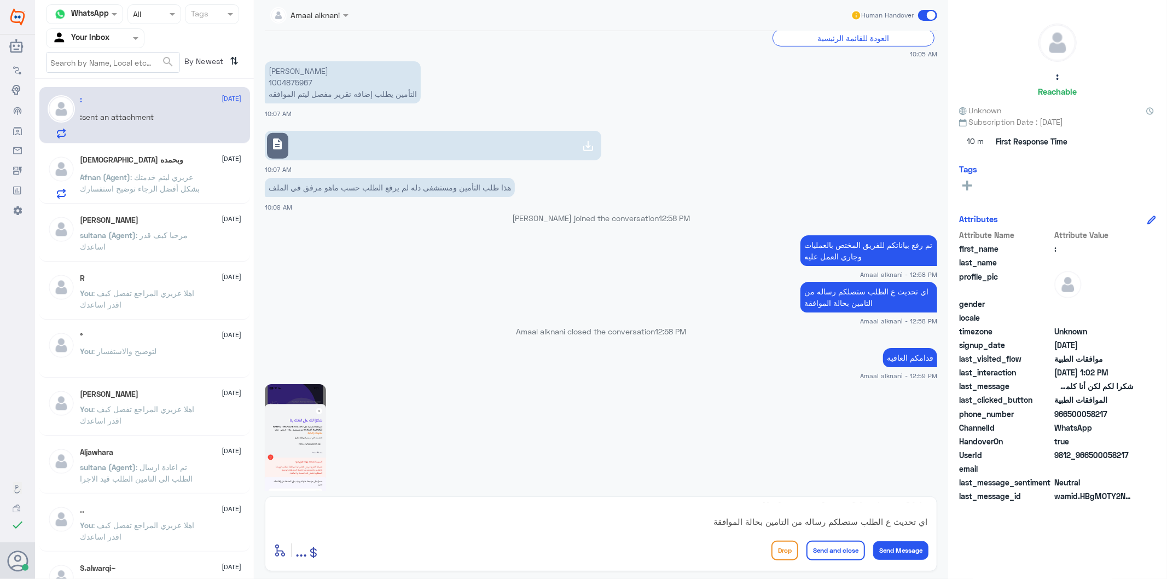
click at [912, 357] on p "قدامكم العافية" at bounding box center [910, 357] width 54 height 19
click at [866, 518] on textarea "تم رفع بياناتكم للفريق المختص بالعمليات وجاري العمل عليه اي تحديث ع الطلب ستصلك…" at bounding box center [601, 515] width 655 height 27
paste textarea "قدامكم العافية"
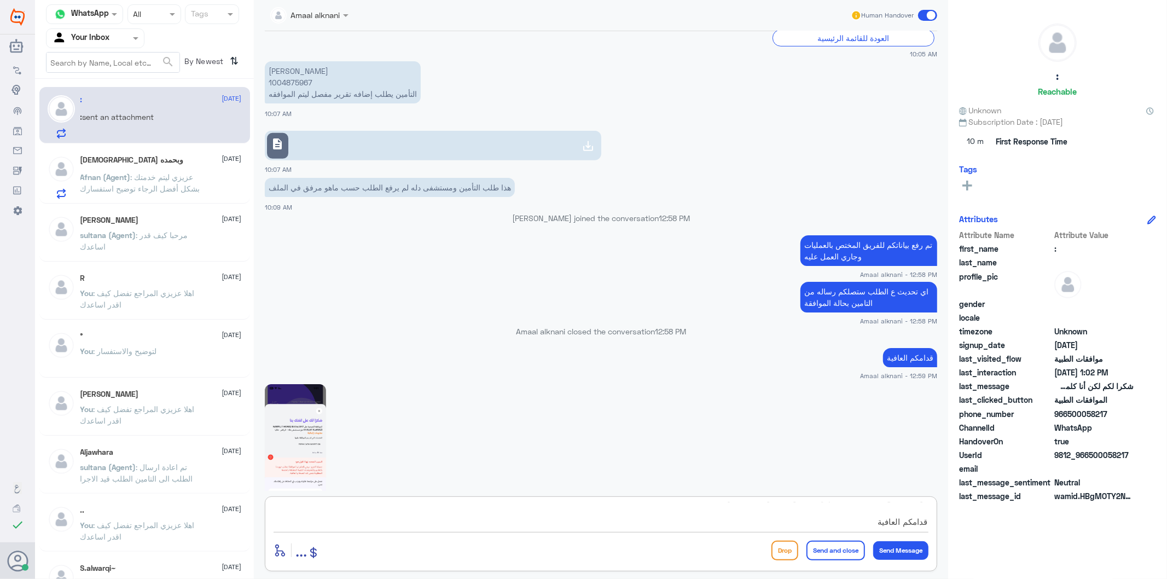
scroll to position [61, 0]
type textarea "تم رفع بياناتكم للفريق المختص بالعمليات وجاري العمل عليه اي تحديث ع الطلب ستصلك…"
click at [852, 551] on button "Send and close" at bounding box center [836, 551] width 59 height 20
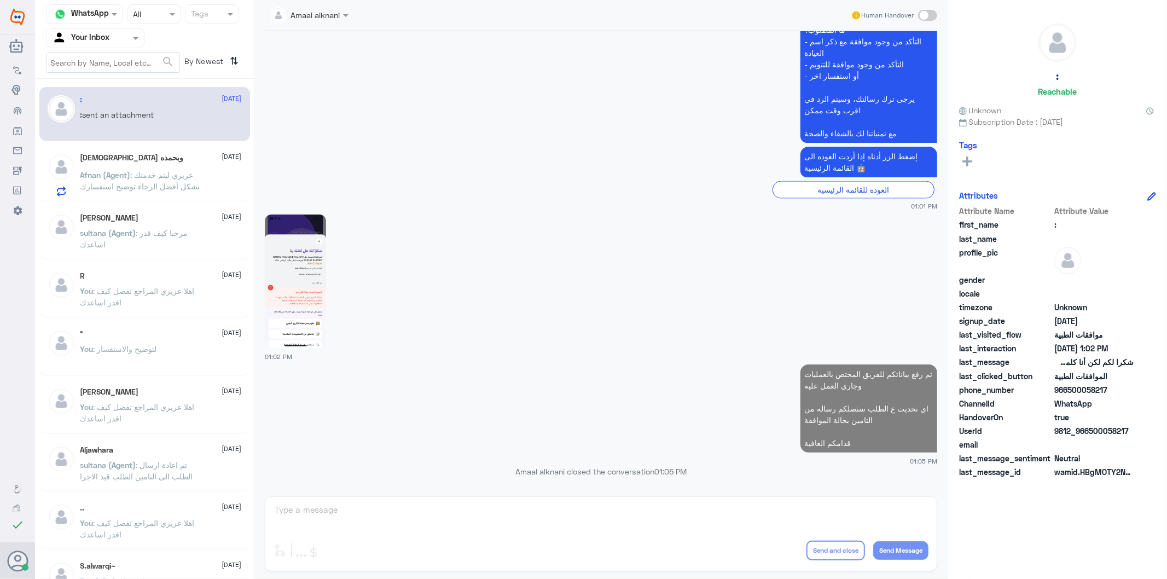
click at [148, 179] on p "Afnan (Agent) : عزيزي ليتم خدمتك بشكل أفضل الرجاء توضيح استفسارك" at bounding box center [141, 182] width 123 height 27
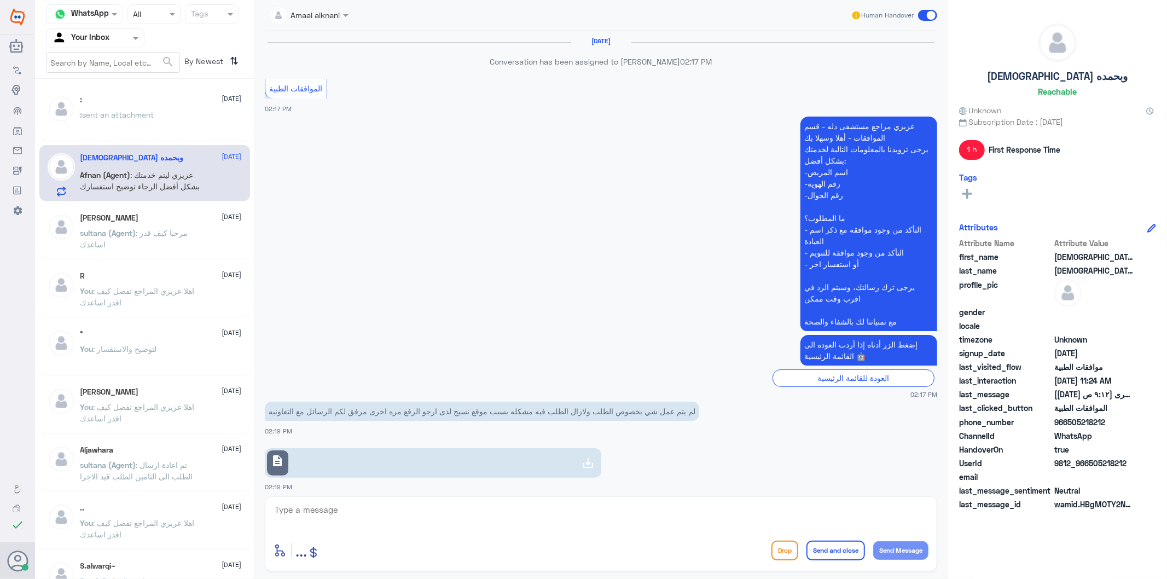
scroll to position [1524, 0]
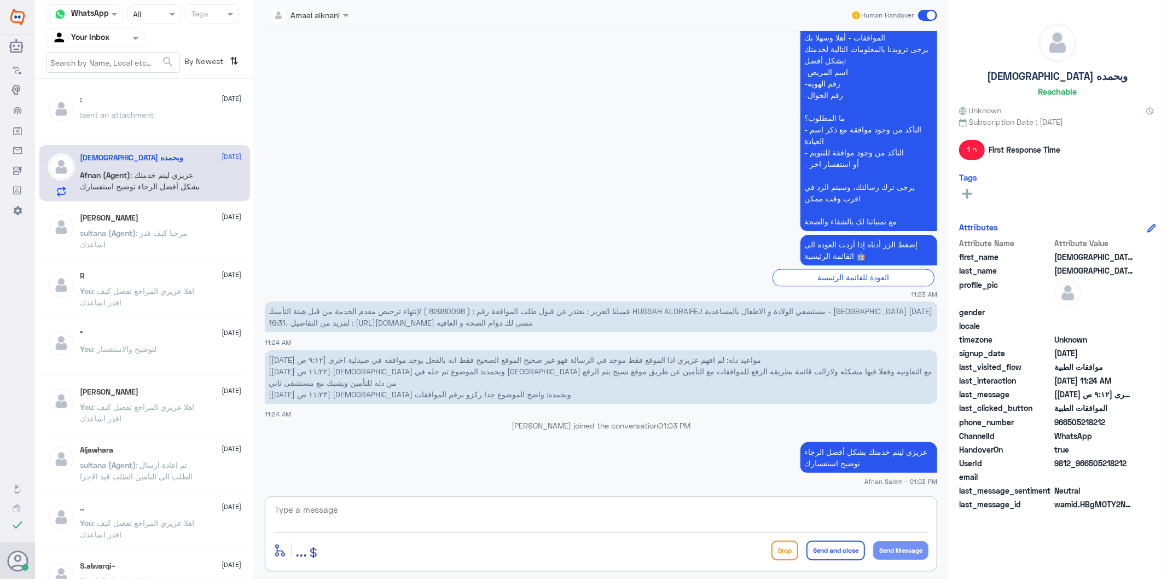
click at [368, 524] on textarea at bounding box center [601, 515] width 655 height 27
click at [143, 225] on div "Ahmed 28 May sultana (Agent) : مرحبا كيف قدر اساعدك" at bounding box center [160, 233] width 161 height 41
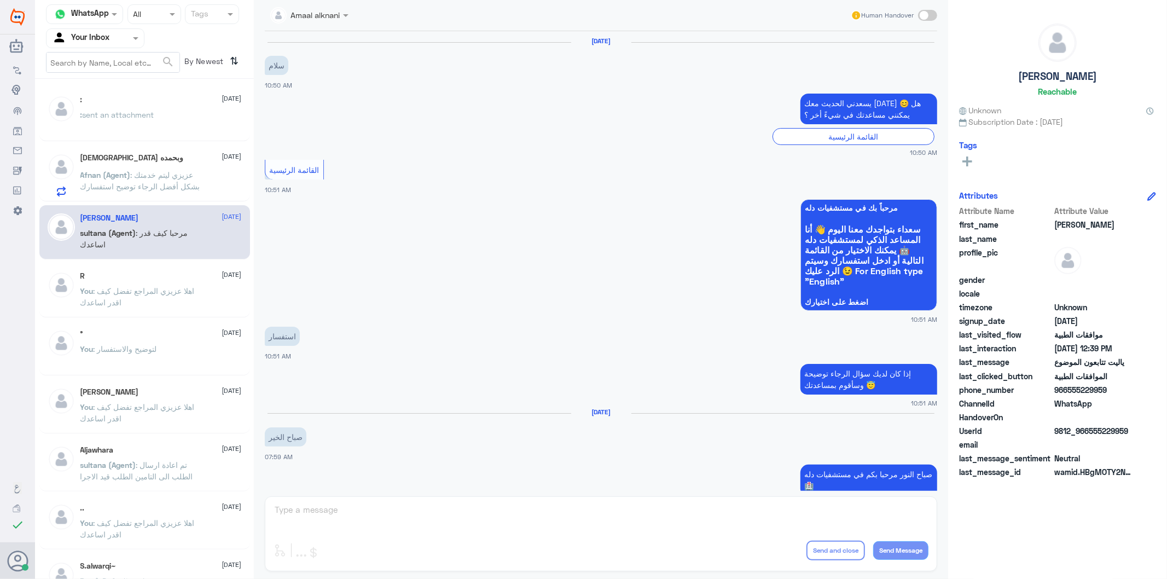
scroll to position [996, 0]
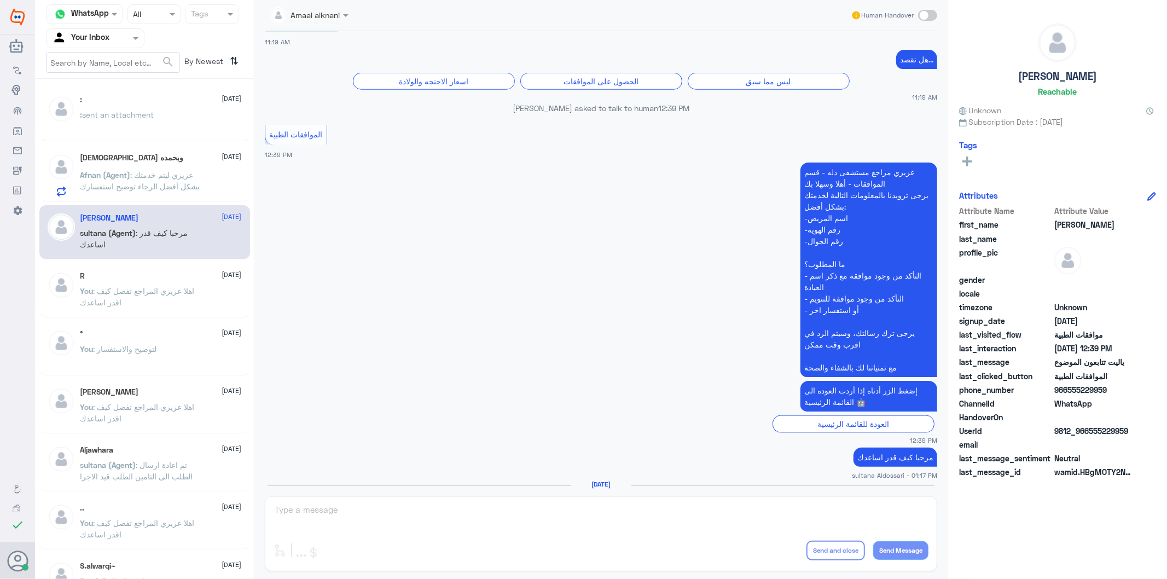
click at [395, 518] on div "Amaal alknani Human Handover 8 Feb 2025 سلام 10:50 AM يسعدني الحديث معك اليوم 😊…" at bounding box center [601, 291] width 694 height 582
click at [393, 518] on div "Amaal alknani Human Handover 8 Feb 2025 سلام 10:50 AM يسعدني الحديث معك اليوم 😊…" at bounding box center [601, 291] width 694 height 582
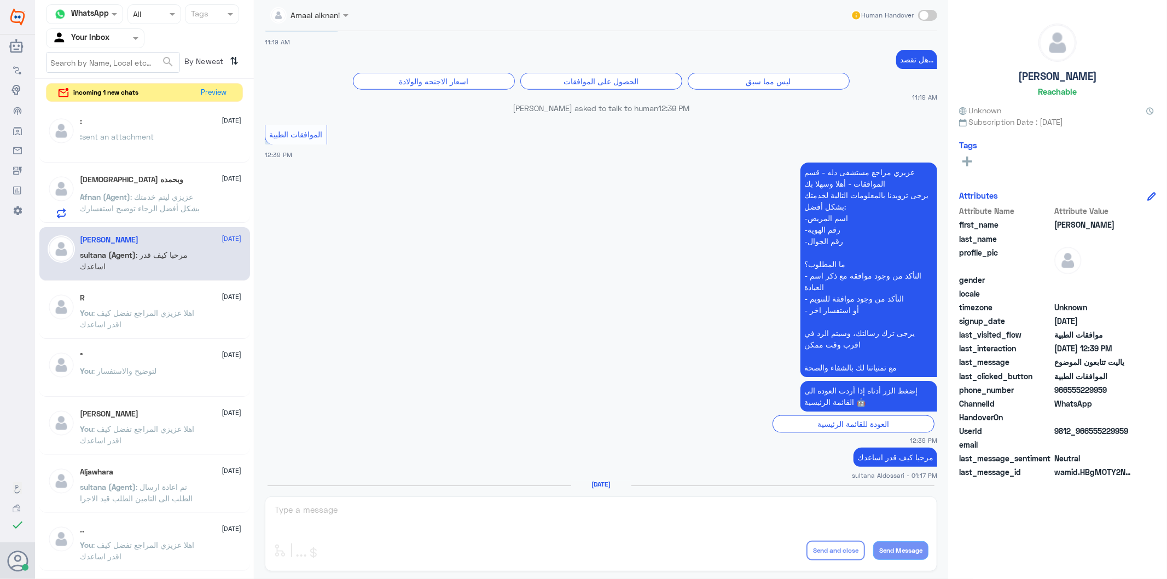
click at [178, 205] on span ": عزيزي ليتم خدمتك بشكل أفضل الرجاء توضيح استفسارك" at bounding box center [140, 202] width 120 height 21
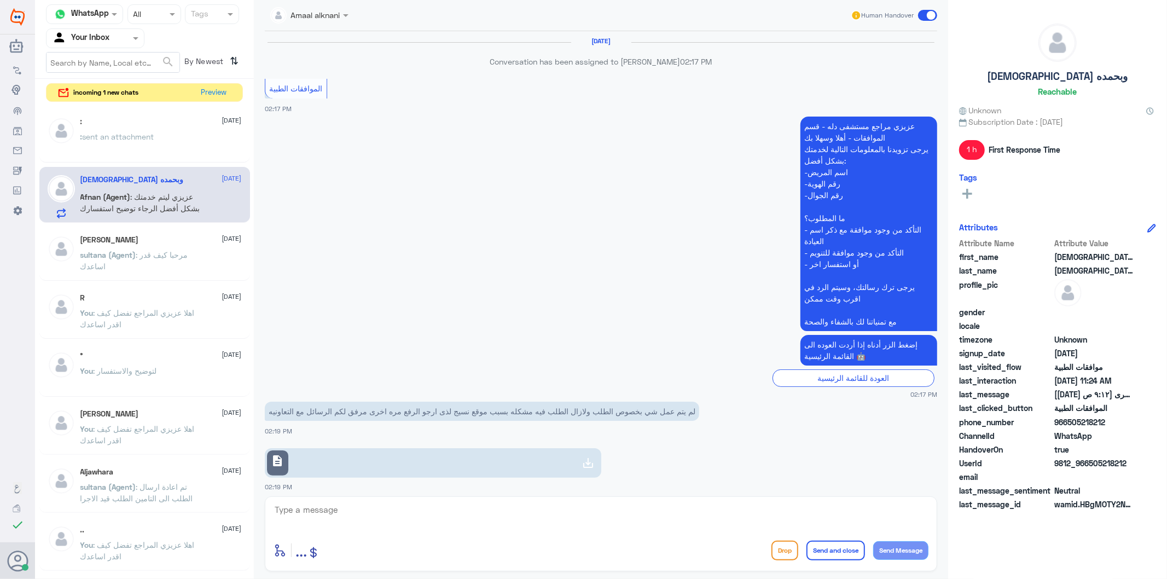
scroll to position [1524, 0]
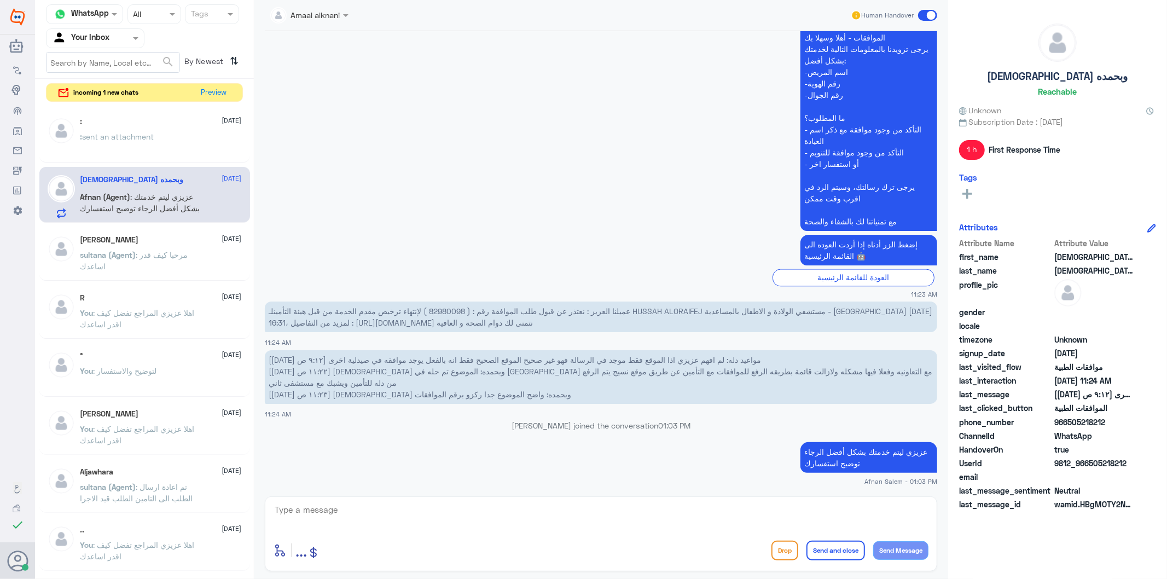
click at [195, 146] on div ": sent an attachment" at bounding box center [160, 146] width 161 height 25
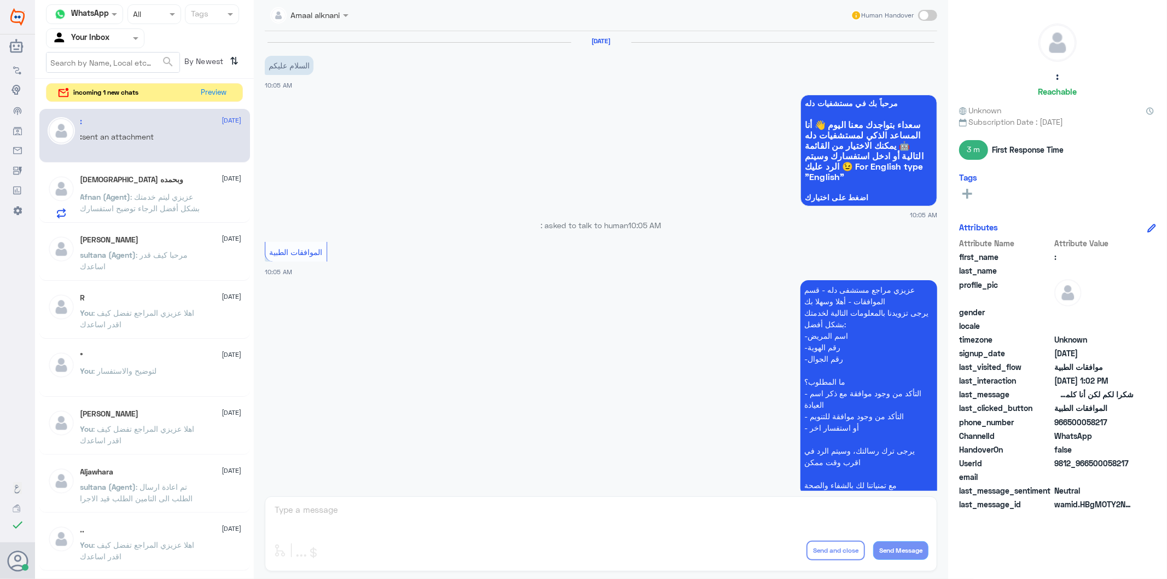
scroll to position [1296, 0]
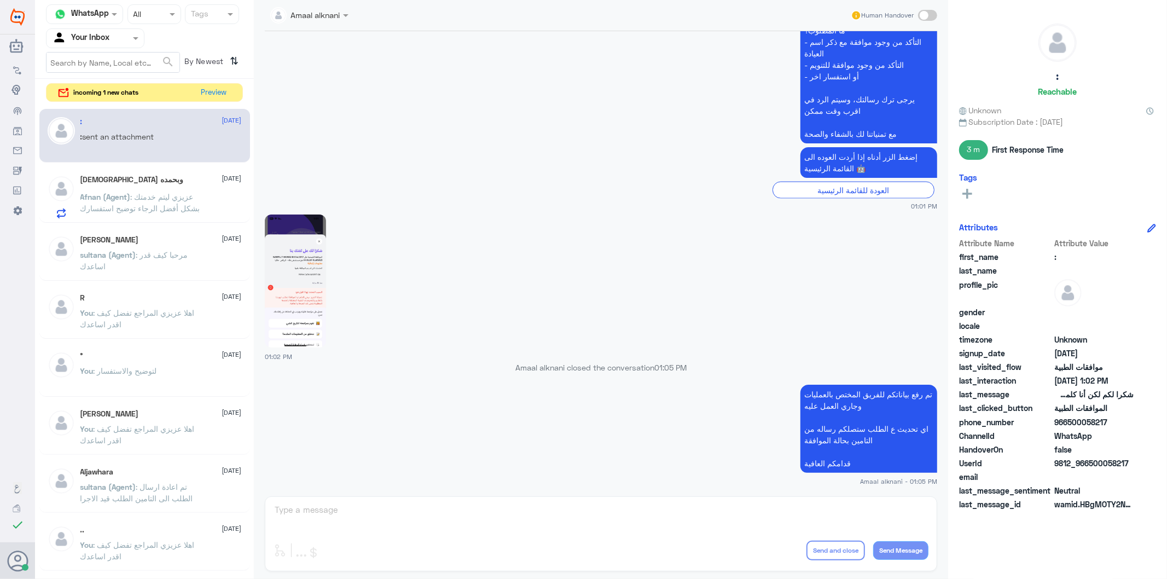
click at [338, 511] on div "Amaal alknani Human Handover 13 Aug 2025 السلام عليكم 10:05 AM مرحباً بك في مست…" at bounding box center [601, 291] width 694 height 582
click at [204, 89] on button "Preview" at bounding box center [215, 92] width 34 height 17
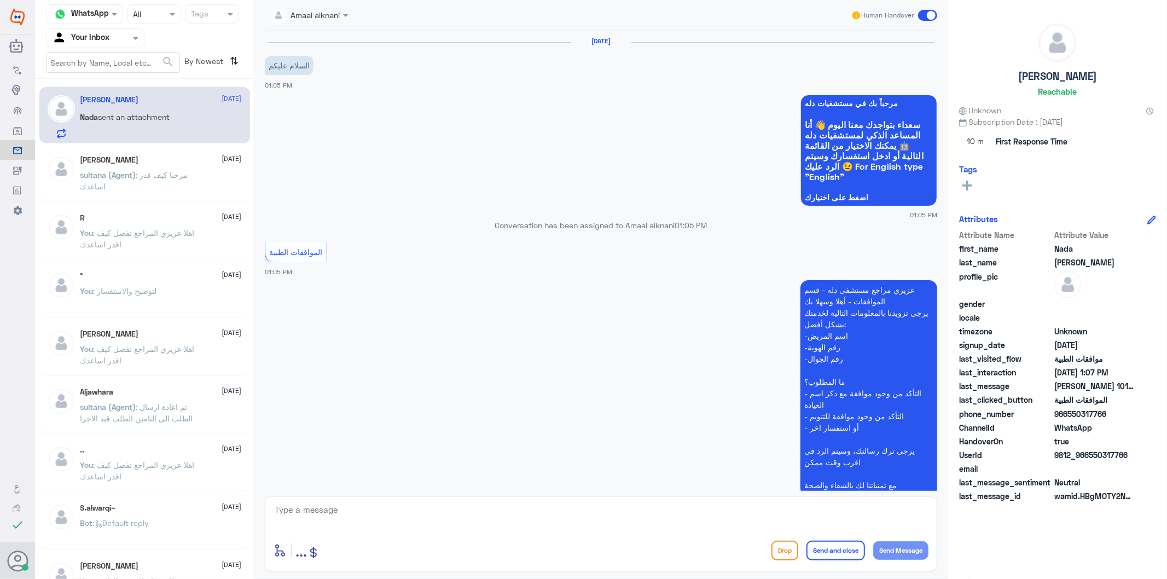
scroll to position [148, 0]
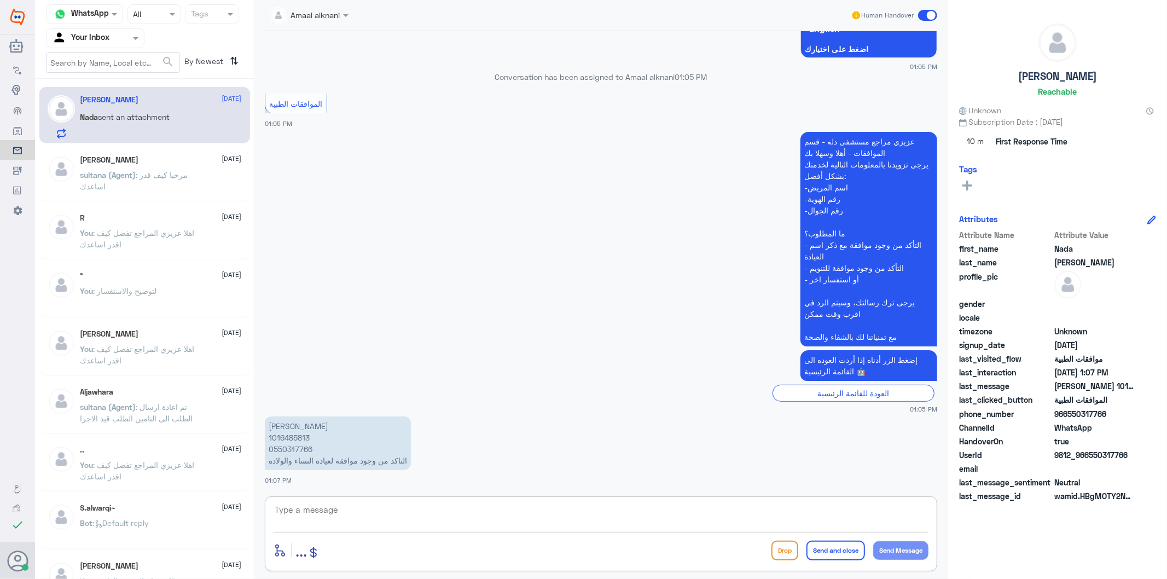
click at [340, 509] on textarea at bounding box center [601, 515] width 655 height 27
click at [298, 448] on p "ندى عبدالله الرصيص 1016485813 0550317766 التاكد من وجود موافقه لعيادة النساء وا…" at bounding box center [338, 443] width 146 height 54
click at [380, 513] on textarea at bounding box center [601, 515] width 655 height 27
click at [403, 516] on textarea at bounding box center [601, 515] width 655 height 27
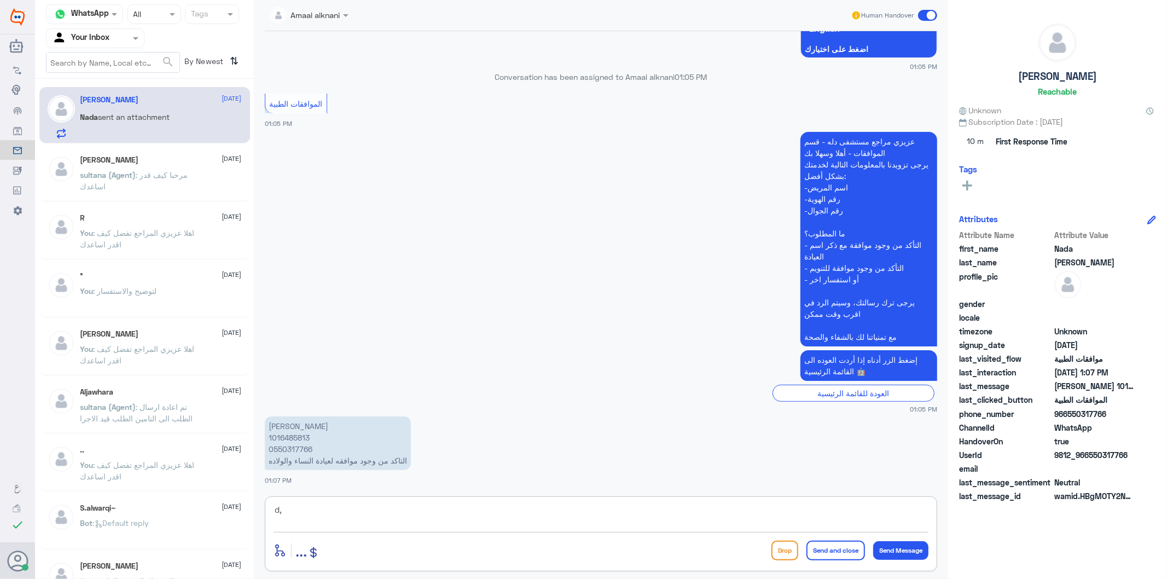
type textarea "d"
click at [413, 496] on div "enter flow name ... Drop Send and close Send Message" at bounding box center [601, 533] width 672 height 75
click at [510, 517] on textarea at bounding box center [601, 515] width 655 height 27
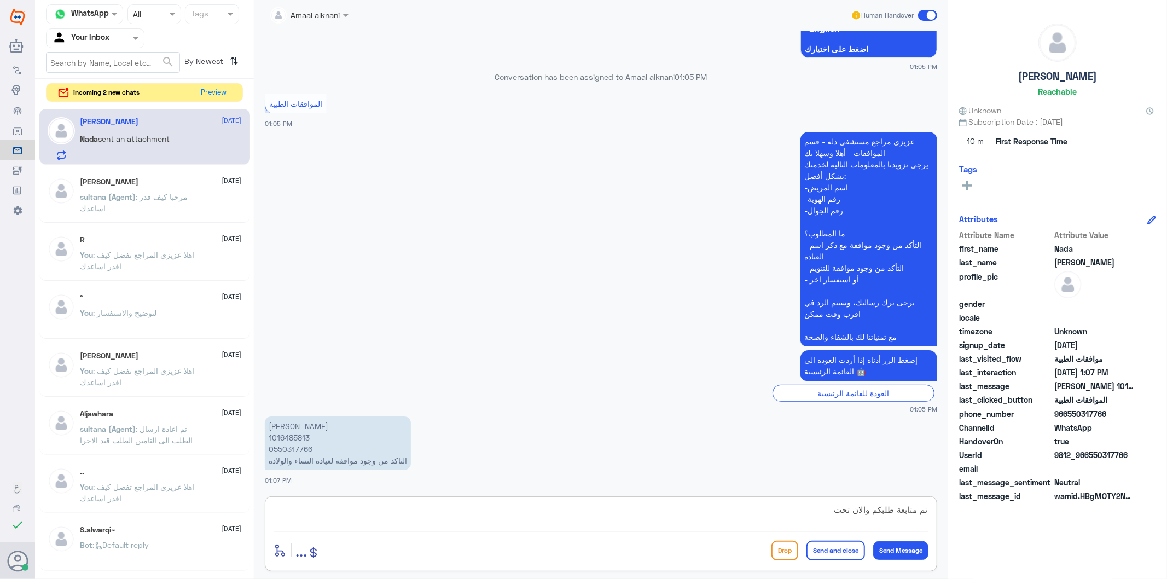
click at [330, 506] on textarea "تم متابعة طلبكم والان تحت" at bounding box center [601, 515] width 655 height 27
type textarea "تم متابعة طلبكم والان تحت الاجراء الان"
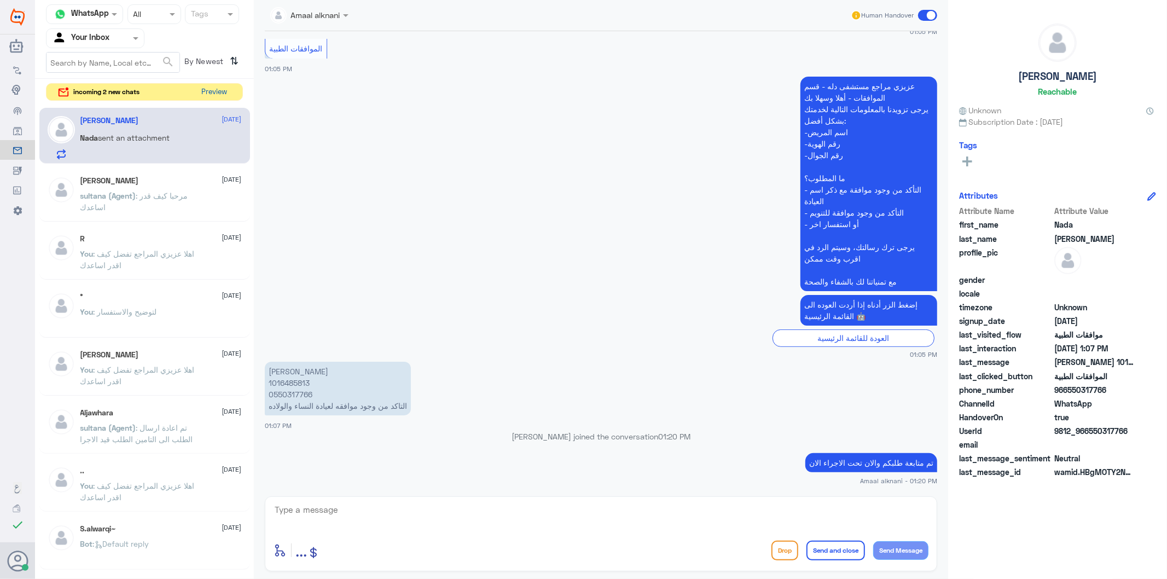
click at [214, 90] on button "Preview" at bounding box center [215, 92] width 34 height 17
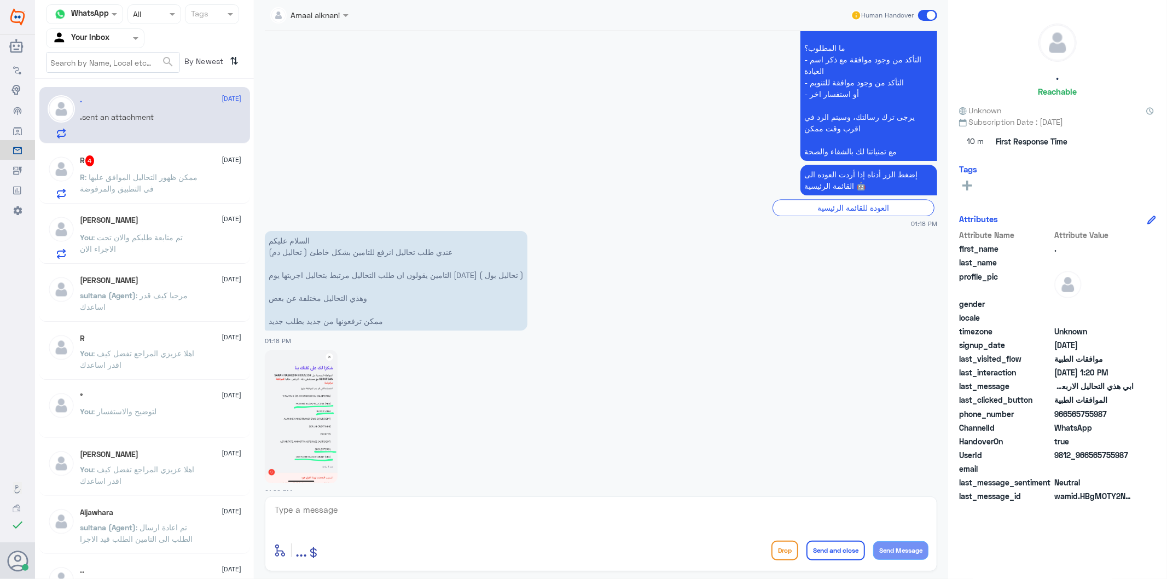
scroll to position [2022, 0]
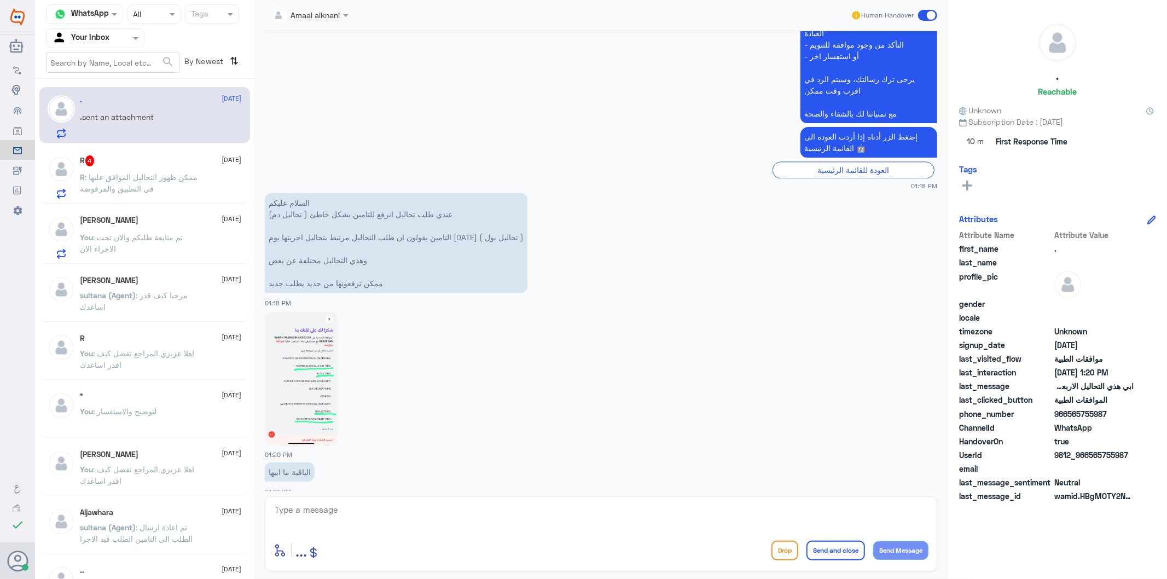
click at [304, 368] on img at bounding box center [301, 378] width 73 height 133
click at [317, 405] on img at bounding box center [301, 378] width 73 height 133
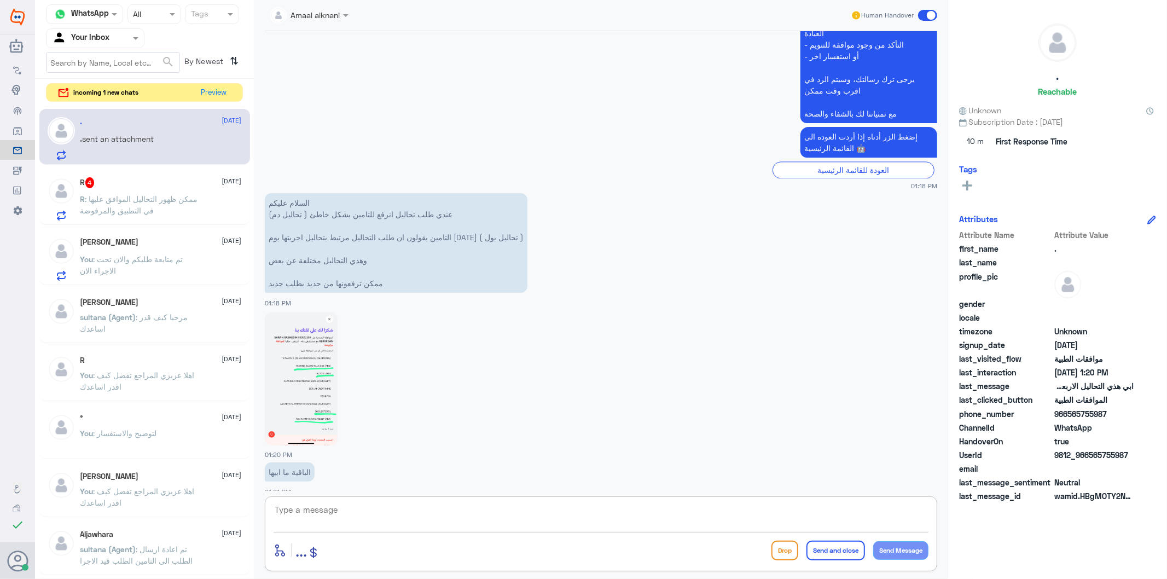
click at [325, 514] on textarea at bounding box center [601, 515] width 655 height 27
type textarea "تمت المتابعة مره اخرى"
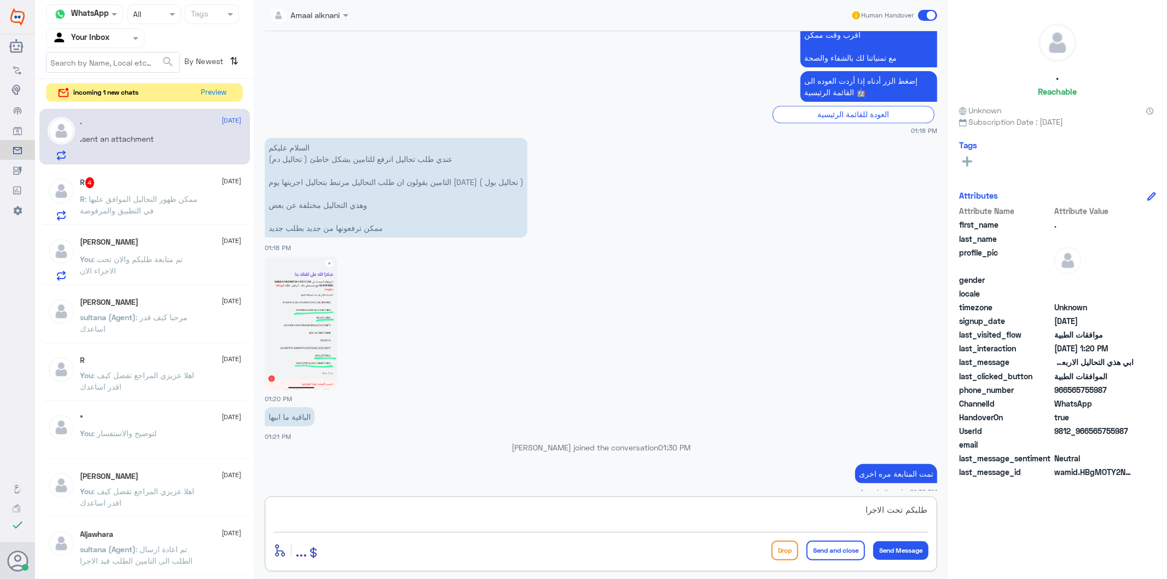
type textarea "طلبكم تحت الاجراء"
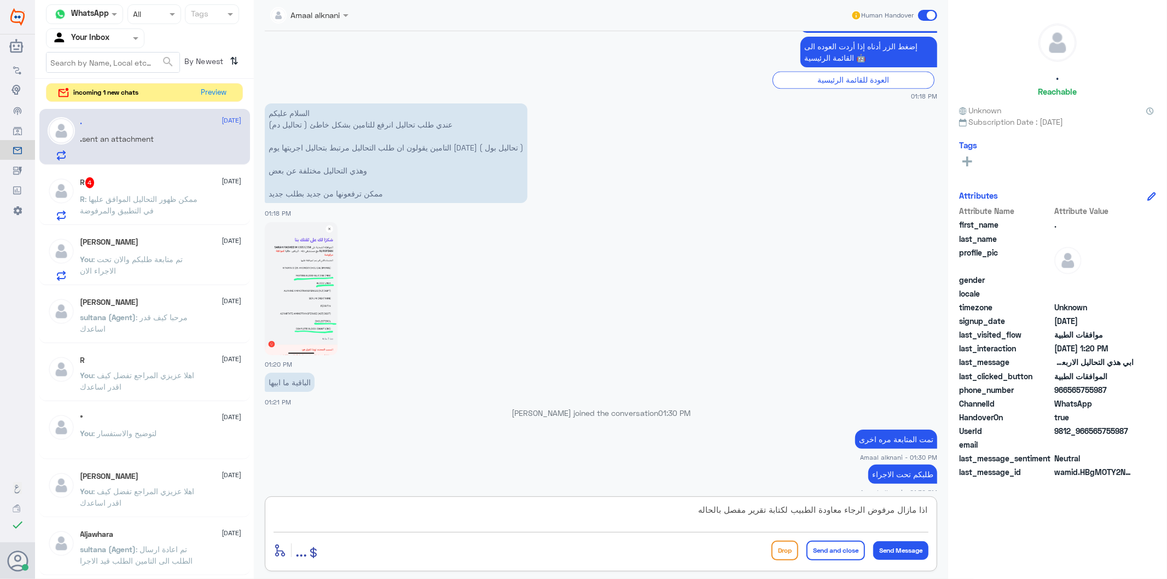
type textarea "اذا مازال مرفوض الرجاء معاودة الطبيب لكتابة تقرير مفصل بالحاله"
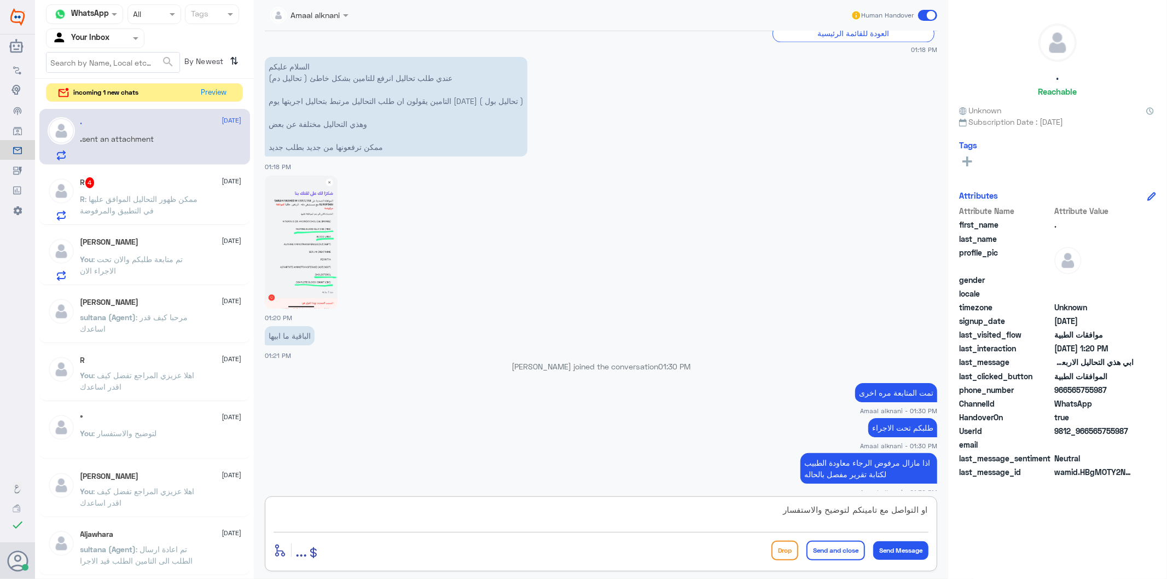
type textarea "او التواصل مع تامينكم لتوضيح والاستفسار"
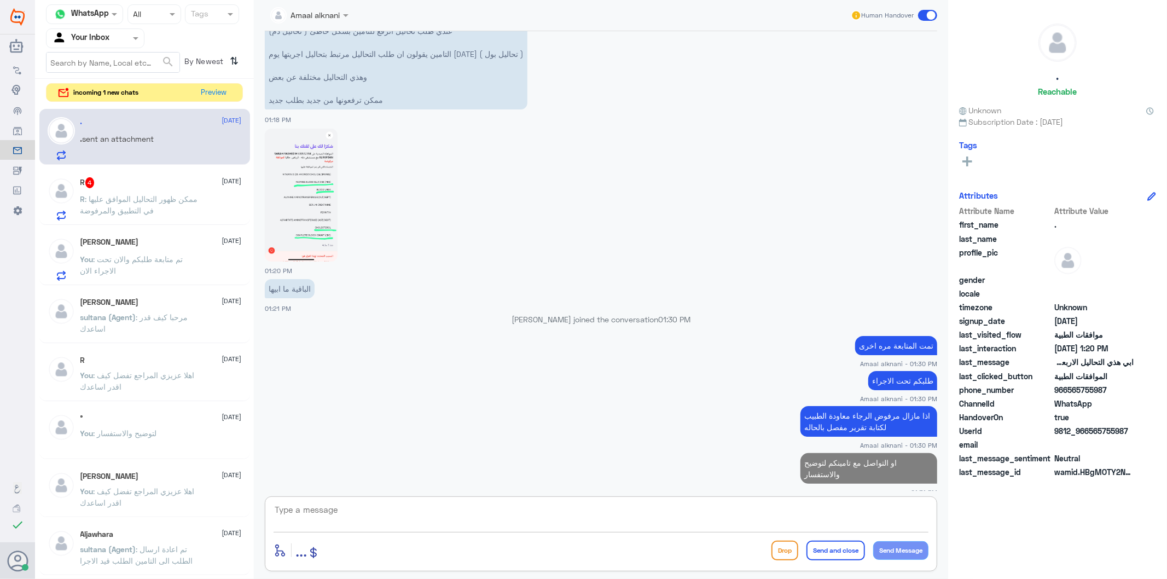
type textarea "ث"
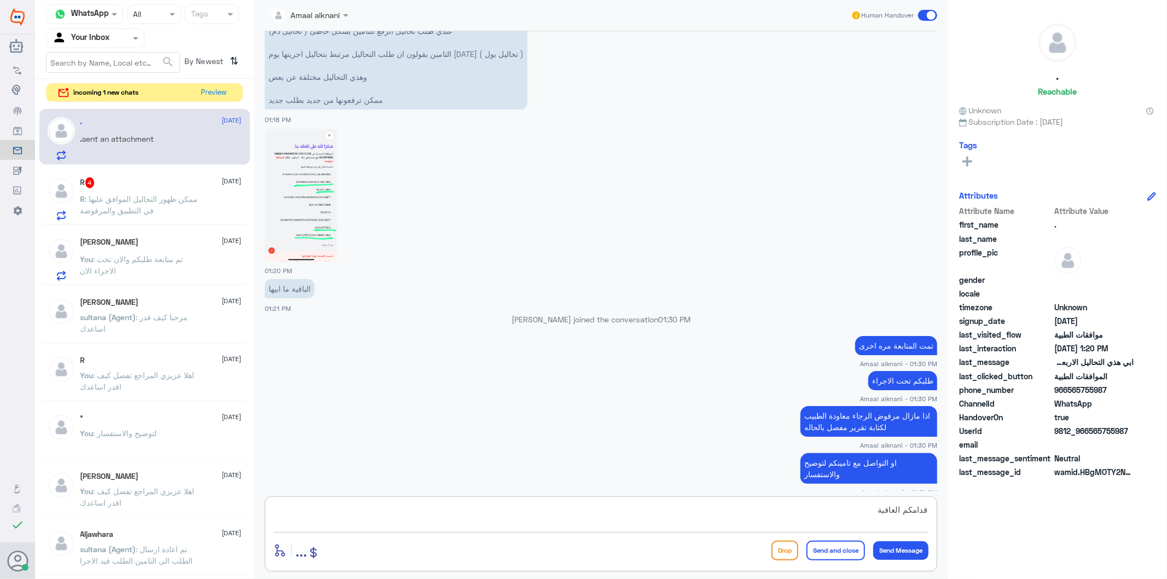
type textarea "قدامكم العافية"
click at [837, 549] on button "Send and close" at bounding box center [836, 551] width 59 height 20
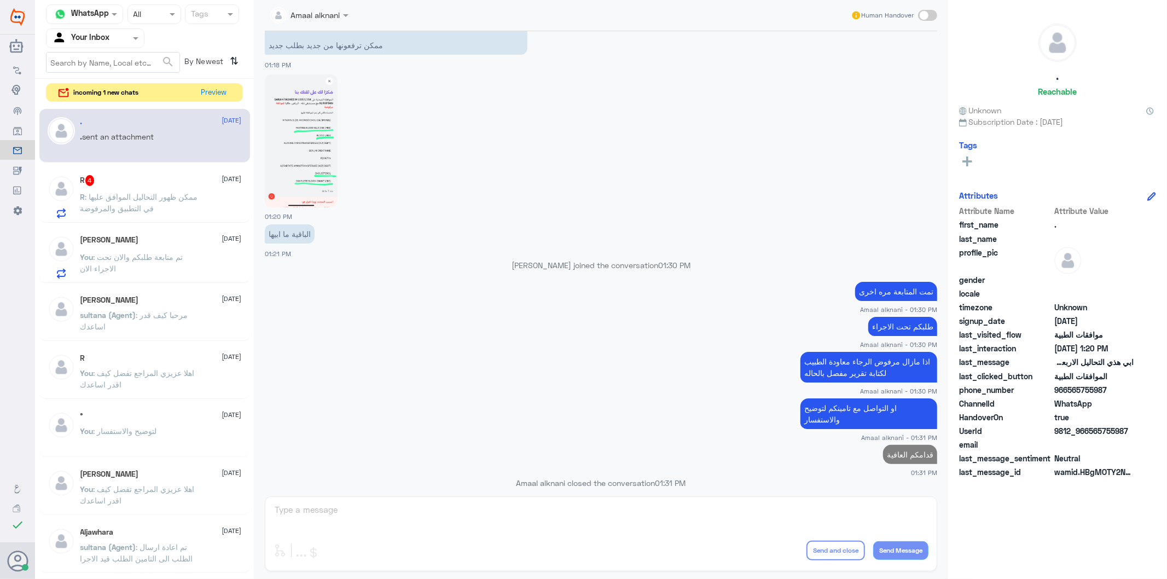
click at [89, 189] on div "R 4 13 August R : ممكن ظهور التحاليل الموافق عليها في التطبيق والمرفوضة" at bounding box center [160, 196] width 161 height 43
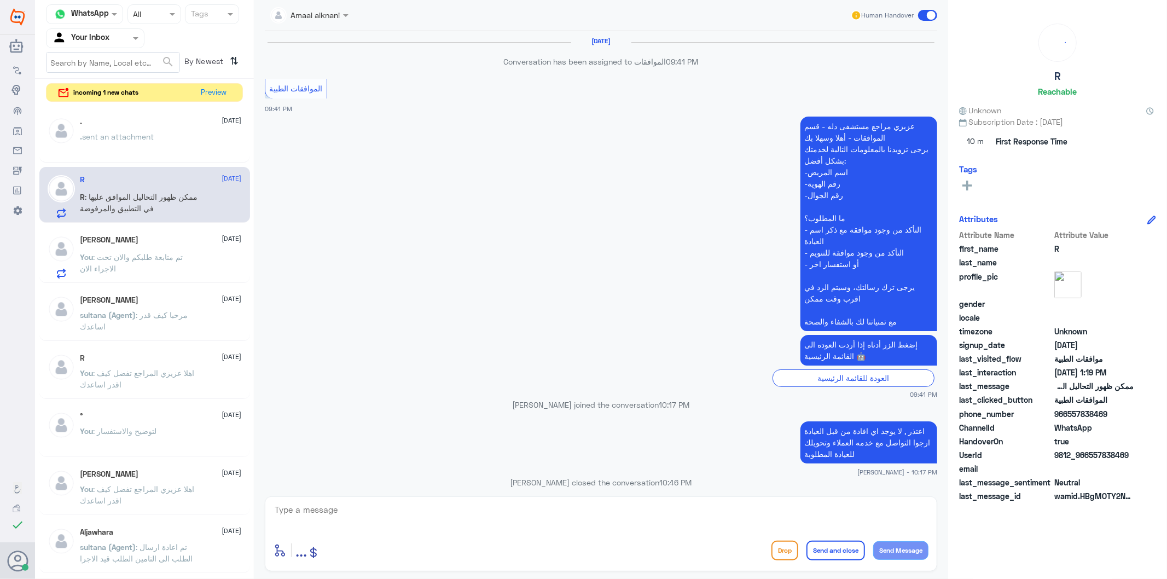
scroll to position [1521, 0]
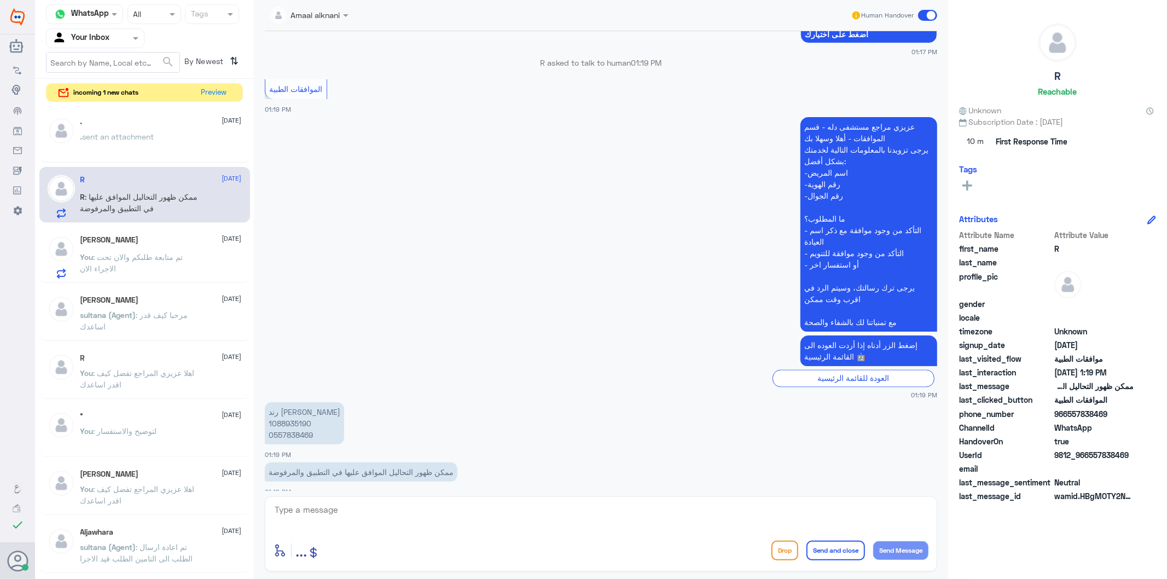
click at [379, 511] on textarea at bounding box center [601, 515] width 655 height 27
click at [314, 515] on textarea at bounding box center [601, 515] width 655 height 27
type textarea "صحيح ستتضح لديكم في التطبيق تفاصيل طلبكم والنتائج"
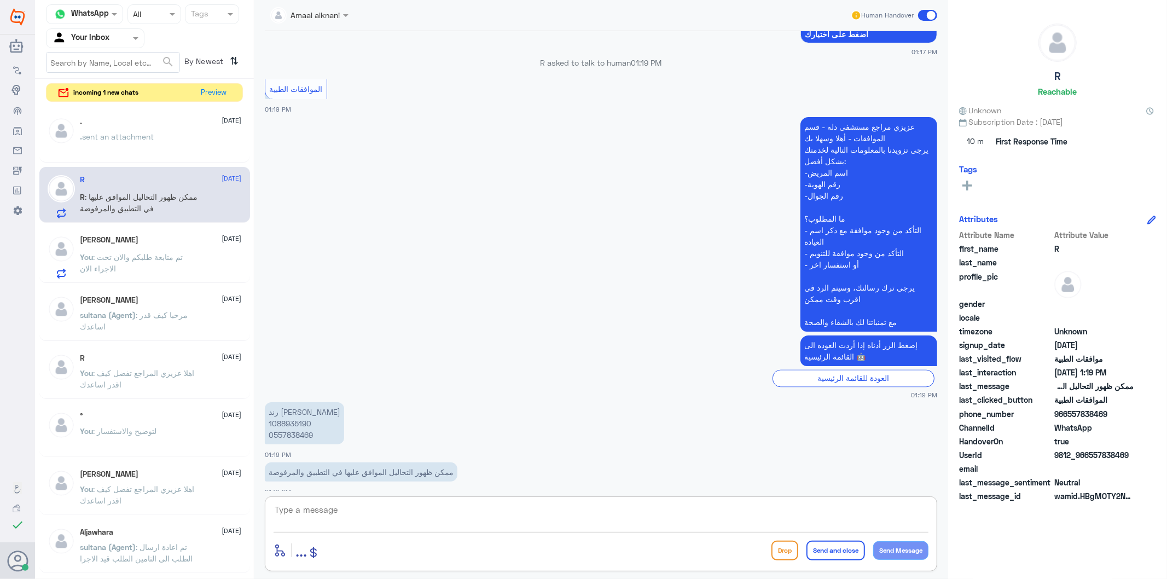
scroll to position [1568, 0]
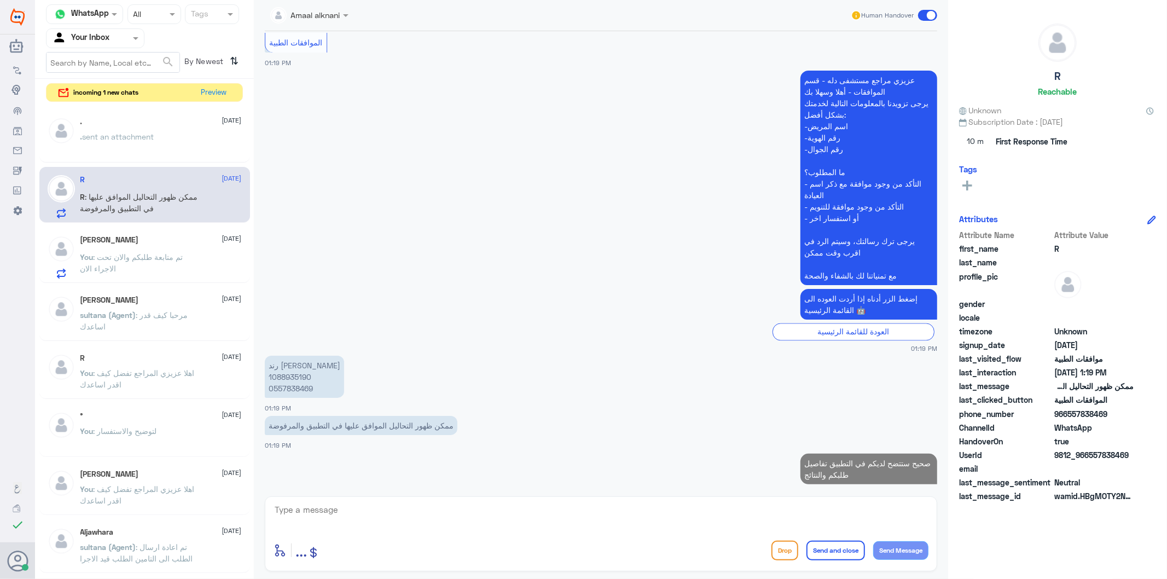
click at [338, 533] on div "enter flow name ... Drop Send and close Send Message" at bounding box center [601, 533] width 672 height 75
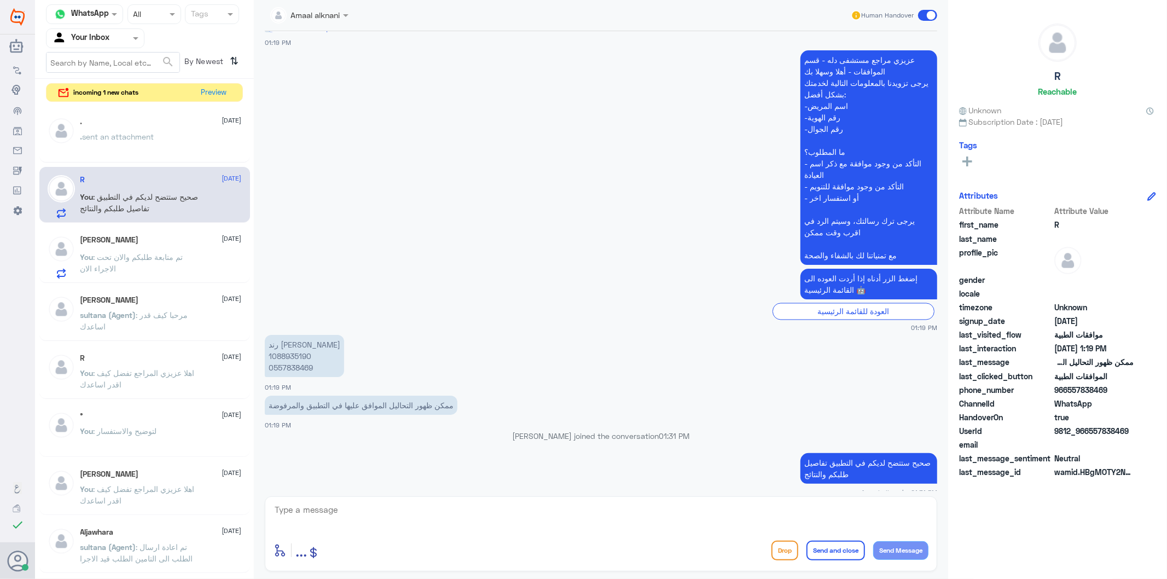
click at [338, 533] on div "enter flow name ... Drop Send and close Send Message" at bounding box center [601, 533] width 672 height 75
click at [338, 518] on textarea at bounding box center [601, 515] width 655 height 27
click at [297, 356] on p "رند الشهراني 1088935190 0557838469" at bounding box center [304, 356] width 79 height 42
click at [347, 517] on textarea at bounding box center [601, 515] width 655 height 27
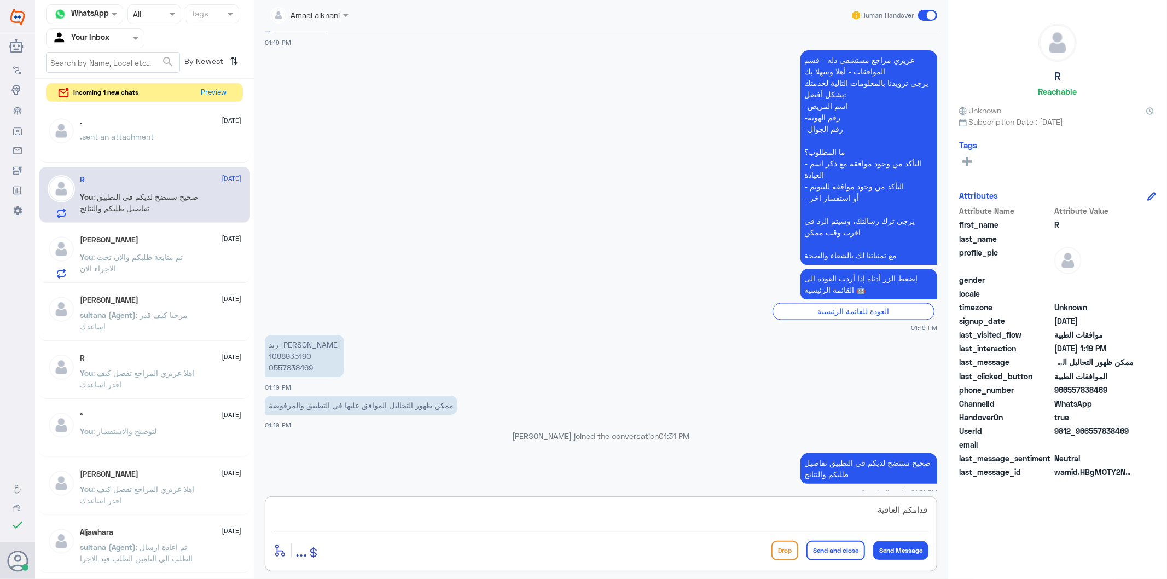
type textarea "قدامكم العافية"
click at [849, 558] on div "enter flow name ... Drop Send and close Send Message" at bounding box center [601, 550] width 655 height 25
click at [845, 555] on button "Send and close" at bounding box center [836, 551] width 59 height 20
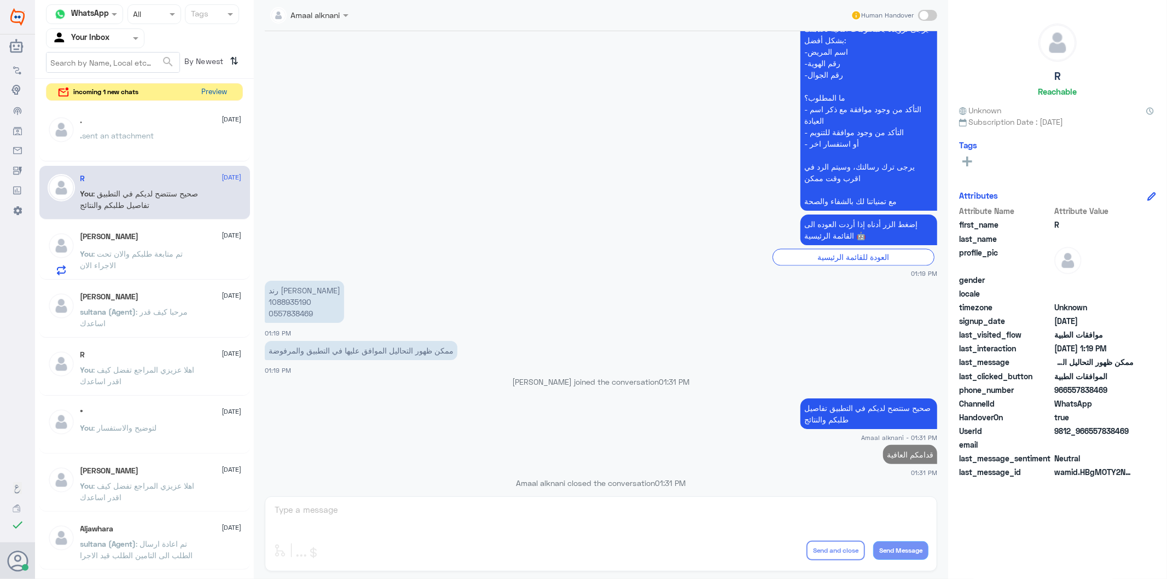
click at [210, 89] on button "Preview" at bounding box center [215, 92] width 34 height 17
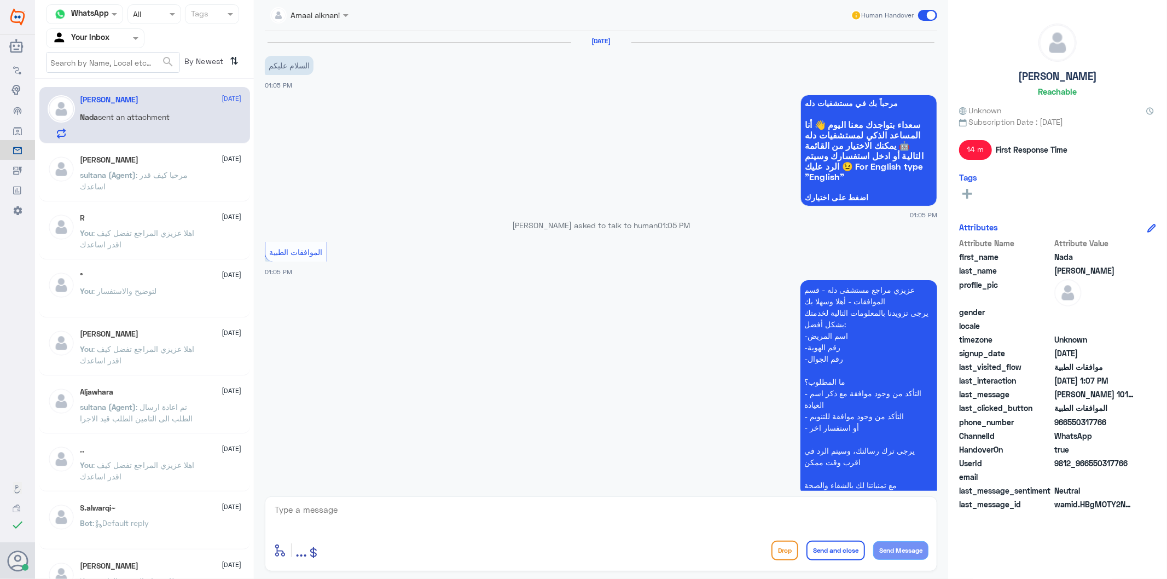
scroll to position [204, 0]
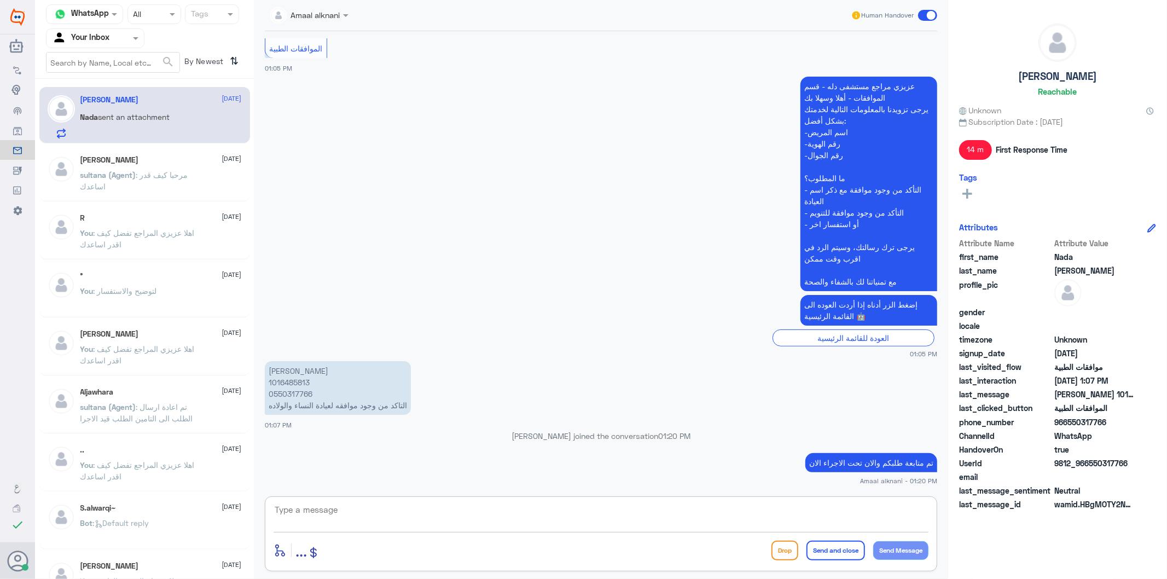
click at [428, 528] on textarea at bounding box center [601, 515] width 655 height 27
click at [423, 518] on textarea at bounding box center [601, 515] width 655 height 27
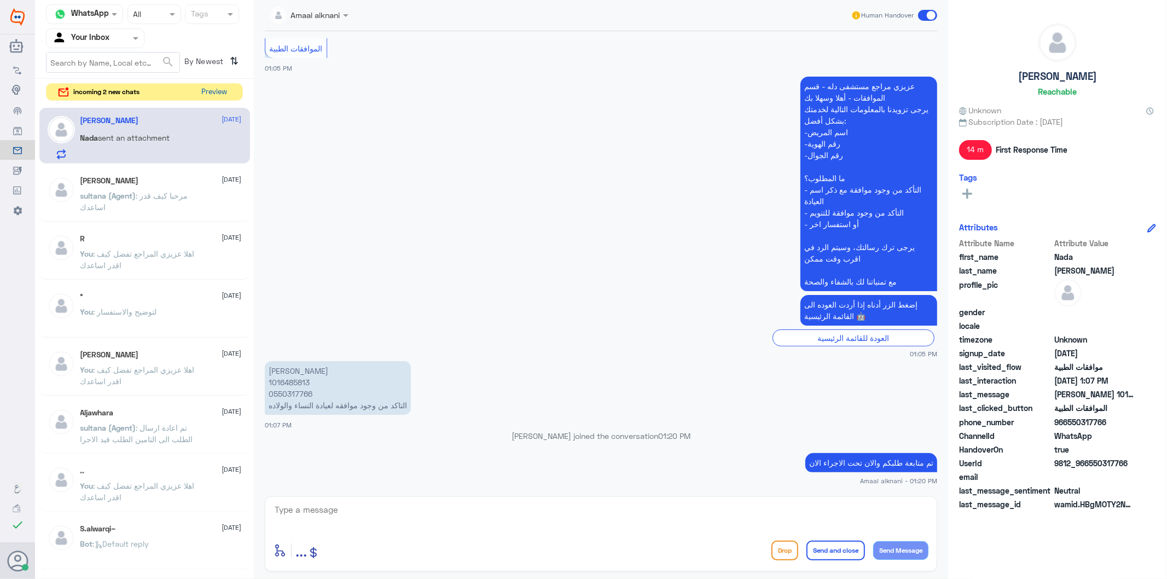
click at [215, 89] on button "Preview" at bounding box center [215, 92] width 34 height 17
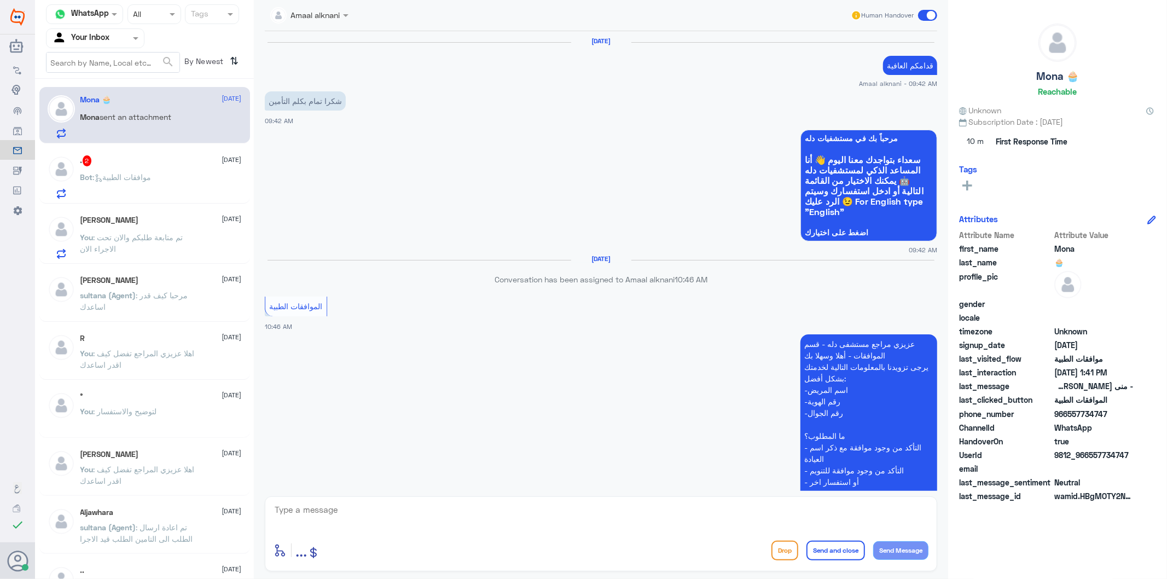
scroll to position [1808, 0]
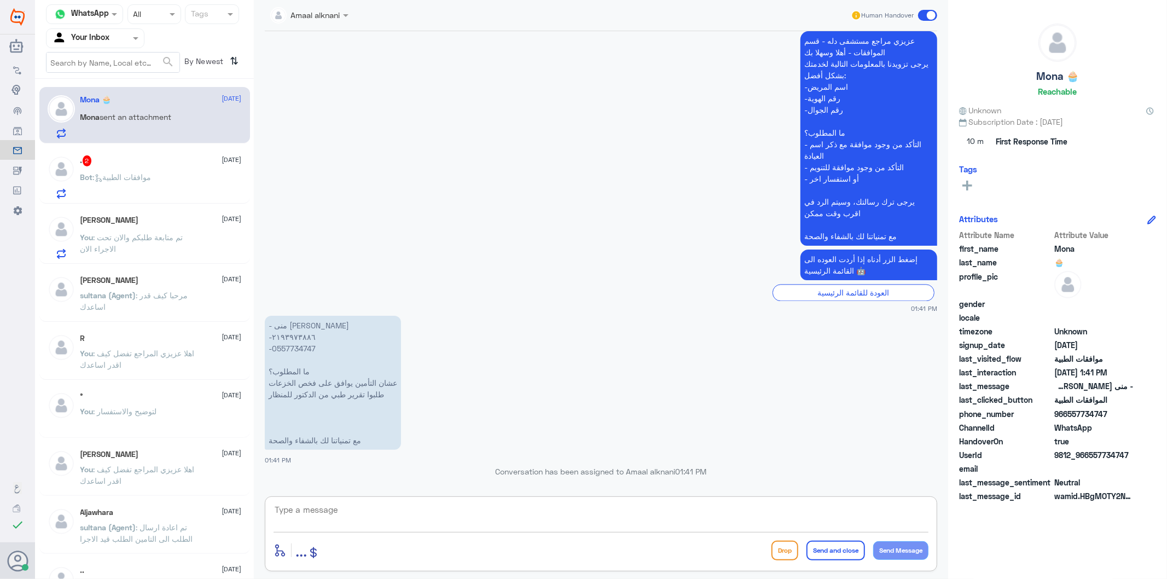
click at [376, 512] on textarea at bounding box center [601, 515] width 655 height 27
click at [301, 343] on p "- منى اسماعيل الكحلوت -٢١٩٣٩٧٣٨٨٦ -0557734747 ما المطلوب؟ عشان التأمين يوافق عل…" at bounding box center [333, 383] width 136 height 134
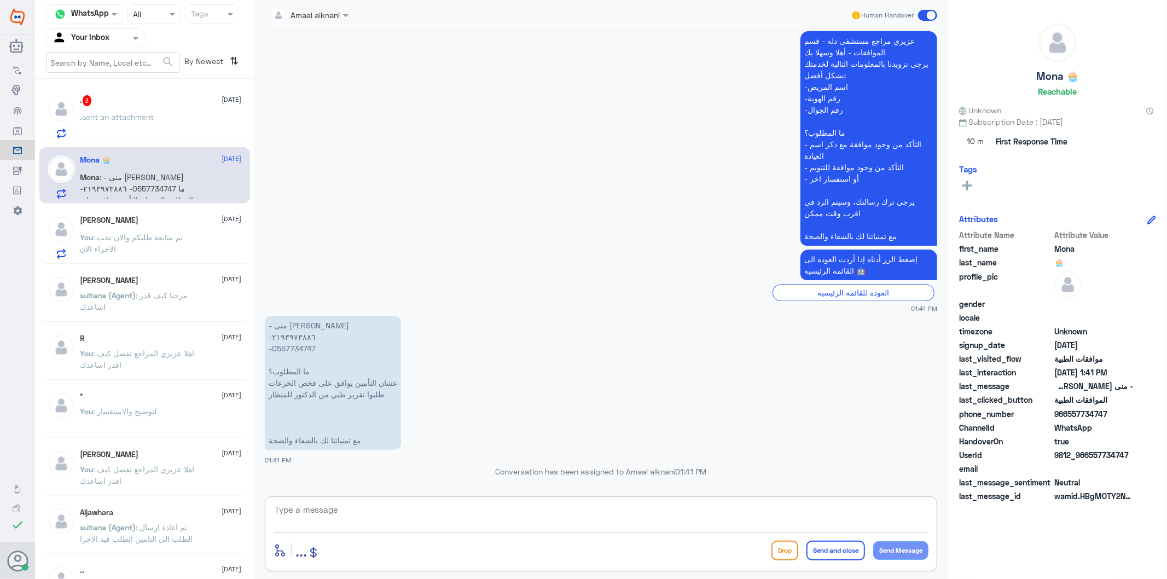
click at [454, 509] on textarea at bounding box center [601, 515] width 655 height 27
type textarea "عفوا لكتابة تقرير من الطبيب لاويجد لدينا صلاحية بذلك الرجاء التواصل مع طبيبكم ا…"
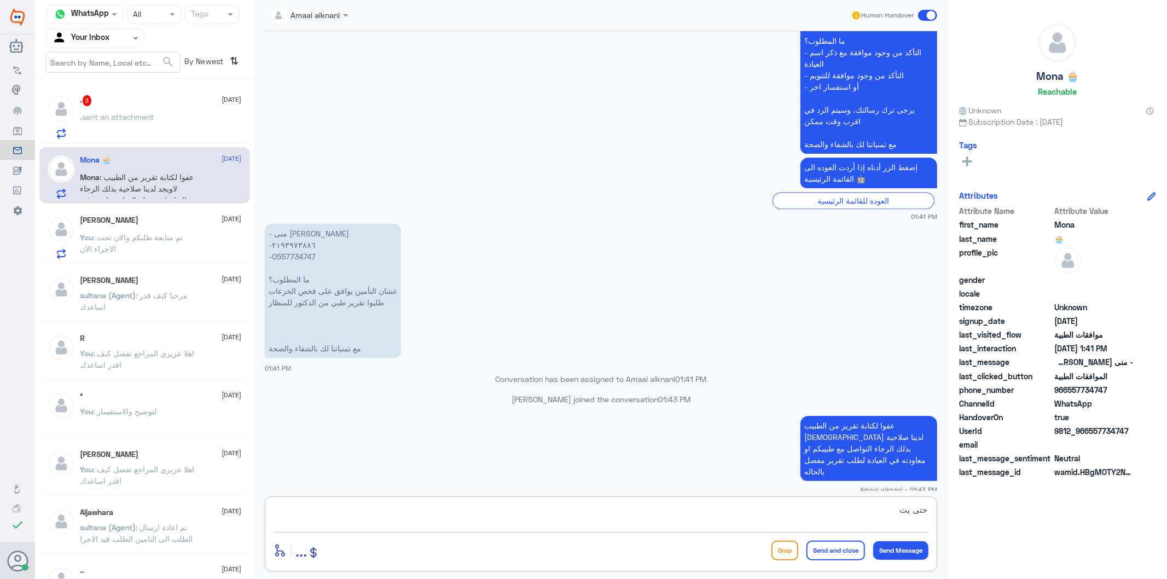
scroll to position [1874, 0]
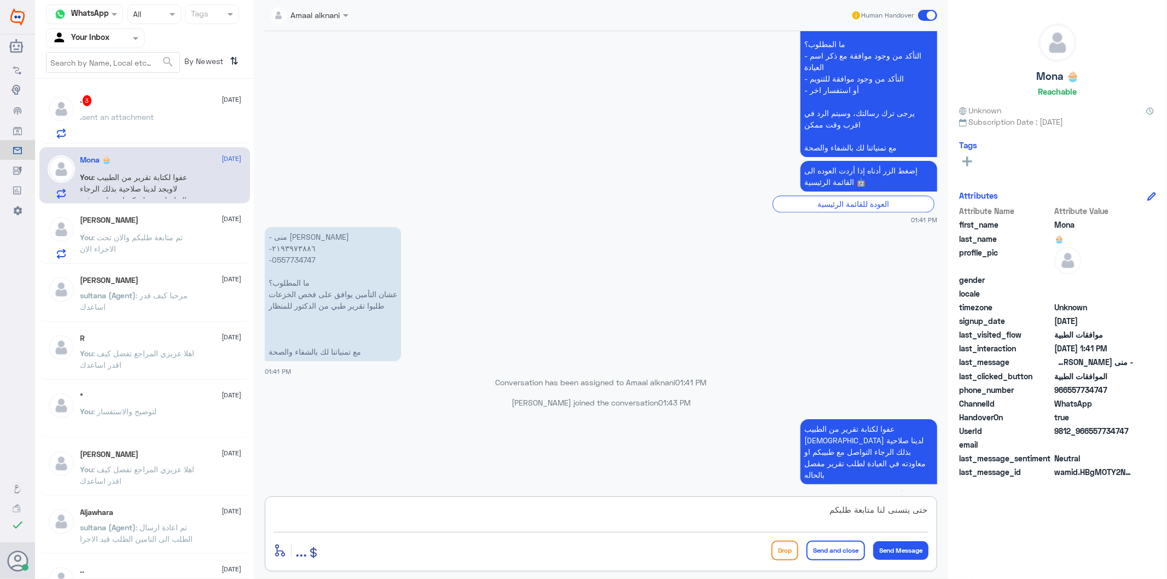
type textarea "حتى يتسنى لنا متابعة طلبكم"
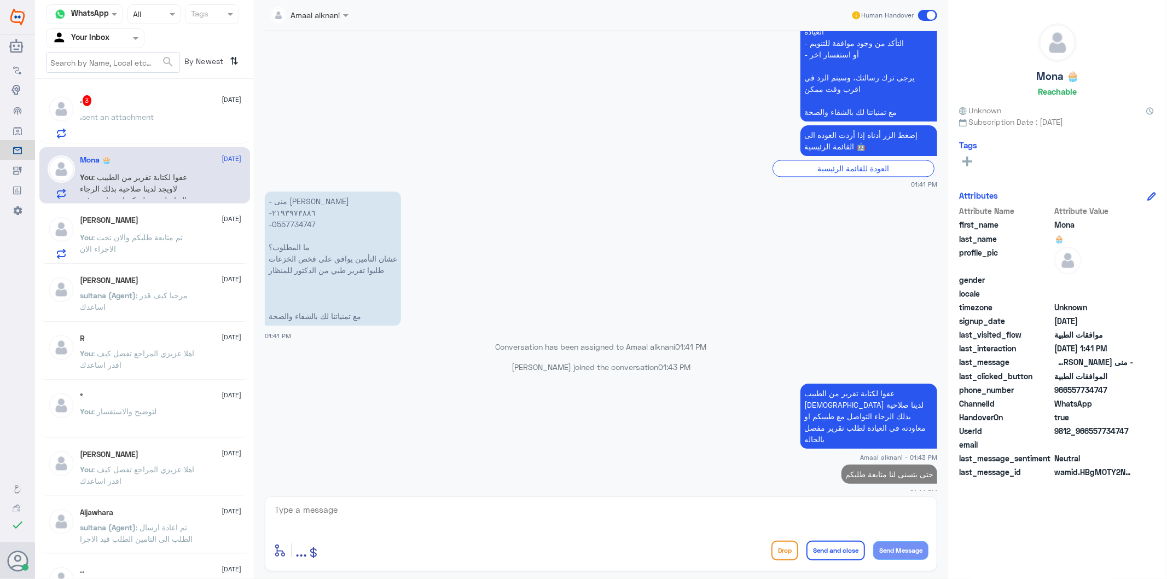
click at [127, 108] on div ". 3 13 August . sent an attachment" at bounding box center [160, 116] width 161 height 43
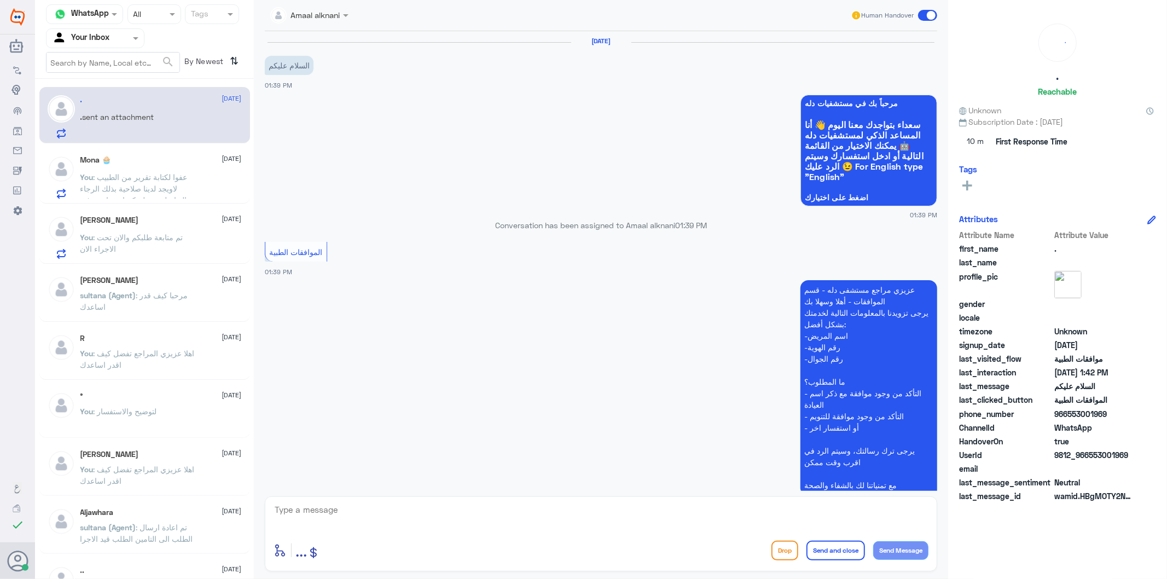
scroll to position [160, 0]
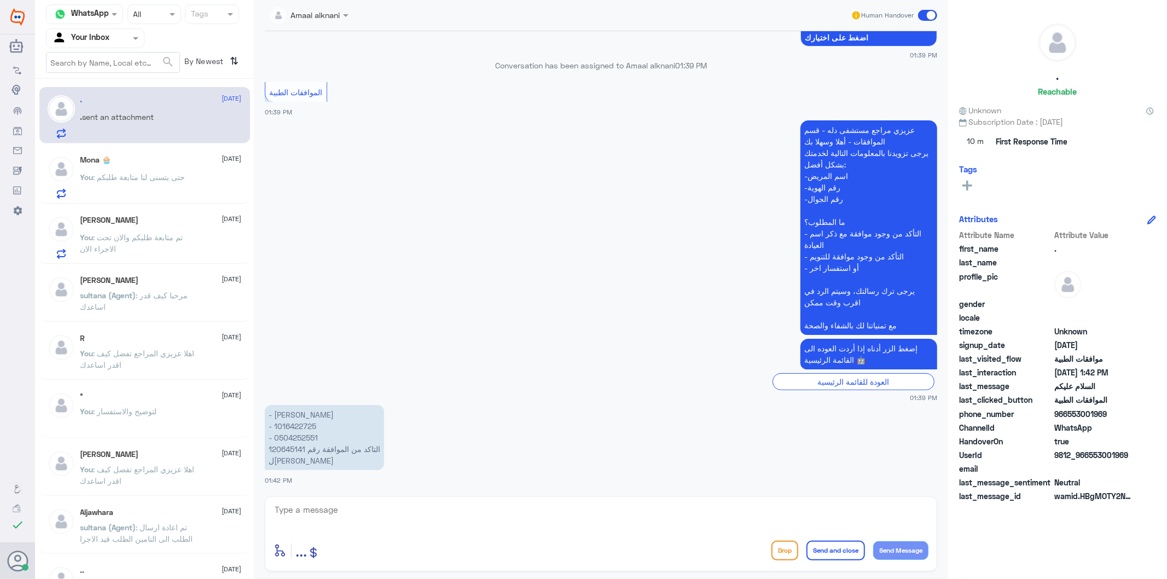
click at [325, 515] on textarea at bounding box center [601, 515] width 655 height 27
click at [283, 450] on p "- منى حسين ابوذياب - ⁠1016422725 - ⁠0504252551 التاكد من الموافقة رقم 120645141…" at bounding box center [324, 437] width 119 height 65
click at [367, 512] on textarea at bounding box center [601, 515] width 655 height 27
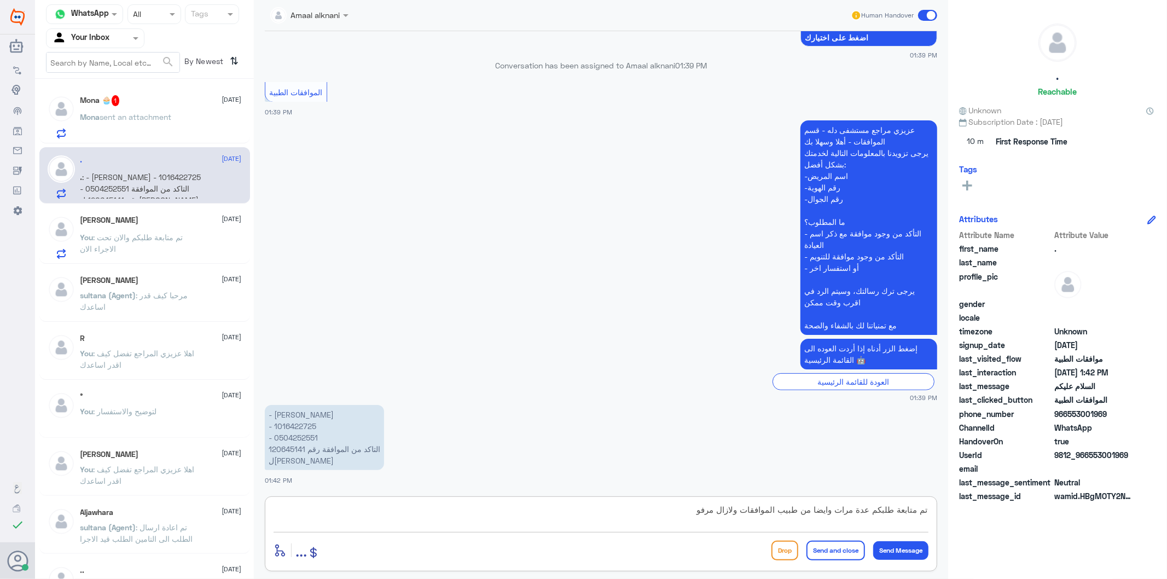
type textarea "تم متابعة طلبكم عدة مرات وايضا من طبيب الموافقات ولازال مرفوض"
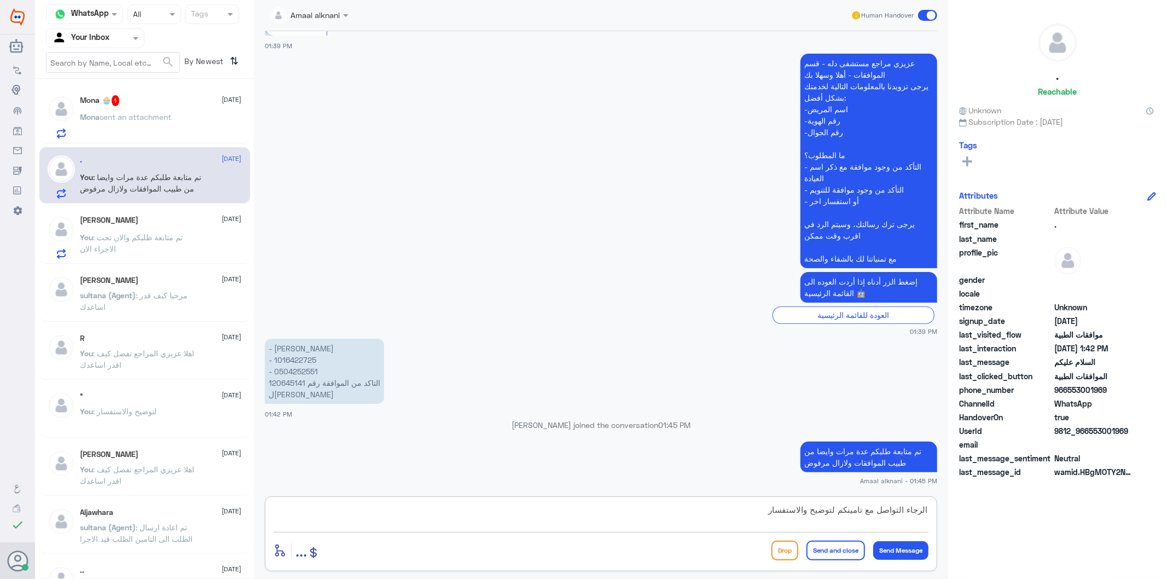
type textarea "الرجاء التواصل مع تامينكم لتوضيح والاستفسار"
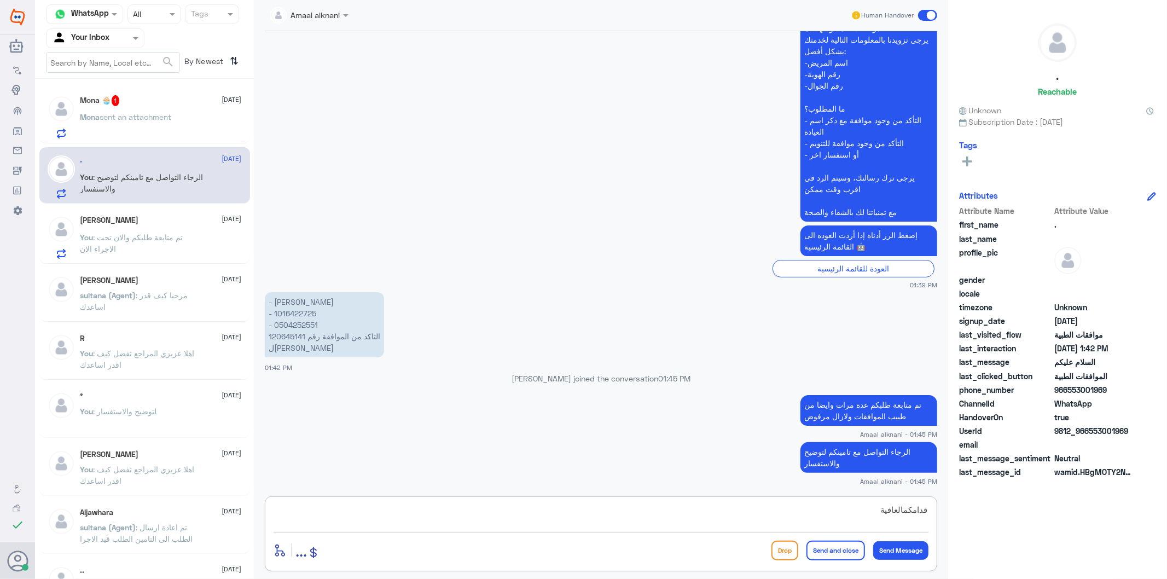
click at [902, 511] on textarea "قدامكمالعافية" at bounding box center [601, 515] width 655 height 27
type textarea "قدامكم العافية"
click at [861, 548] on button "Send and close" at bounding box center [836, 551] width 59 height 20
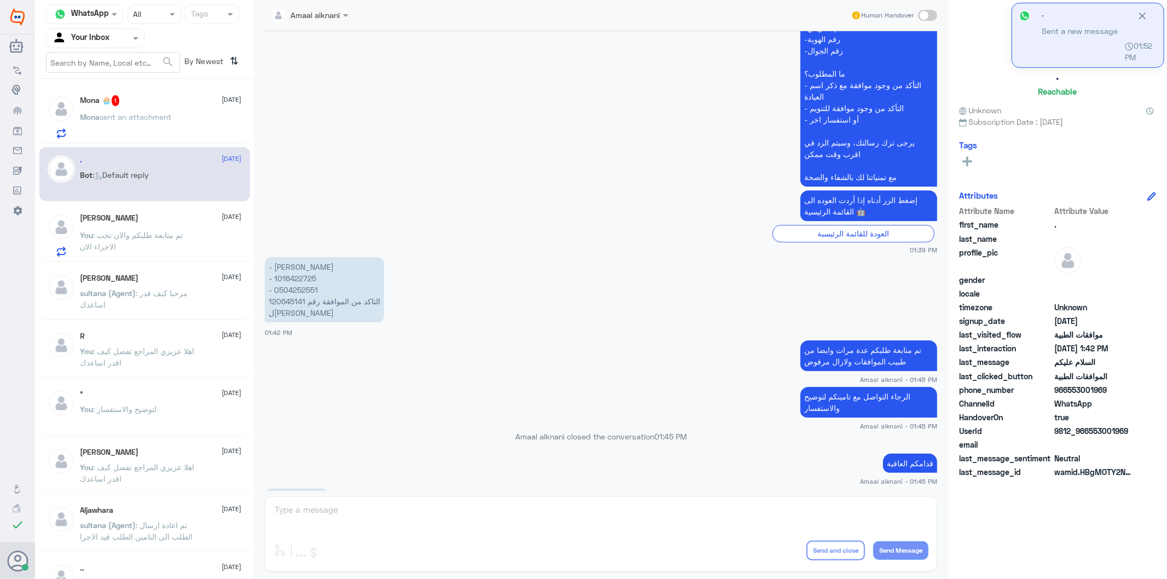
scroll to position [454, 0]
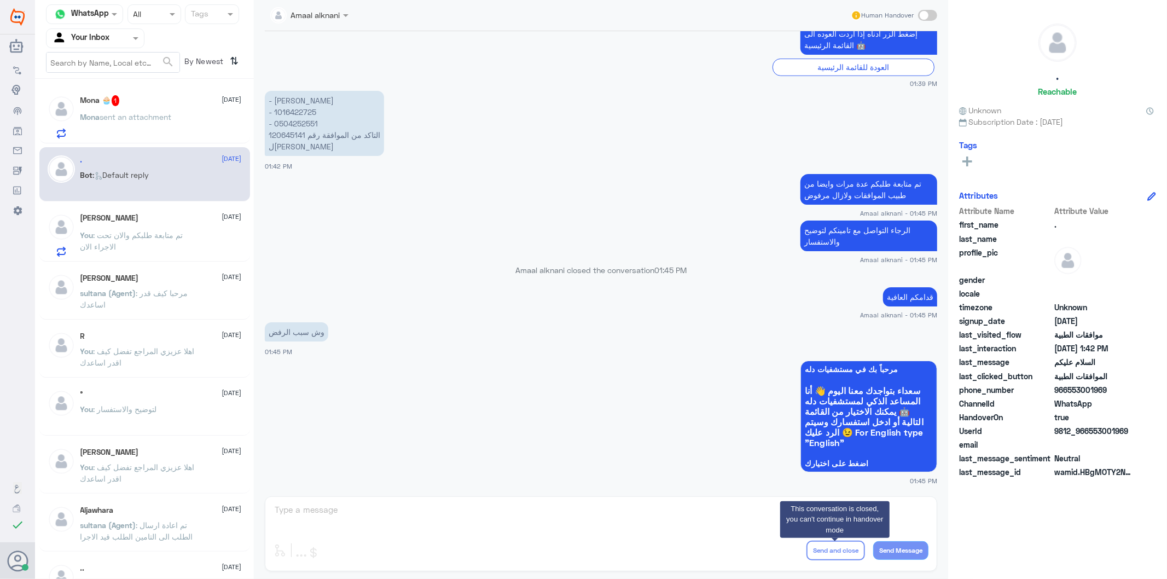
click at [431, 498] on div "Amaal alknani Human Handover 13 Aug 2025 السلام عليكم 01:39 PM مرحباً بك في مست…" at bounding box center [601, 291] width 694 height 582
click at [328, 521] on div "Amaal alknani Human Handover 13 Aug 2025 السلام عليكم 01:39 PM مرحباً بك في مست…" at bounding box center [601, 291] width 694 height 582
click at [114, 102] on span "1" at bounding box center [116, 100] width 8 height 11
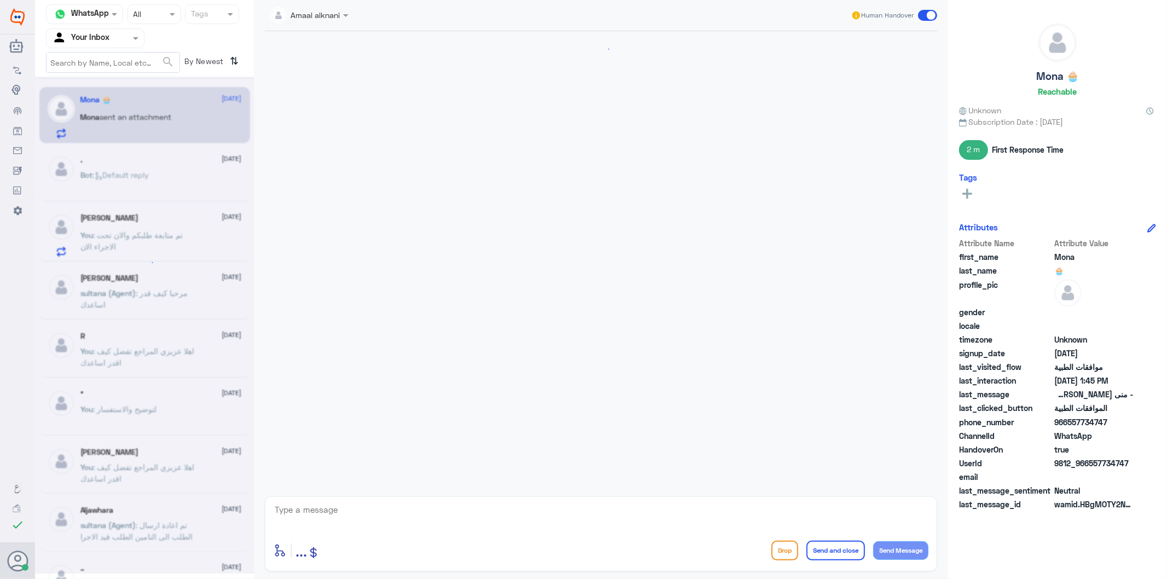
scroll to position [1752, 0]
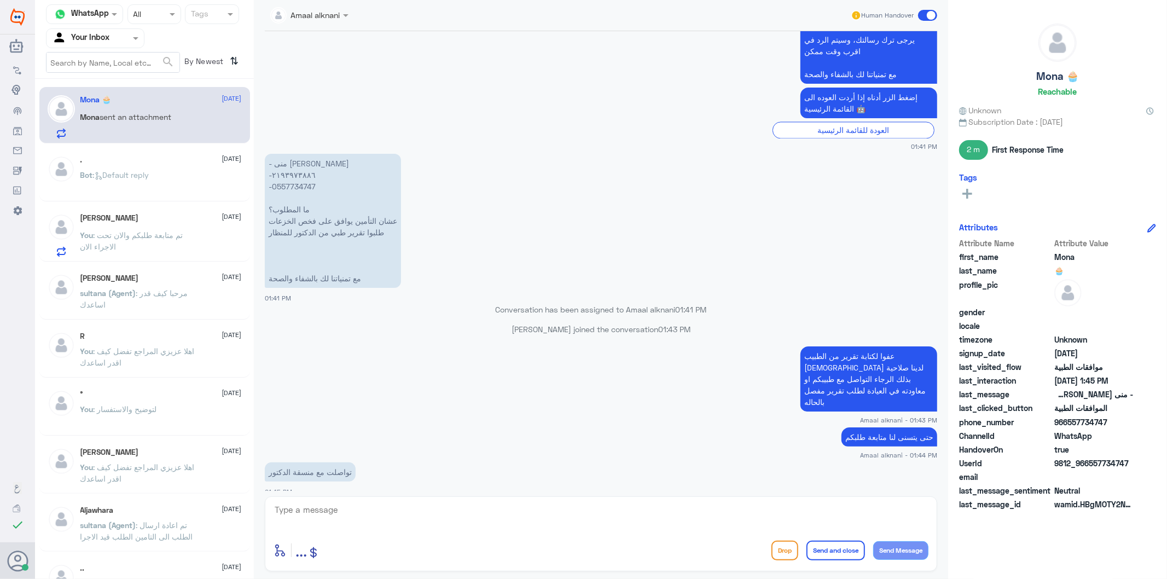
click at [325, 532] on div at bounding box center [601, 517] width 655 height 30
click at [324, 524] on textarea at bounding box center [601, 515] width 655 height 27
click at [288, 182] on p "- منى اسماعيل الكحلوت -٢١٩٣٩٧٣٨٨٦ -0557734747 ما المطلوب؟ عشان التأمين يوافق عل…" at bounding box center [333, 221] width 136 height 134
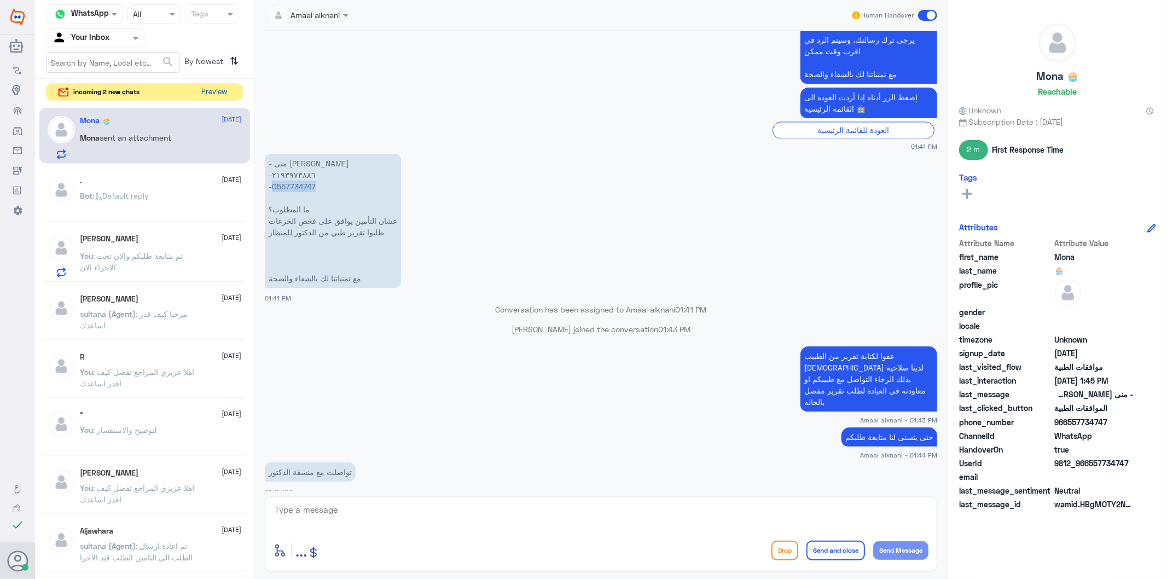
click at [207, 97] on button "Preview" at bounding box center [215, 92] width 34 height 17
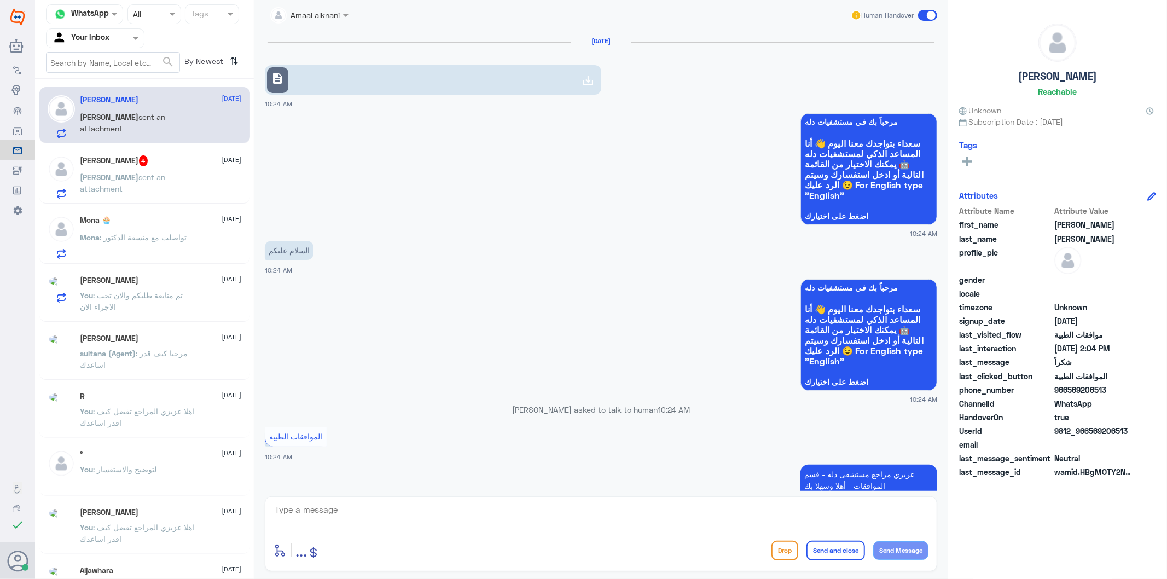
scroll to position [1677, 0]
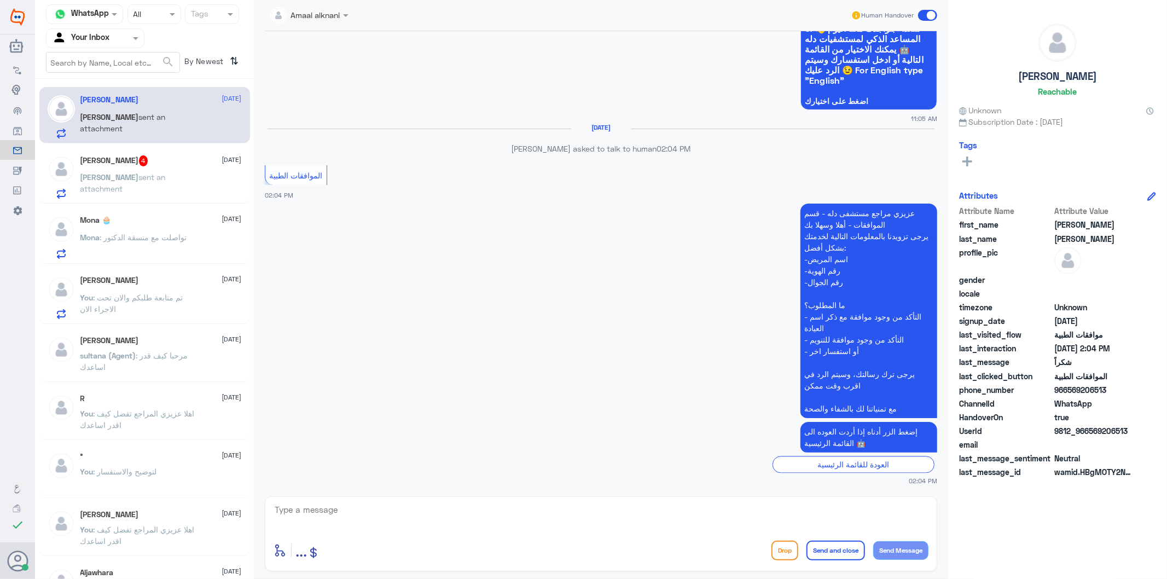
click at [140, 181] on p "حامد sent an attachment" at bounding box center [141, 184] width 123 height 27
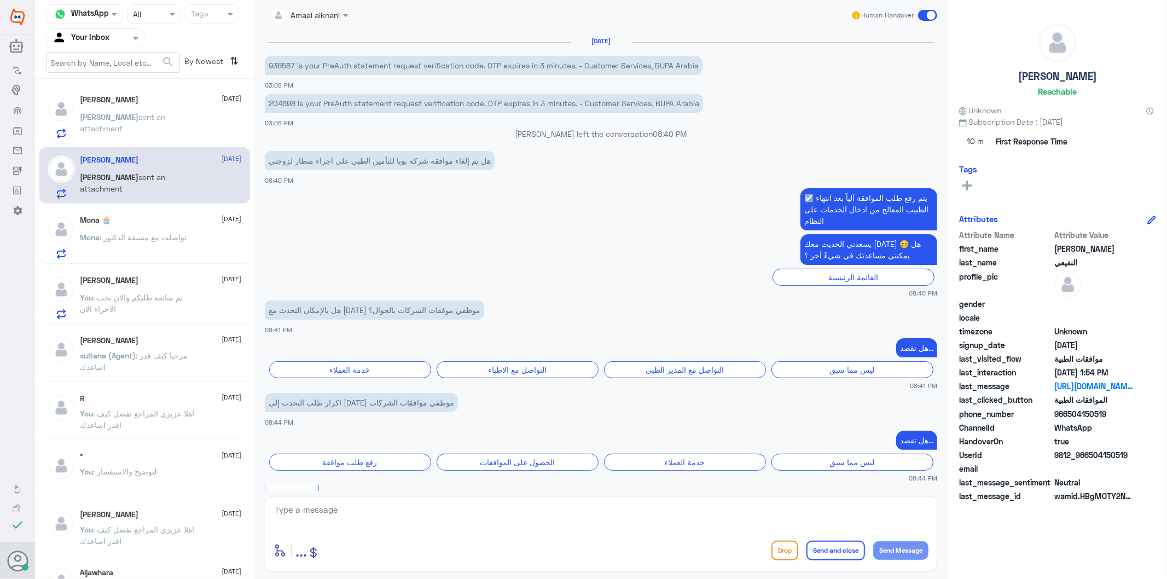
scroll to position [1708, 0]
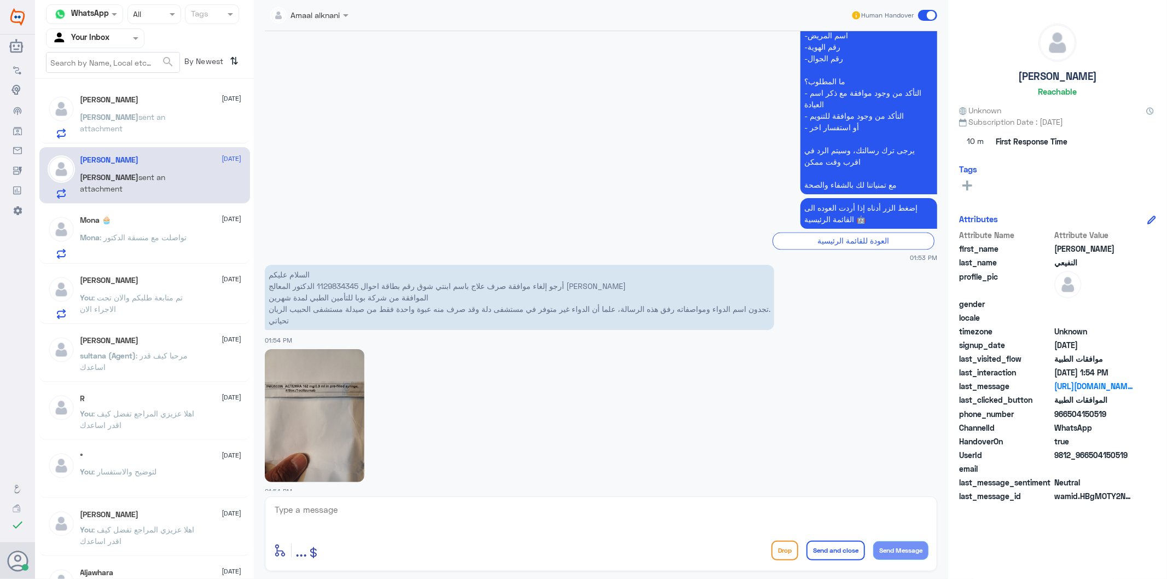
click at [387, 274] on p "السلام عليكم أرجو إلغاء موافقة صرف علاج باسم ابنتي شوق رقم بطاقة احوال 11298343…" at bounding box center [519, 297] width 509 height 65
click at [44, 451] on span at bounding box center [43, 450] width 19 height 11
click at [0, 0] on input "checkbox" at bounding box center [0, 0] width 0 height 0
click at [20, 558] on use at bounding box center [18, 560] width 21 height 21
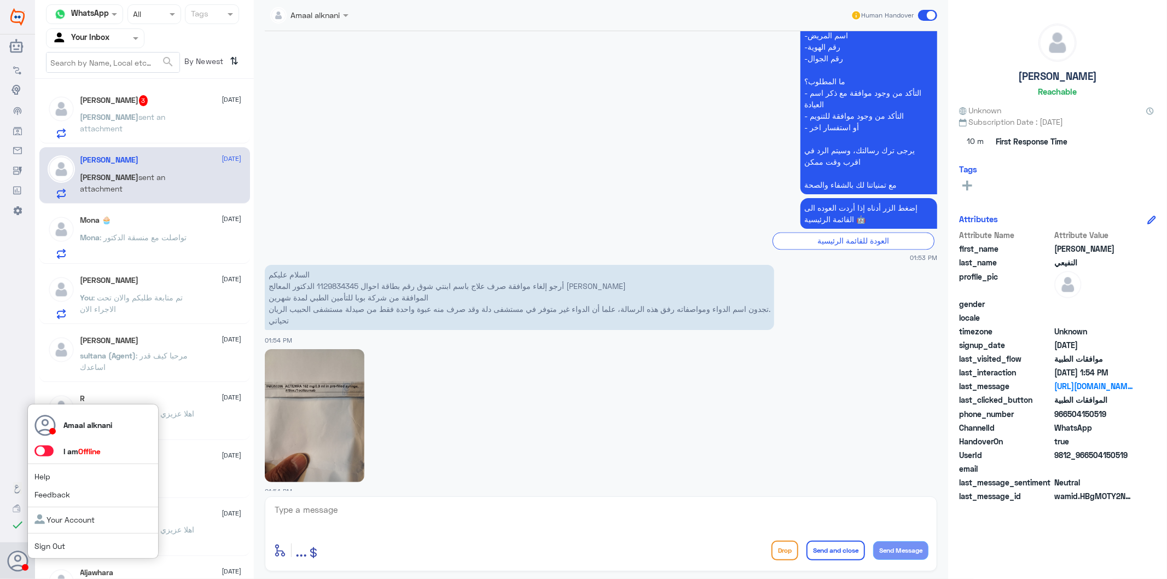
click at [54, 550] on span "Sign Out" at bounding box center [67, 545] width 67 height 11
click at [54, 541] on link "Sign Out" at bounding box center [49, 545] width 31 height 9
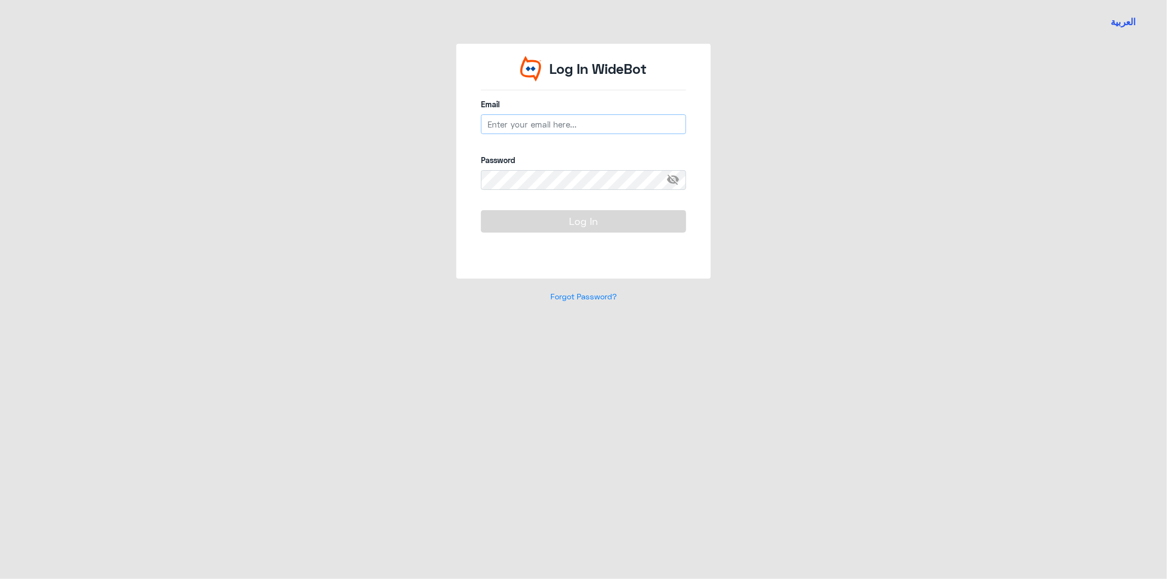
click at [532, 124] on input "email" at bounding box center [583, 124] width 205 height 20
type input "[EMAIL_ADDRESS][DOMAIN_NAME]"
click at [616, 218] on button "Log In" at bounding box center [583, 221] width 205 height 22
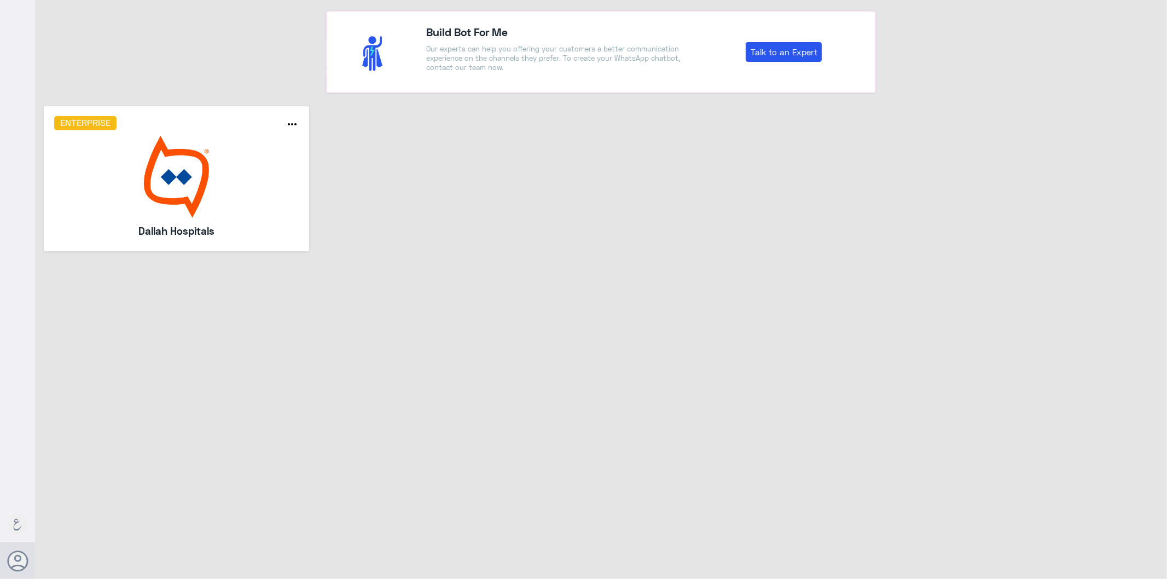
click at [223, 207] on img at bounding box center [176, 177] width 245 height 82
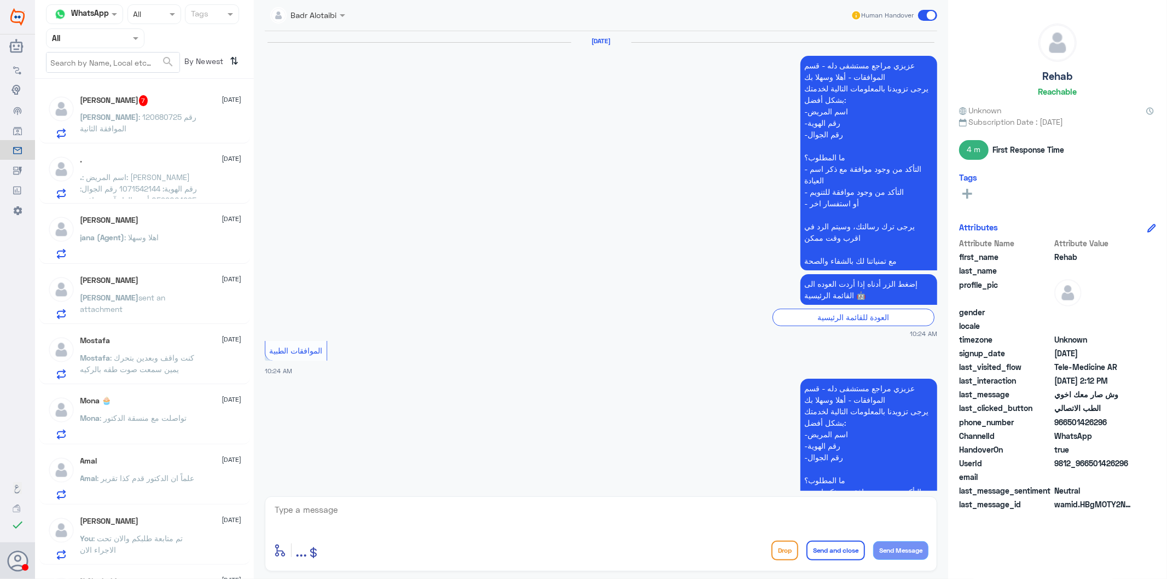
scroll to position [1565, 0]
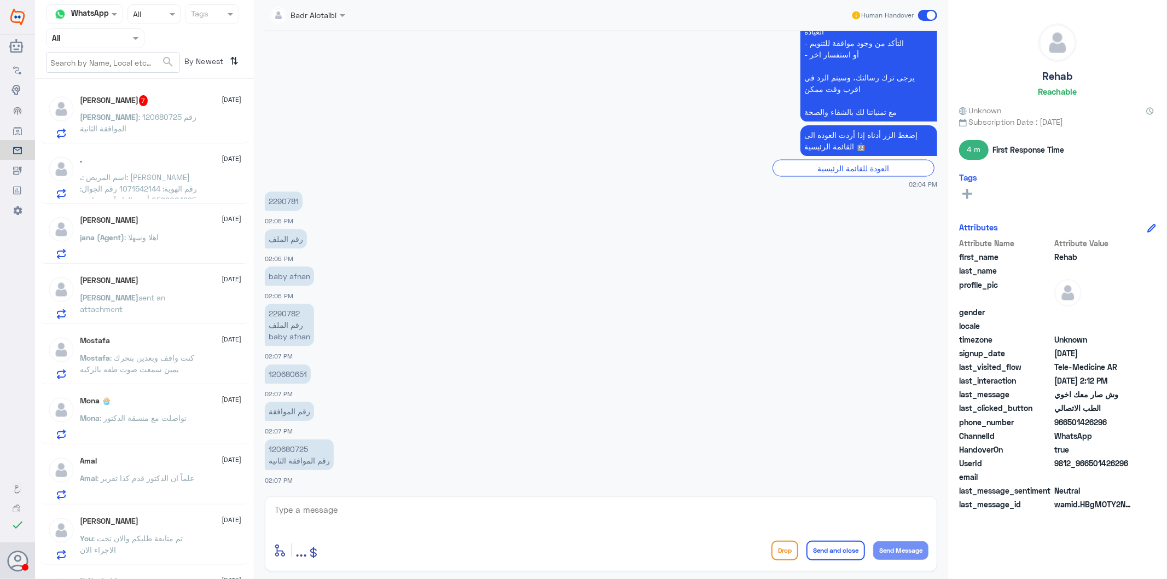
click at [283, 201] on p "2290781" at bounding box center [284, 201] width 38 height 19
click at [67, 39] on input "text" at bounding box center [82, 38] width 60 height 13
click at [85, 101] on div "Your Inbox" at bounding box center [95, 111] width 98 height 25
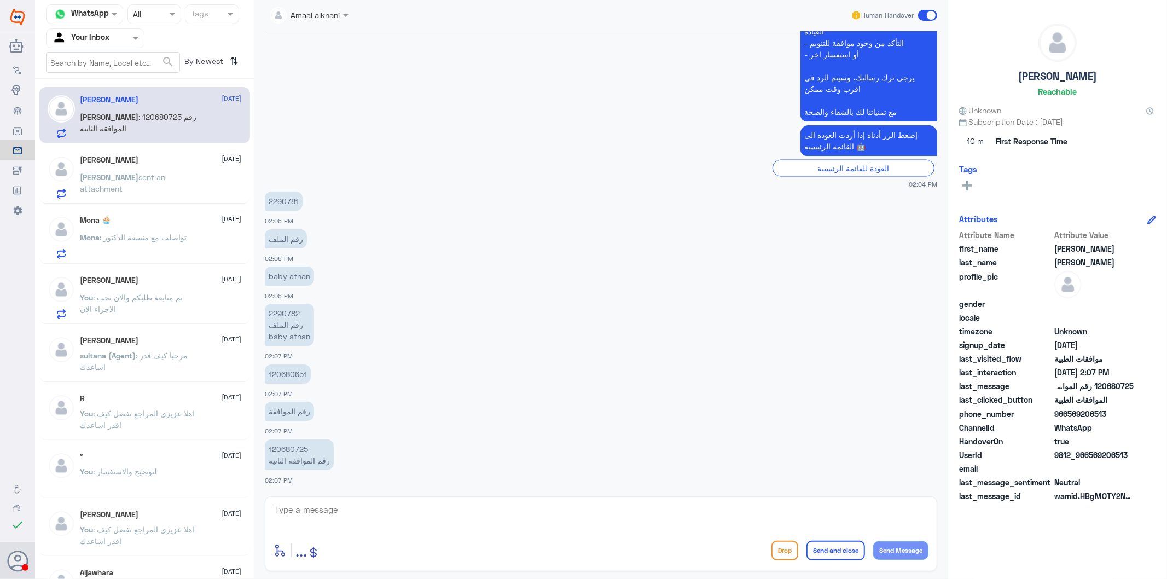
click at [130, 179] on span "sent an attachment" at bounding box center [122, 182] width 85 height 21
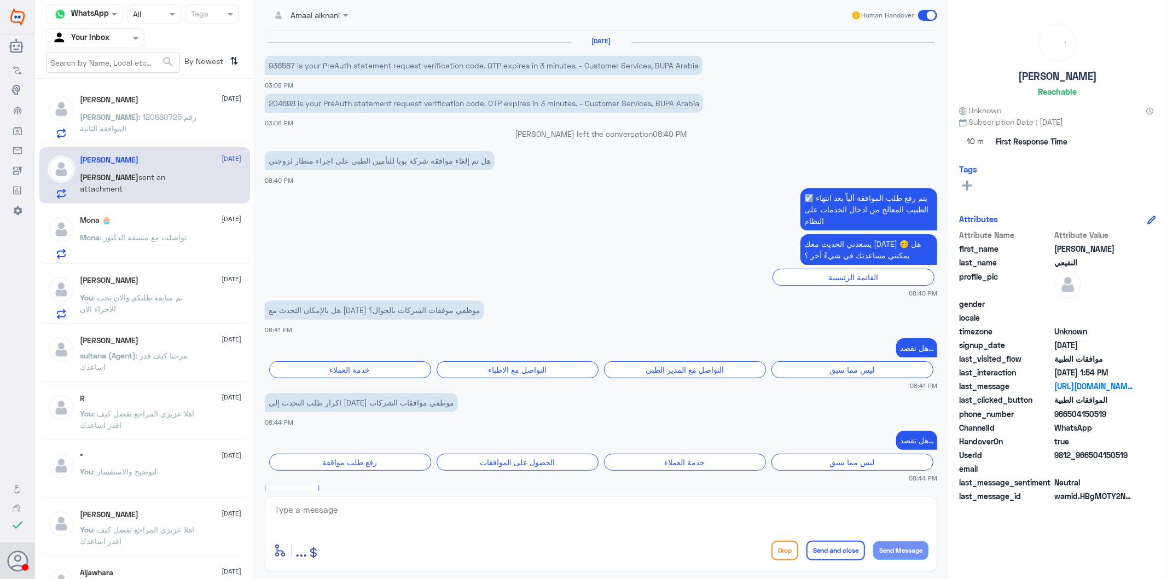
scroll to position [1708, 0]
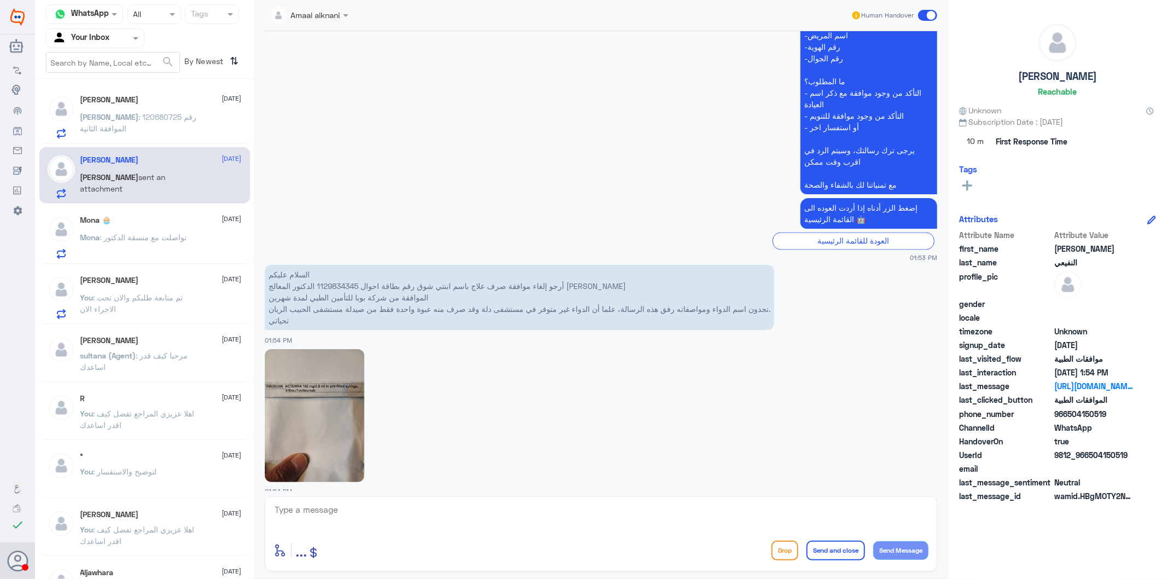
click at [378, 276] on p "السلام عليكم أرجو إلغاء موافقة صرف علاج باسم ابنتي شوق رقم بطاقة احوال 11298343…" at bounding box center [519, 297] width 509 height 65
copy p "1129834345"
click at [327, 510] on textarea at bounding box center [601, 515] width 655 height 27
click at [896, 513] on textarea "الطلب الغي عزيزي المراجع" at bounding box center [601, 515] width 655 height 27
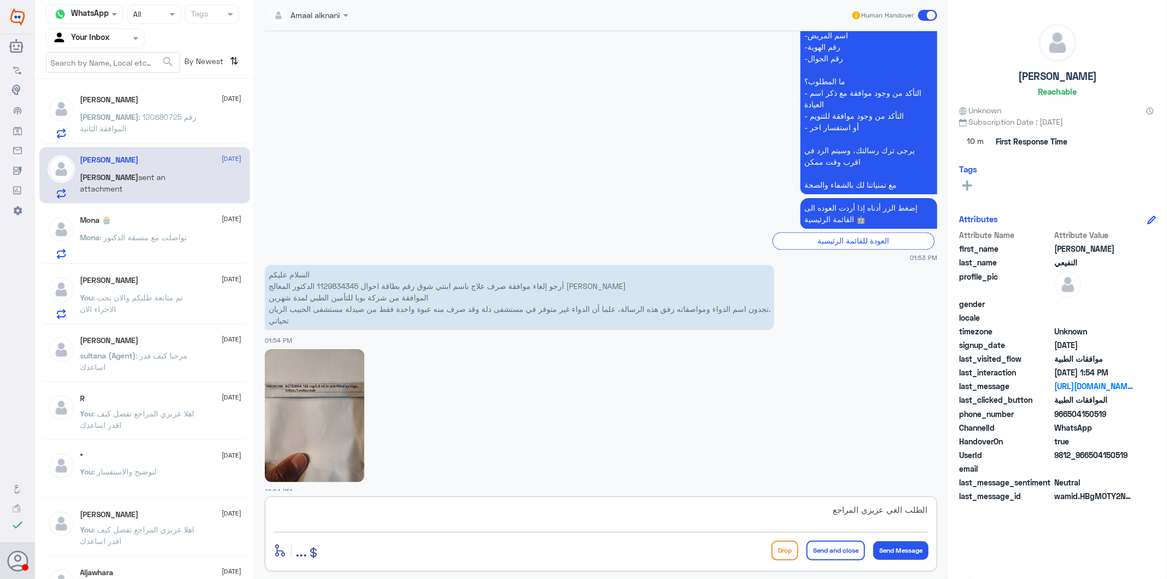
click at [896, 513] on textarea "الطلب الغي عزيزي المراجع" at bounding box center [601, 515] width 655 height 27
type textarea "الطلب تم الغائة عزيزي المراجع"
click at [785, 512] on textarea "الطلب تم الغائة عزيزي المراجع" at bounding box center [601, 515] width 655 height 27
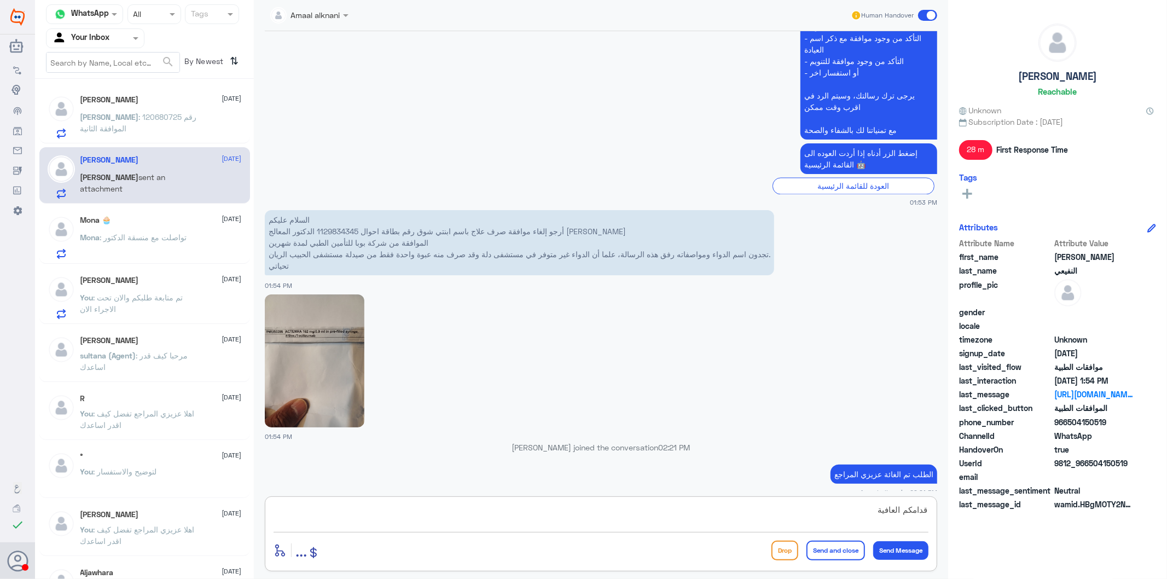
type textarea "قدامكم العافية"
click at [842, 550] on button "Send and close" at bounding box center [836, 551] width 59 height 20
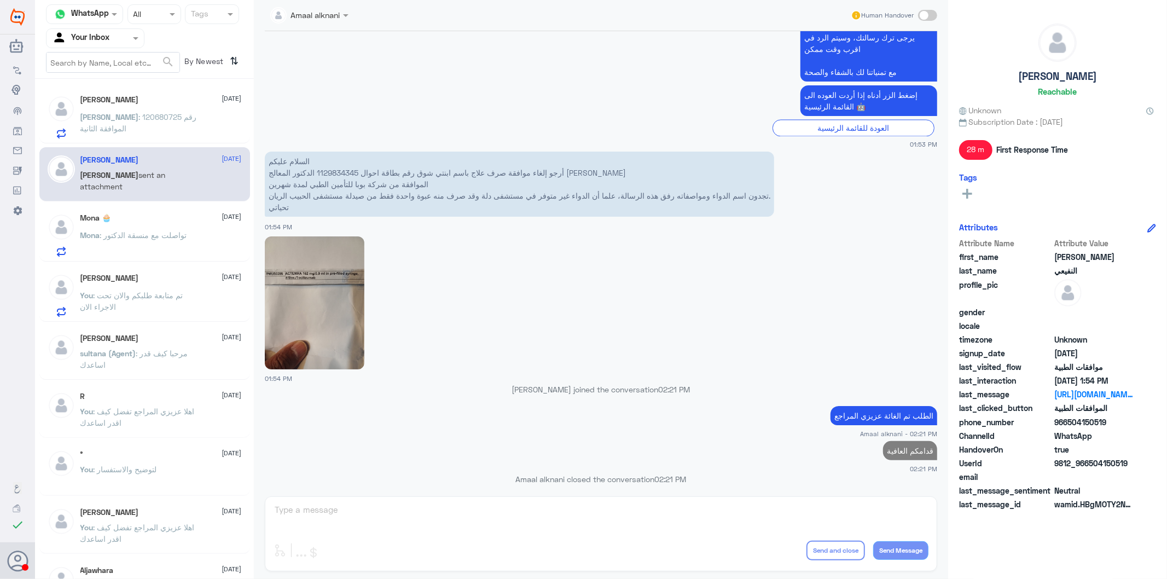
scroll to position [1775, 0]
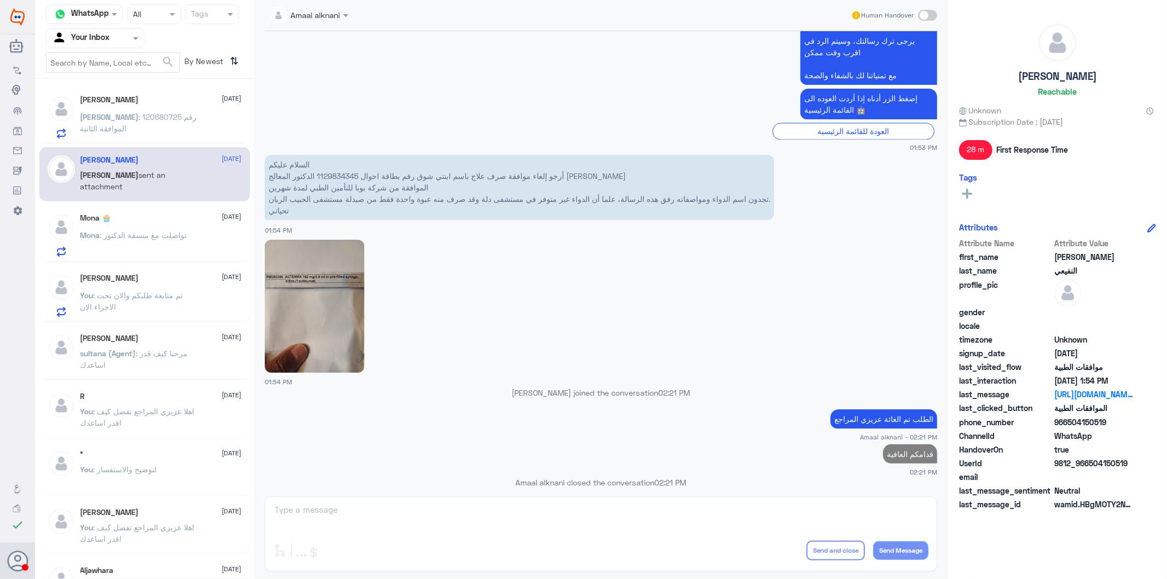
click at [139, 116] on span "[PERSON_NAME]" at bounding box center [109, 116] width 59 height 9
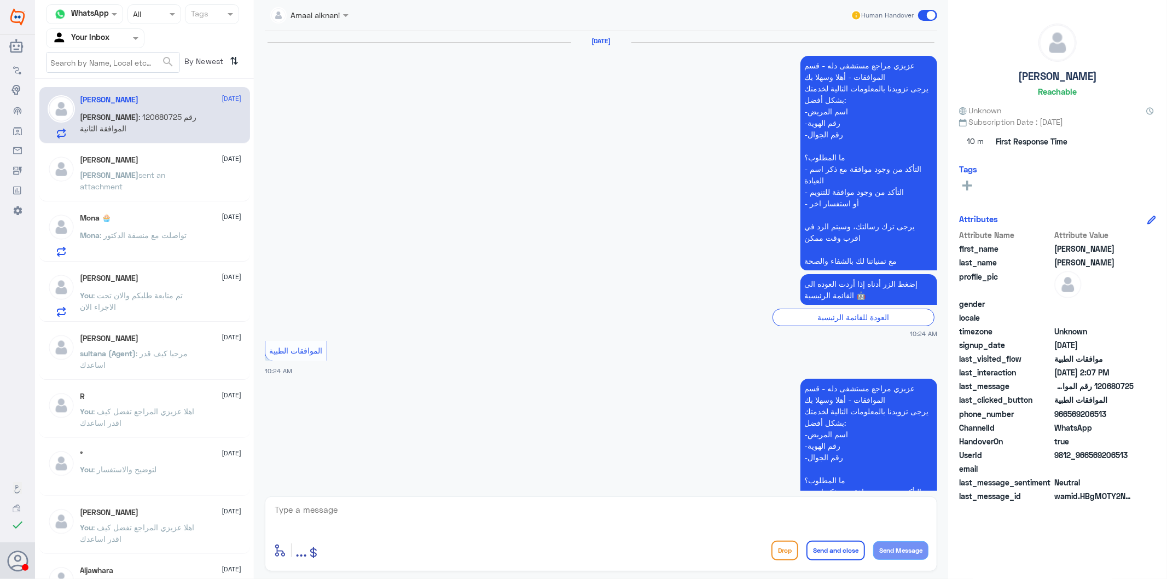
scroll to position [1565, 0]
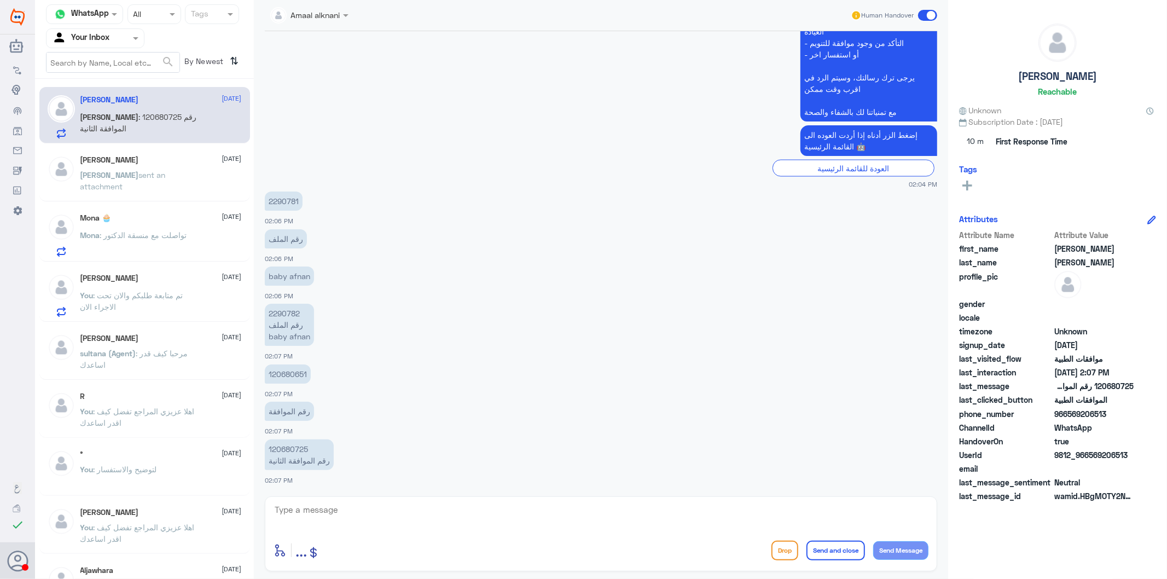
click at [280, 200] on p "2290781" at bounding box center [284, 201] width 38 height 19
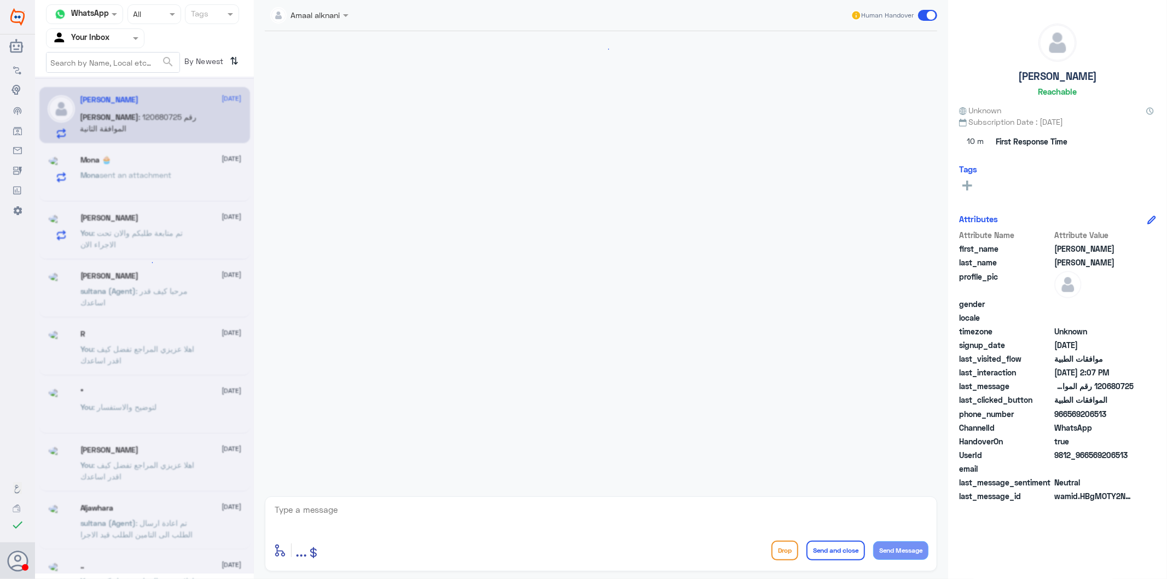
copy p "2290781"
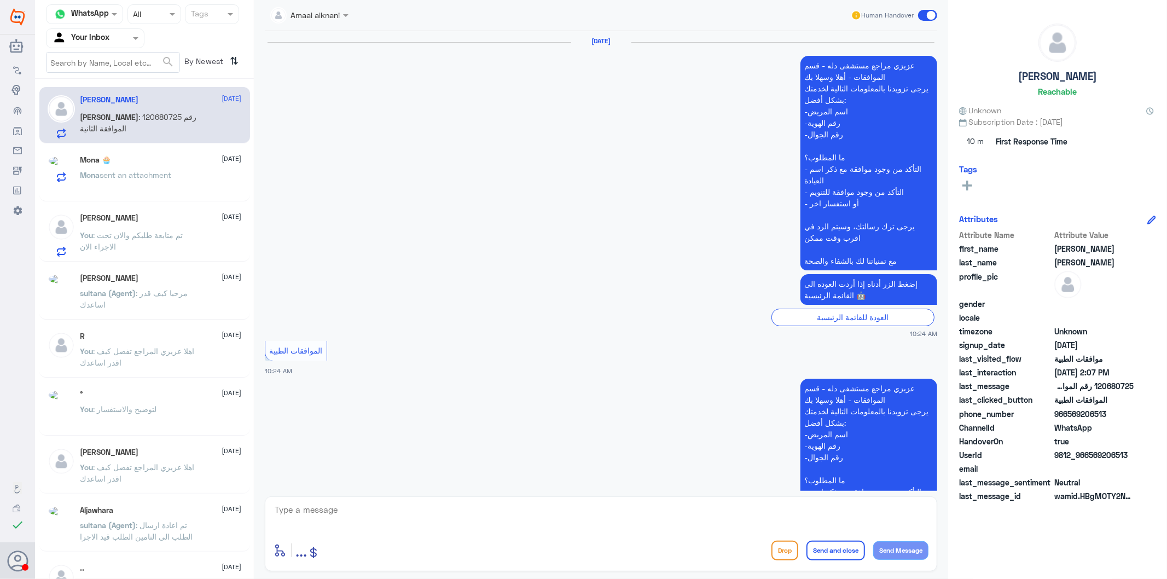
scroll to position [1565, 0]
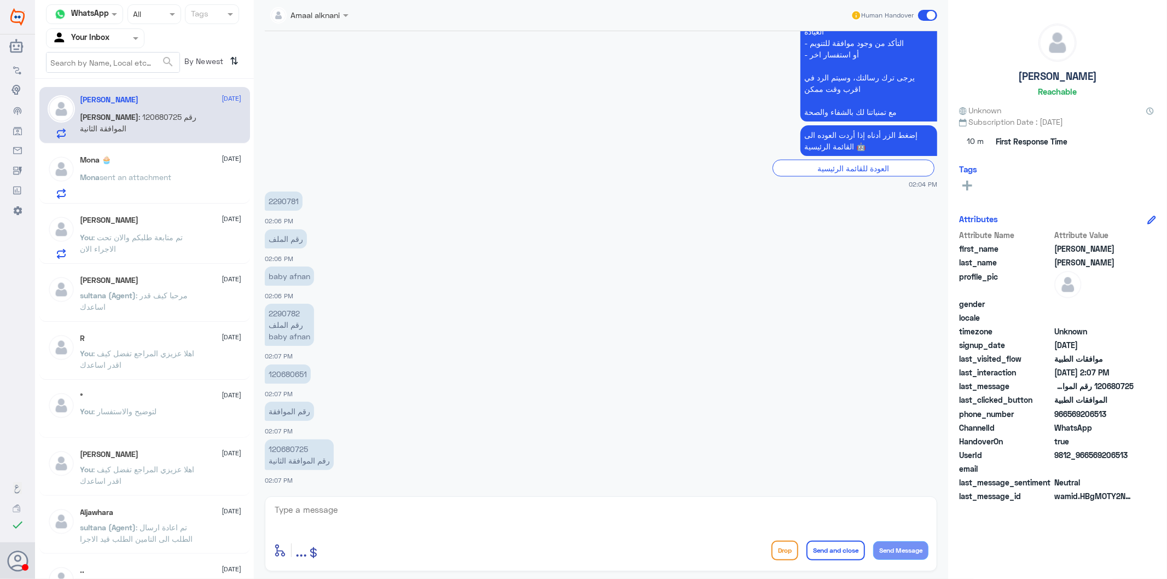
click at [298, 372] on p "120680651" at bounding box center [288, 373] width 46 height 19
copy p "120680651"
click at [364, 515] on textarea at bounding box center [601, 515] width 655 height 27
click at [298, 198] on p "2290781" at bounding box center [284, 201] width 38 height 19
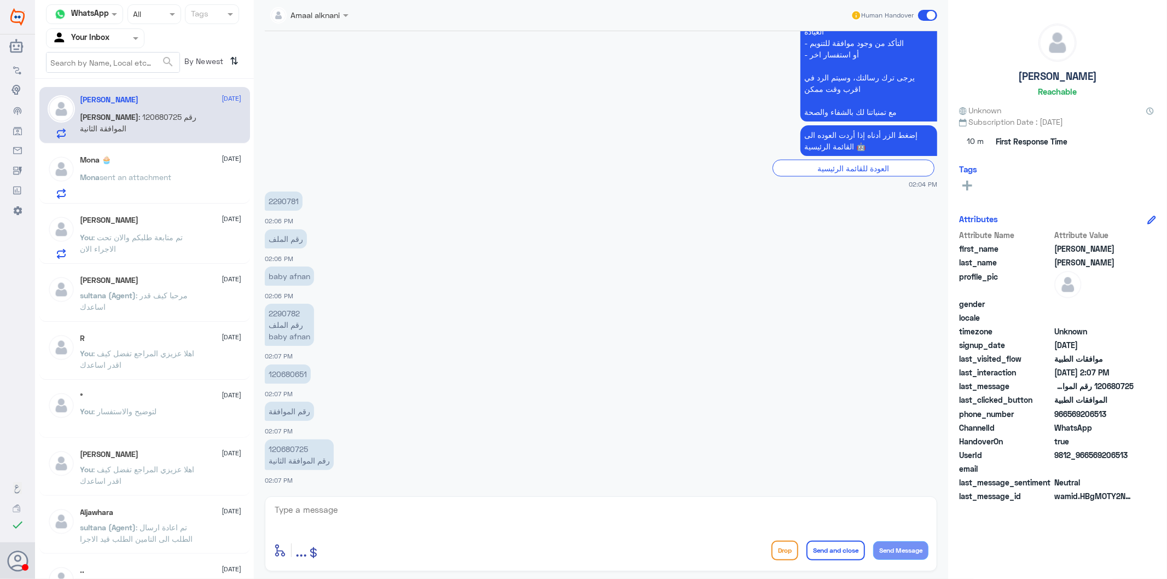
click at [297, 198] on p "2290781" at bounding box center [284, 201] width 38 height 19
copy div "2290781"
click at [349, 515] on textarea at bounding box center [601, 515] width 655 height 27
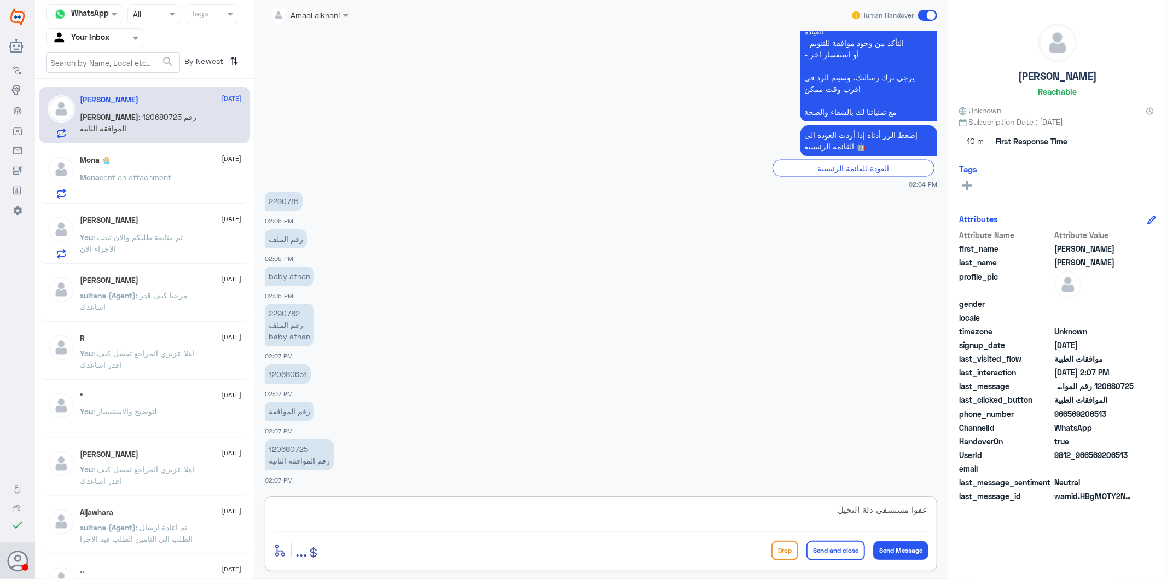
type textarea "عفوا مستشفى دلة النخيل ؟"
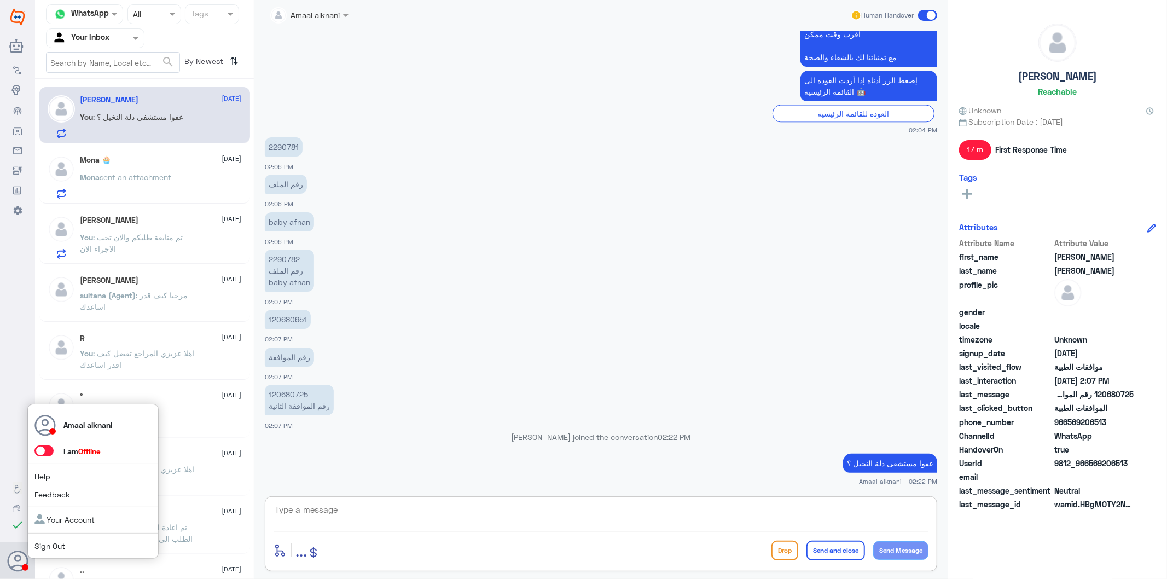
click at [9, 558] on use at bounding box center [18, 560] width 21 height 21
click at [47, 448] on span at bounding box center [43, 450] width 19 height 11
click at [0, 0] on input "checkbox" at bounding box center [0, 0] width 0 height 0
click at [42, 451] on span at bounding box center [43, 450] width 19 height 11
click at [0, 0] on input "checkbox" at bounding box center [0, 0] width 0 height 0
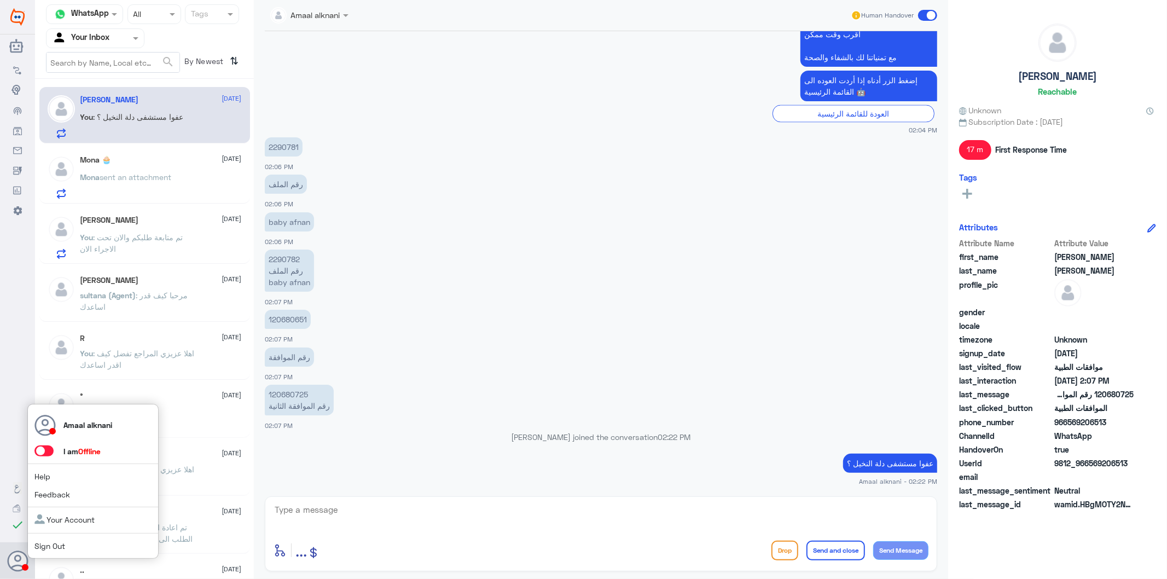
click at [18, 558] on icon at bounding box center [18, 561] width 22 height 22
click at [42, 544] on link "Sign Out" at bounding box center [49, 545] width 31 height 9
